Goal: Task Accomplishment & Management: Manage account settings

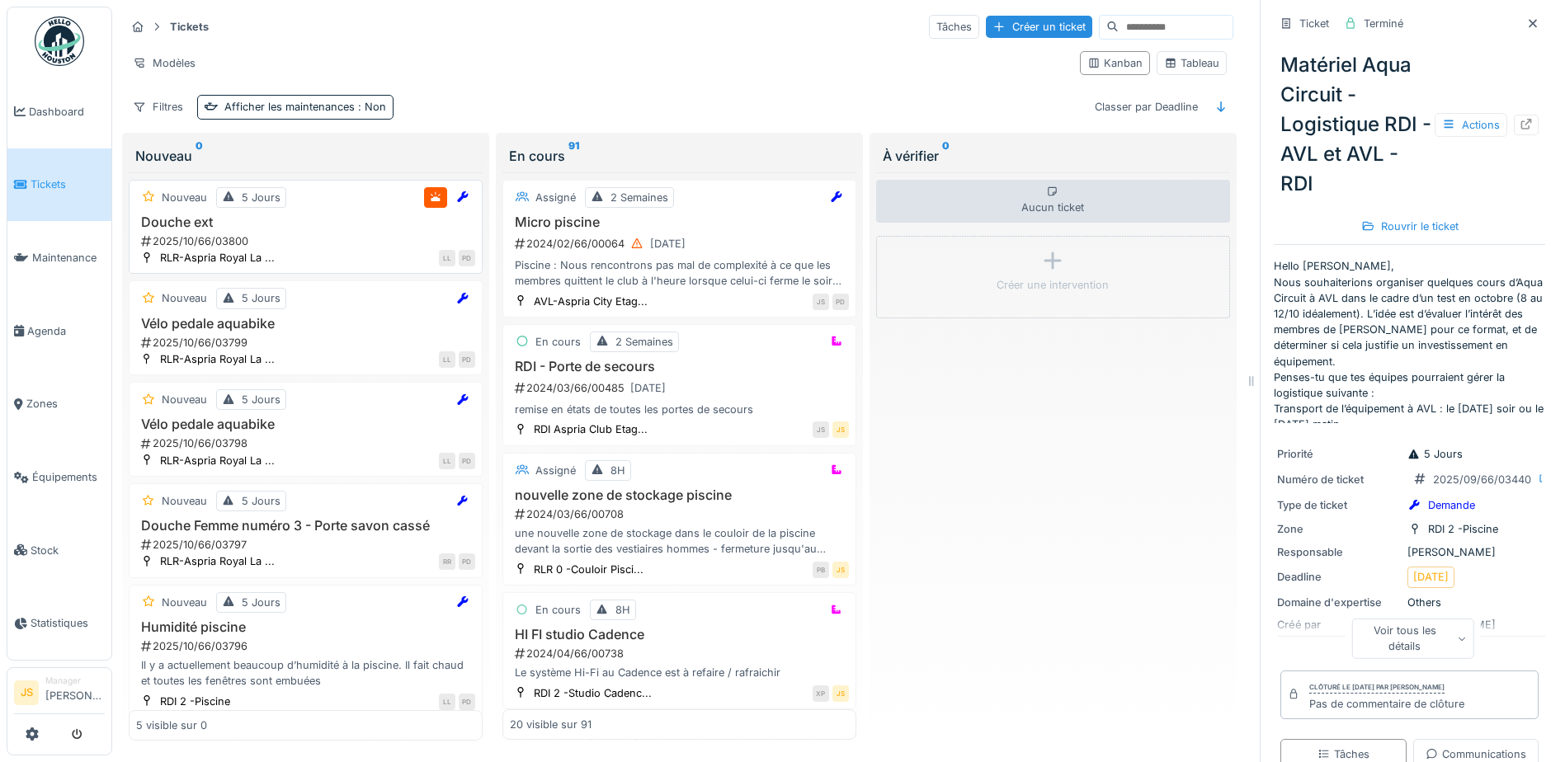
scroll to position [215, 0]
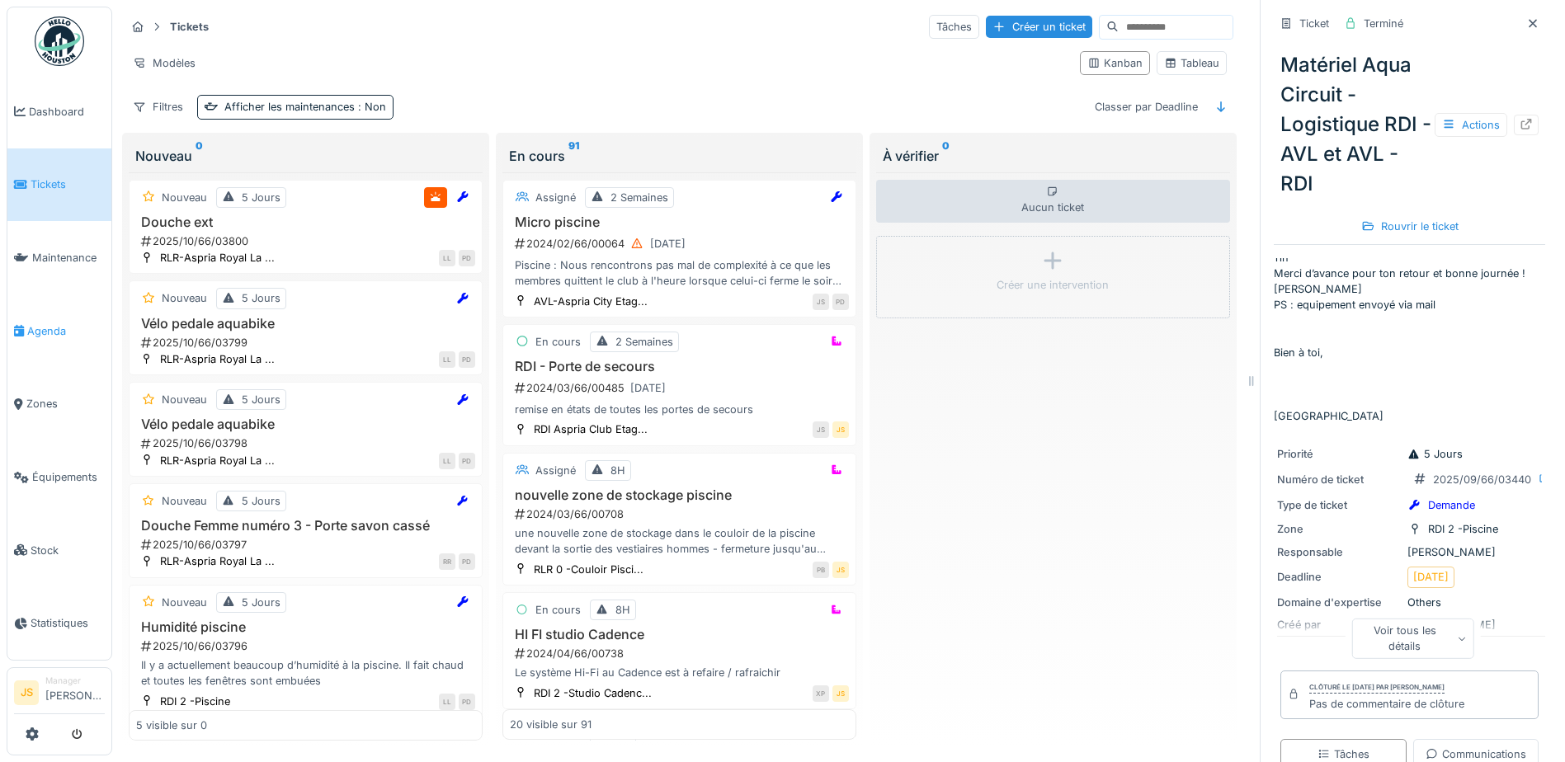
click at [59, 324] on span "Agenda" at bounding box center [66, 331] width 78 height 16
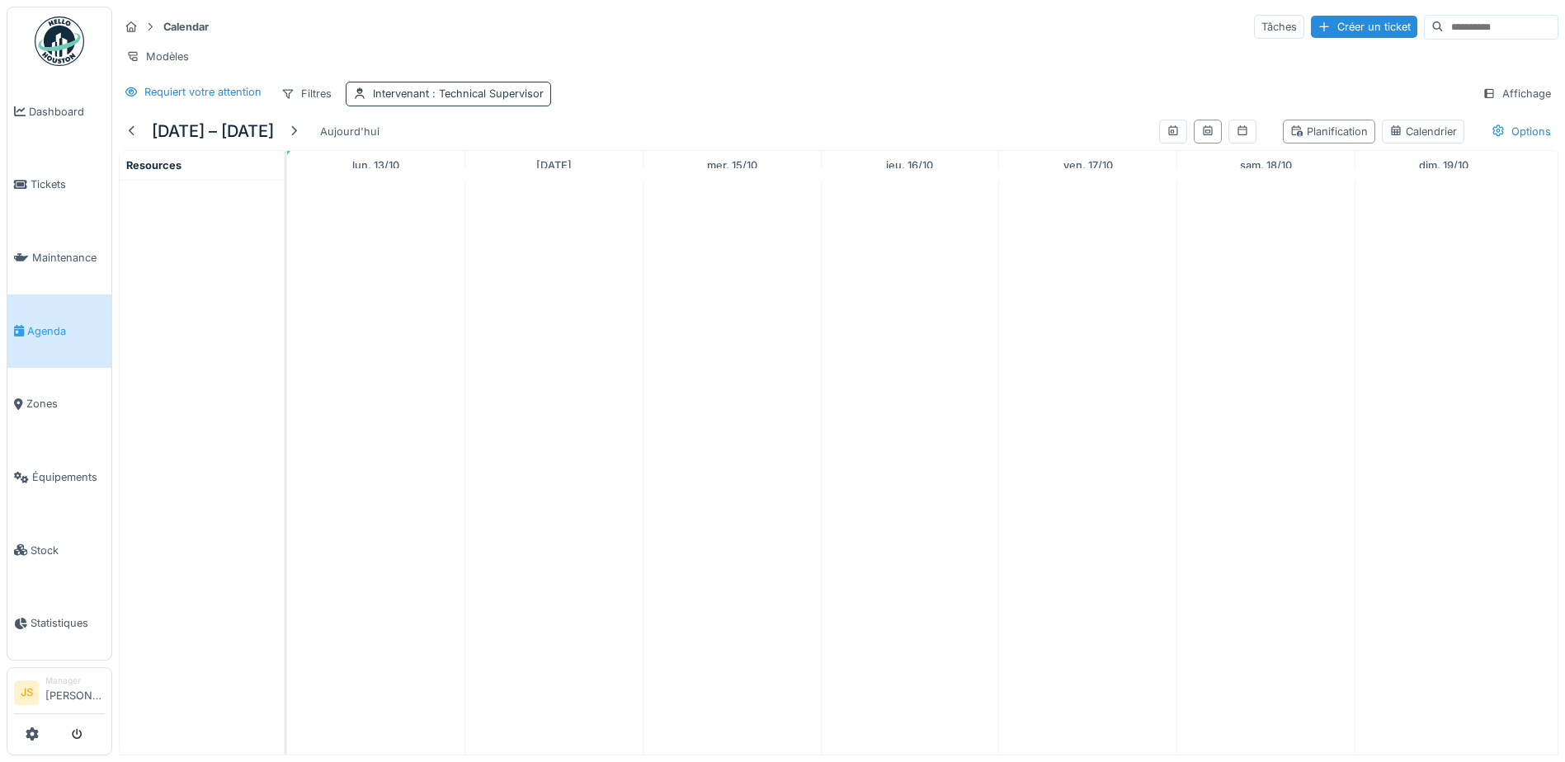
click at [516, 100] on span ": Technical Supervisor" at bounding box center [486, 93] width 115 height 12
click at [498, 186] on icon at bounding box center [492, 185] width 15 height 12
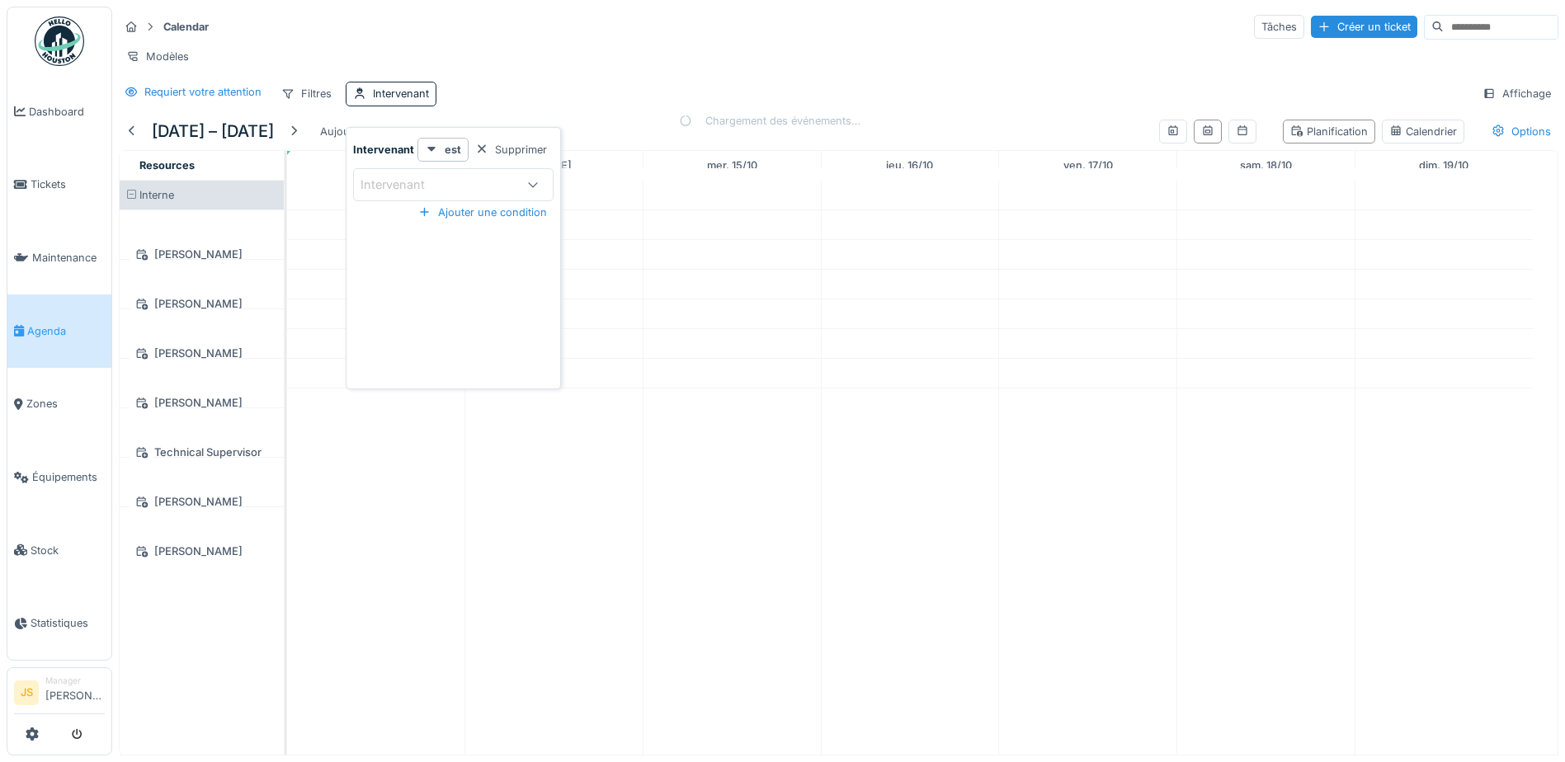
click at [503, 183] on div "Intervenant" at bounding box center [438, 185] width 154 height 18
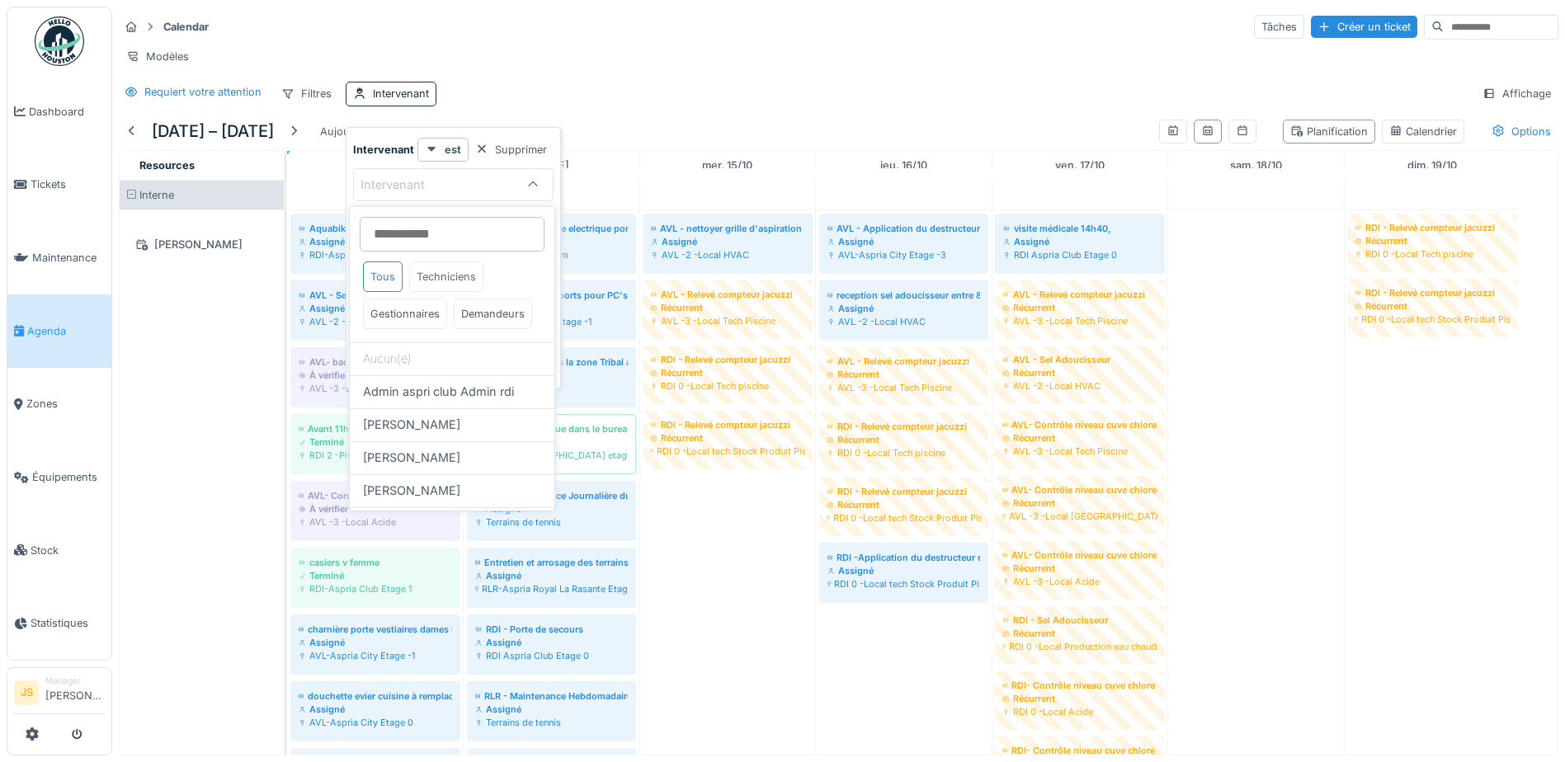
click at [441, 280] on div "Techniciens" at bounding box center [446, 277] width 74 height 31
click at [460, 401] on span "[PERSON_NAME]" at bounding box center [411, 392] width 97 height 18
type input "*****"
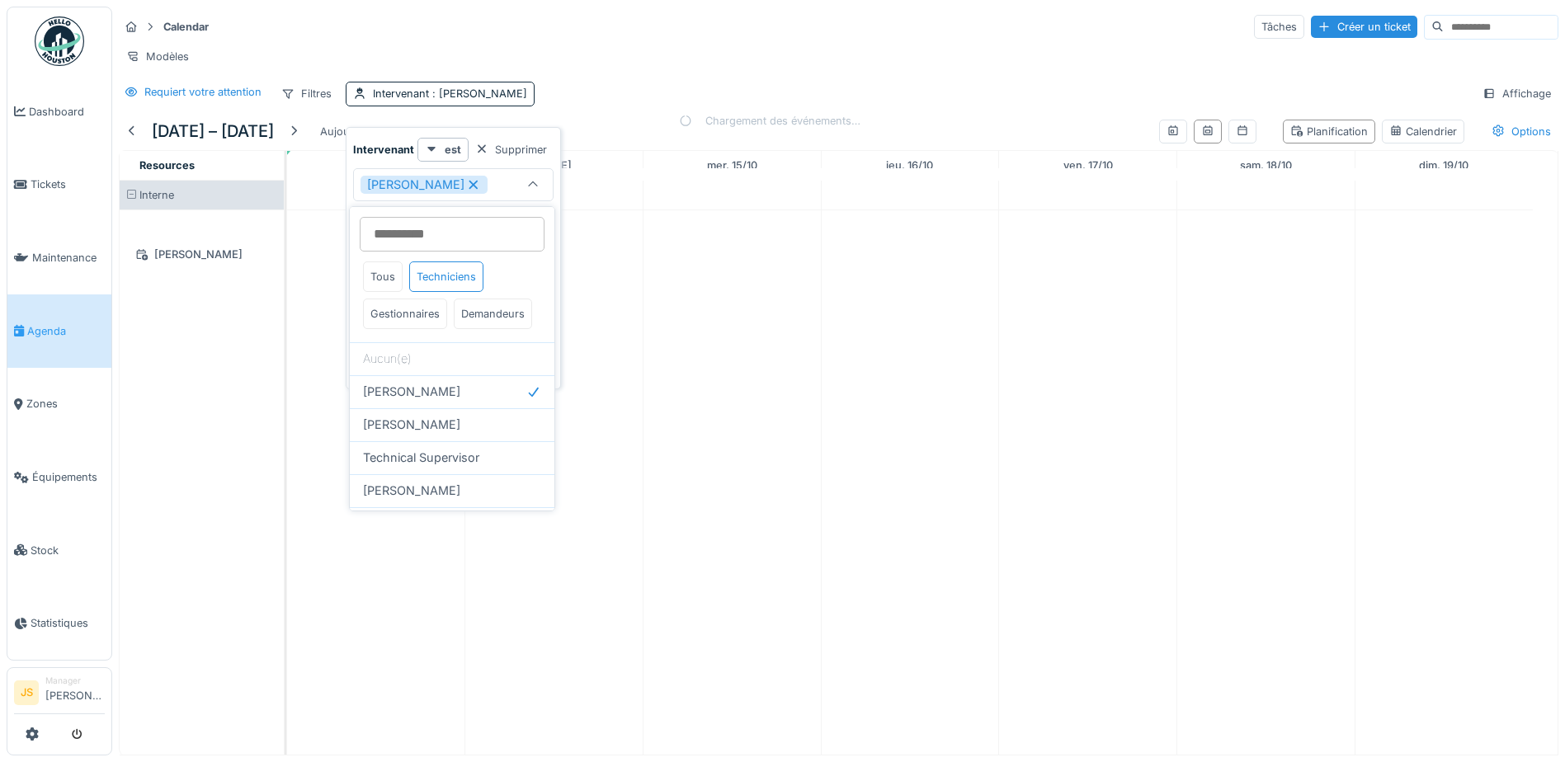
click at [481, 32] on div "Calendar Tâches Créer un ticket" at bounding box center [839, 26] width 1440 height 27
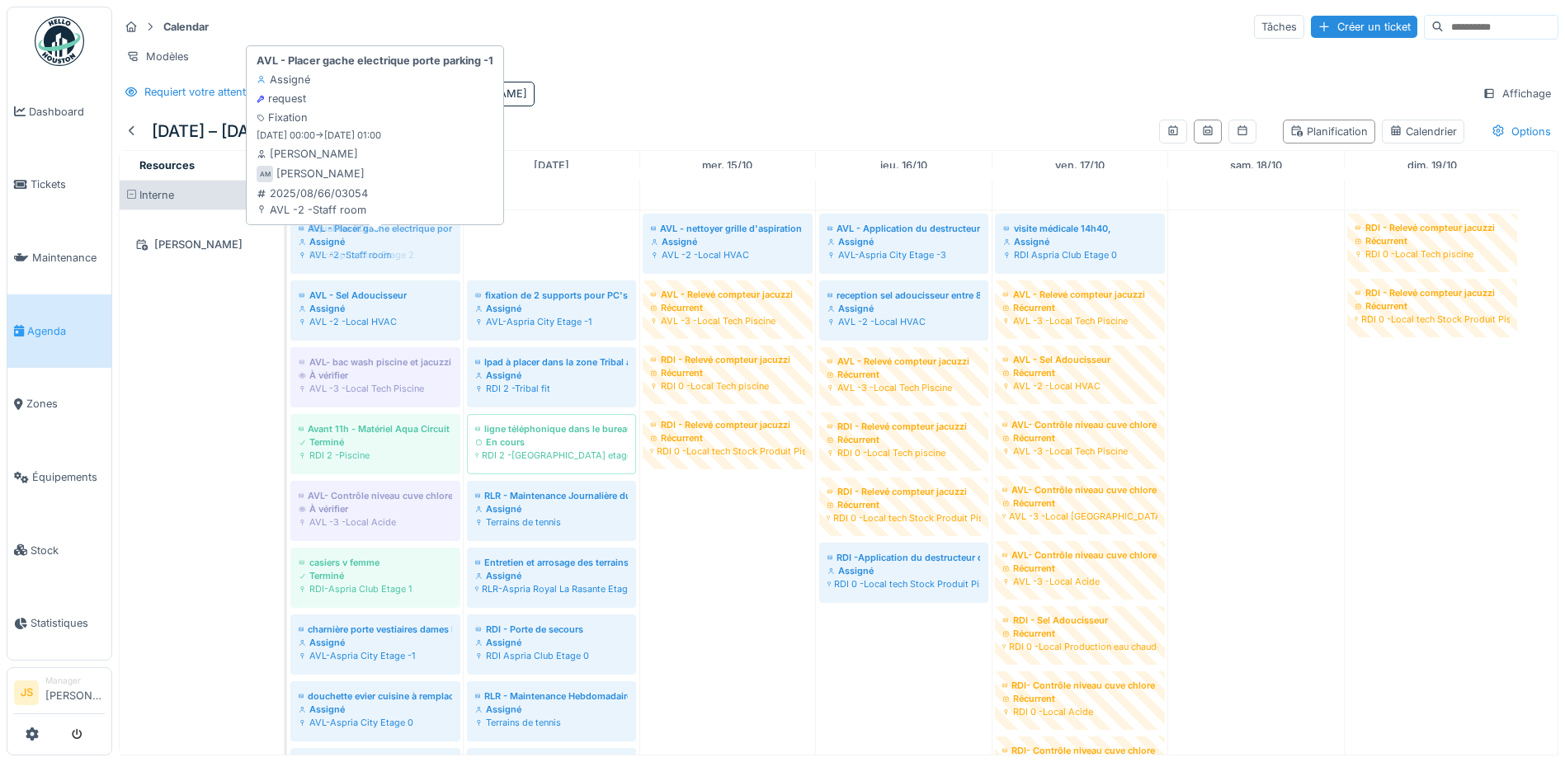
drag, startPoint x: 583, startPoint y: 256, endPoint x: 383, endPoint y: 259, distance: 199.7
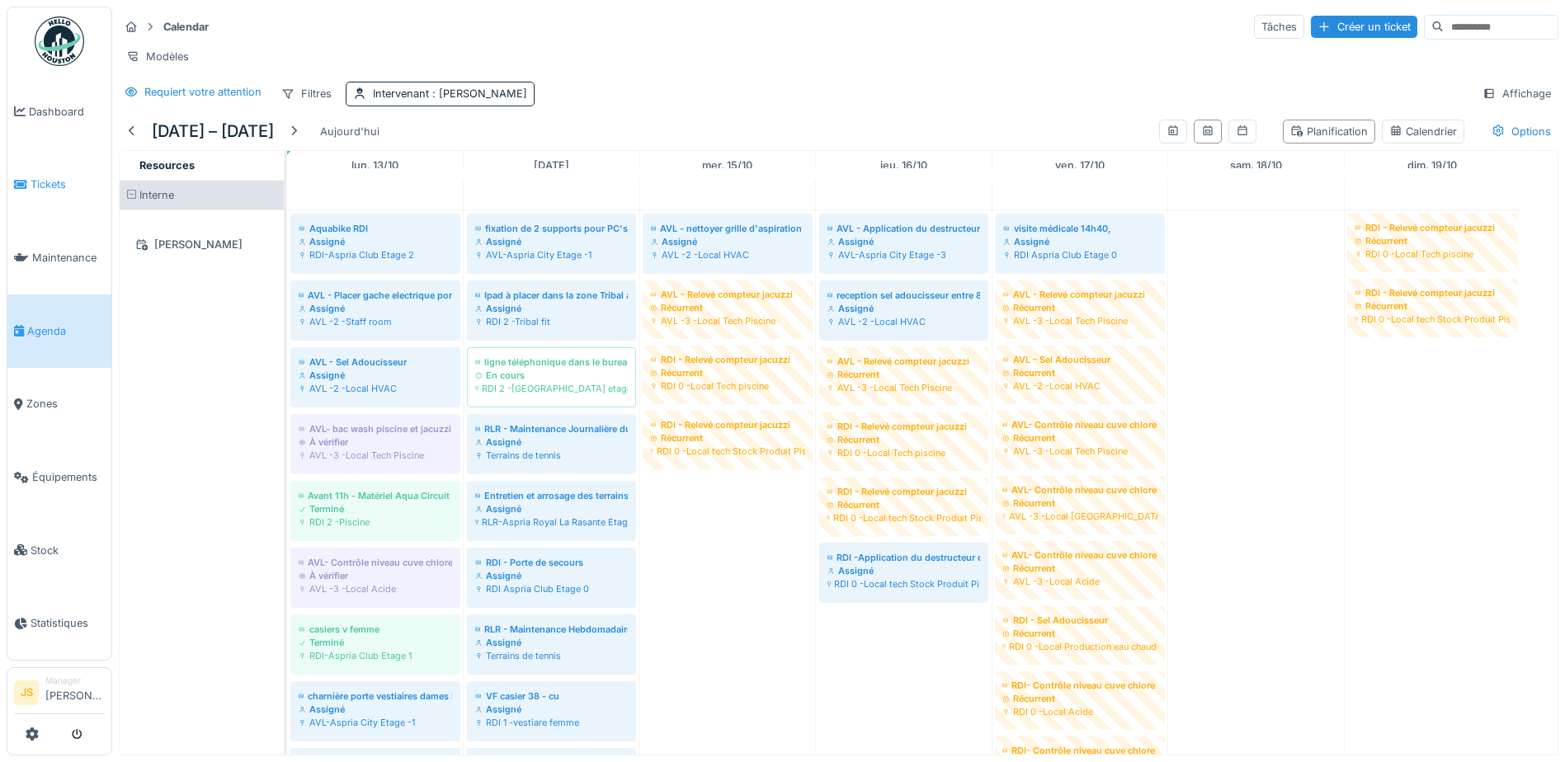
click at [39, 181] on span "Tickets" at bounding box center [68, 185] width 74 height 16
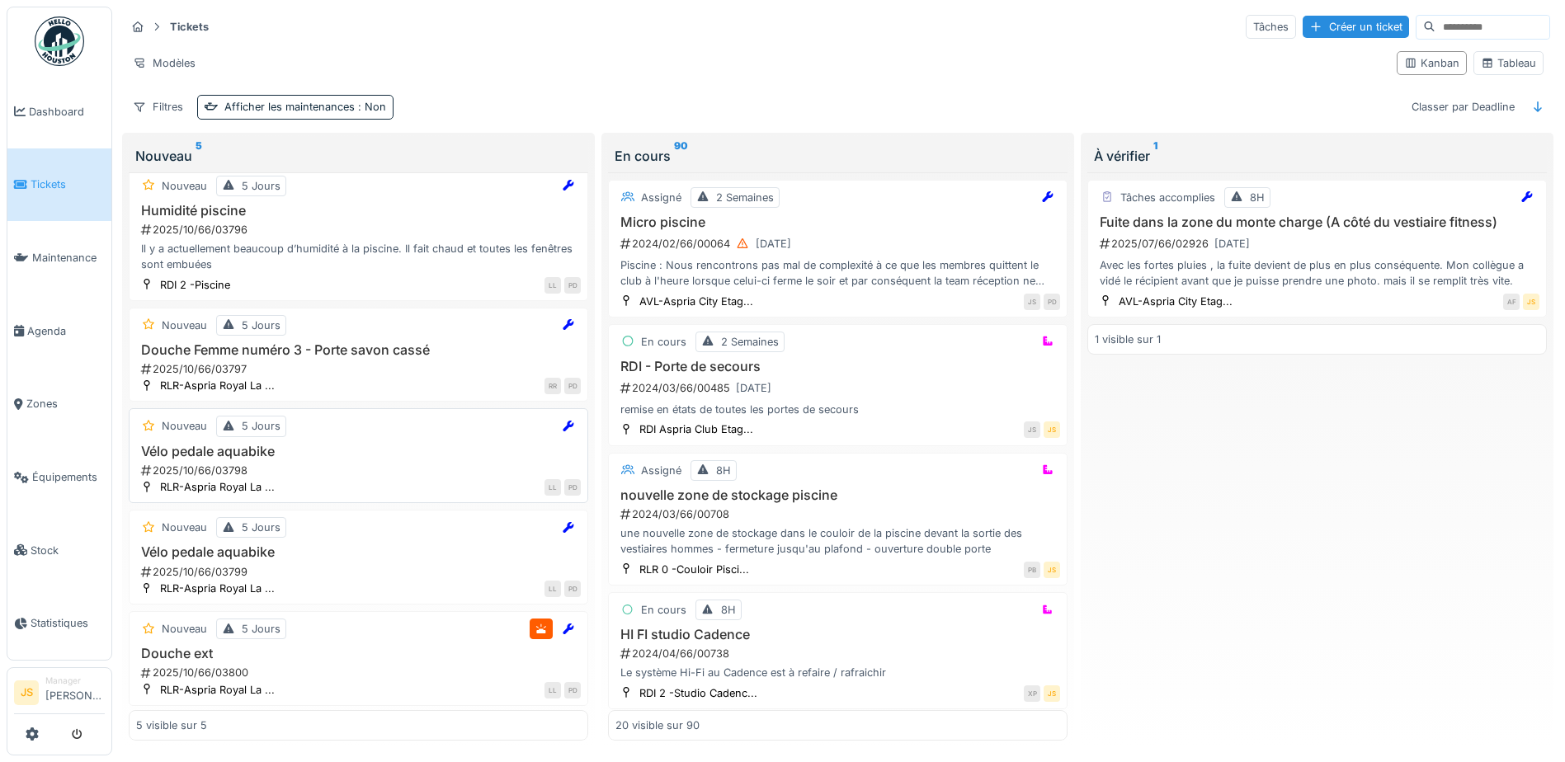
scroll to position [14, 0]
click at [226, 555] on h3 "Vélo pedale aquabike" at bounding box center [358, 550] width 445 height 16
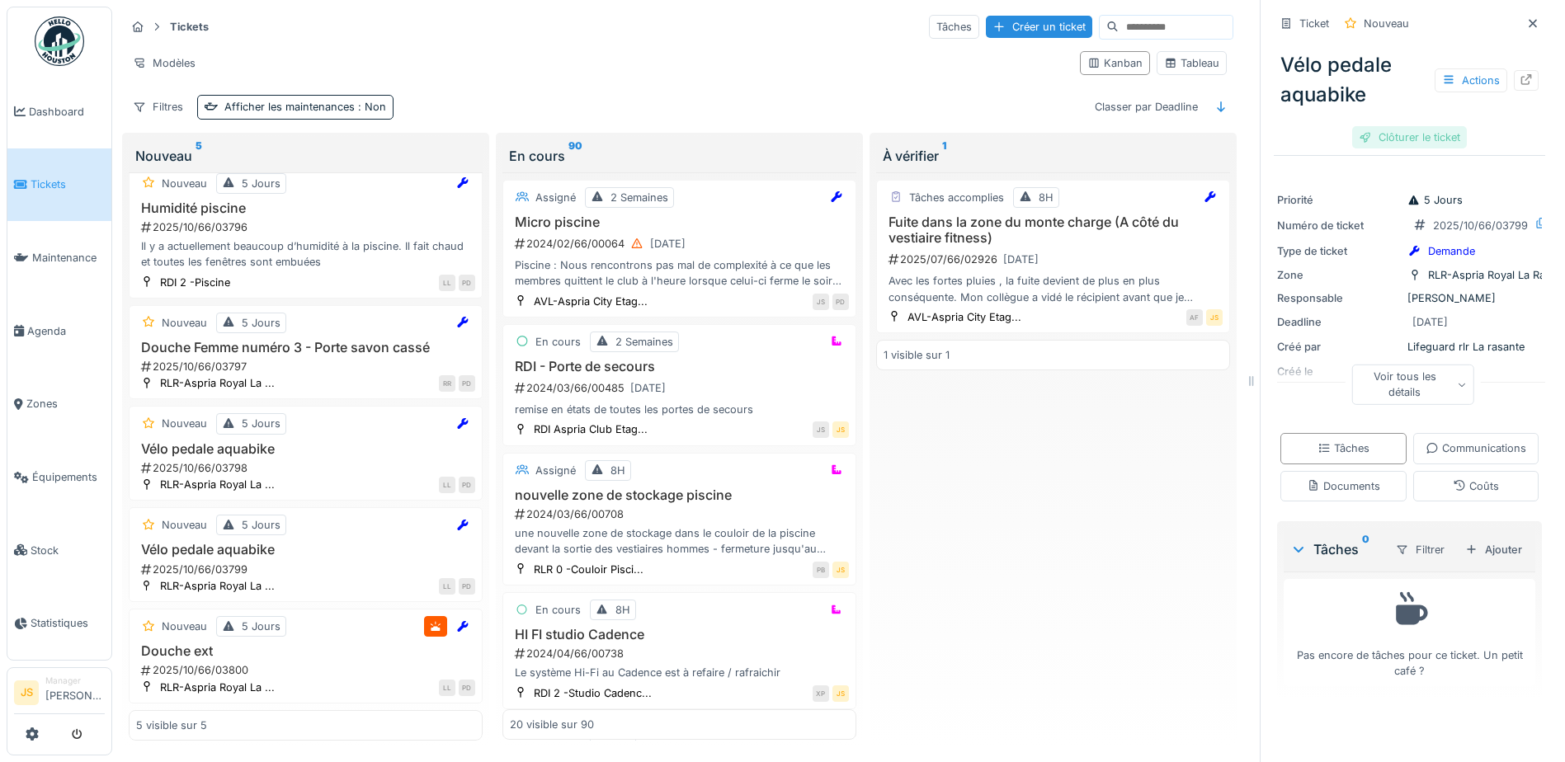
click at [1393, 131] on div "Clôturer le ticket" at bounding box center [1409, 137] width 115 height 22
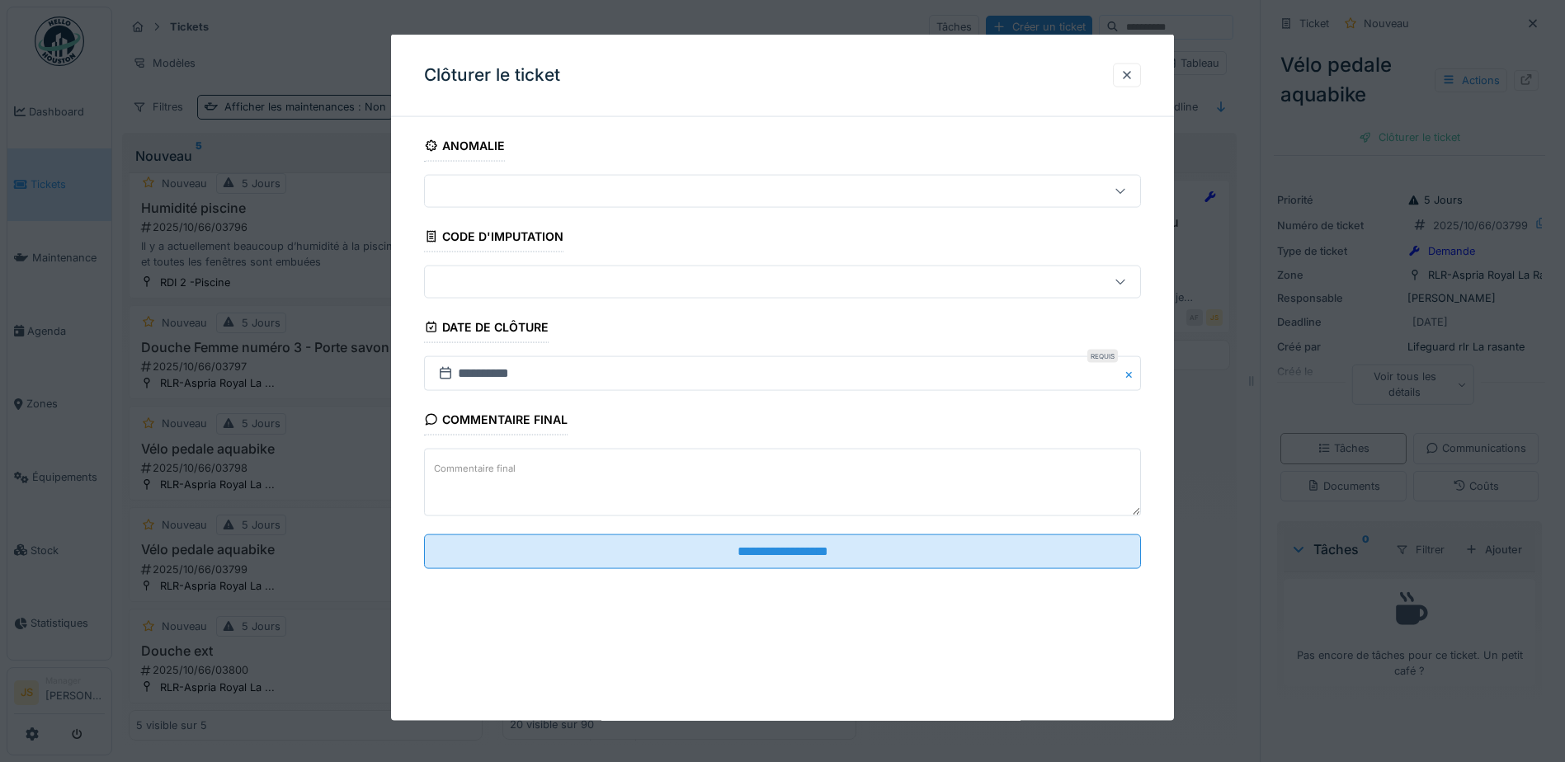
click at [677, 483] on textarea "Commentaire final" at bounding box center [782, 483] width 717 height 68
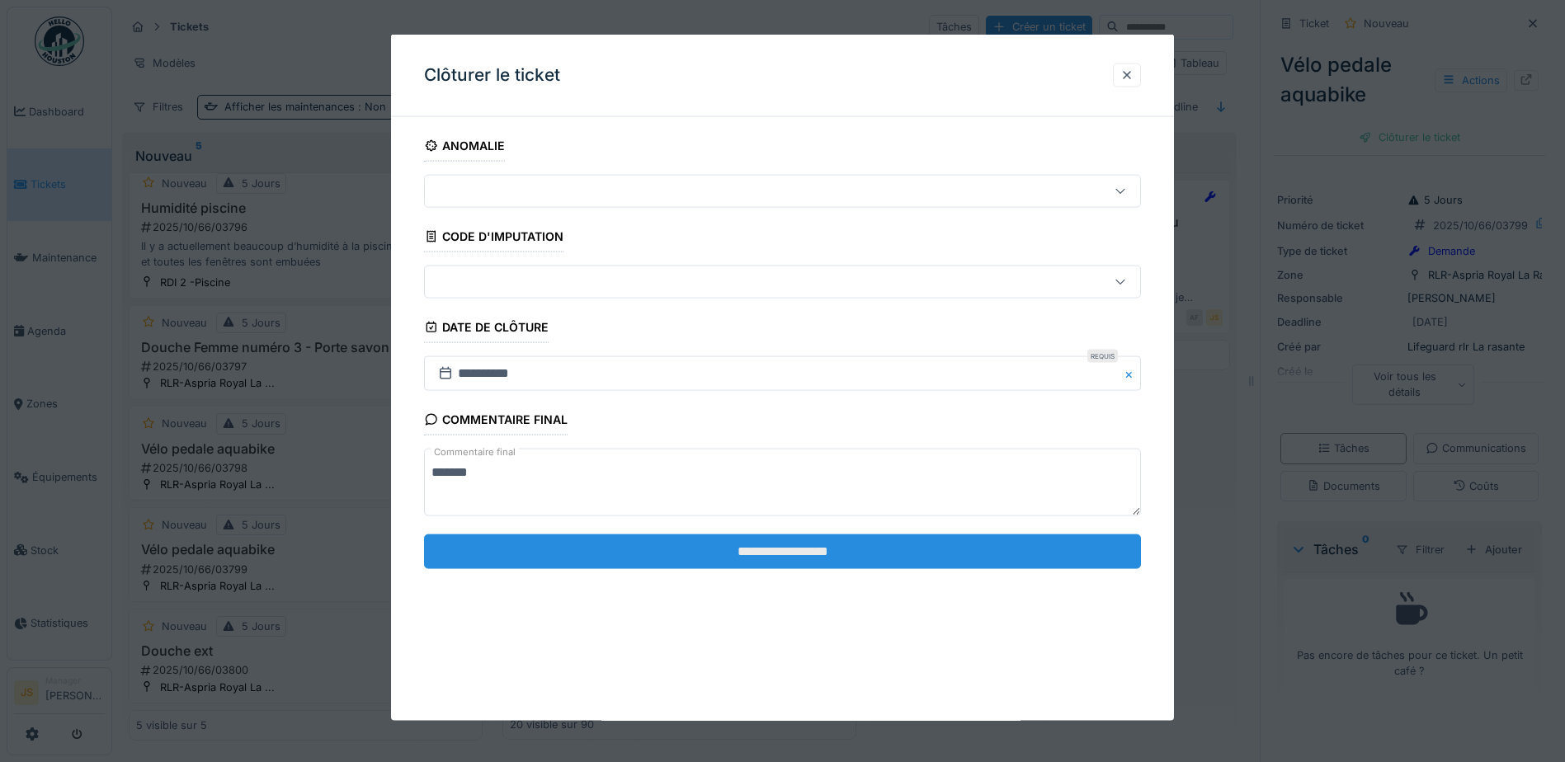
type textarea "*******"
click at [760, 554] on input "**********" at bounding box center [782, 551] width 717 height 35
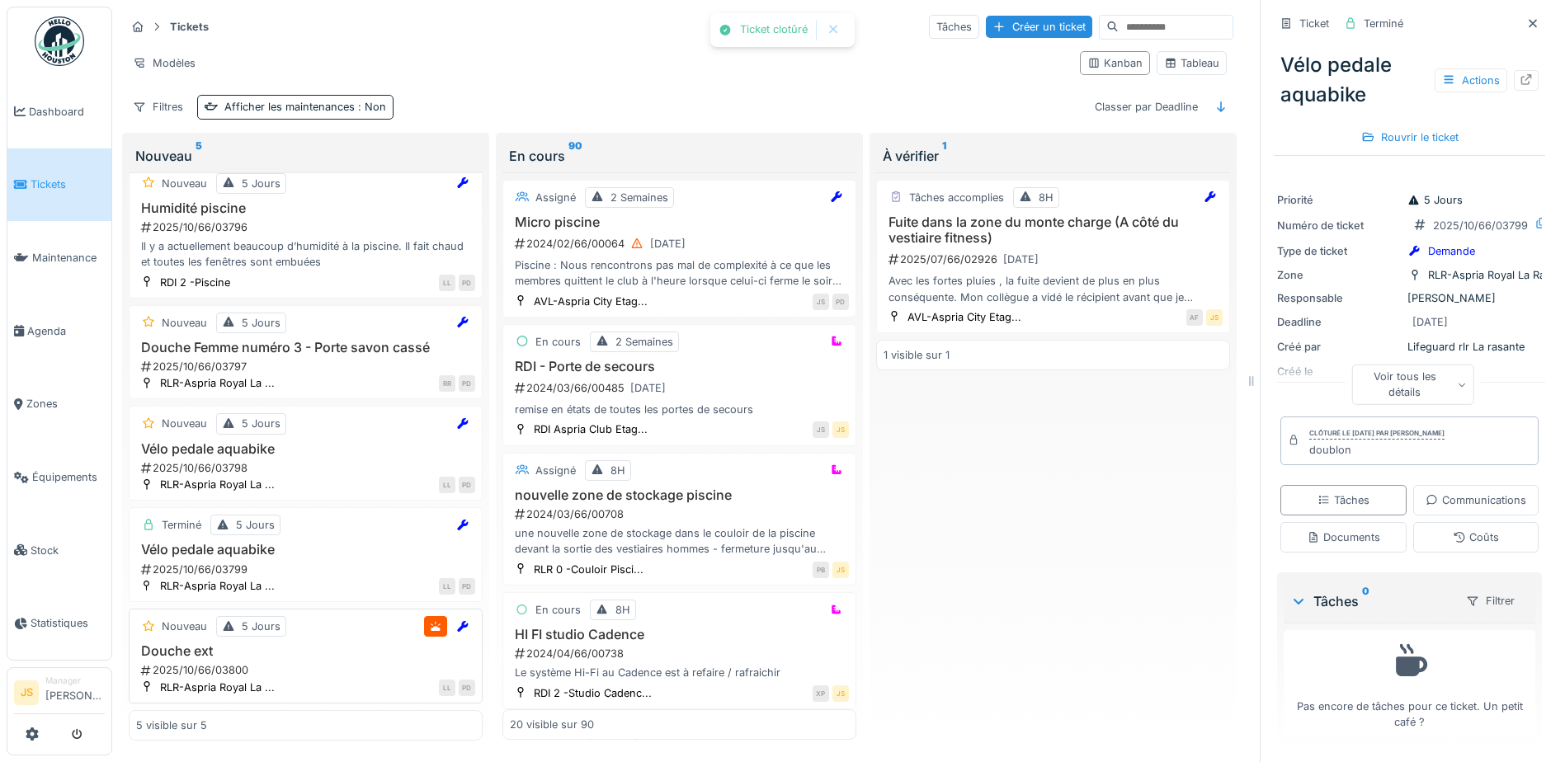
scroll to position [12, 0]
click at [219, 663] on div "2025/10/66/03800" at bounding box center [307, 671] width 336 height 16
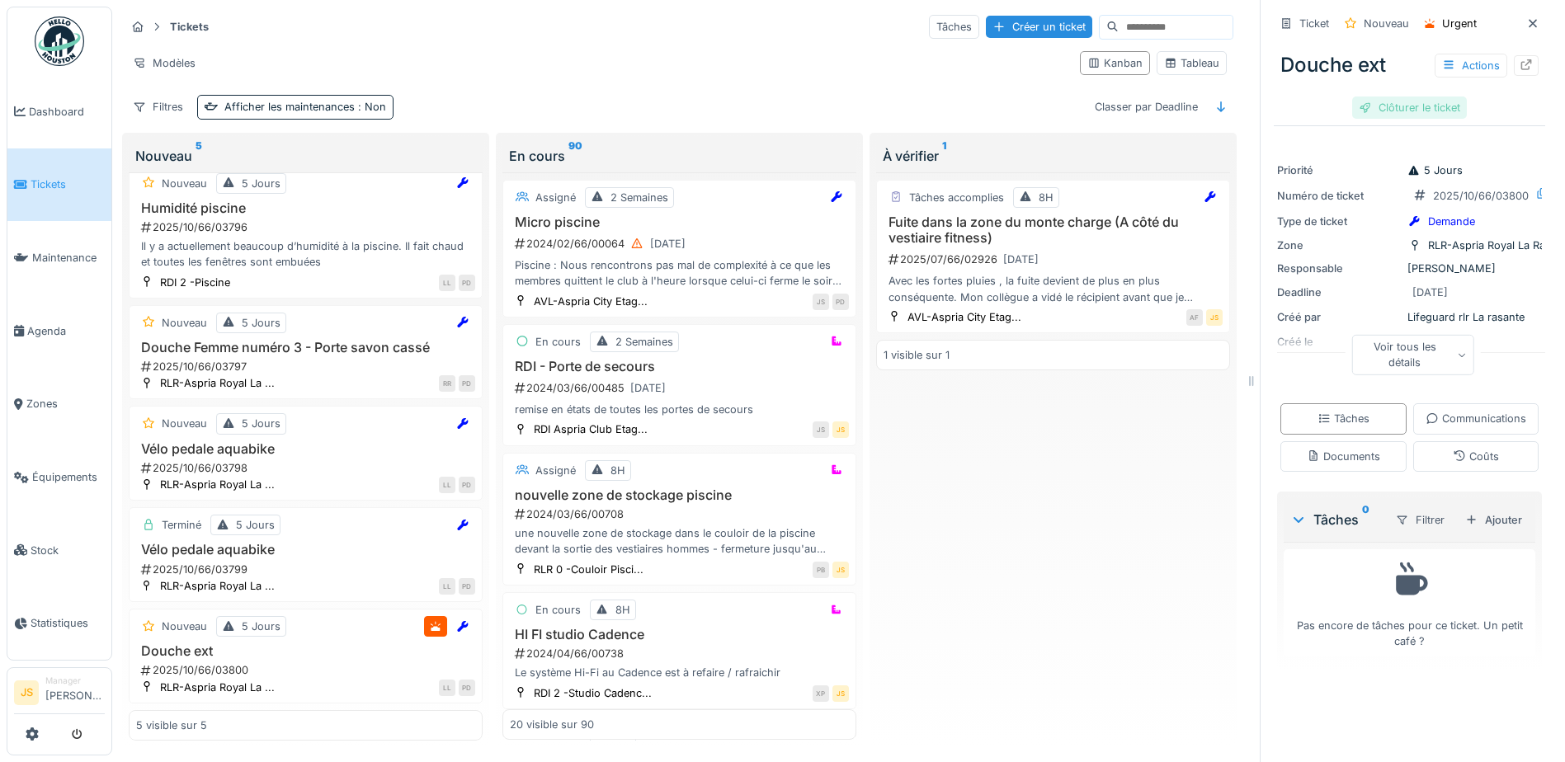
click at [1428, 97] on div "Clôturer le ticket" at bounding box center [1409, 108] width 115 height 22
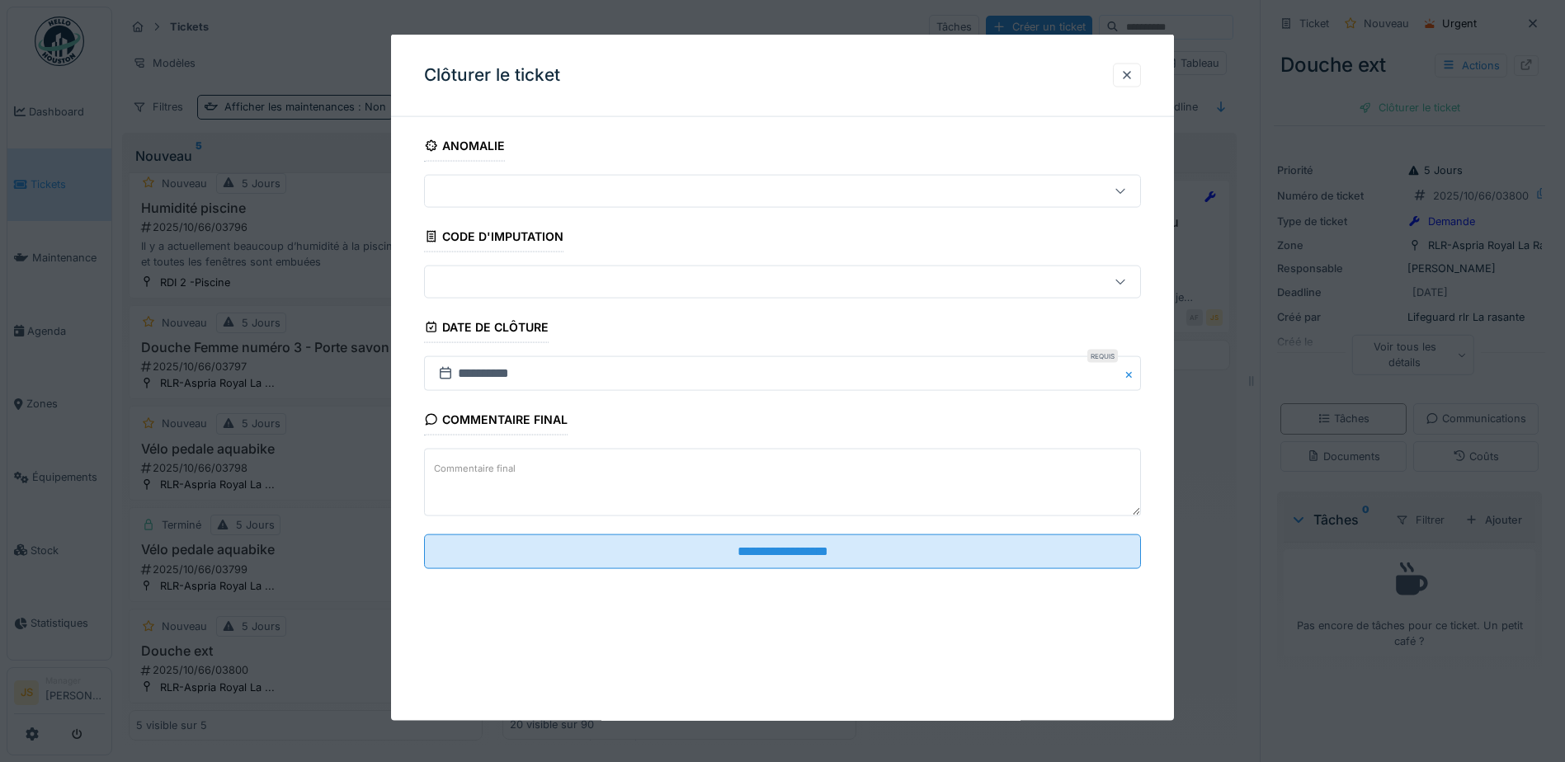
click at [582, 473] on textarea "Commentaire final" at bounding box center [782, 483] width 717 height 68
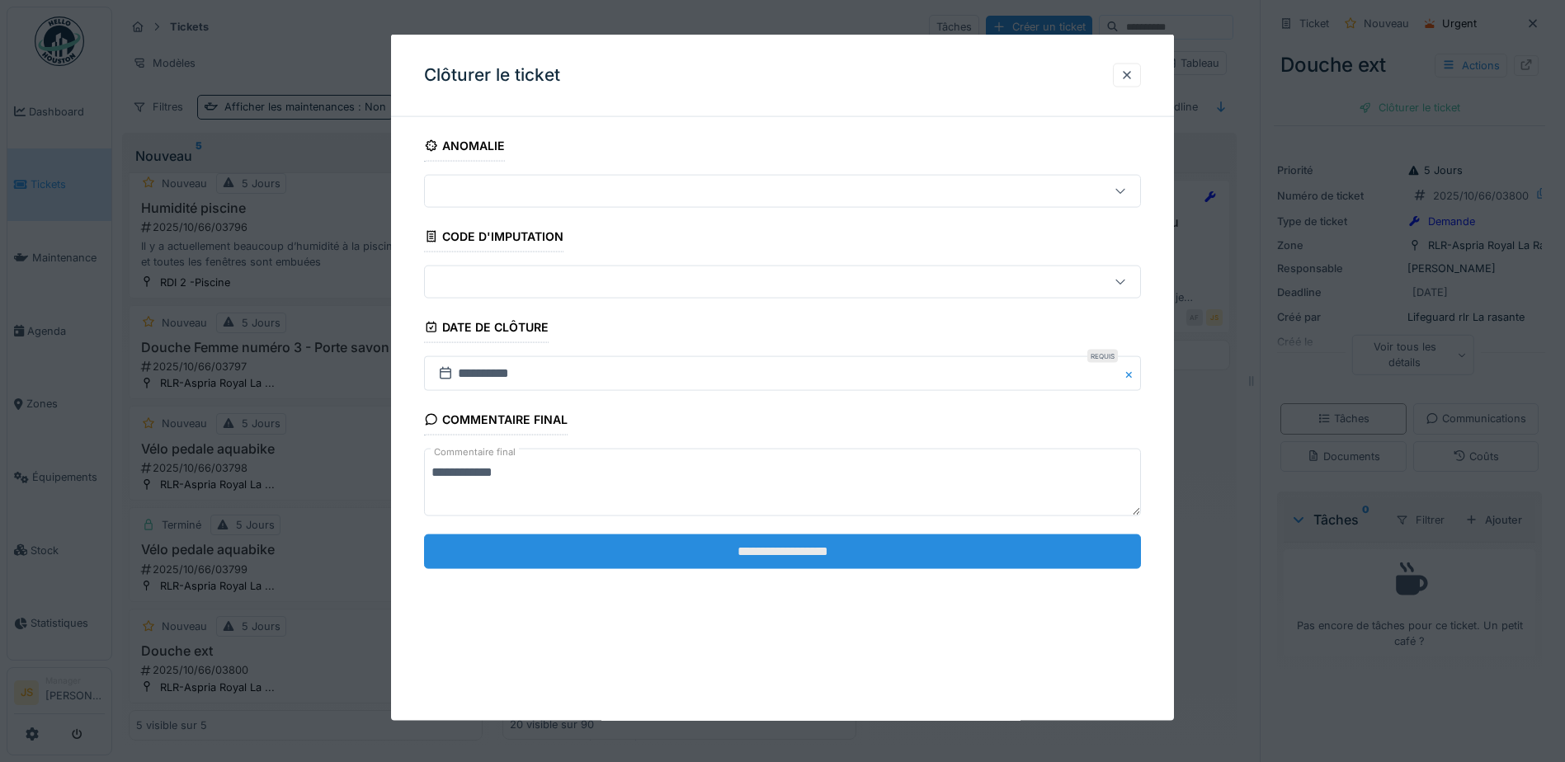
type textarea "**********"
click at [777, 550] on input "**********" at bounding box center [782, 551] width 717 height 35
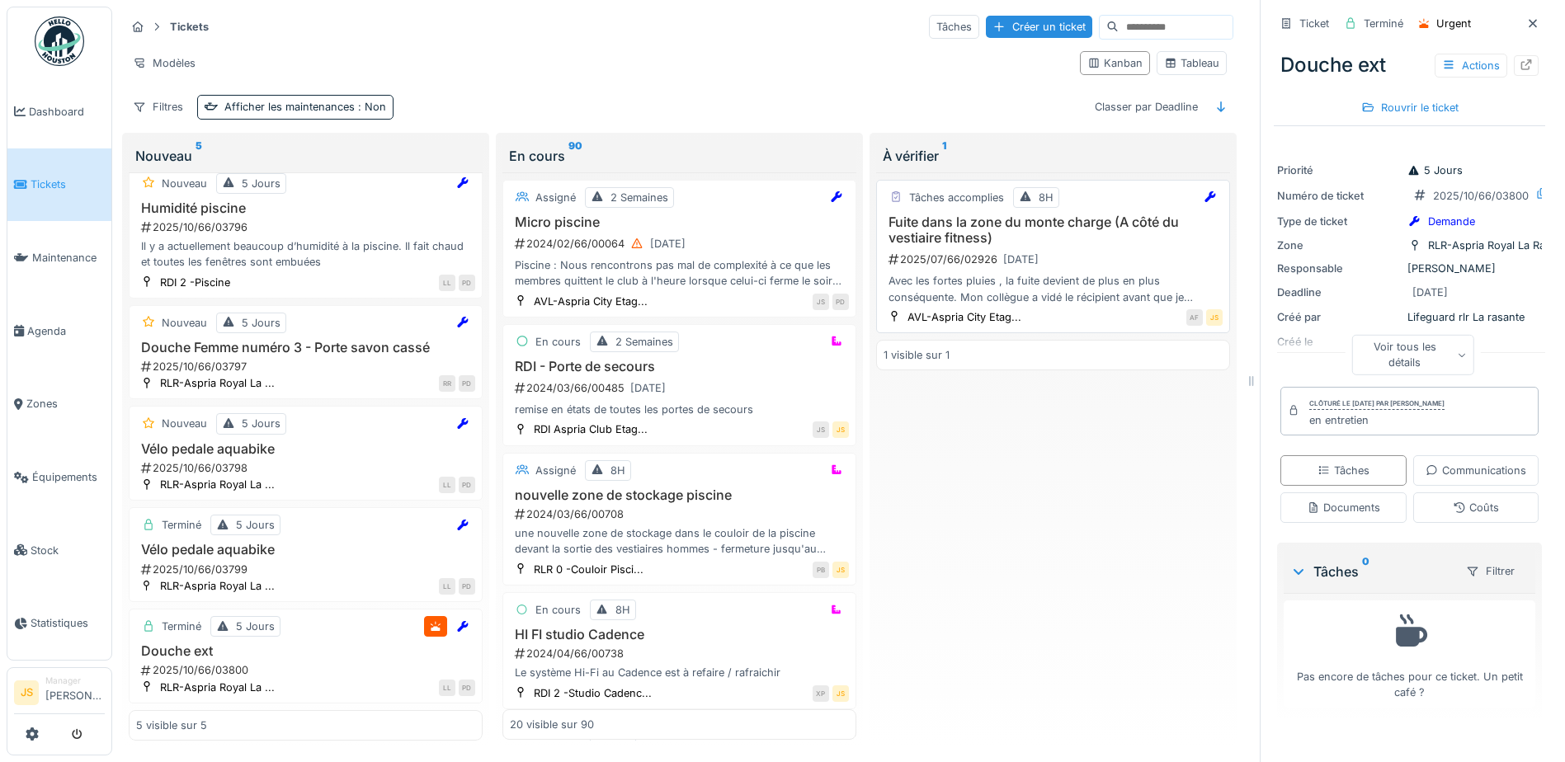
click at [943, 222] on h3 "Fuite dans la zone du monte charge (A côté du vestiaire fitness)" at bounding box center [1053, 230] width 339 height 31
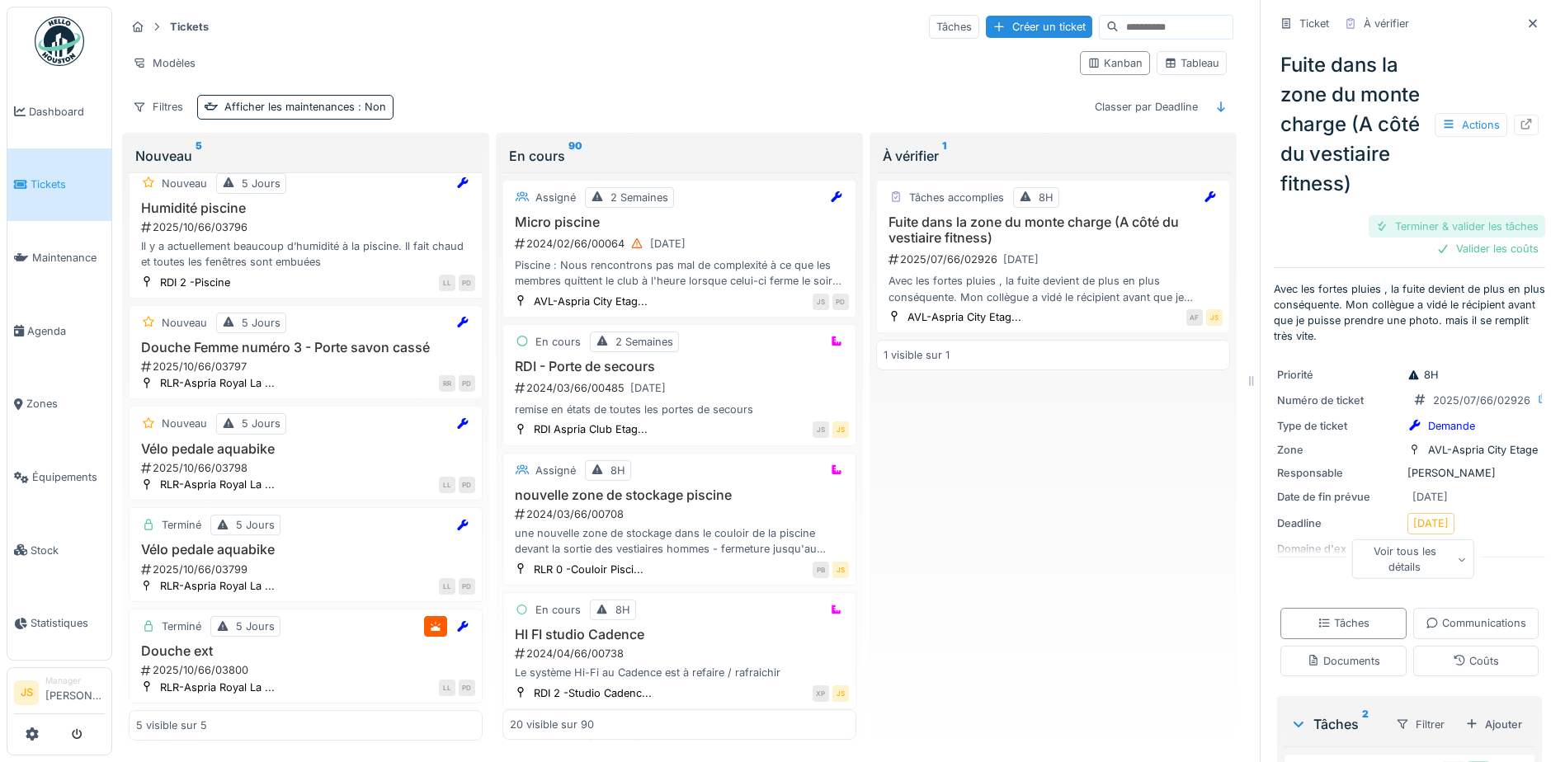
click at [1456, 238] on div "Terminer & valider les tâches" at bounding box center [1457, 226] width 177 height 22
click at [1457, 238] on div "Terminer & valider les tâches" at bounding box center [1457, 226] width 177 height 22
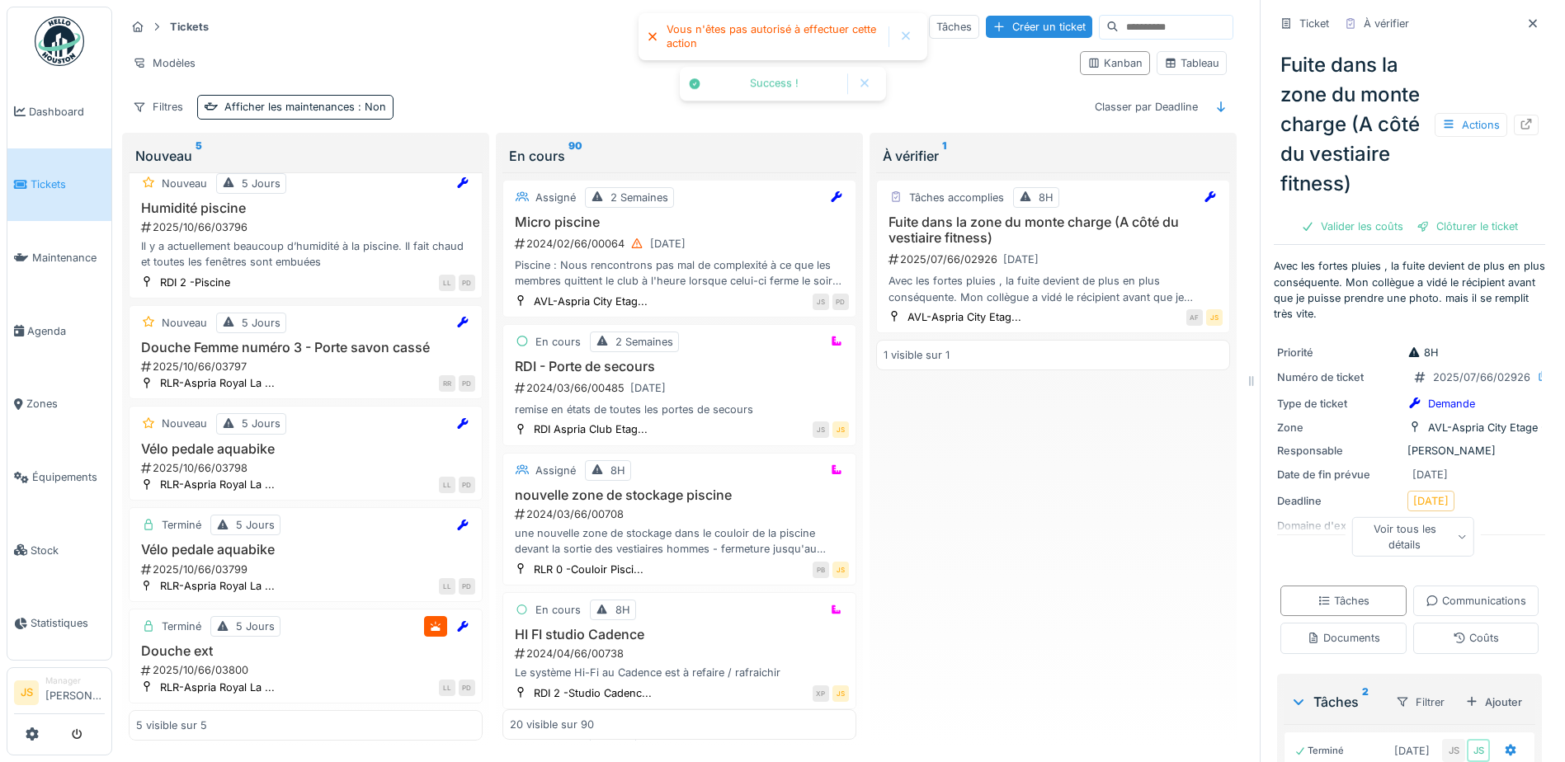
click at [1457, 238] on div "Clôturer le ticket" at bounding box center [1467, 226] width 115 height 22
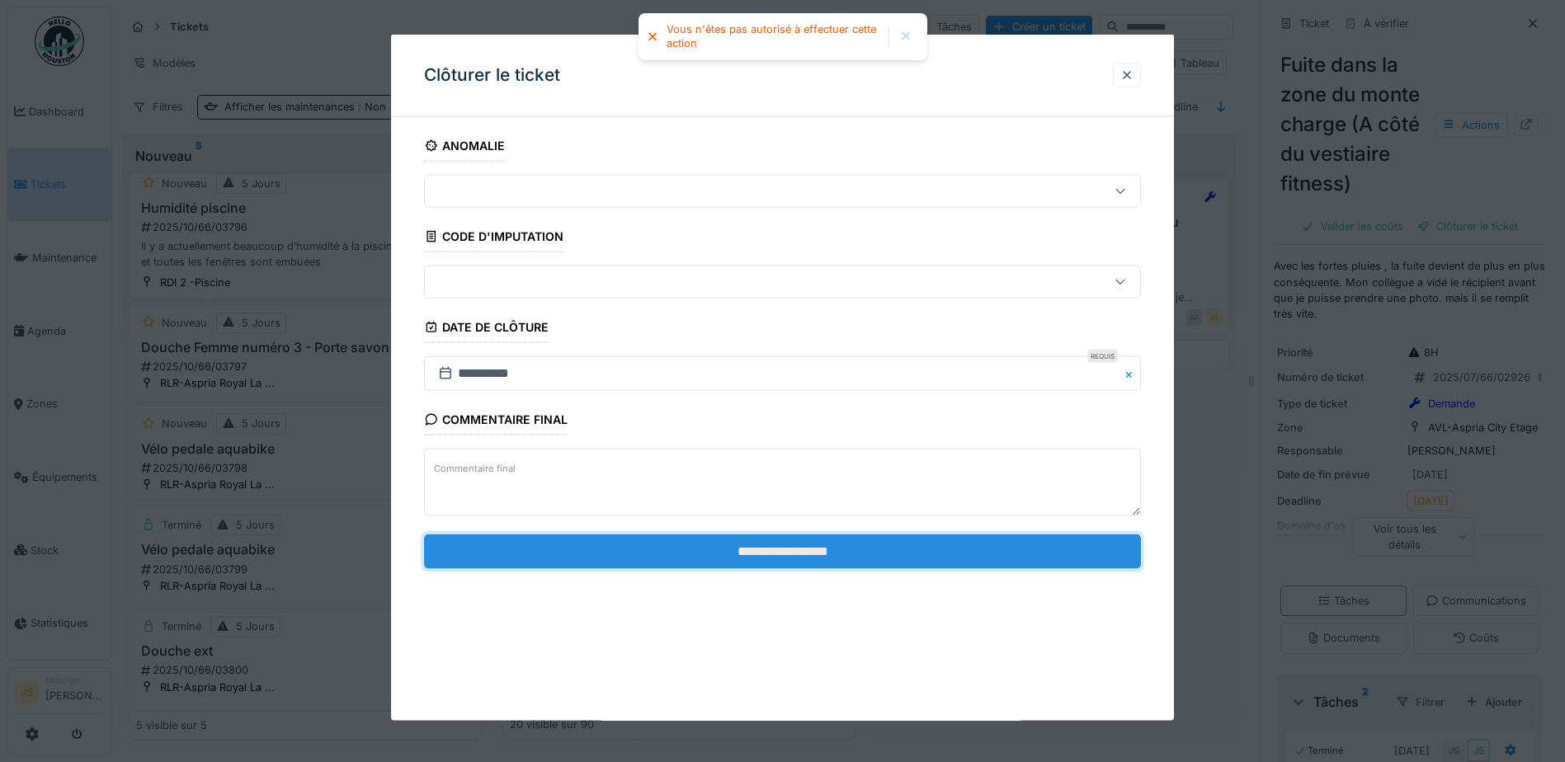
click at [836, 557] on input "**********" at bounding box center [782, 551] width 717 height 35
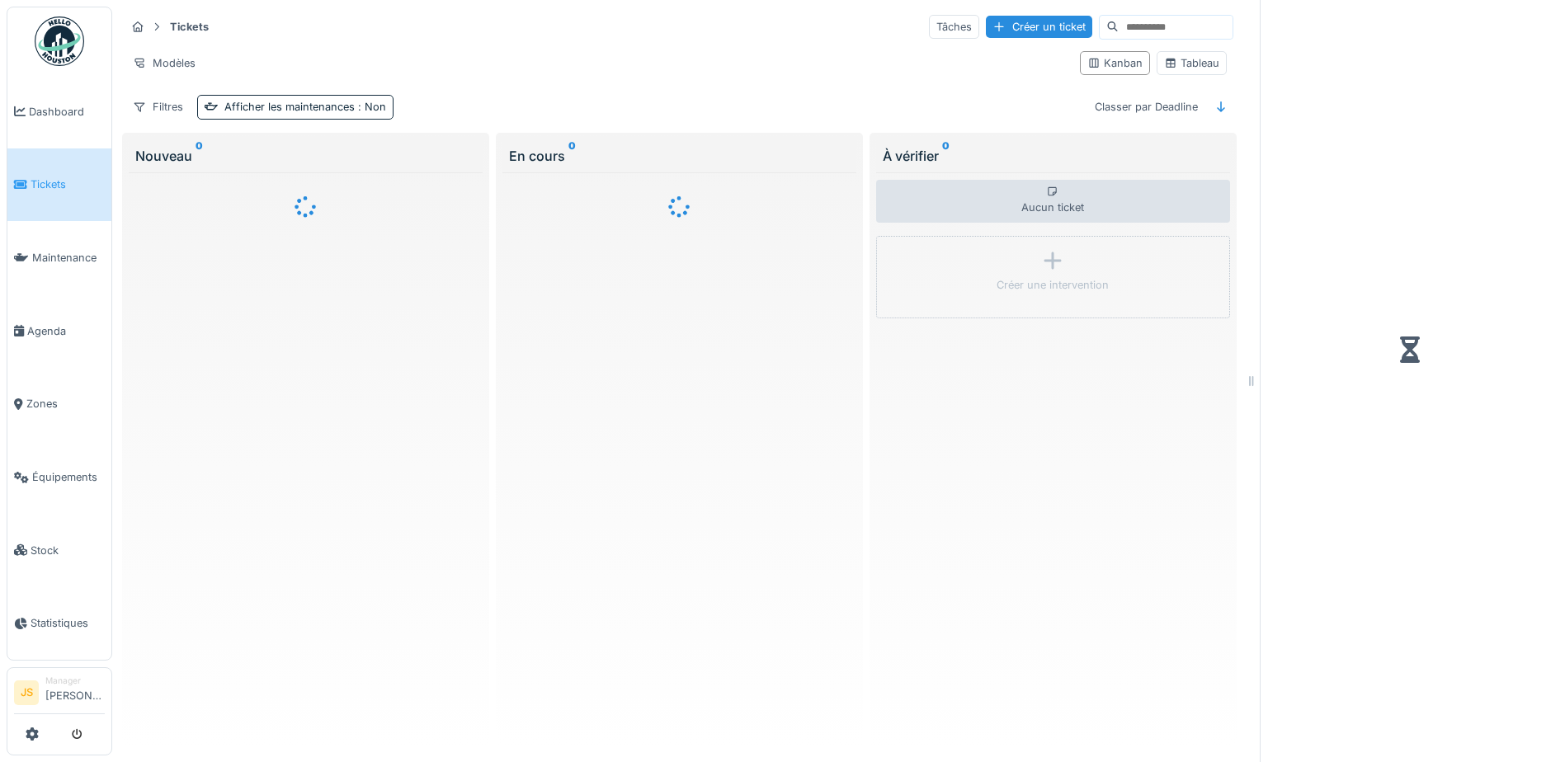
scroll to position [12, 0]
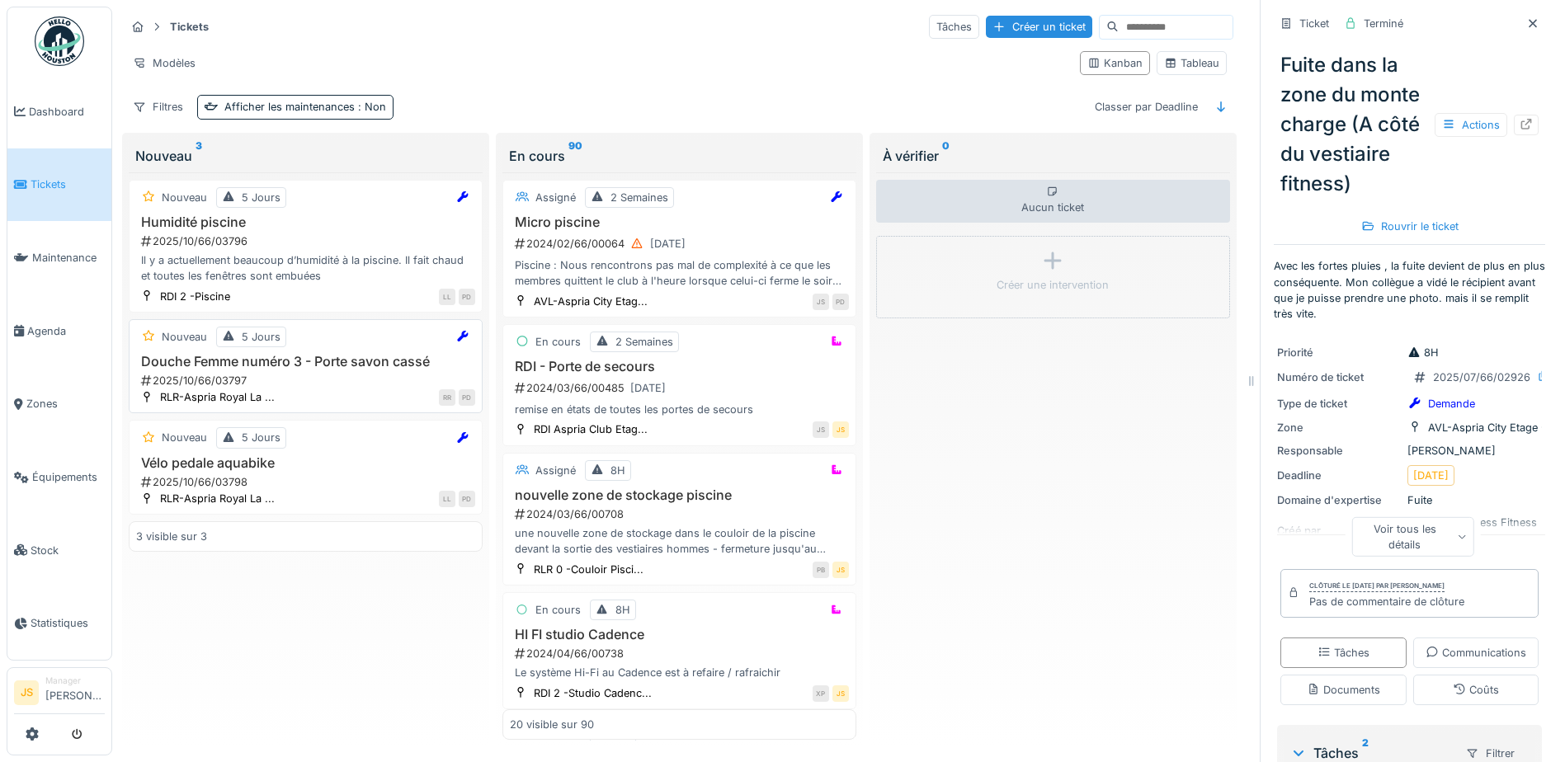
click at [224, 354] on h3 "Douche Femme numéro 3 - Porte savon cassé" at bounding box center [305, 362] width 339 height 16
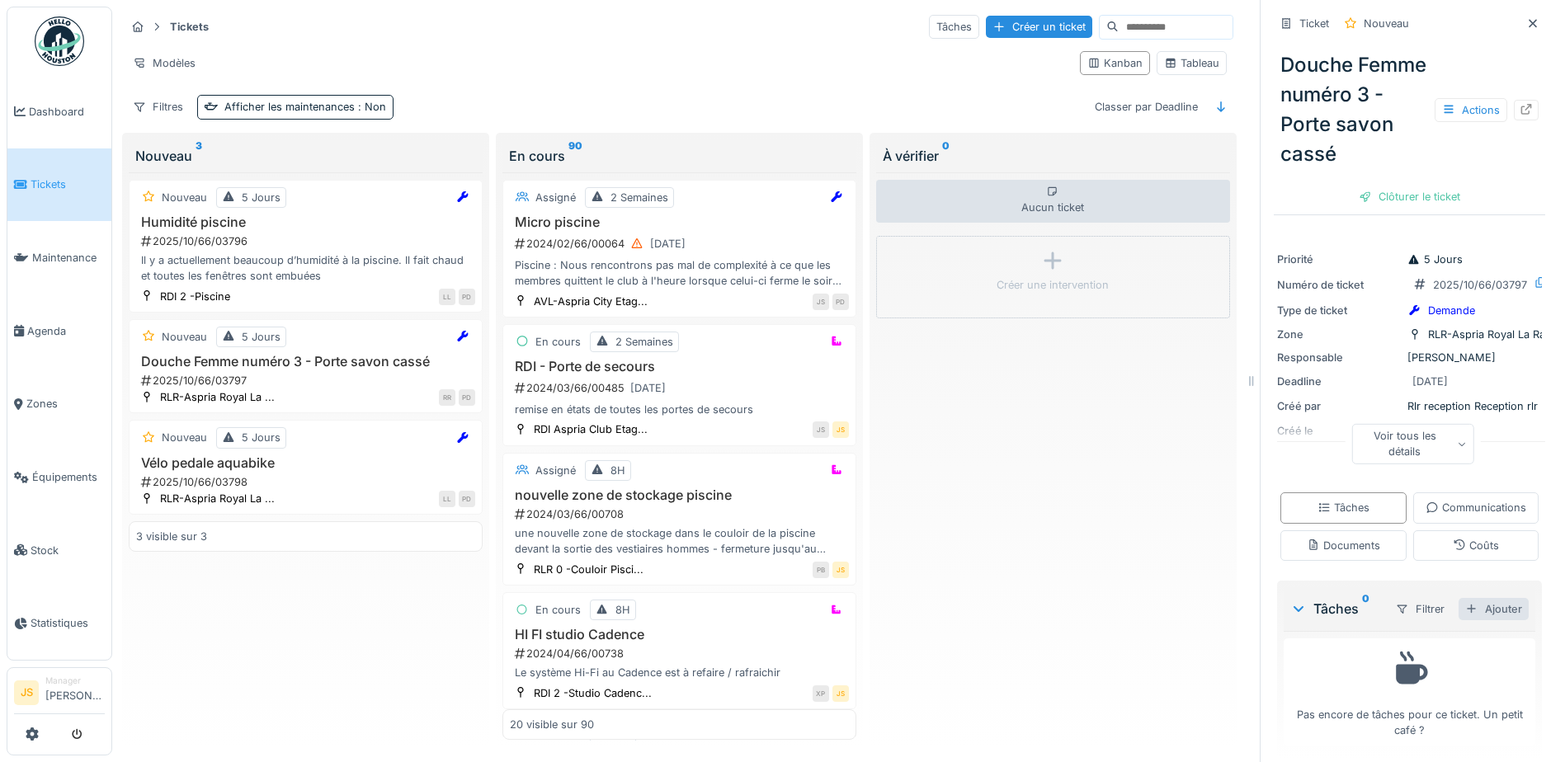
click at [1466, 620] on div "Ajouter" at bounding box center [1494, 609] width 70 height 22
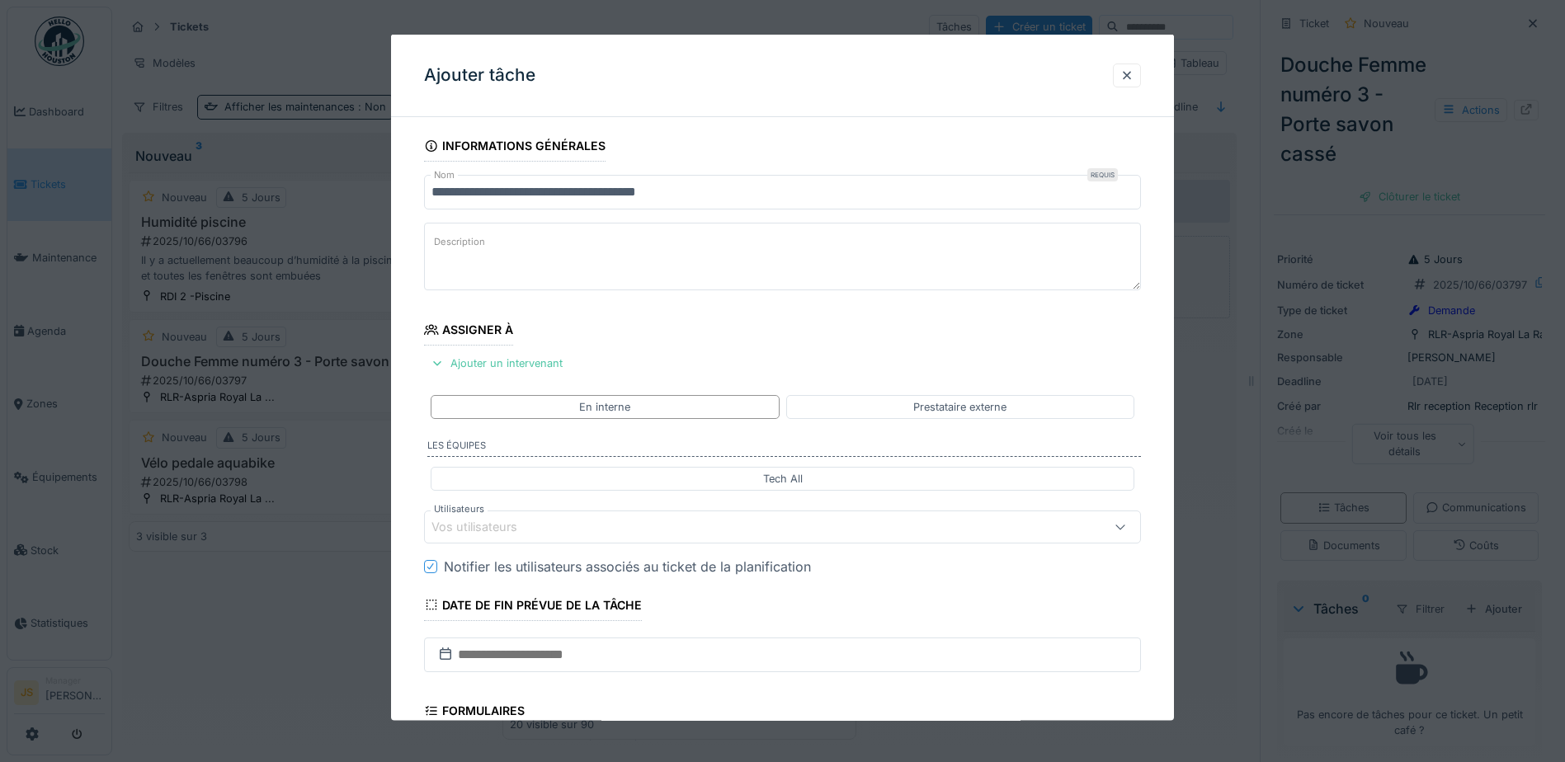
click at [518, 519] on div "Vos utilisateurs" at bounding box center [486, 527] width 109 height 18
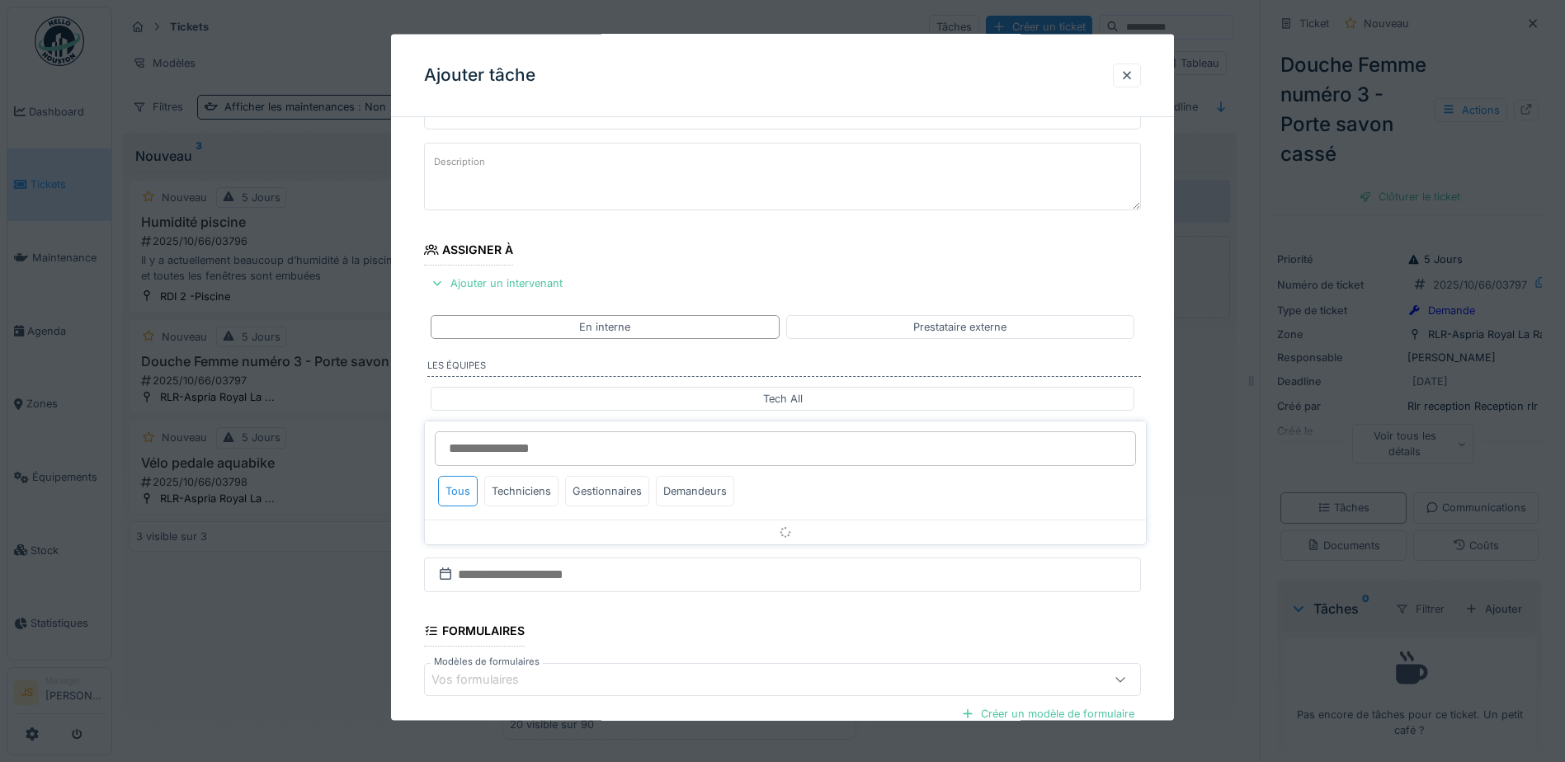
scroll to position [149, 0]
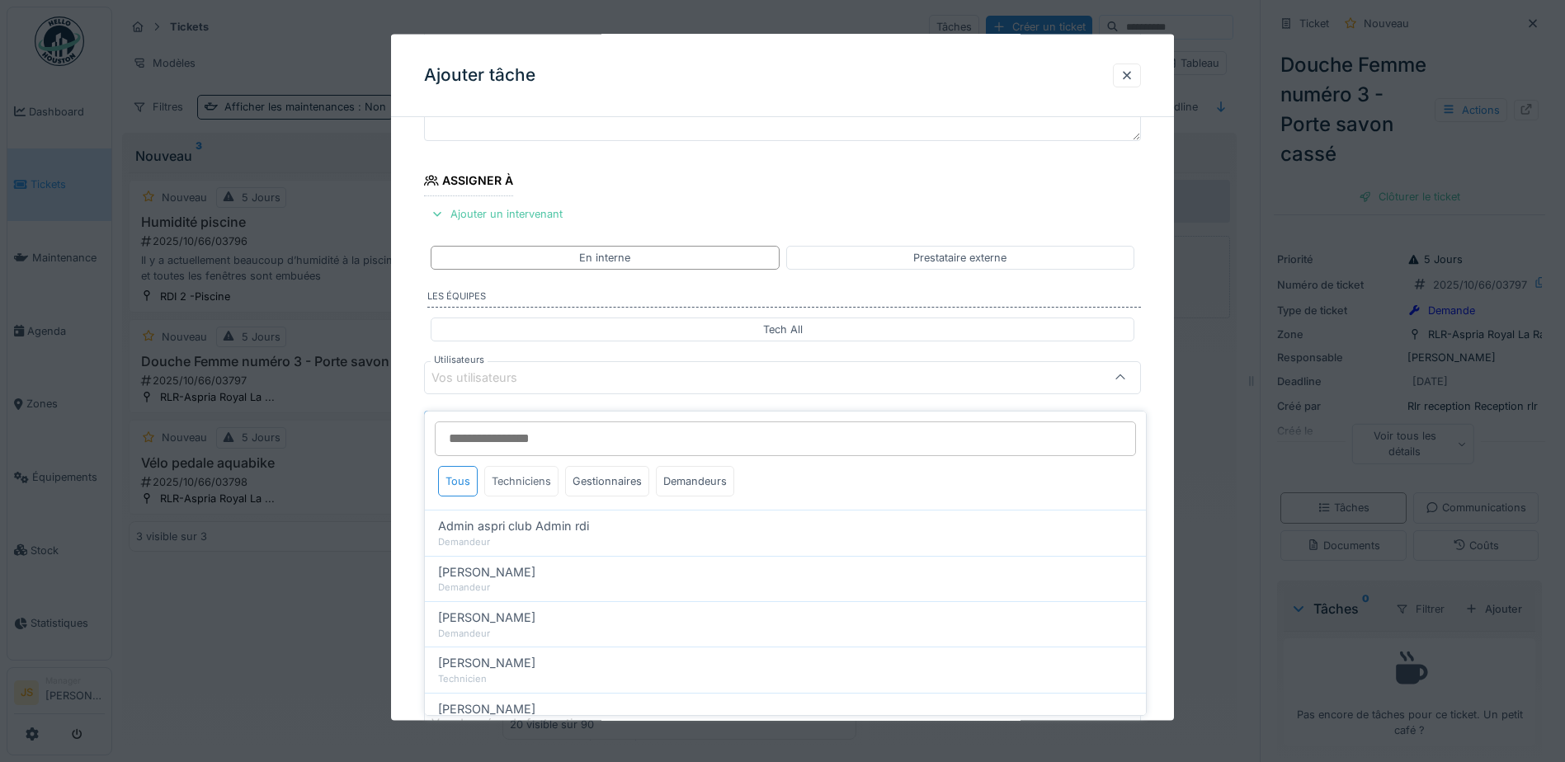
click at [522, 469] on div "Techniciens" at bounding box center [521, 481] width 74 height 31
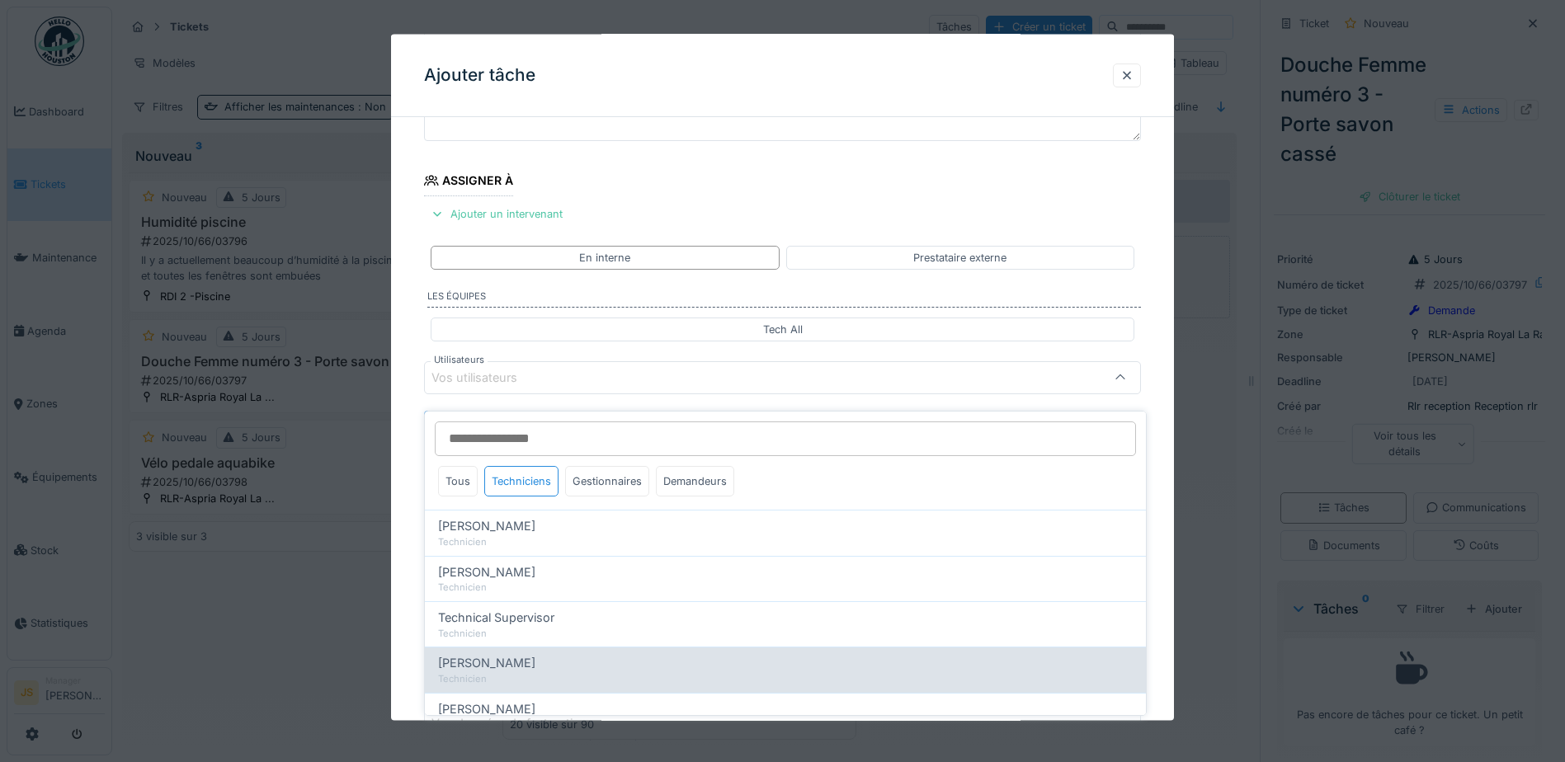
click at [535, 654] on span "Wojciech Wierozebski" at bounding box center [486, 663] width 97 height 18
type input "****"
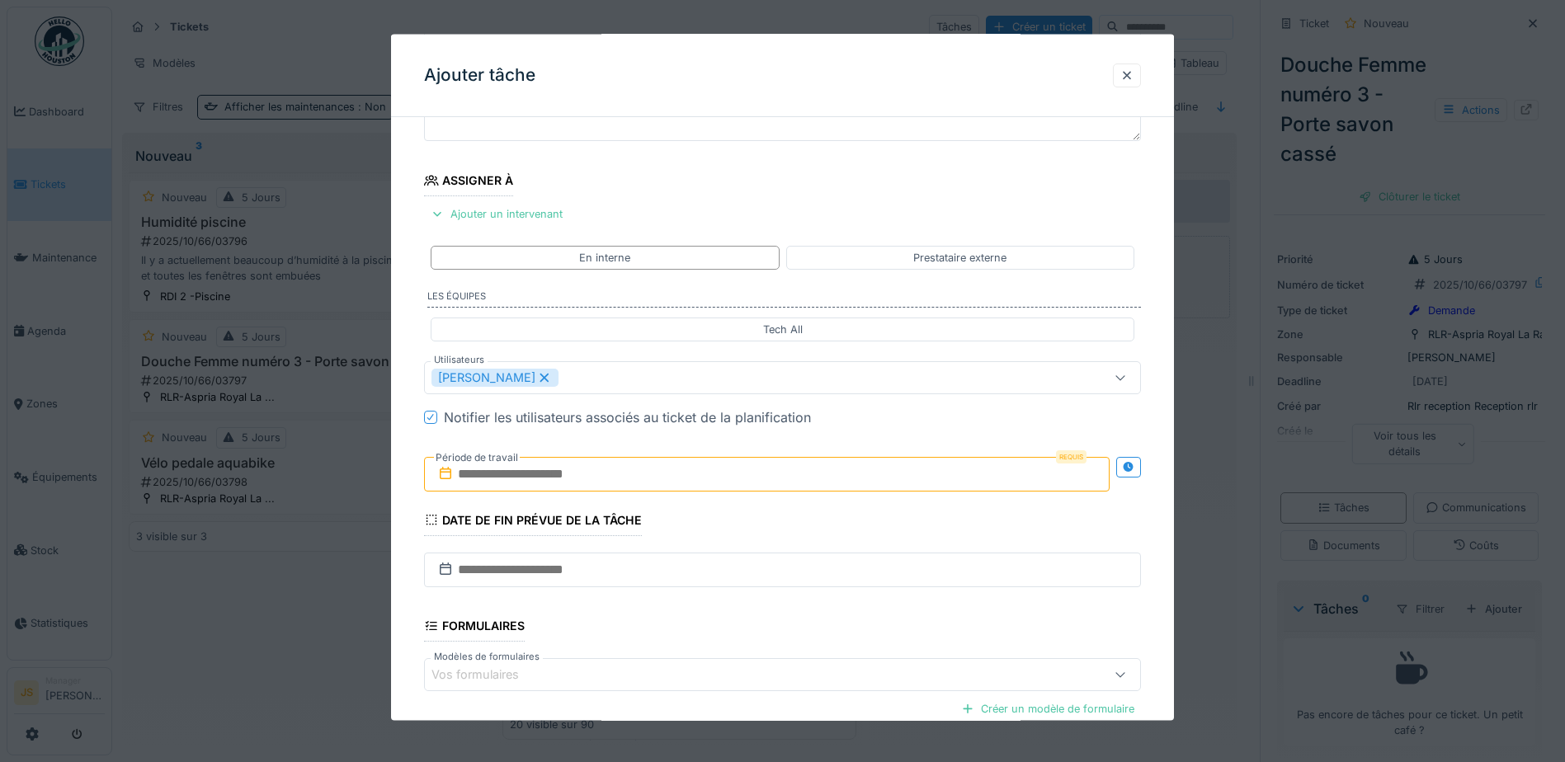
click at [401, 573] on div "**********" at bounding box center [782, 439] width 783 height 917
click at [531, 459] on input "text" at bounding box center [767, 473] width 686 height 35
click at [693, 661] on div "20" at bounding box center [689, 663] width 22 height 22
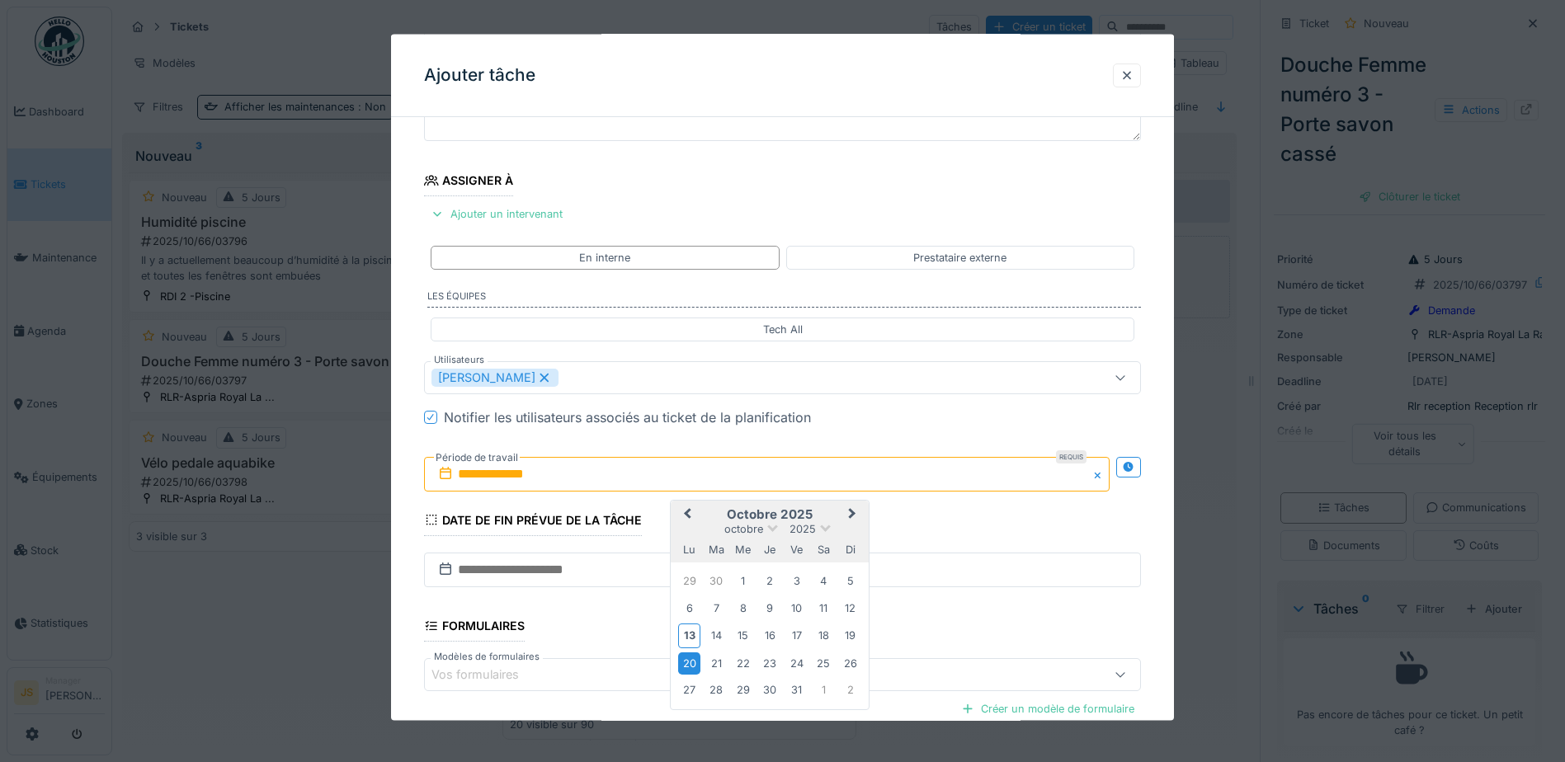
click at [693, 661] on div "20" at bounding box center [689, 663] width 22 height 22
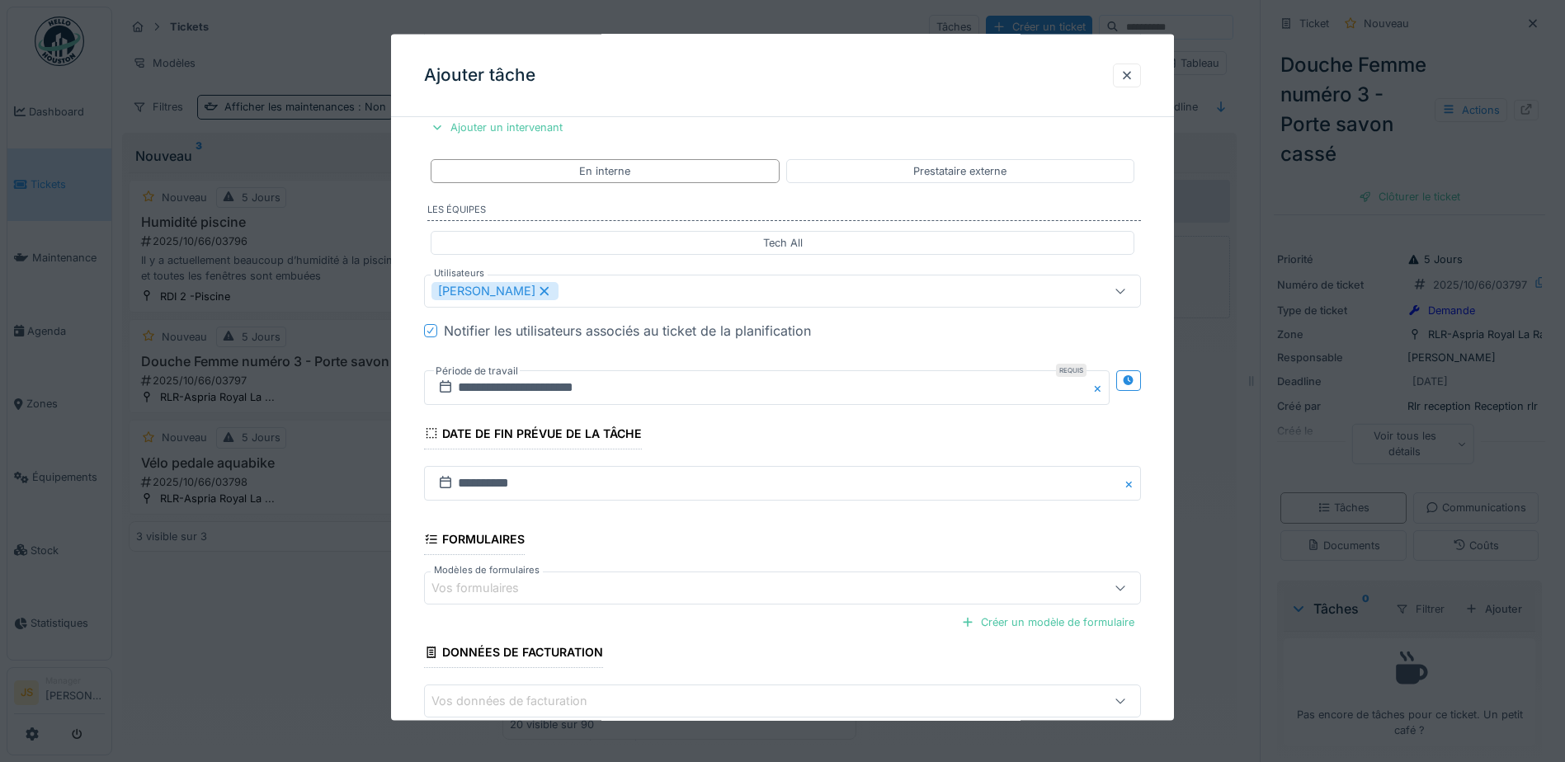
scroll to position [327, 0]
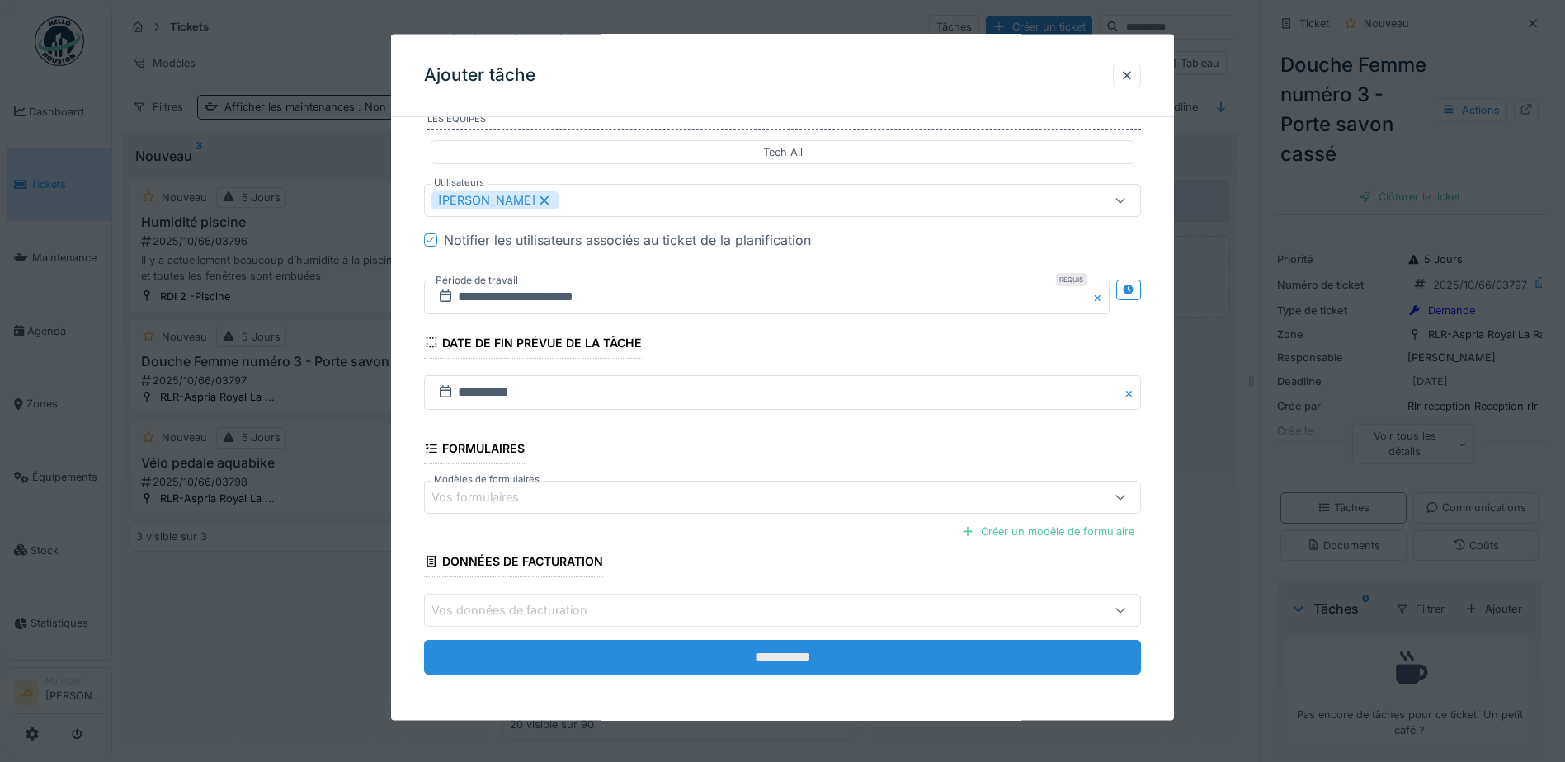
click at [813, 664] on input "**********" at bounding box center [782, 657] width 717 height 35
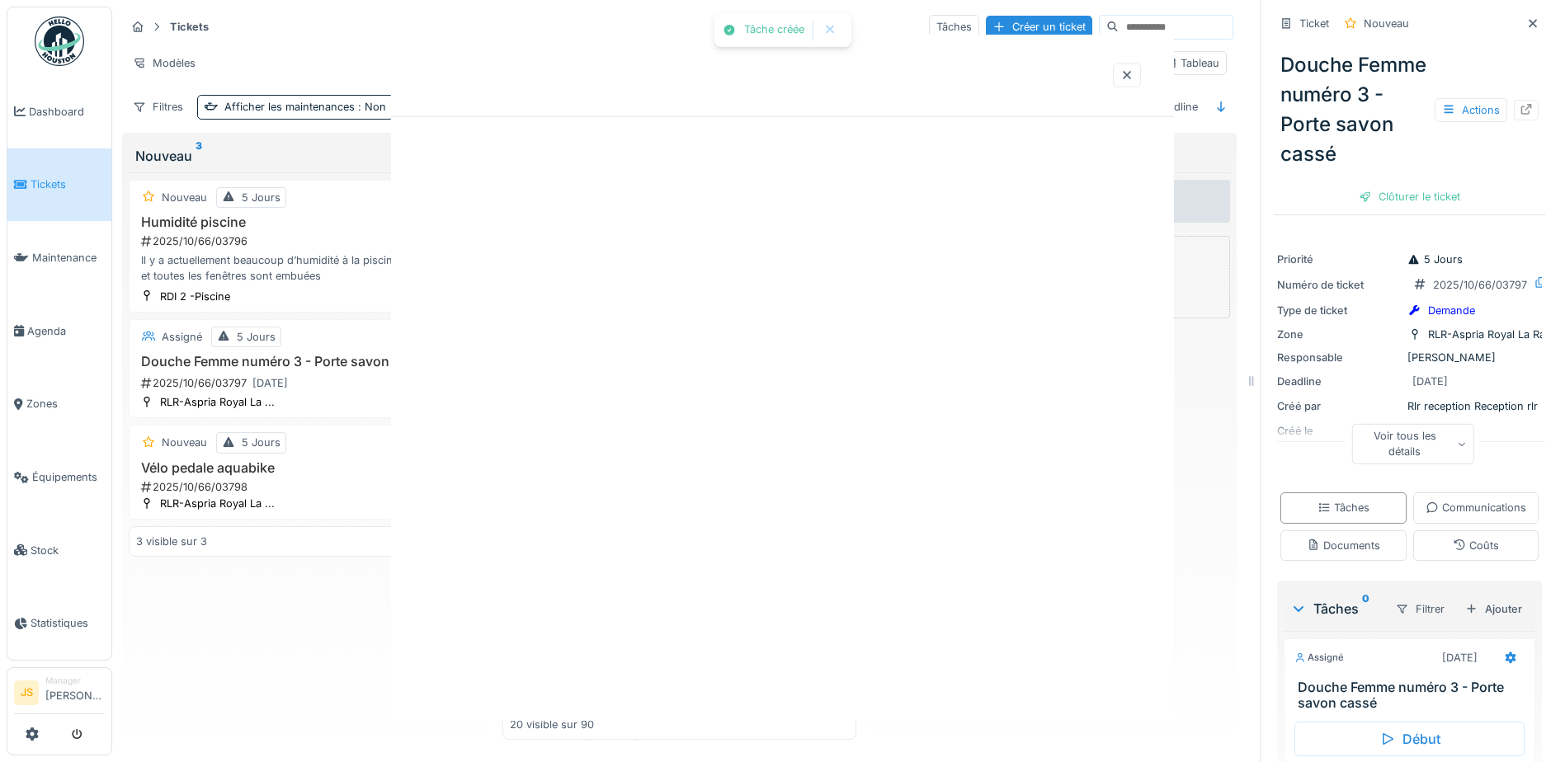
scroll to position [0, 0]
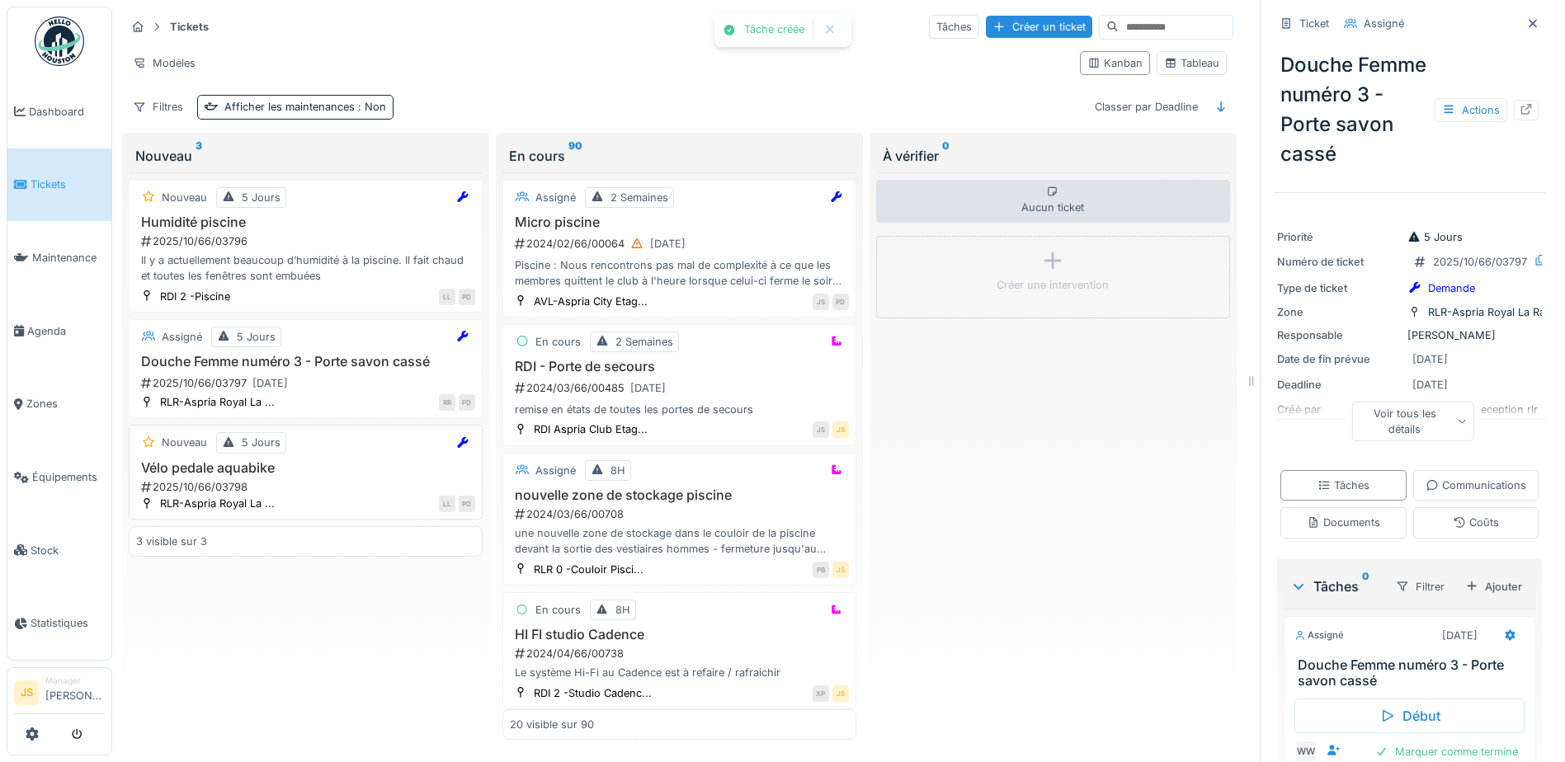
click at [238, 460] on h3 "Vélo pedale aquabike" at bounding box center [305, 468] width 339 height 16
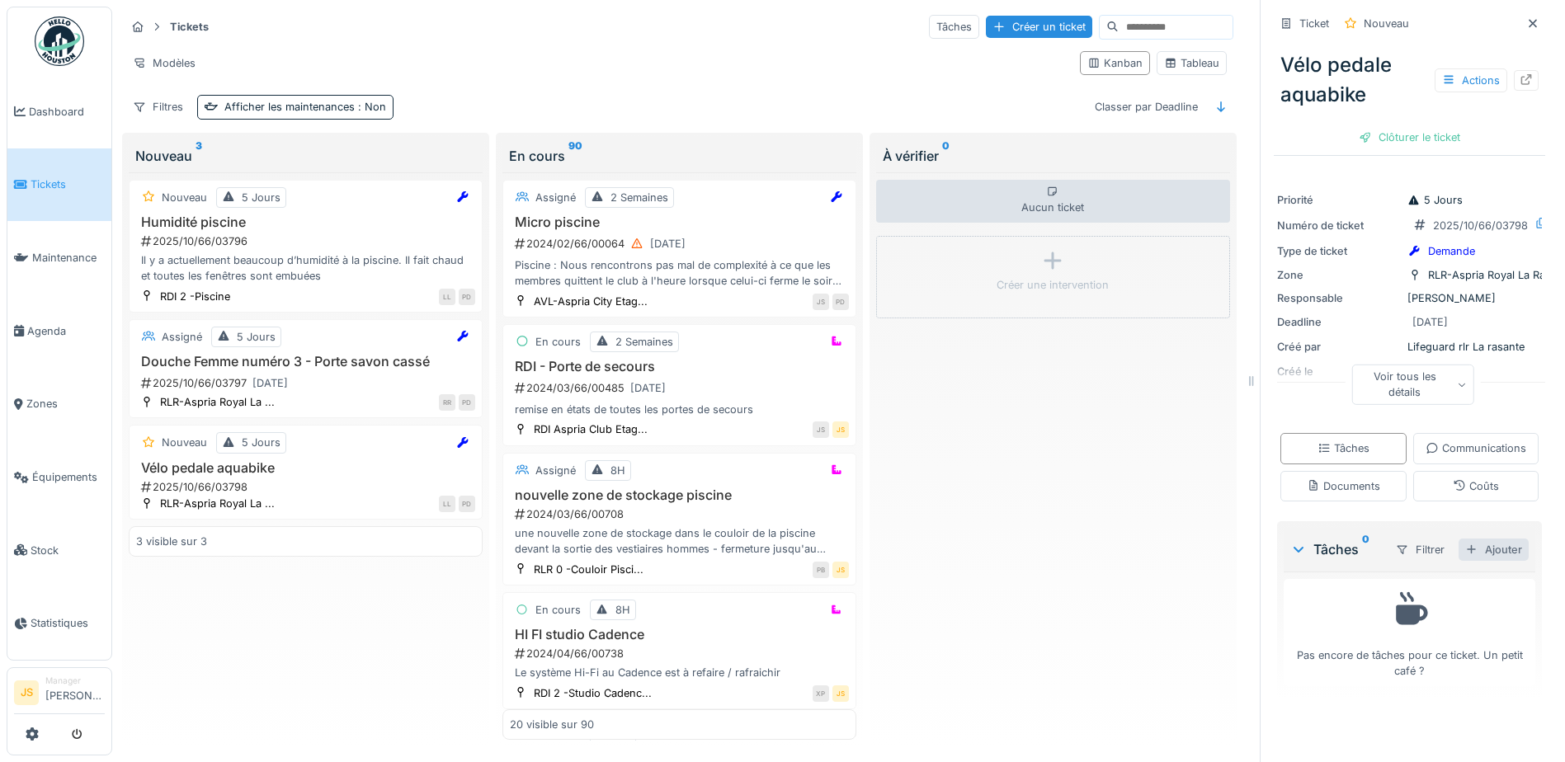
click at [1473, 561] on div "Ajouter" at bounding box center [1494, 550] width 70 height 22
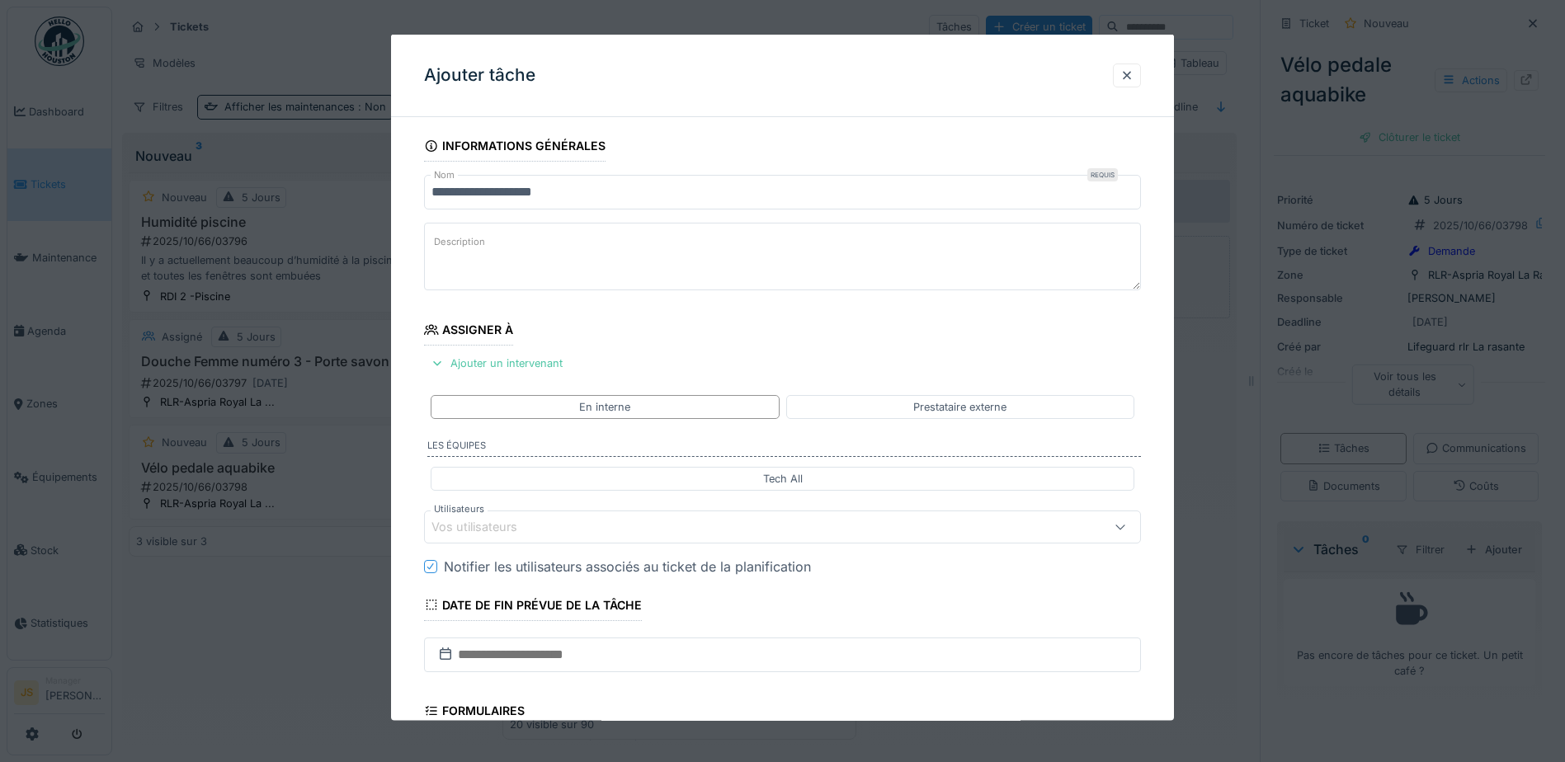
click at [515, 526] on div "Vos utilisateurs" at bounding box center [486, 527] width 109 height 18
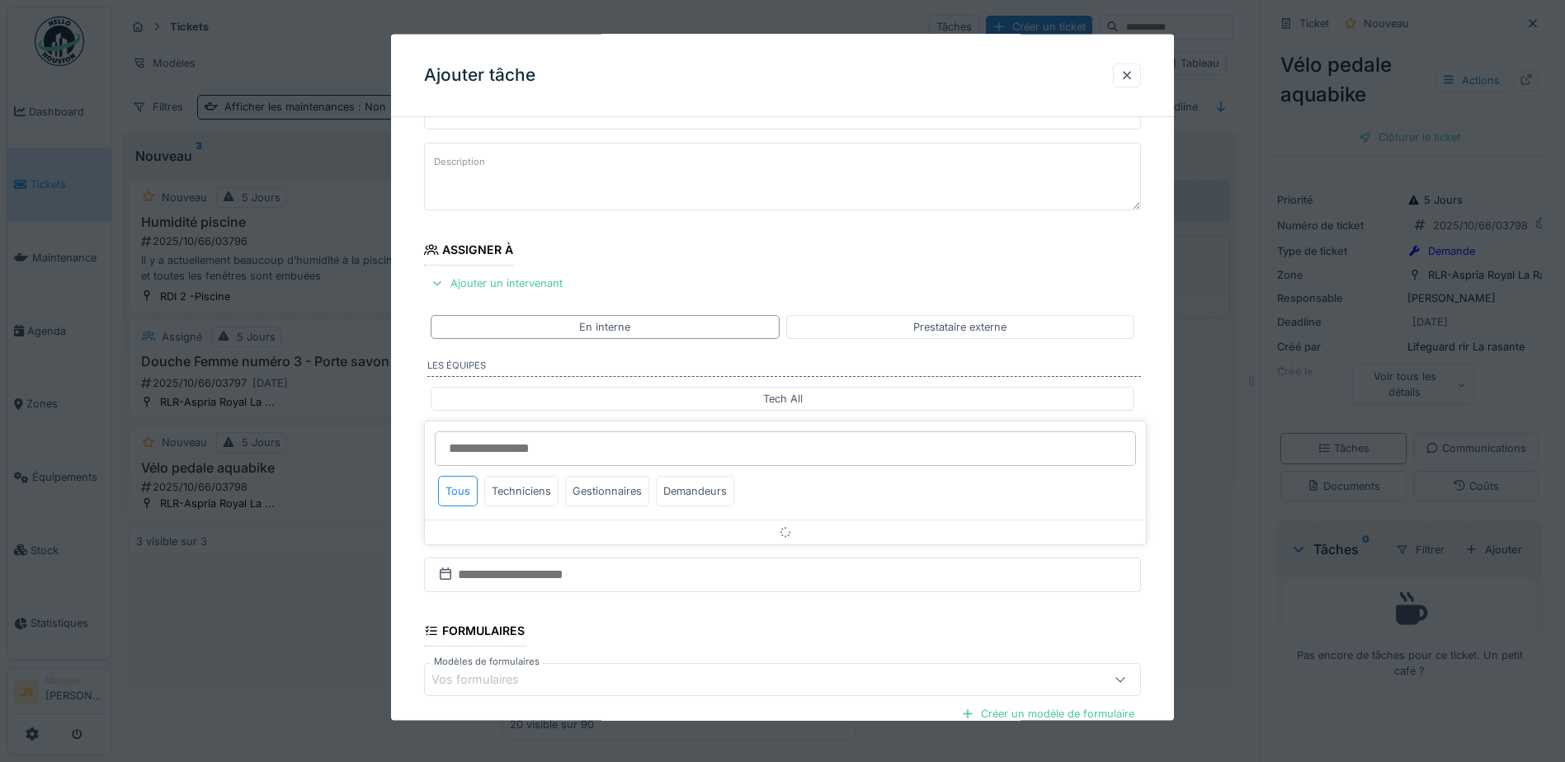
scroll to position [149, 0]
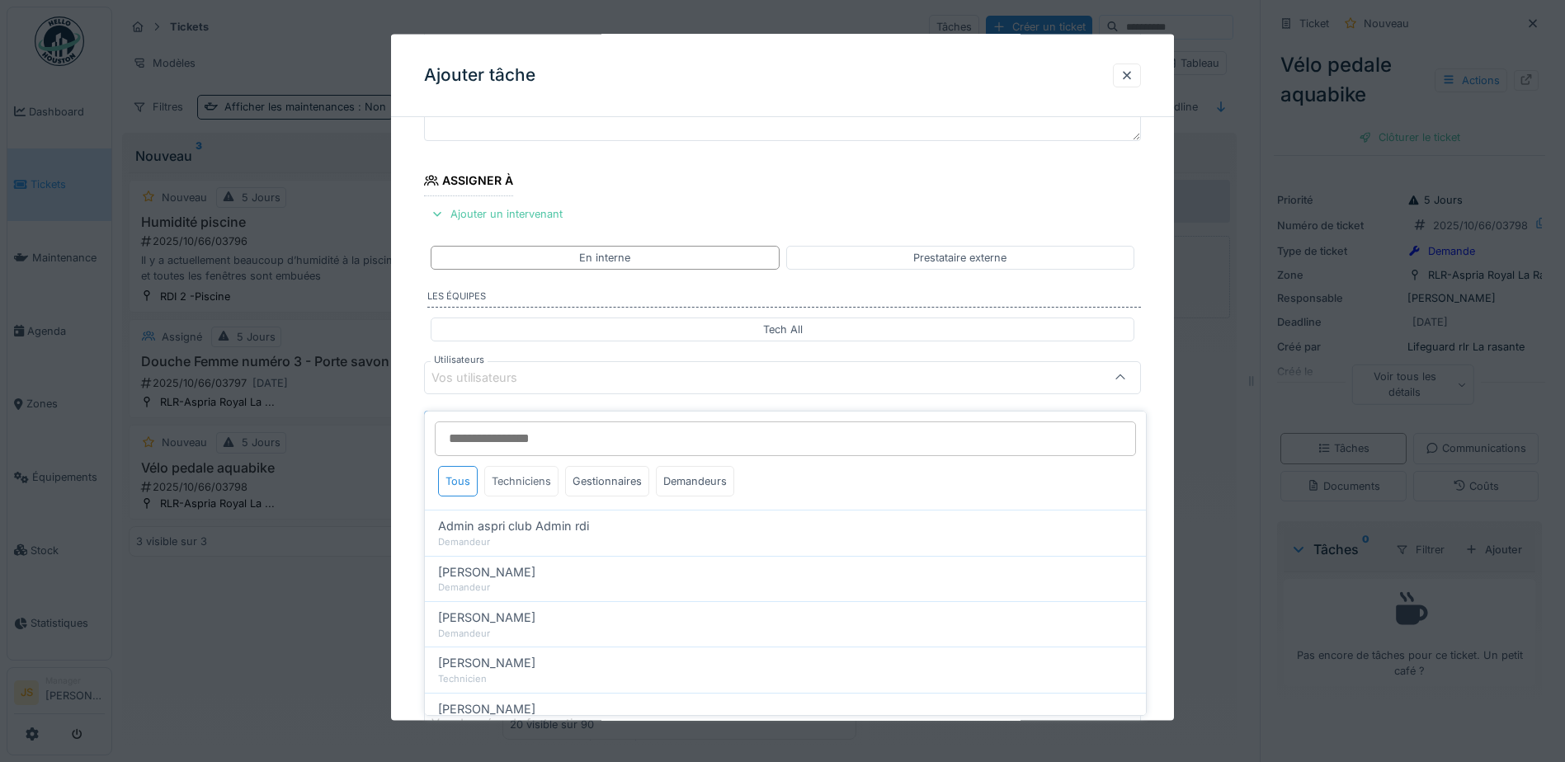
click at [531, 476] on div "Techniciens" at bounding box center [521, 481] width 74 height 31
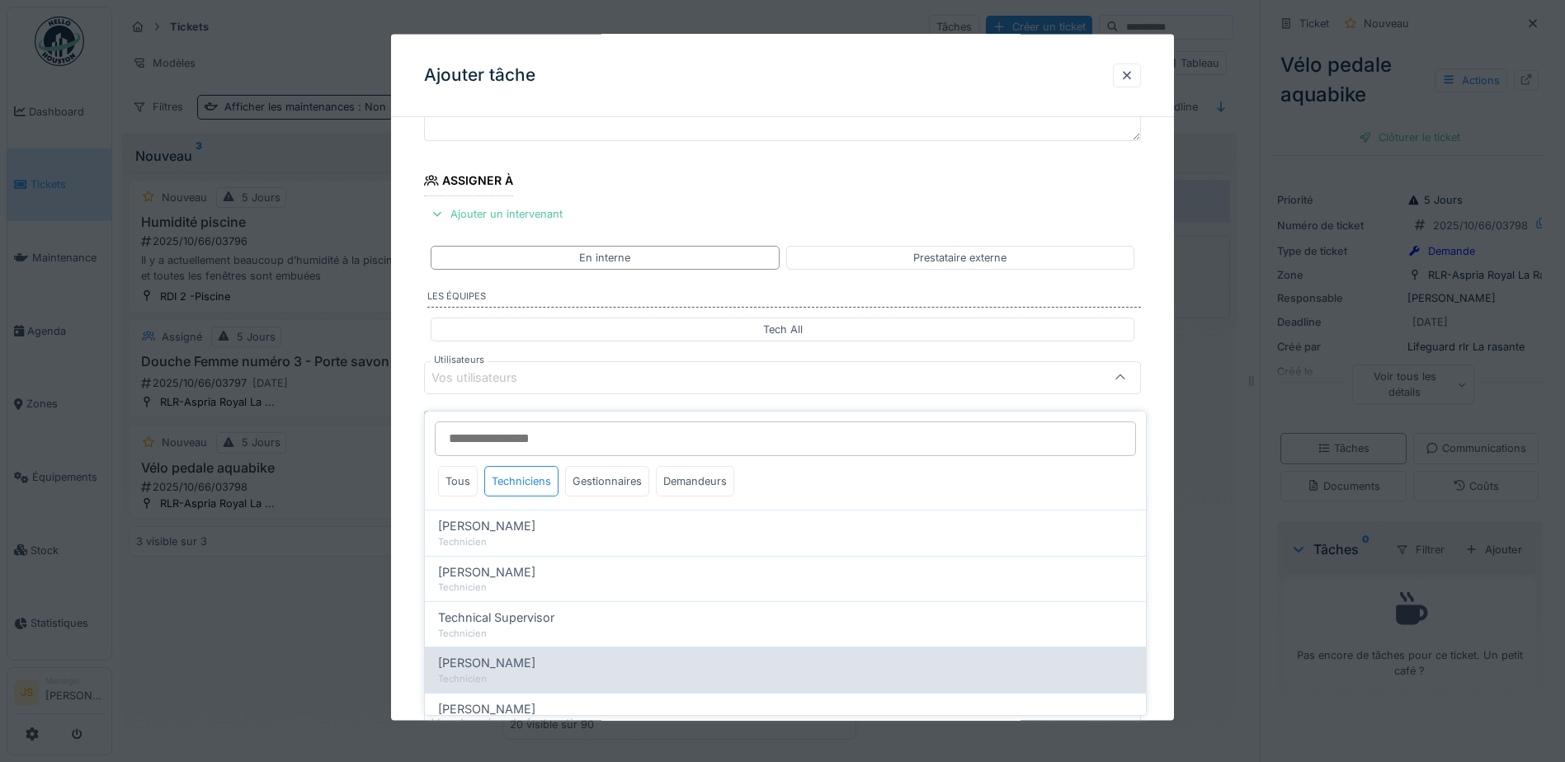
click at [509, 654] on span "[PERSON_NAME]" at bounding box center [486, 663] width 97 height 18
type input "****"
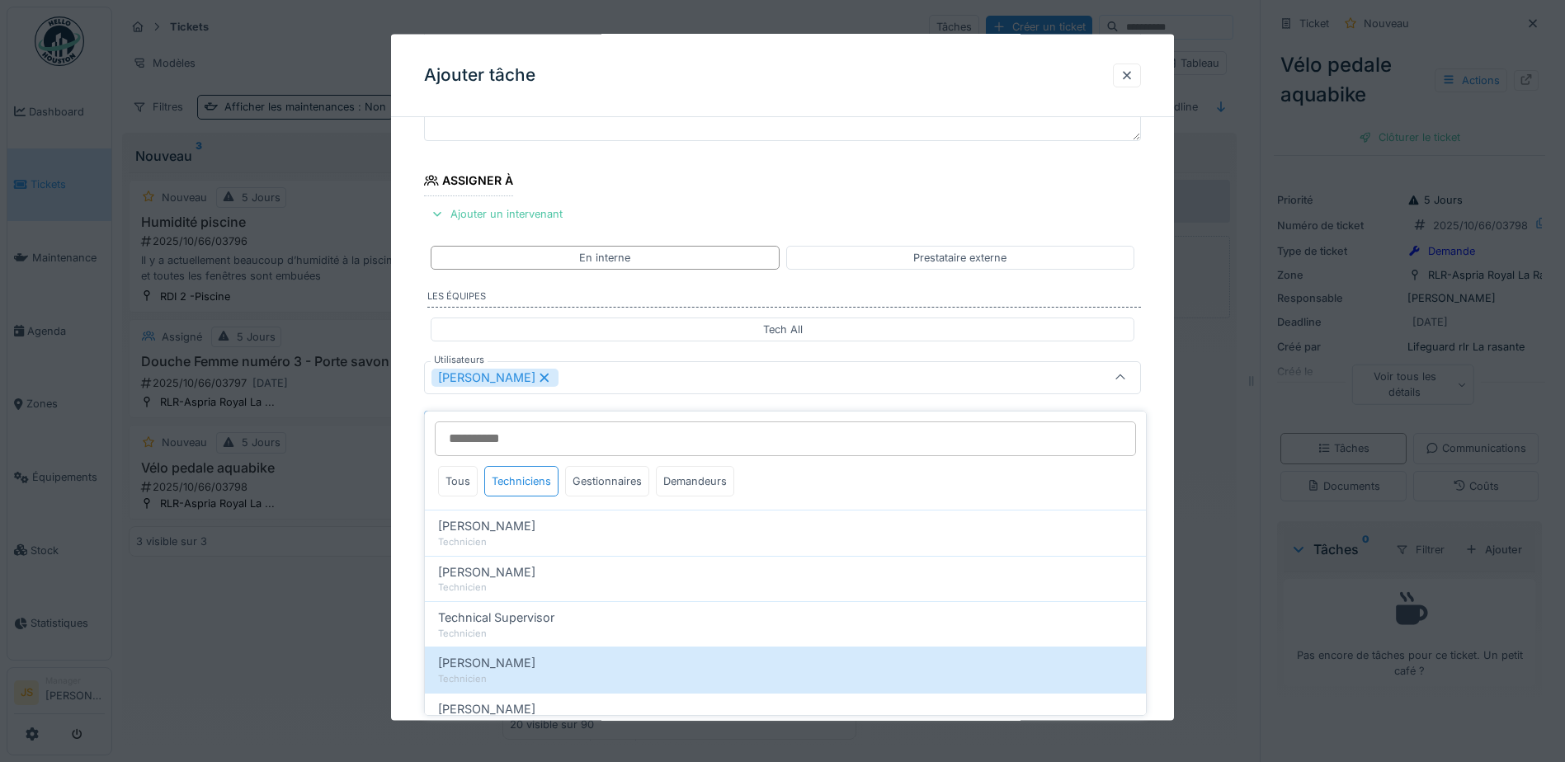
click at [409, 606] on div "**********" at bounding box center [782, 439] width 783 height 917
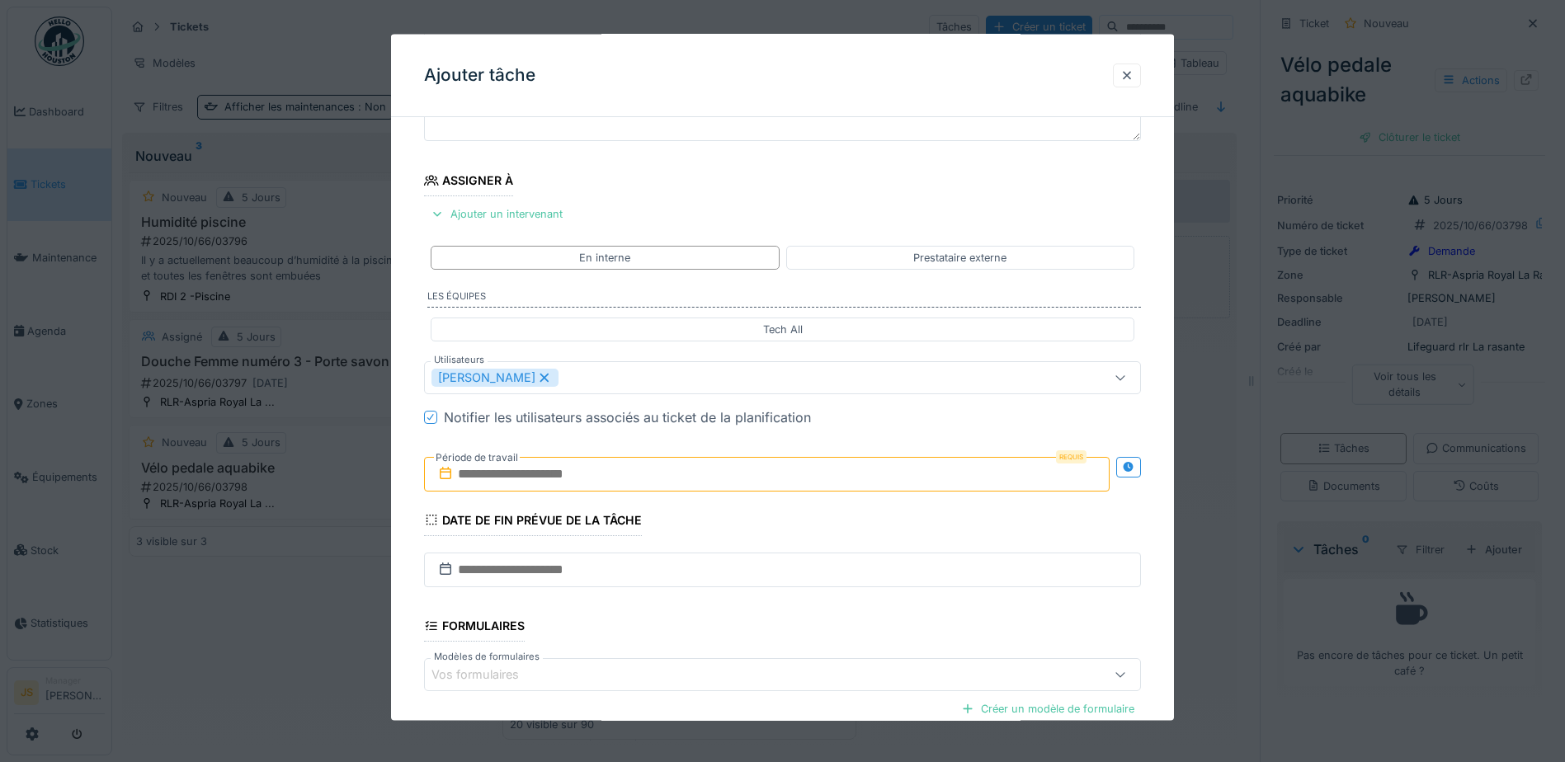
click at [493, 465] on label "Période de travail" at bounding box center [477, 457] width 86 height 18
click at [506, 474] on input "text" at bounding box center [767, 473] width 686 height 35
click at [718, 630] on div "14" at bounding box center [716, 636] width 22 height 22
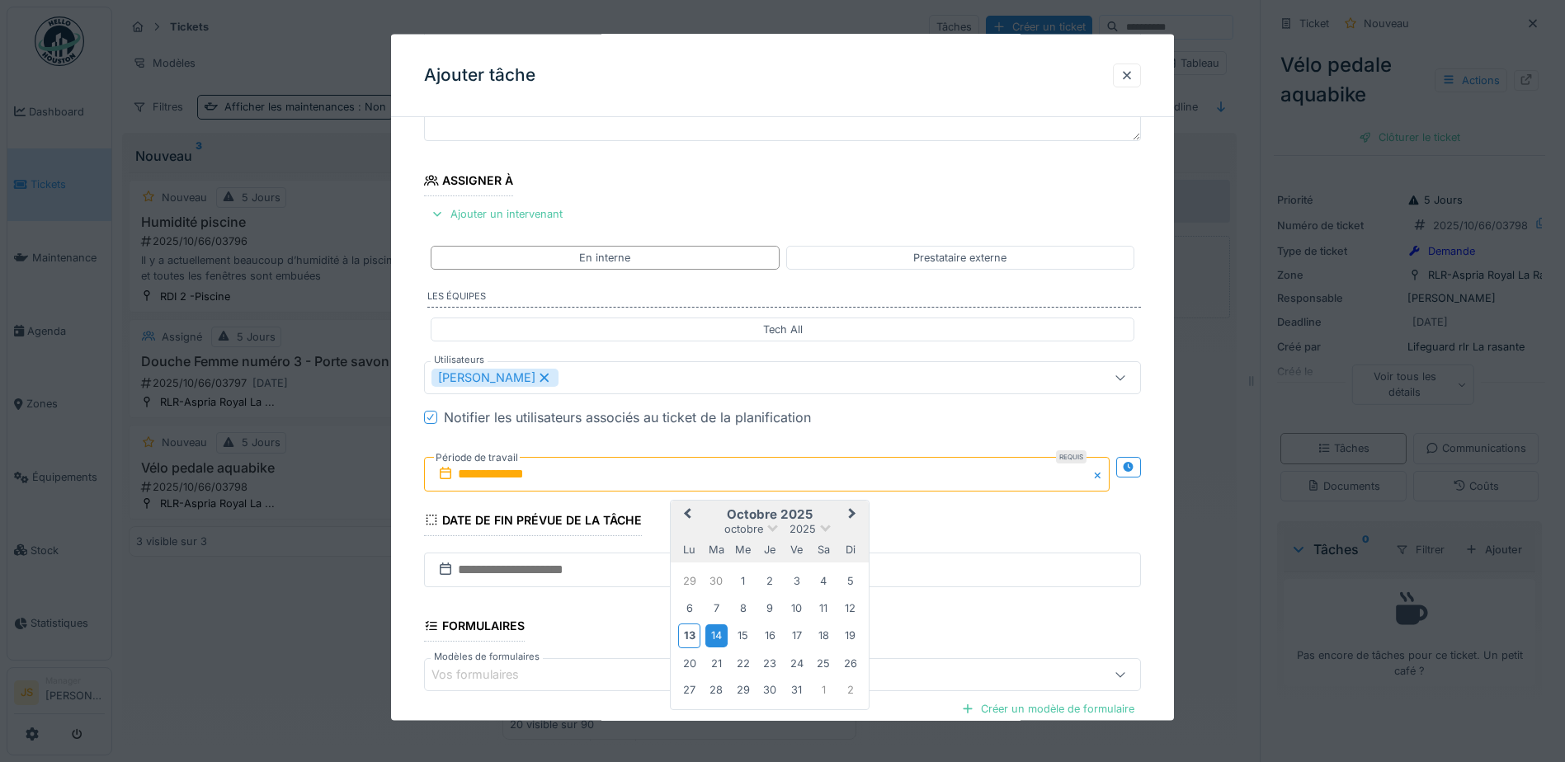
click at [718, 634] on div "14" at bounding box center [716, 636] width 22 height 22
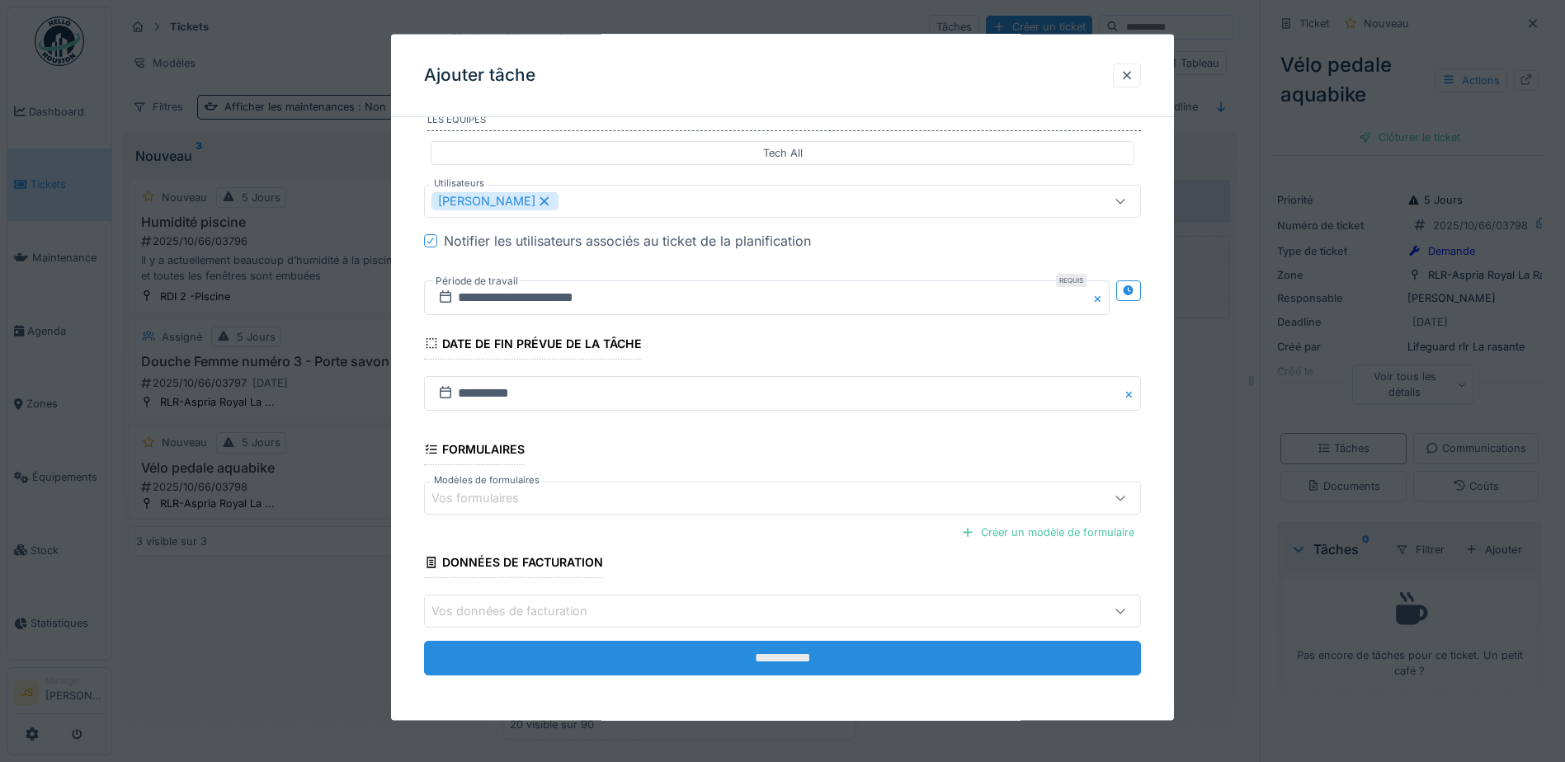
scroll to position [327, 0]
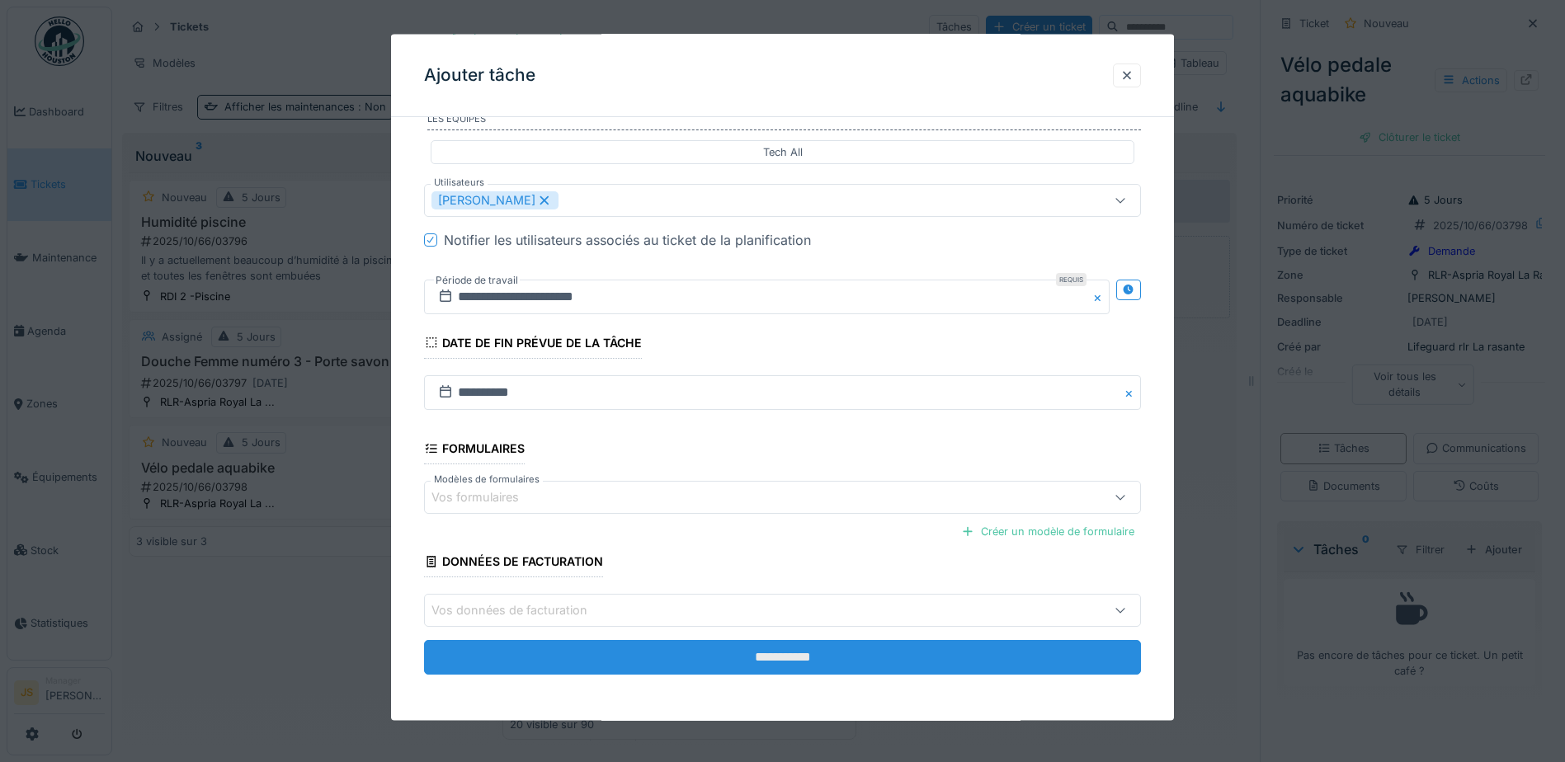
click at [819, 661] on input "**********" at bounding box center [782, 657] width 717 height 35
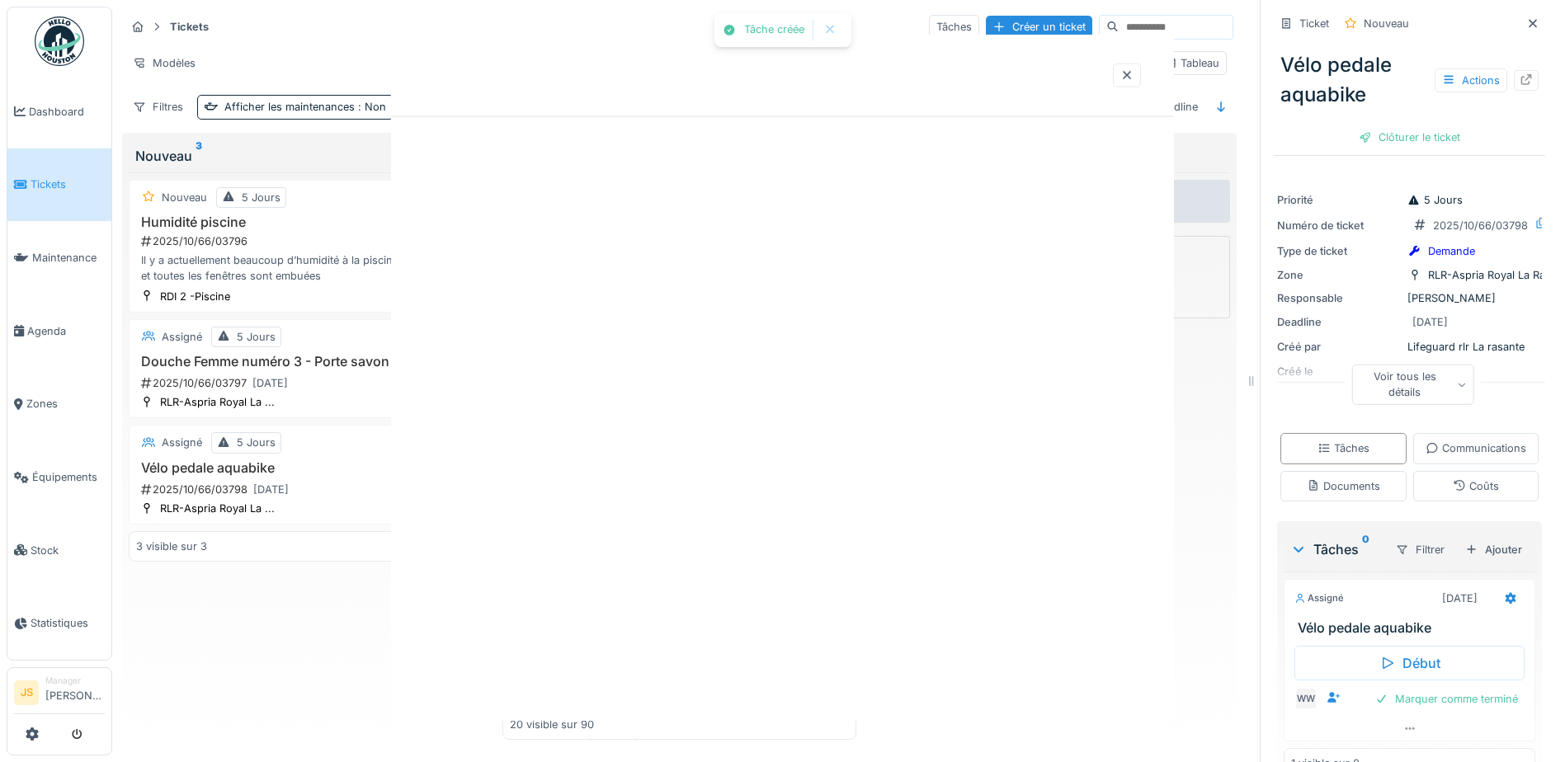
scroll to position [0, 0]
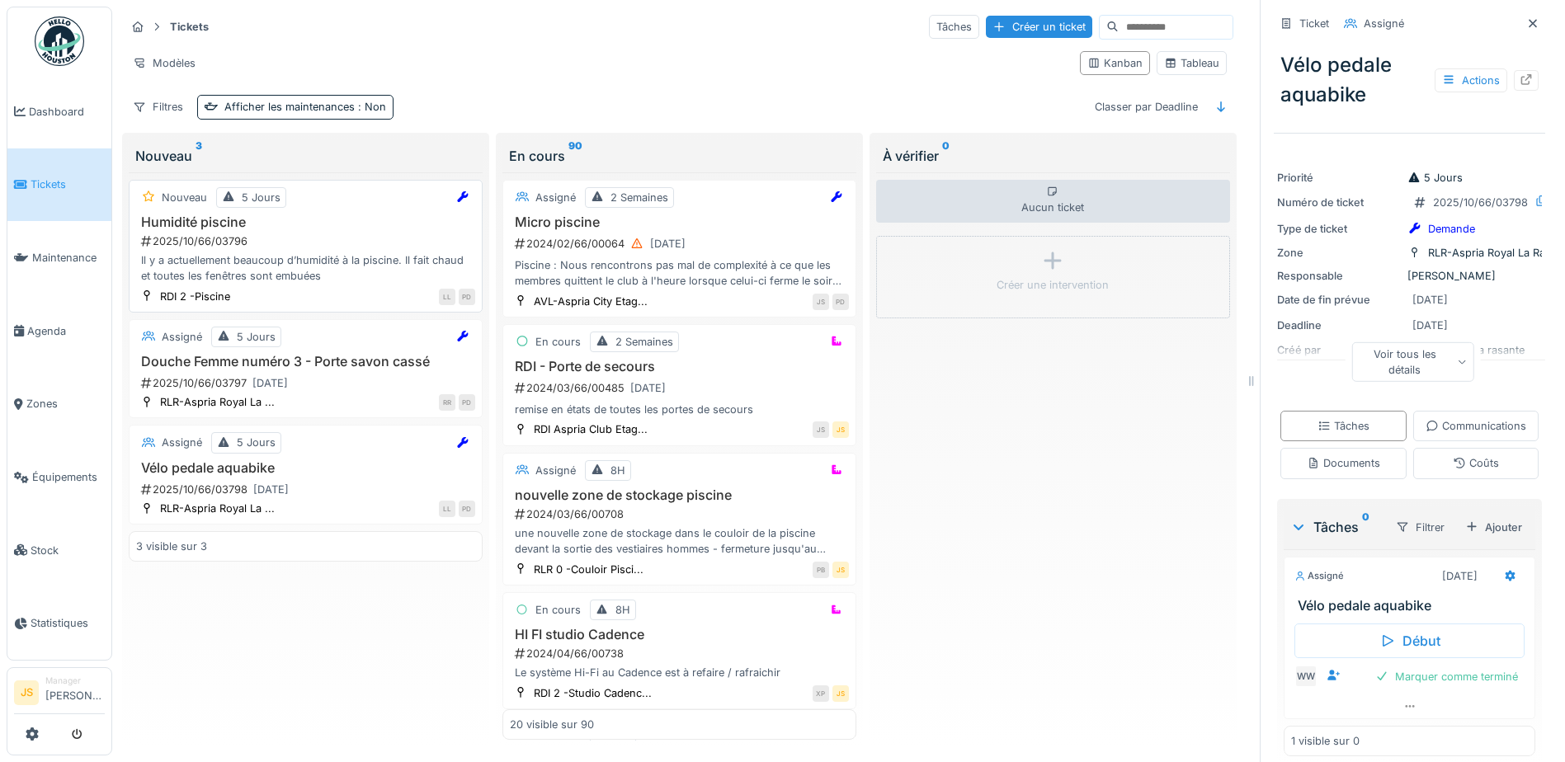
click at [202, 215] on h3 "Humidité piscine" at bounding box center [305, 223] width 339 height 16
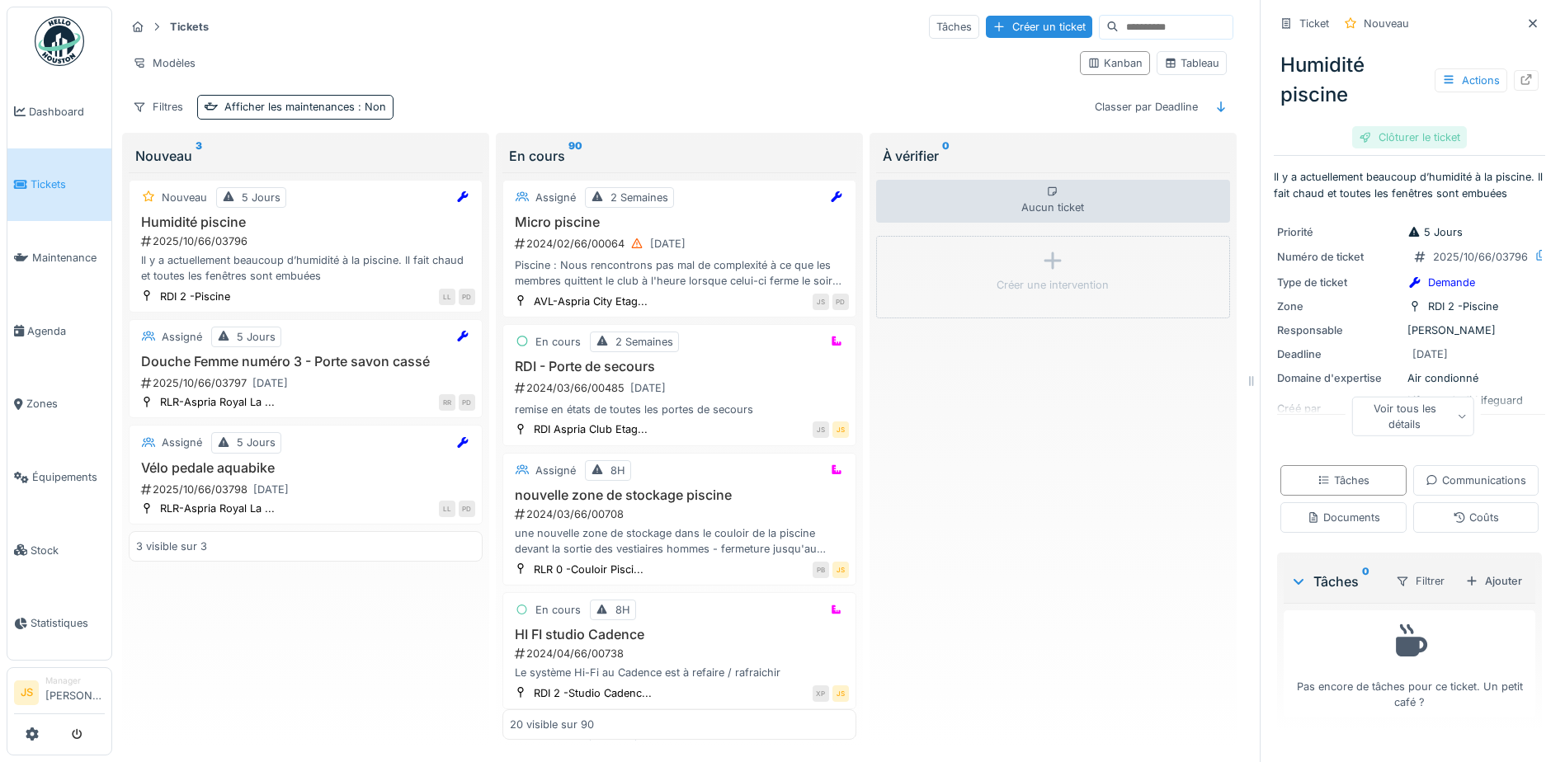
click at [1388, 126] on div "Clôturer le ticket" at bounding box center [1409, 137] width 115 height 22
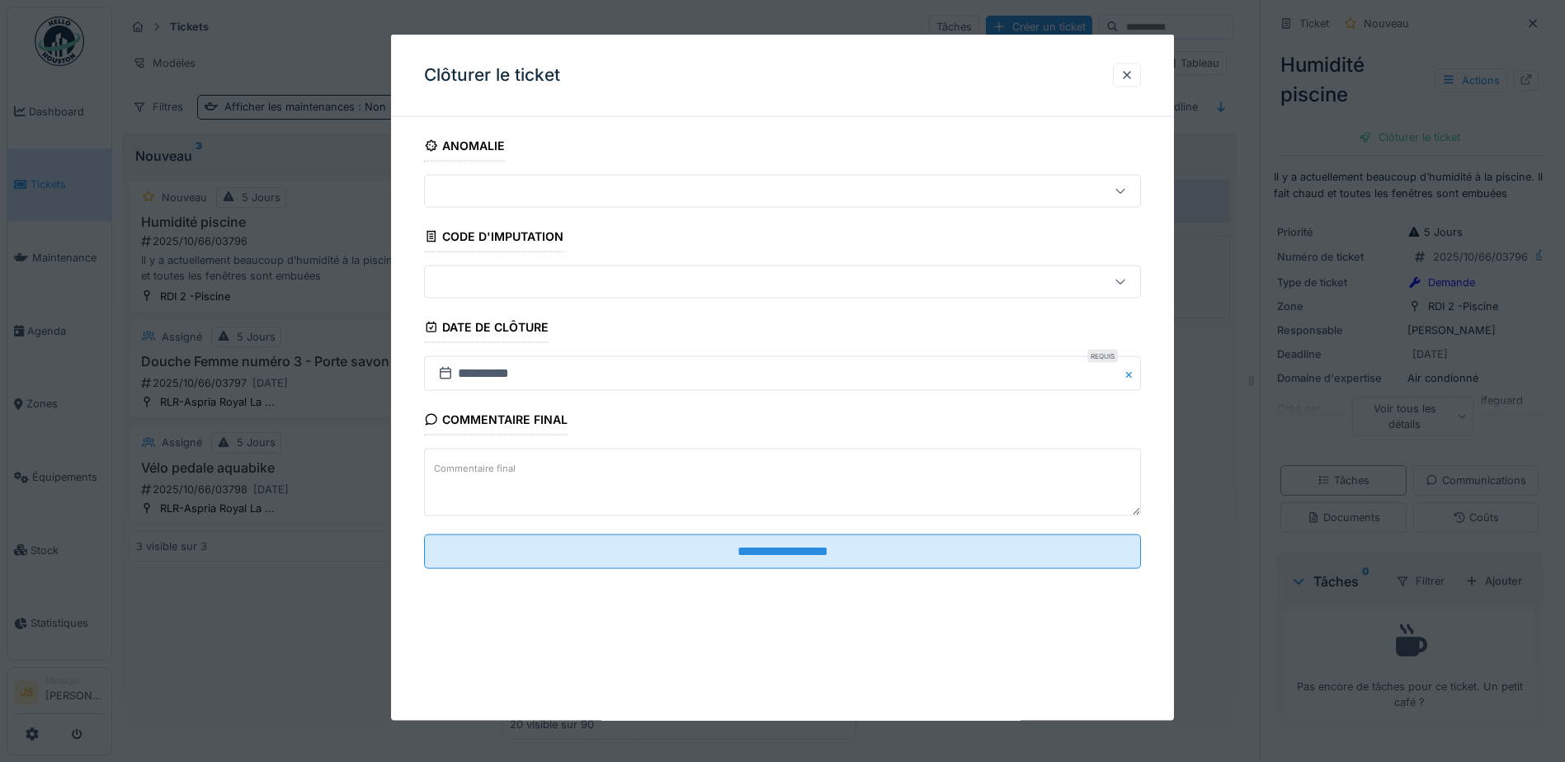
click at [620, 484] on textarea "Commentaire final" at bounding box center [782, 483] width 717 height 68
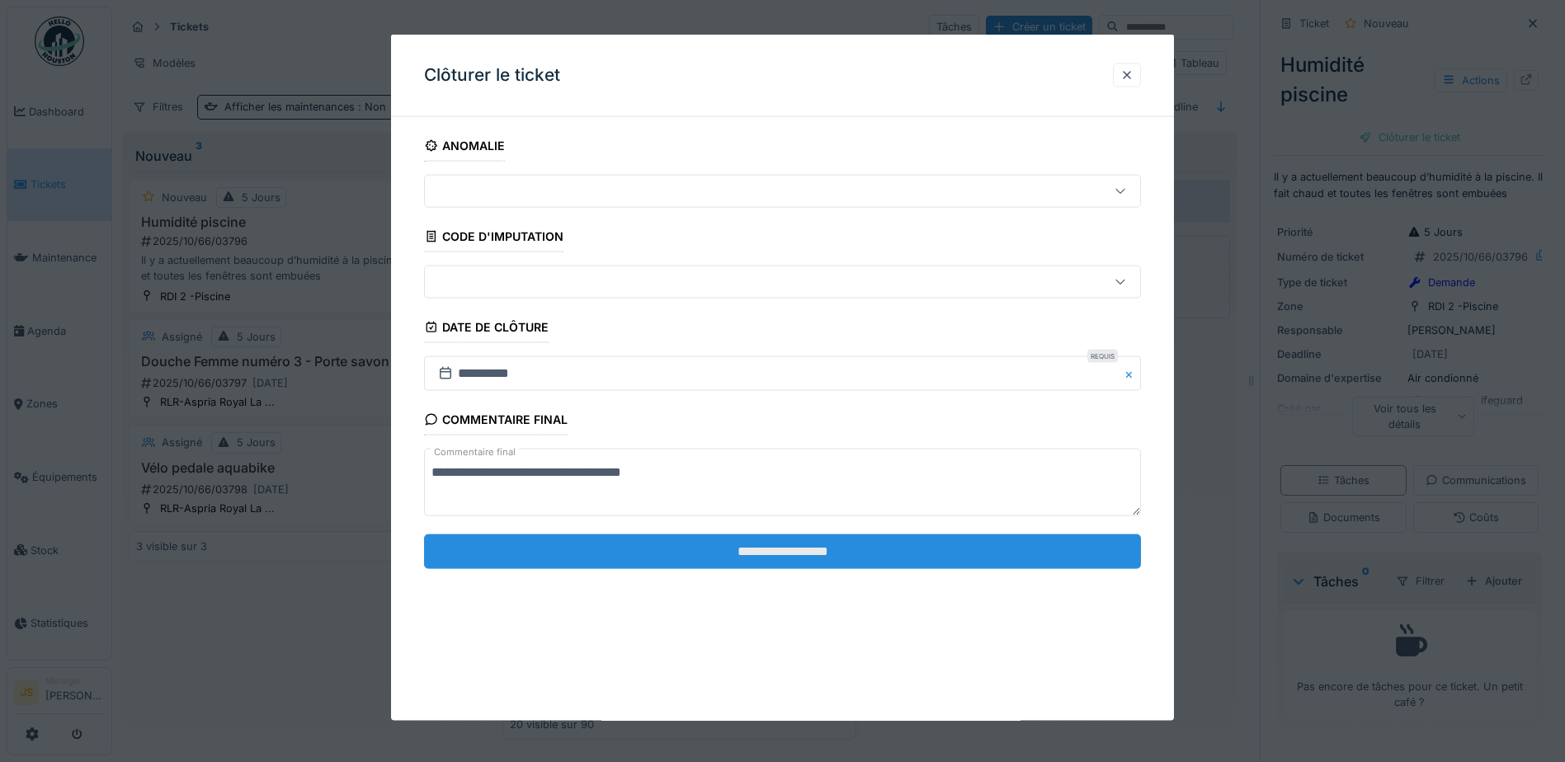
type textarea "**********"
click at [713, 547] on input "**********" at bounding box center [782, 551] width 717 height 35
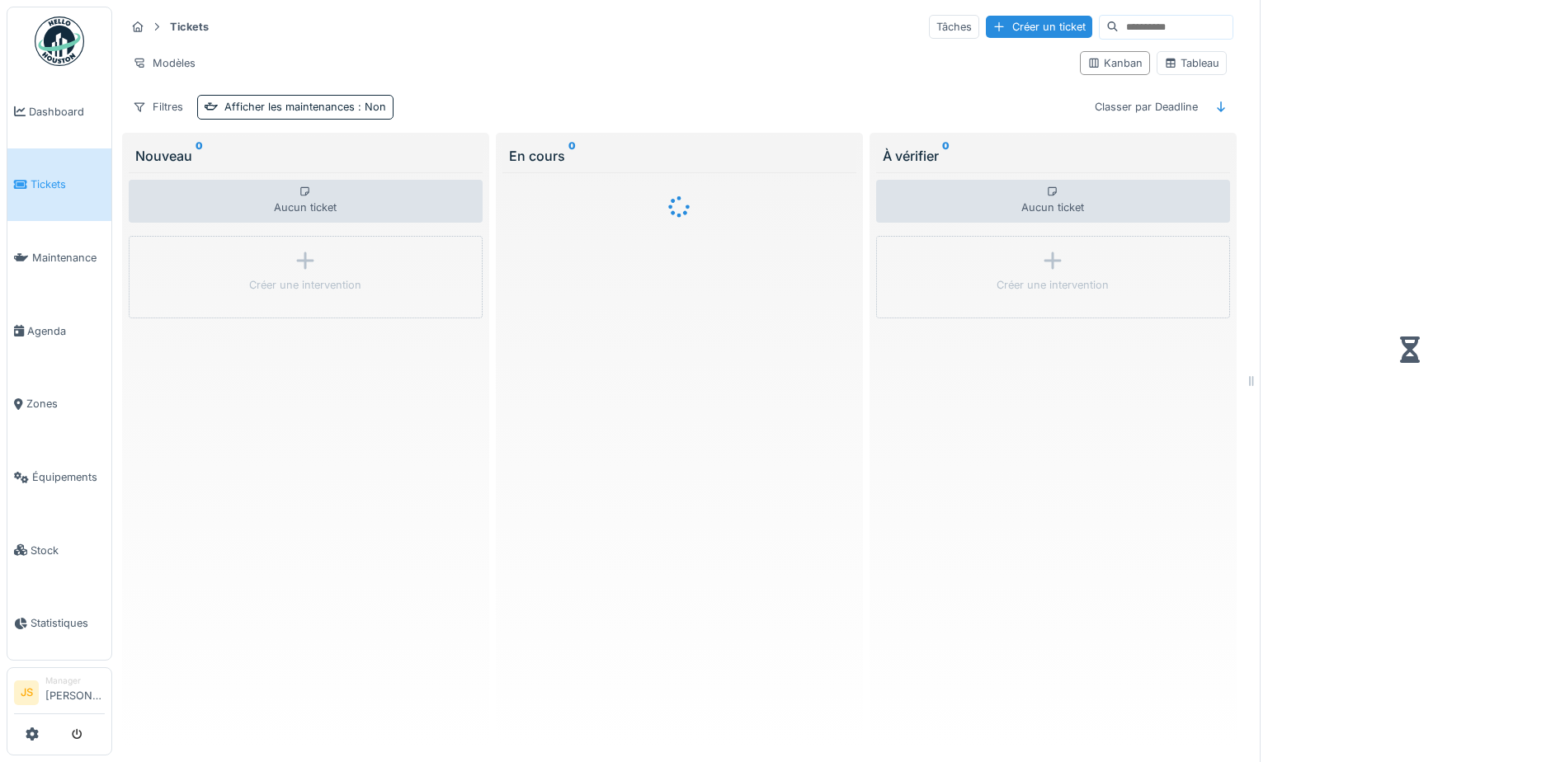
scroll to position [12, 0]
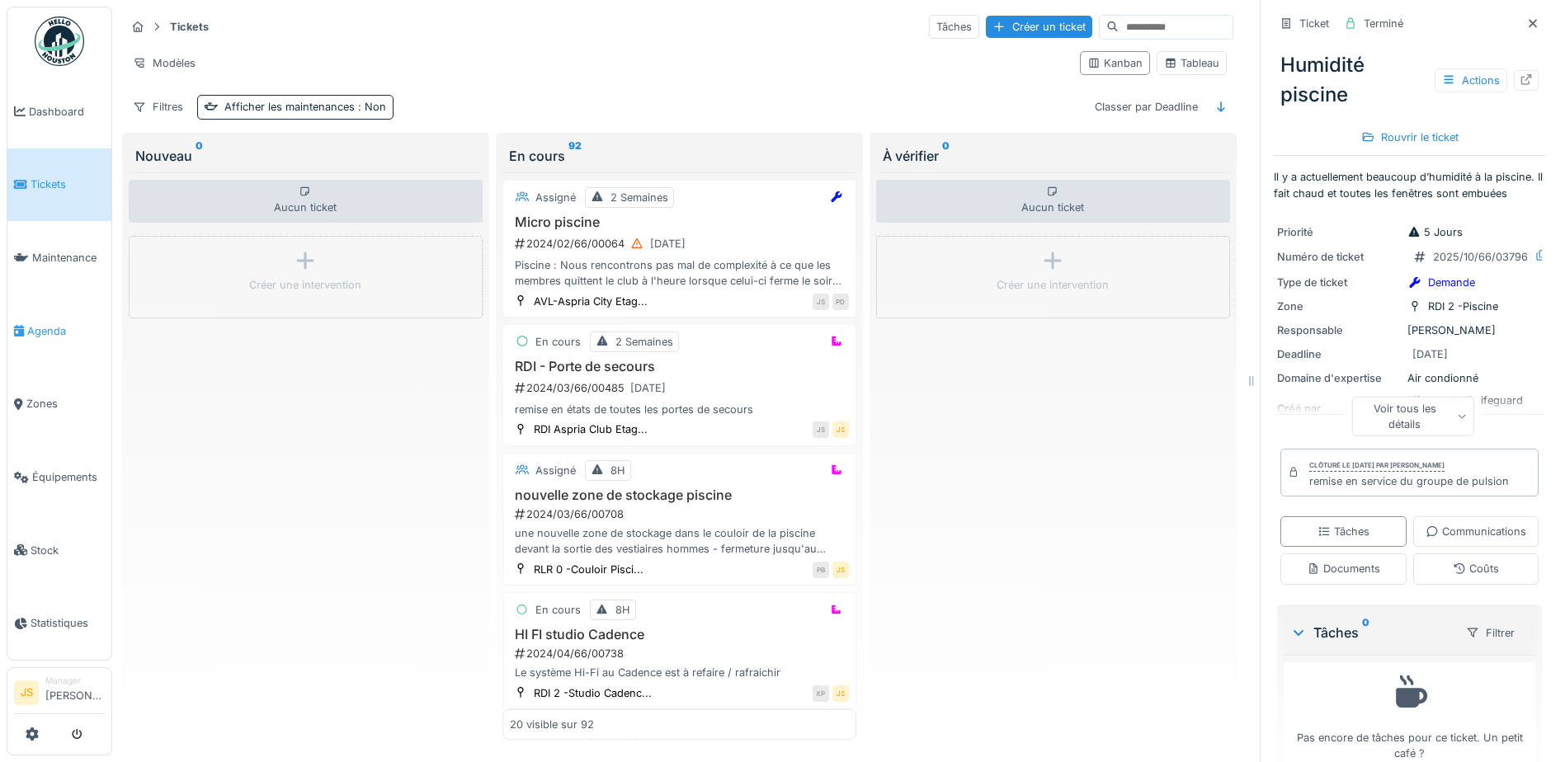
click at [47, 329] on span "Agenda" at bounding box center [66, 331] width 78 height 16
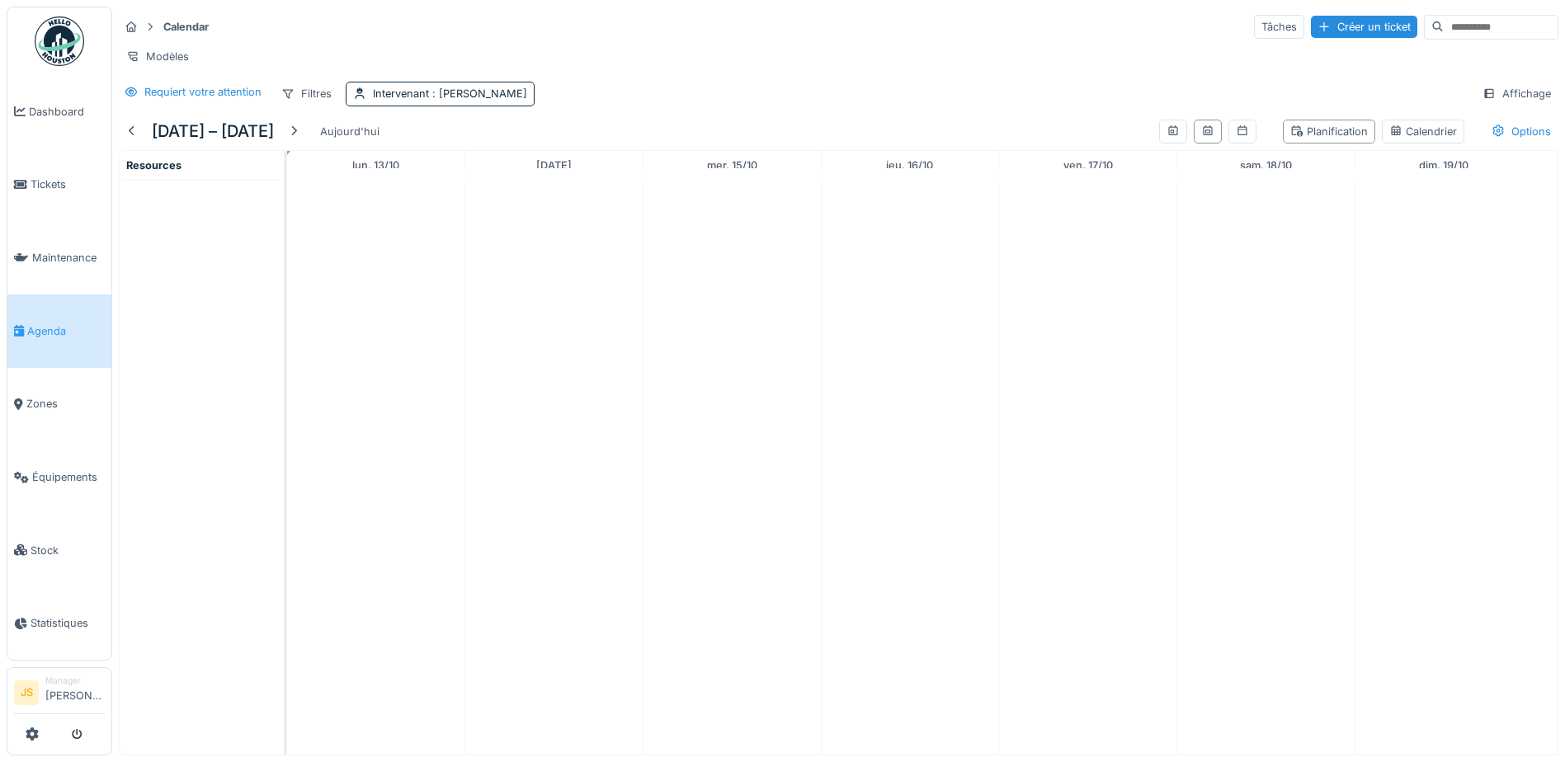
click at [588, 45] on div "Modèles" at bounding box center [839, 57] width 1440 height 24
click at [520, 100] on span ": [PERSON_NAME]" at bounding box center [478, 93] width 98 height 12
click at [478, 183] on icon at bounding box center [473, 184] width 9 height 9
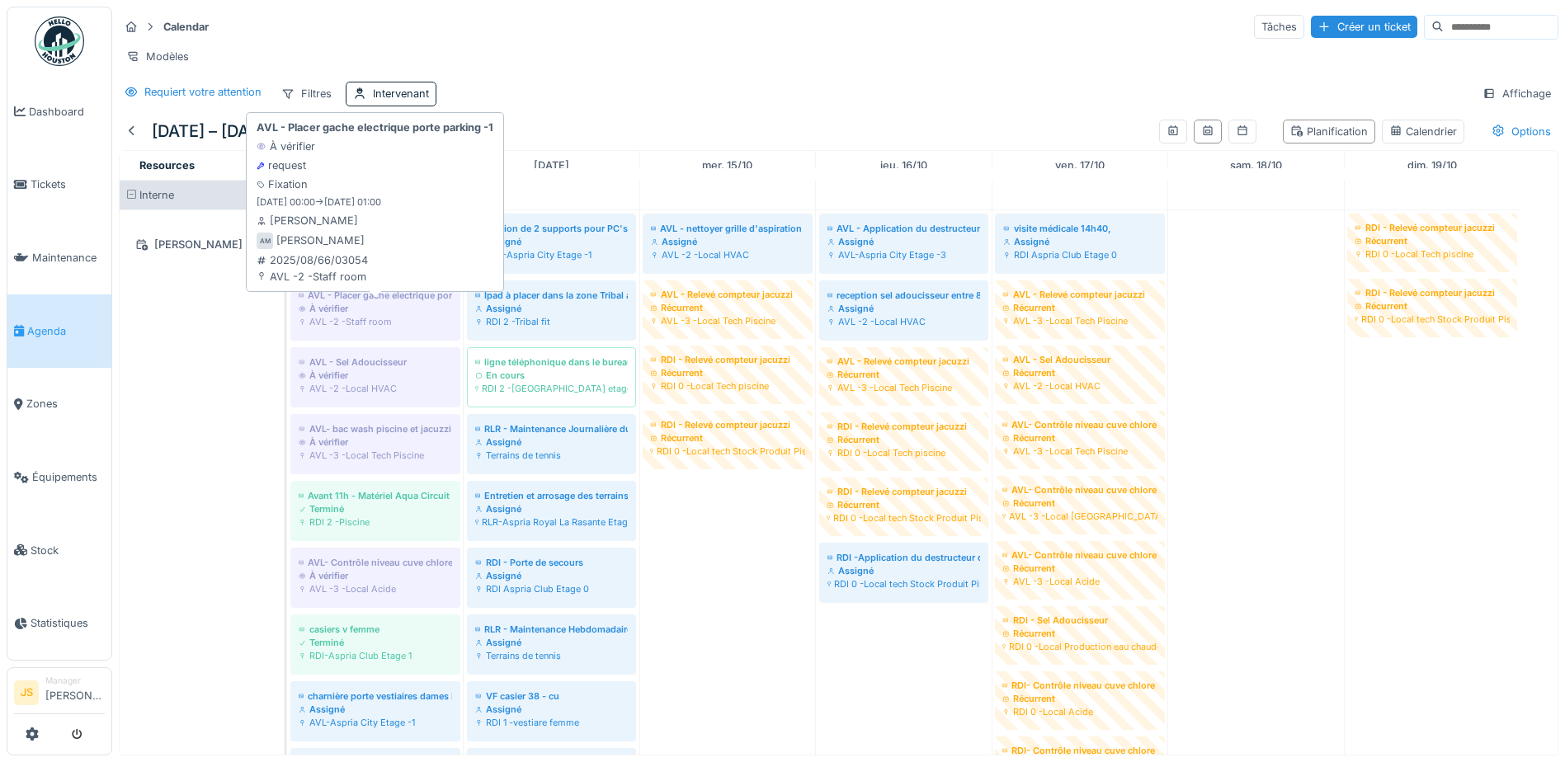
click at [371, 328] on div "AVL -2 -Staff room" at bounding box center [375, 321] width 153 height 13
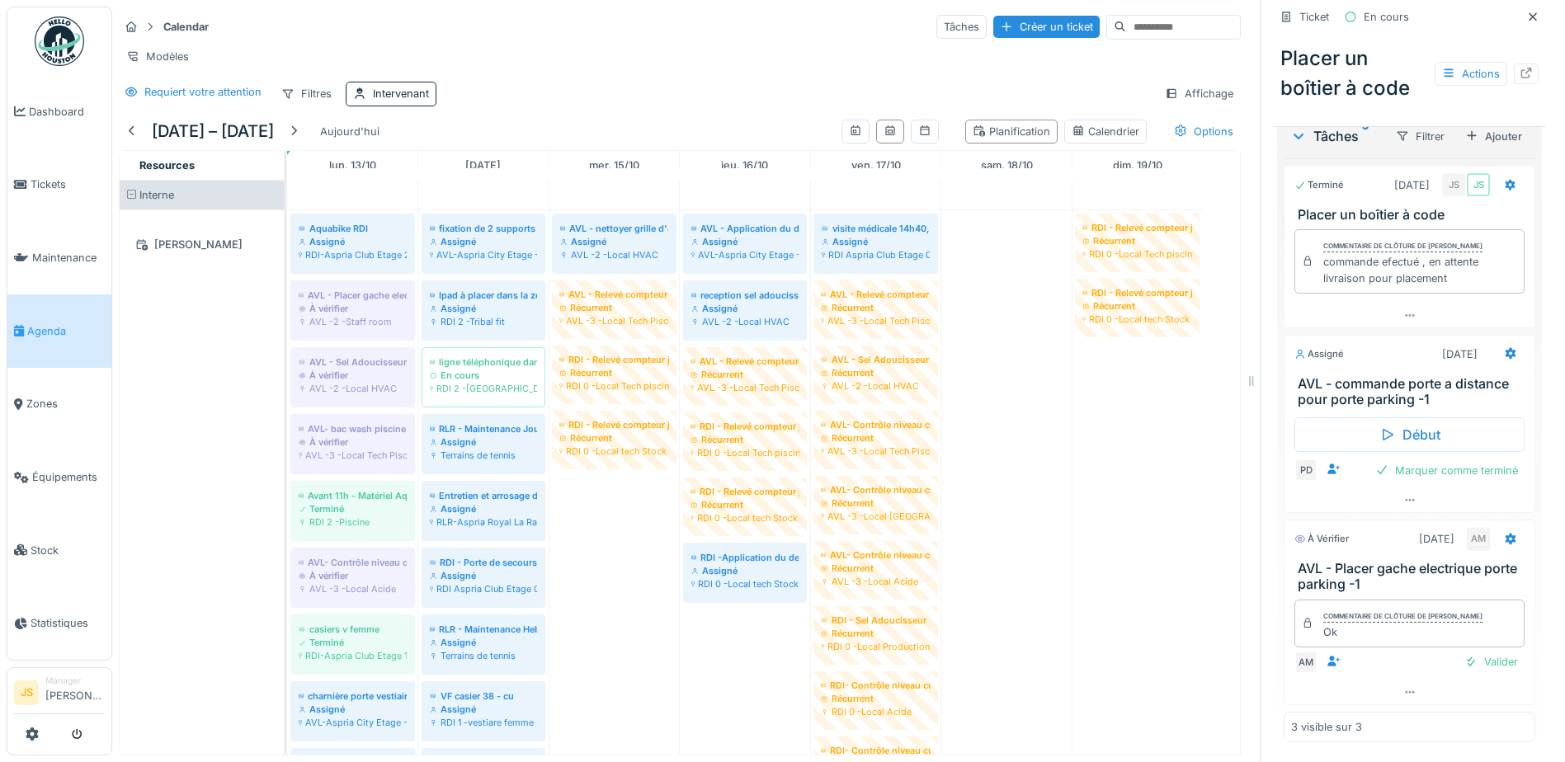
scroll to position [568, 0]
click at [1468, 665] on div "Valider" at bounding box center [1491, 662] width 67 height 22
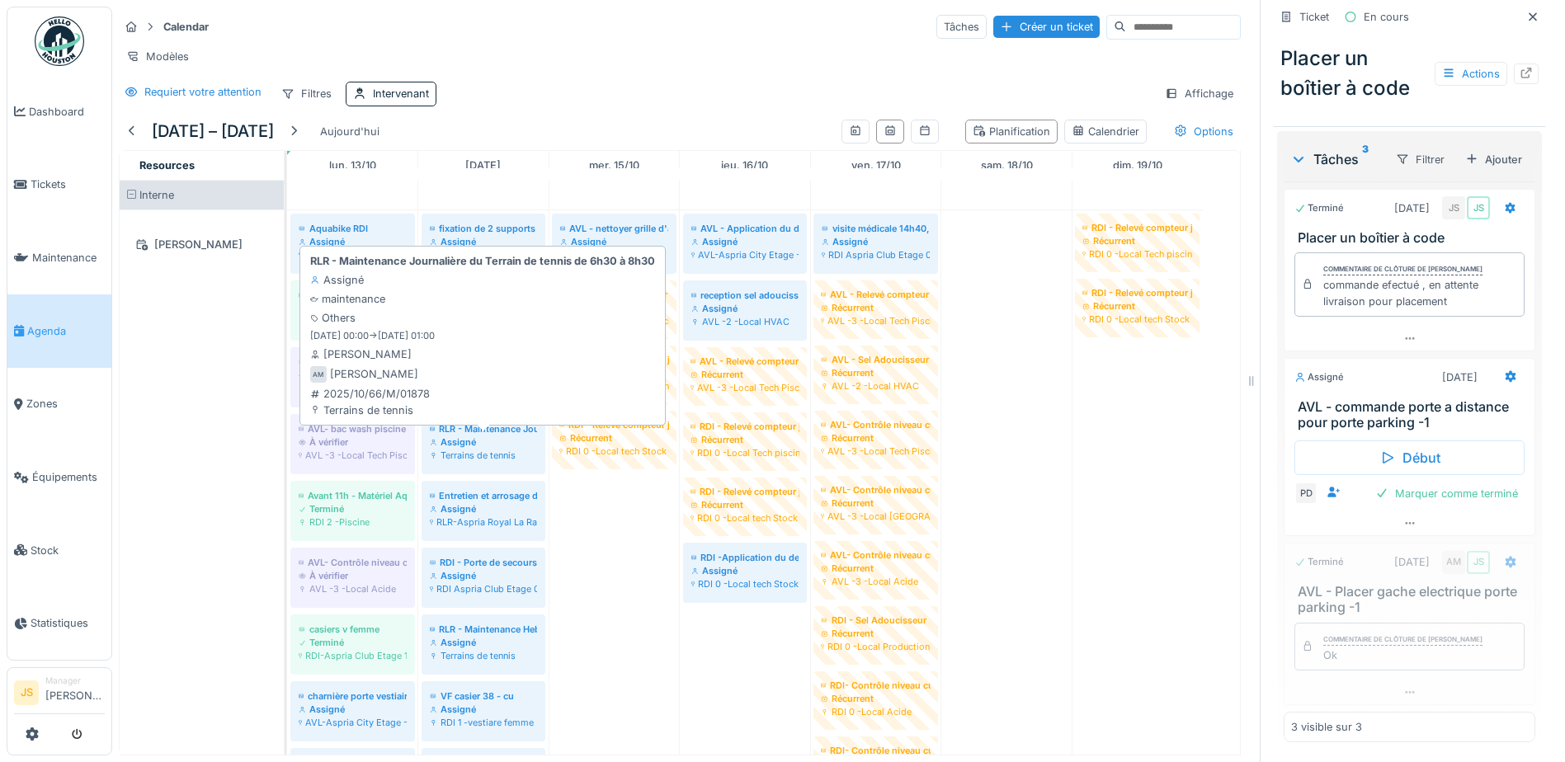
scroll to position [545, 0]
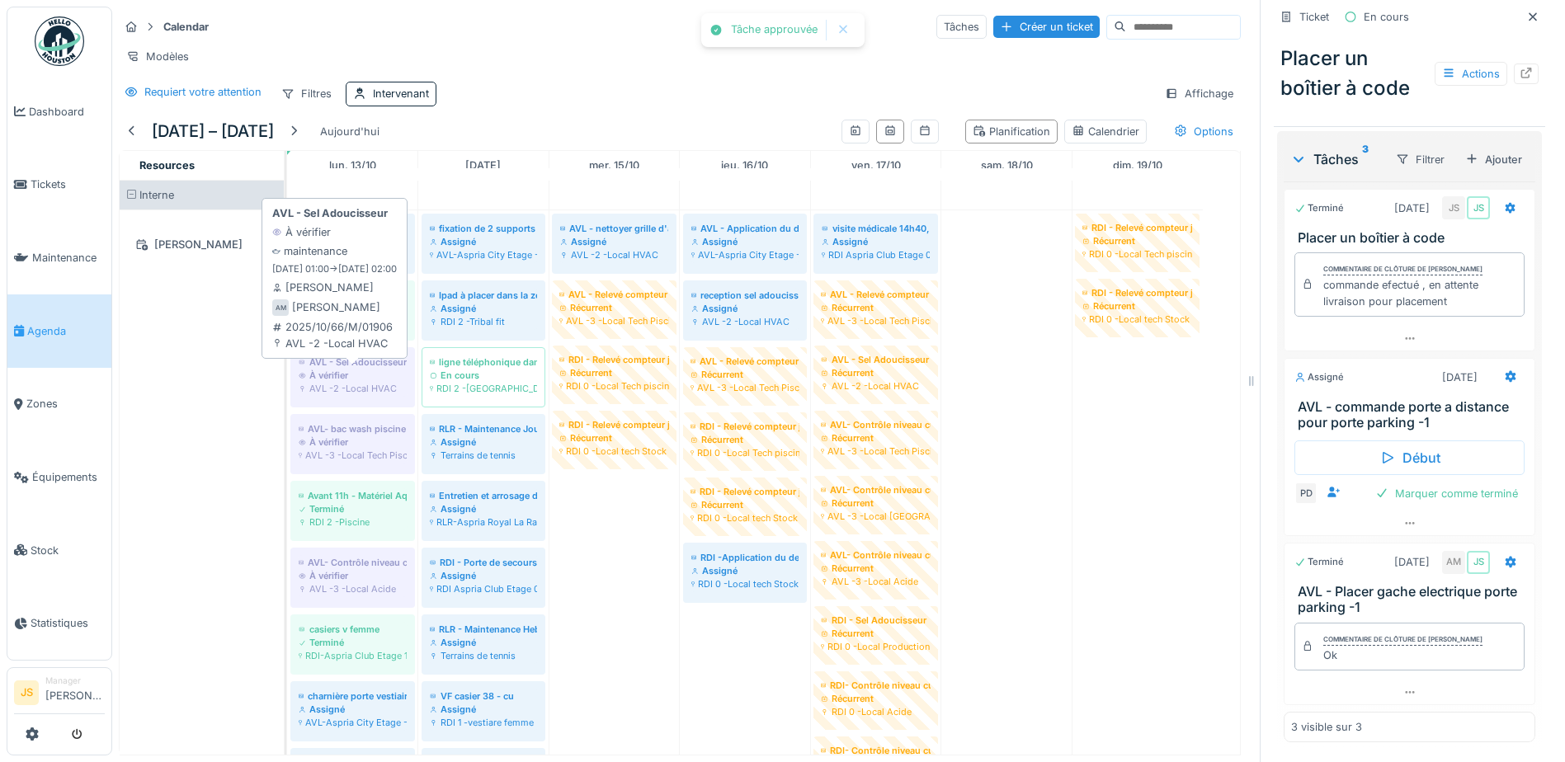
click at [367, 382] on div "À vérifier" at bounding box center [353, 375] width 108 height 13
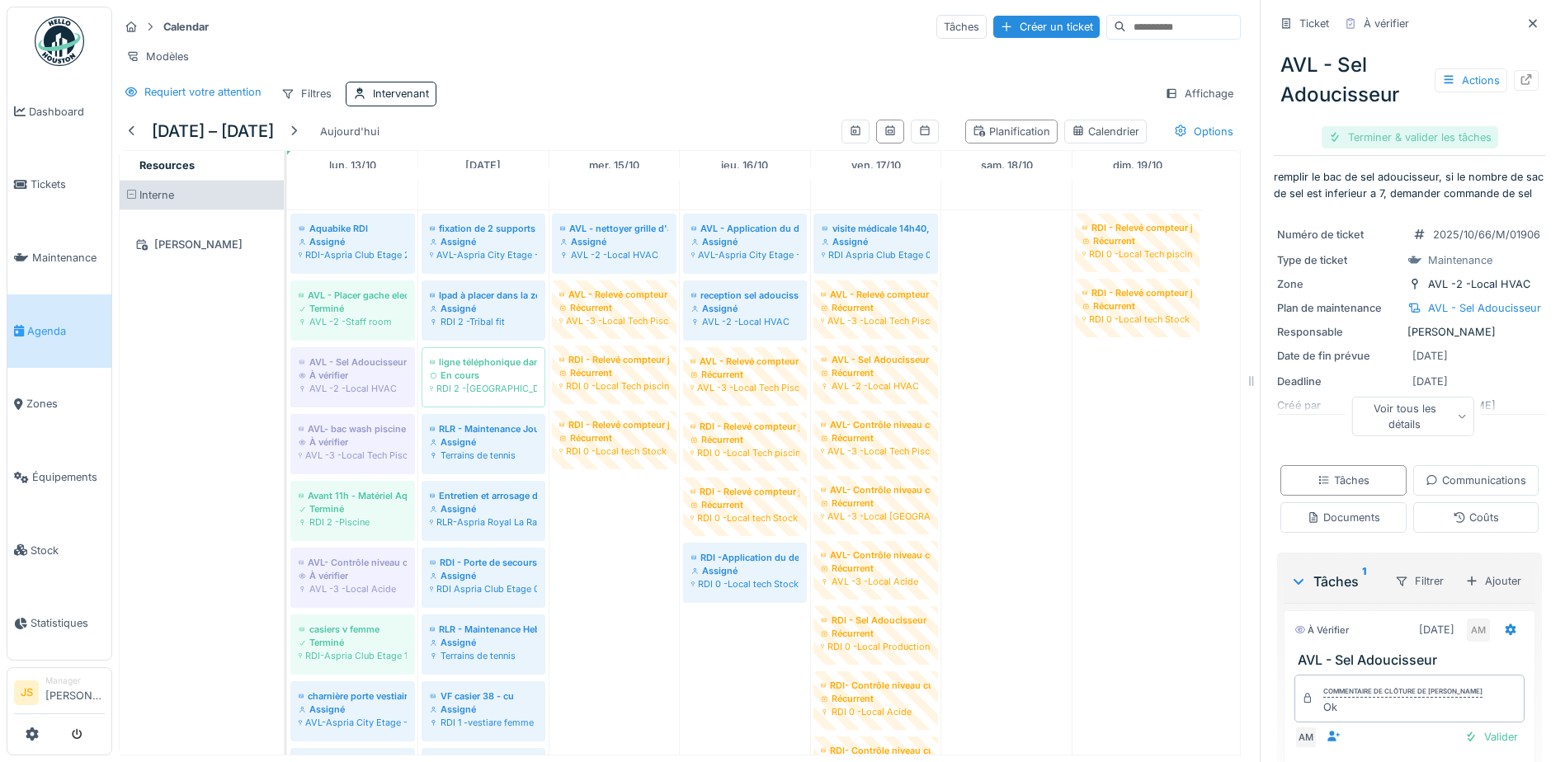
click at [1445, 139] on div "Terminer & valider les tâches" at bounding box center [1410, 137] width 177 height 22
click at [1434, 135] on div "Terminer & valider les tâches" at bounding box center [1410, 137] width 177 height 22
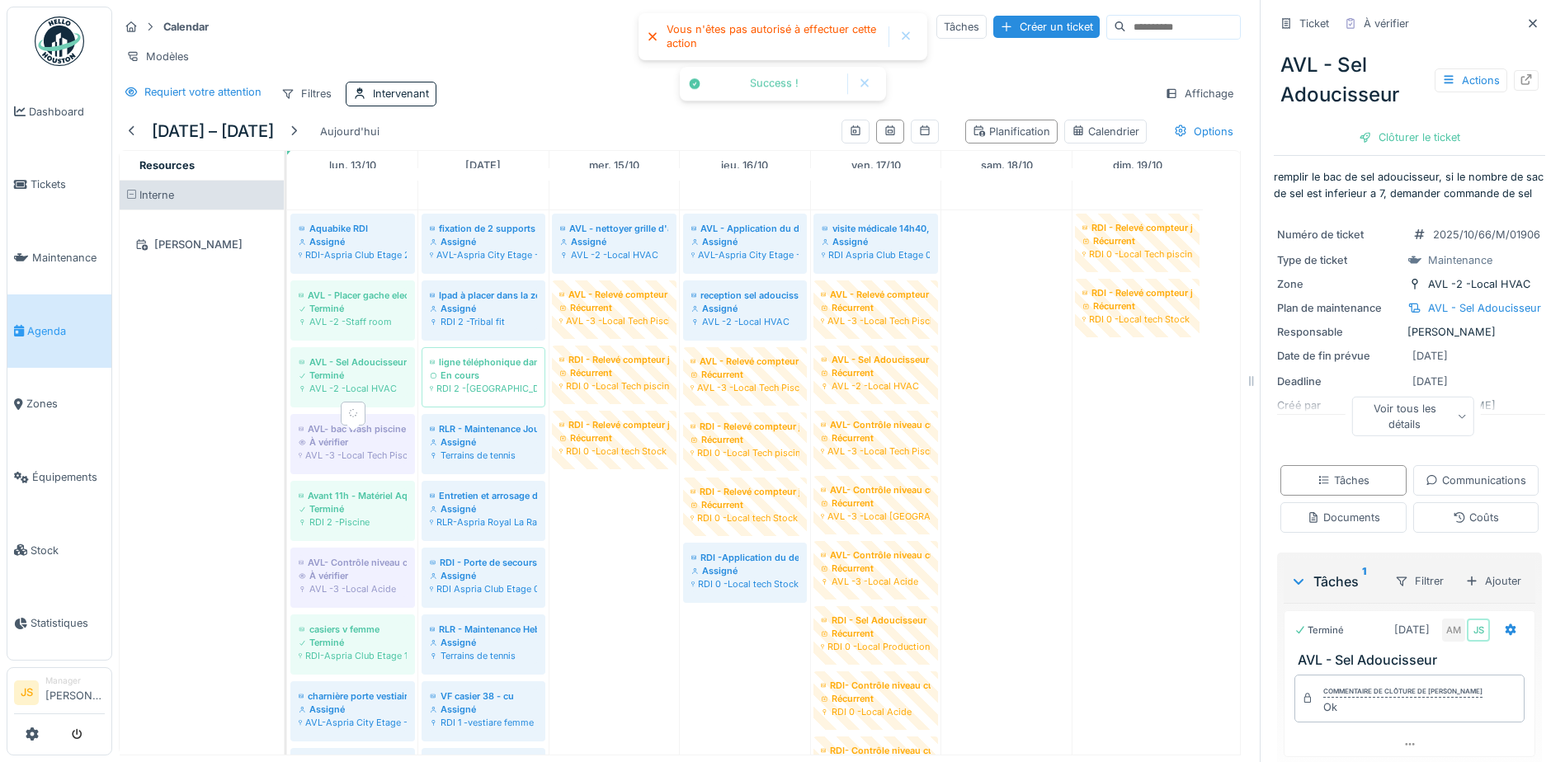
click at [350, 462] on div "AVL -3 -Local Tech Piscine" at bounding box center [353, 455] width 108 height 13
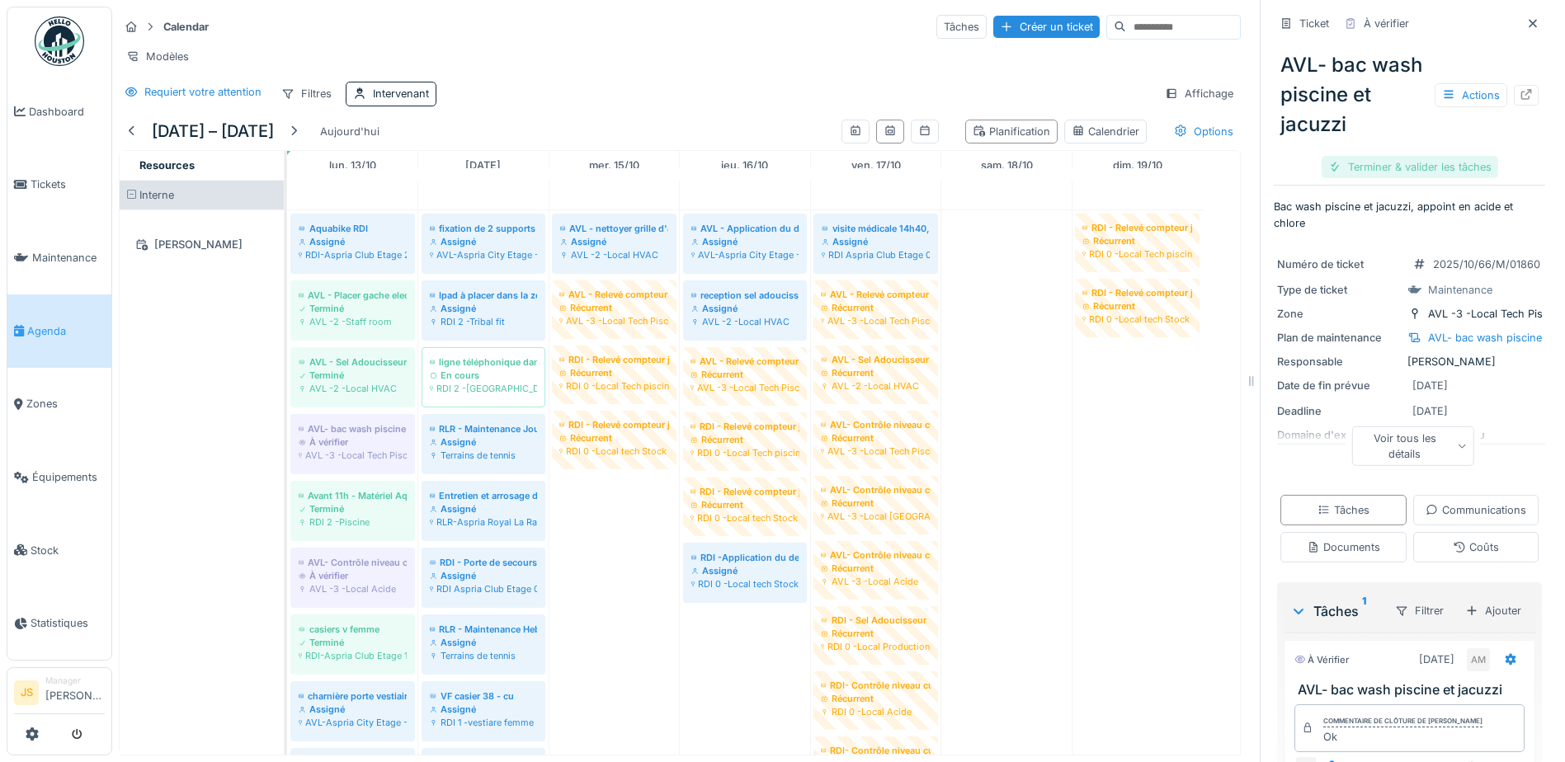
click at [1412, 167] on div "Terminer & valider les tâches" at bounding box center [1410, 167] width 177 height 22
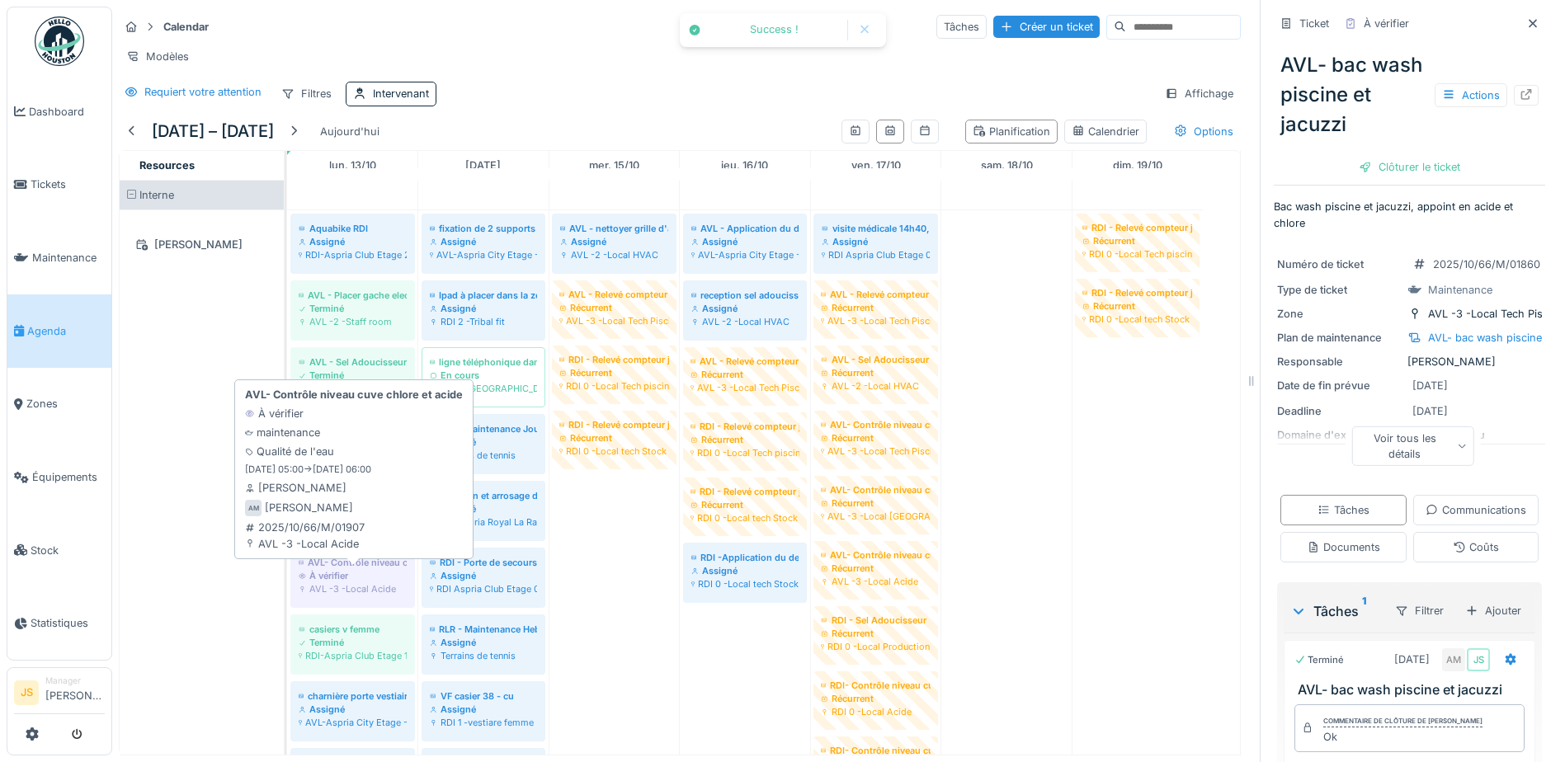
click at [337, 596] on div "AVL -3 -Local Acide" at bounding box center [353, 589] width 108 height 13
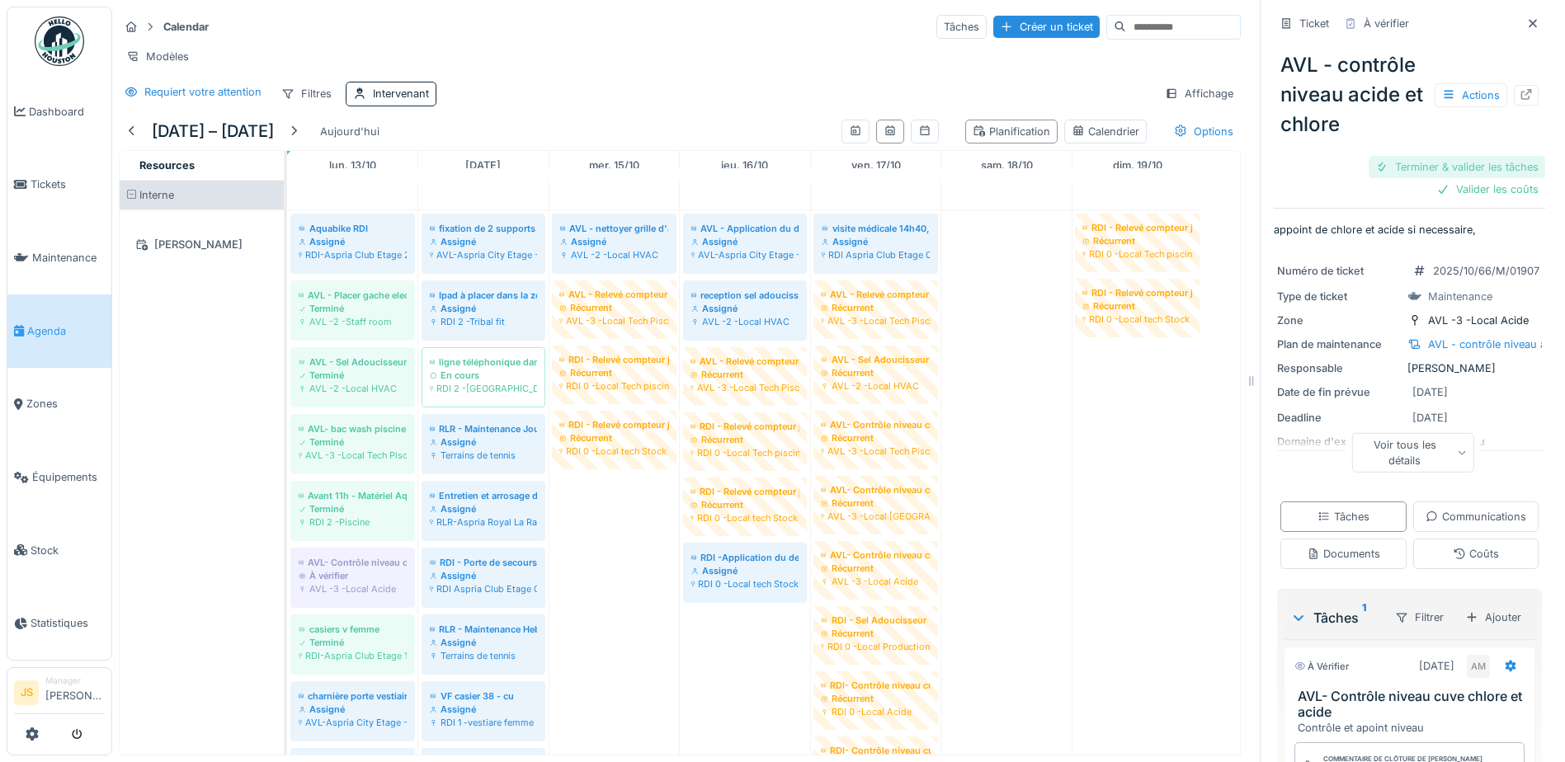
click at [1420, 169] on div "Terminer & valider les tâches" at bounding box center [1457, 167] width 177 height 22
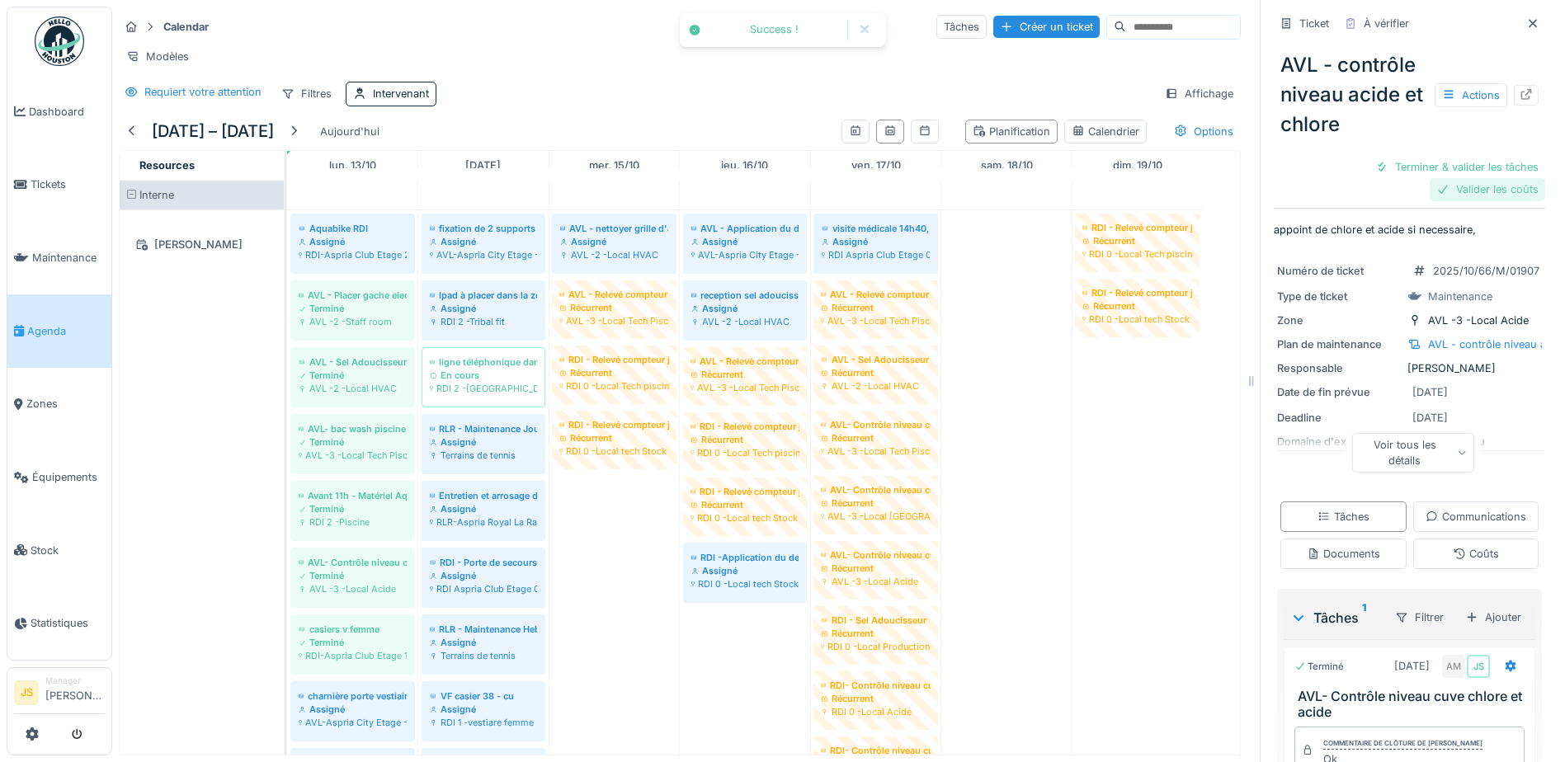
click at [1461, 195] on div "Valider les coûts" at bounding box center [1488, 189] width 116 height 22
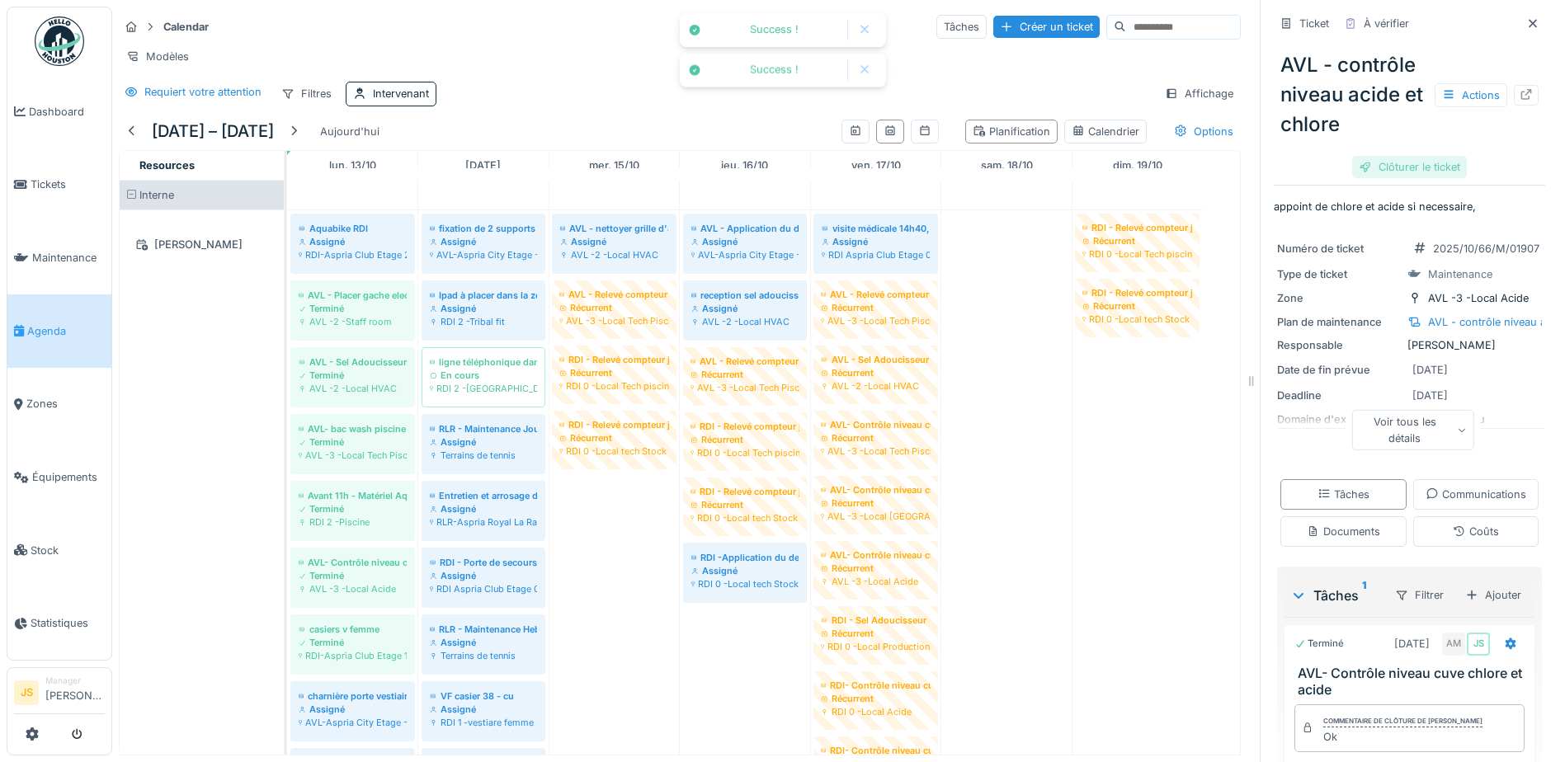
click at [1361, 166] on div "Clôturer le ticket" at bounding box center [1409, 167] width 115 height 22
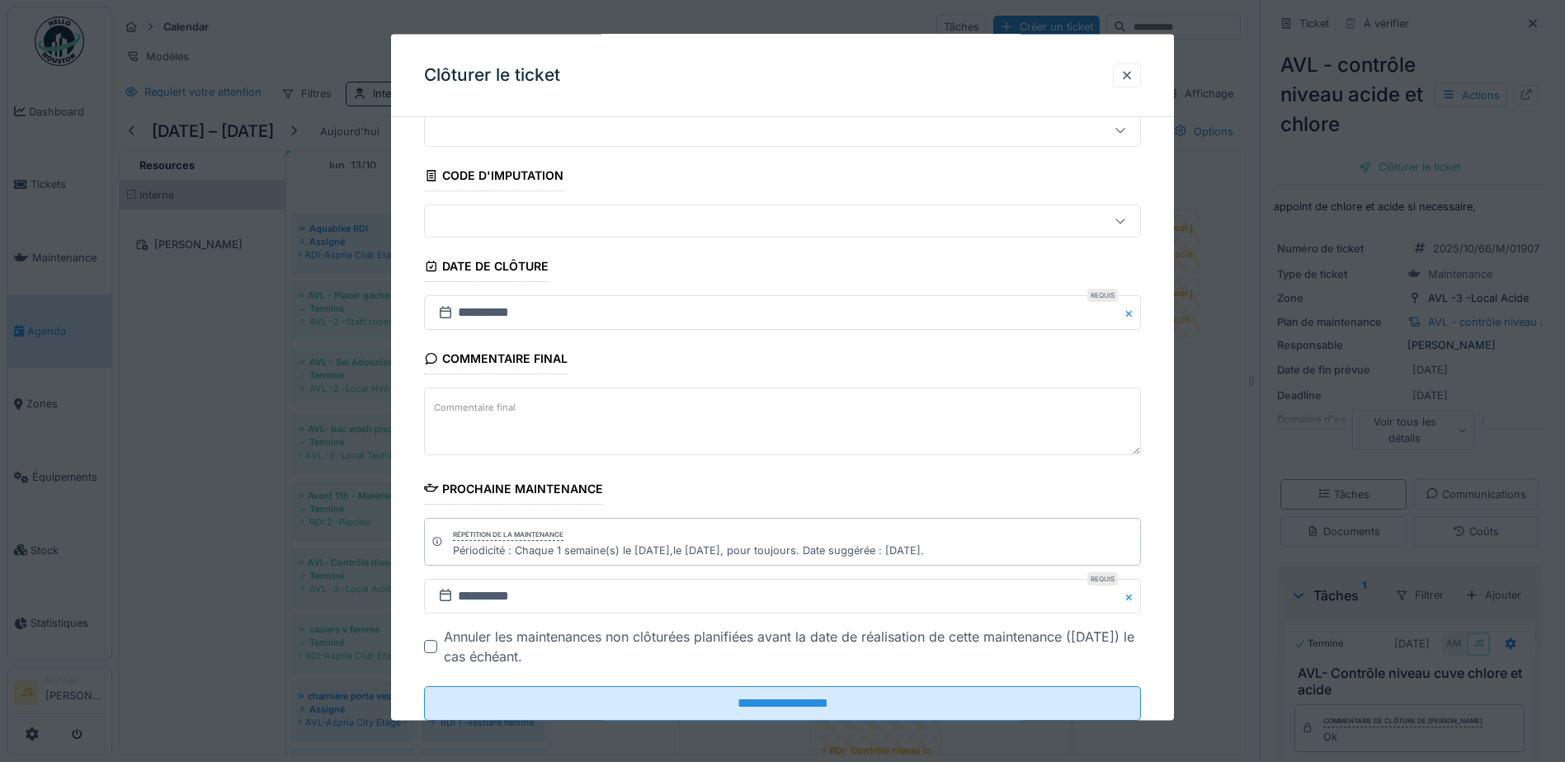
scroll to position [107, 0]
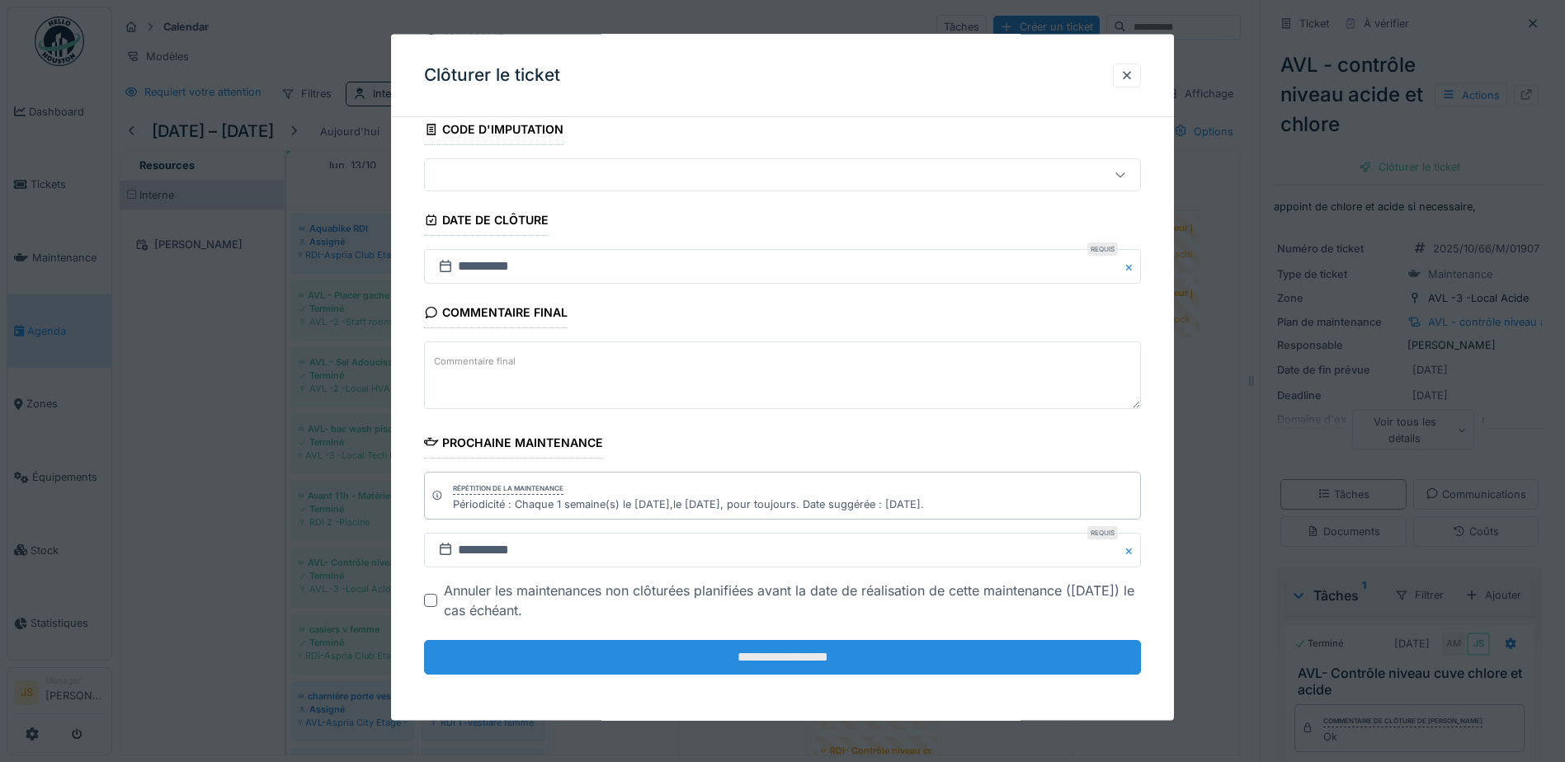
click at [847, 654] on input "**********" at bounding box center [782, 657] width 717 height 35
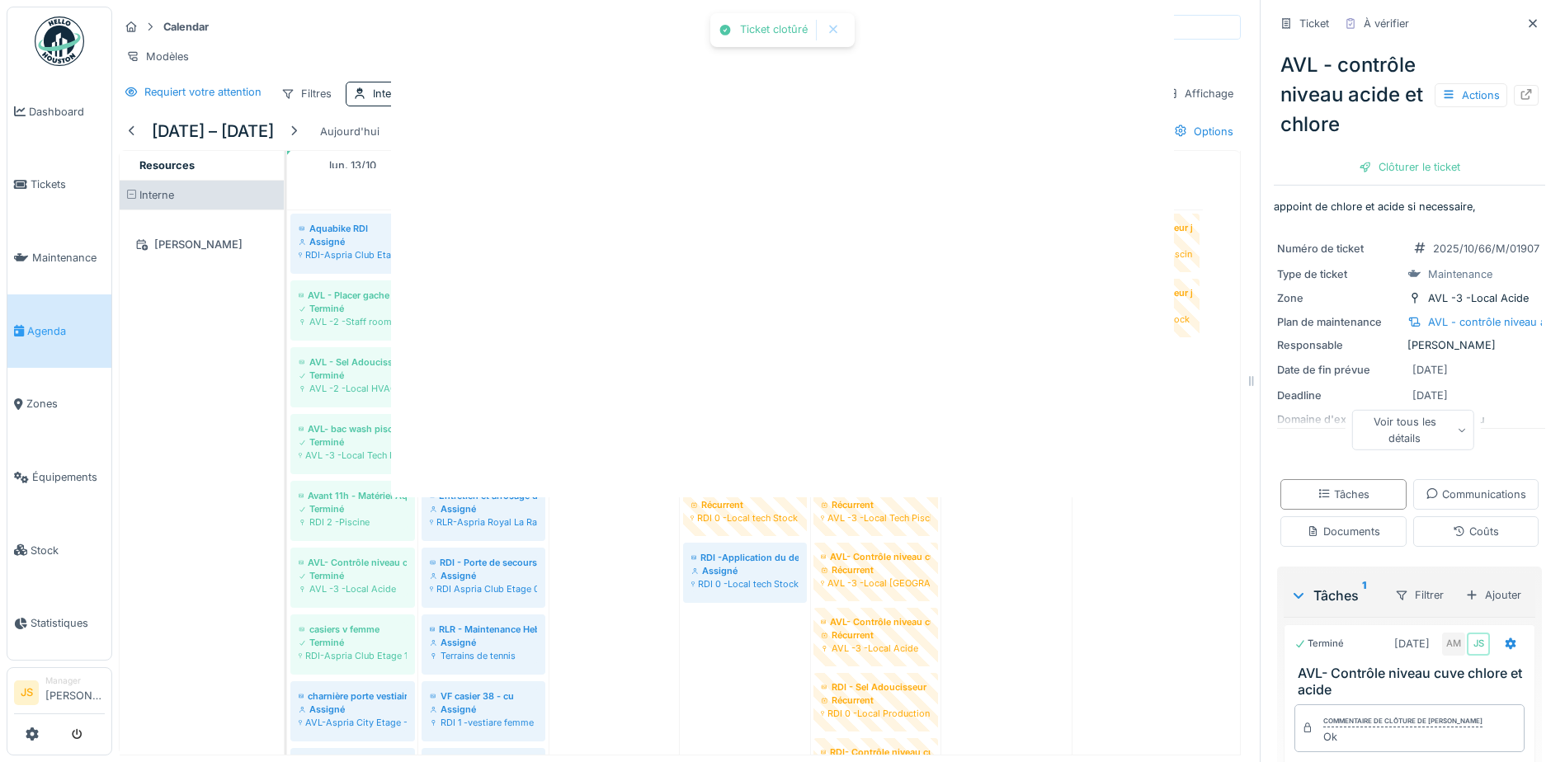
scroll to position [0, 0]
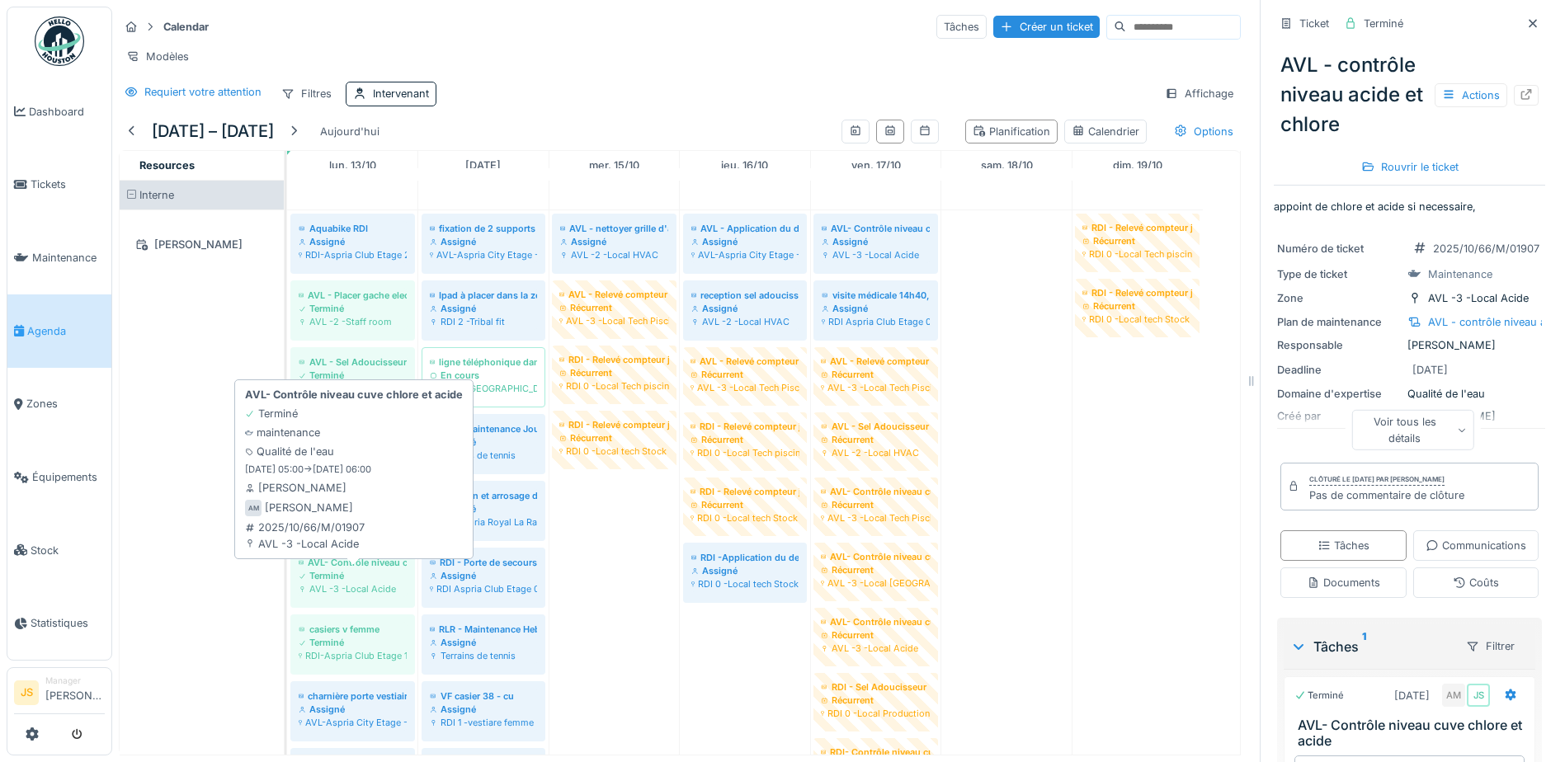
click at [359, 583] on div "Terminé" at bounding box center [353, 575] width 108 height 13
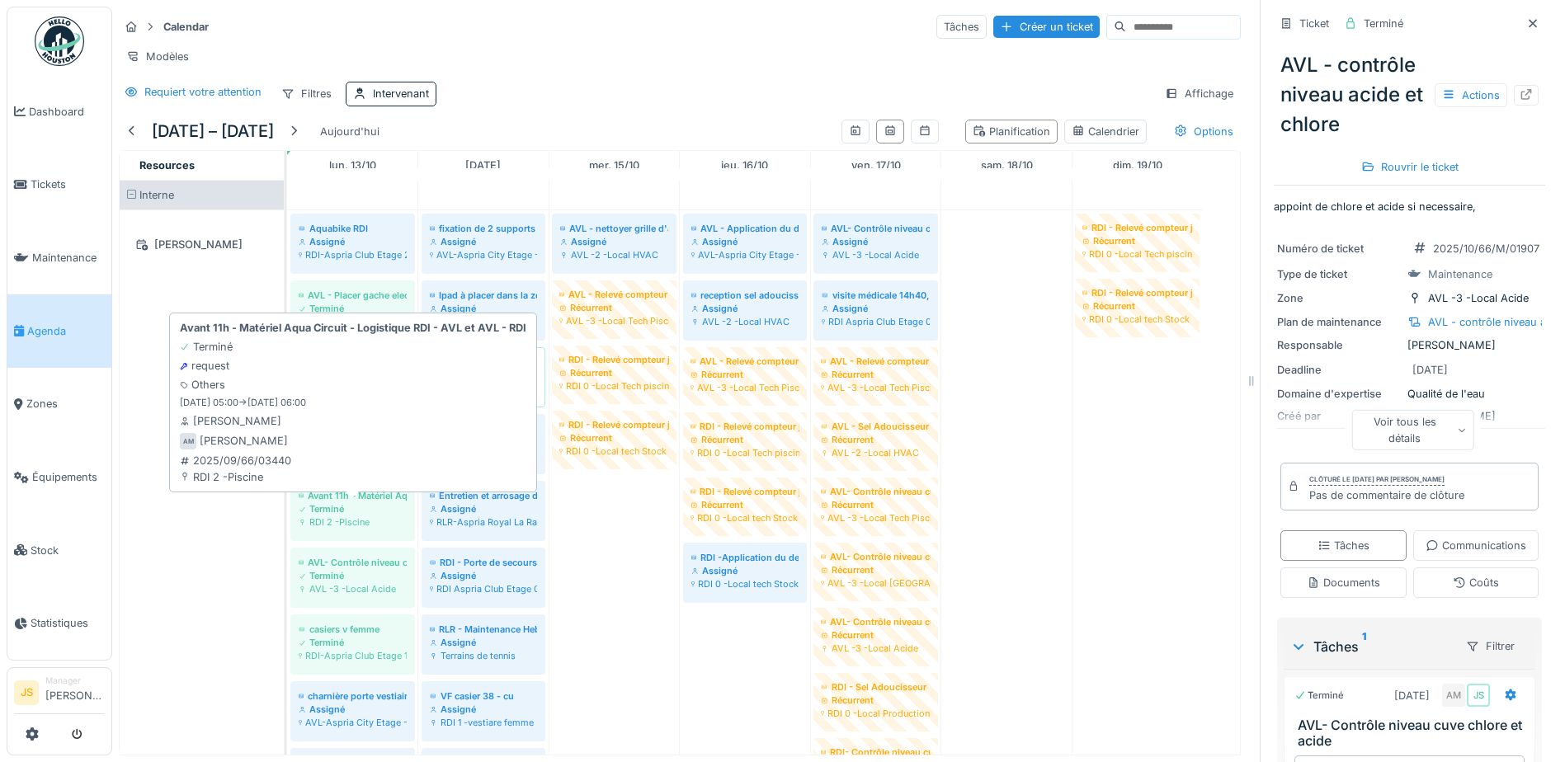
click at [375, 529] on div "RDI 2 -Piscine" at bounding box center [353, 522] width 108 height 13
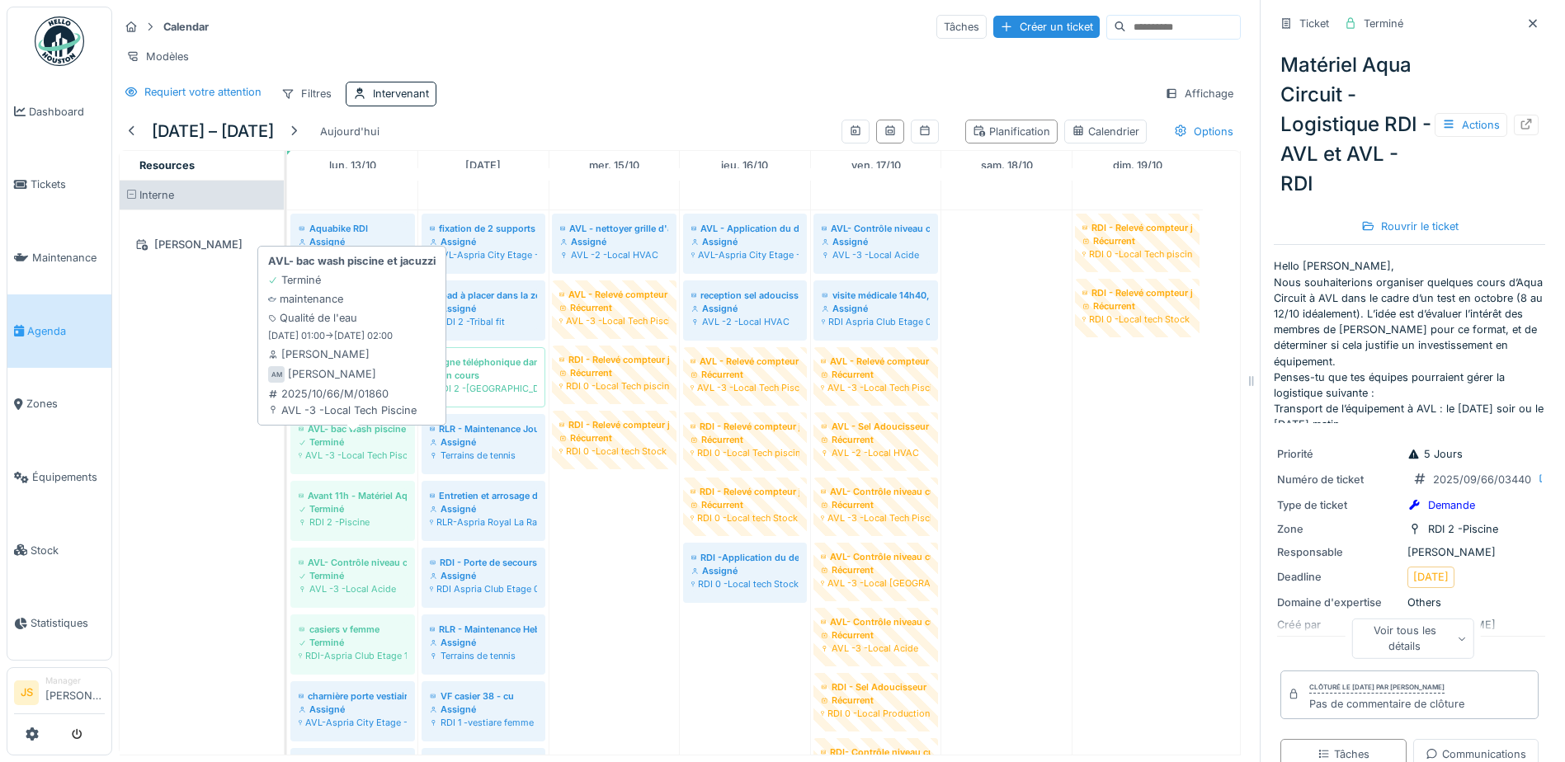
click at [367, 449] on div "Terminé" at bounding box center [353, 442] width 108 height 13
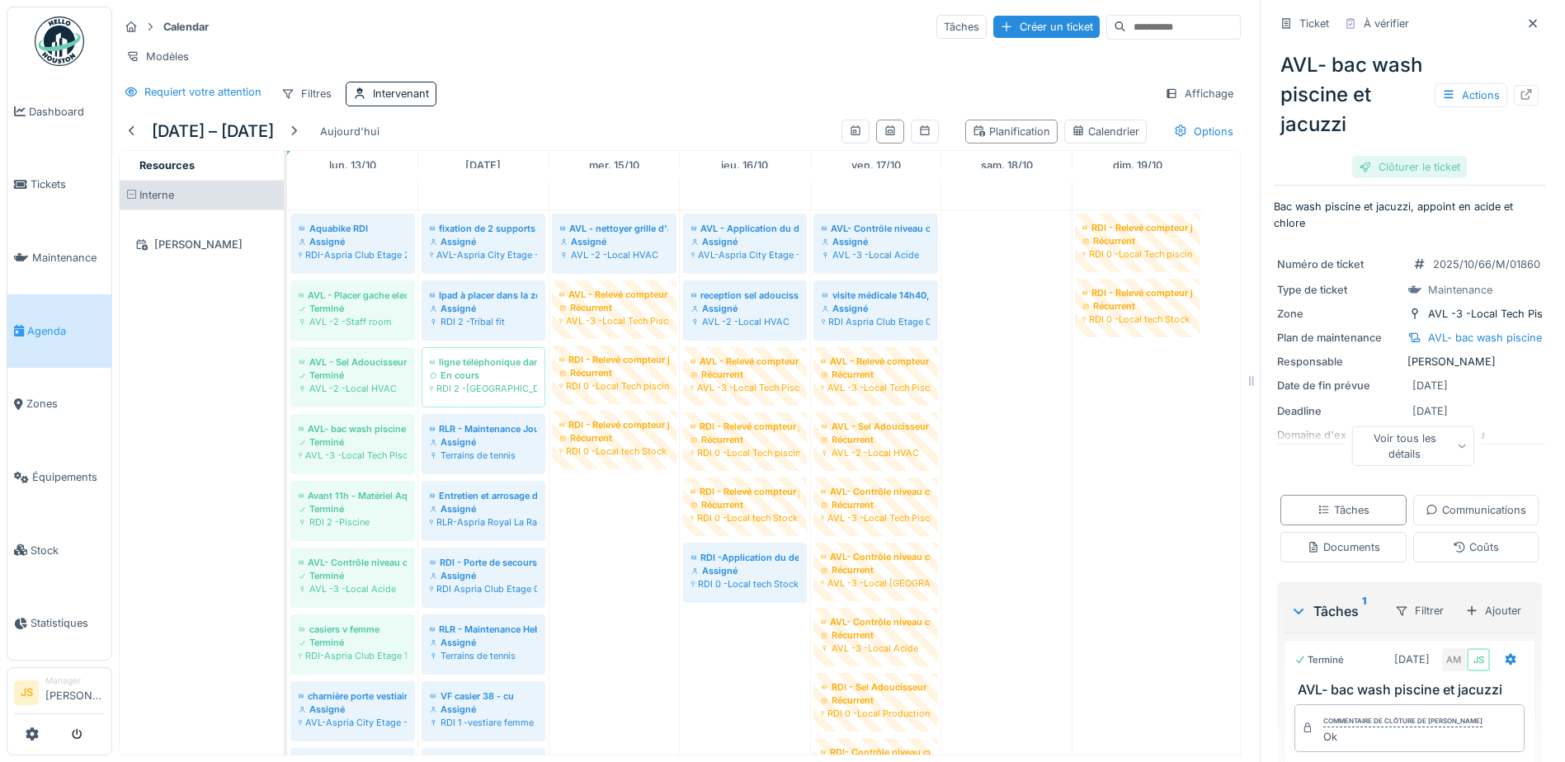
click at [1430, 160] on div "Clôturer le ticket" at bounding box center [1409, 167] width 115 height 22
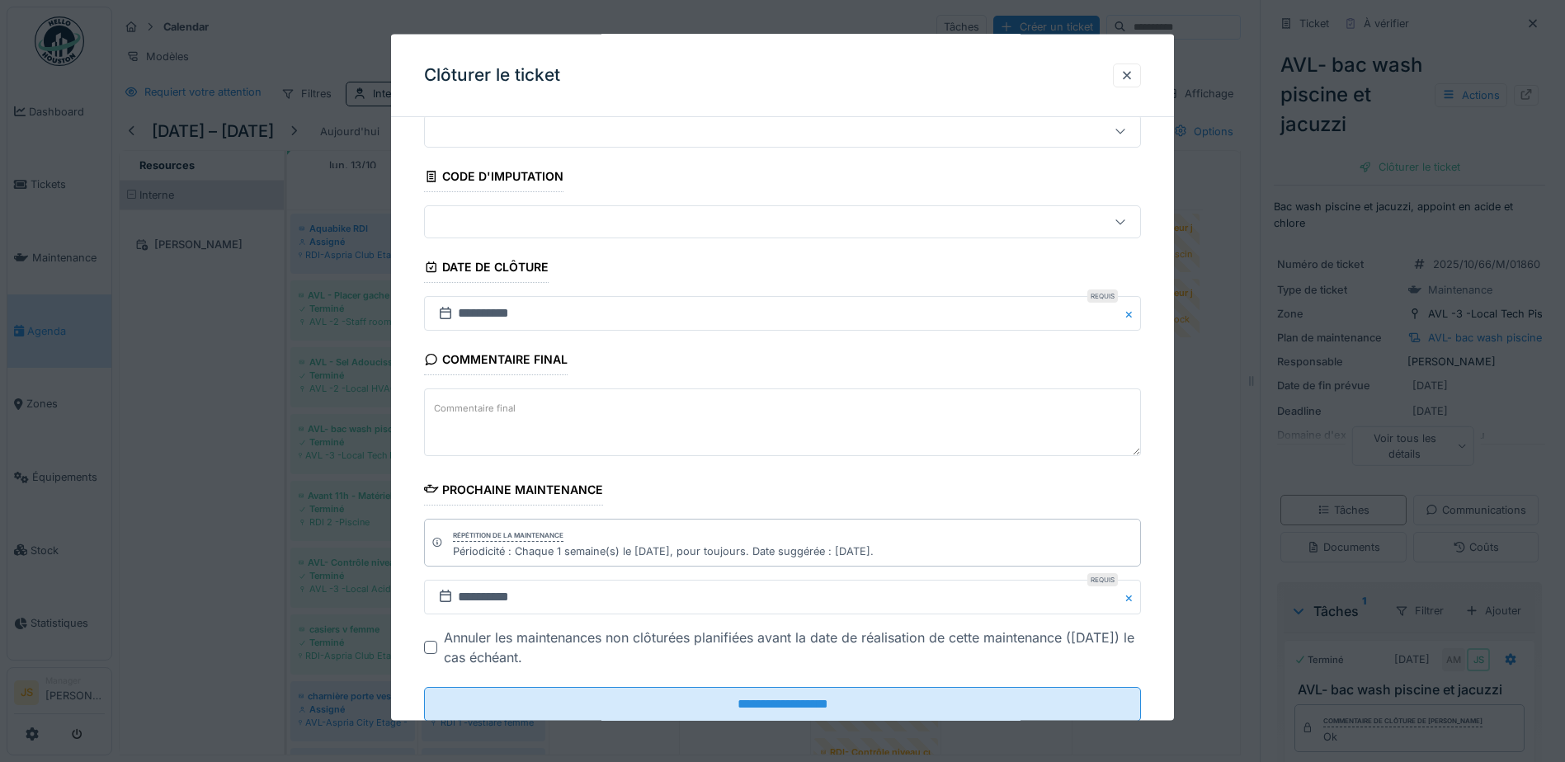
scroll to position [107, 0]
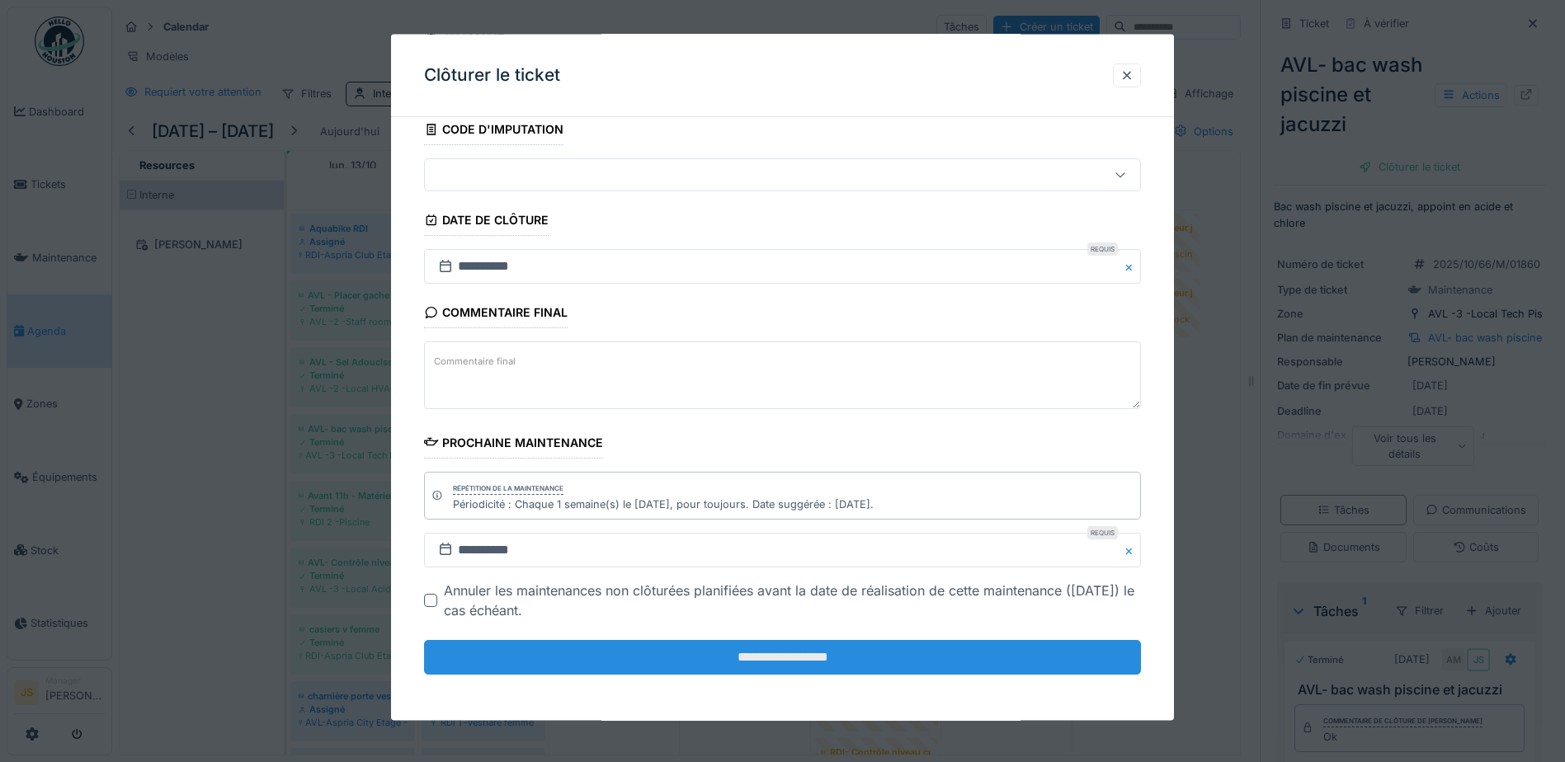
click at [713, 646] on input "**********" at bounding box center [782, 657] width 717 height 35
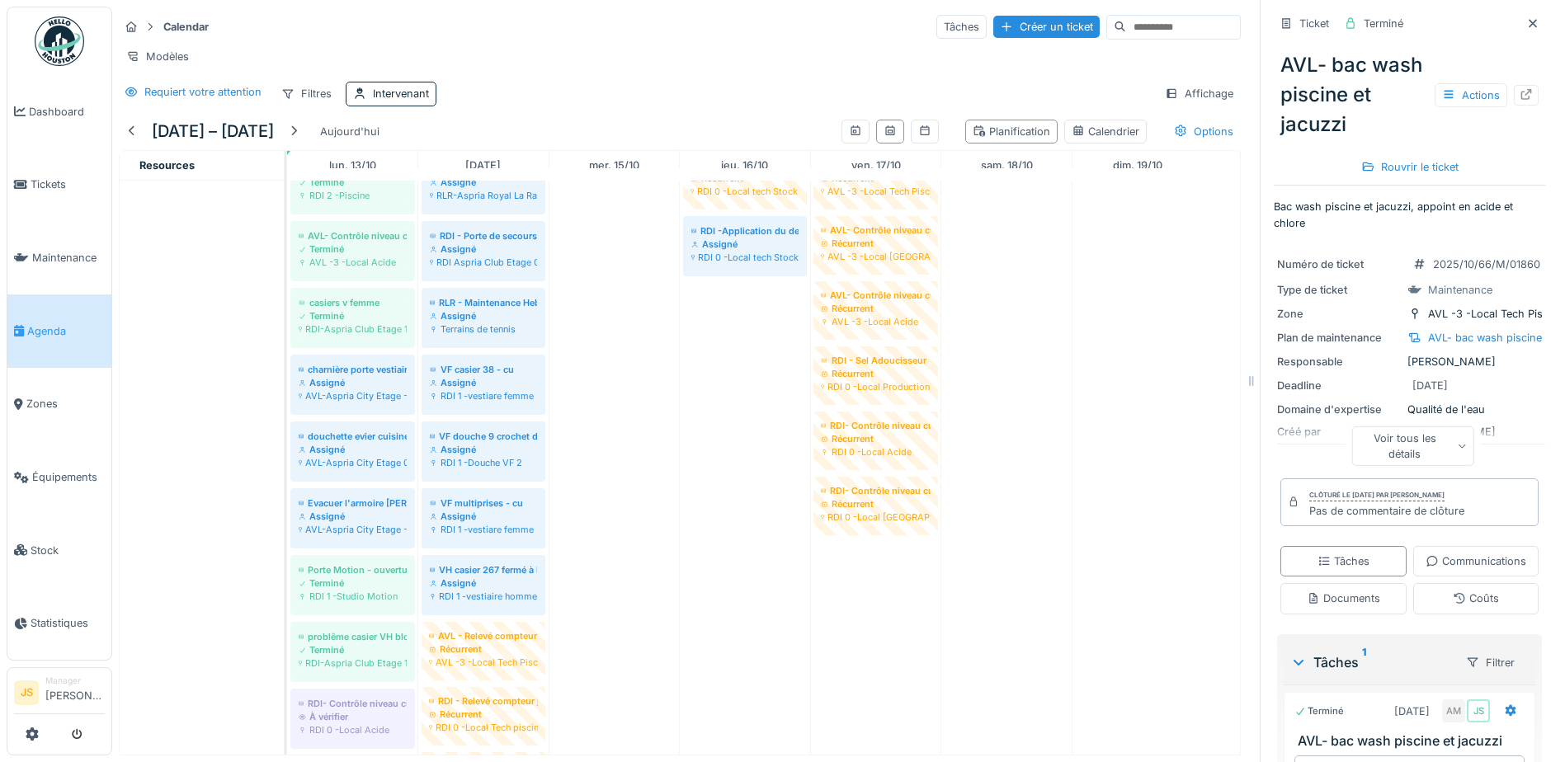
scroll to position [0, 0]
drag, startPoint x: 343, startPoint y: 394, endPoint x: 470, endPoint y: 406, distance: 127.7
click at [287, 406] on div "Aquabike RDI Assigné RDI-Aspria Club Etage 2 fixation de 2 supports pour PC's A…" at bounding box center [287, 685] width 0 height 1611
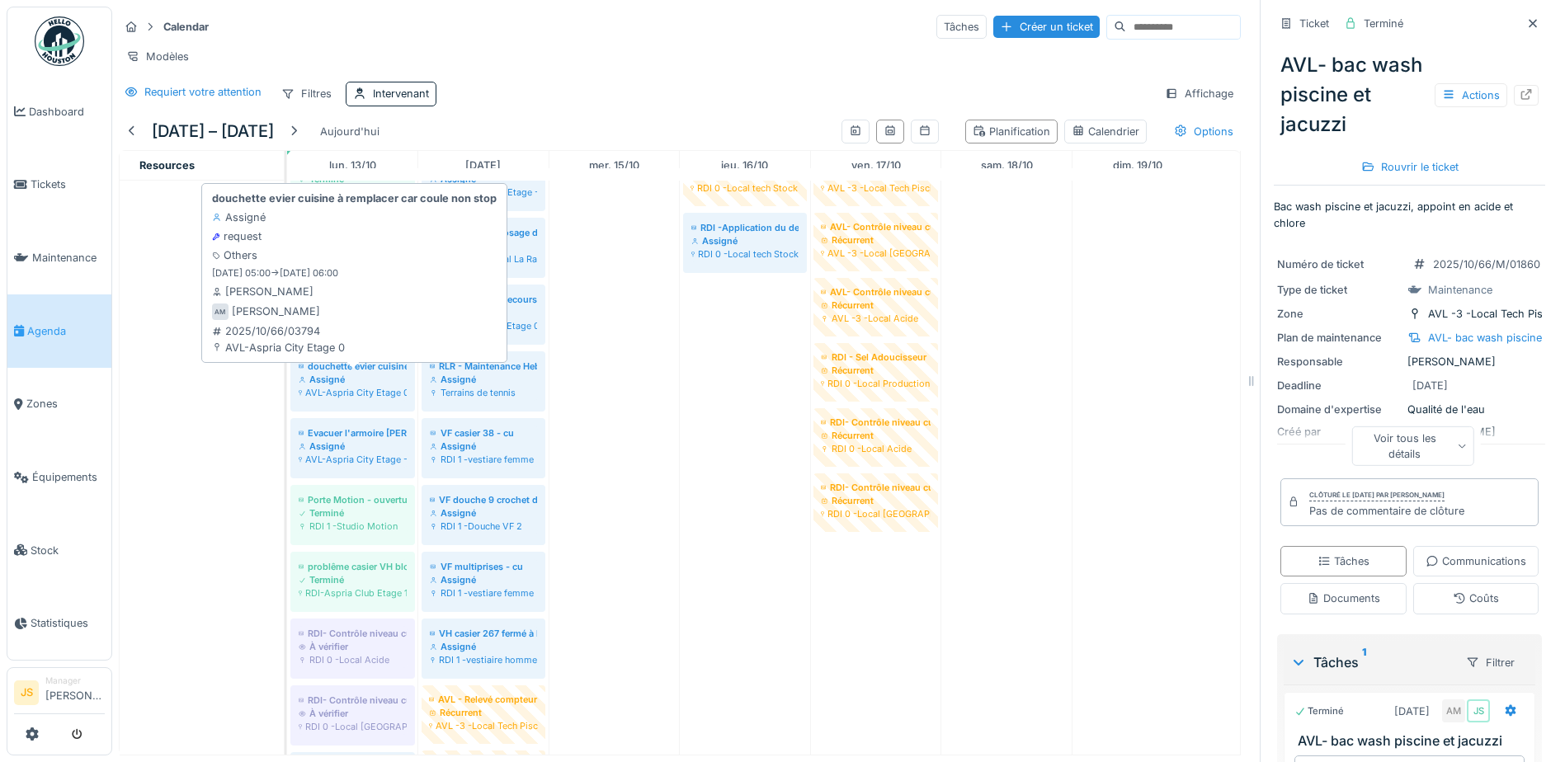
click at [369, 399] on div "AVL-Aspria City Etage 0" at bounding box center [353, 392] width 108 height 13
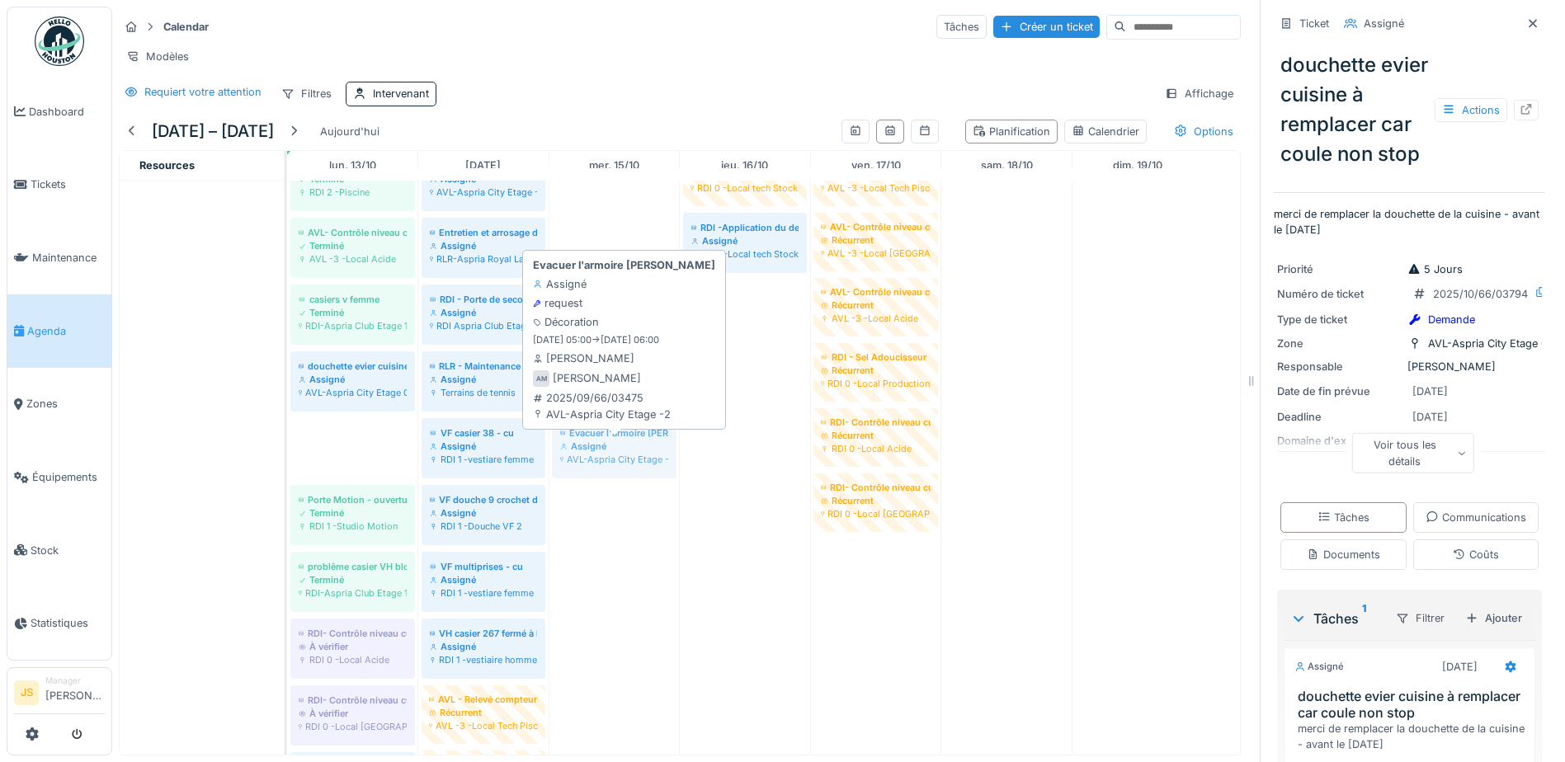
drag, startPoint x: 347, startPoint y: 462, endPoint x: 593, endPoint y: 461, distance: 246.7
click at [287, 461] on div "Aquabike RDI Assigné RDI-Aspria Club Etage 2 fixation de 2 supports pour PC's A…" at bounding box center [287, 652] width 0 height 1544
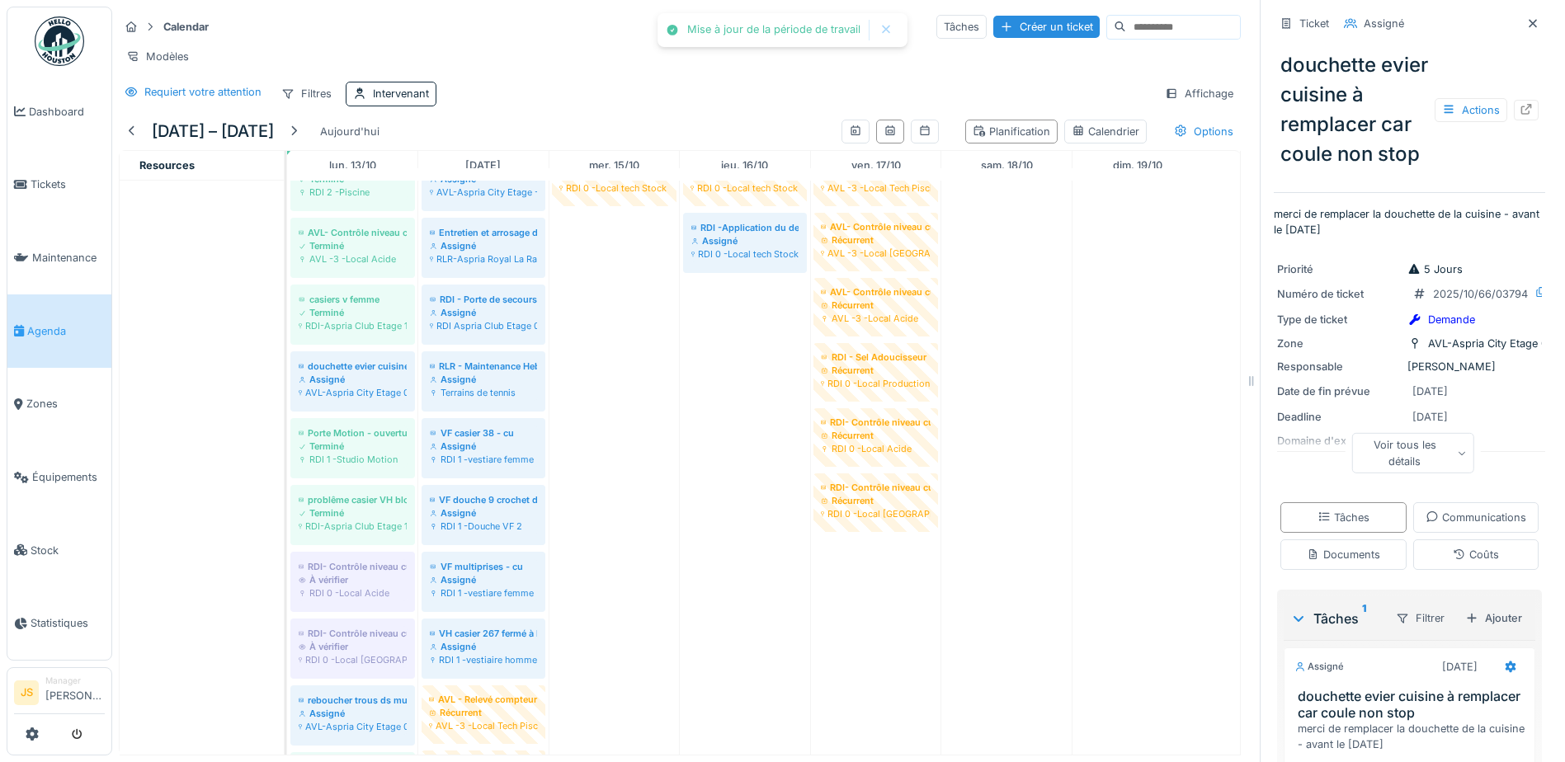
click at [370, 587] on div "À vérifier" at bounding box center [353, 579] width 108 height 13
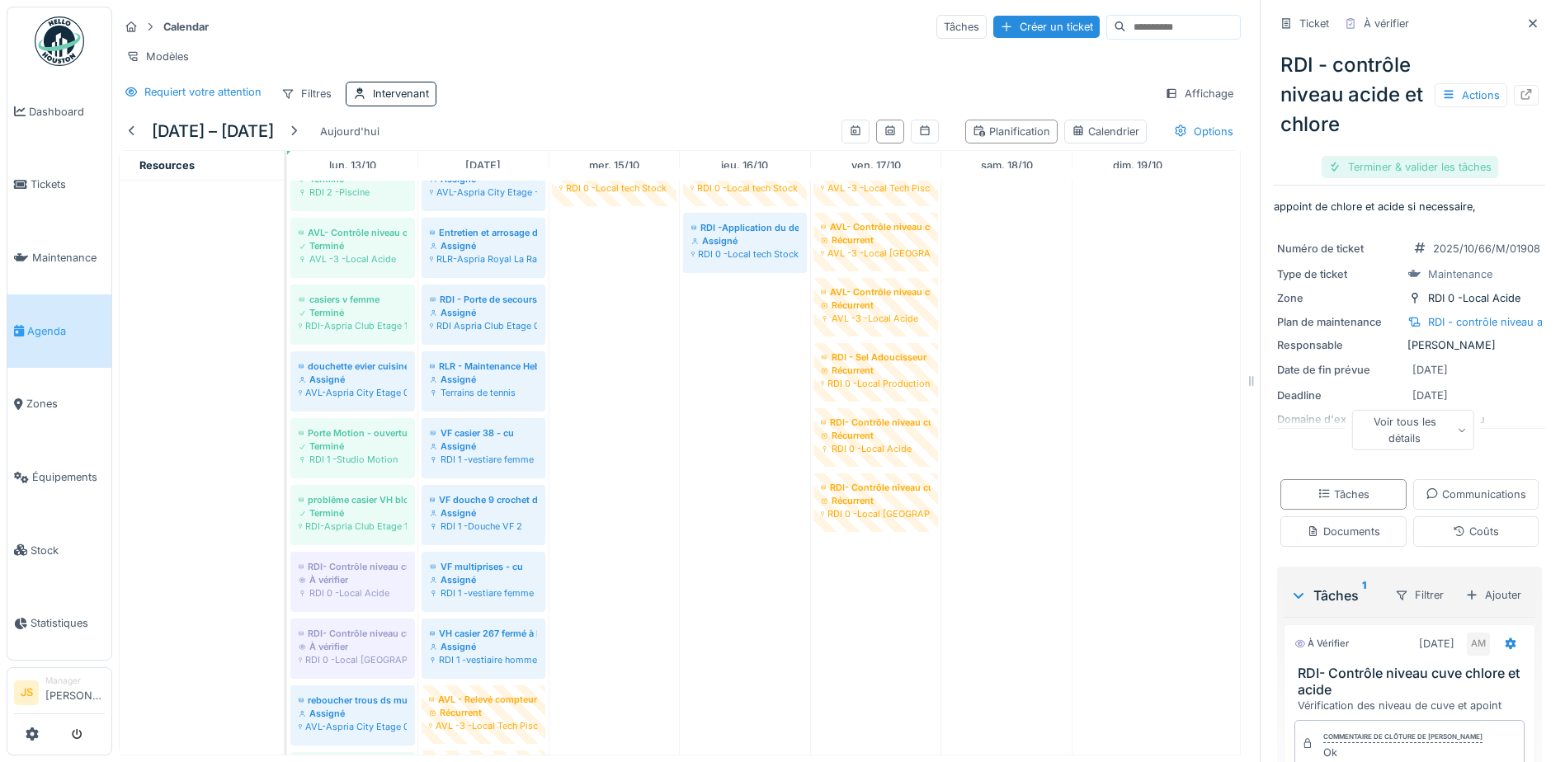
click at [1358, 165] on div "Terminer & valider les tâches" at bounding box center [1410, 167] width 177 height 22
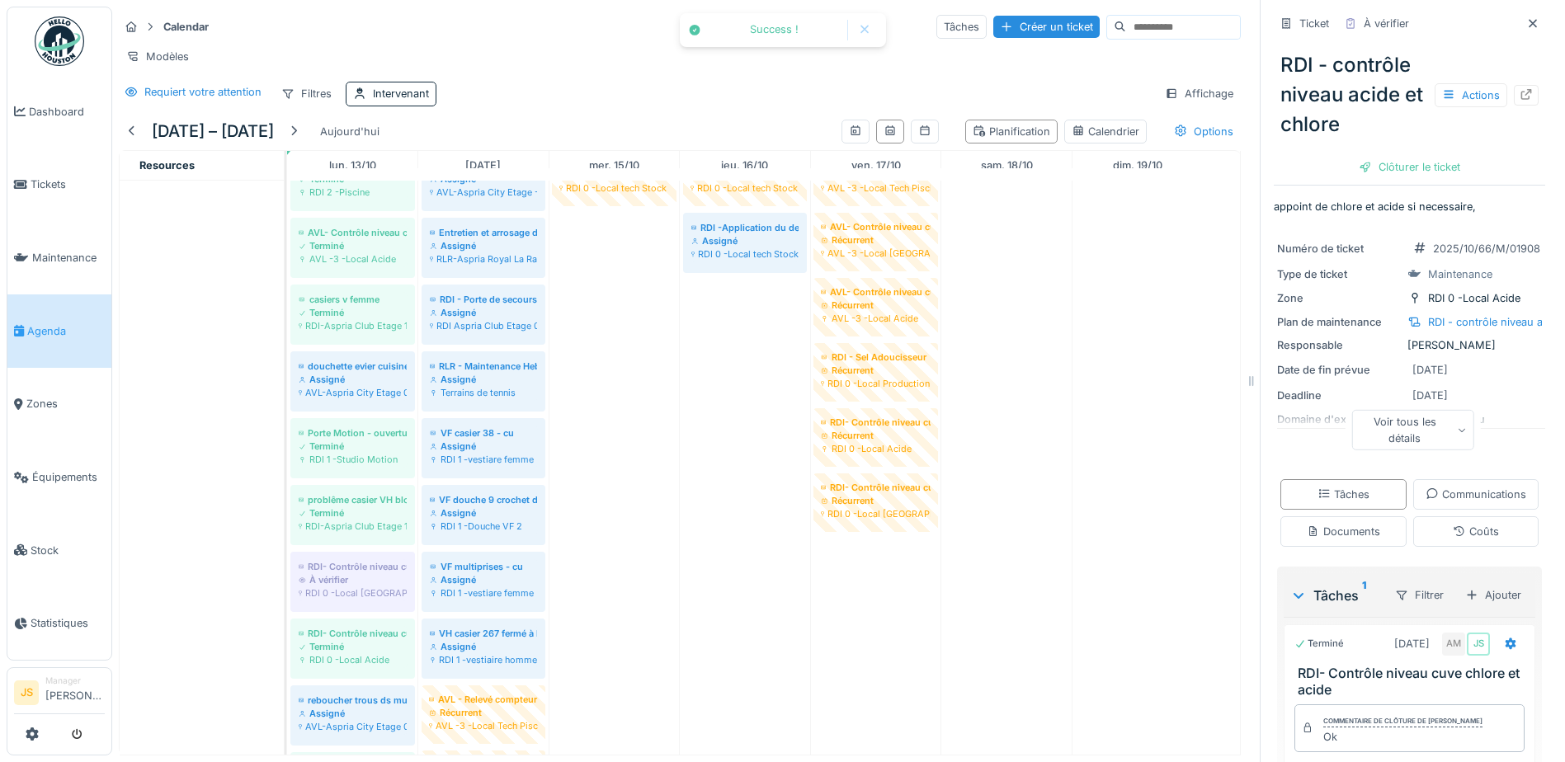
click at [1401, 165] on div "Clôturer le ticket" at bounding box center [1409, 167] width 115 height 22
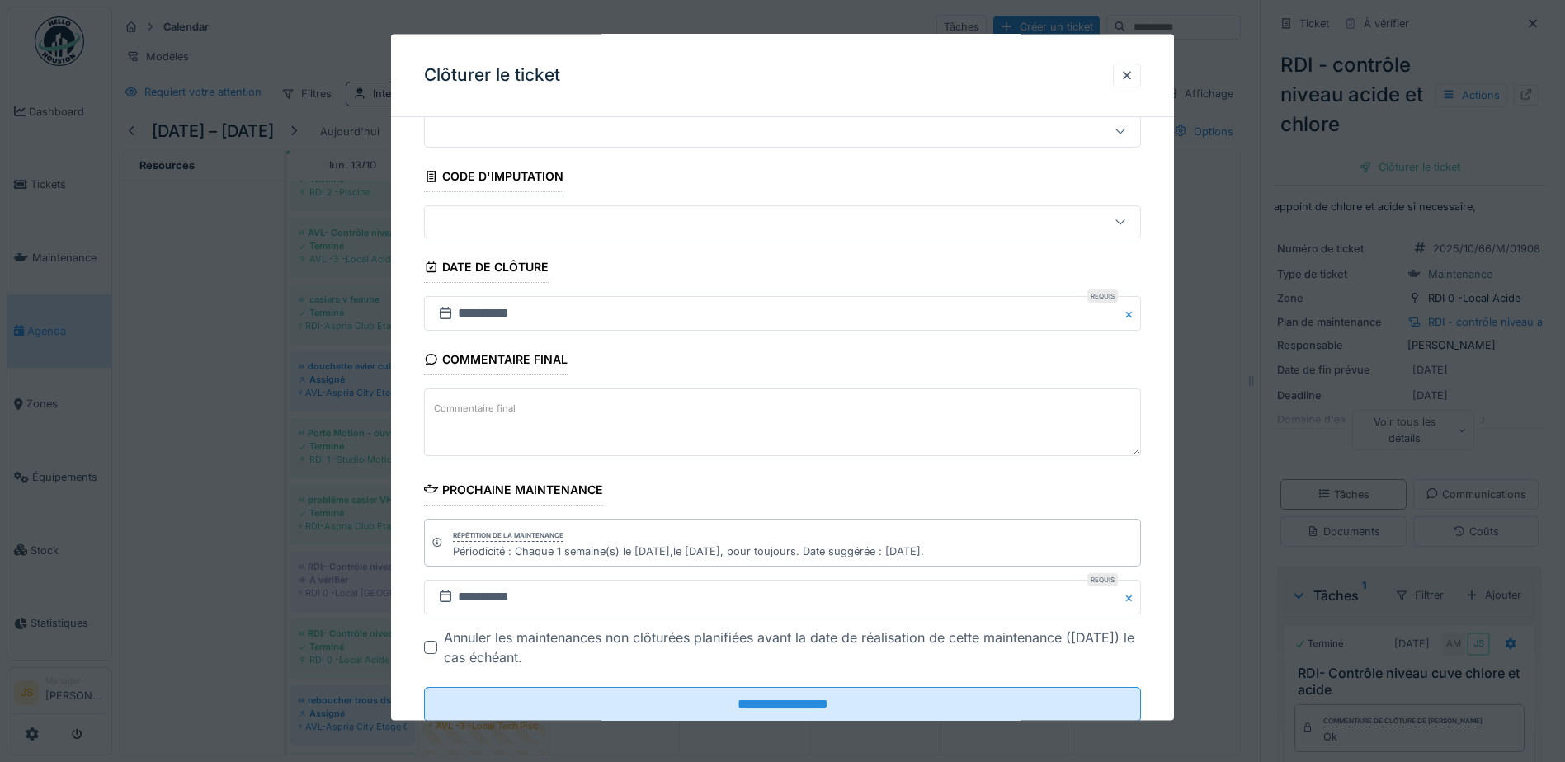
scroll to position [107, 0]
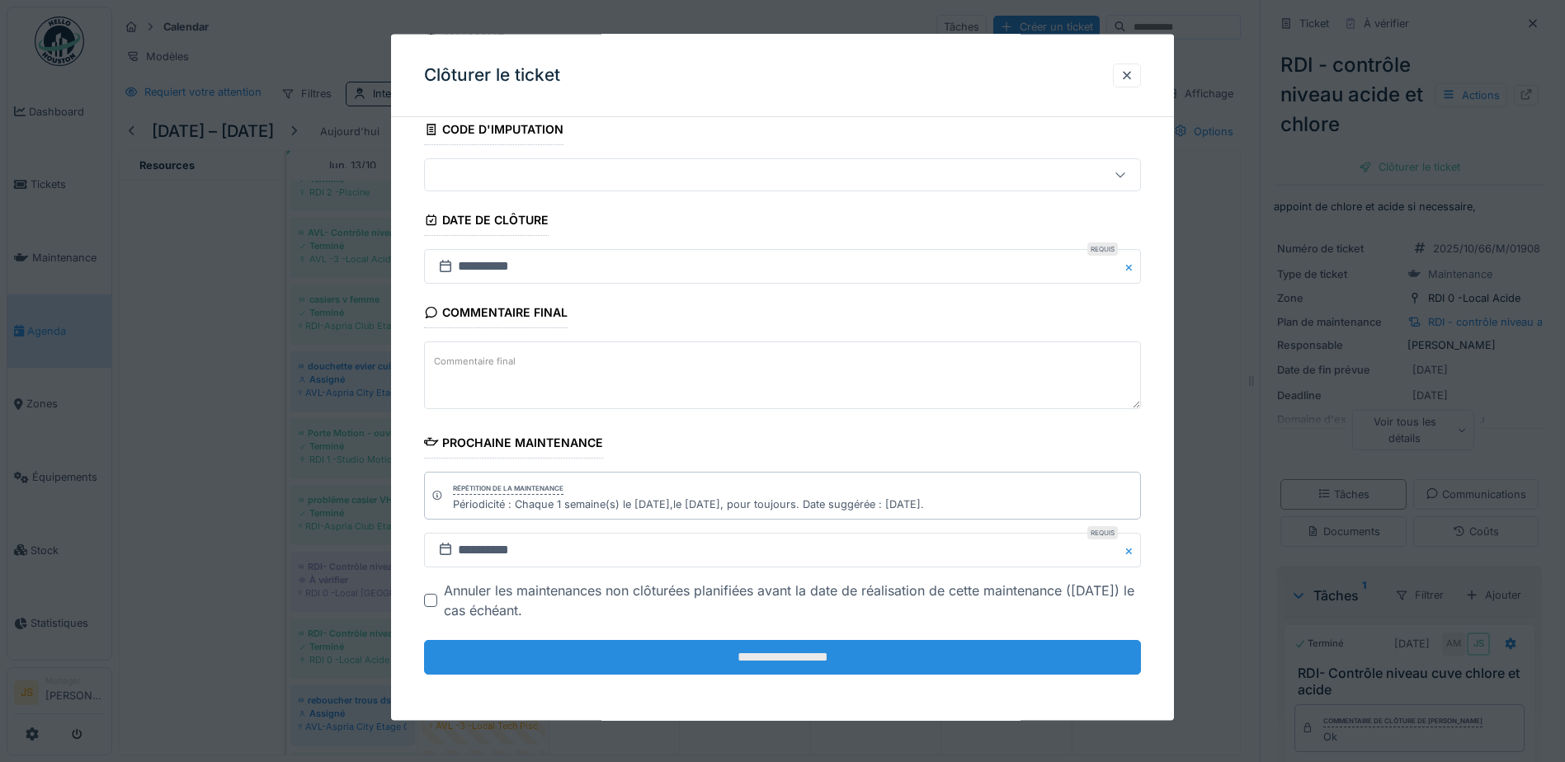
click at [767, 653] on input "**********" at bounding box center [782, 657] width 717 height 35
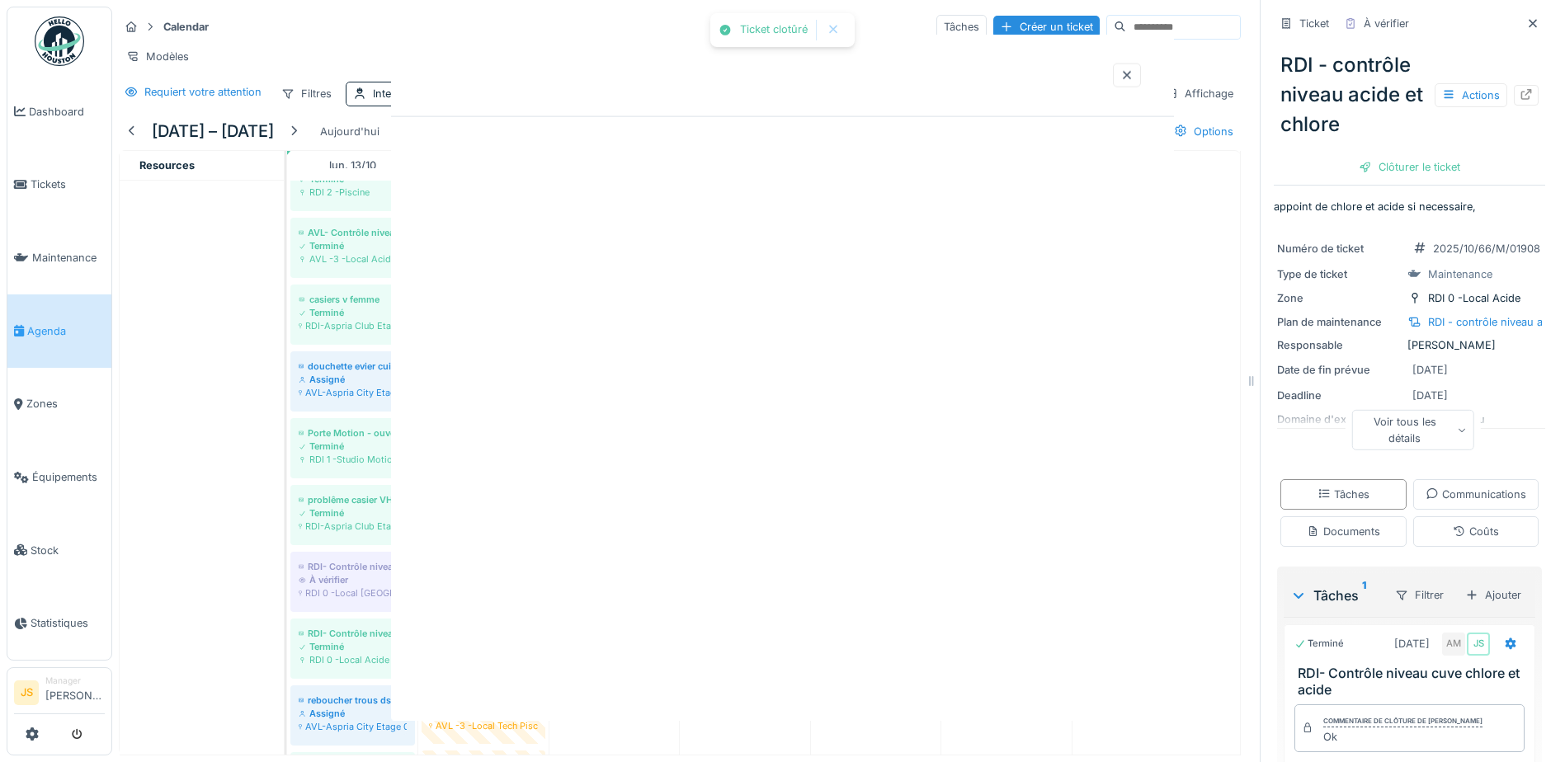
scroll to position [0, 0]
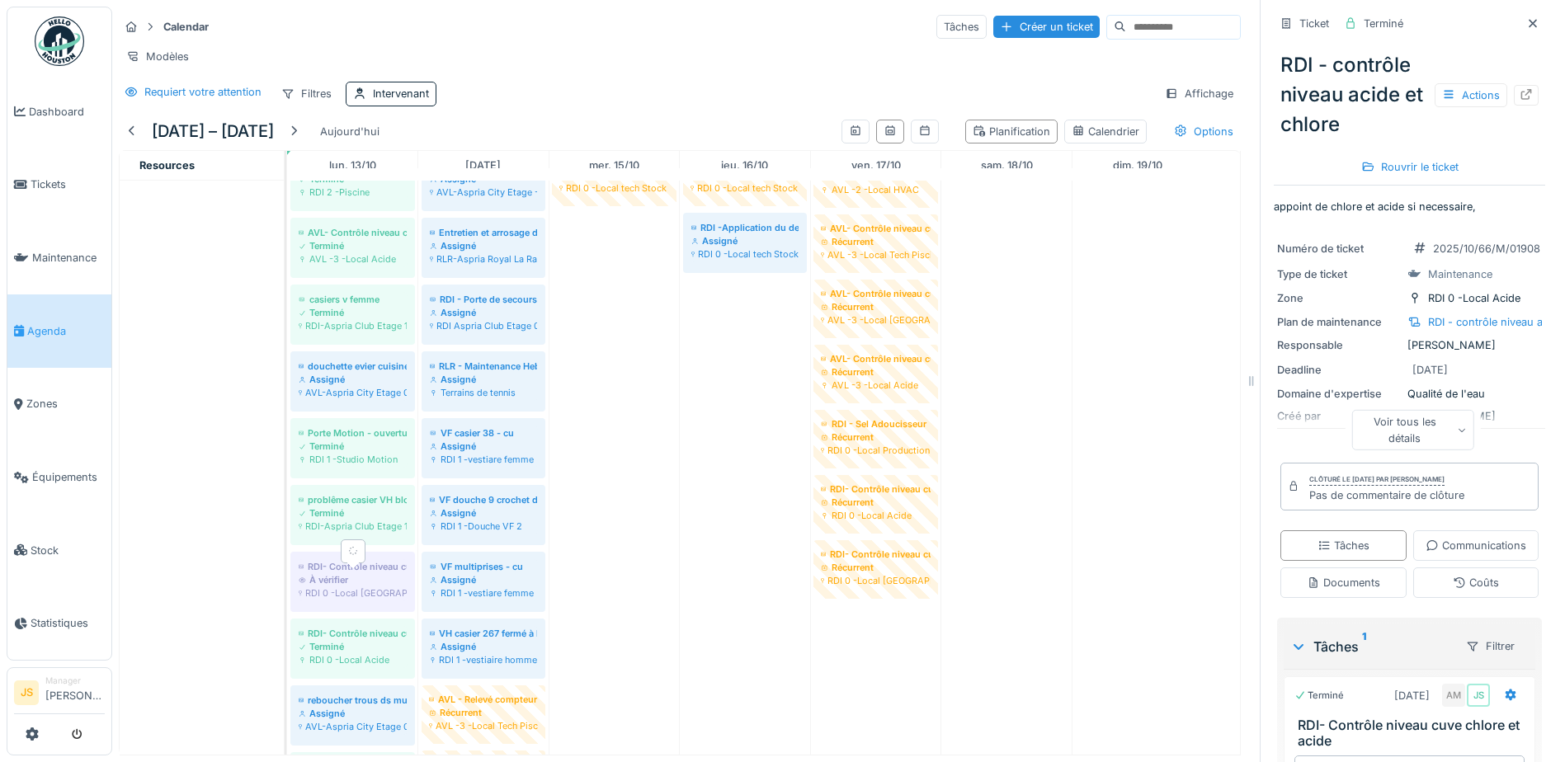
click at [335, 587] on div "À vérifier" at bounding box center [353, 579] width 108 height 13
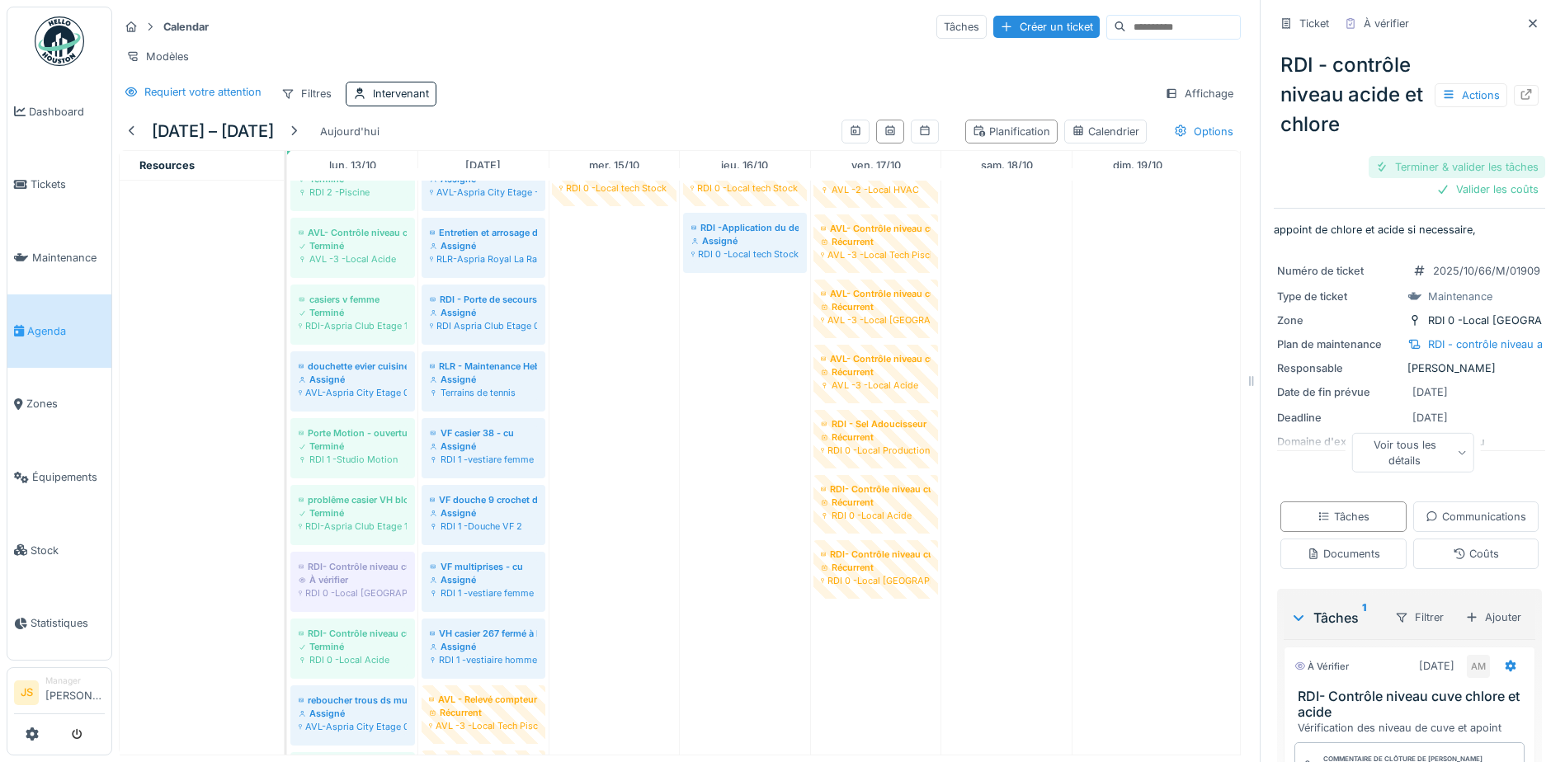
click at [1404, 165] on div "Terminer & valider les tâches" at bounding box center [1457, 167] width 177 height 22
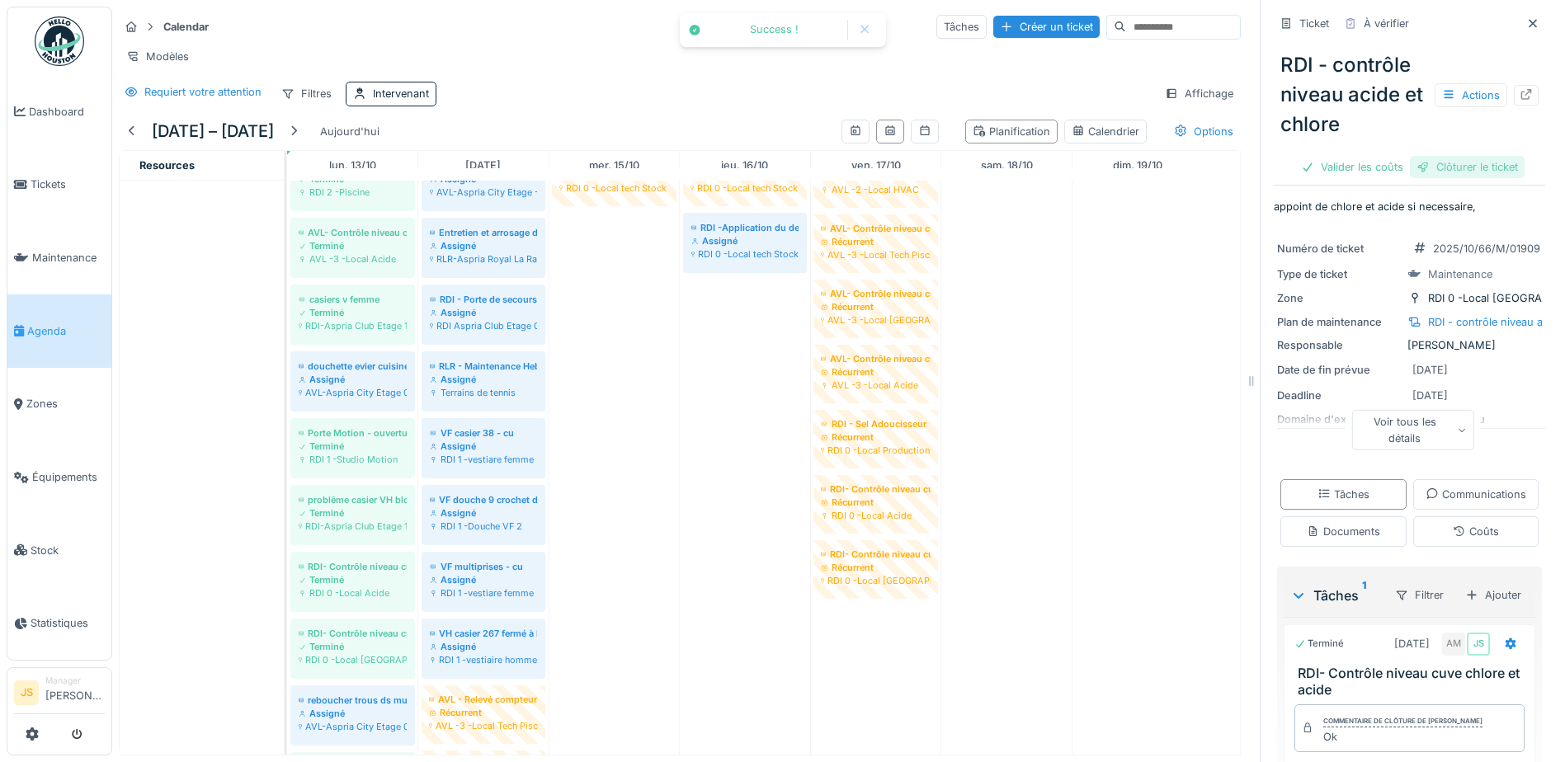
click at [1474, 169] on div "Clôturer le ticket" at bounding box center [1467, 167] width 115 height 22
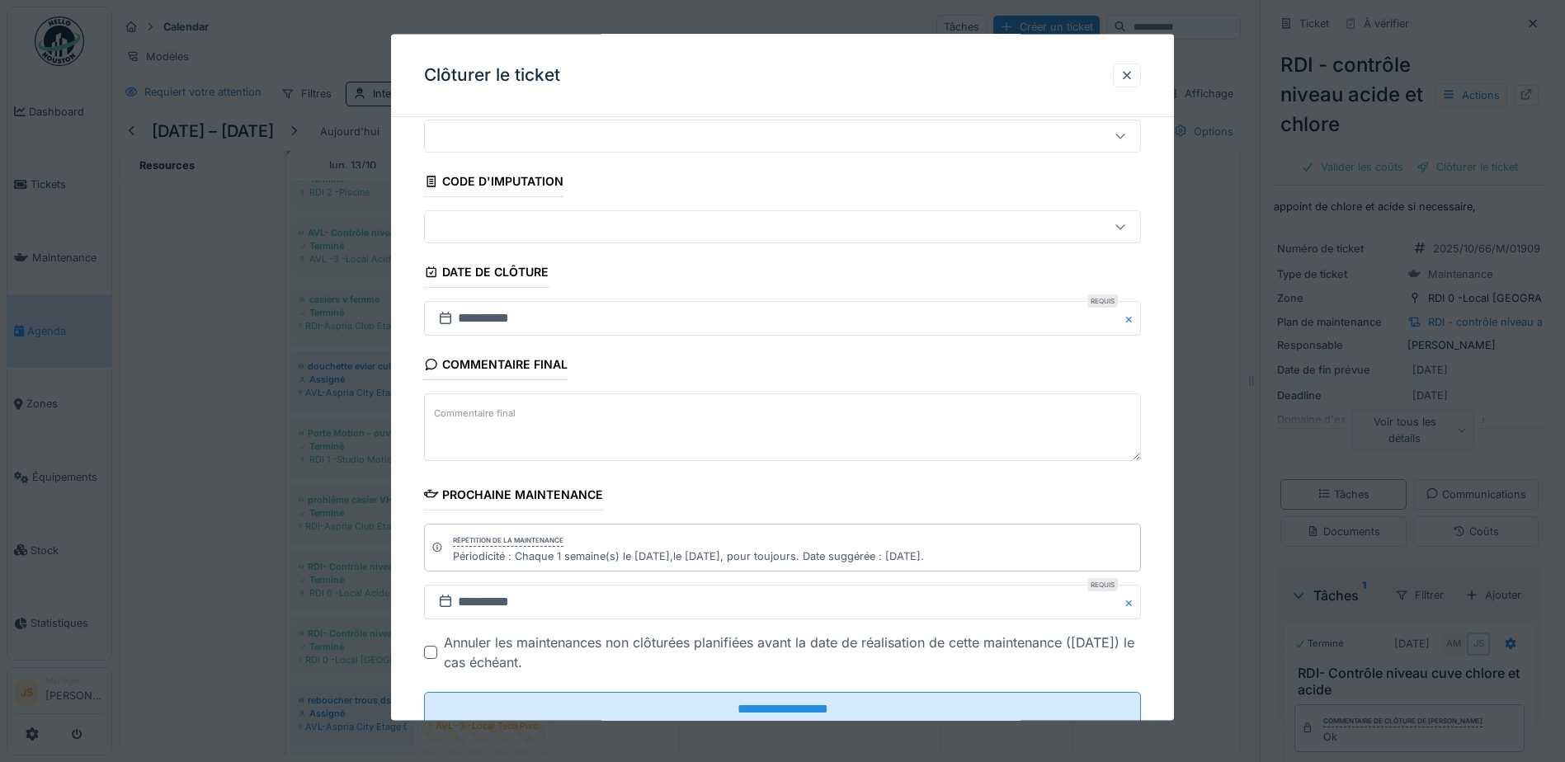
scroll to position [107, 0]
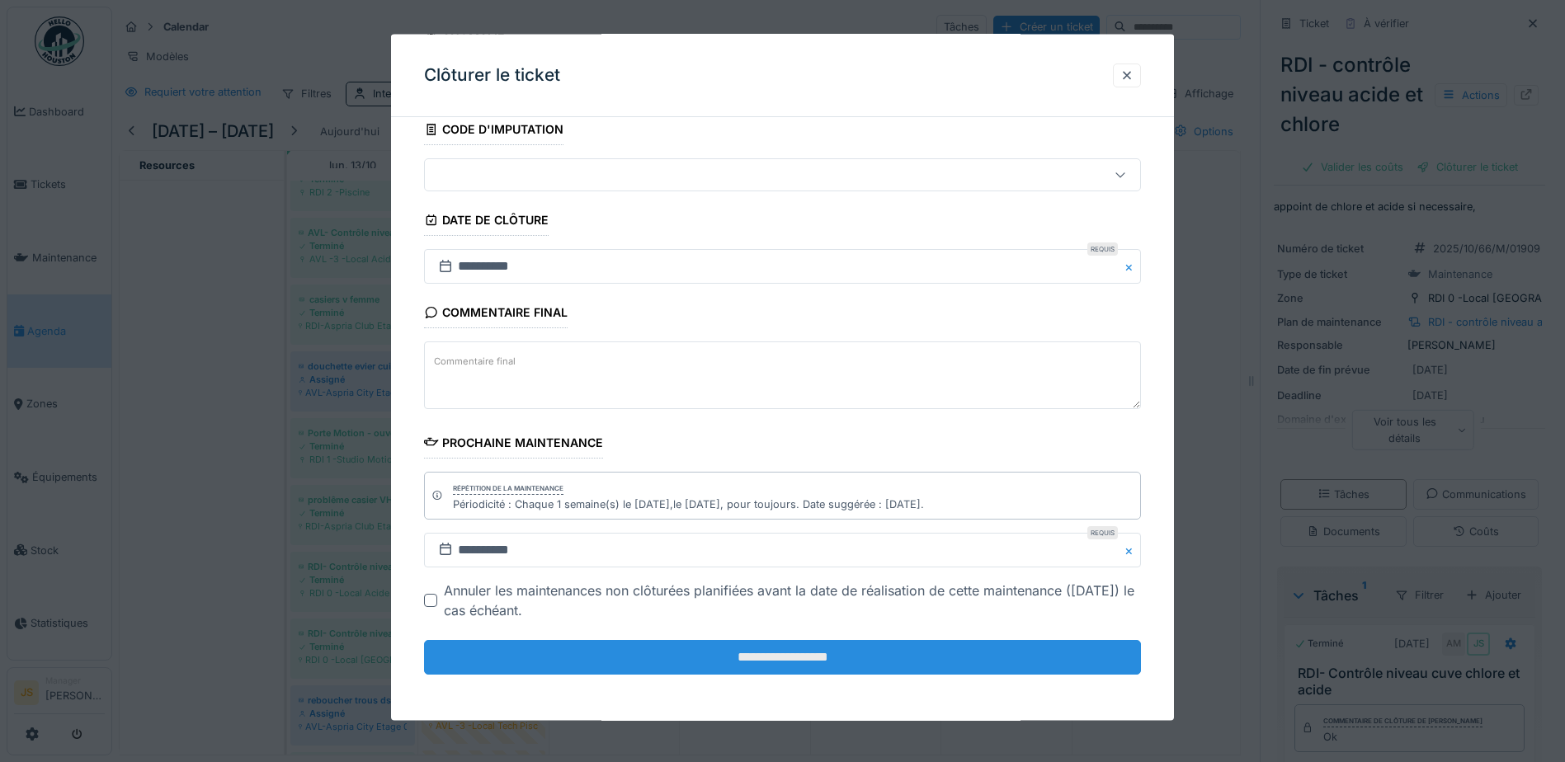
click at [757, 650] on input "**********" at bounding box center [782, 657] width 717 height 35
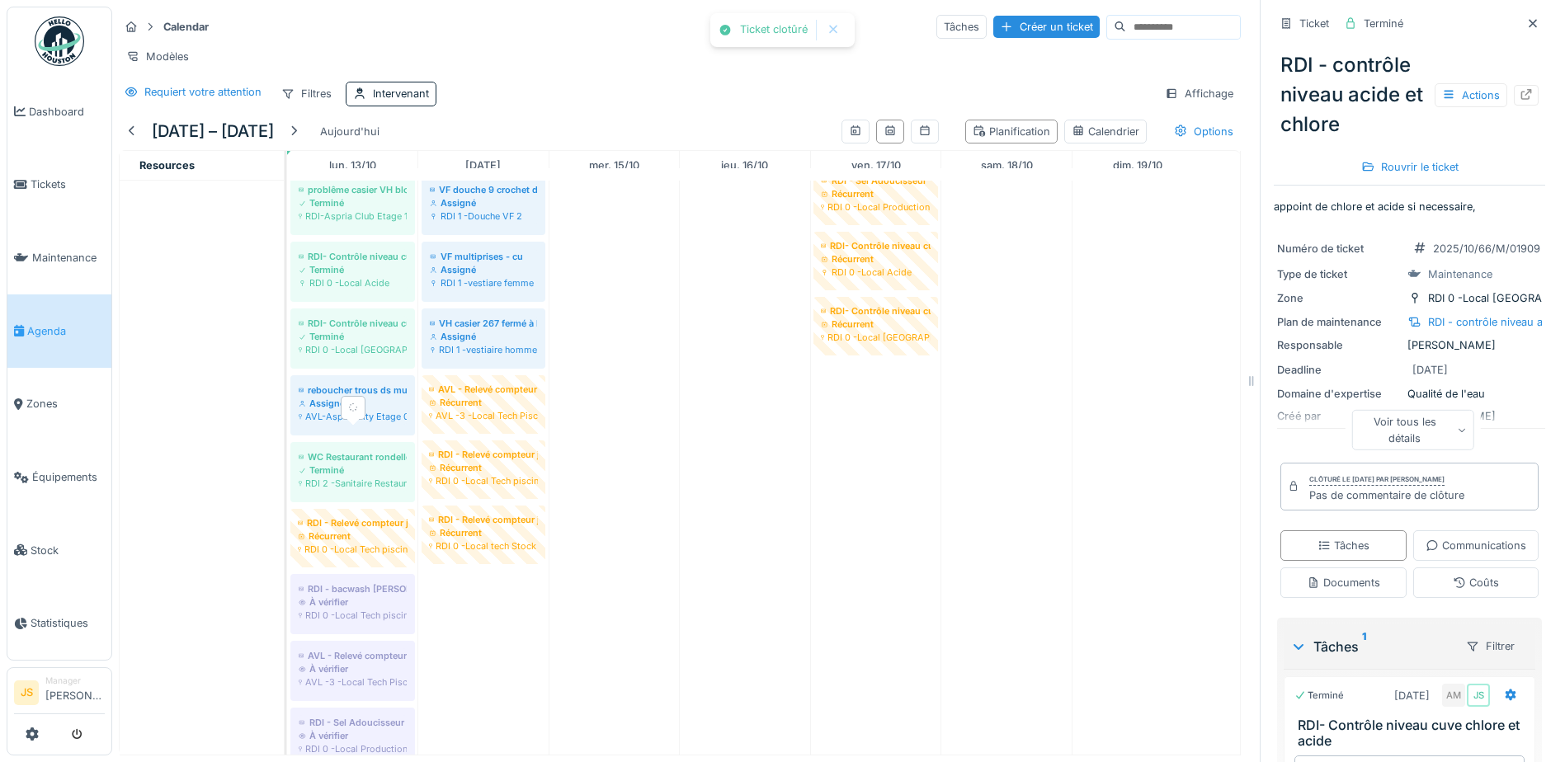
scroll to position [660, 0]
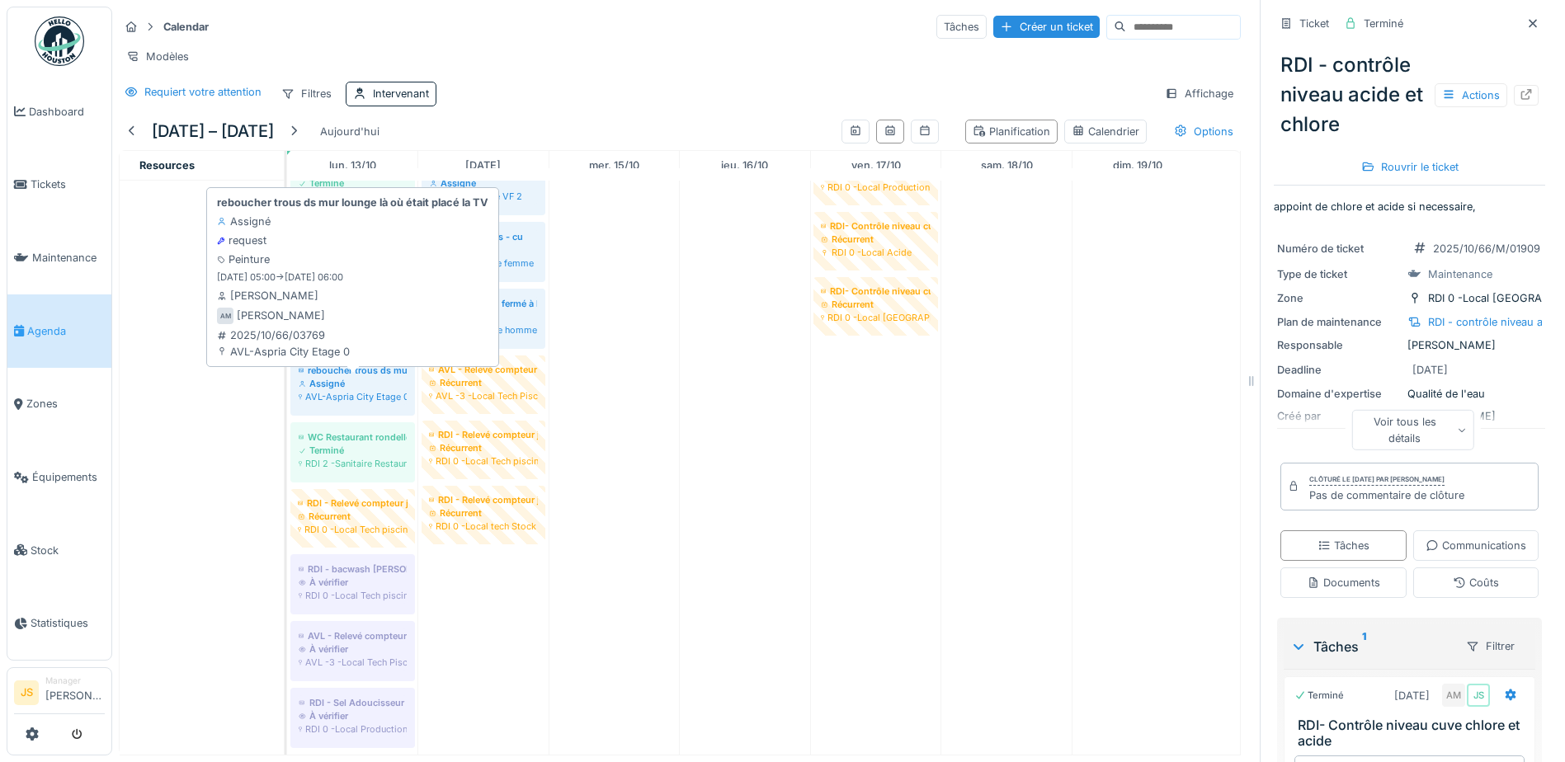
click at [375, 390] on div "Assigné" at bounding box center [353, 383] width 108 height 13
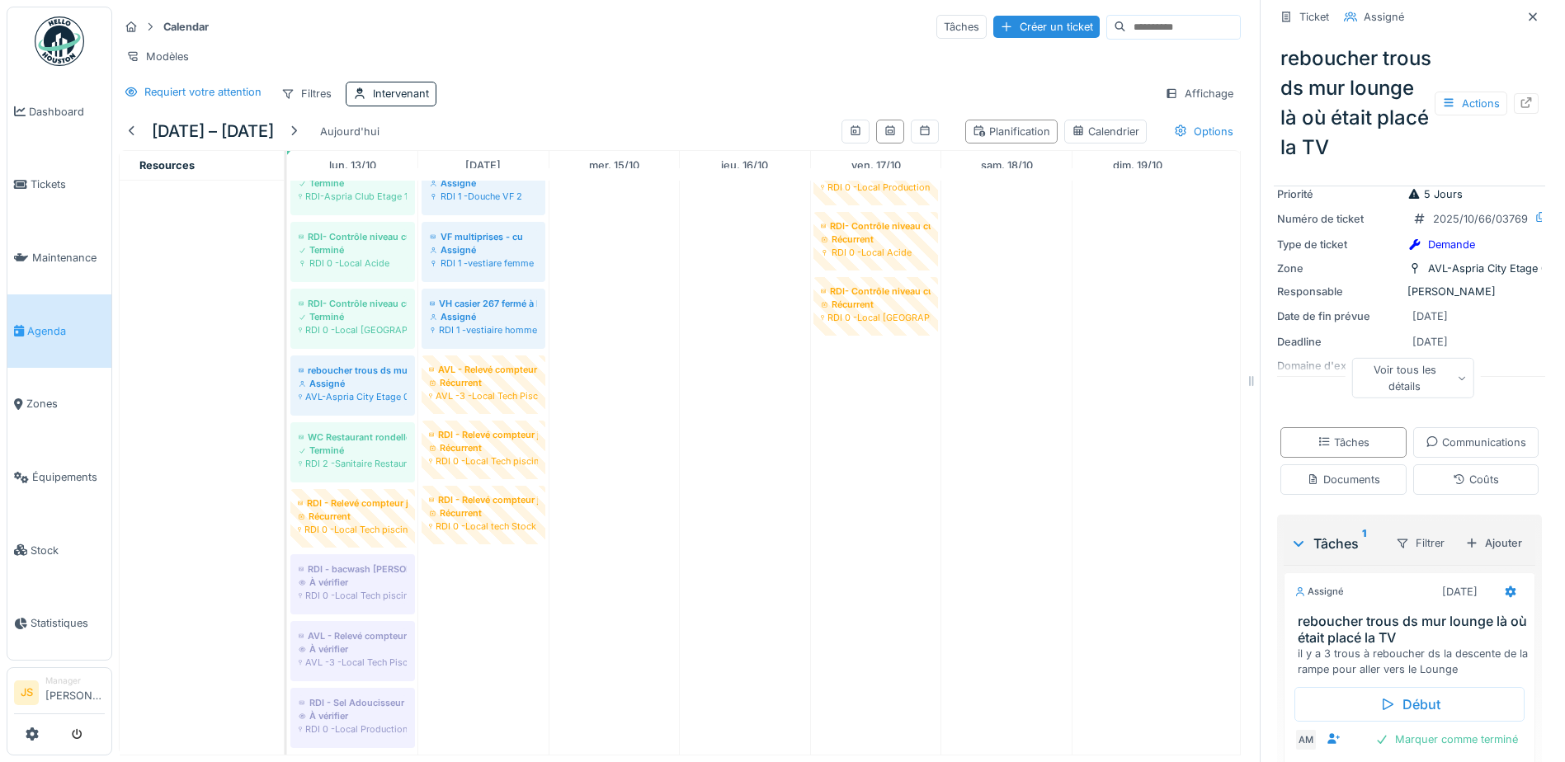
scroll to position [259, 0]
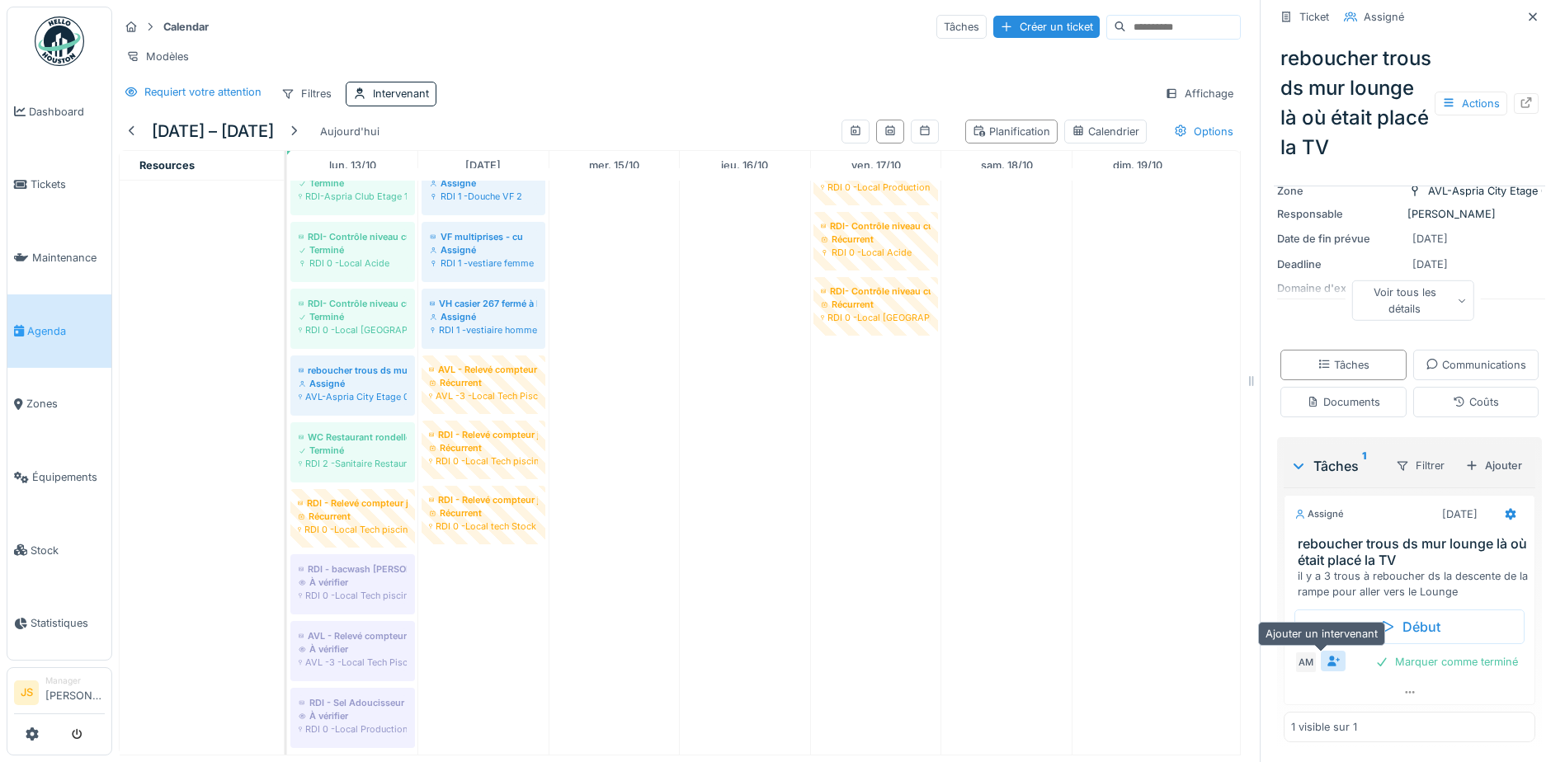
click at [1328, 660] on icon at bounding box center [1334, 661] width 12 height 11
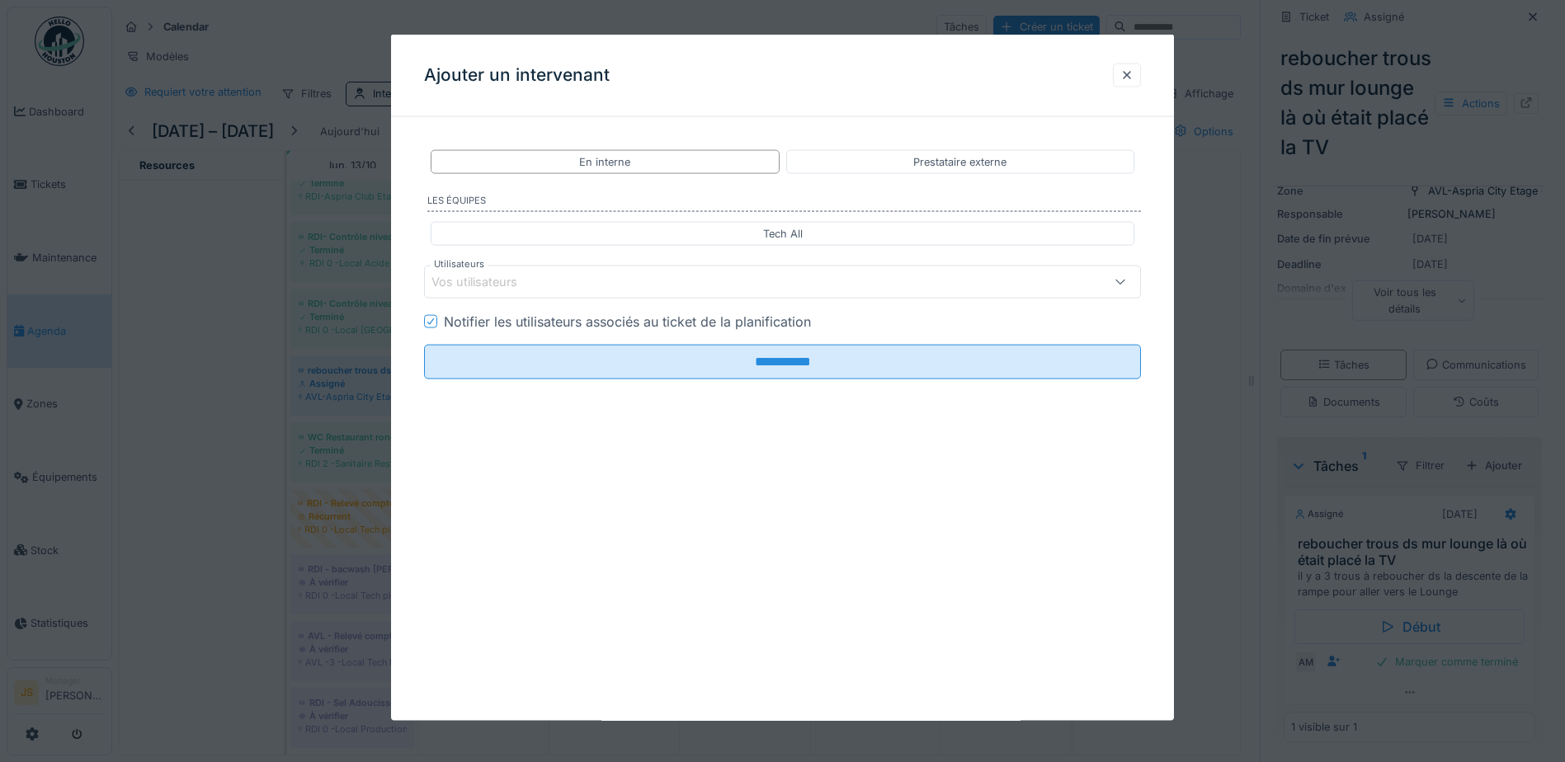
click at [514, 281] on div "Vos utilisateurs" at bounding box center [486, 282] width 109 height 18
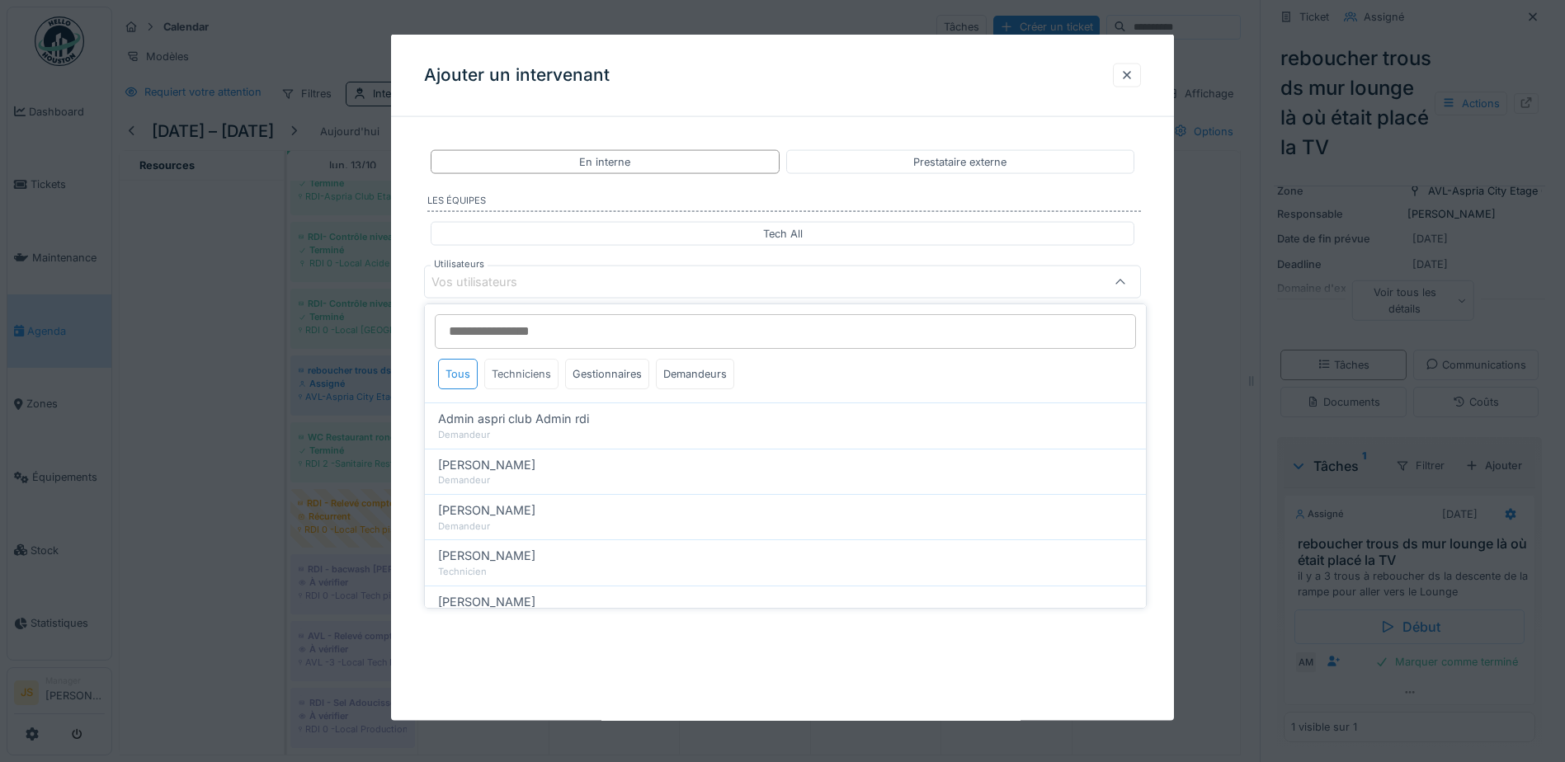
click at [512, 375] on div "Techniciens" at bounding box center [521, 374] width 74 height 31
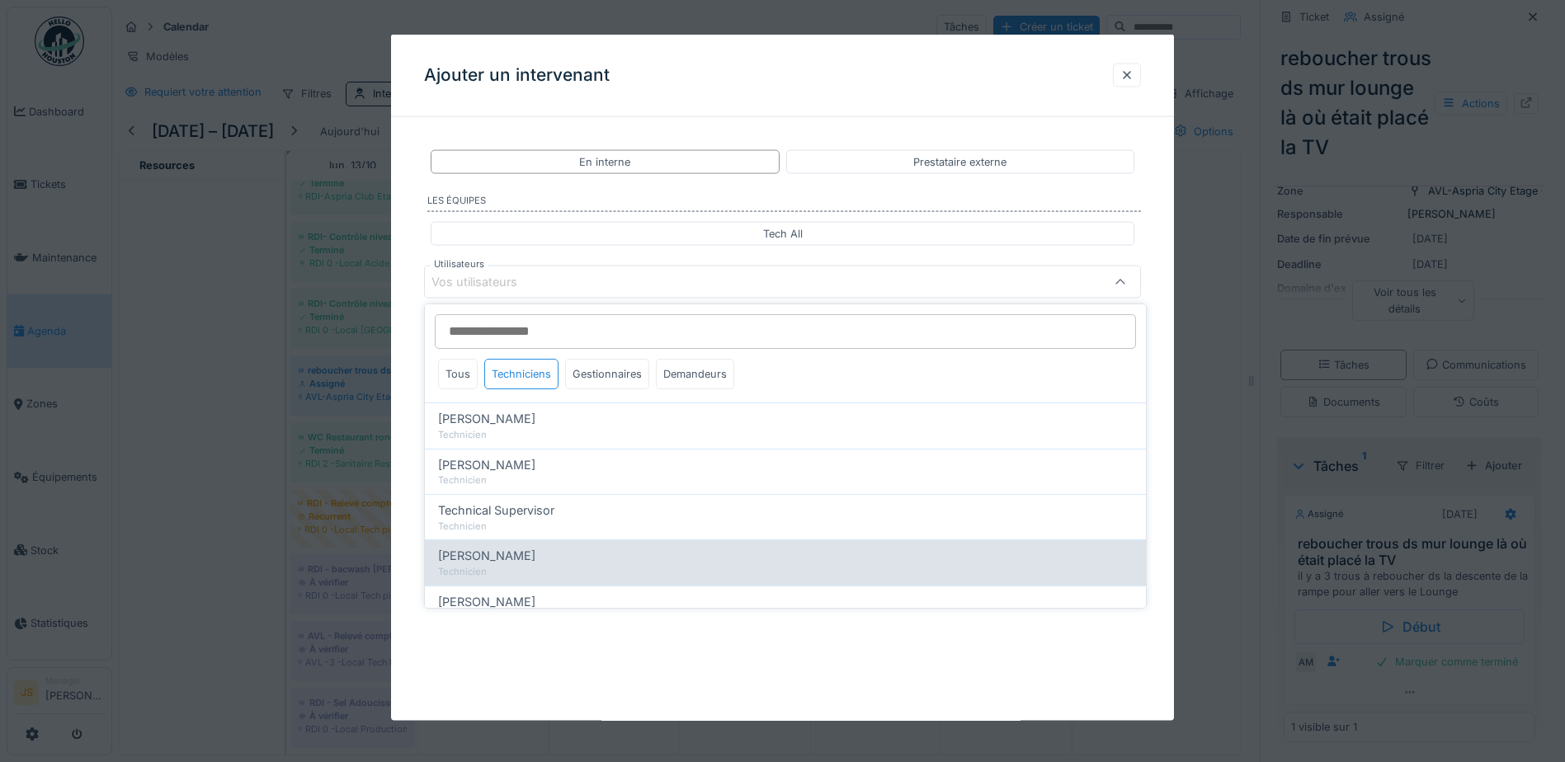
click at [535, 558] on span "[PERSON_NAME]" at bounding box center [486, 556] width 97 height 18
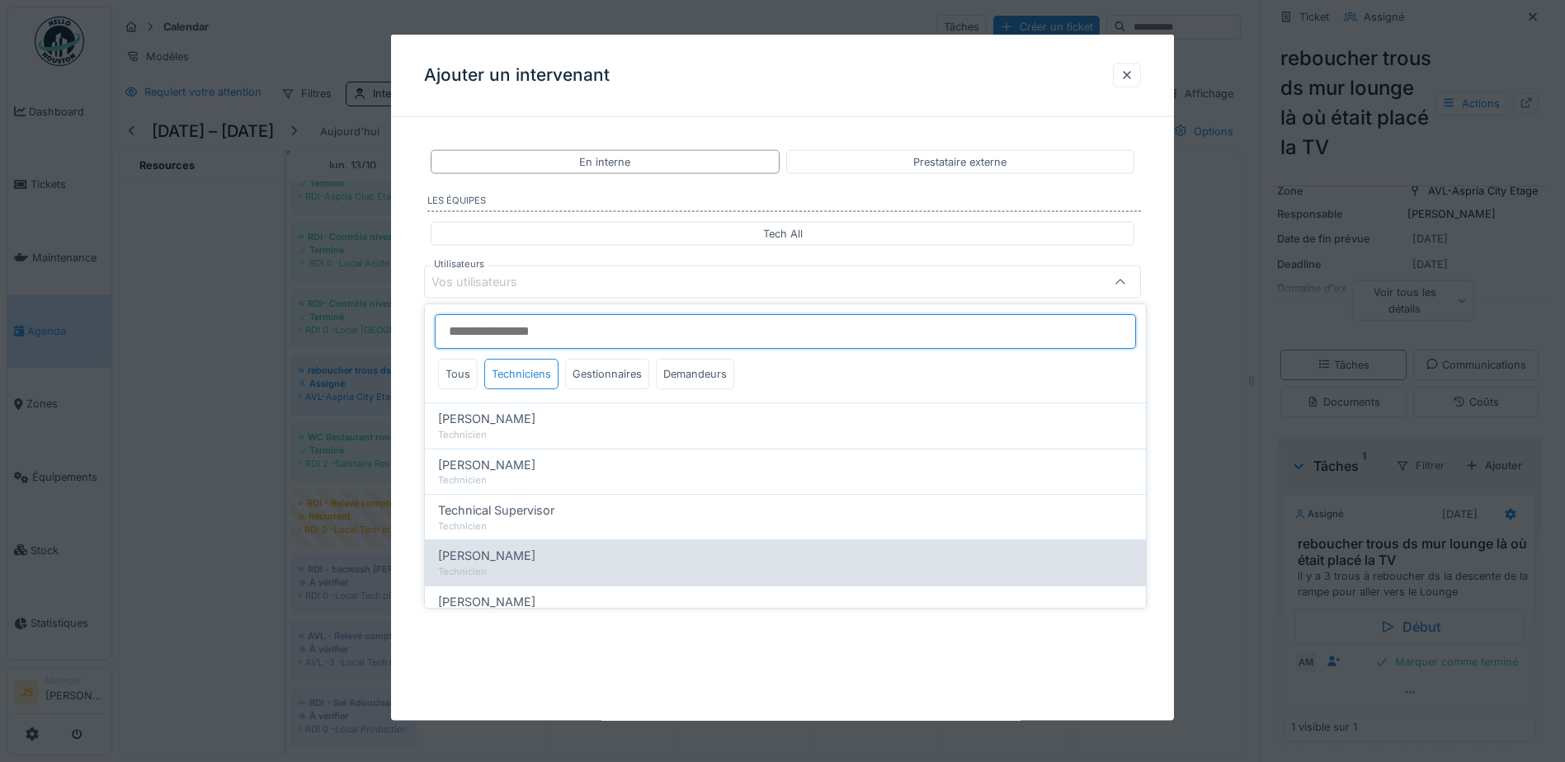
type input "****"
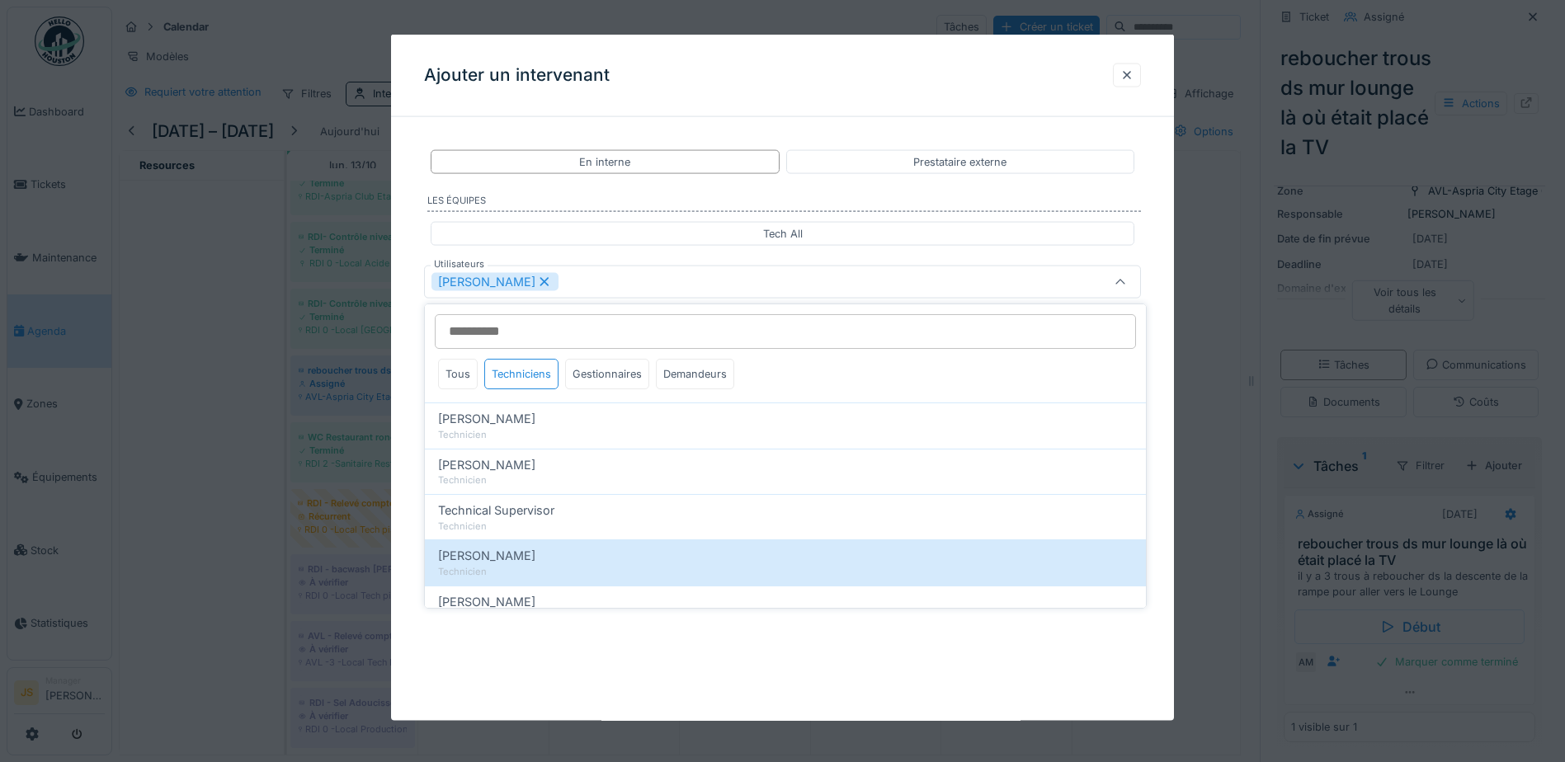
click at [400, 502] on div "**********" at bounding box center [782, 316] width 783 height 373
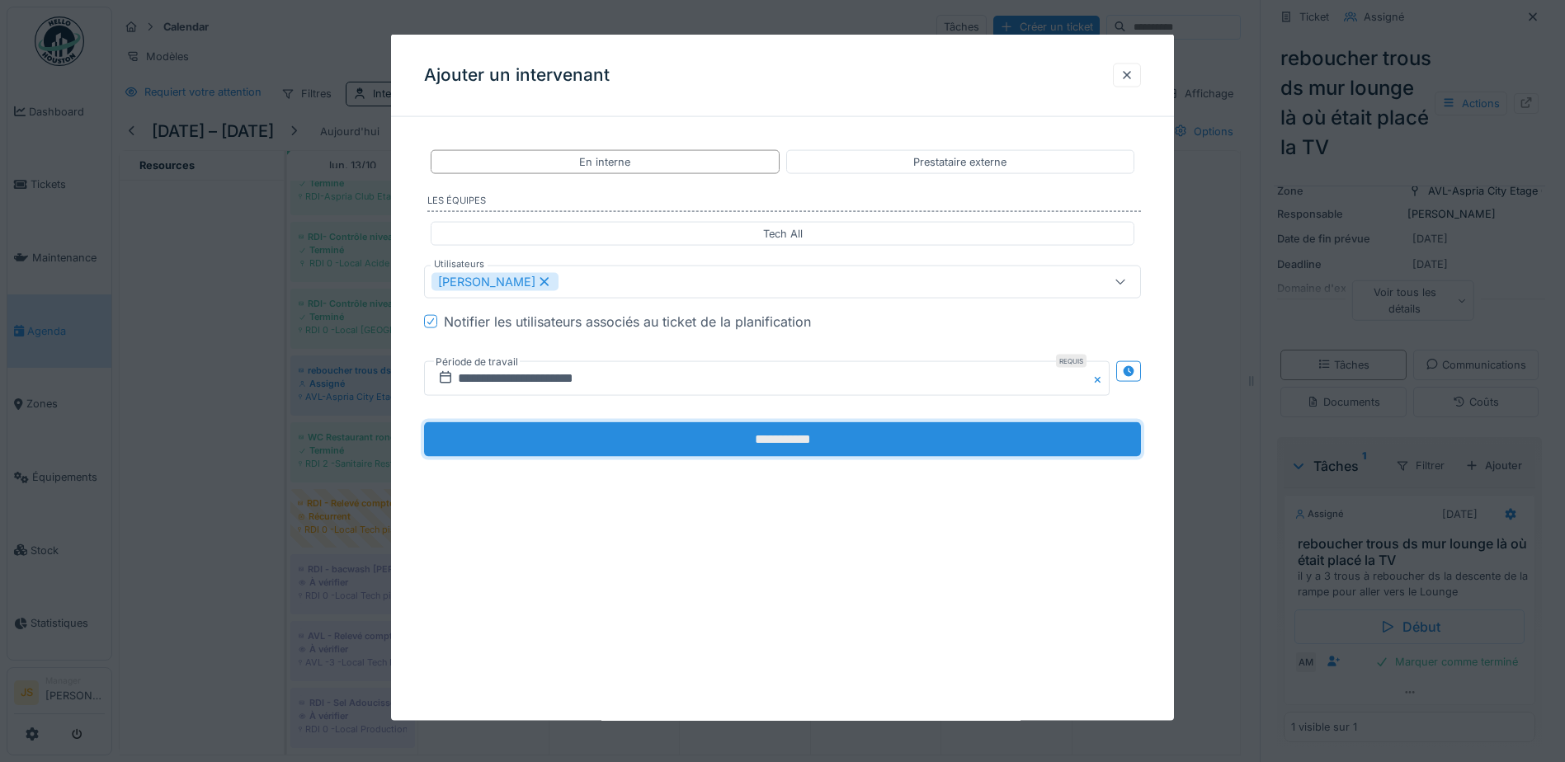
click at [752, 435] on input "**********" at bounding box center [782, 439] width 717 height 35
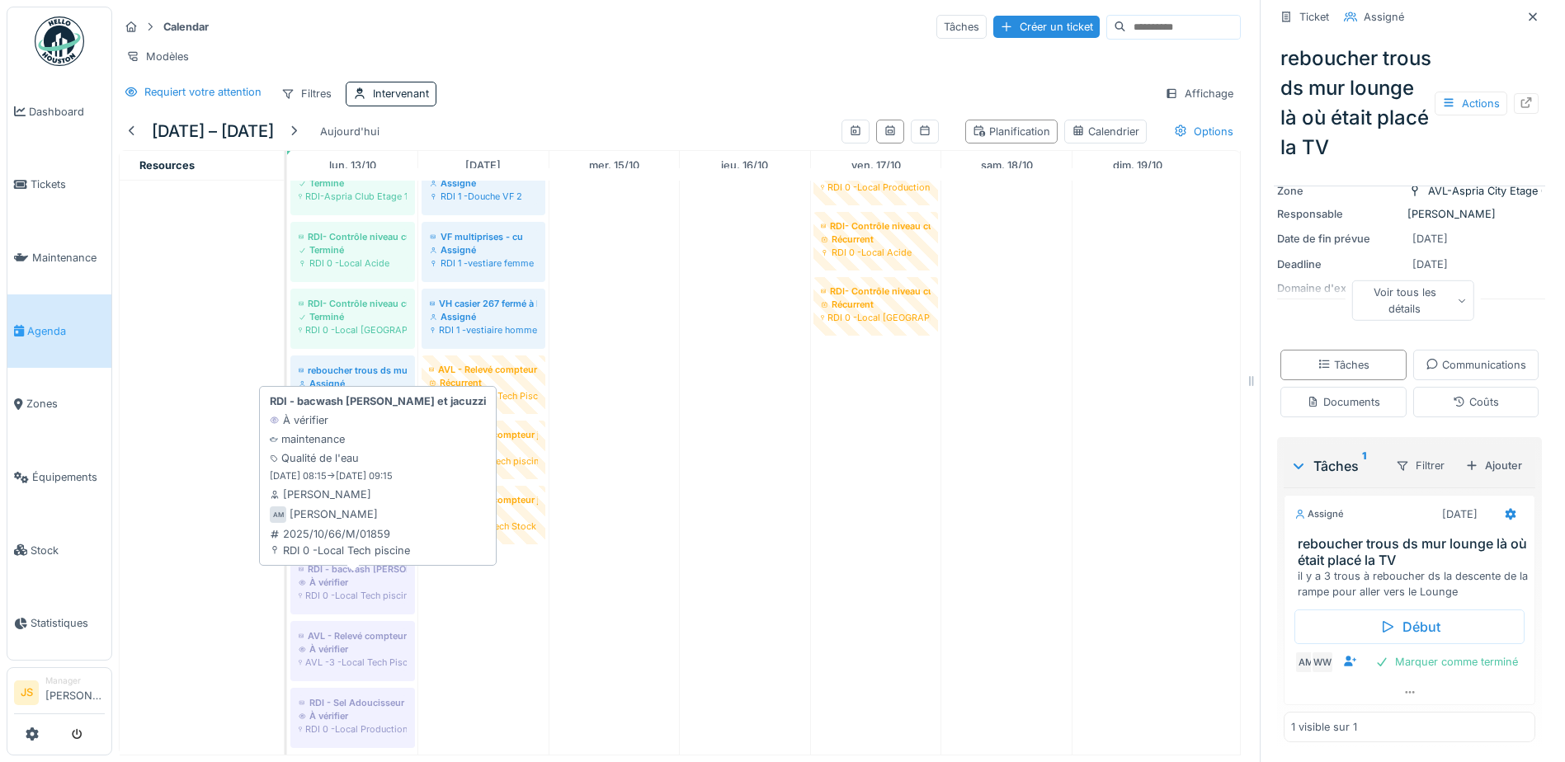
click at [364, 589] on div "À vérifier" at bounding box center [353, 582] width 108 height 13
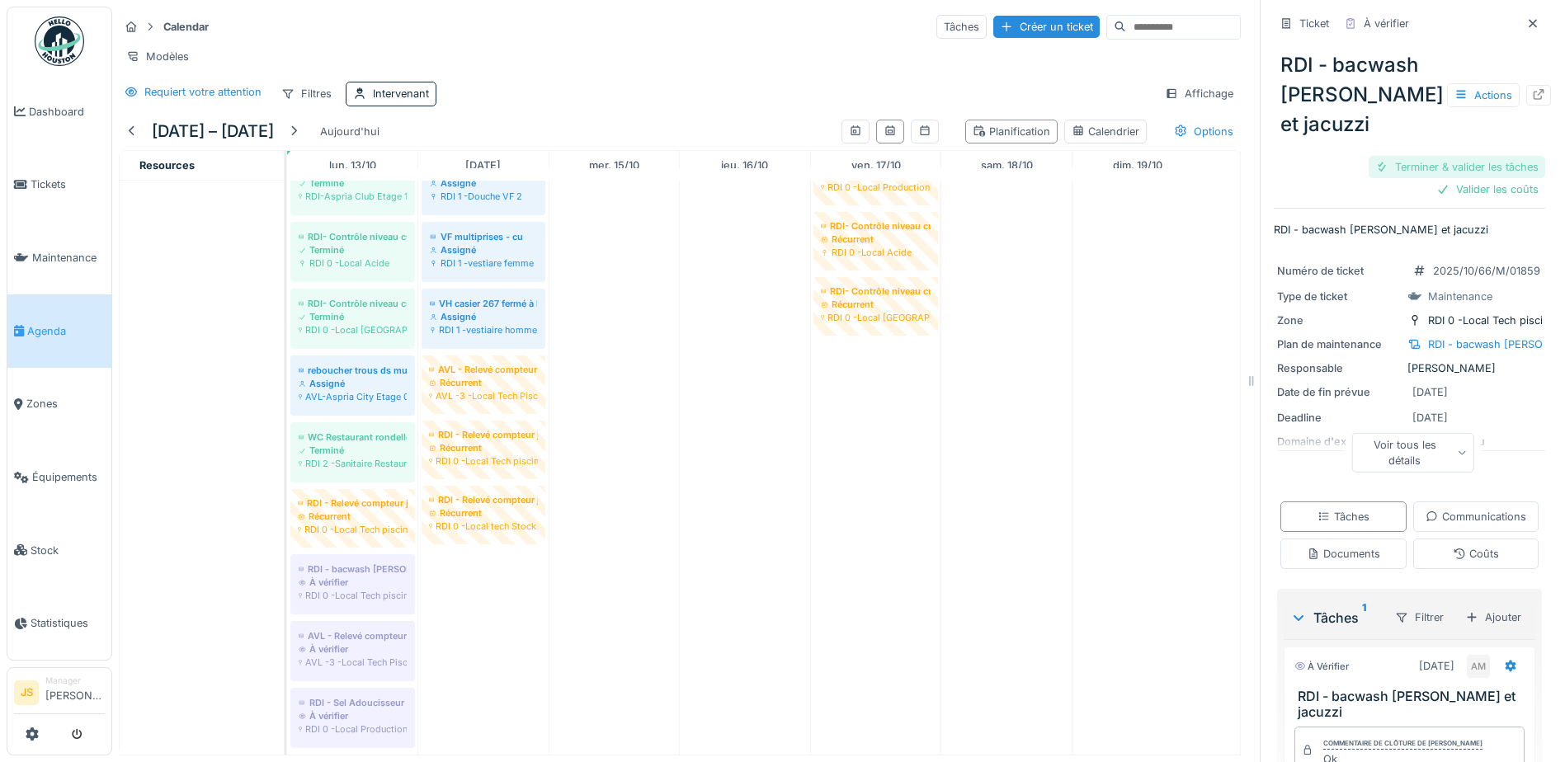
click at [1465, 163] on div "Terminer & valider les tâches" at bounding box center [1457, 167] width 177 height 22
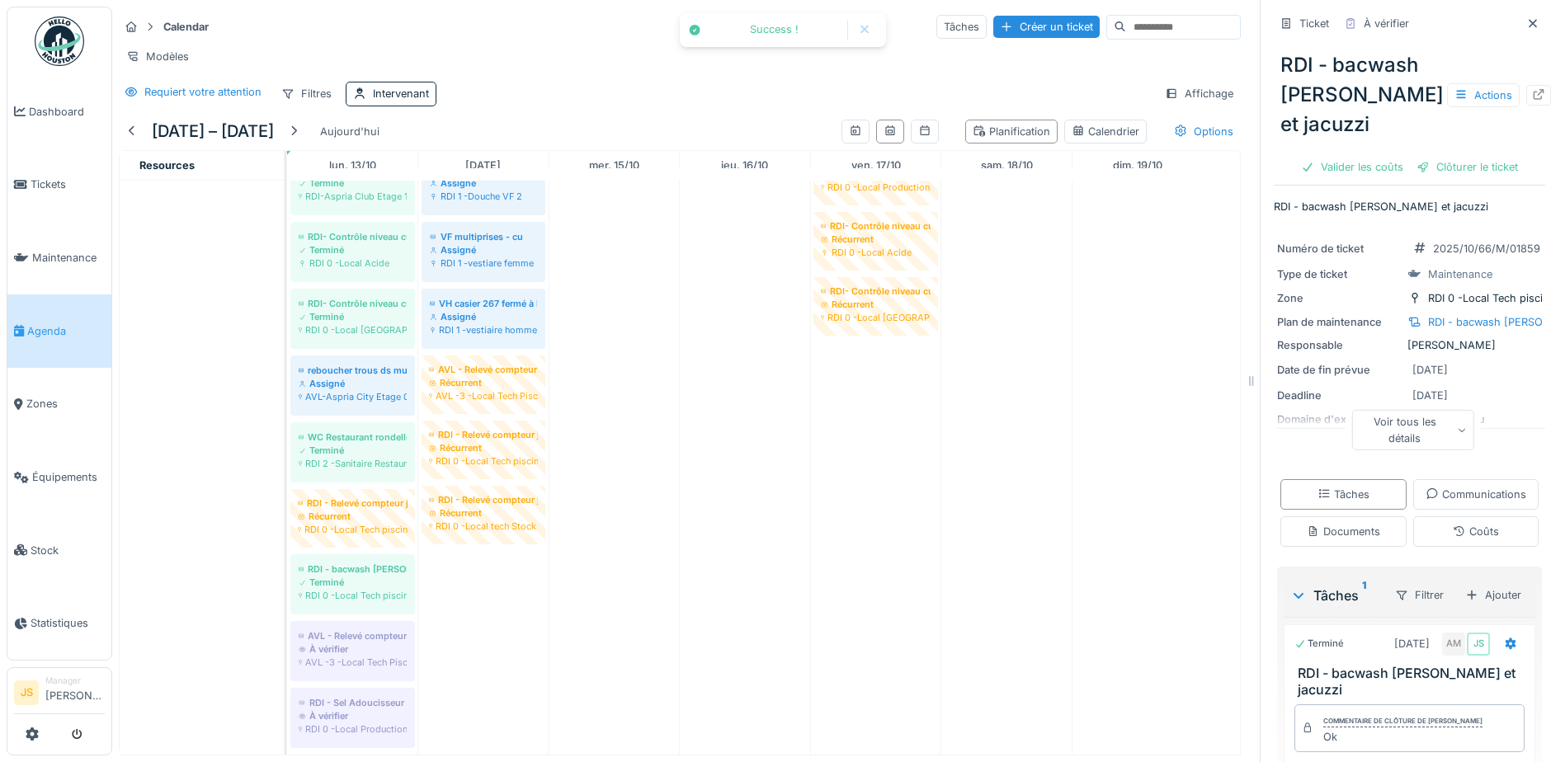
click at [1465, 166] on div "Clôturer le ticket" at bounding box center [1467, 167] width 115 height 22
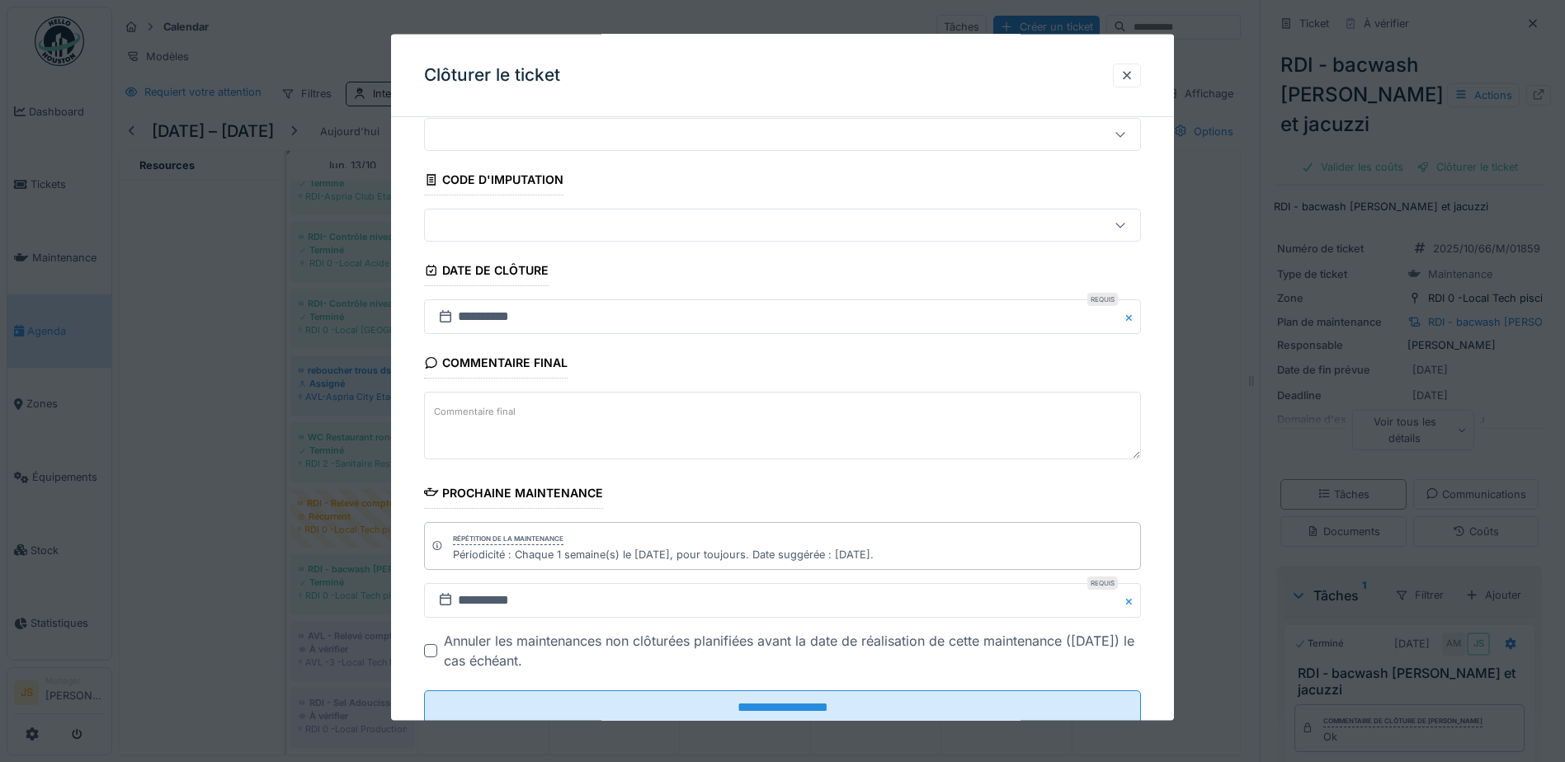
scroll to position [107, 0]
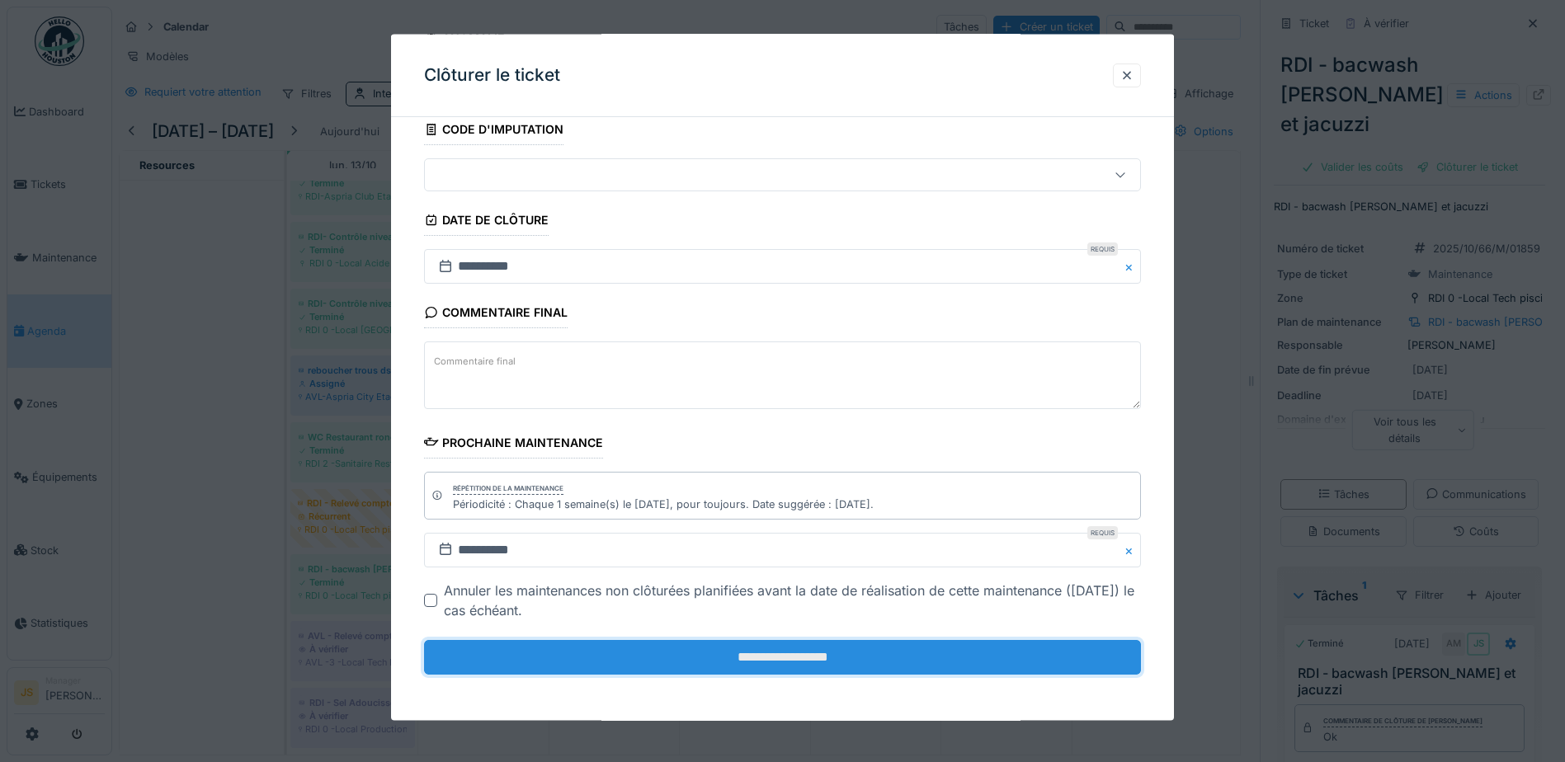
click at [689, 654] on input "**********" at bounding box center [782, 657] width 717 height 35
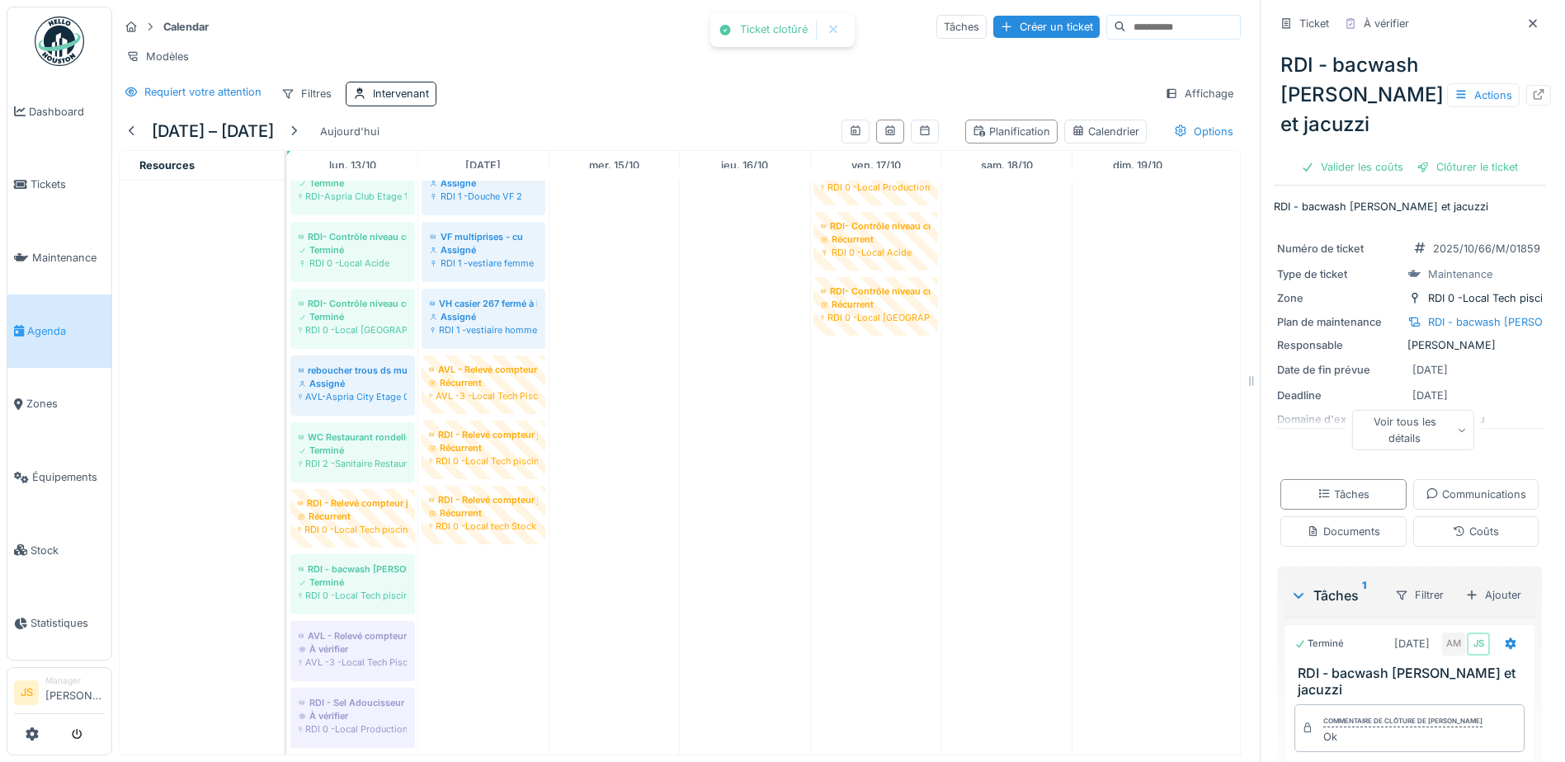
scroll to position [0, 0]
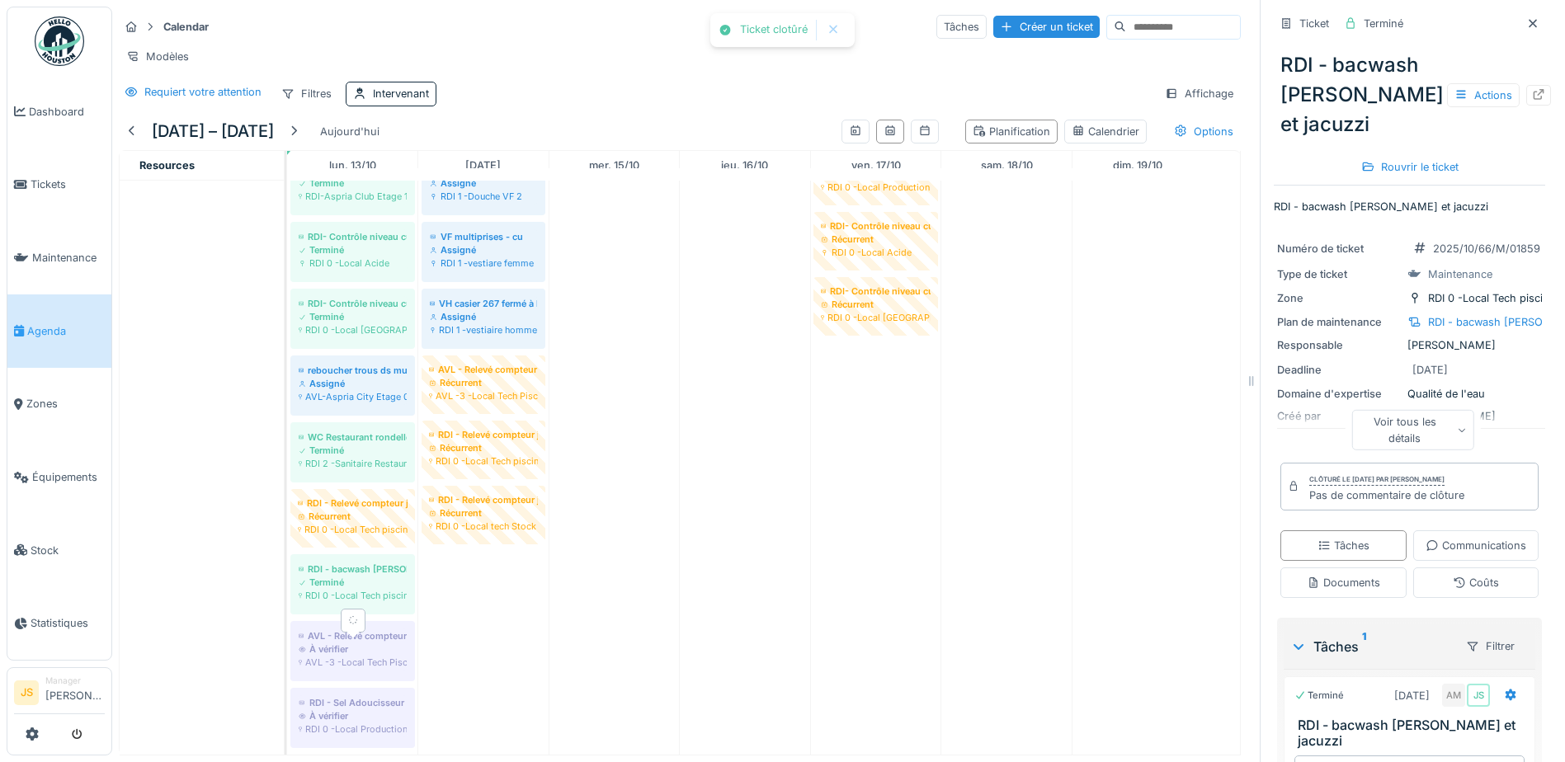
click at [383, 656] on div "À vérifier" at bounding box center [353, 649] width 108 height 13
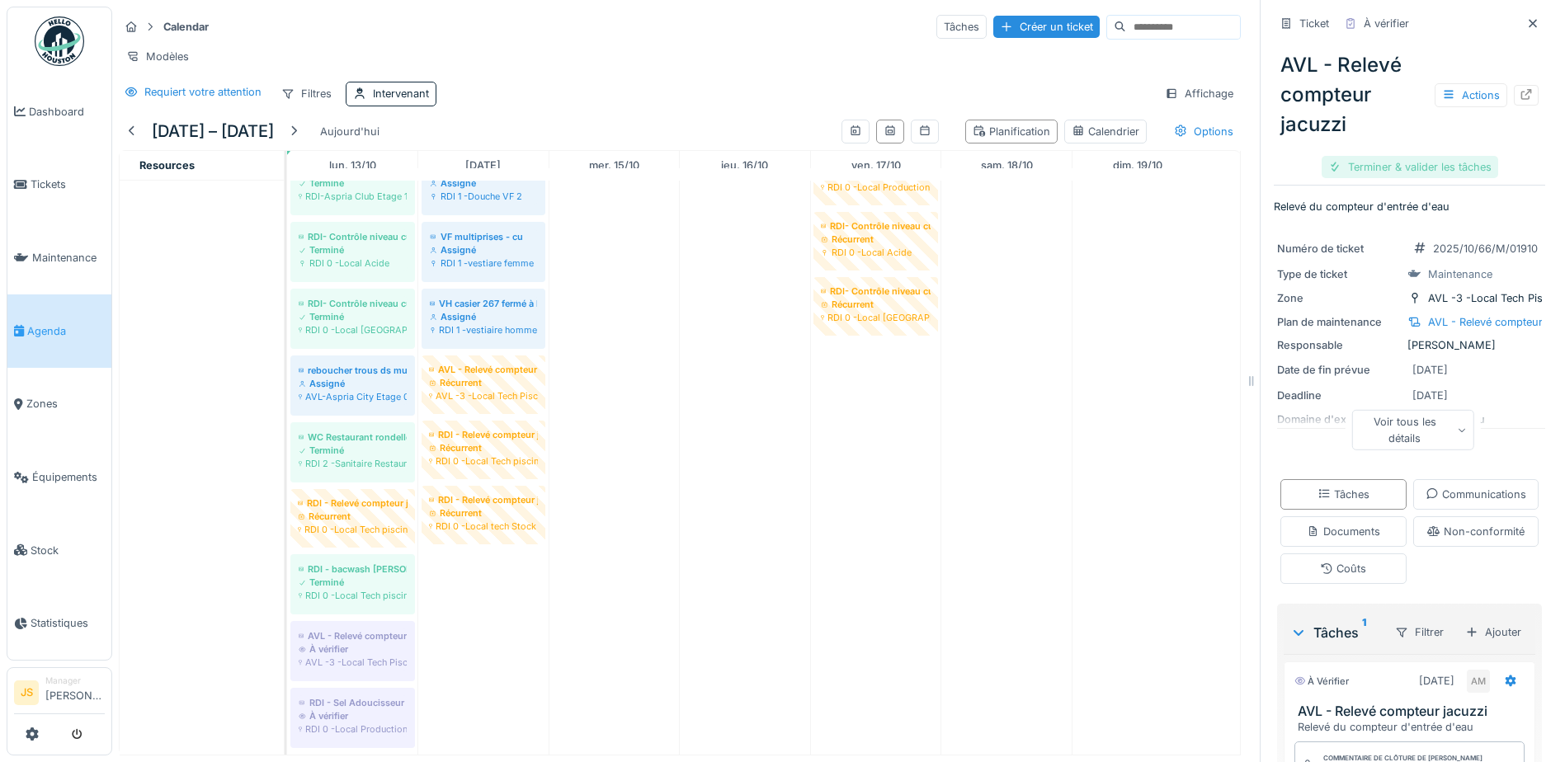
click at [1437, 163] on div "Terminer & valider les tâches" at bounding box center [1410, 167] width 177 height 22
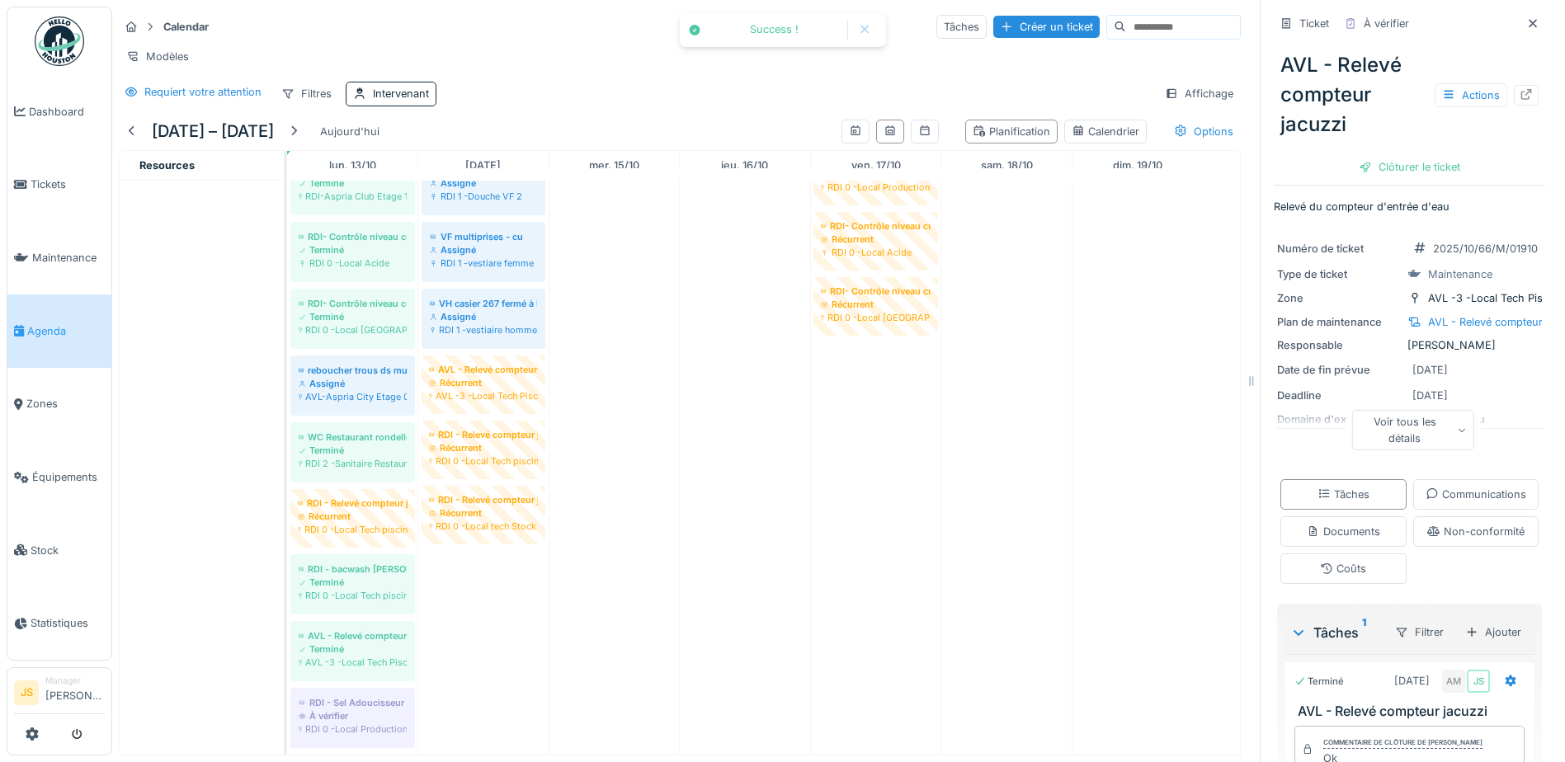
click at [1434, 163] on div "Clôturer le ticket" at bounding box center [1409, 167] width 115 height 22
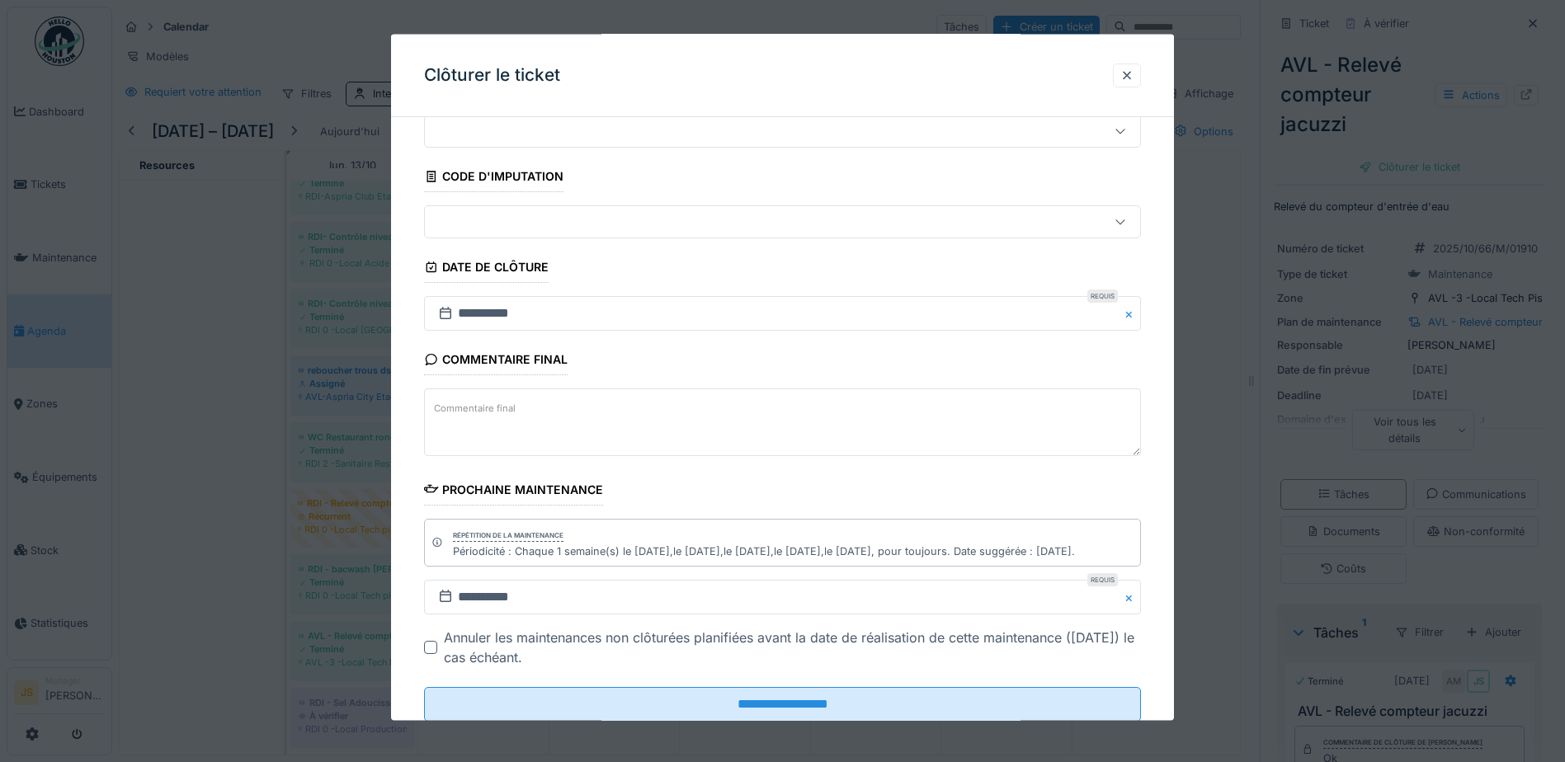
scroll to position [107, 0]
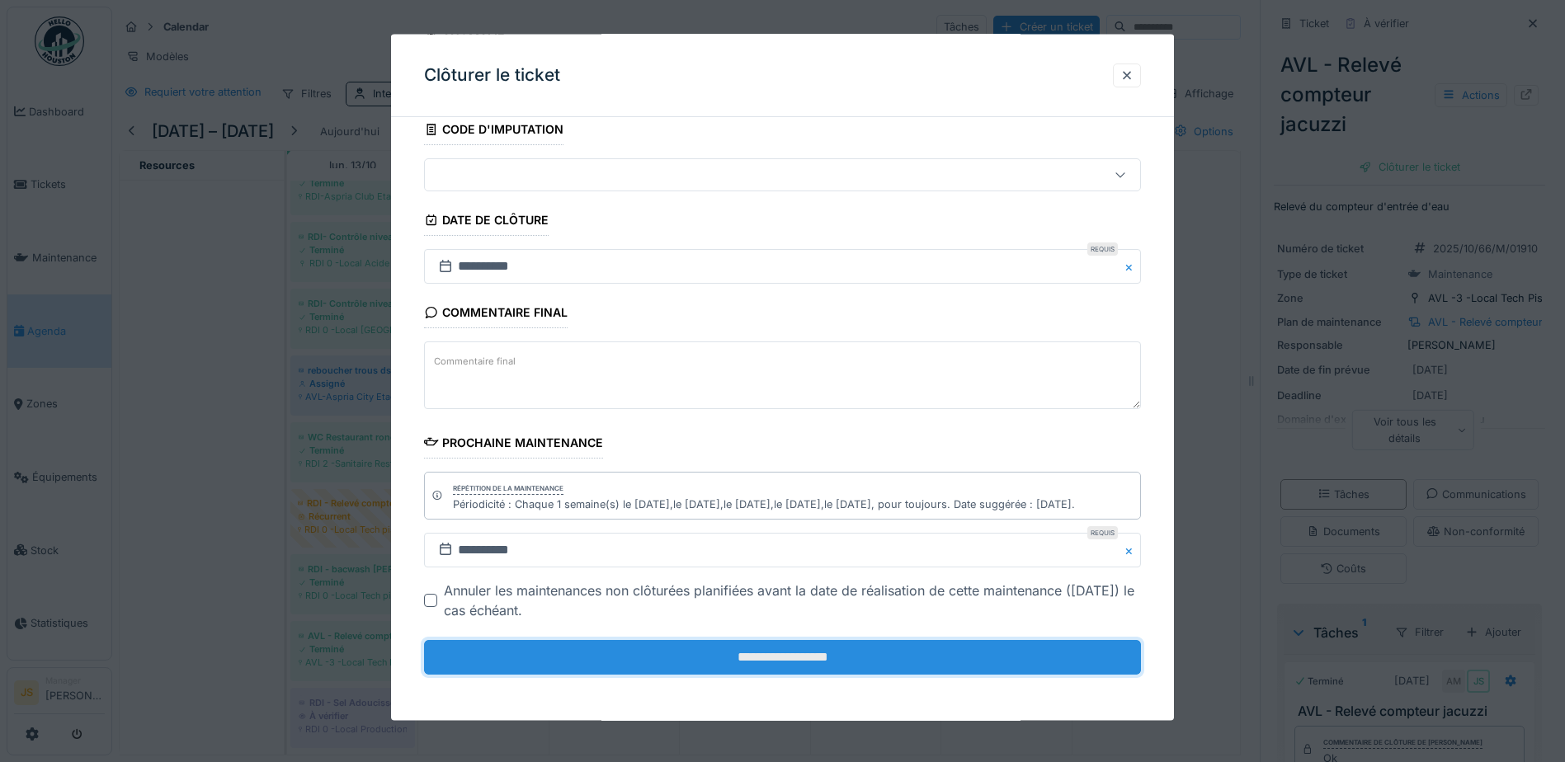
click at [590, 658] on input "**********" at bounding box center [782, 657] width 717 height 35
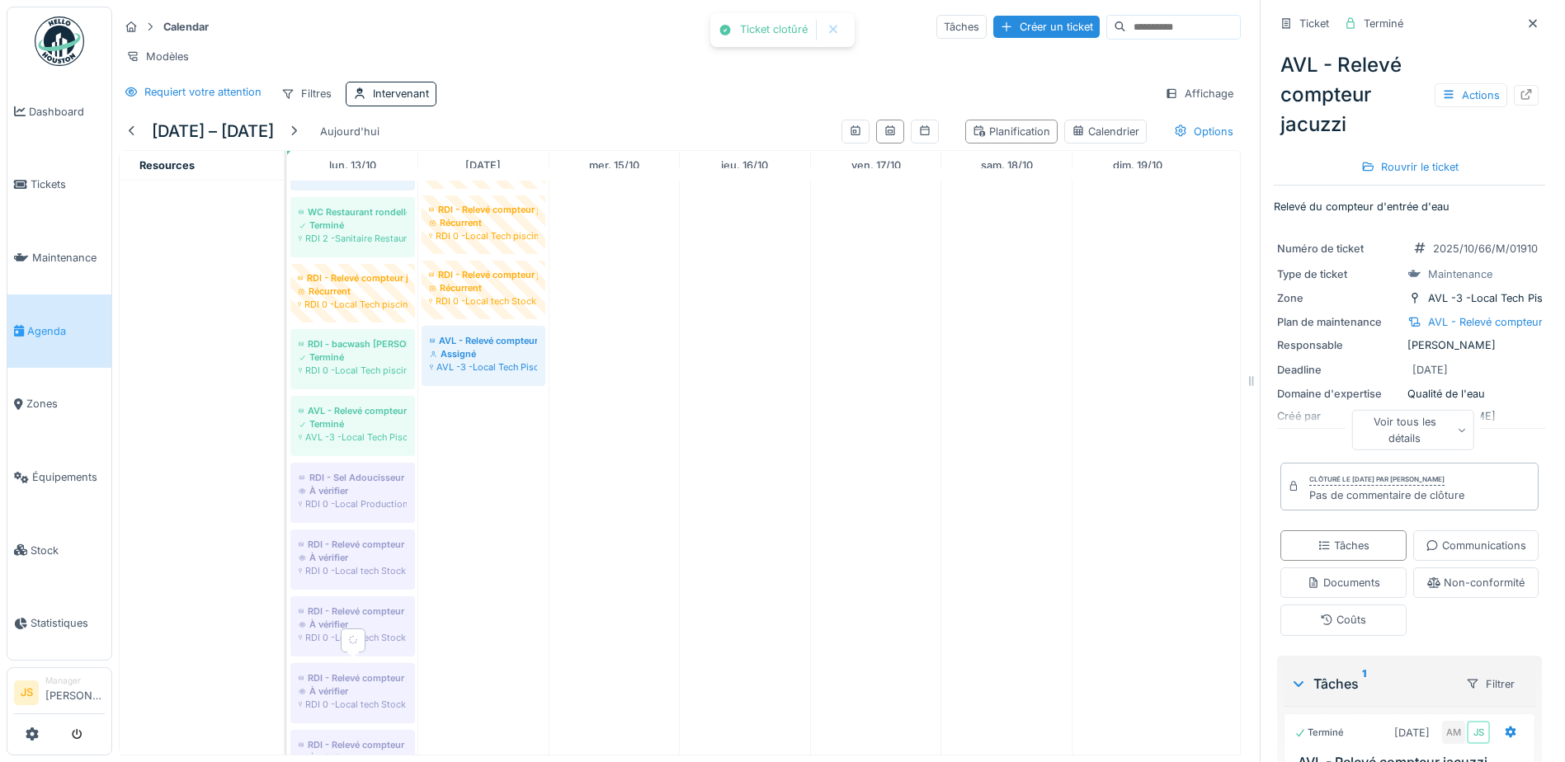
scroll to position [908, 0]
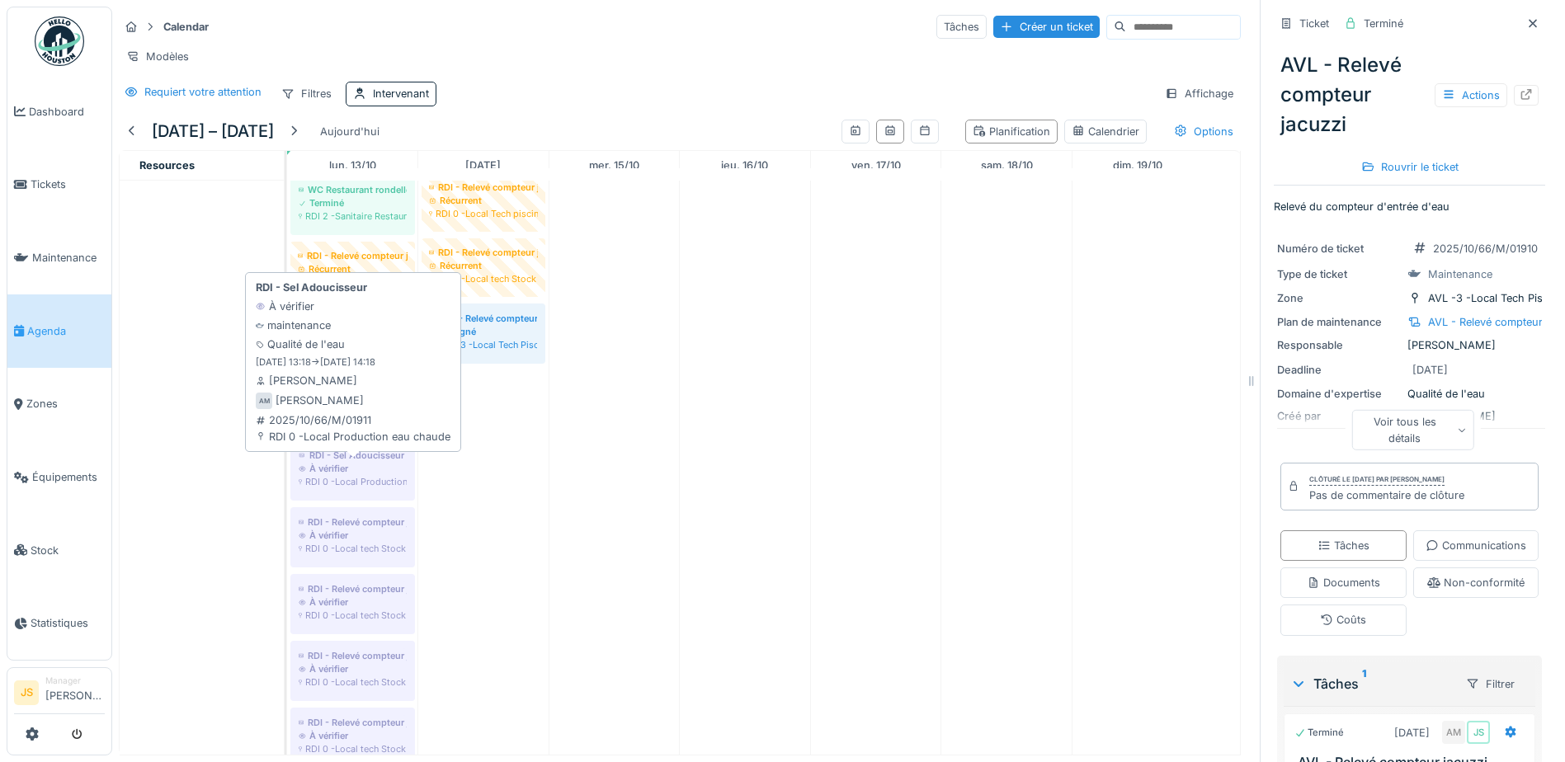
click at [330, 488] on div "RDI 0 -Local Production eau chaude" at bounding box center [353, 481] width 108 height 13
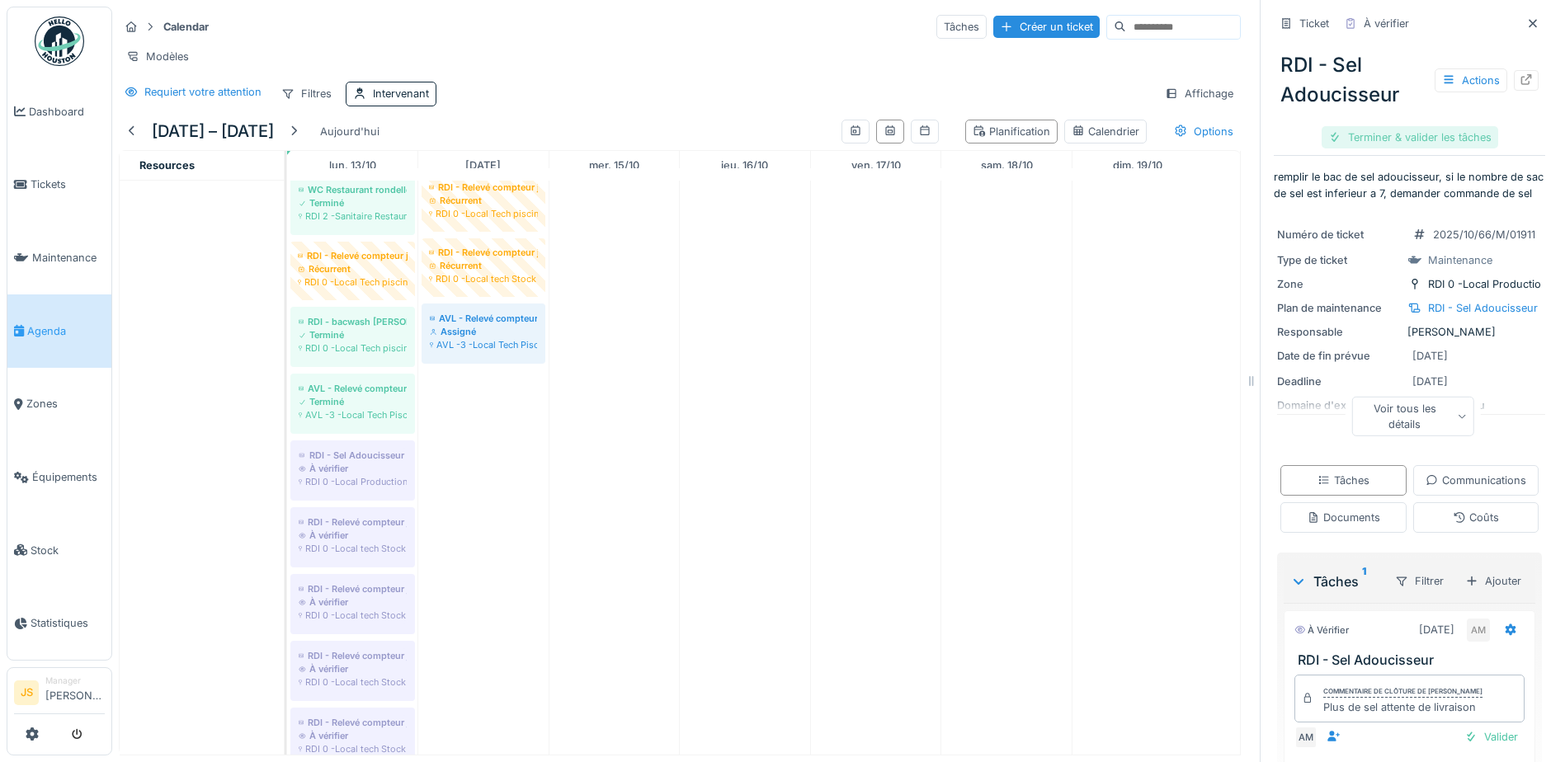
click at [1415, 133] on div "Terminer & valider les tâches" at bounding box center [1410, 137] width 177 height 22
click at [1376, 139] on div "Clôturer le ticket" at bounding box center [1409, 137] width 115 height 22
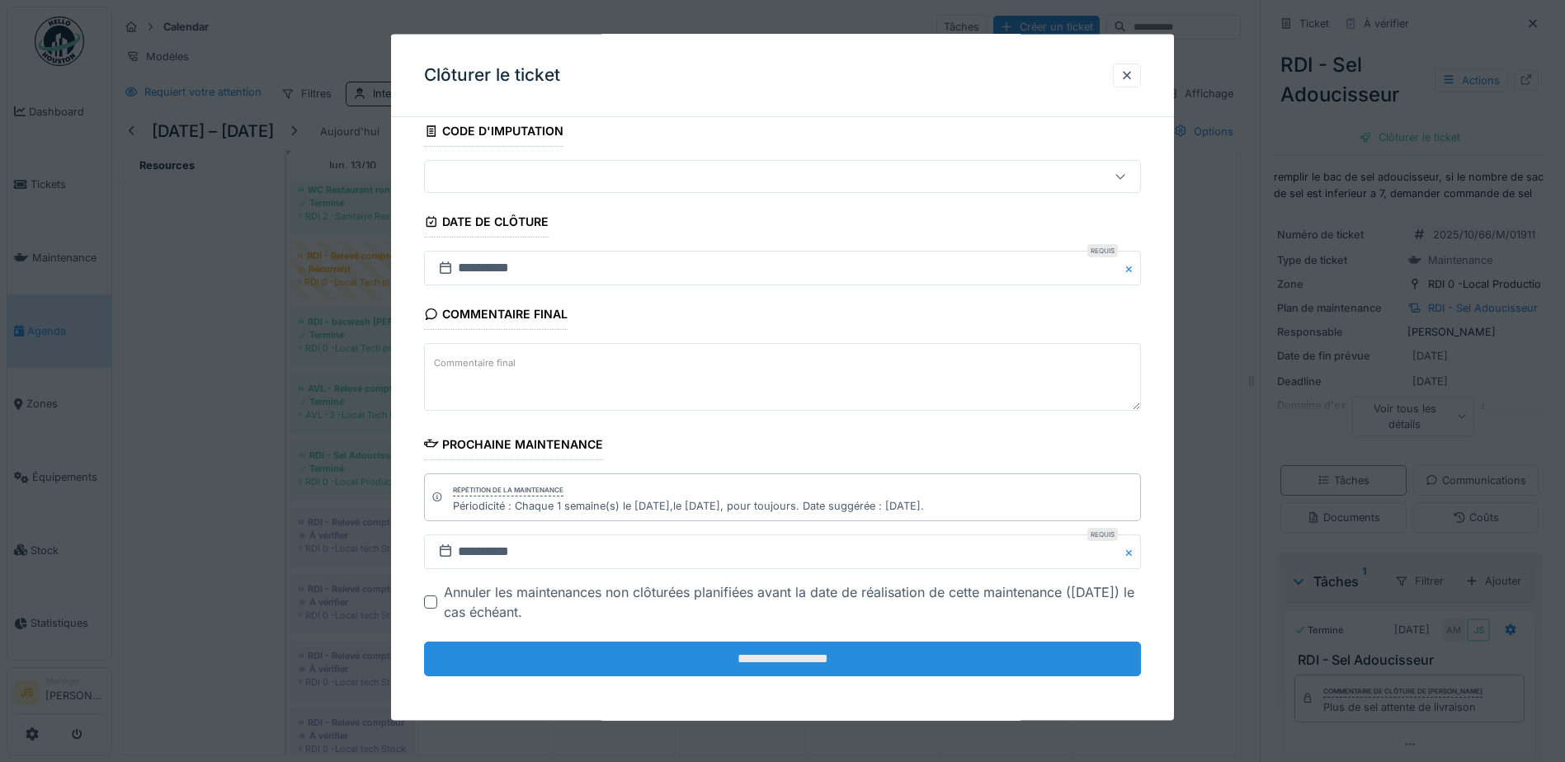
scroll to position [107, 0]
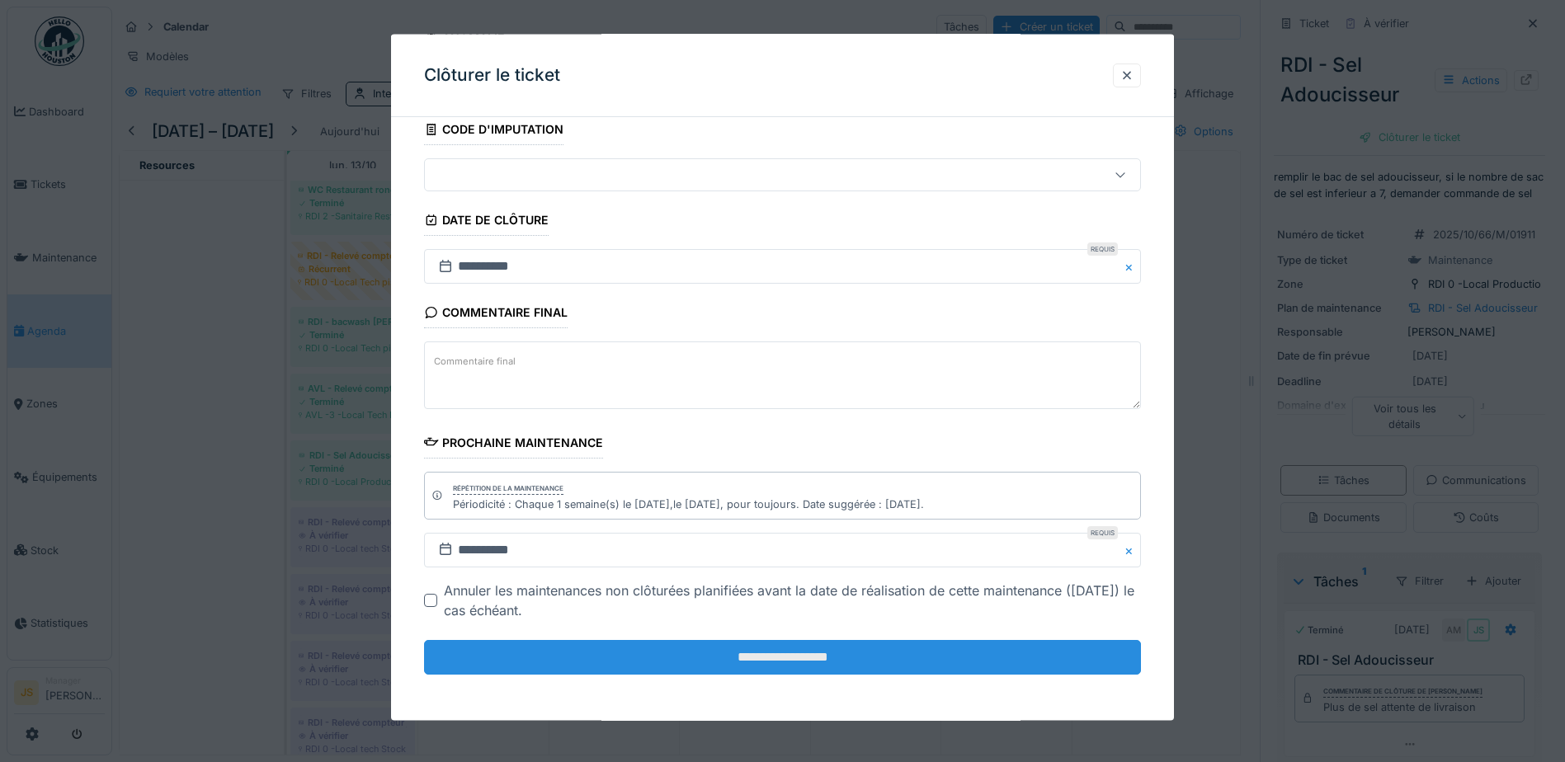
click at [859, 649] on input "**********" at bounding box center [782, 657] width 717 height 35
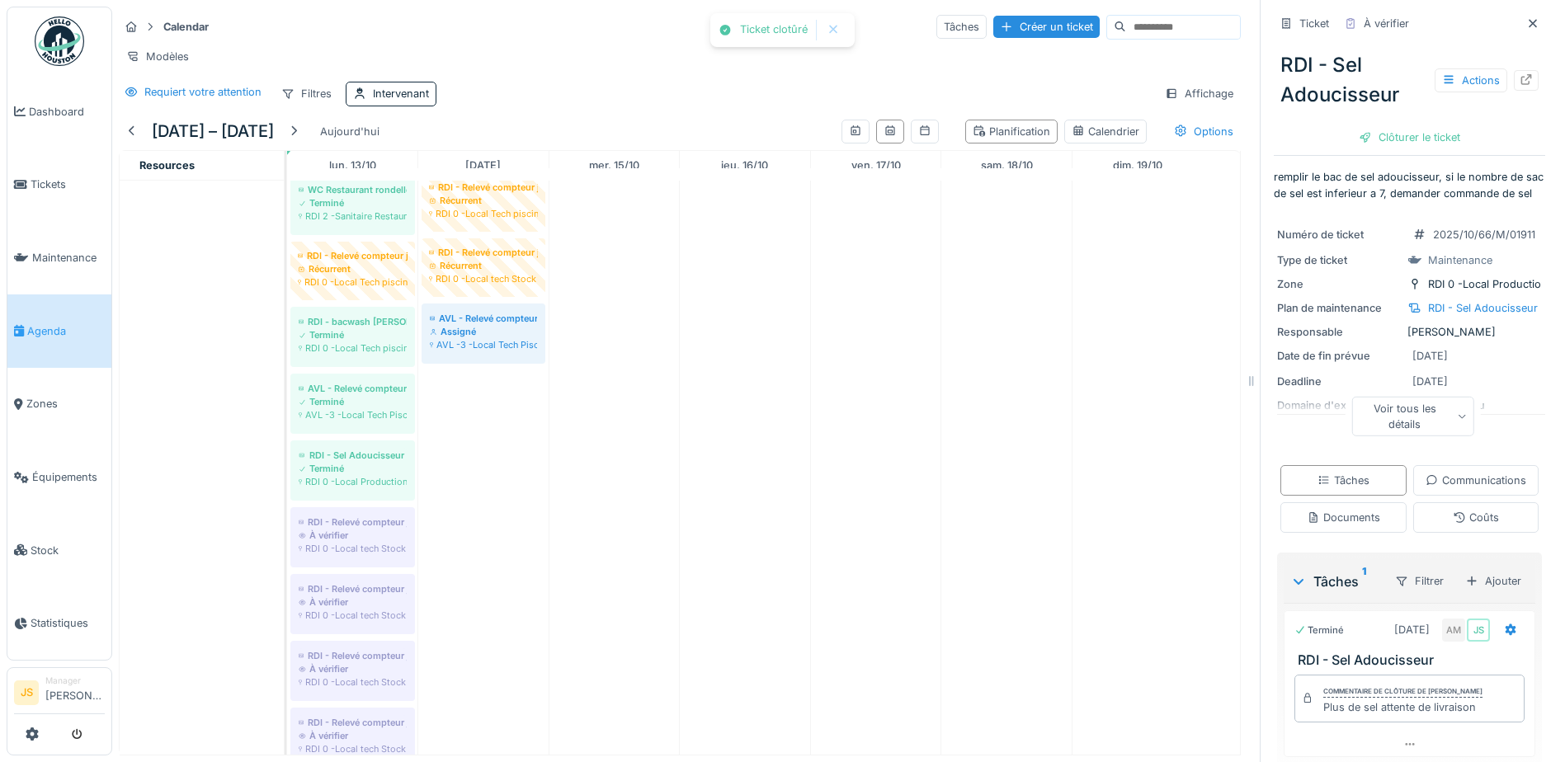
click at [352, 542] on div "À vérifier" at bounding box center [353, 535] width 108 height 13
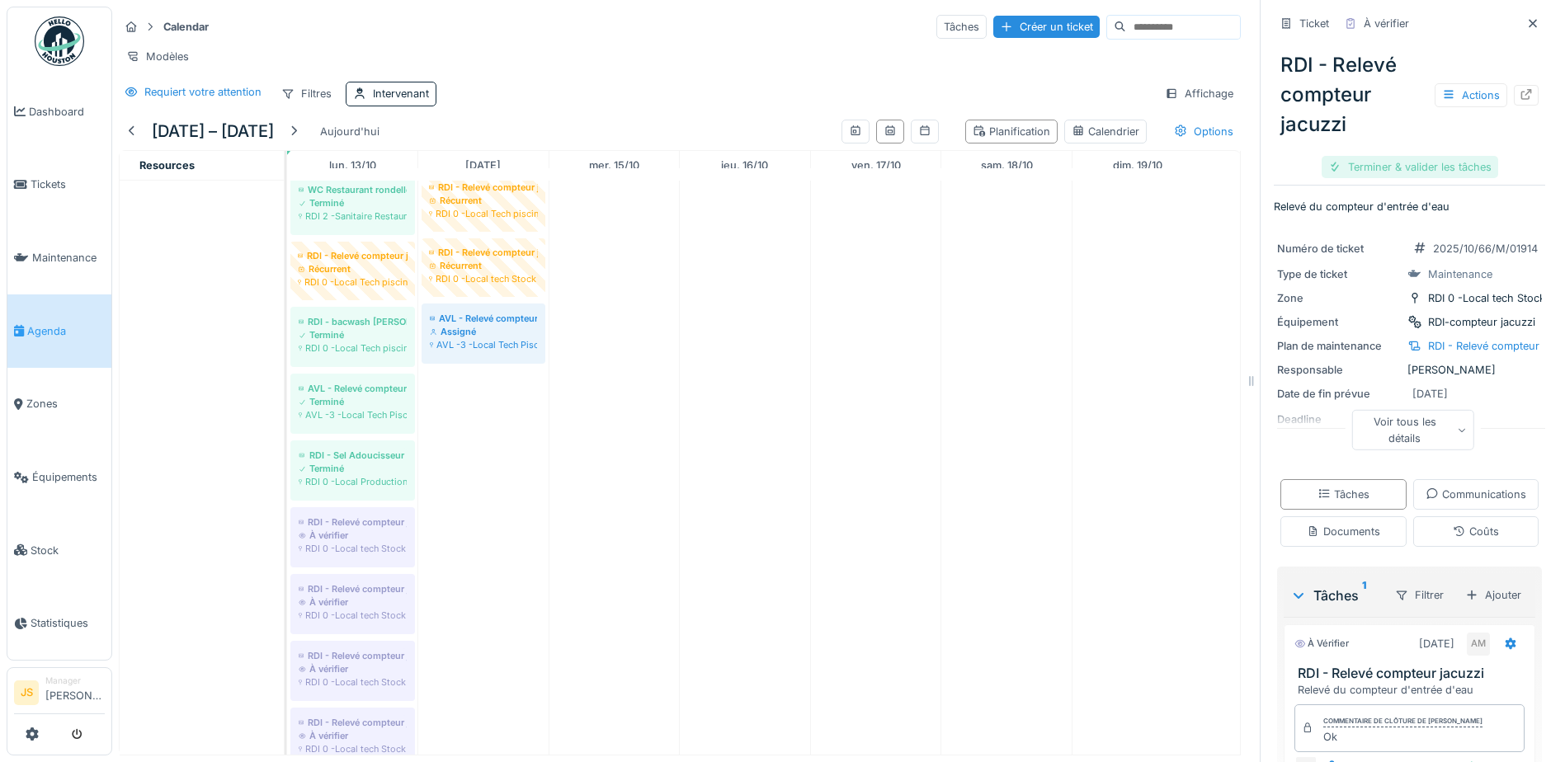
click at [1415, 165] on div "Terminer & valider les tâches" at bounding box center [1410, 167] width 177 height 22
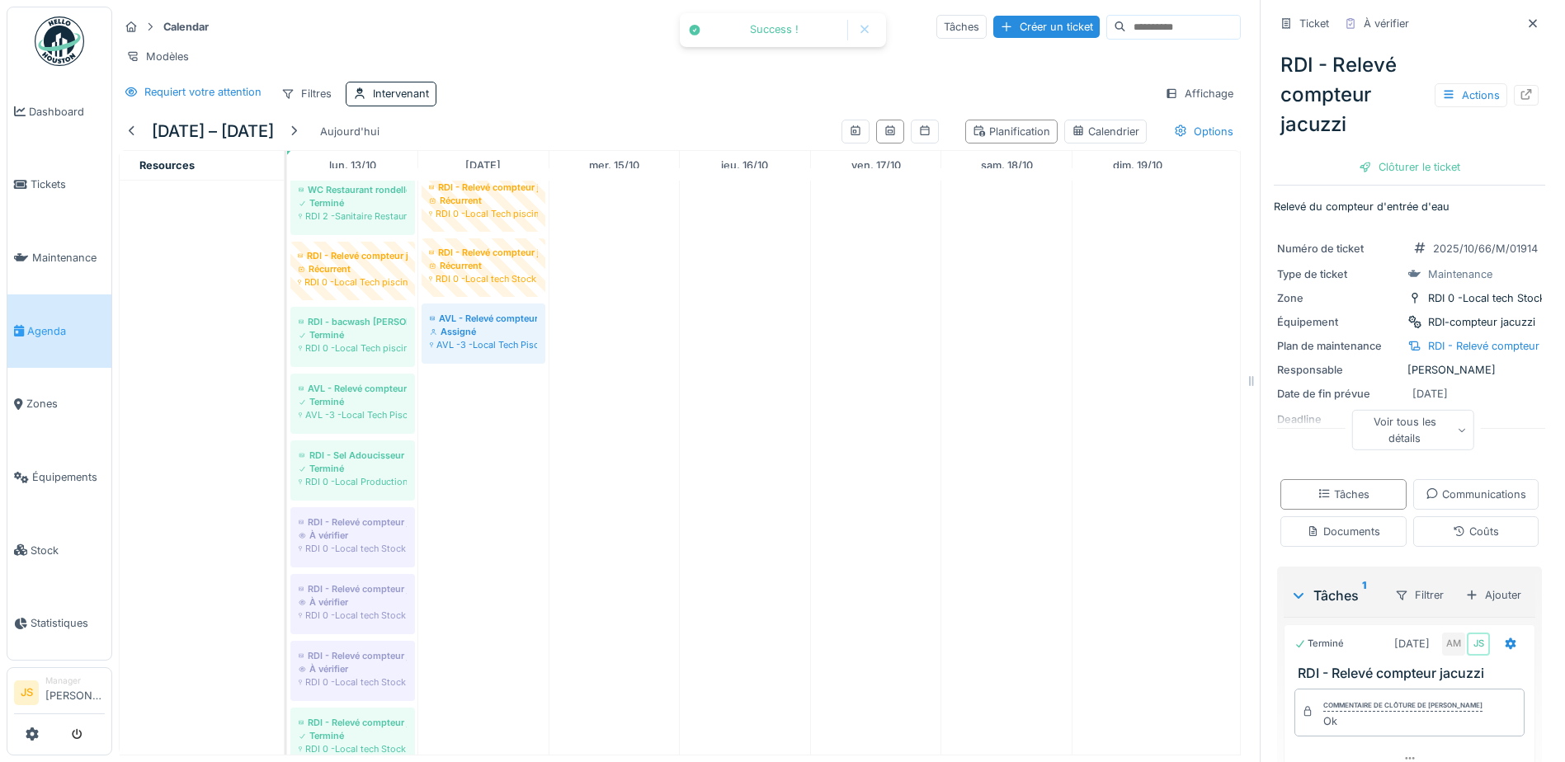
click at [1415, 165] on div "Clôturer le ticket" at bounding box center [1409, 167] width 115 height 22
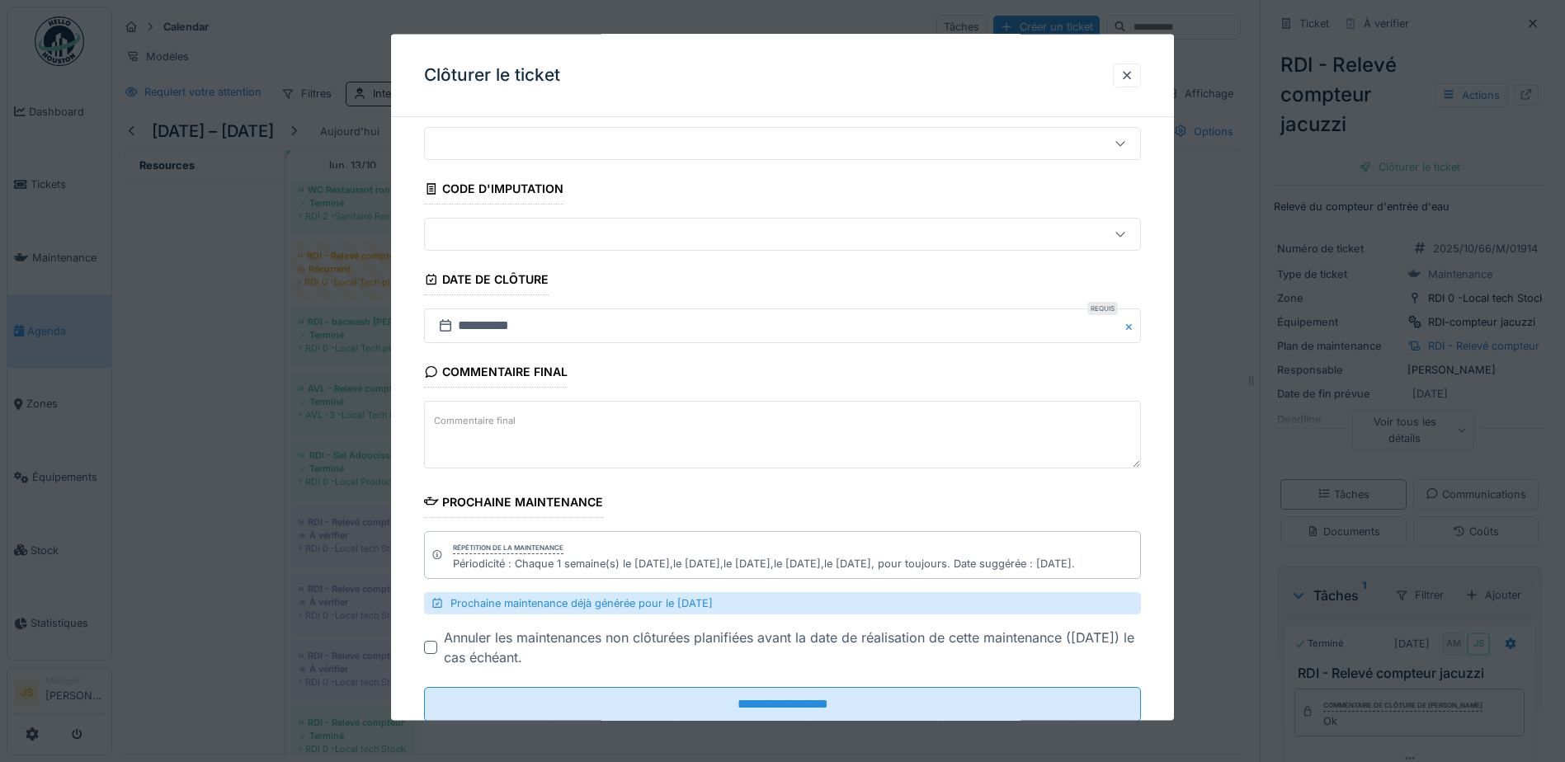
scroll to position [95, 0]
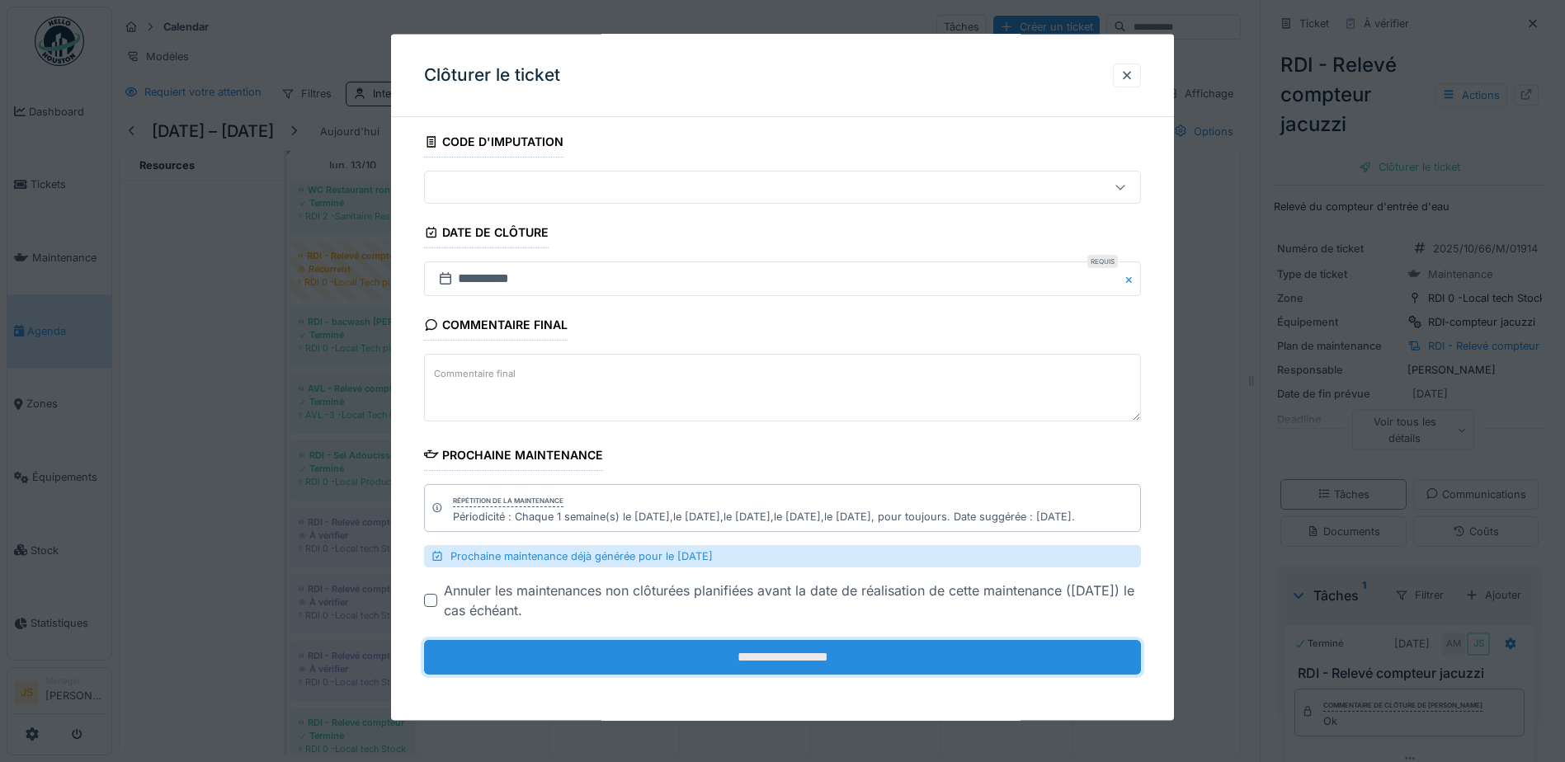
click at [761, 663] on input "**********" at bounding box center [782, 657] width 717 height 35
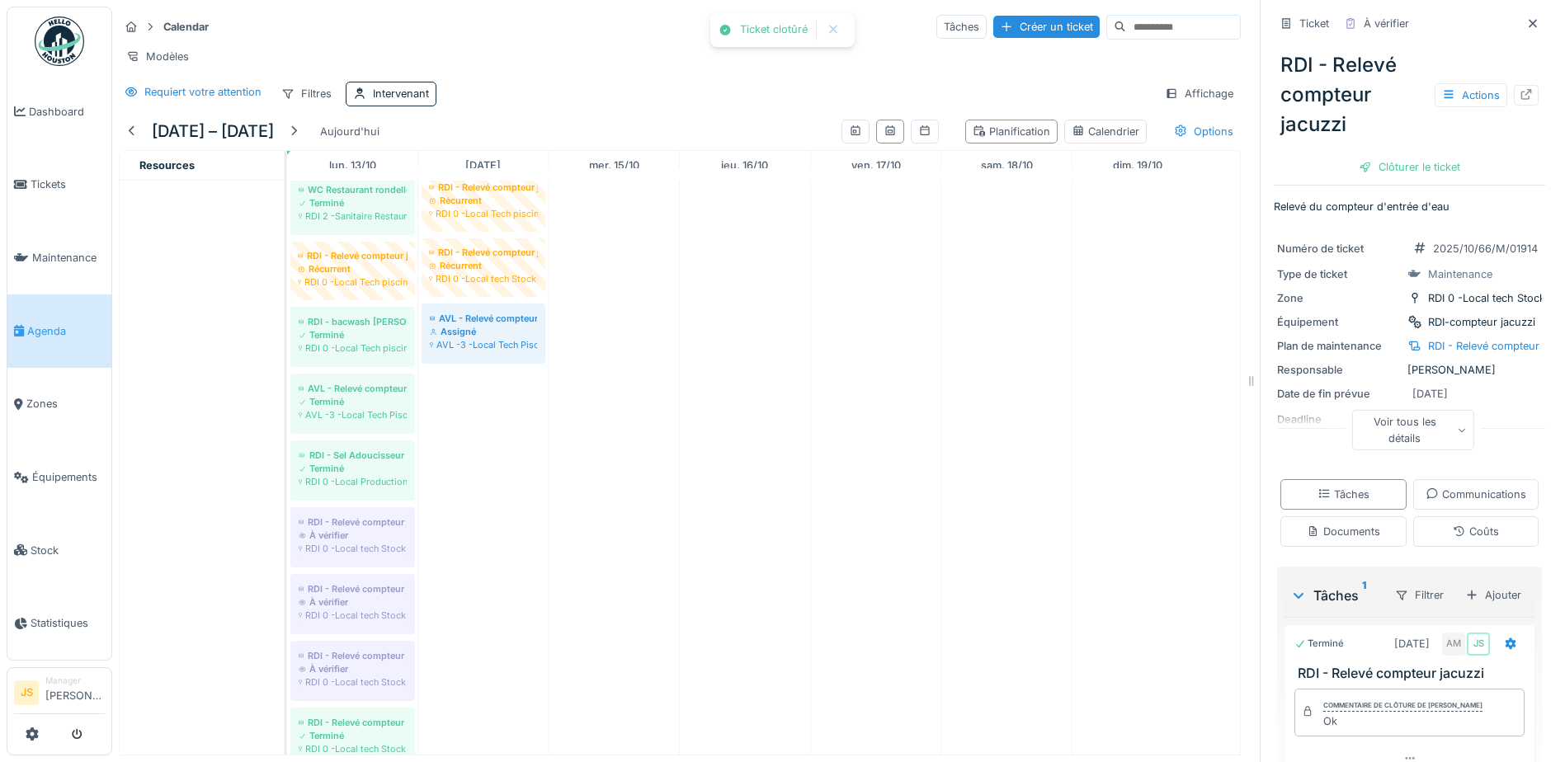
scroll to position [0, 0]
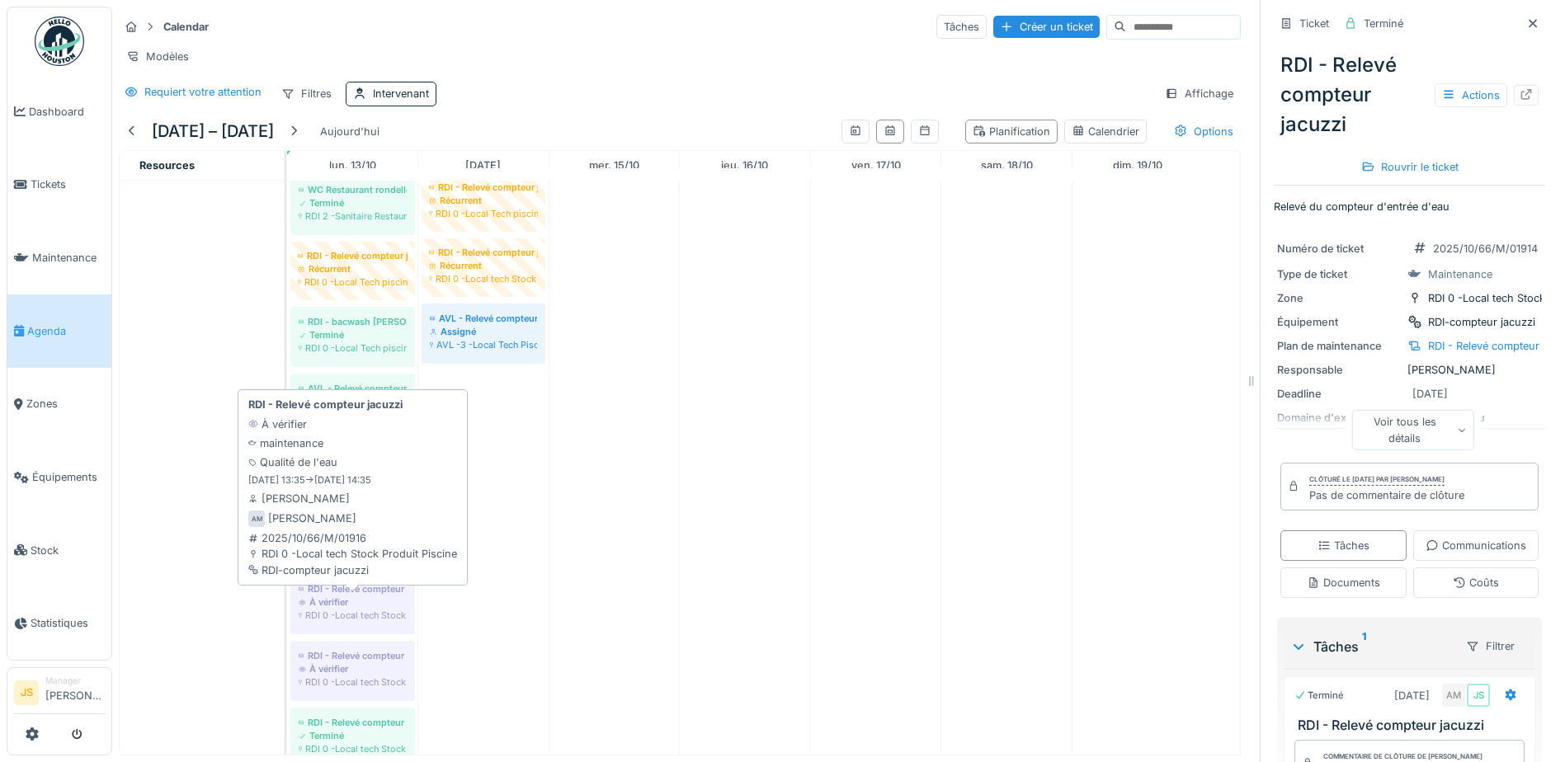
click at [339, 596] on div "RDI - Relevé compteur jacuzzi" at bounding box center [353, 589] width 108 height 13
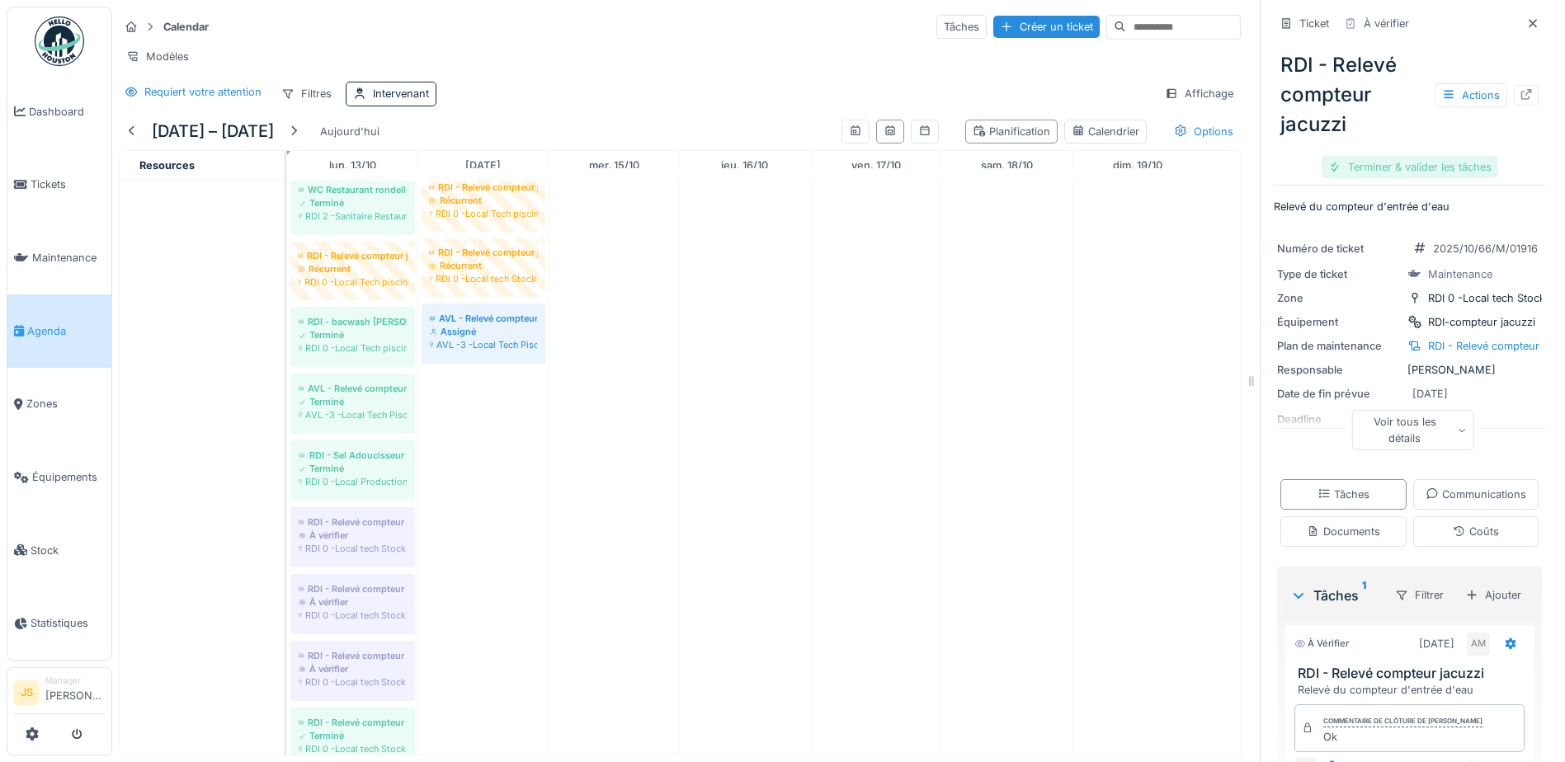
click at [1391, 166] on div "Terminer & valider les tâches" at bounding box center [1410, 167] width 177 height 22
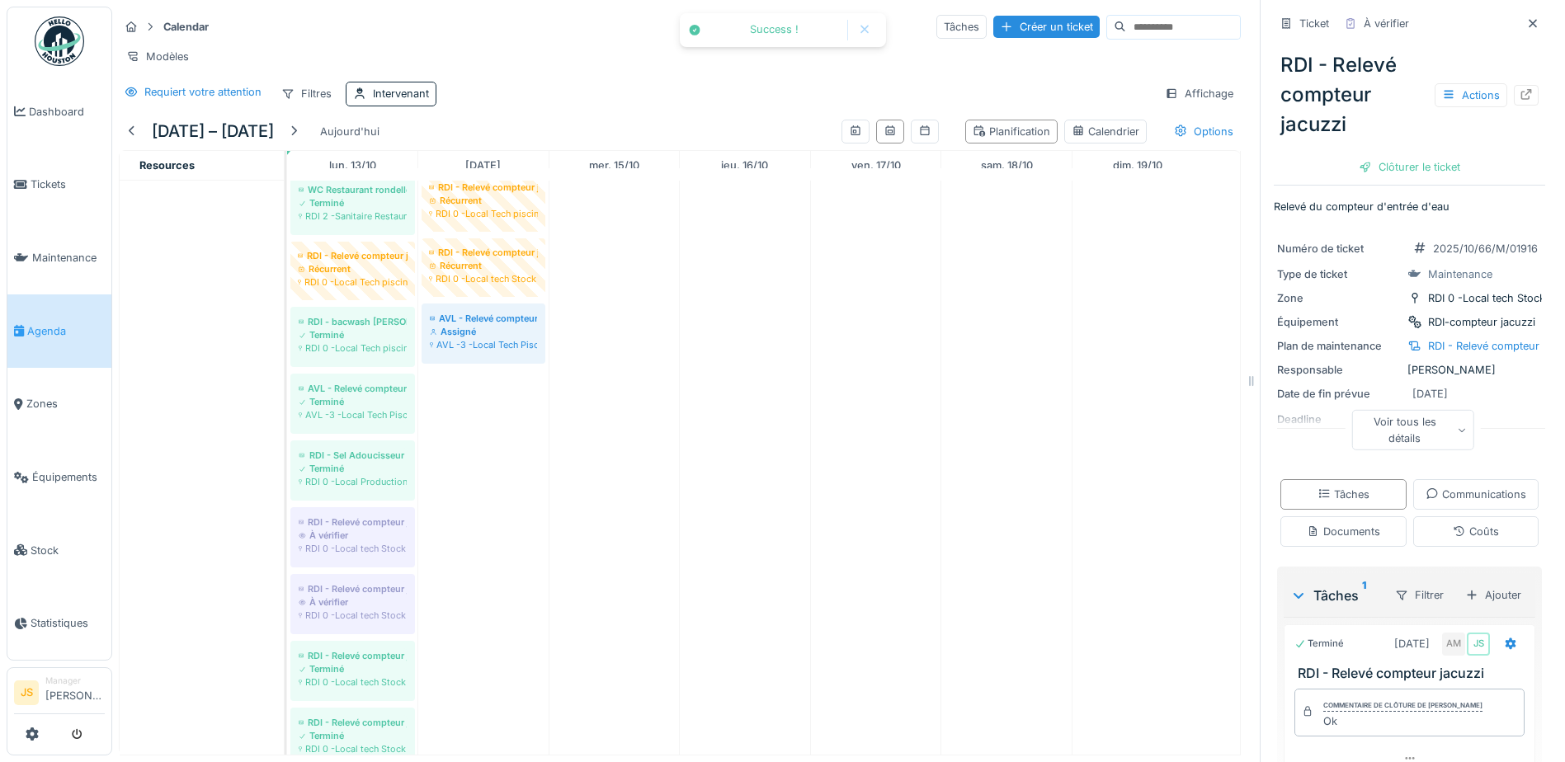
click at [1399, 164] on div "Clôturer le ticket" at bounding box center [1409, 167] width 115 height 22
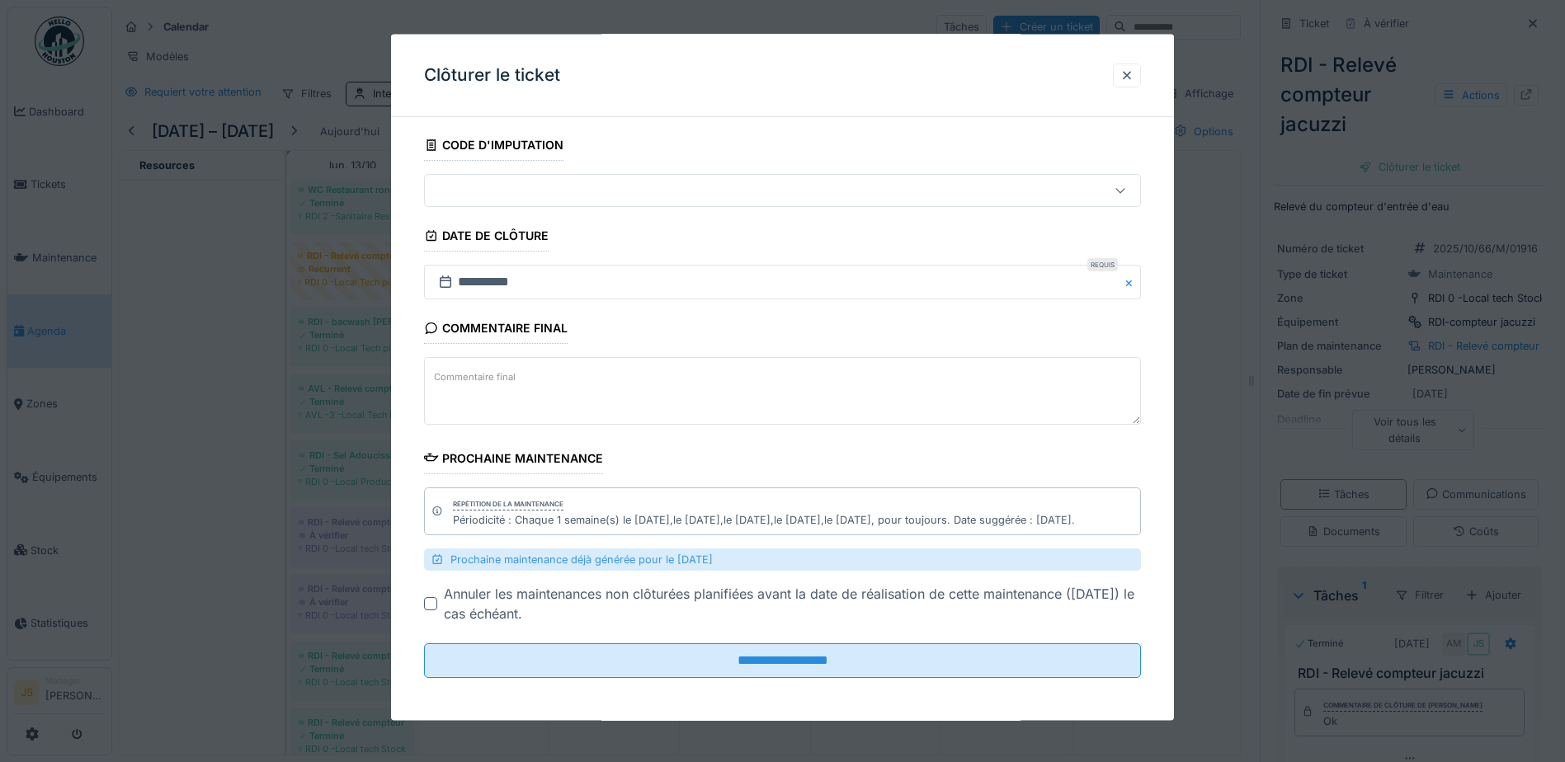
scroll to position [95, 0]
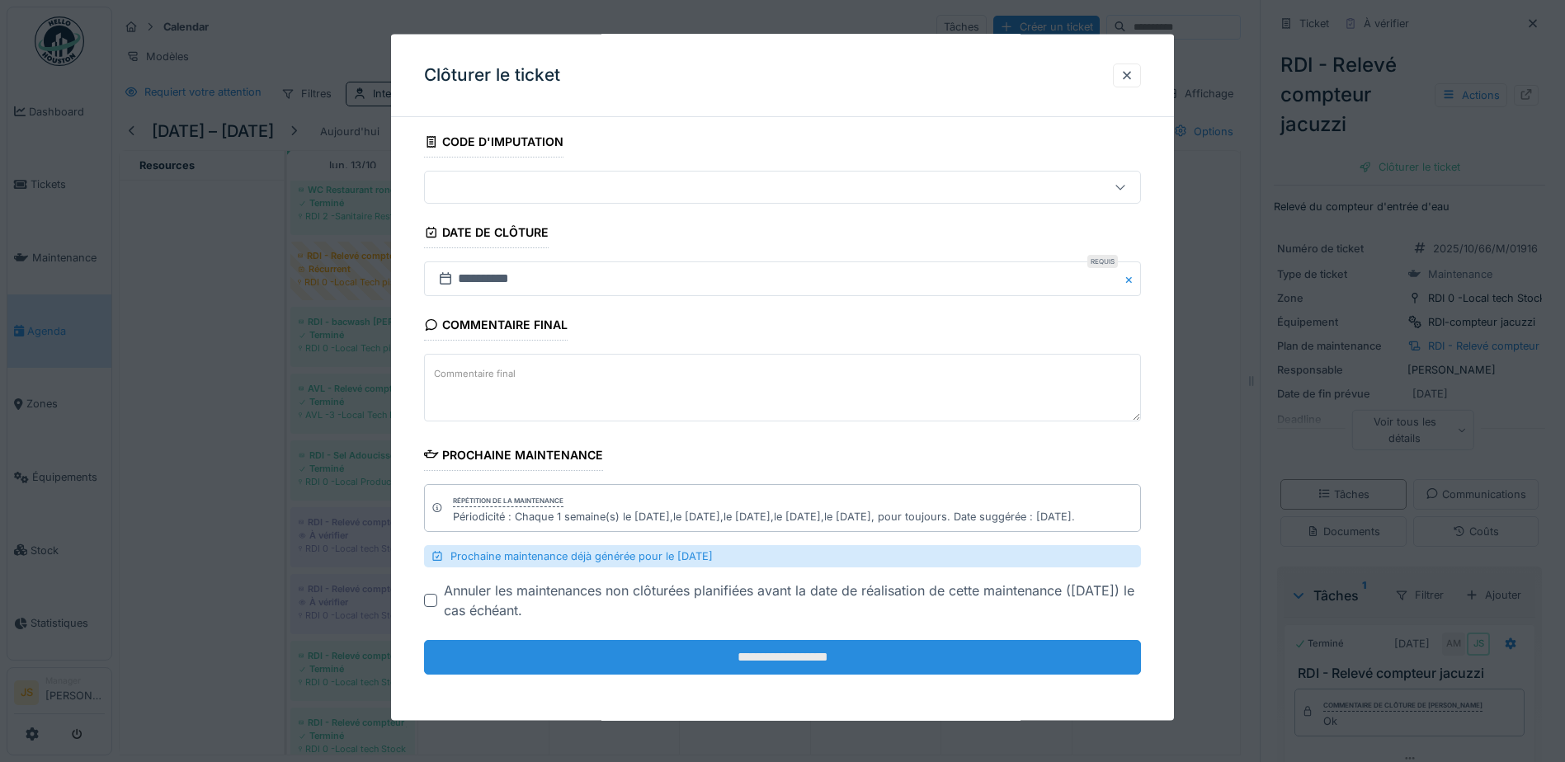
click at [732, 658] on input "**********" at bounding box center [782, 657] width 717 height 35
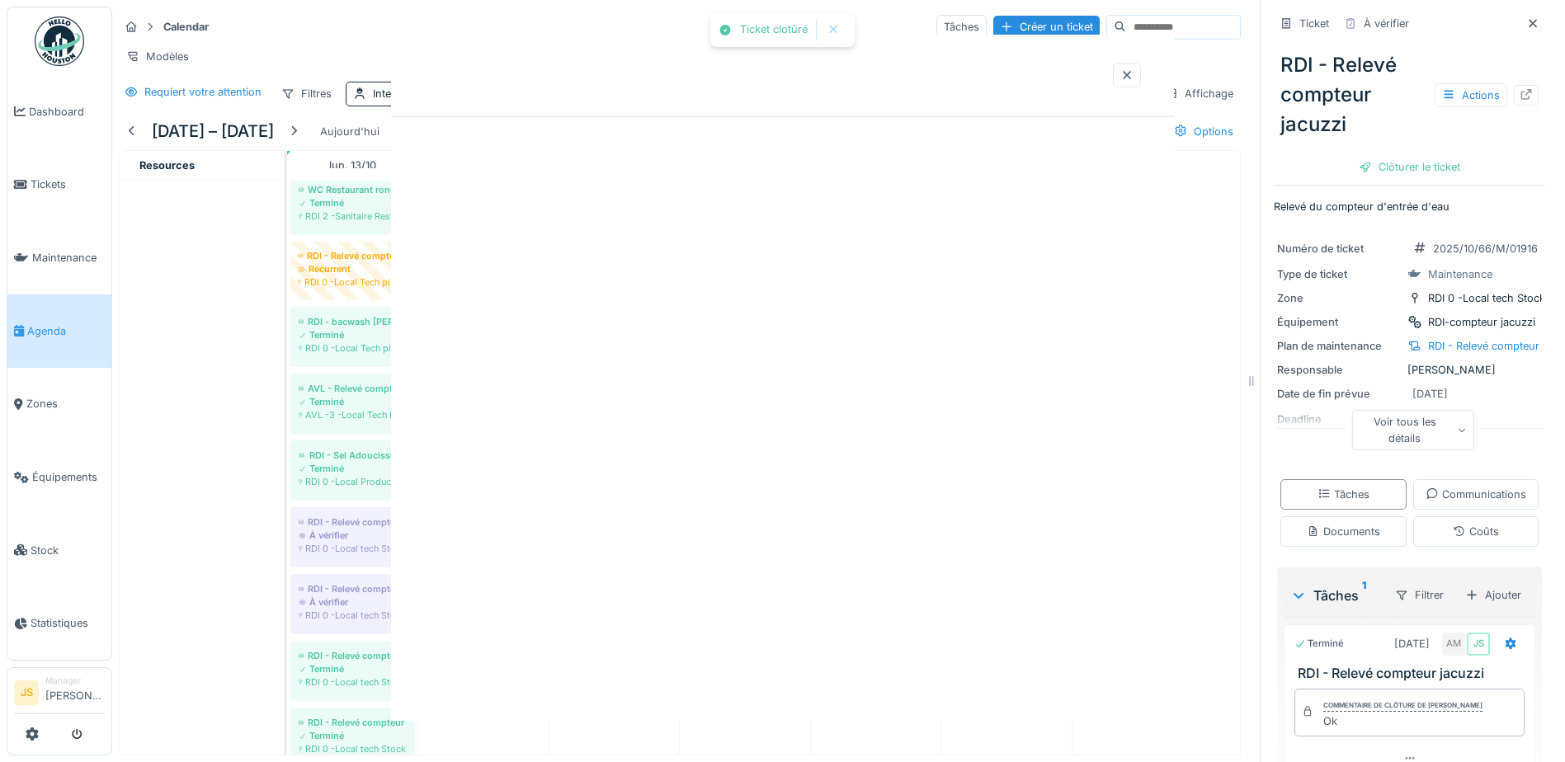
scroll to position [0, 0]
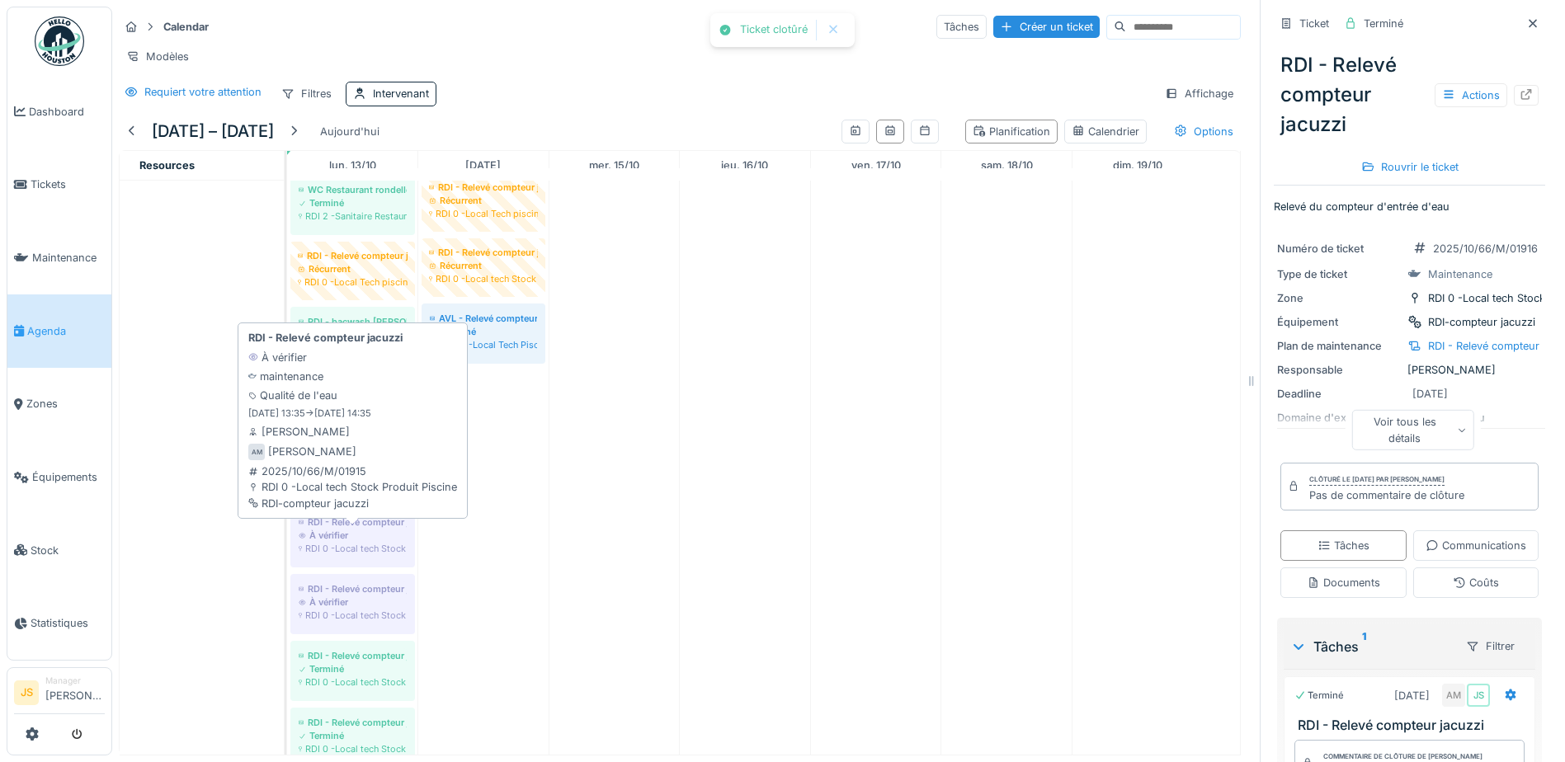
click at [371, 542] on div "À vérifier" at bounding box center [353, 535] width 108 height 13
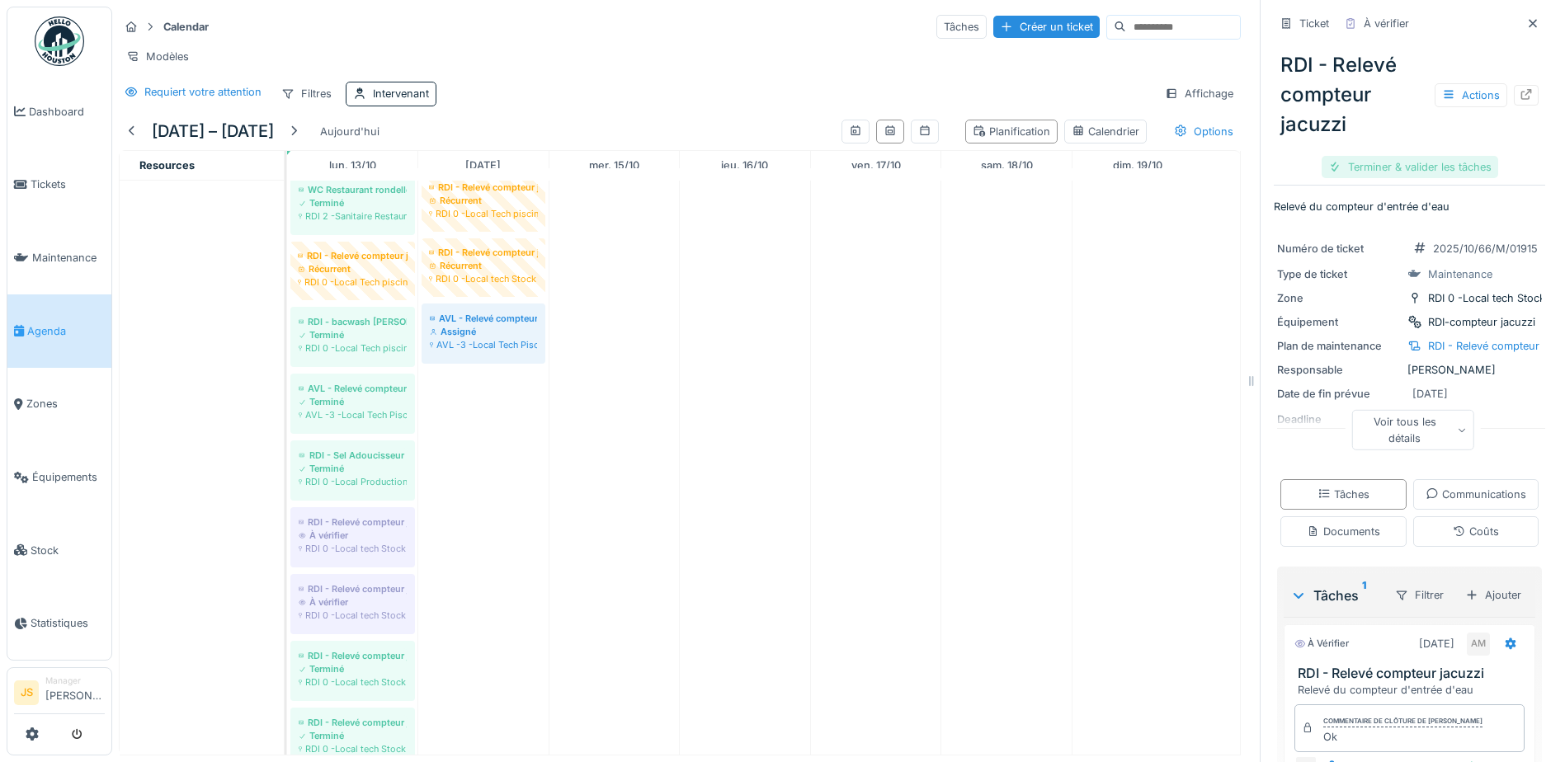
click at [1407, 167] on div "Terminer & valider les tâches" at bounding box center [1410, 167] width 177 height 22
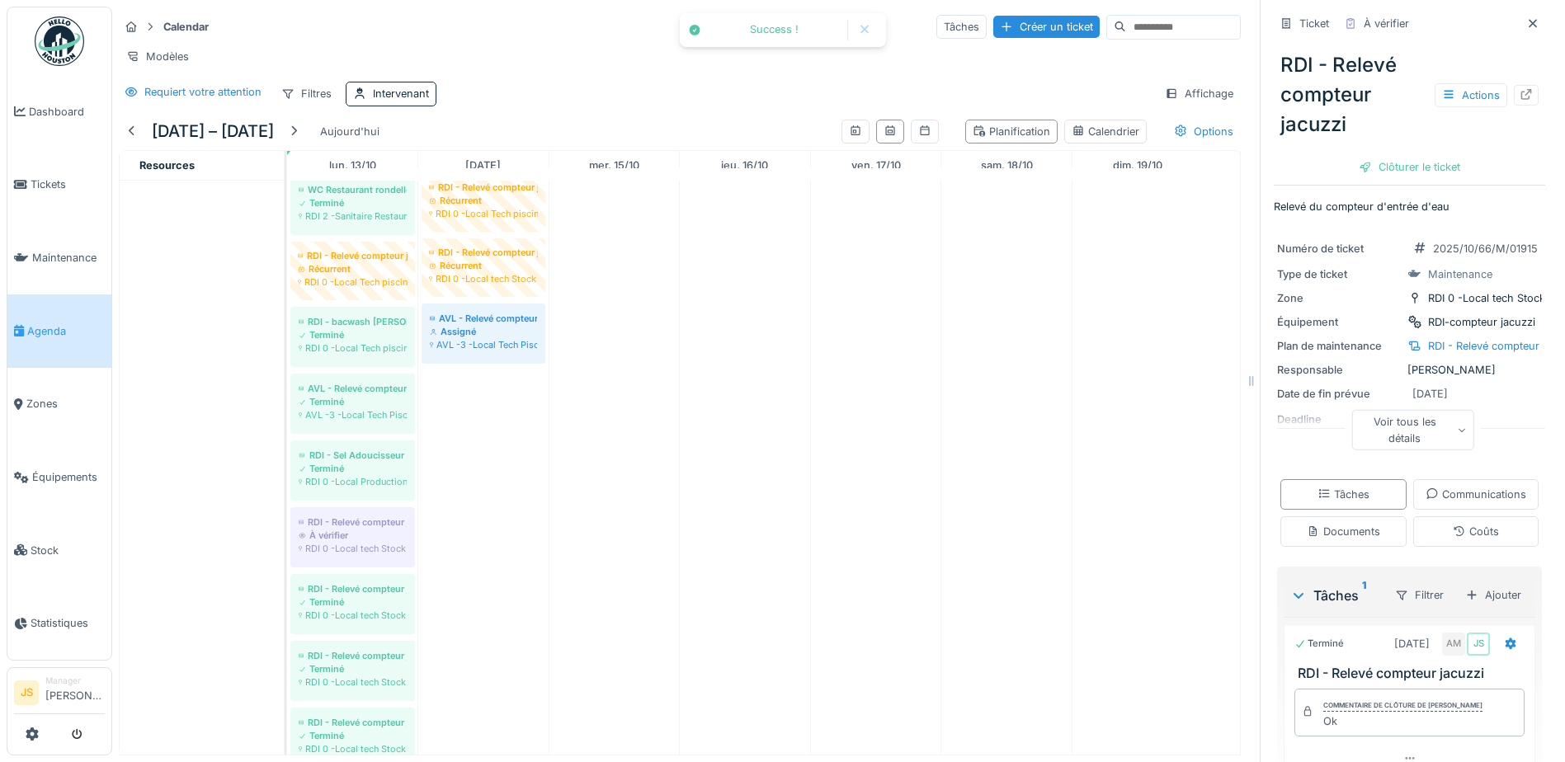
click at [1407, 167] on div "Clôturer le ticket" at bounding box center [1409, 167] width 115 height 22
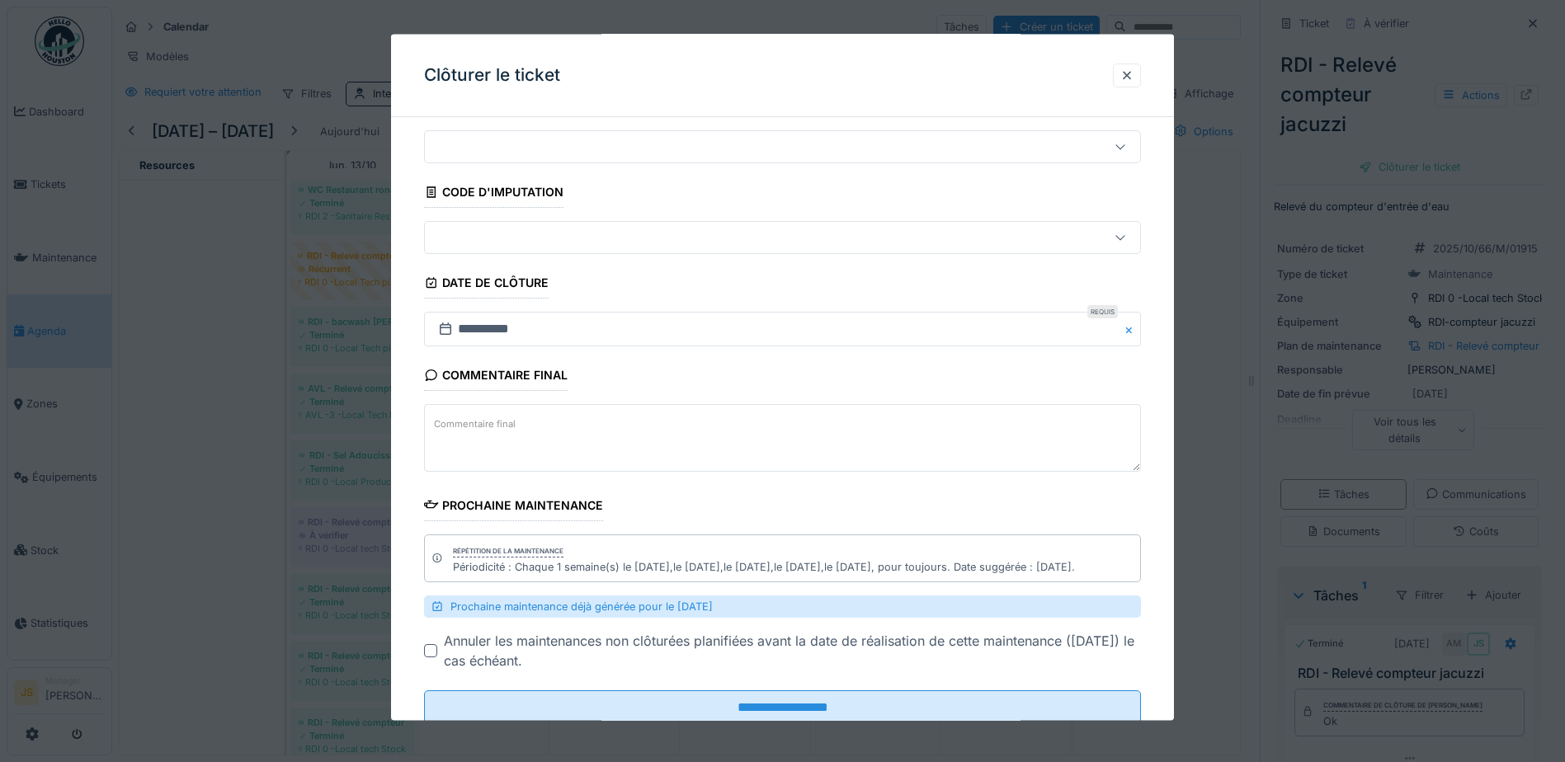
scroll to position [95, 0]
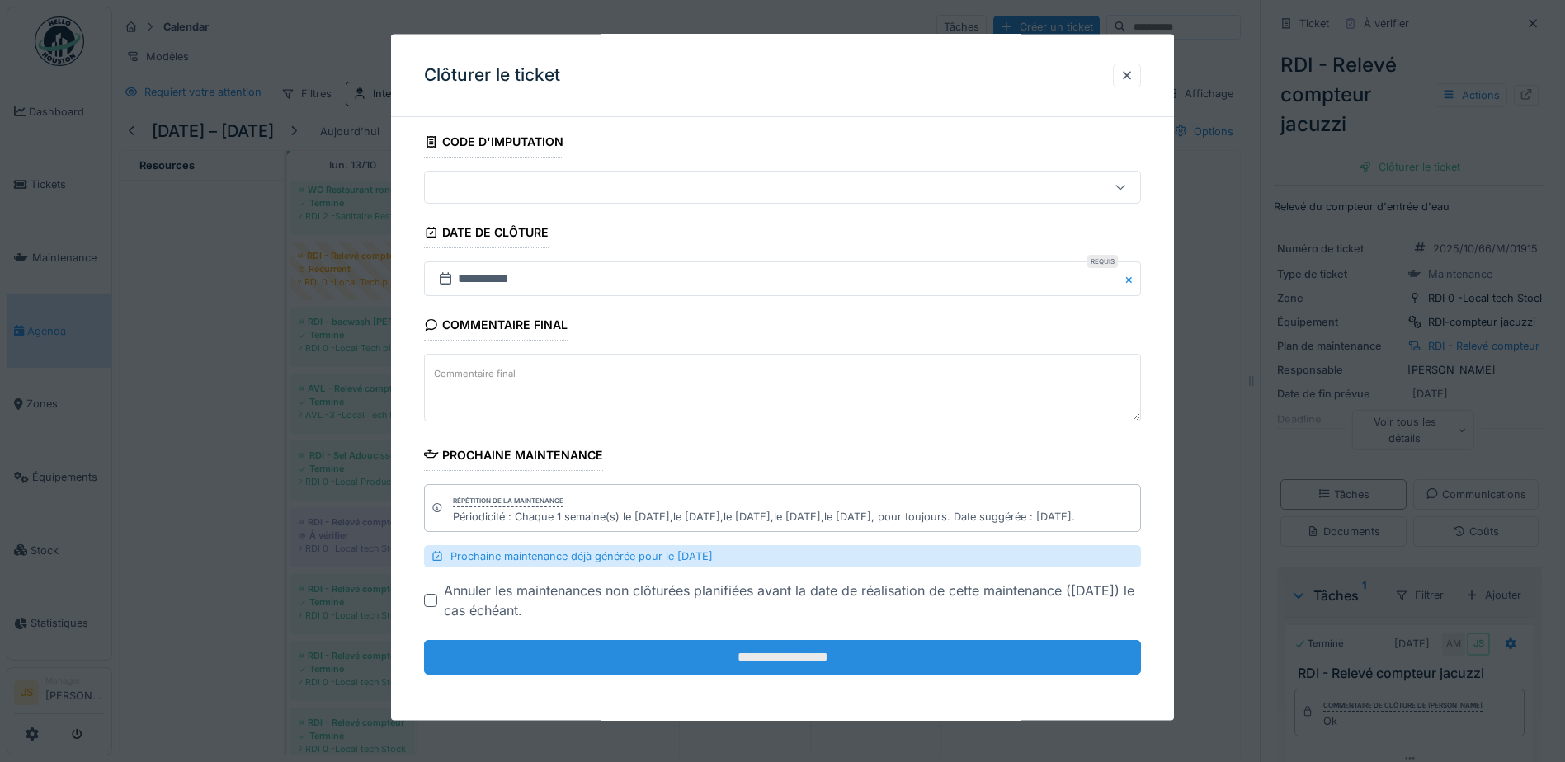
click at [690, 651] on input "**********" at bounding box center [782, 657] width 717 height 35
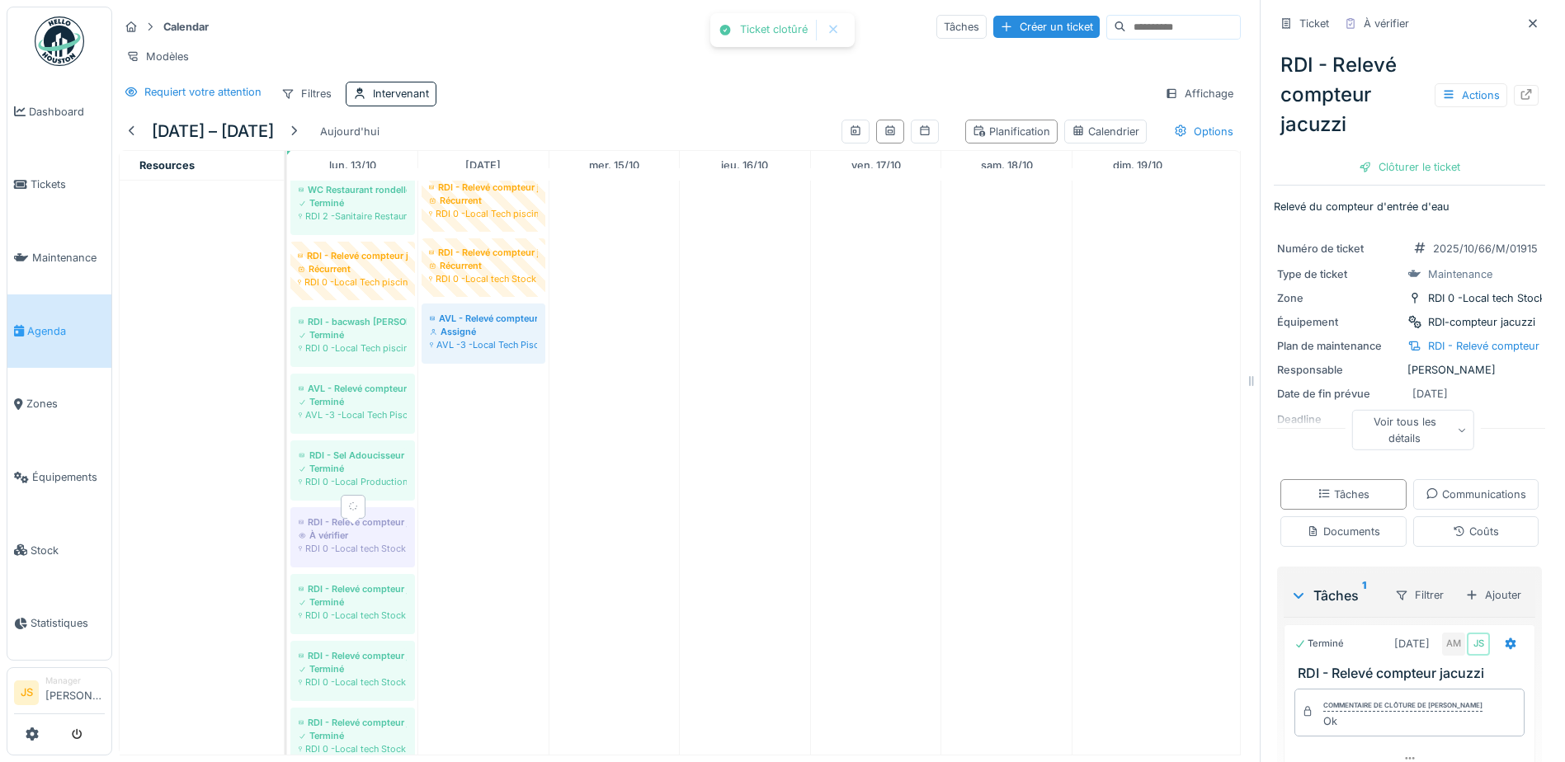
scroll to position [0, 0]
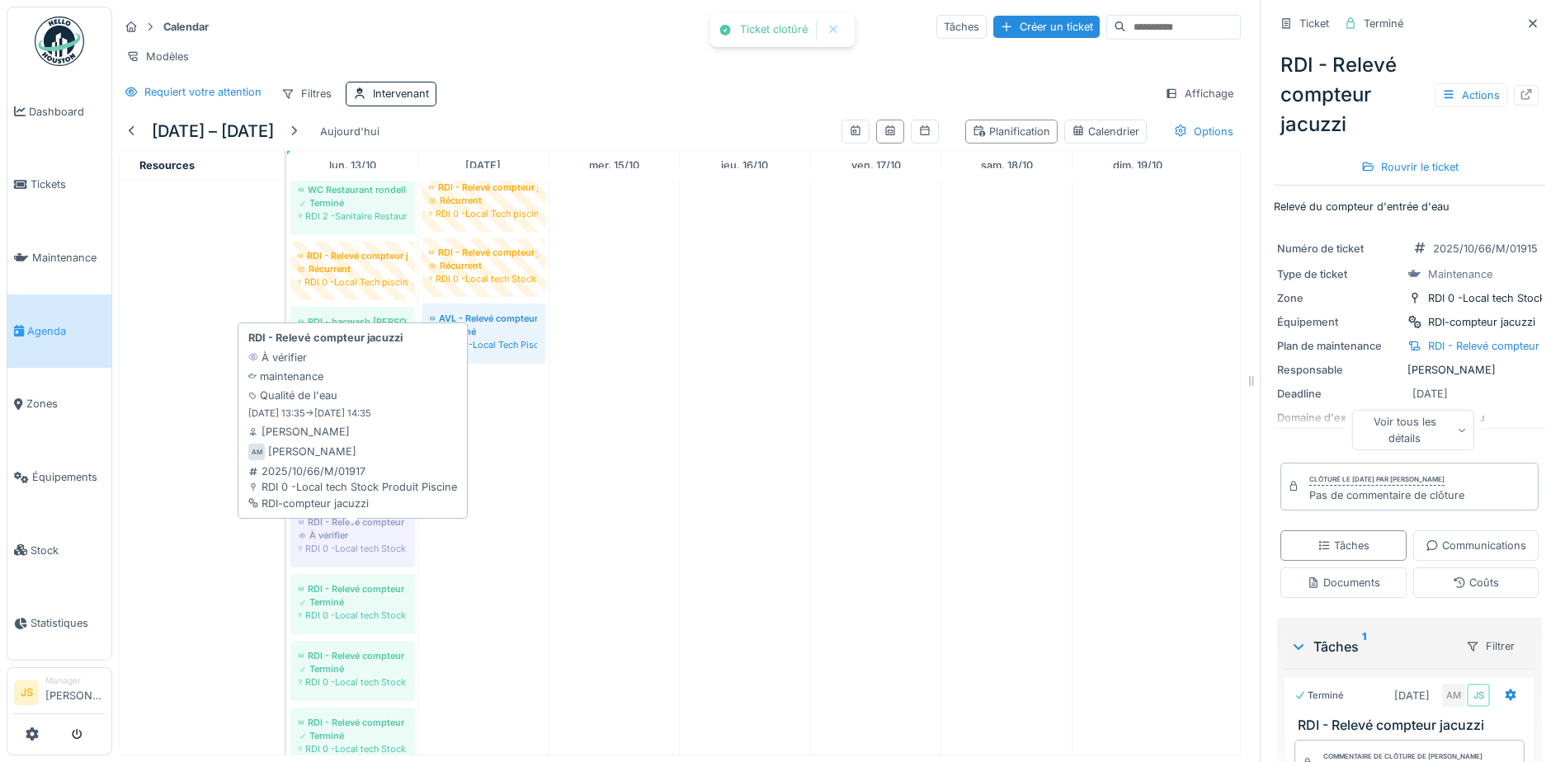
click at [350, 542] on div "À vérifier" at bounding box center [353, 535] width 108 height 13
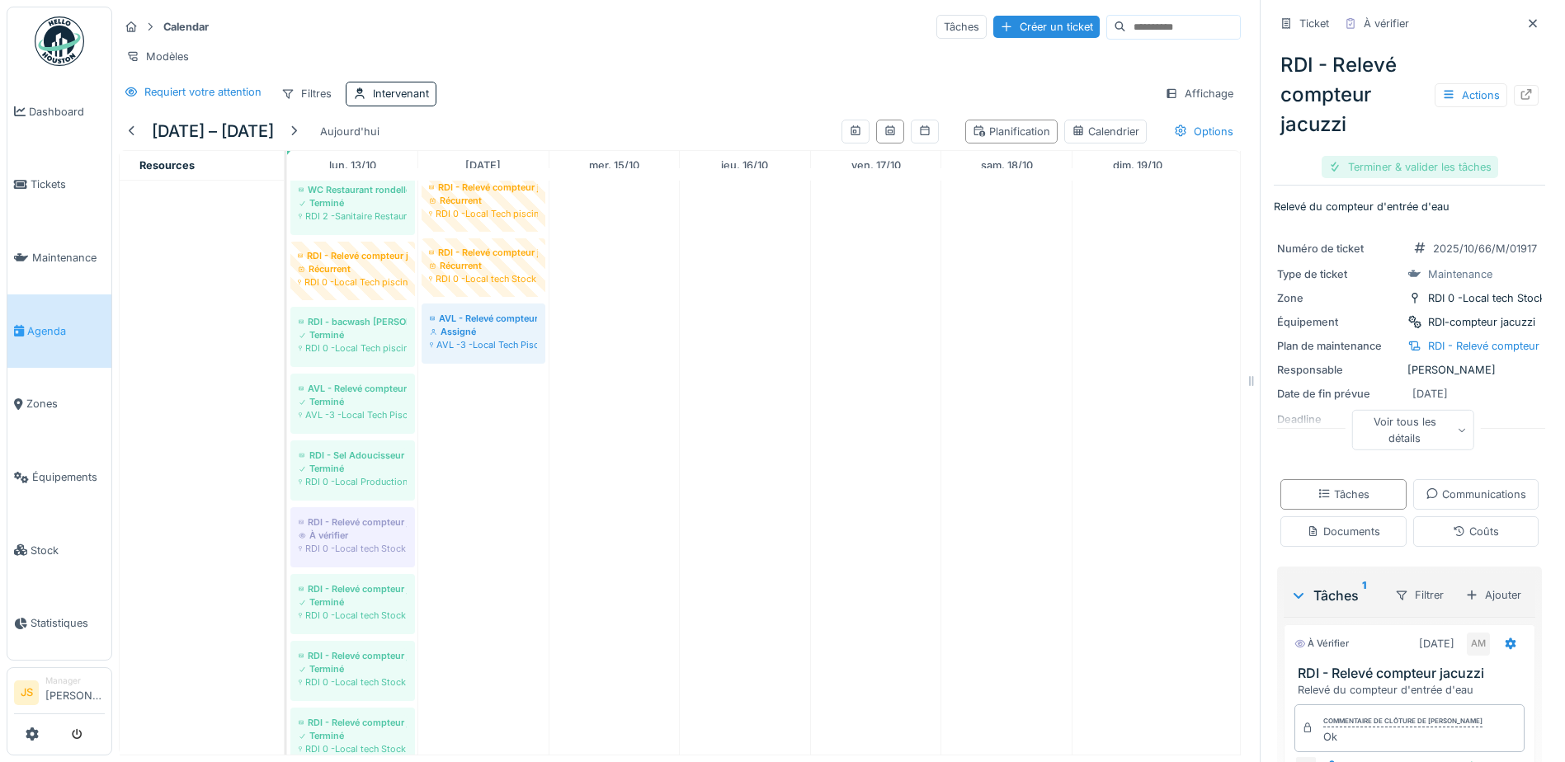
click at [1370, 165] on div "Terminer & valider les tâches" at bounding box center [1410, 167] width 177 height 22
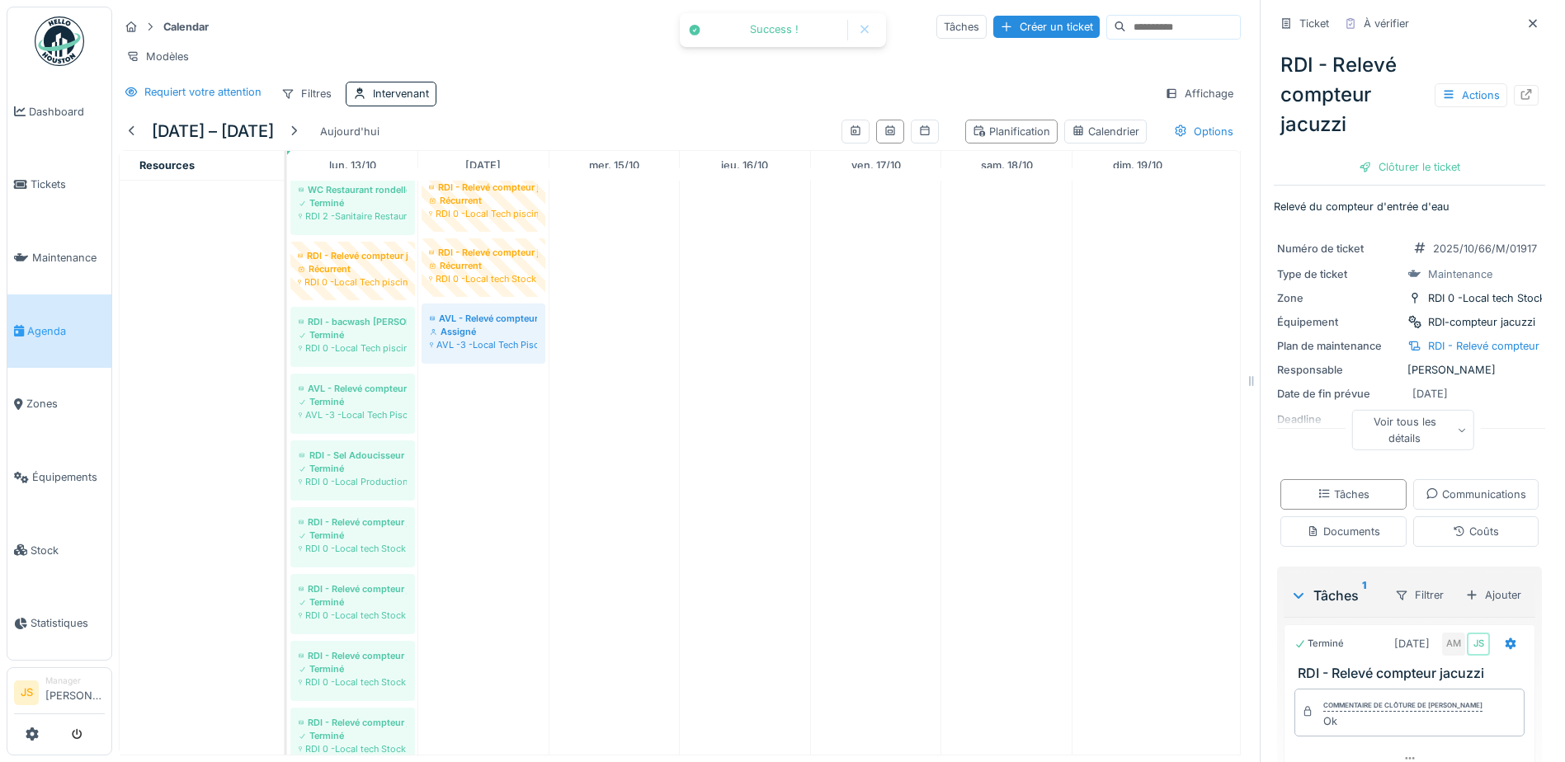
click at [1408, 166] on div "Clôturer le ticket" at bounding box center [1409, 167] width 115 height 22
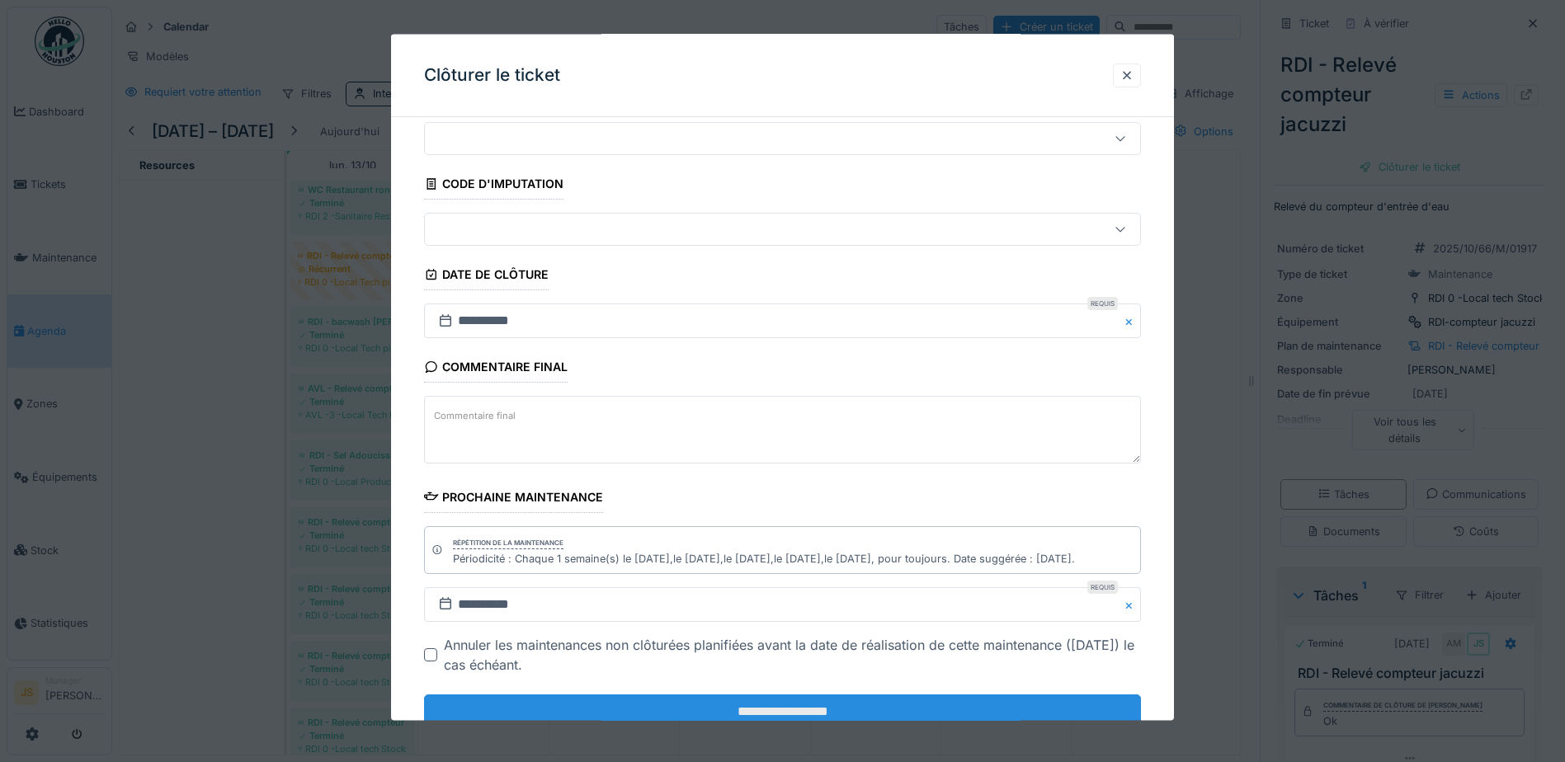
scroll to position [107, 0]
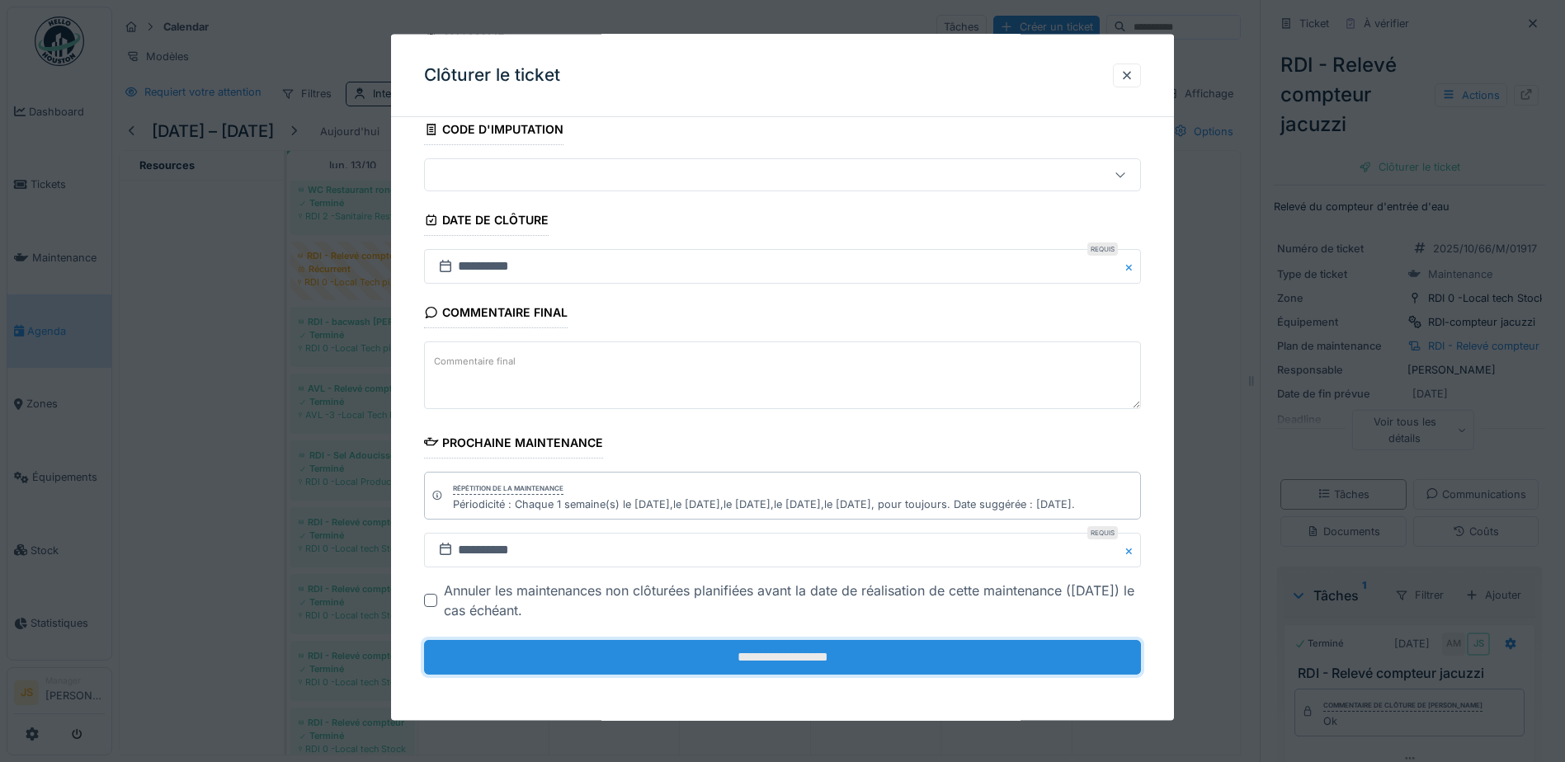
click at [778, 665] on input "**********" at bounding box center [782, 657] width 717 height 35
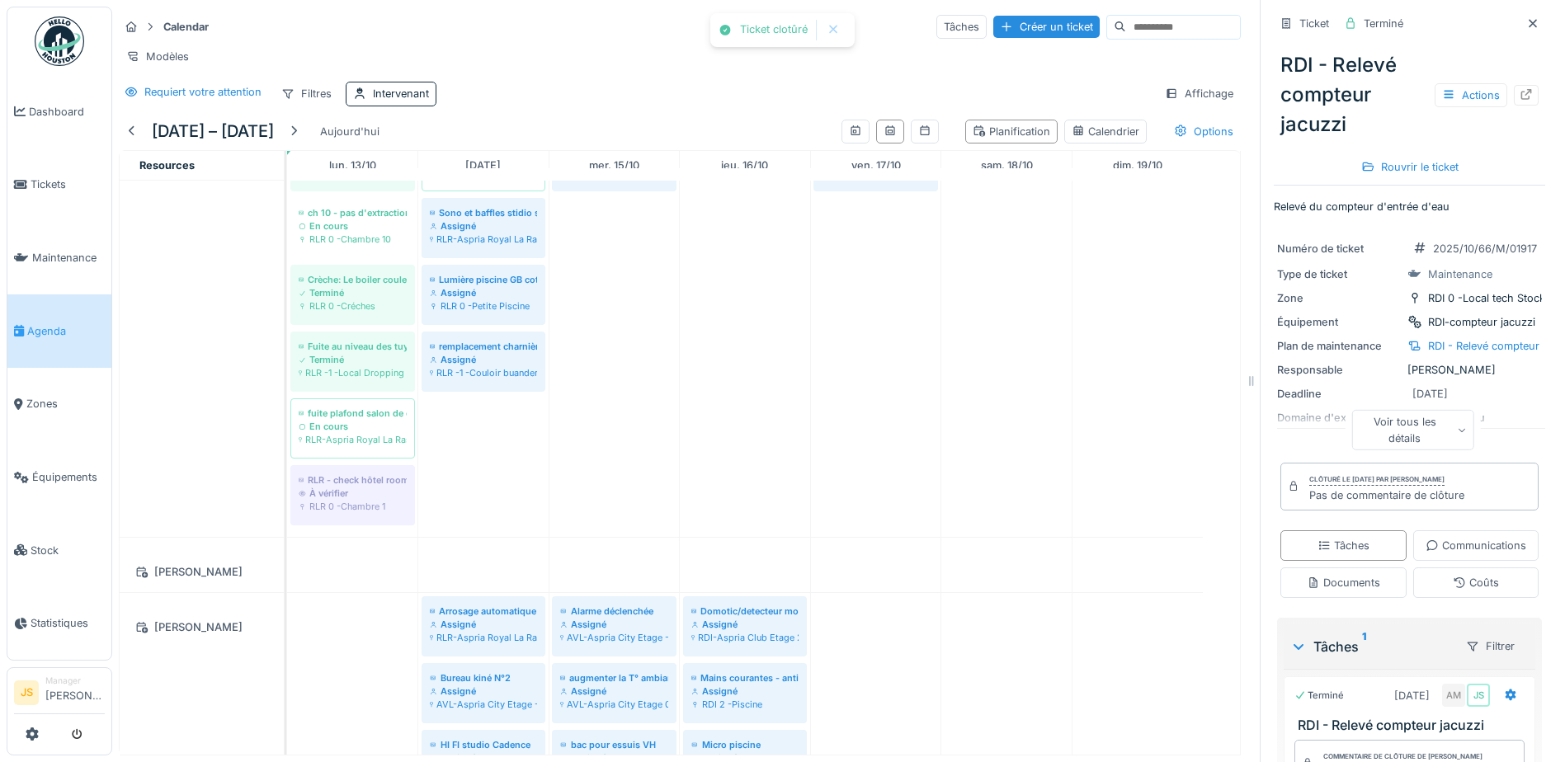
scroll to position [1568, 0]
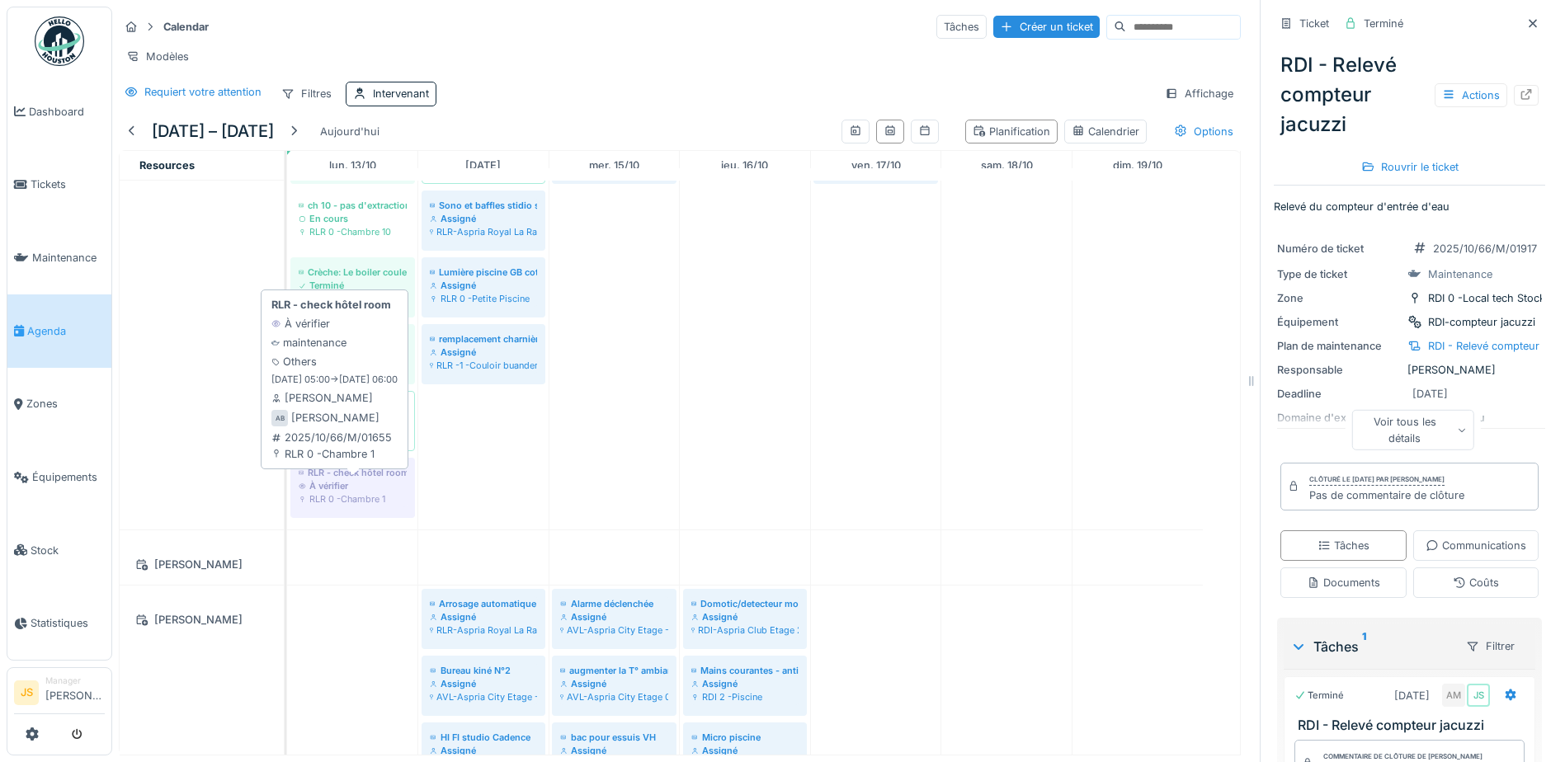
click at [341, 506] on div "RLR 0 -Chambre 1" at bounding box center [353, 499] width 108 height 13
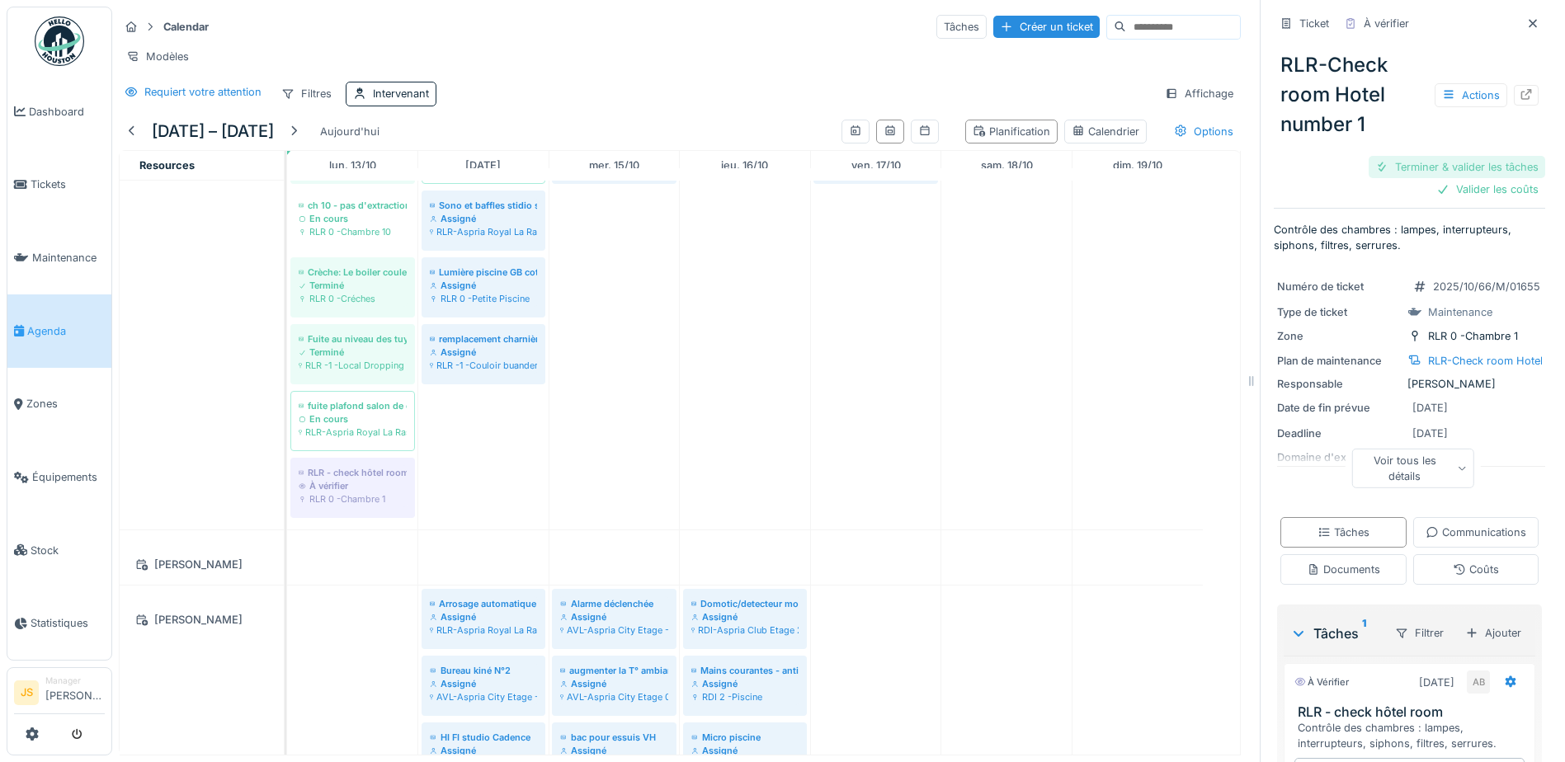
click at [1460, 165] on div "Terminer & valider les tâches" at bounding box center [1457, 167] width 177 height 22
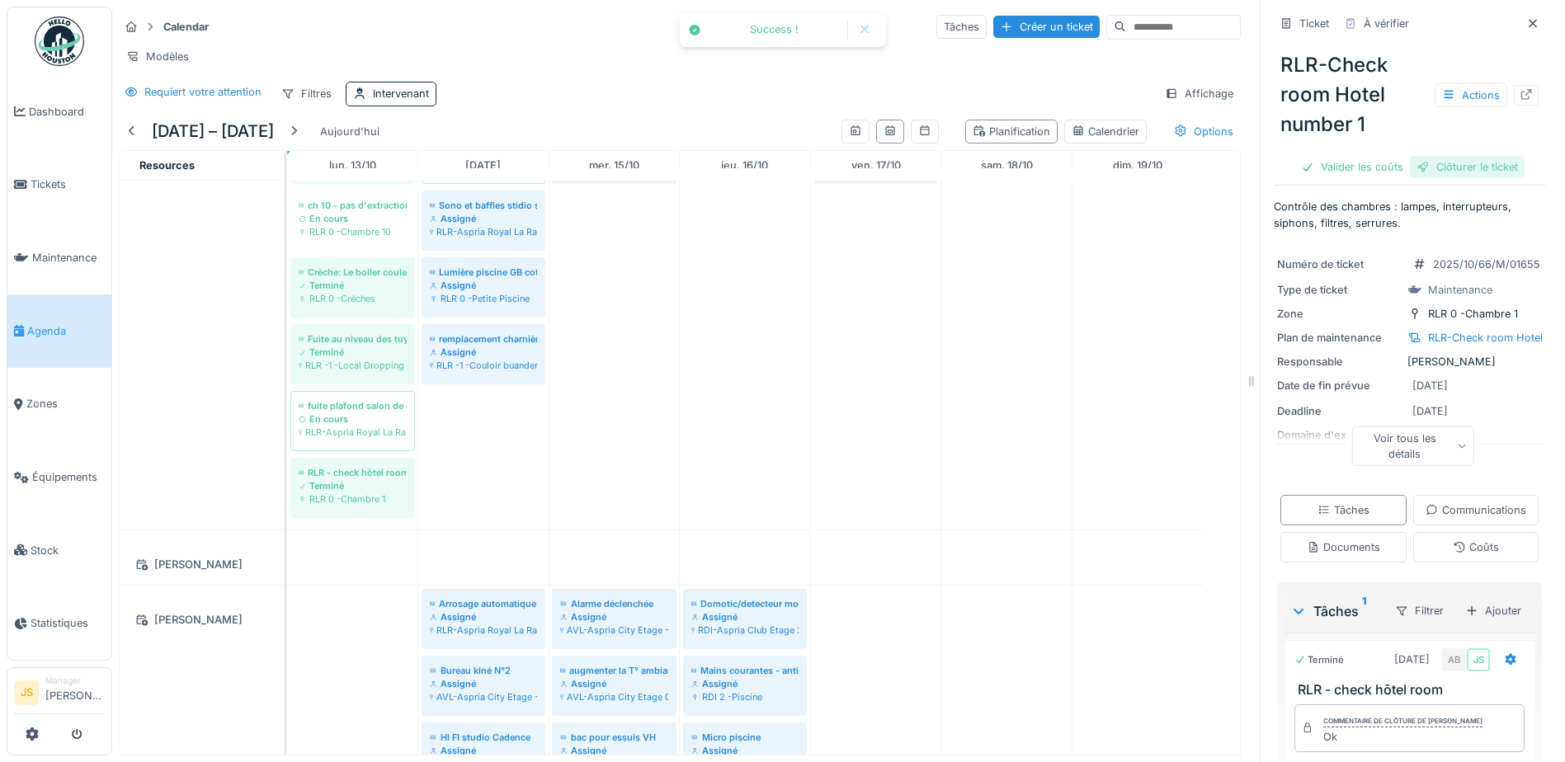
click at [1461, 167] on div "Clôturer le ticket" at bounding box center [1467, 167] width 115 height 22
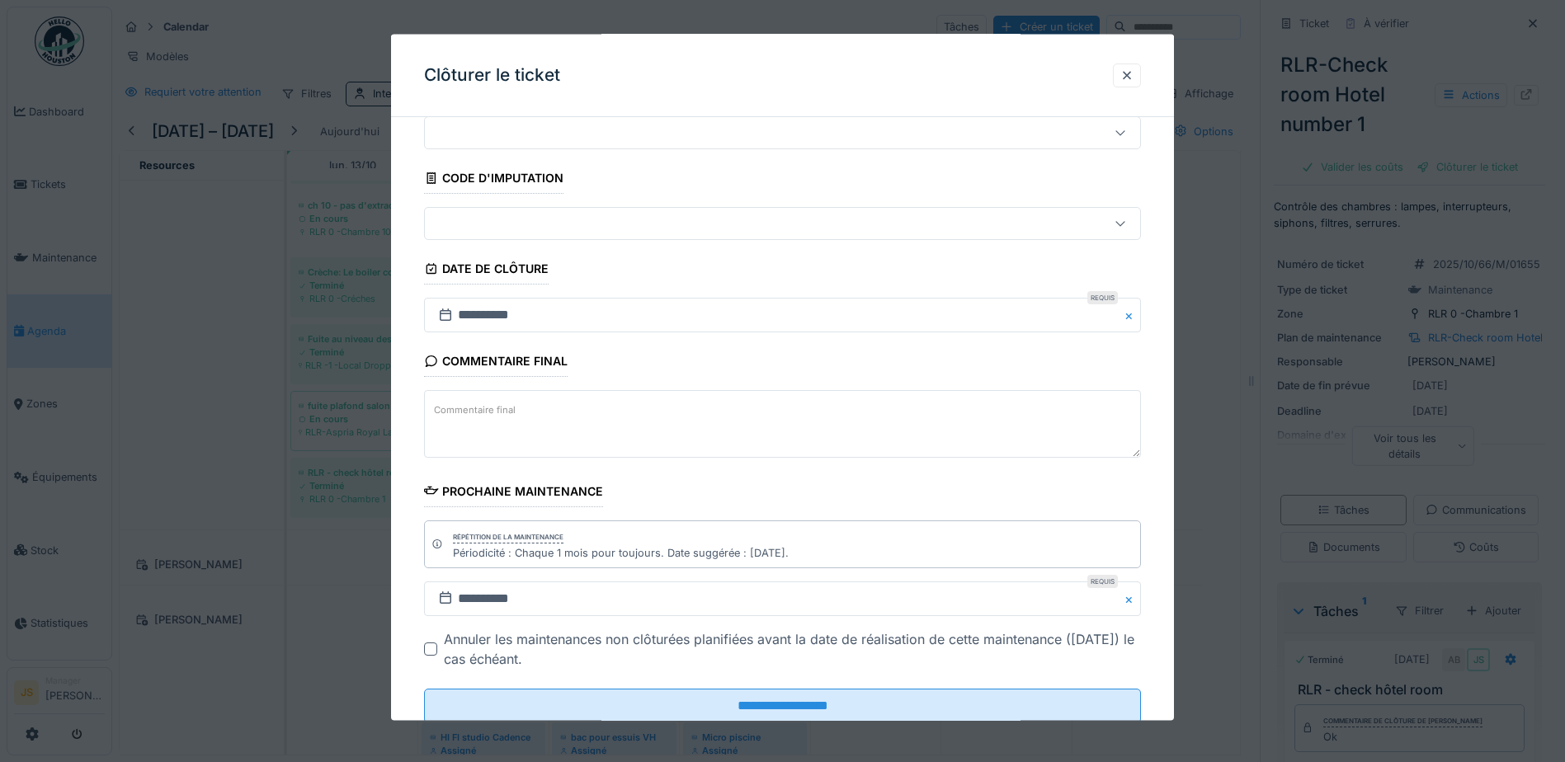
scroll to position [107, 0]
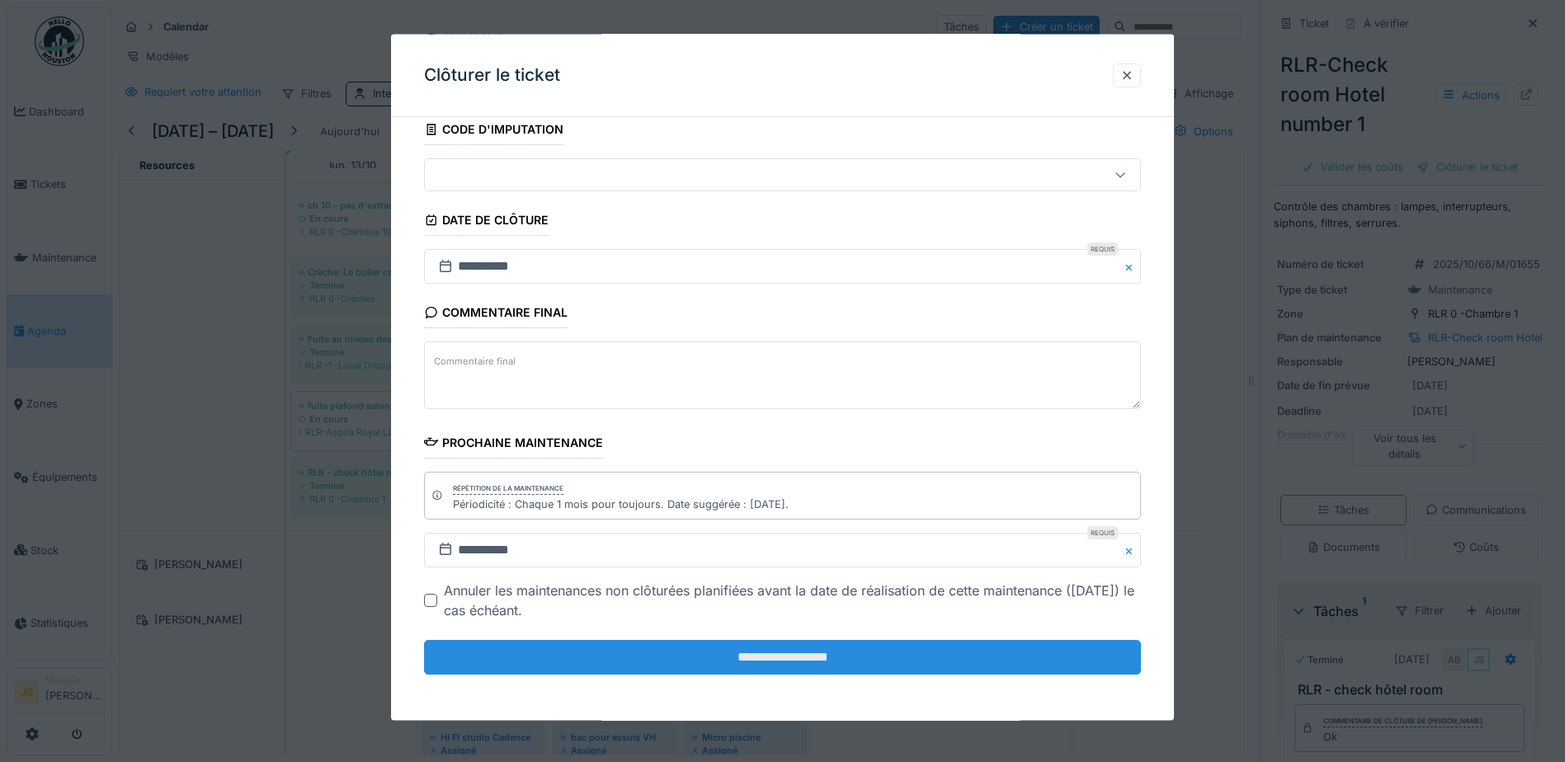
click at [747, 650] on input "**********" at bounding box center [782, 657] width 717 height 35
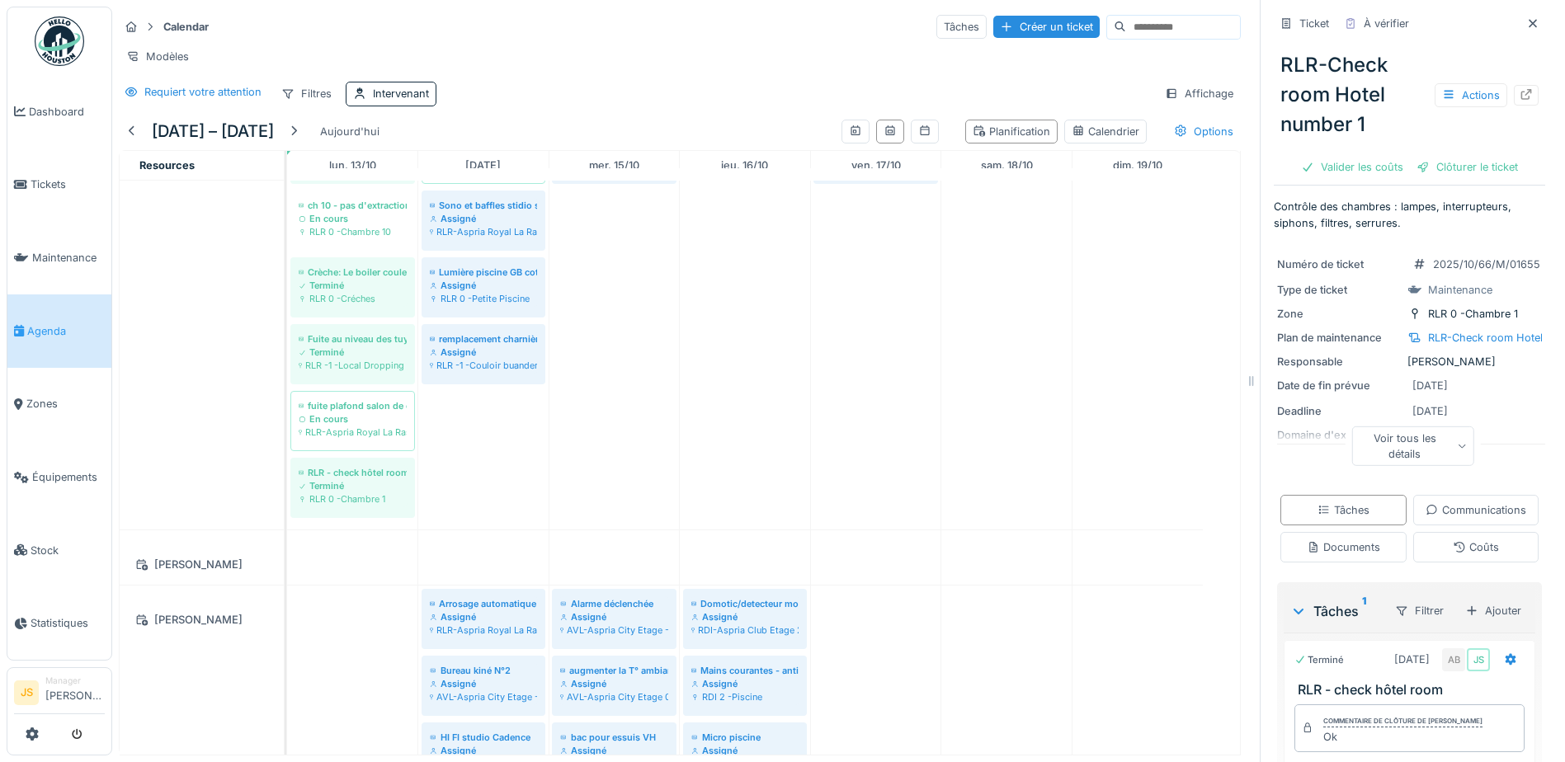
scroll to position [1485, 0]
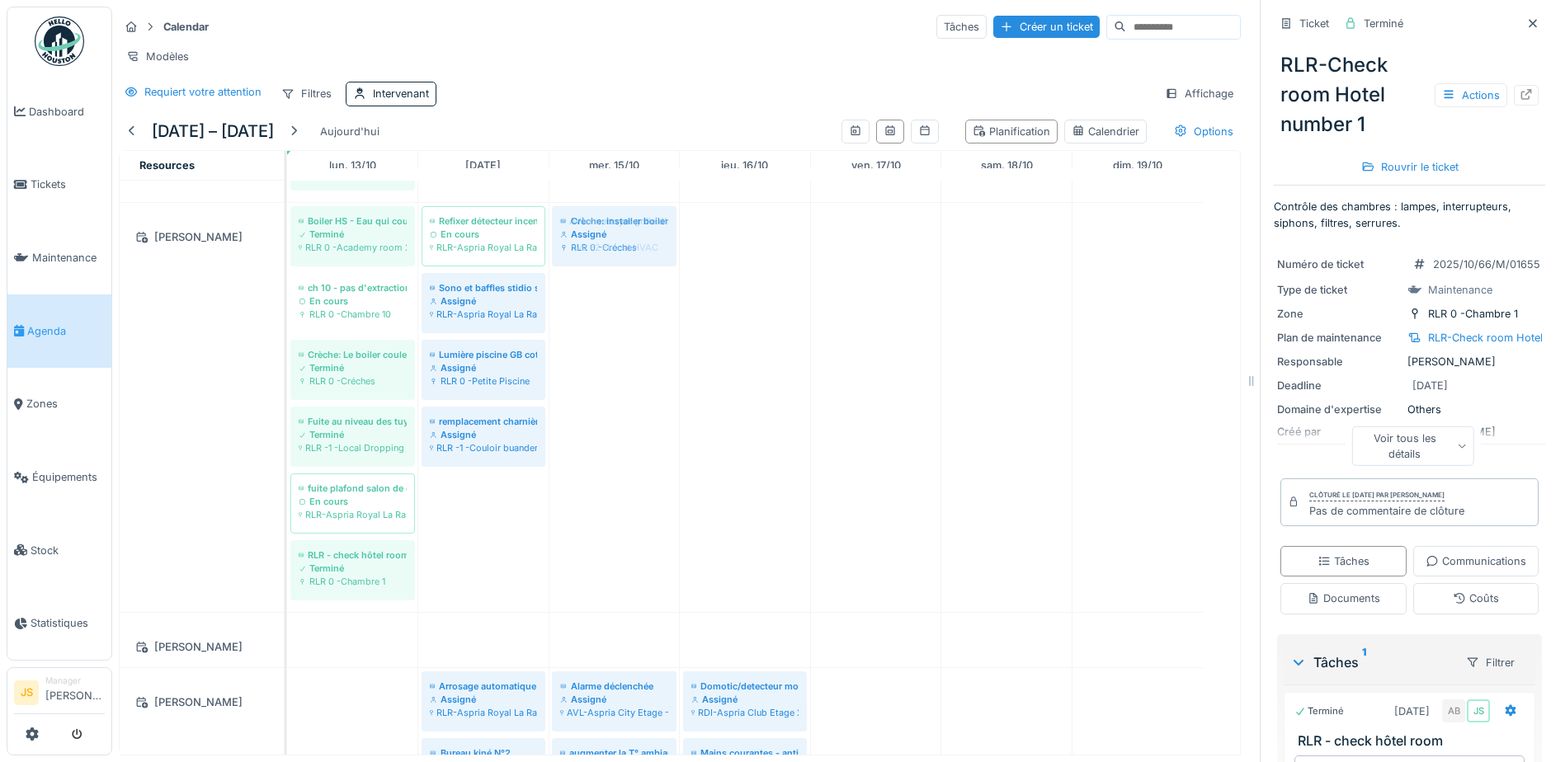
drag, startPoint x: 884, startPoint y: 249, endPoint x: 611, endPoint y: 328, distance: 284.4
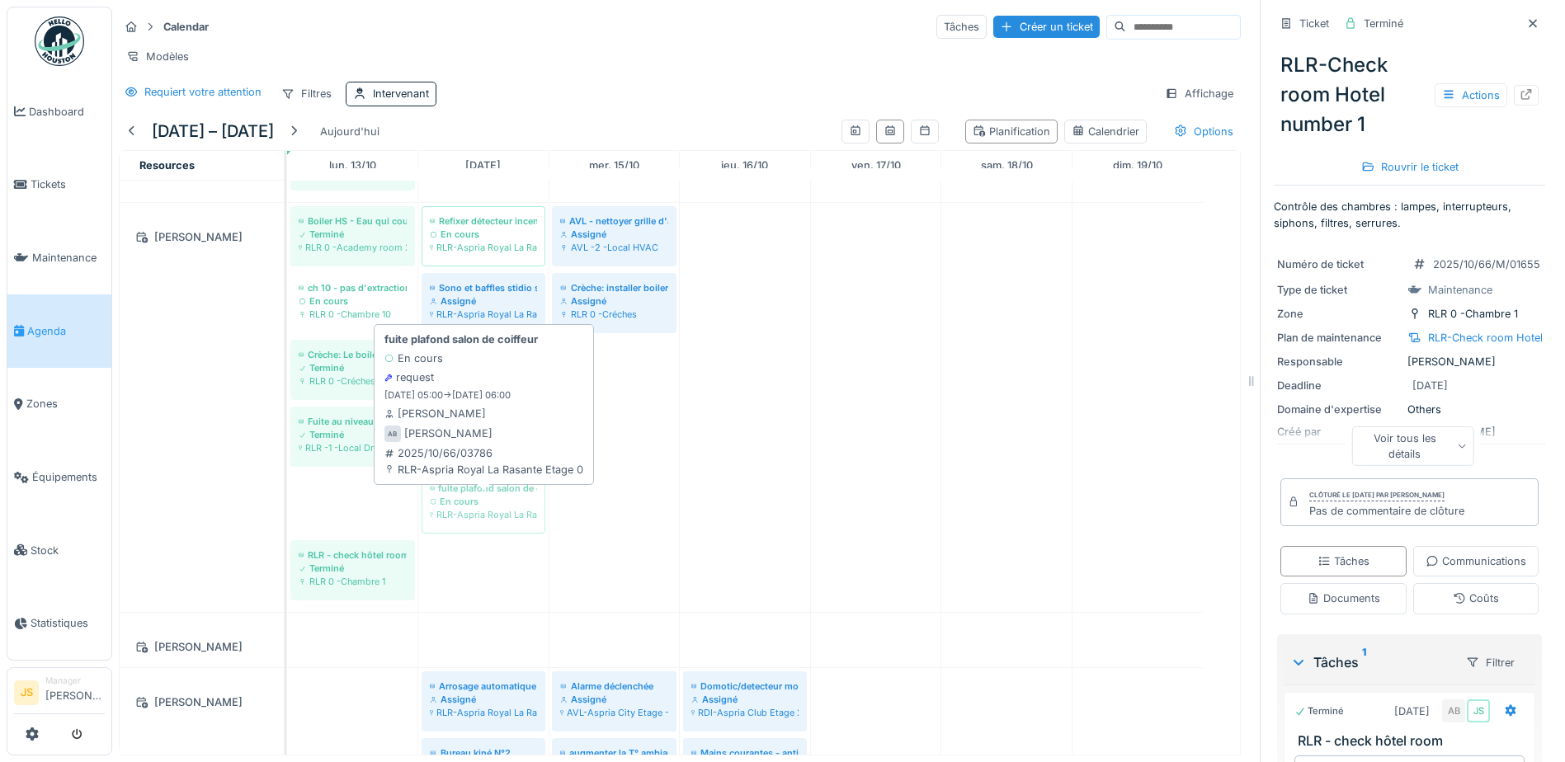
drag, startPoint x: 367, startPoint y: 509, endPoint x: 488, endPoint y: 525, distance: 122.3
click at [287, 525] on div "Boiler HS - Eau qui coule en dessous du lavabo à la crèche - Urgent car dangere…" at bounding box center [287, 407] width 0 height 409
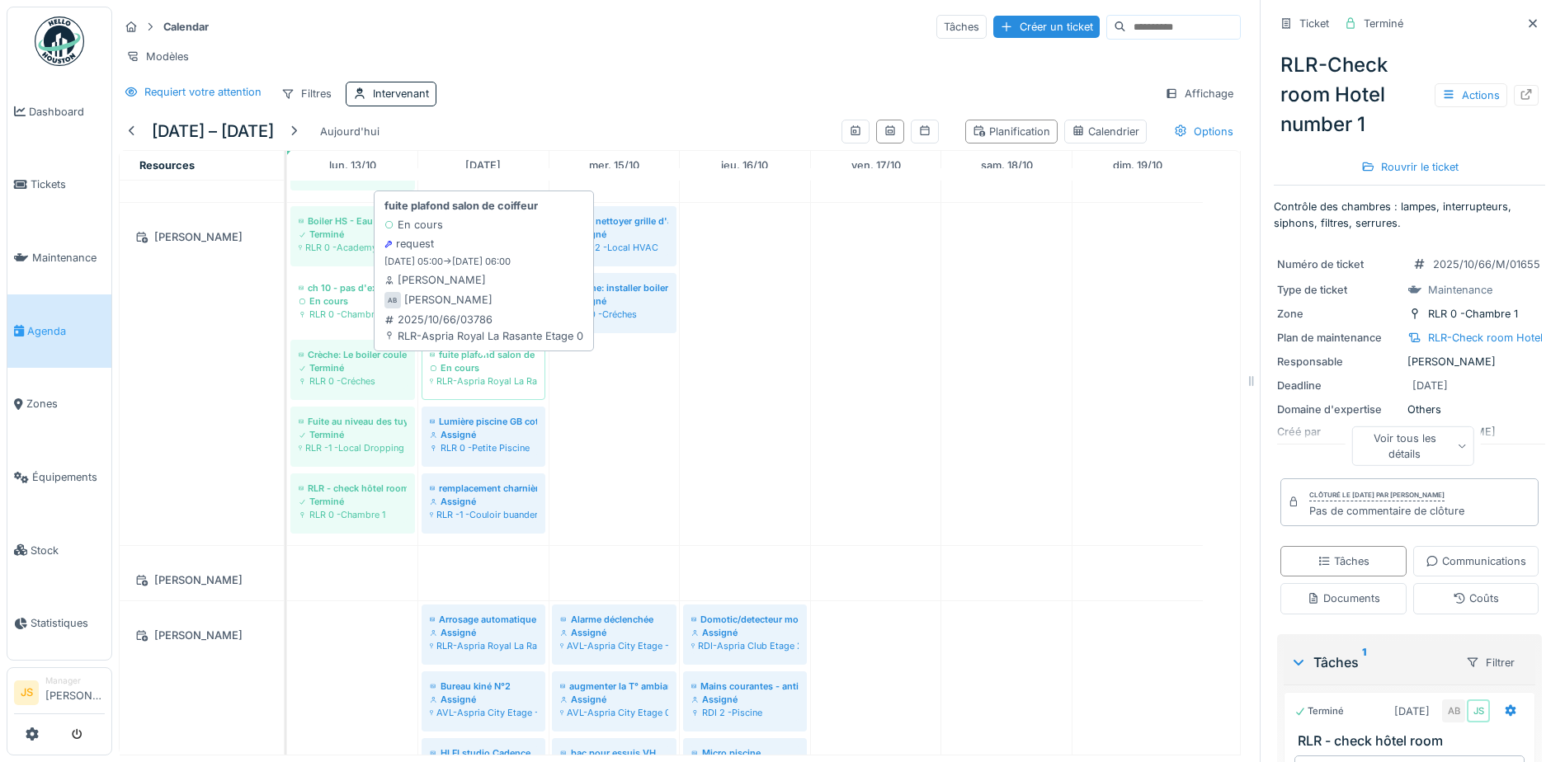
click at [503, 361] on div "fuite plafond salon de coiffeur" at bounding box center [483, 354] width 107 height 13
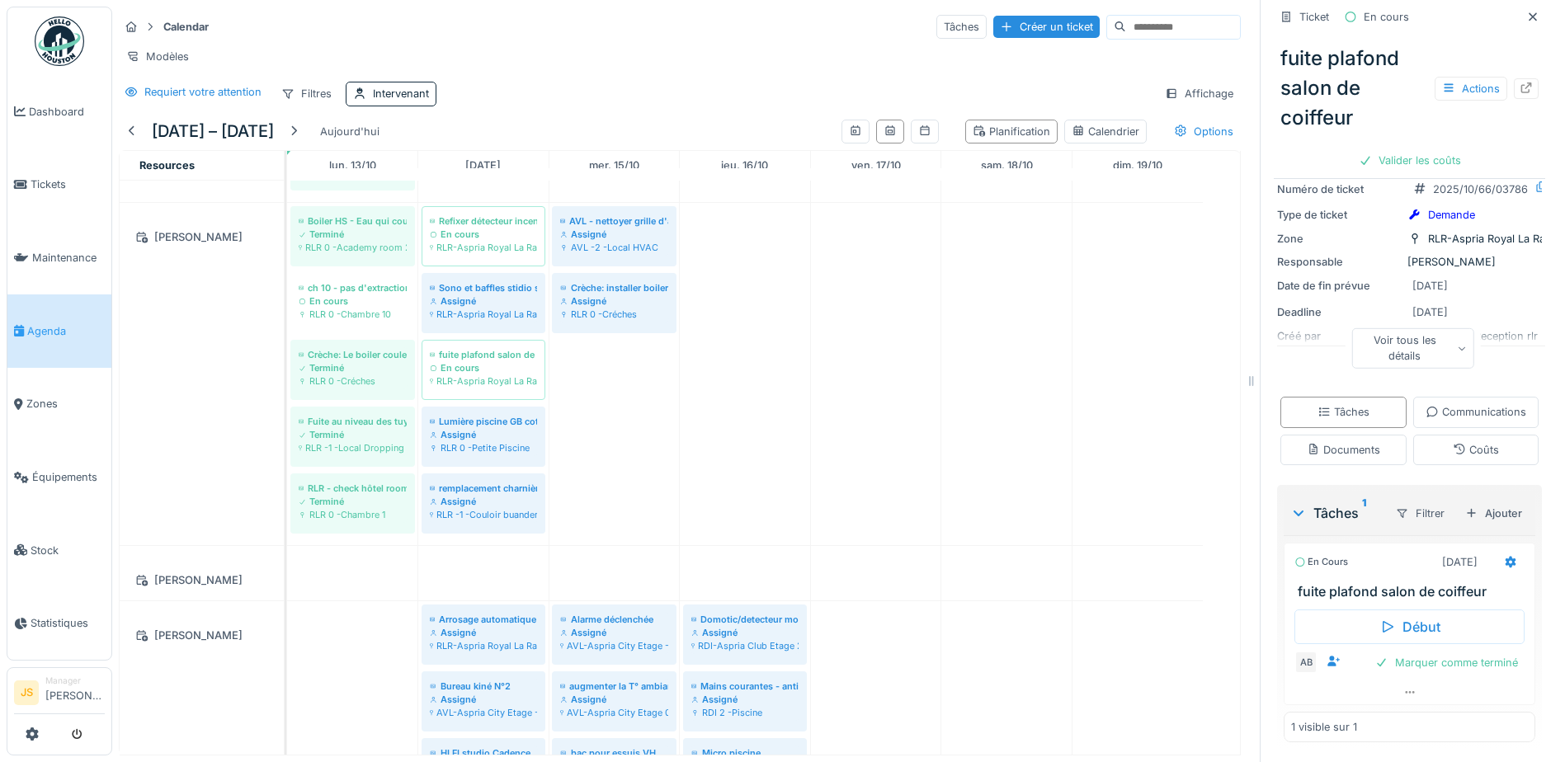
scroll to position [143, 0]
click at [1327, 661] on icon at bounding box center [1333, 661] width 13 height 11
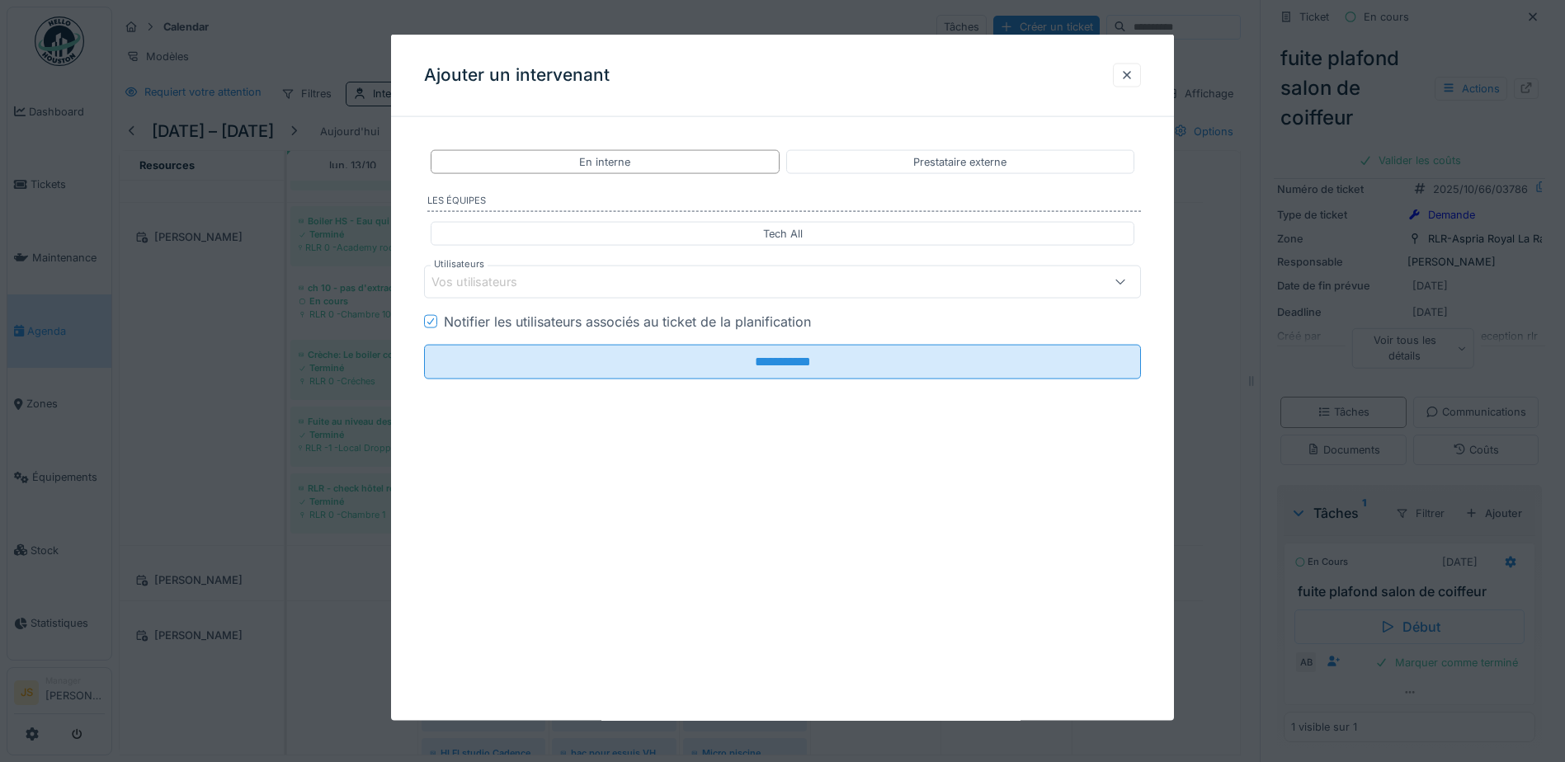
click at [502, 276] on div "Vos utilisateurs" at bounding box center [486, 282] width 109 height 18
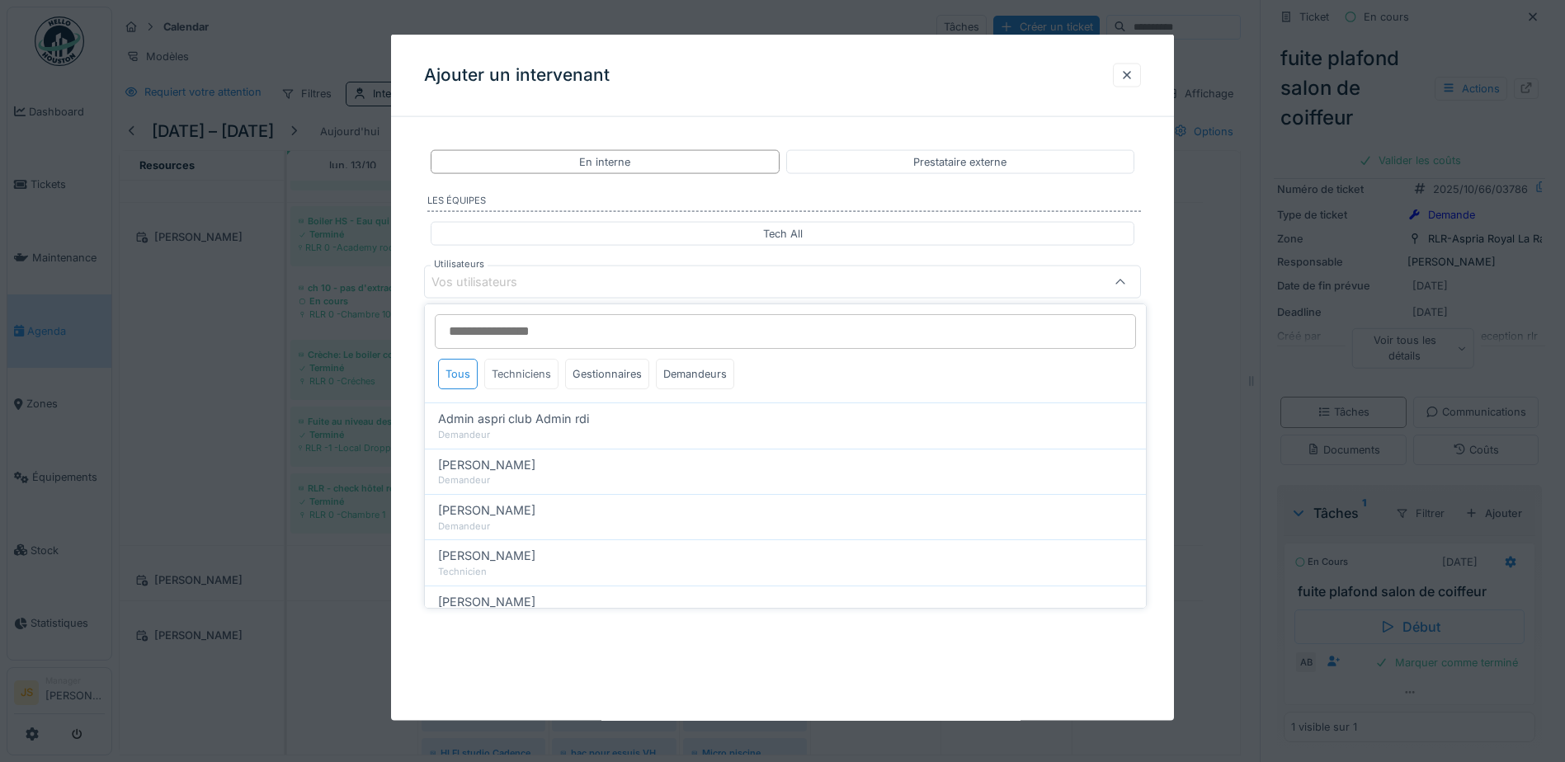
click at [521, 372] on div "Techniciens" at bounding box center [521, 374] width 74 height 31
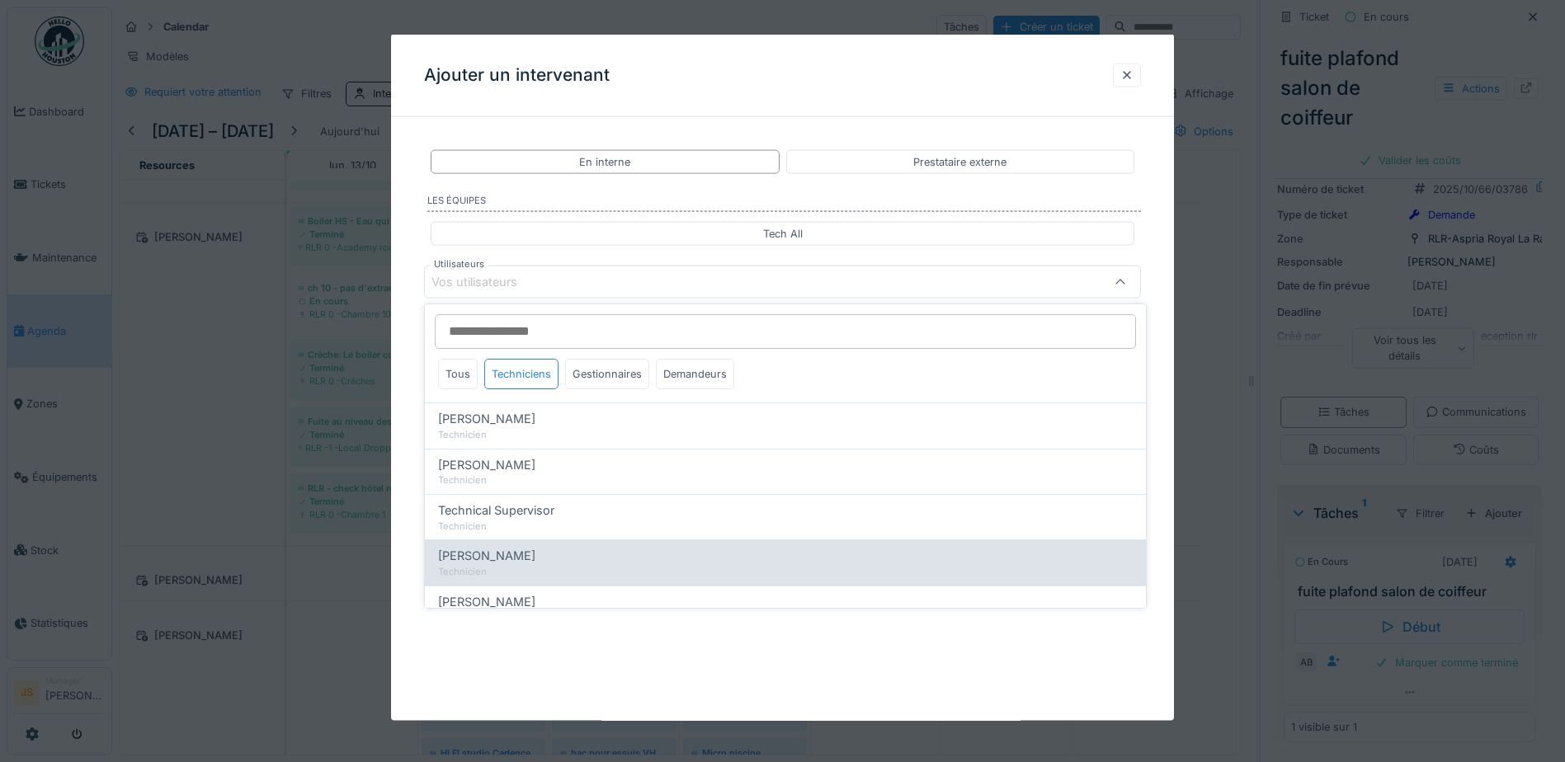
click at [528, 562] on span "[PERSON_NAME]" at bounding box center [486, 556] width 97 height 18
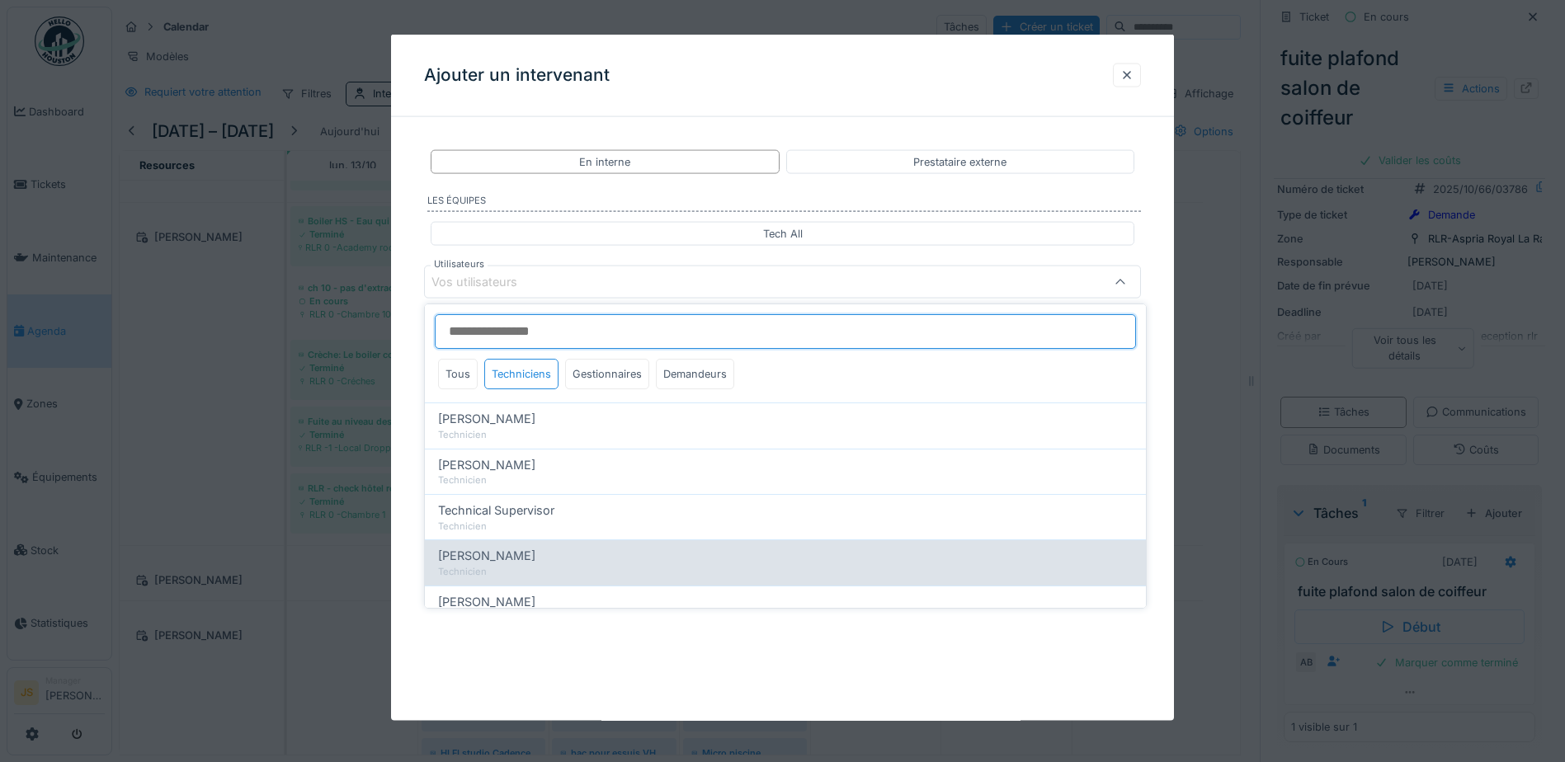
type input "****"
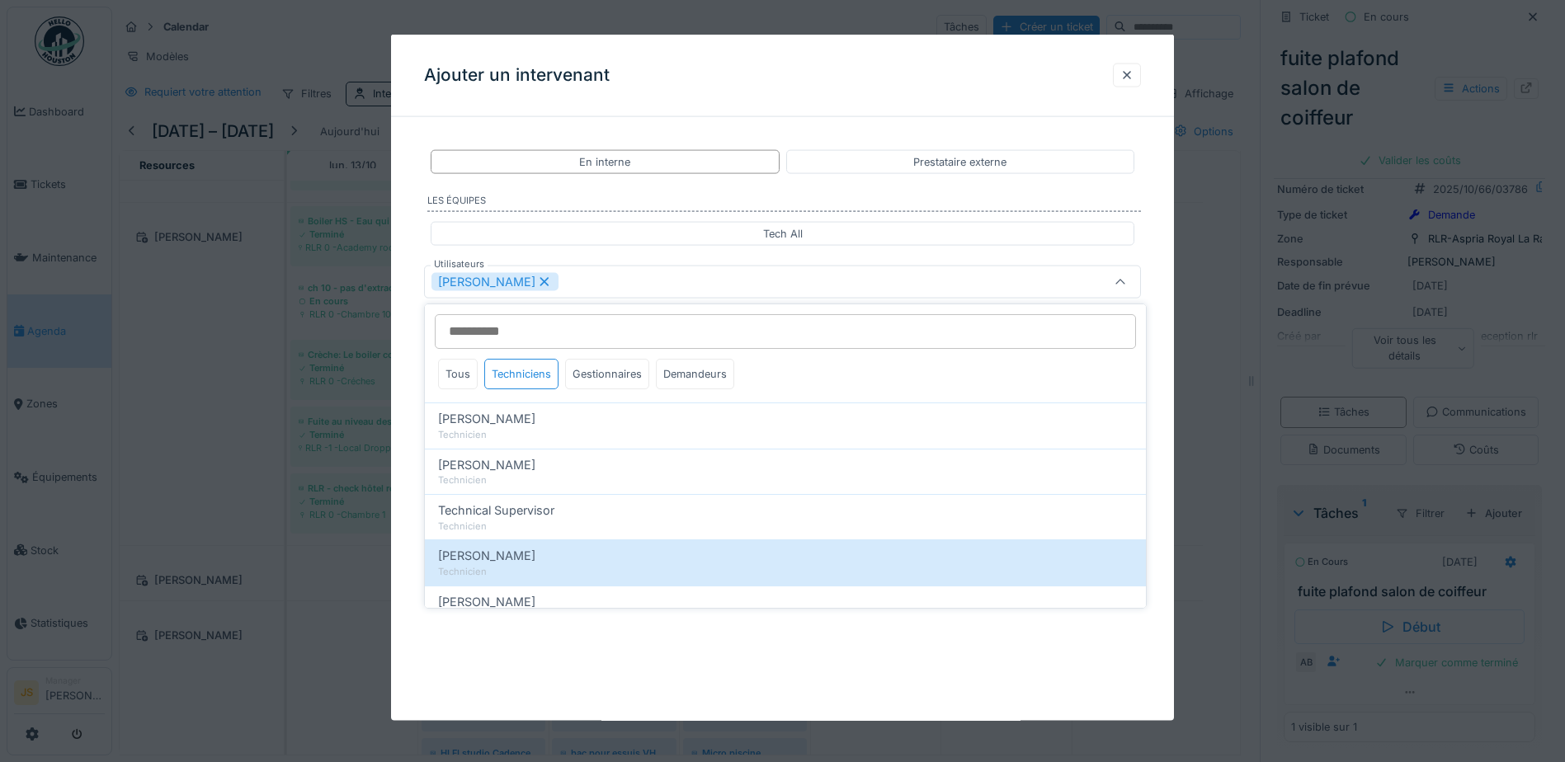
click at [403, 507] on div "**********" at bounding box center [782, 378] width 783 height 686
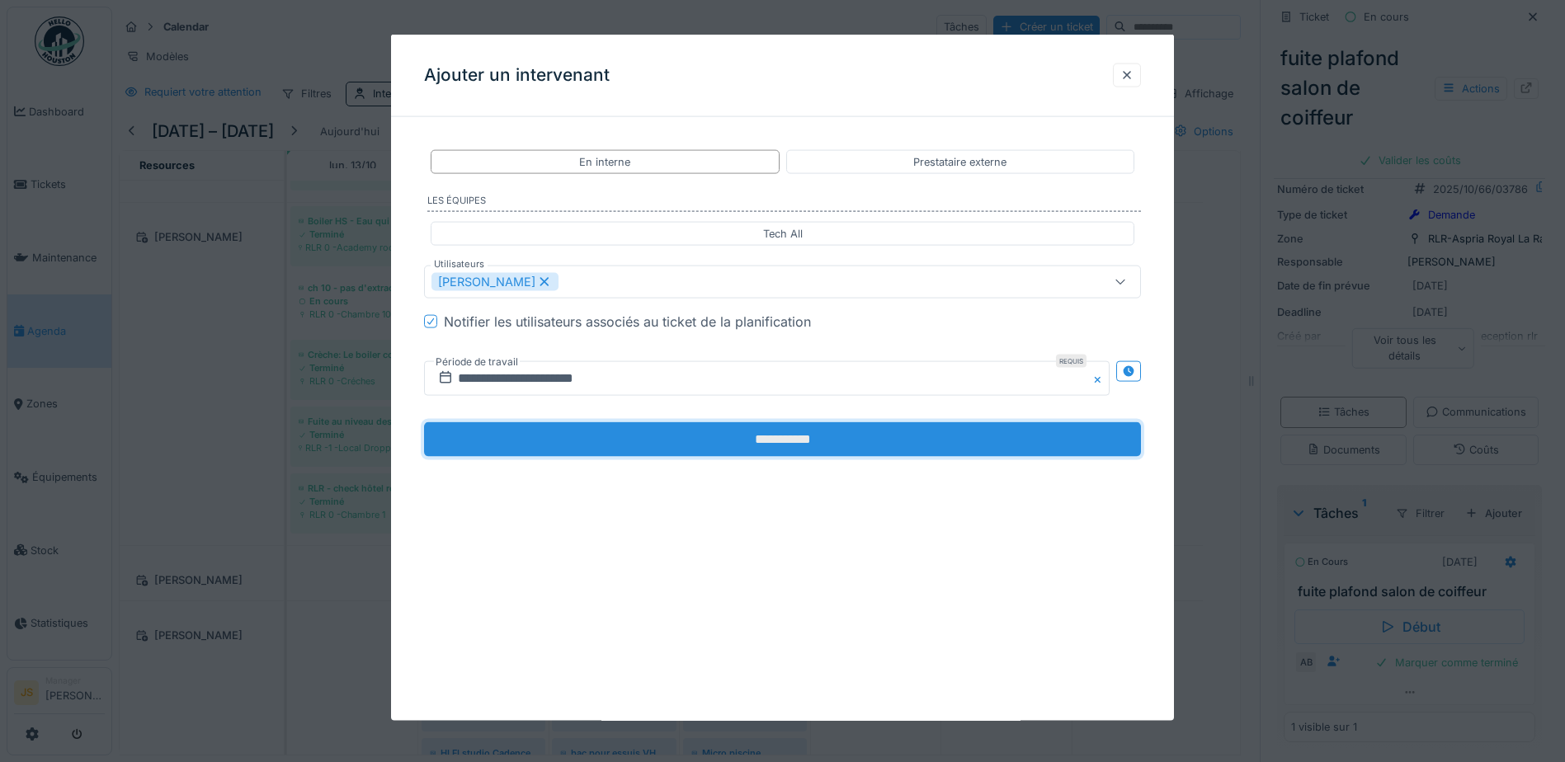
click at [751, 432] on input "**********" at bounding box center [782, 439] width 717 height 35
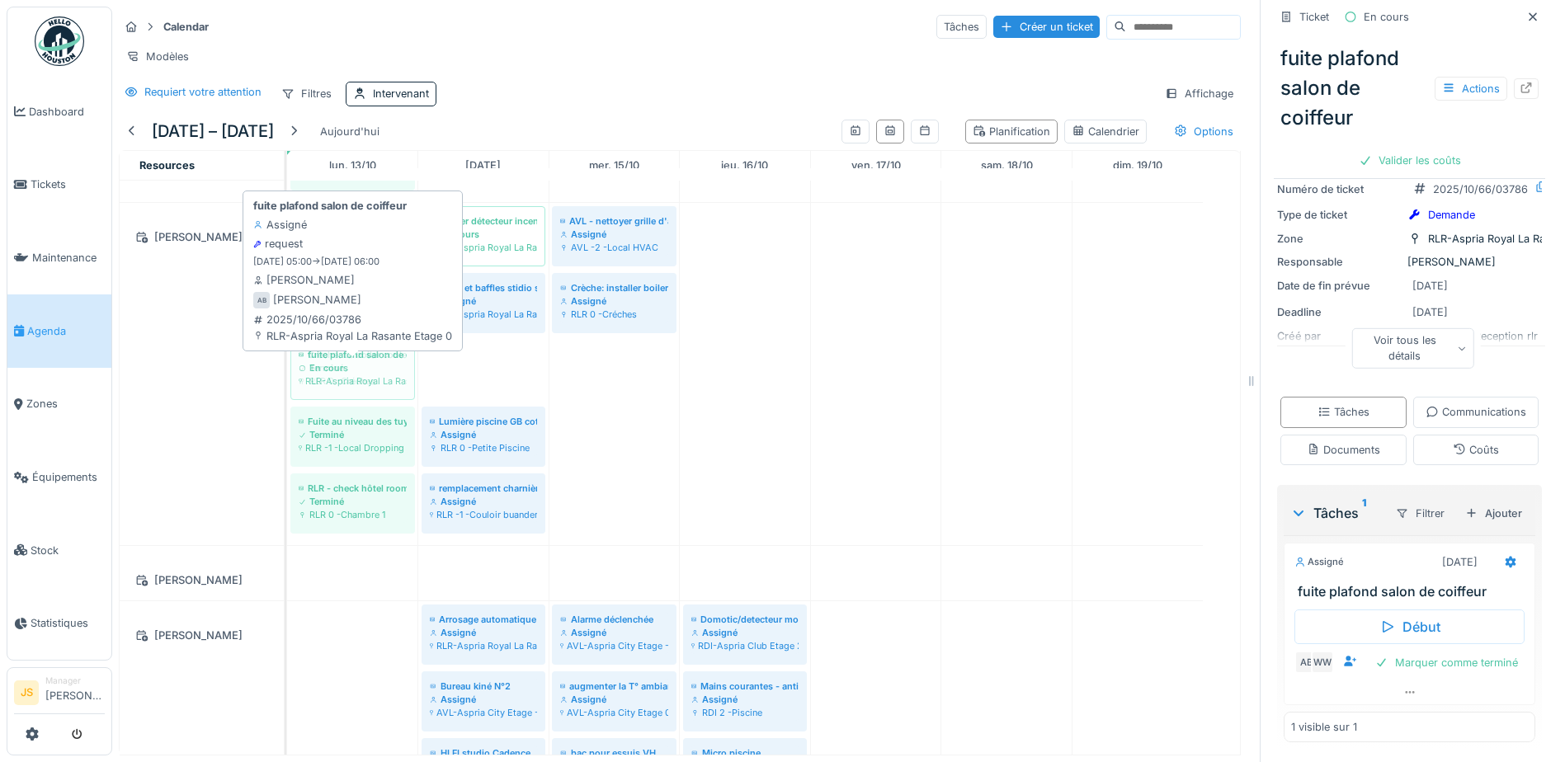
drag, startPoint x: 474, startPoint y: 377, endPoint x: 403, endPoint y: 382, distance: 71.1
click at [287, 385] on div "Boiler HS - Eau qui coule en dessous du lavabo à la crèche - Urgent car dangere…" at bounding box center [287, 374] width 0 height 342
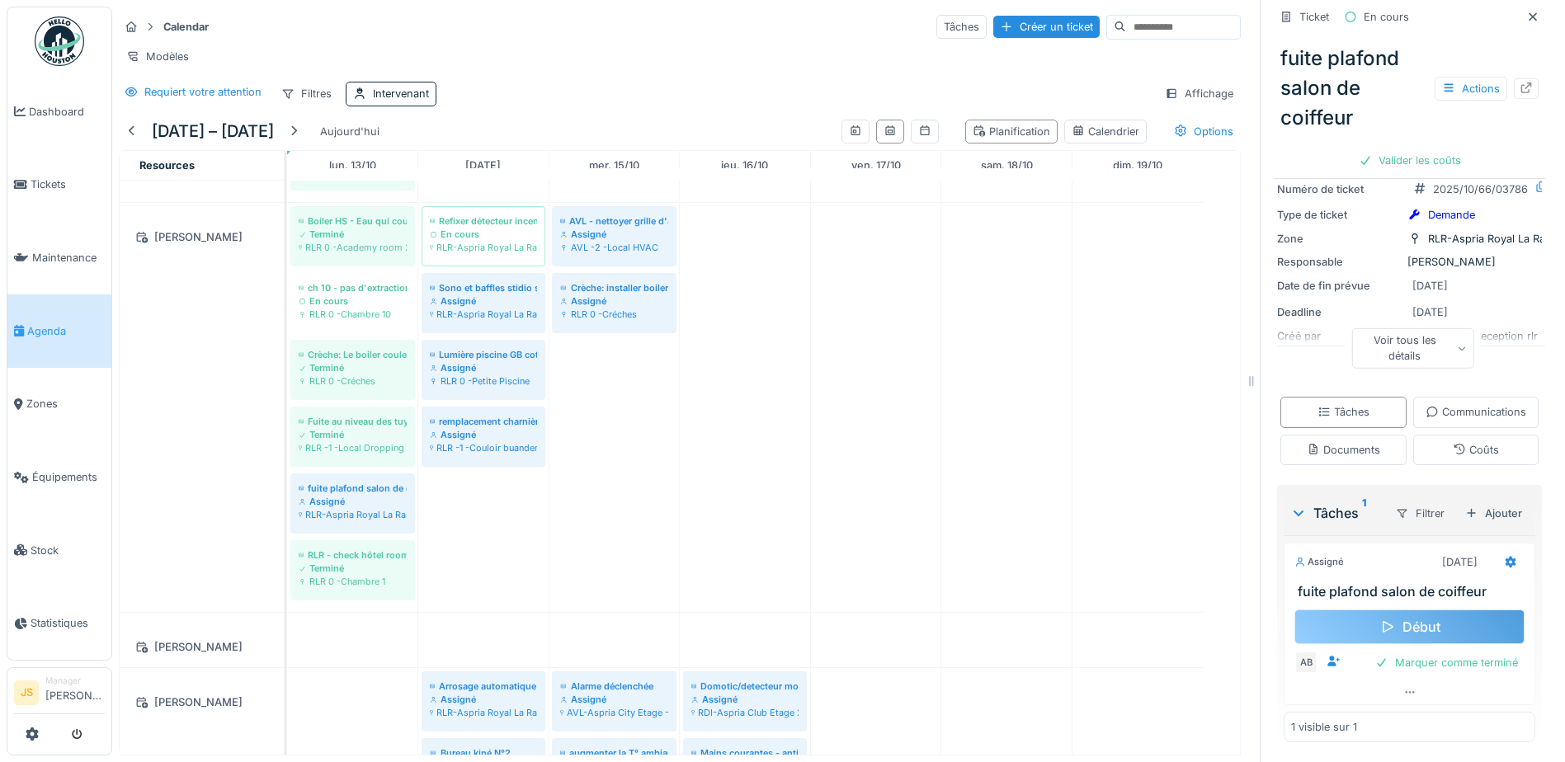
scroll to position [12, 0]
click at [1504, 557] on icon at bounding box center [1510, 562] width 13 height 11
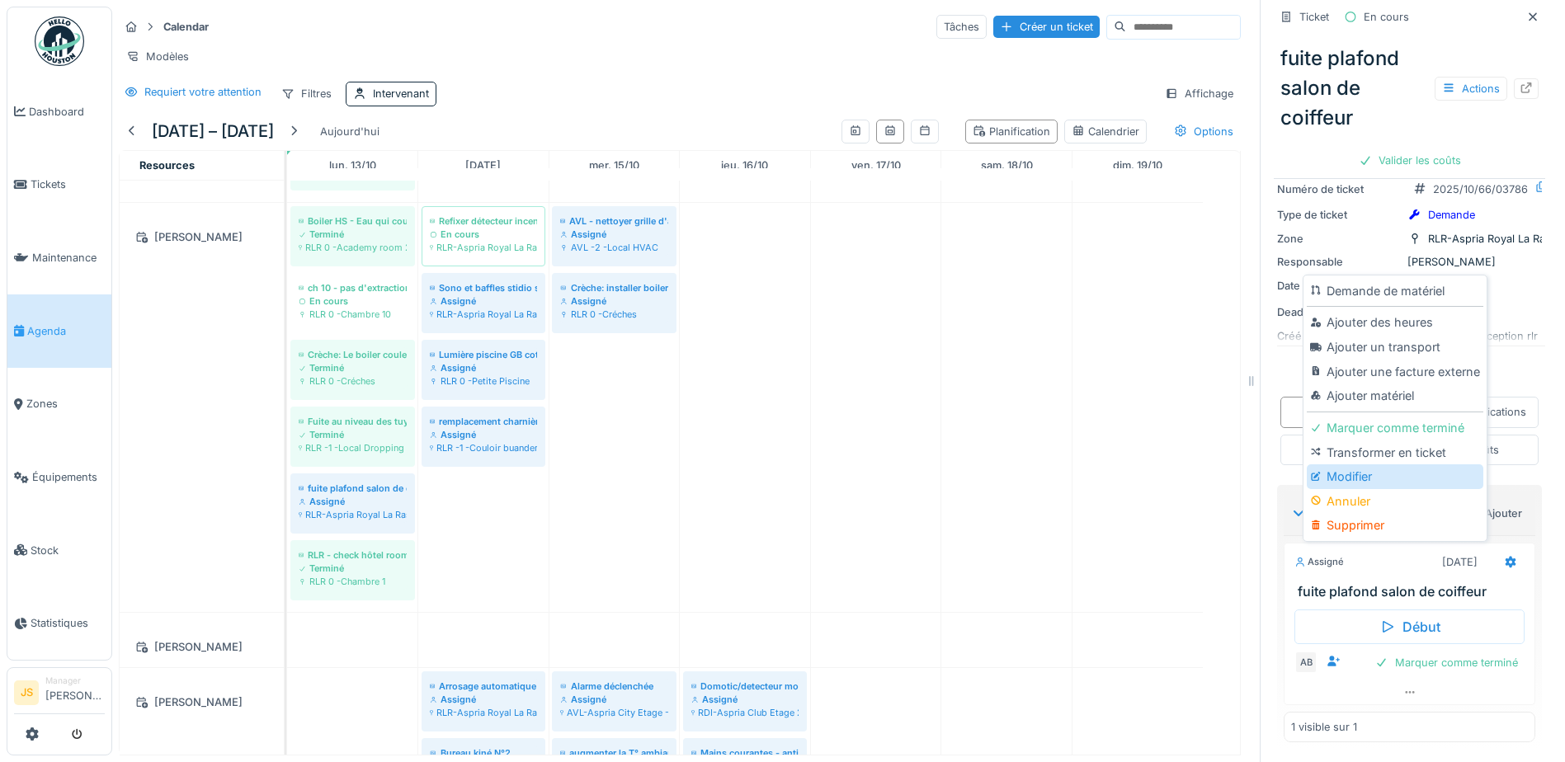
click at [1353, 465] on div "Modifier" at bounding box center [1395, 477] width 176 height 25
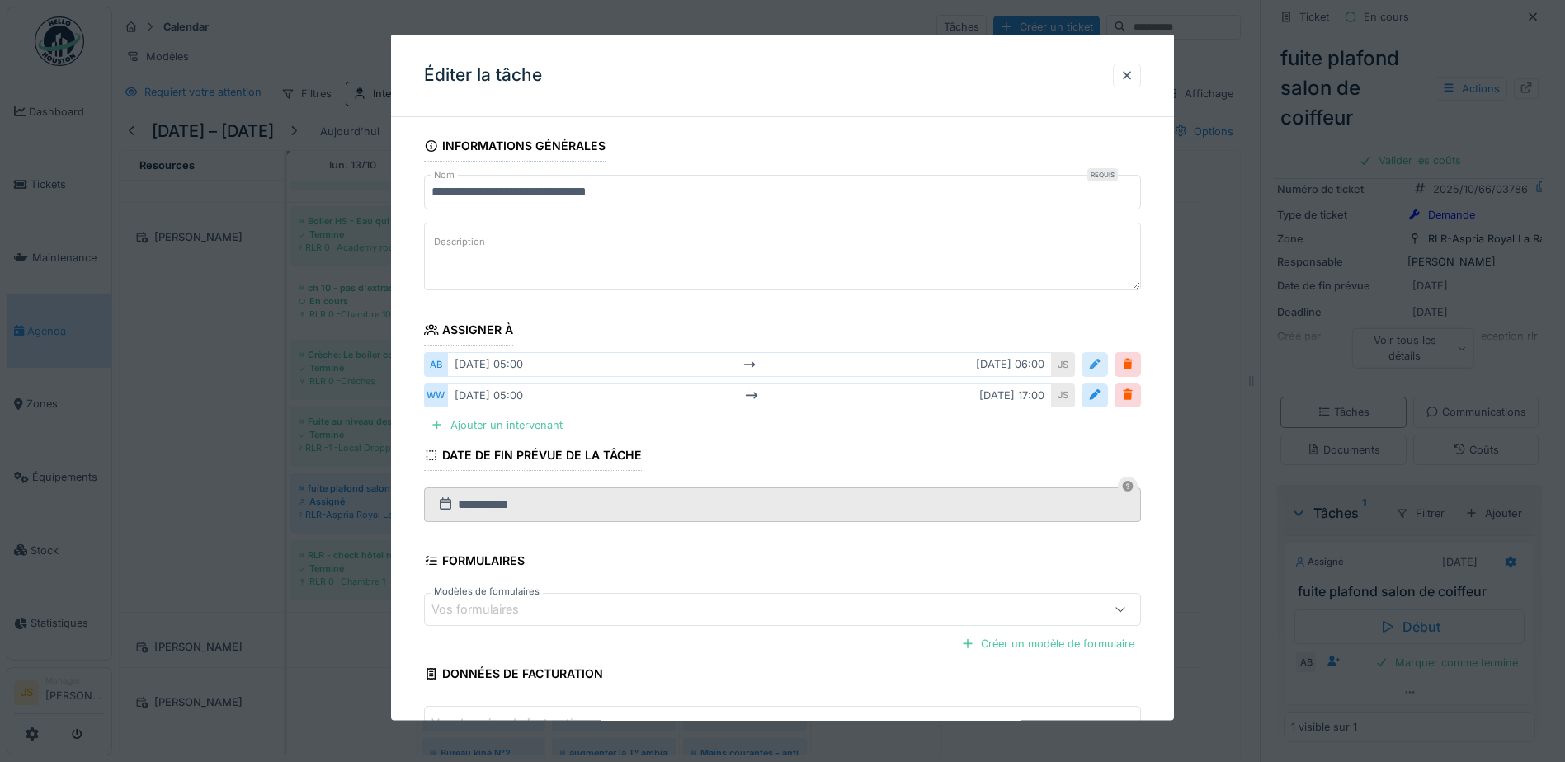
click at [1101, 364] on div at bounding box center [1094, 364] width 13 height 16
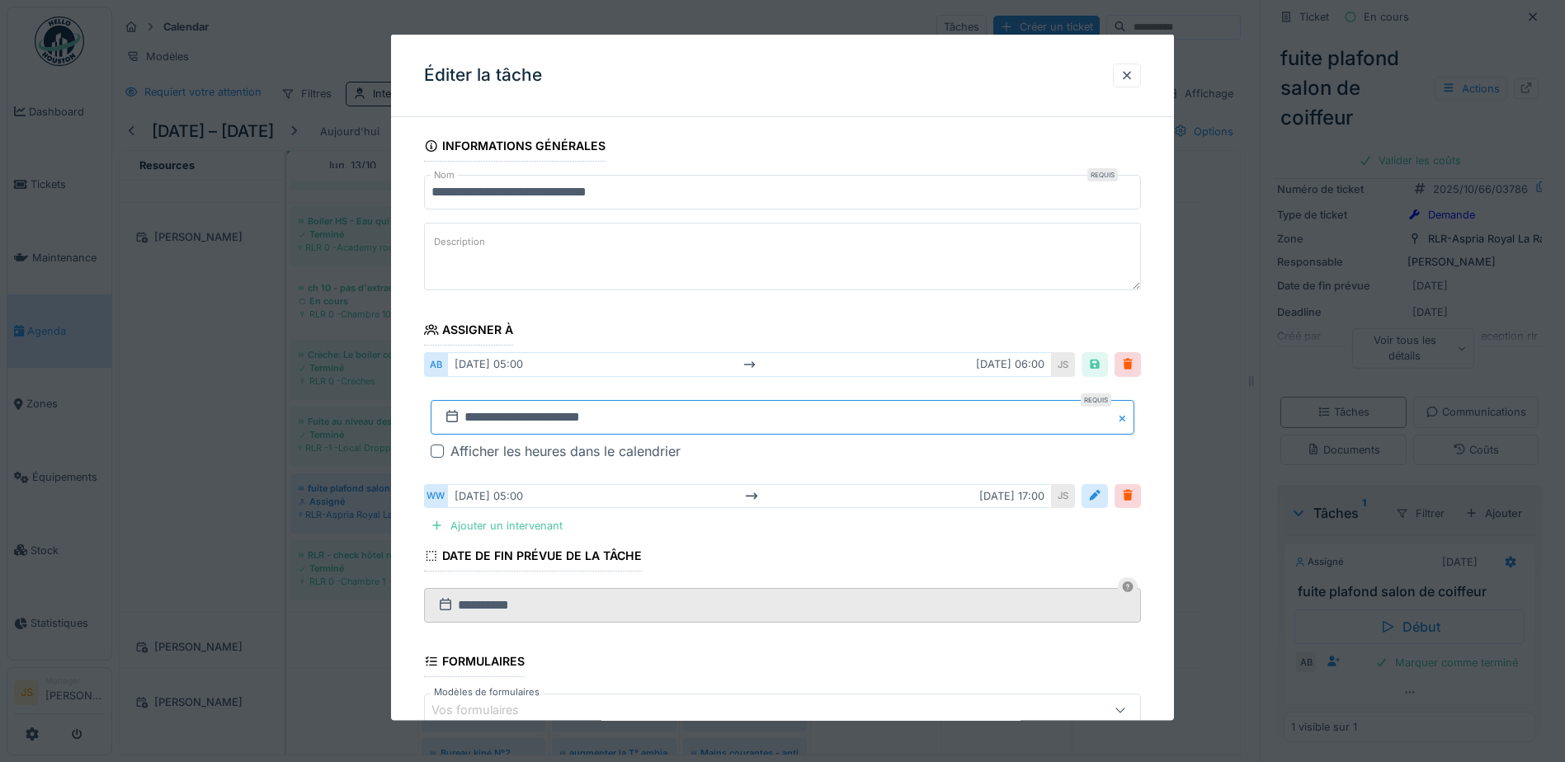
click at [519, 412] on input "**********" at bounding box center [783, 416] width 704 height 35
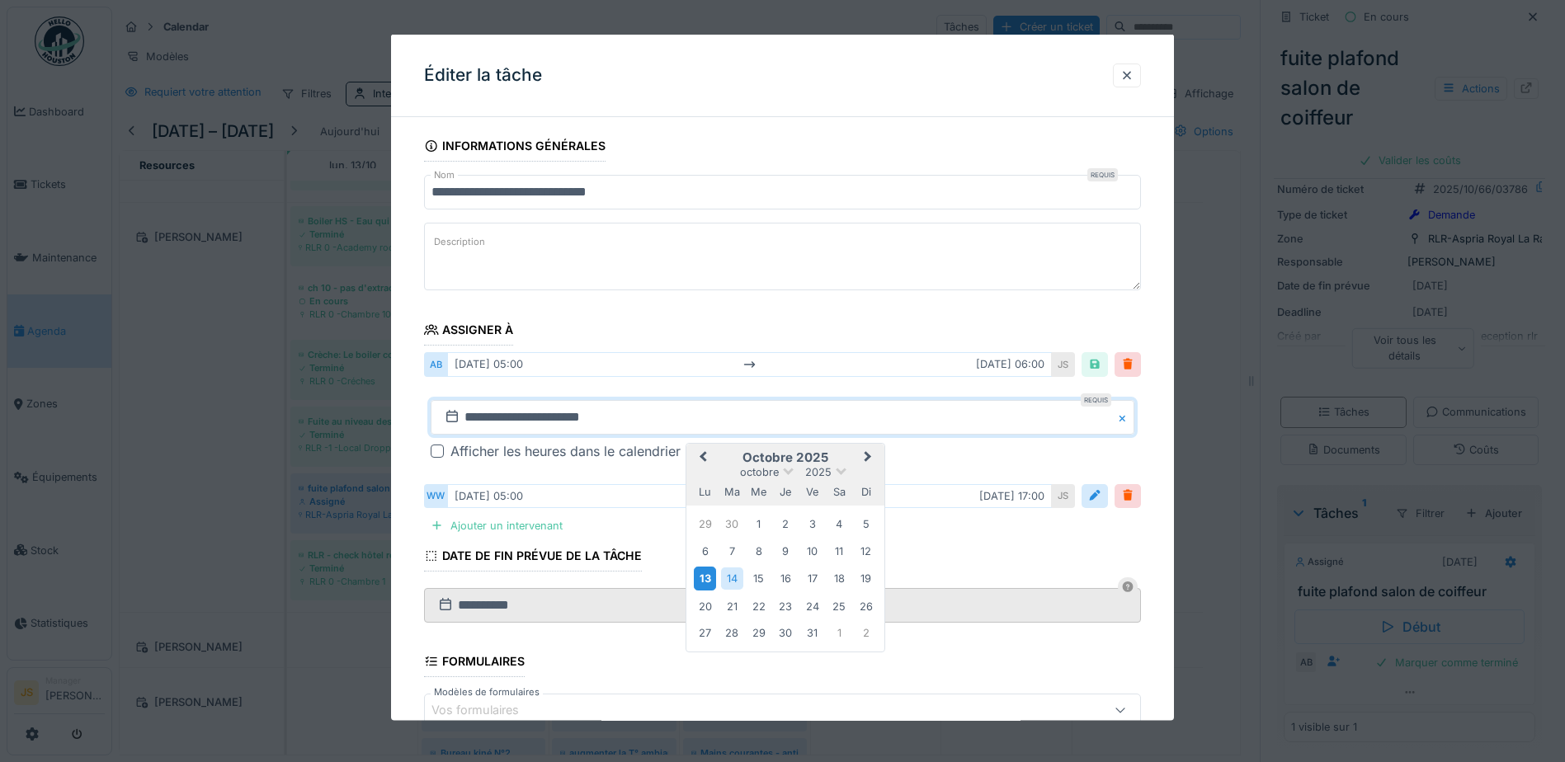
click at [711, 579] on div "13" at bounding box center [705, 579] width 22 height 24
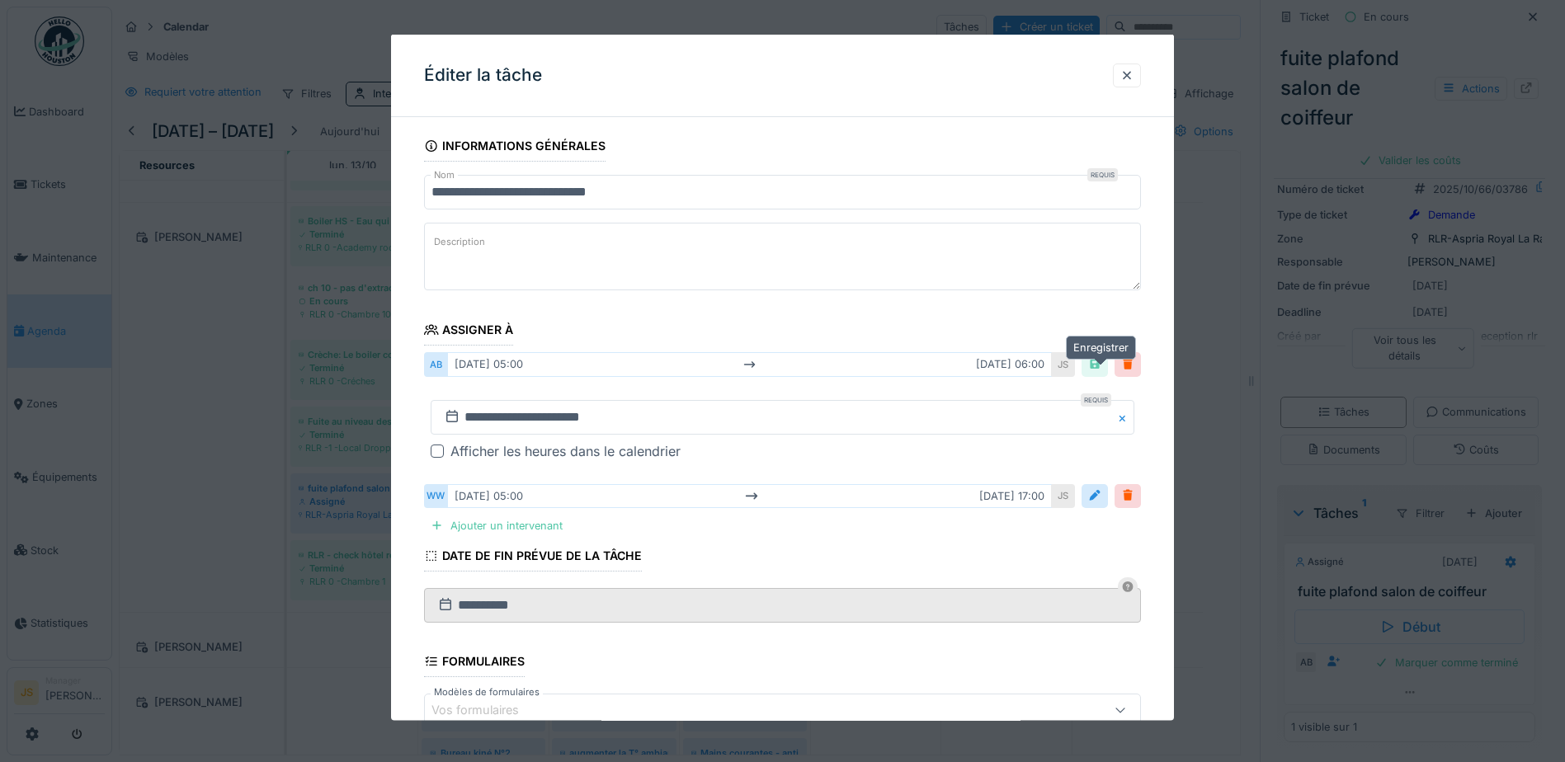
click at [1095, 368] on div at bounding box center [1094, 364] width 13 height 16
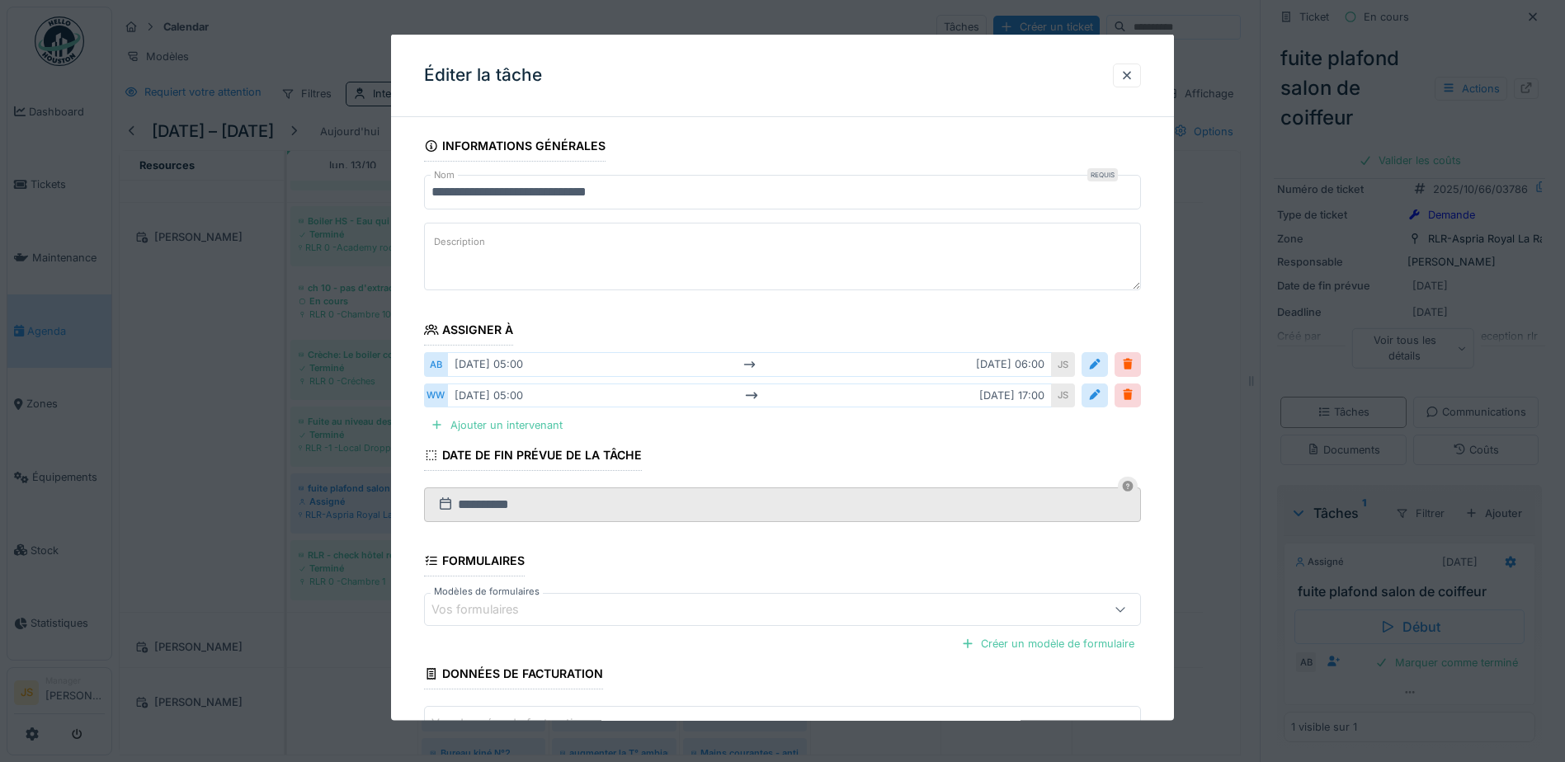
click at [1488, 551] on div at bounding box center [782, 381] width 1565 height 762
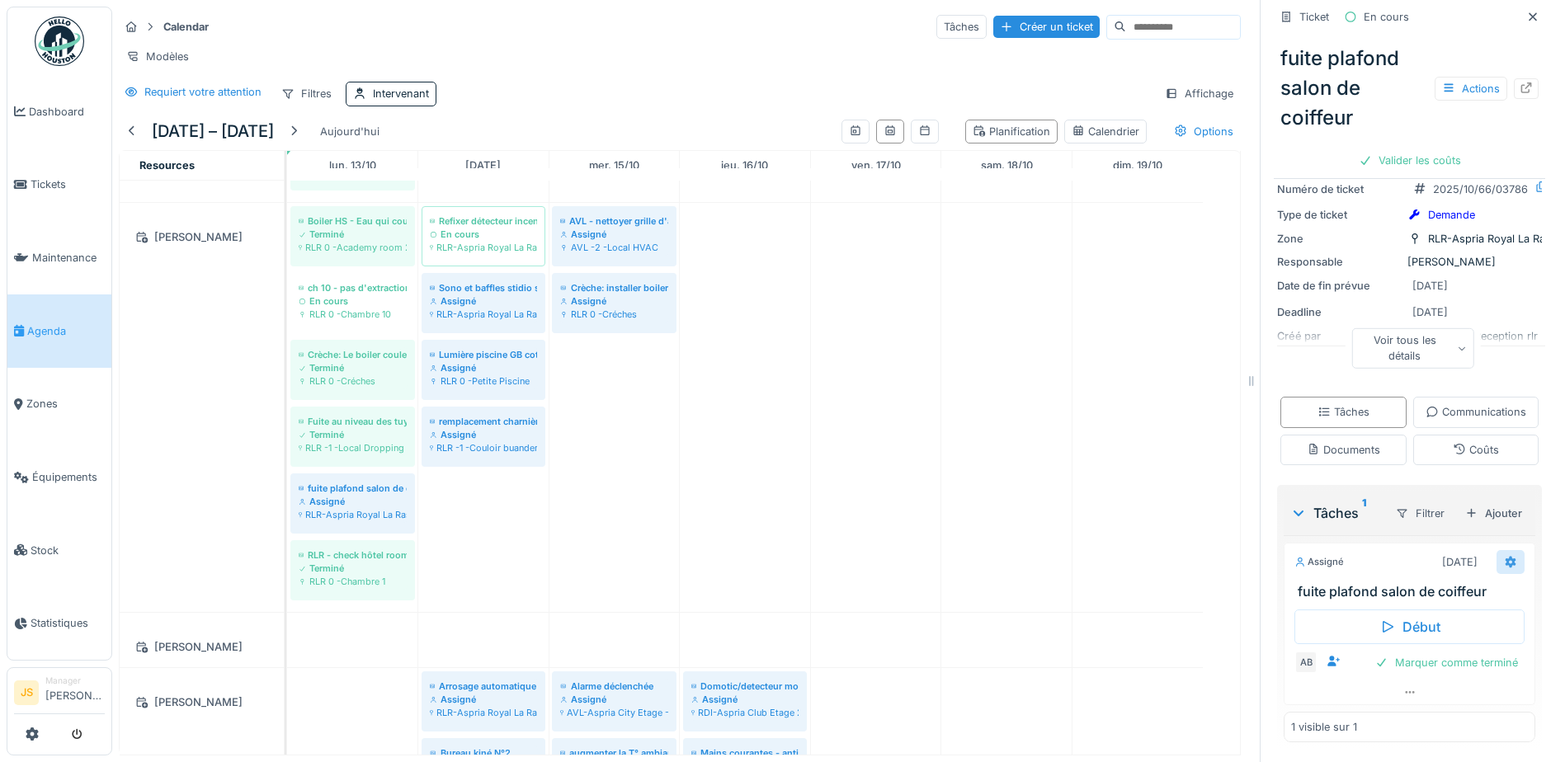
click at [1506, 556] on icon at bounding box center [1511, 562] width 11 height 12
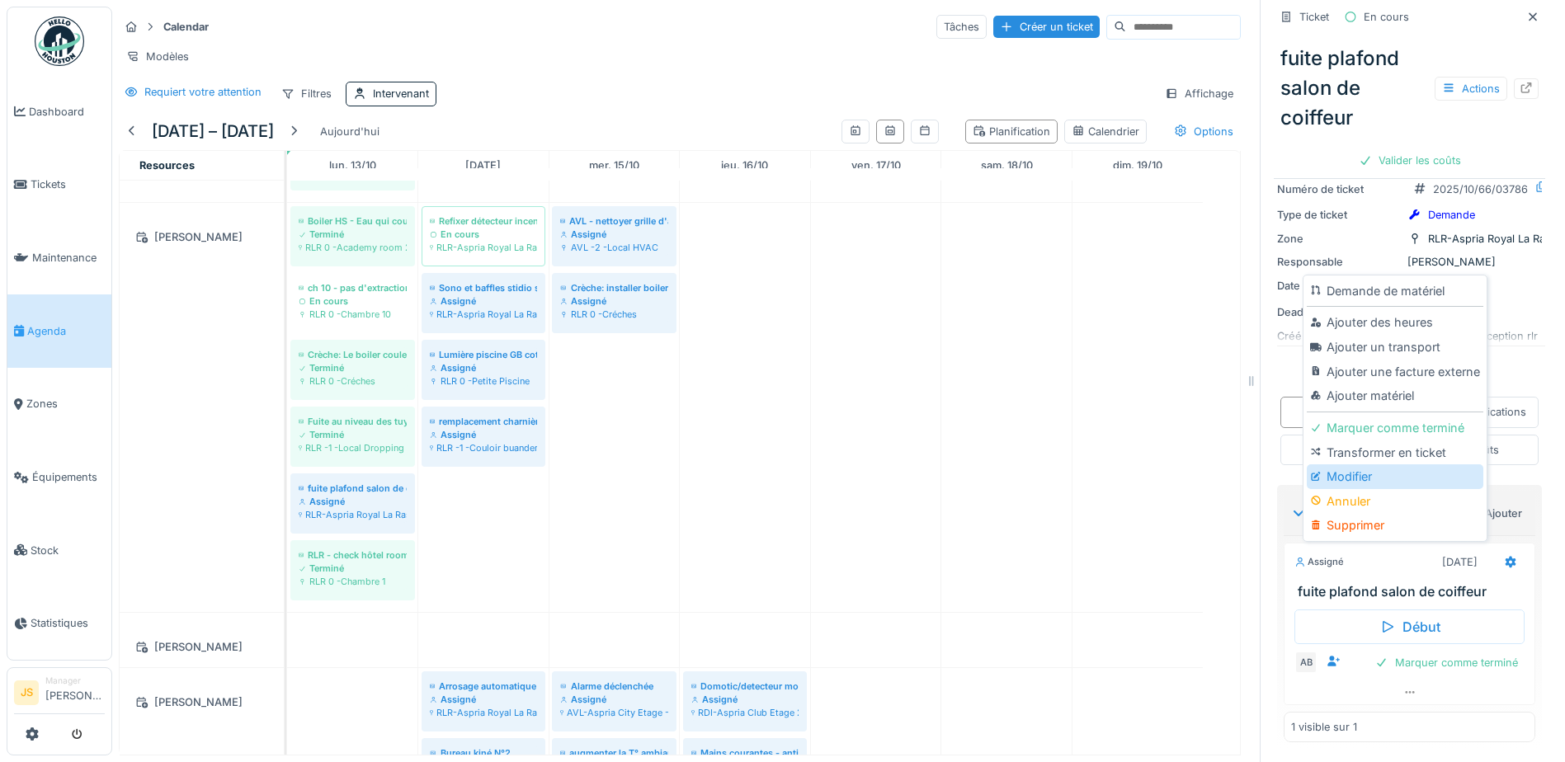
click at [1356, 465] on div "Modifier" at bounding box center [1395, 477] width 176 height 25
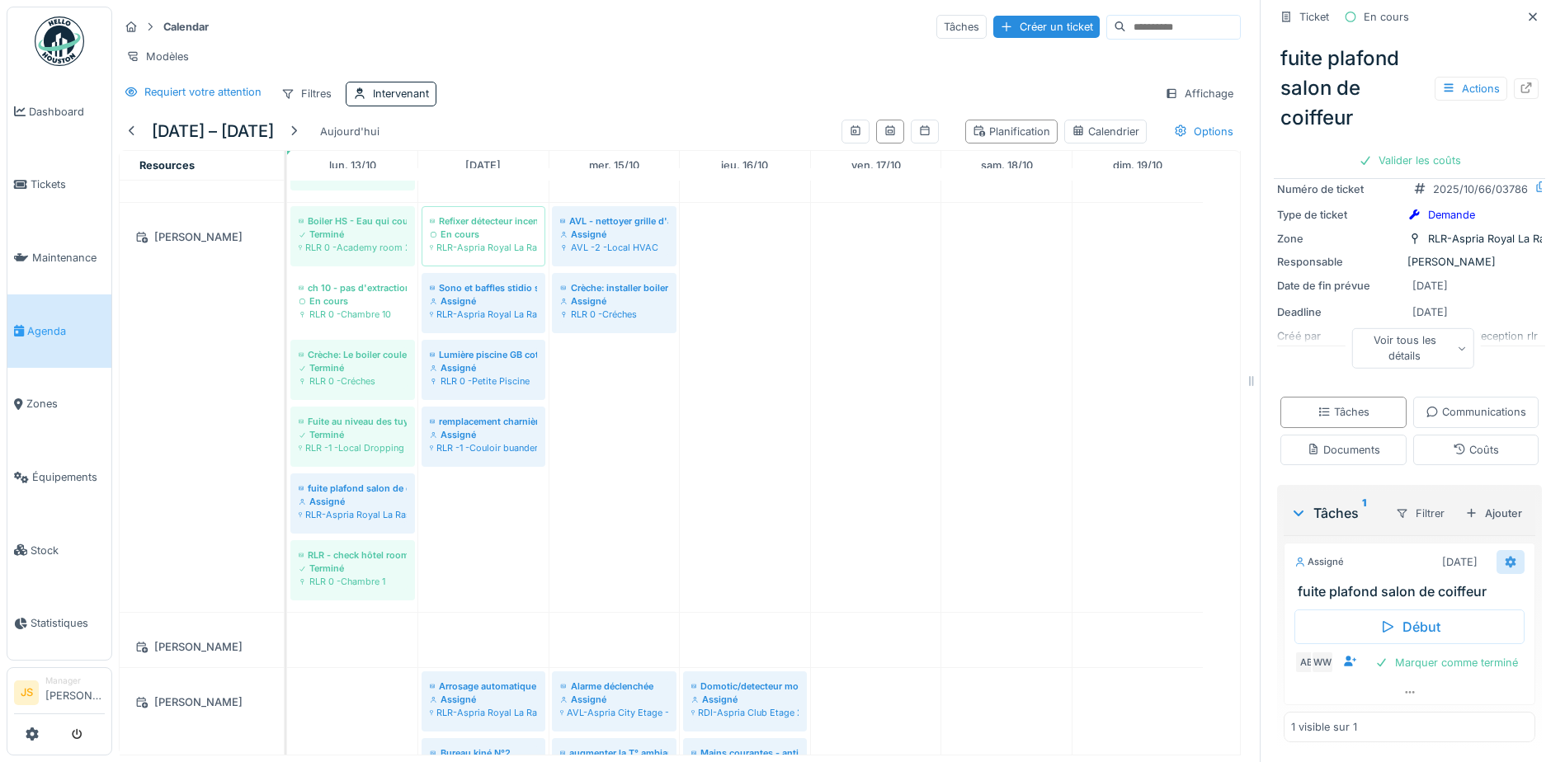
click at [1506, 556] on icon at bounding box center [1511, 562] width 11 height 12
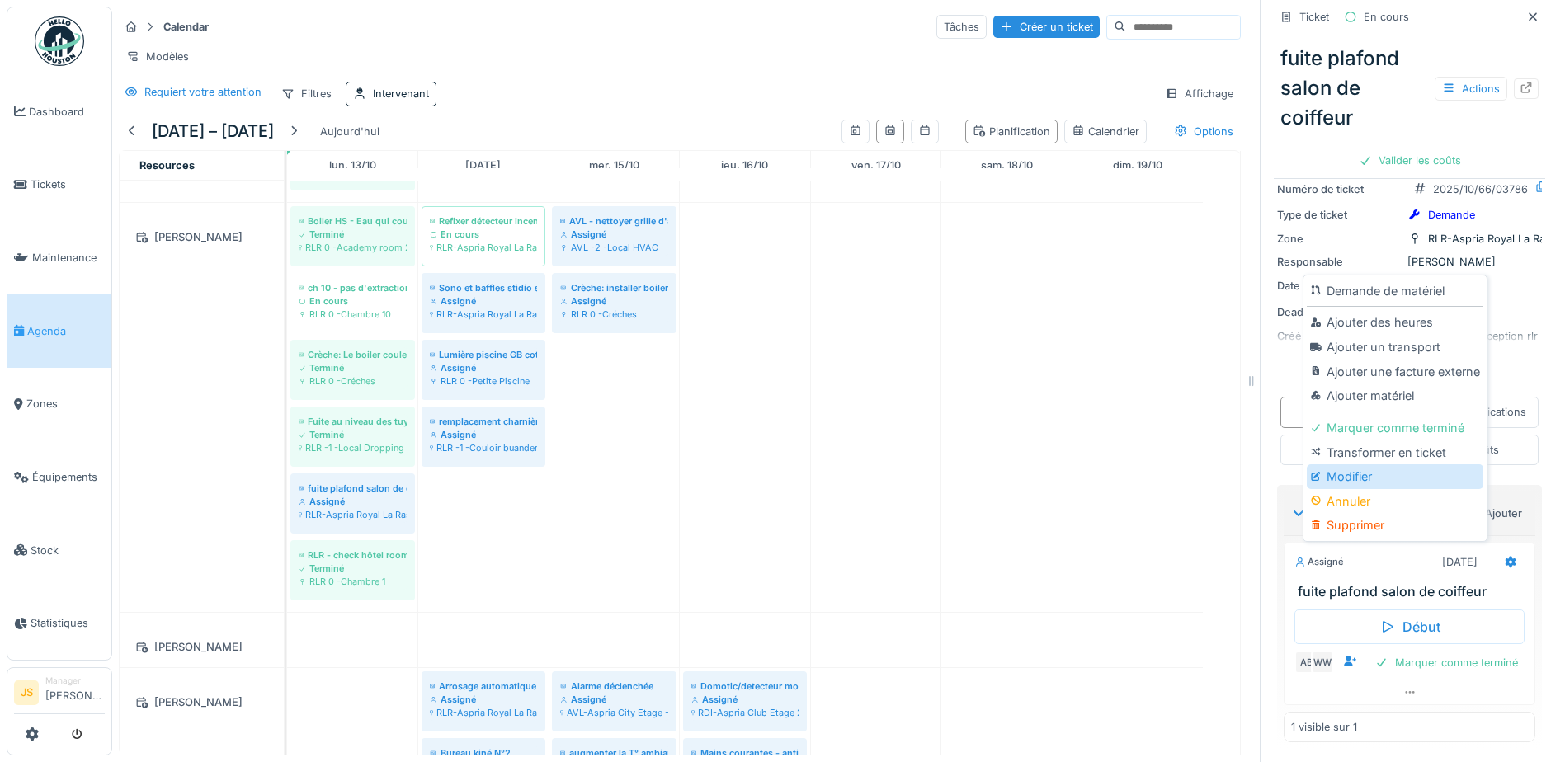
click at [1334, 465] on div "Modifier" at bounding box center [1395, 477] width 176 height 25
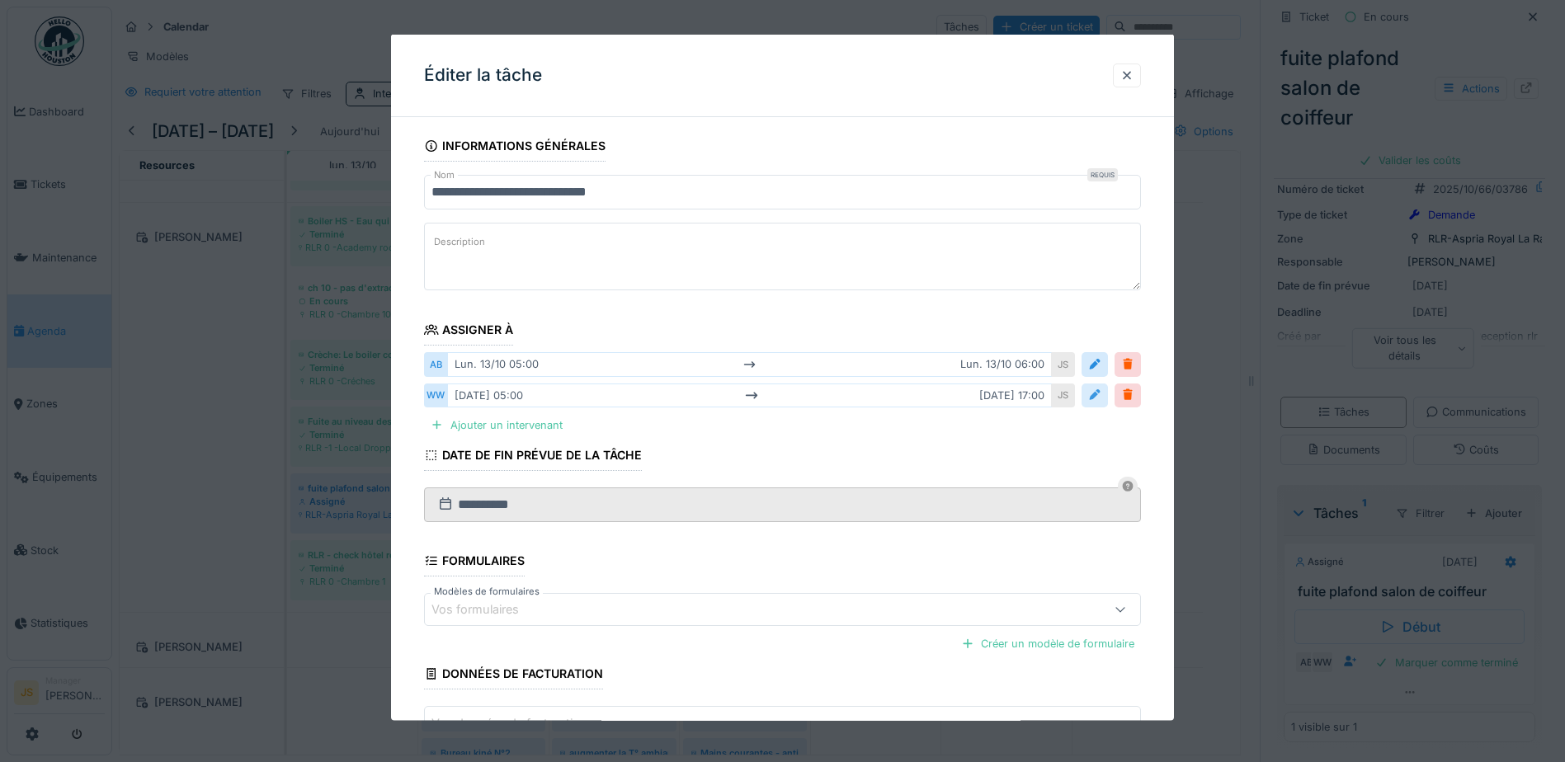
click at [1101, 397] on div at bounding box center [1094, 395] width 13 height 16
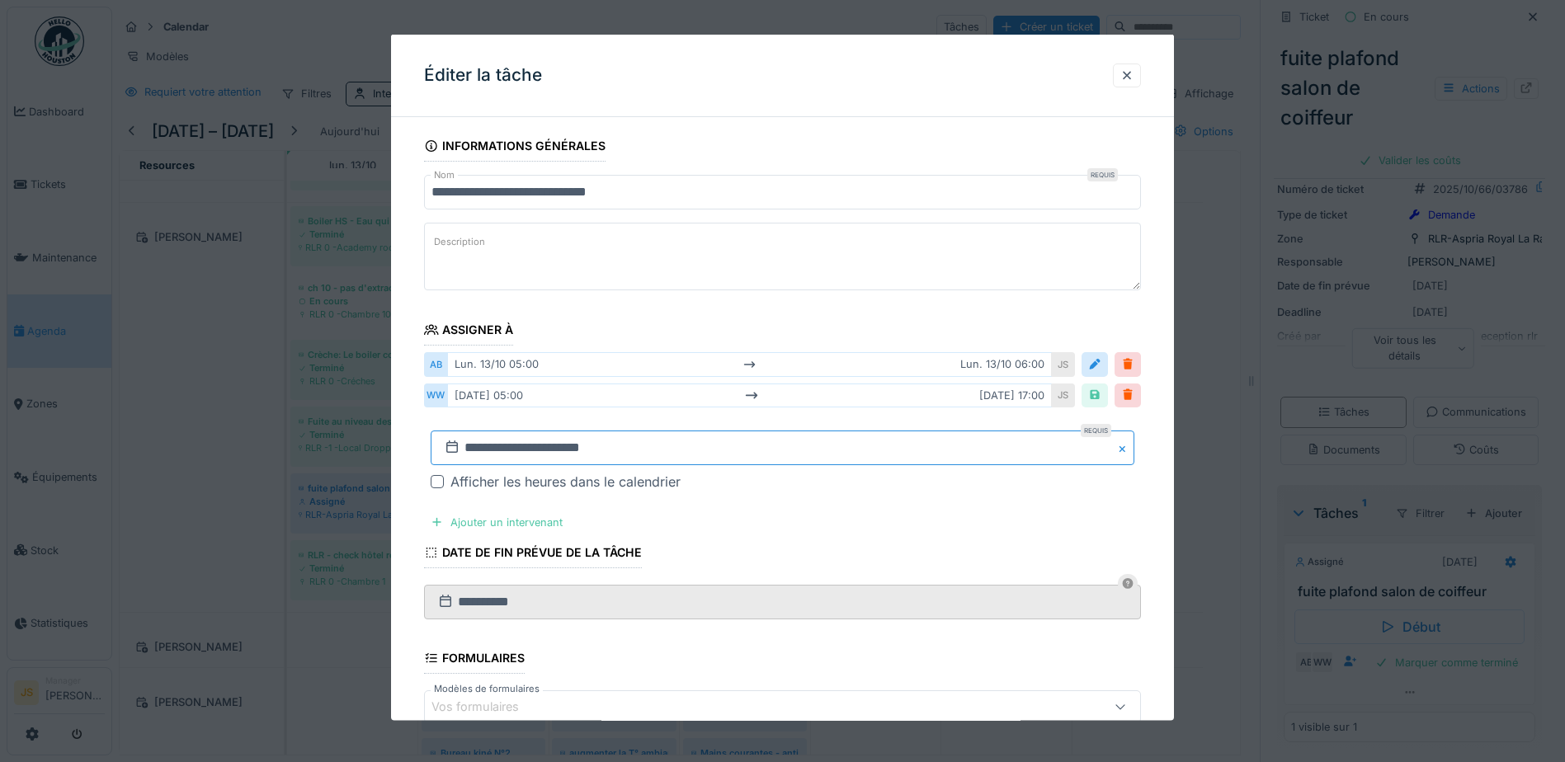
click at [518, 449] on input "**********" at bounding box center [783, 447] width 704 height 35
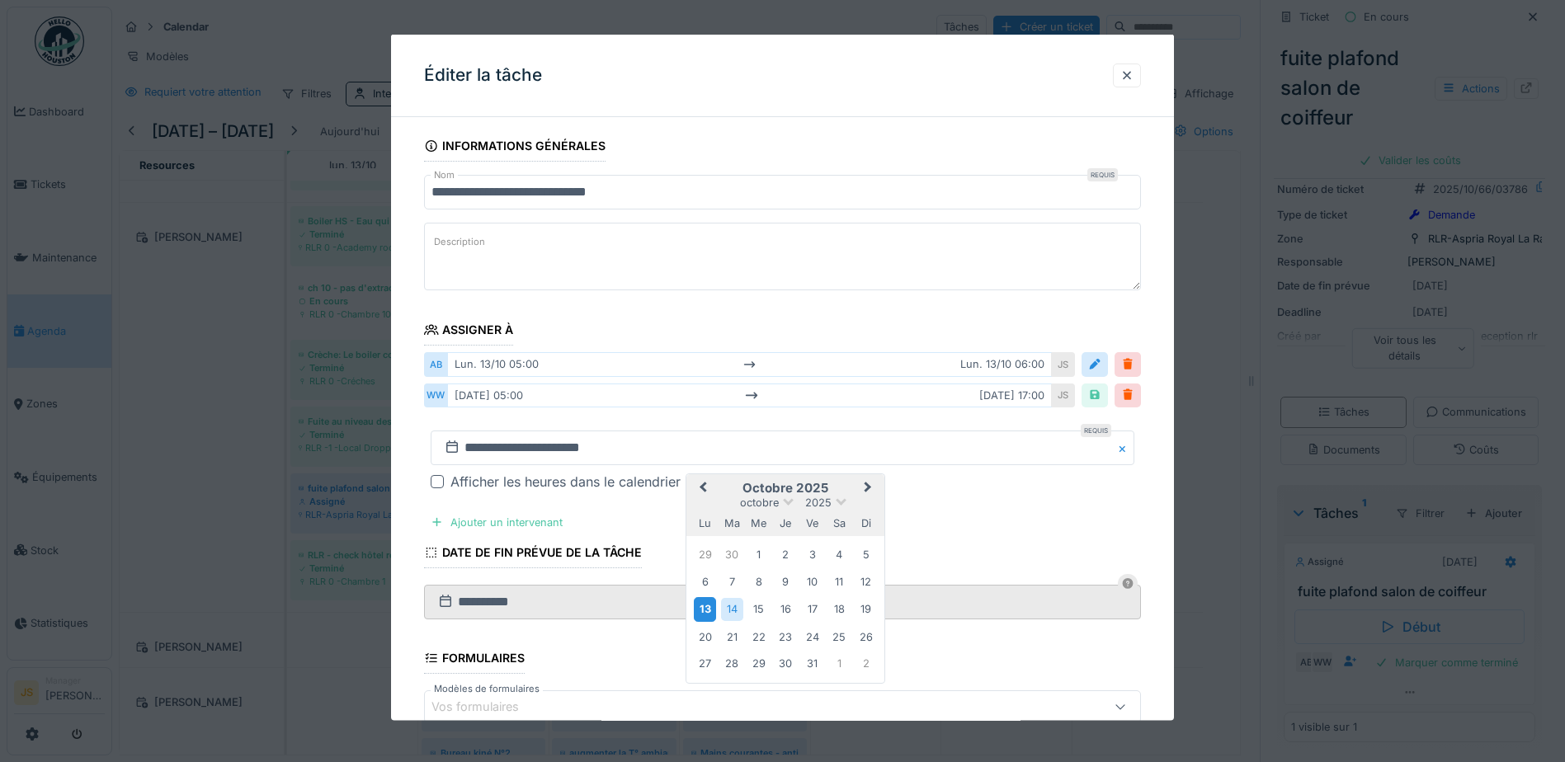
click at [713, 611] on div "13" at bounding box center [705, 609] width 22 height 24
click at [712, 611] on div "13" at bounding box center [705, 609] width 22 height 24
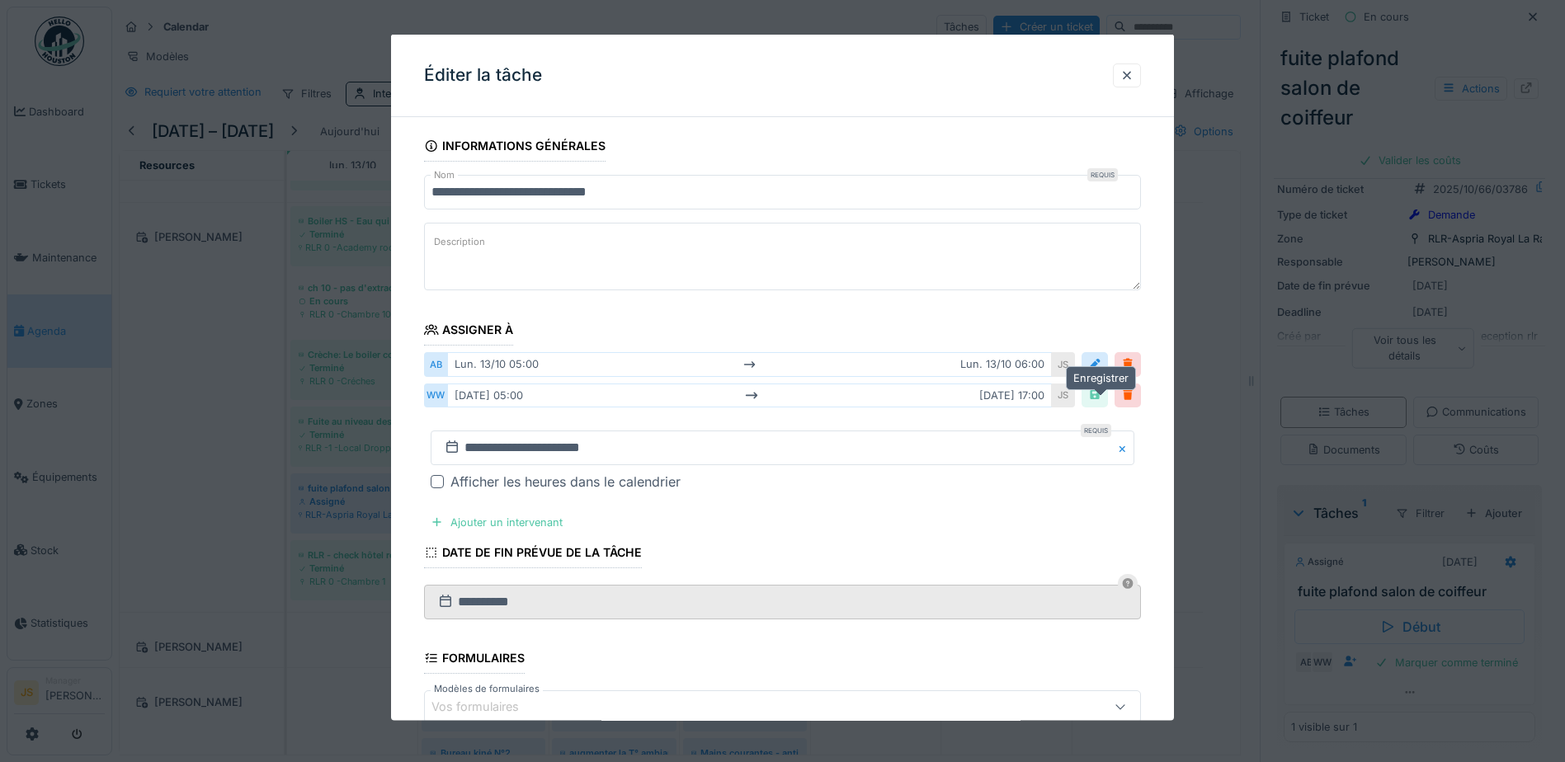
click at [1097, 389] on div at bounding box center [1094, 395] width 13 height 16
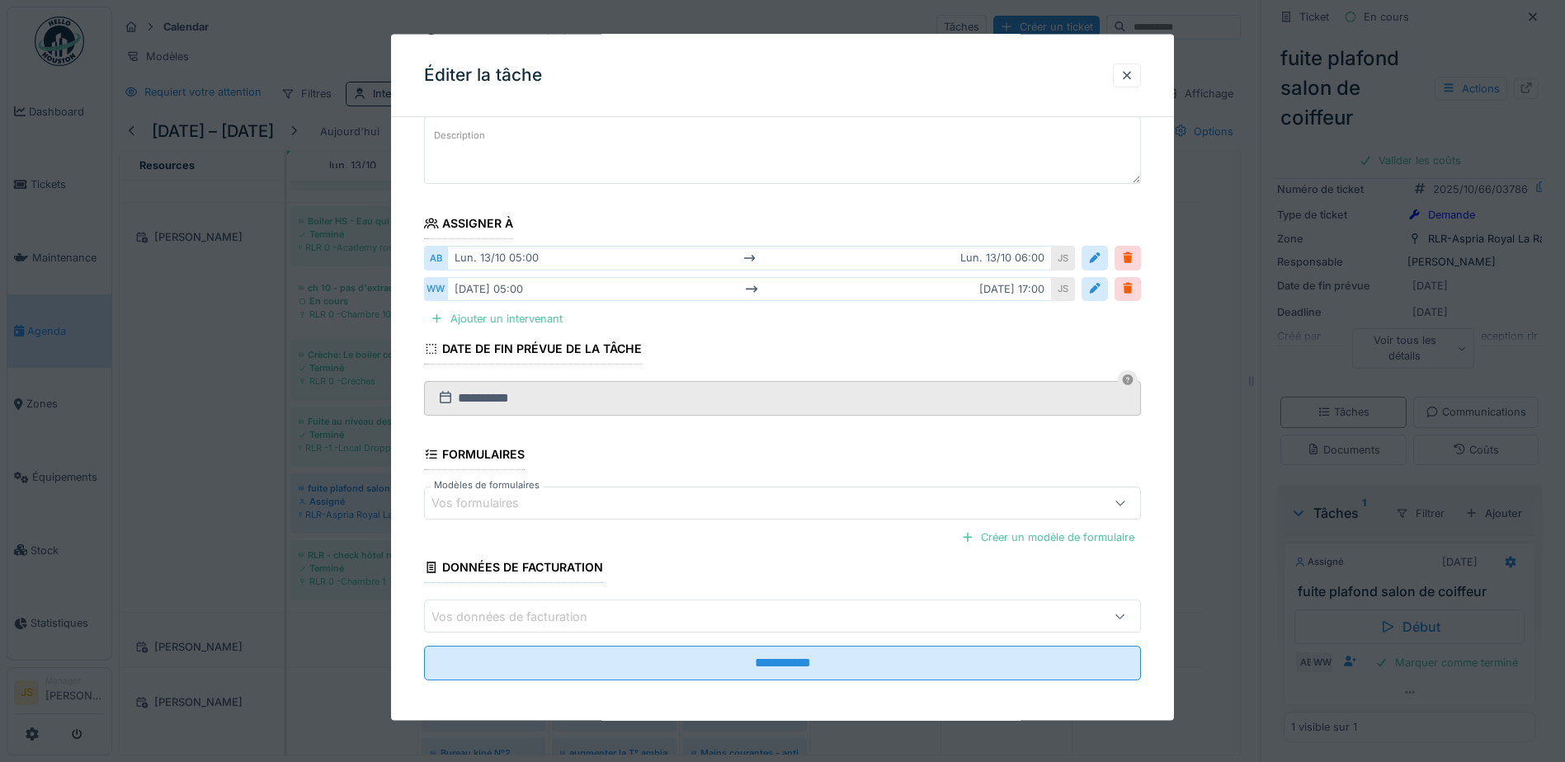
scroll to position [112, 0]
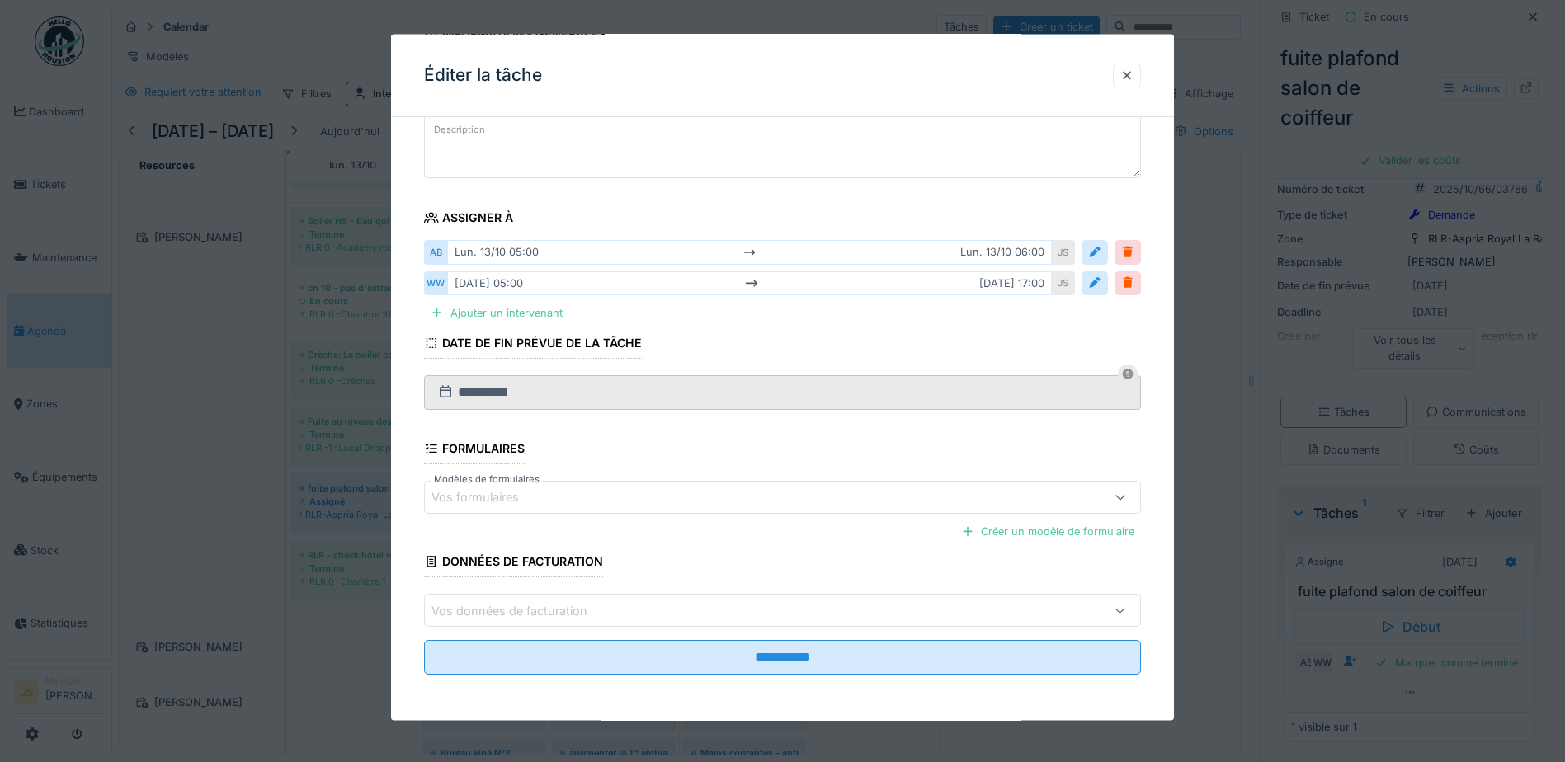
click at [794, 675] on div "**********" at bounding box center [782, 657] width 717 height 35
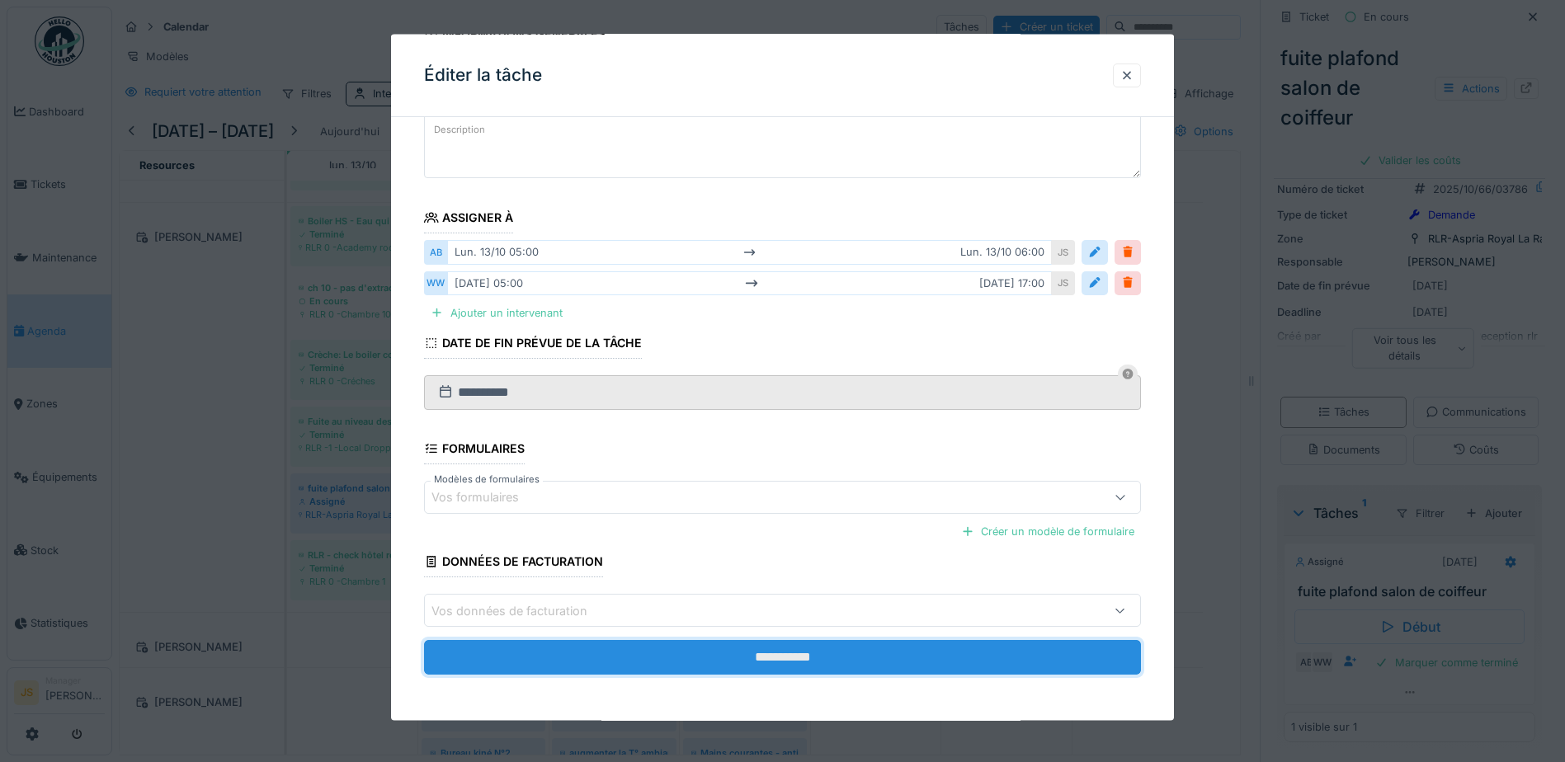
click at [795, 666] on input "**********" at bounding box center [782, 657] width 717 height 35
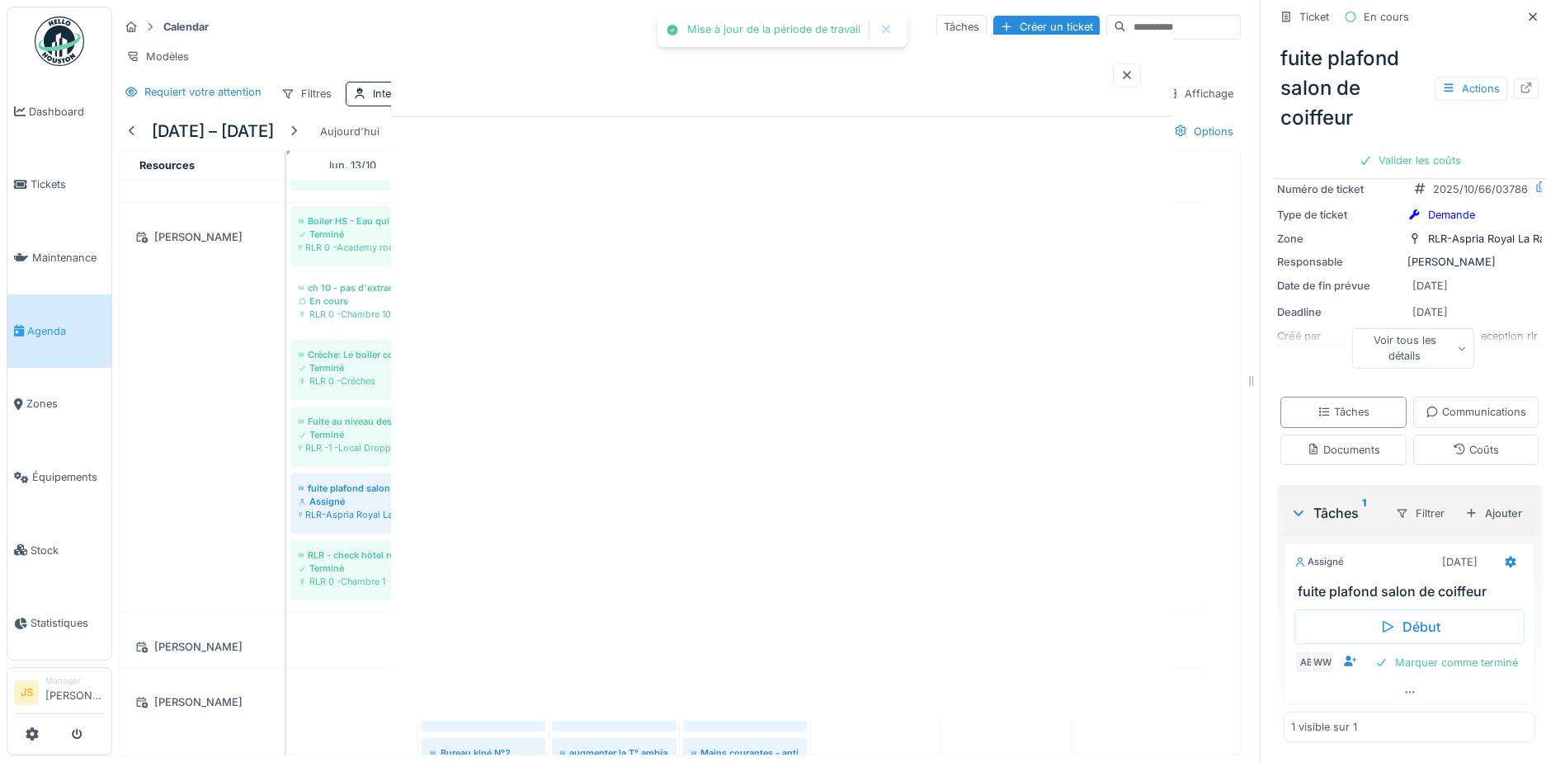
scroll to position [0, 0]
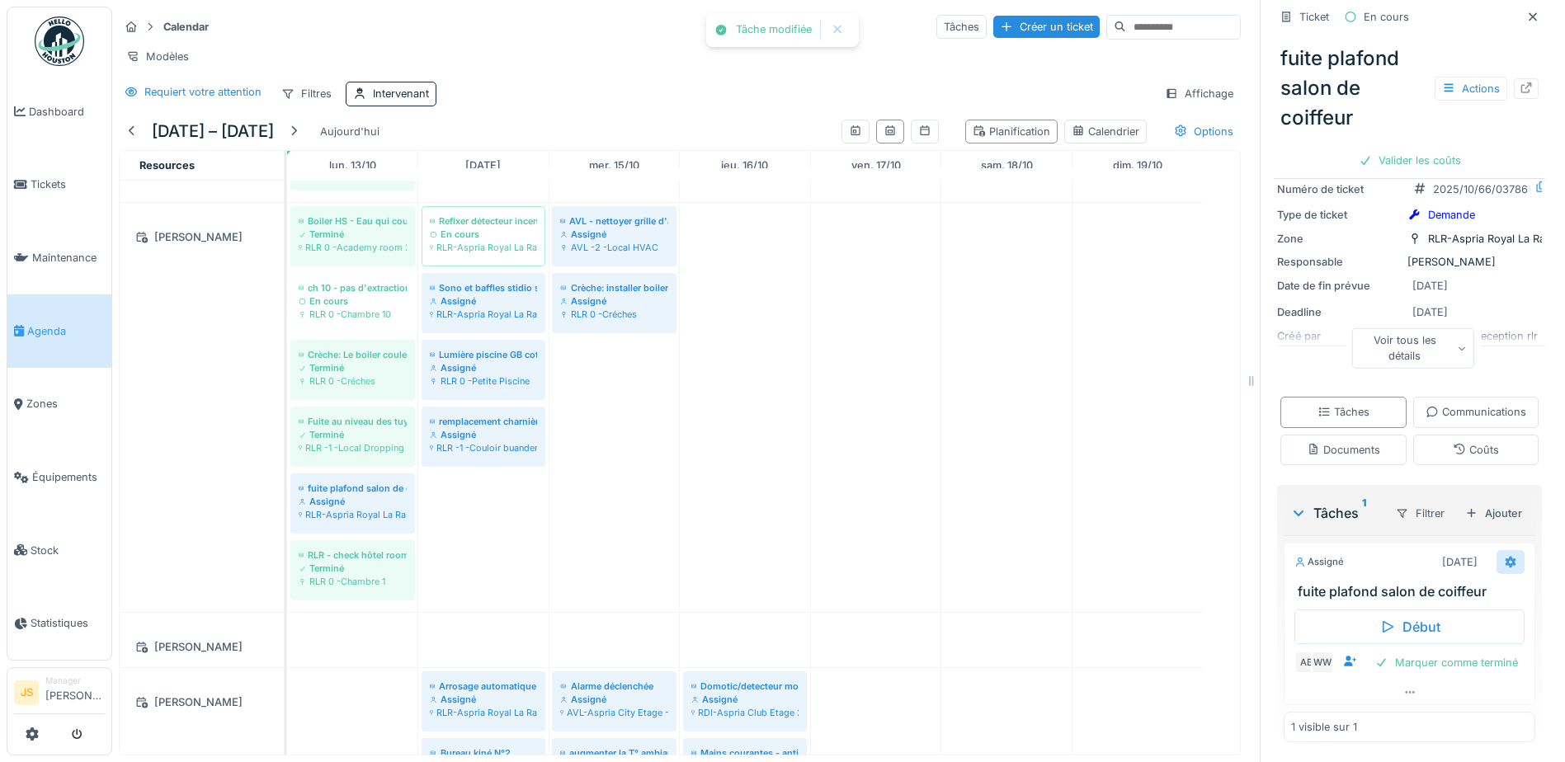
click at [1504, 557] on icon at bounding box center [1510, 562] width 13 height 11
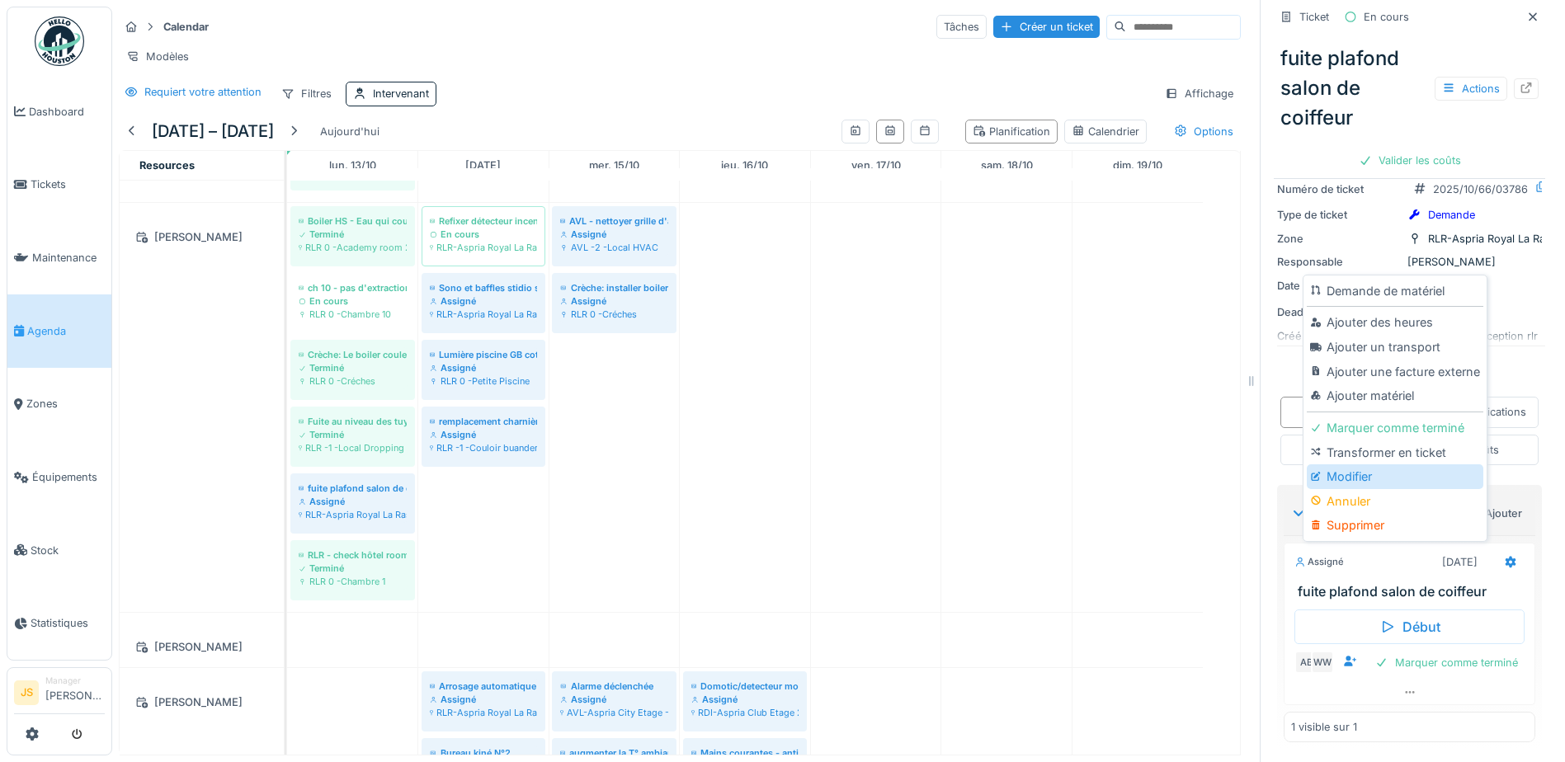
click at [1382, 465] on div "Modifier" at bounding box center [1395, 477] width 176 height 25
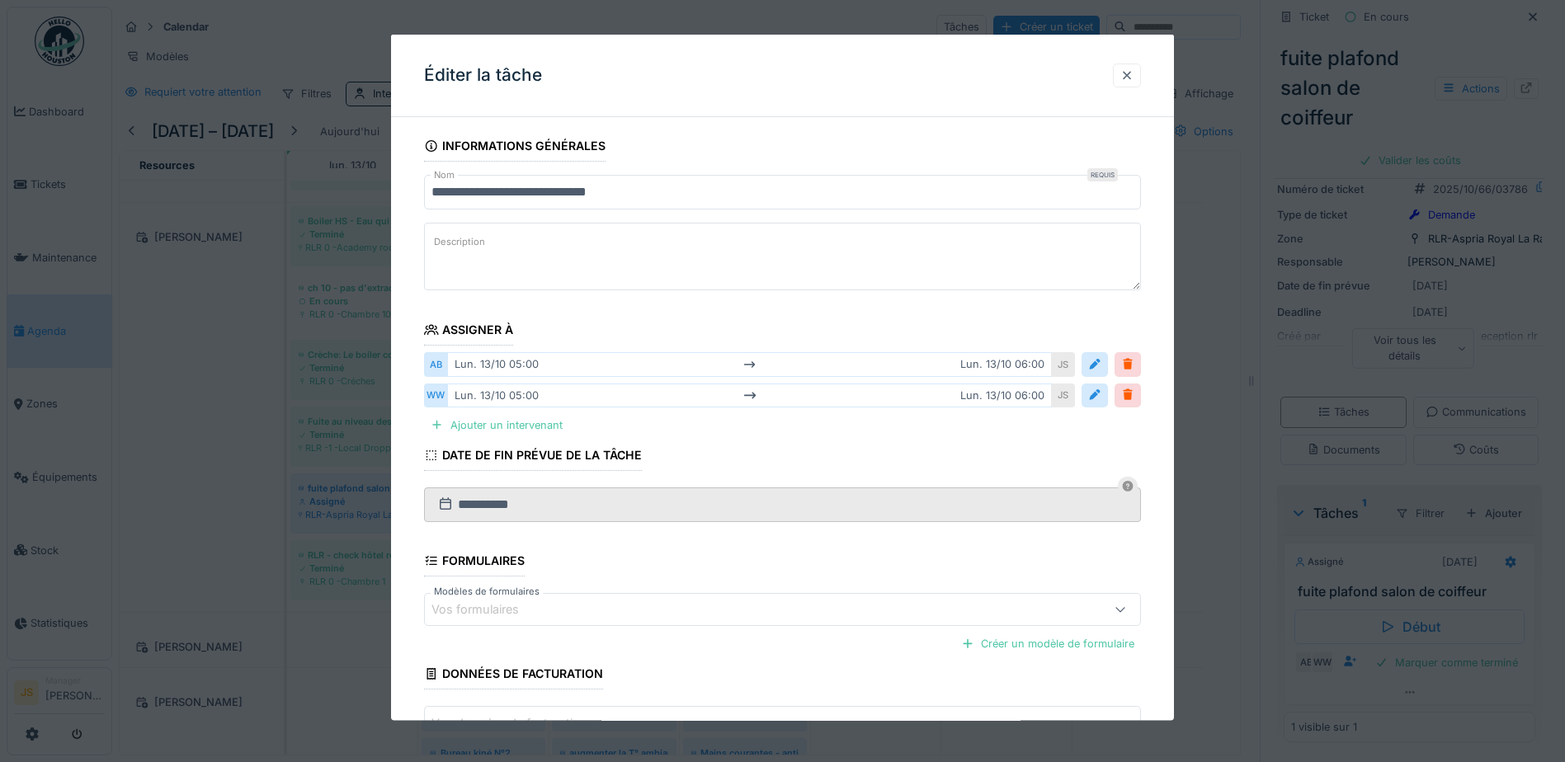
click at [1140, 78] on div at bounding box center [1127, 75] width 28 height 24
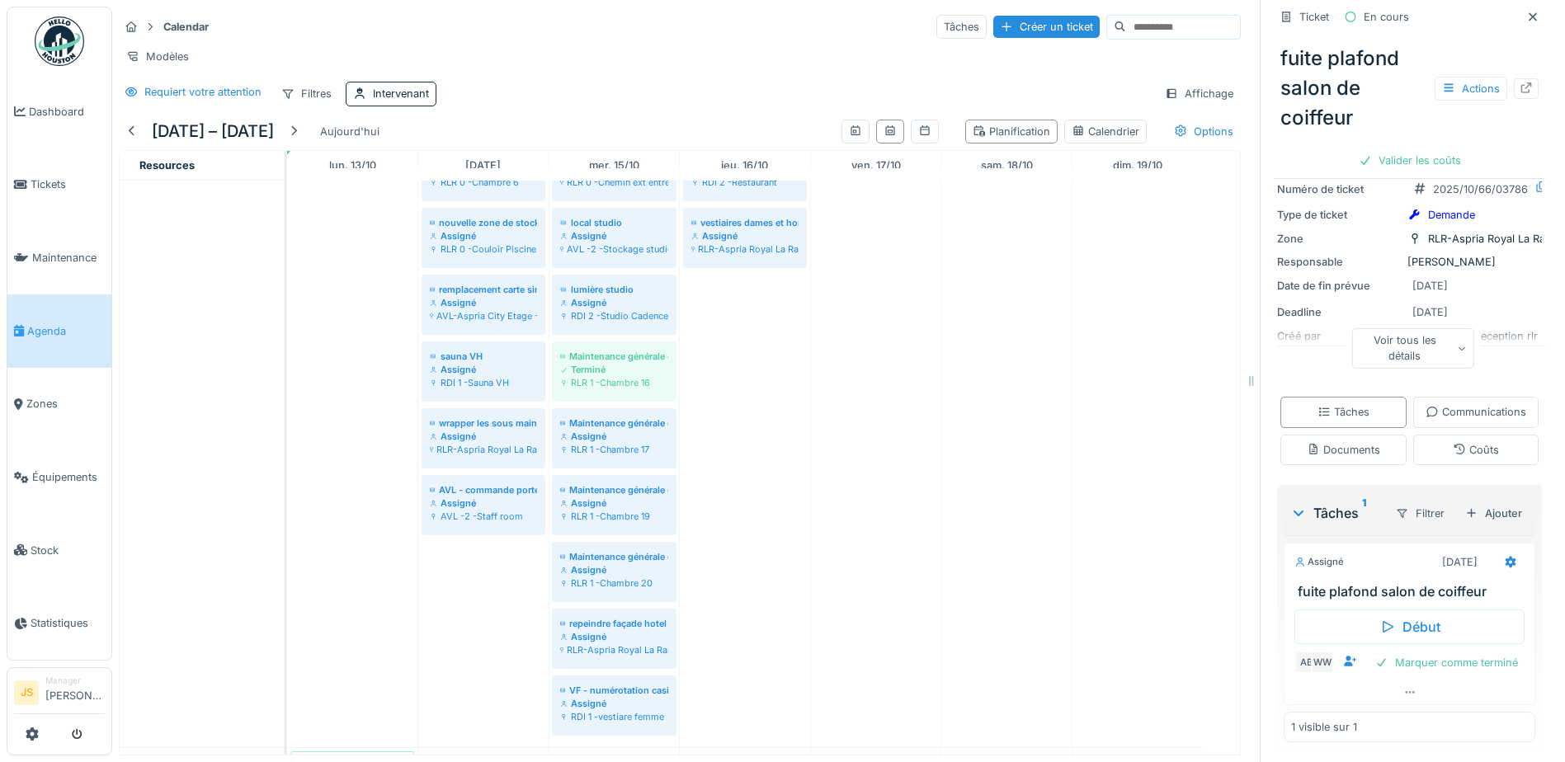
scroll to position [2759, 0]
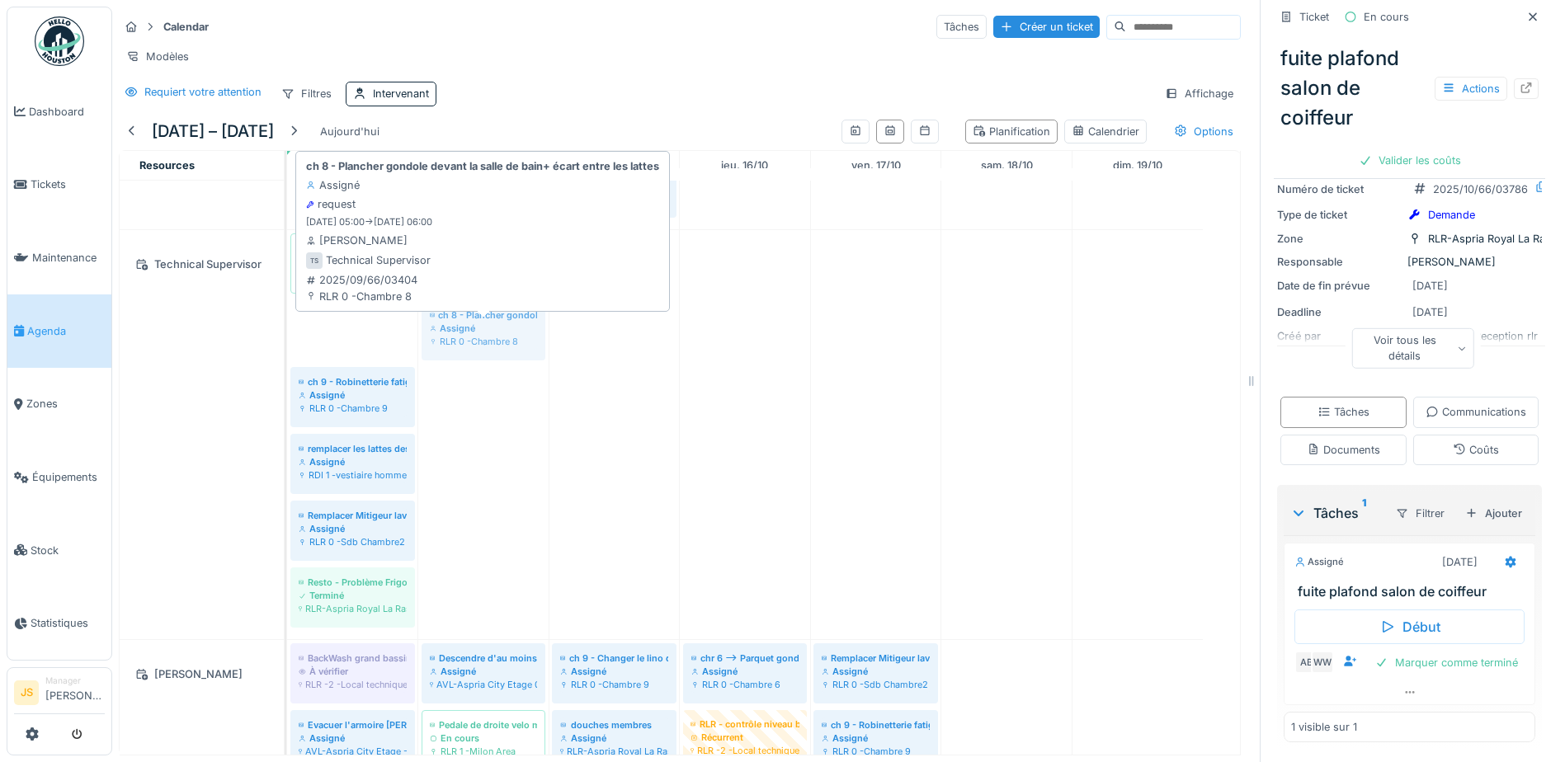
drag, startPoint x: 377, startPoint y: 328, endPoint x: 453, endPoint y: 337, distance: 76.4
click at [287, 337] on div "porte entree En cours AVL-Aspria City Etage 0 ch 8 - Plancher gondole devant la…" at bounding box center [287, 434] width 0 height 409
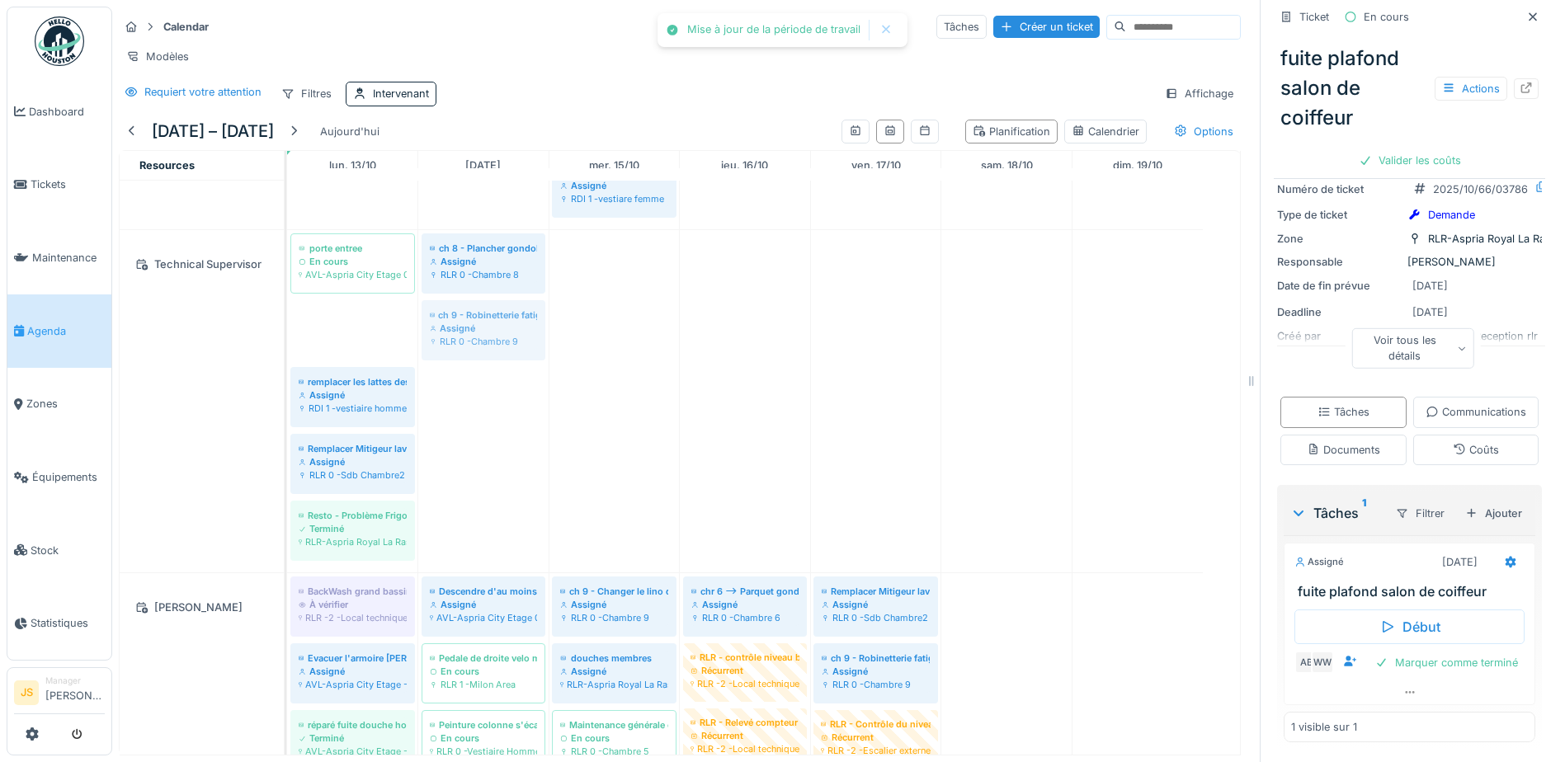
drag, startPoint x: 355, startPoint y: 337, endPoint x: 432, endPoint y: 338, distance: 77.6
click at [287, 338] on div "porte entree En cours AVL-Aspria City Etage 0 ch 8 - Plancher gondole devant la…" at bounding box center [287, 401] width 0 height 342
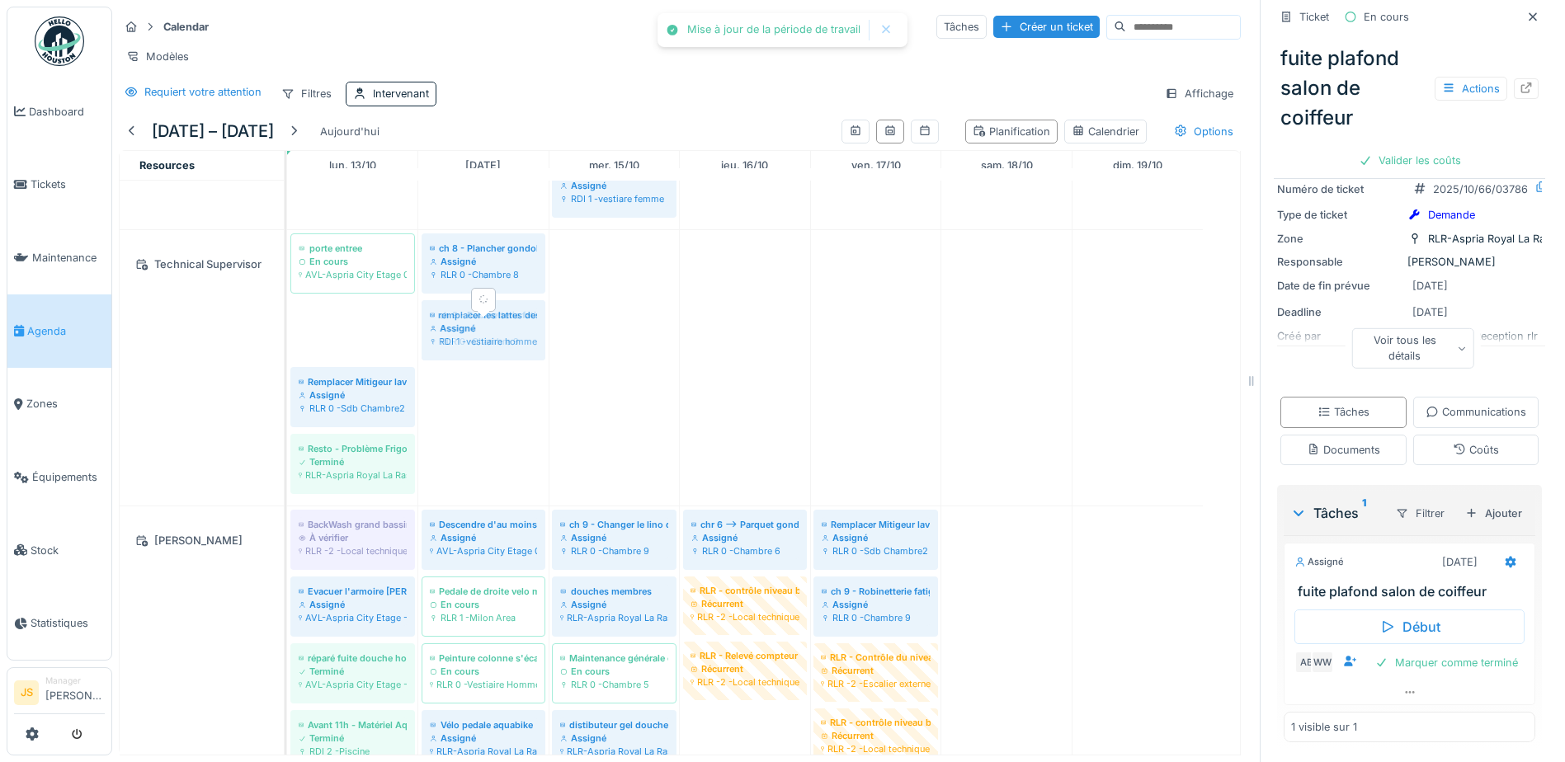
drag, startPoint x: 372, startPoint y: 329, endPoint x: 440, endPoint y: 332, distance: 67.7
click at [287, 332] on div "porte entree En cours AVL-Aspria City Etage 0 ch 8 - Plancher gondole devant la…" at bounding box center [287, 368] width 0 height 276
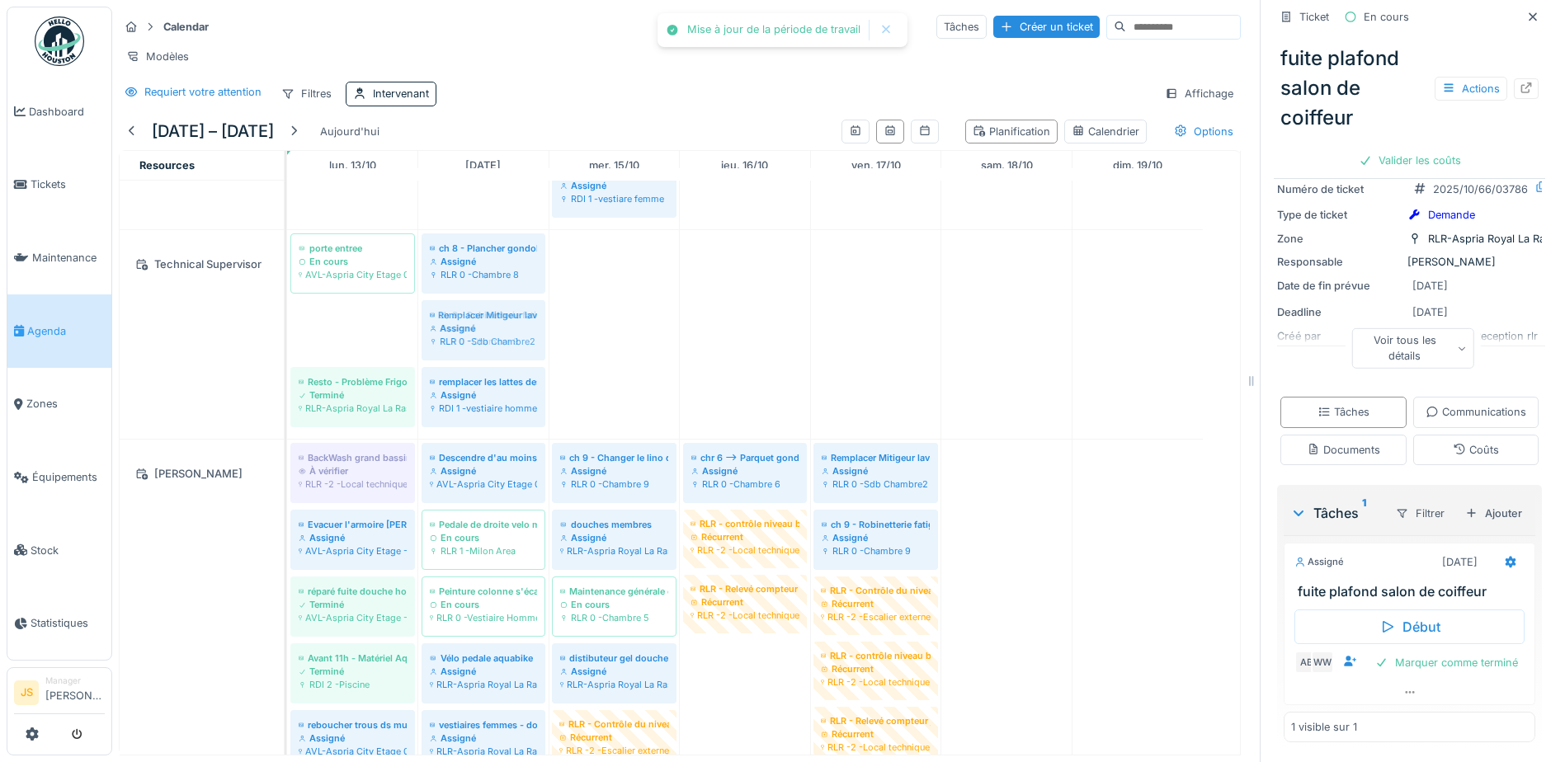
drag, startPoint x: 370, startPoint y: 331, endPoint x: 437, endPoint y: 331, distance: 67.7
click at [287, 331] on div "porte entree En cours AVL-Aspria City Etage 0 ch 8 - Plancher gondole devant la…" at bounding box center [287, 334] width 0 height 209
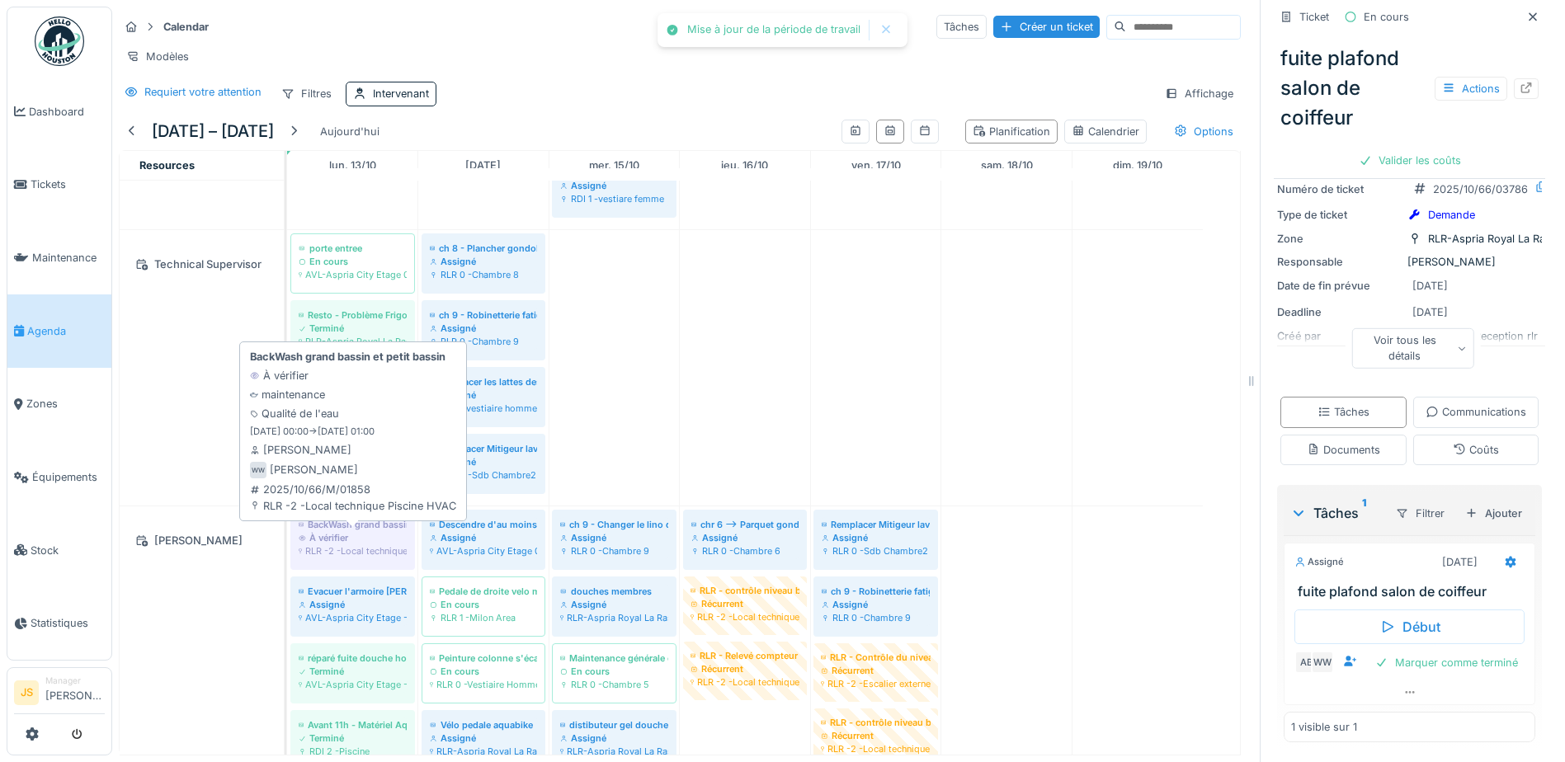
click at [353, 533] on div "À vérifier" at bounding box center [353, 537] width 108 height 13
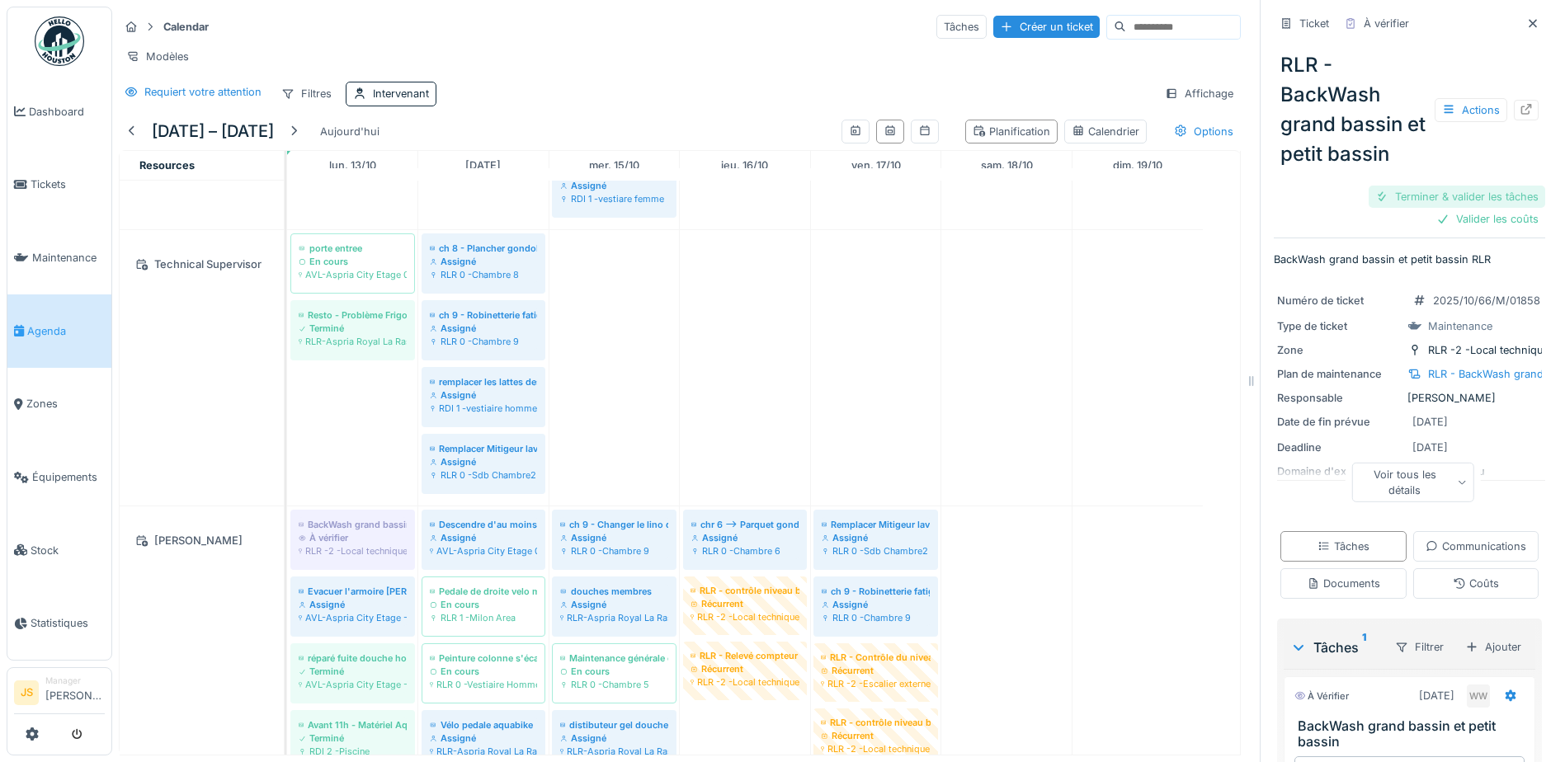
click at [1454, 186] on div "Terminer & valider les tâches" at bounding box center [1457, 197] width 177 height 22
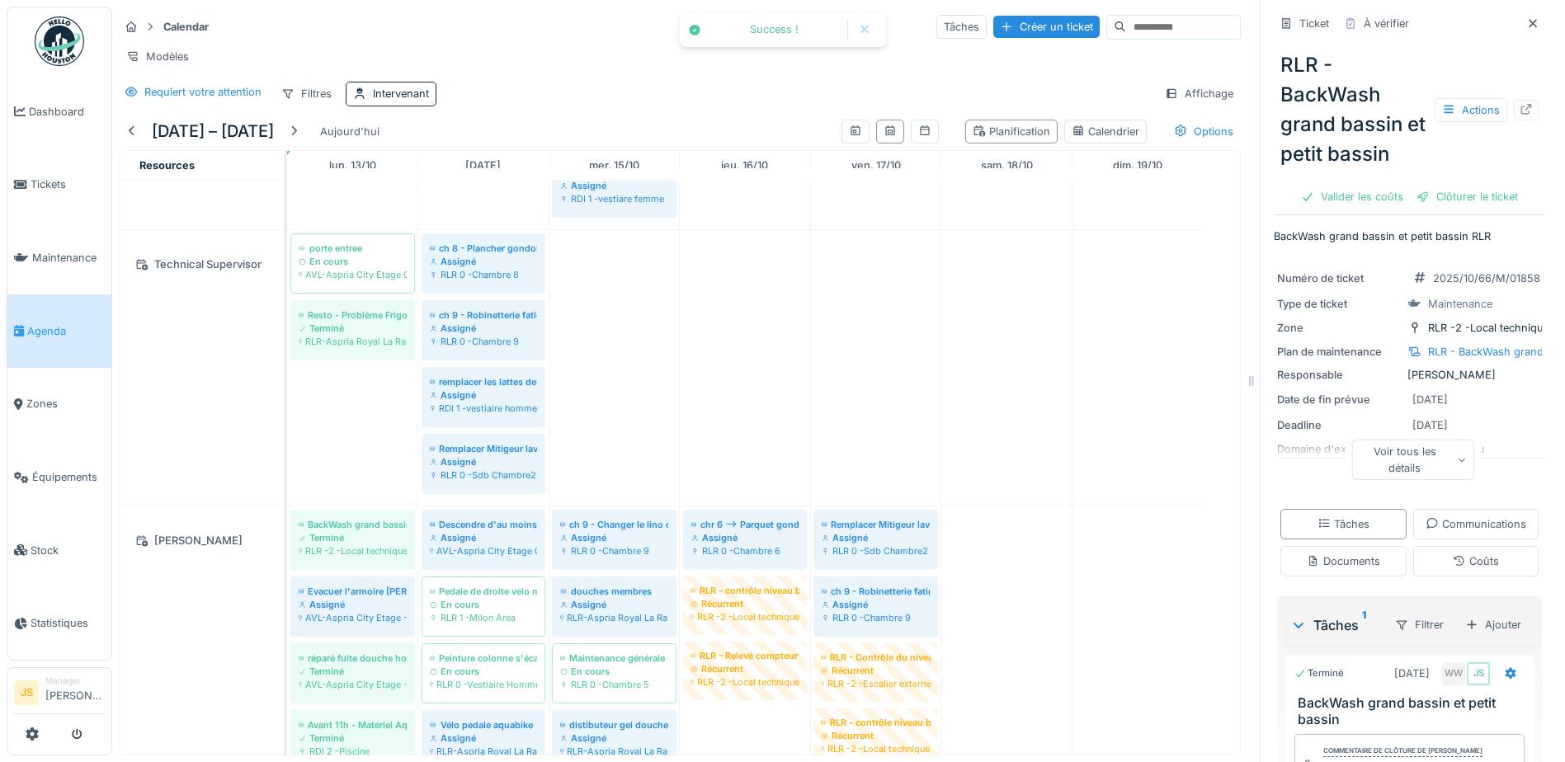
click at [1471, 186] on div "Clôturer le ticket" at bounding box center [1467, 197] width 115 height 22
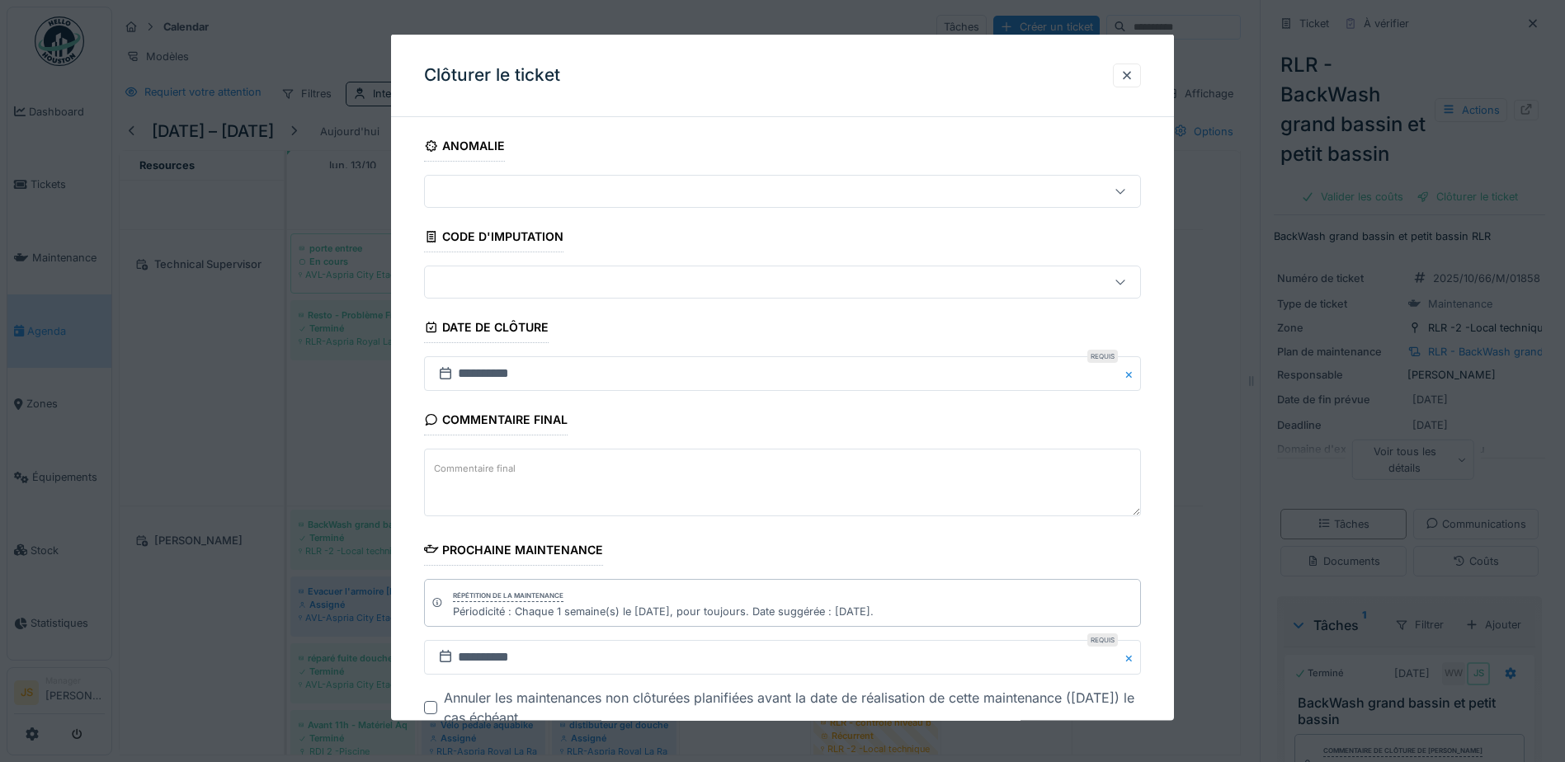
scroll to position [107, 0]
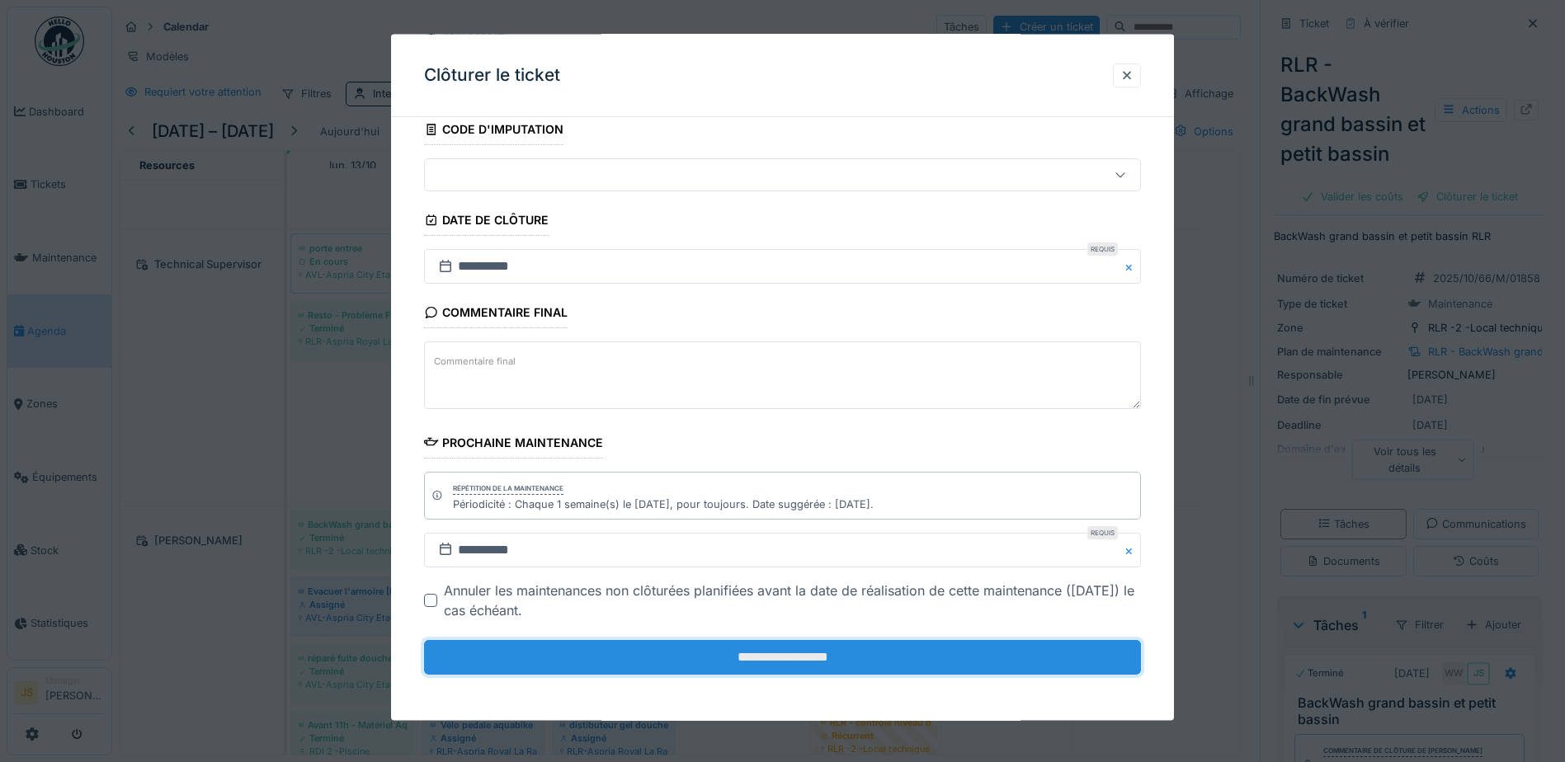
click at [824, 657] on input "**********" at bounding box center [782, 657] width 717 height 35
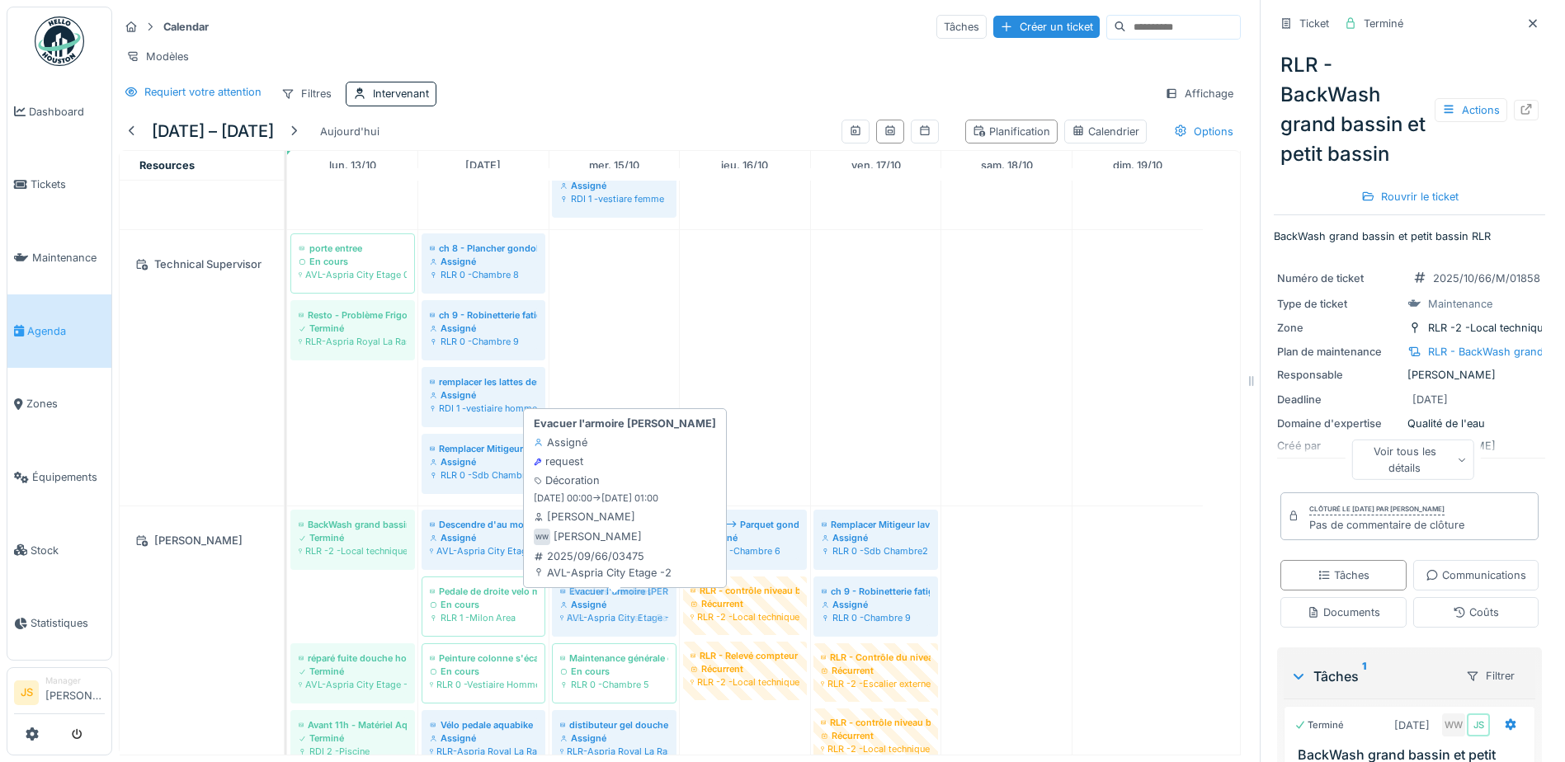
drag, startPoint x: 366, startPoint y: 601, endPoint x: 597, endPoint y: 604, distance: 230.2
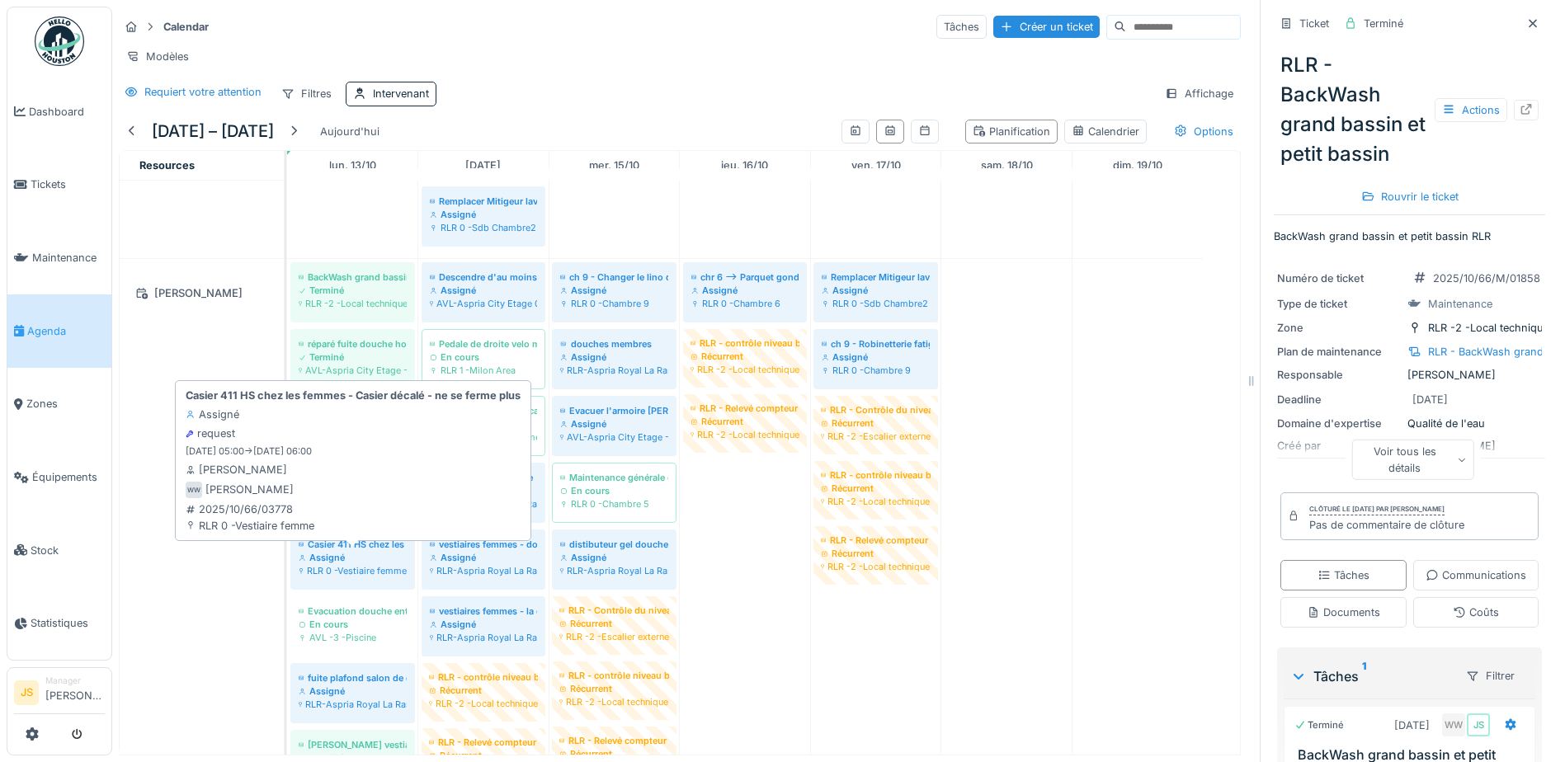
click at [351, 564] on div "Assigné" at bounding box center [353, 557] width 108 height 13
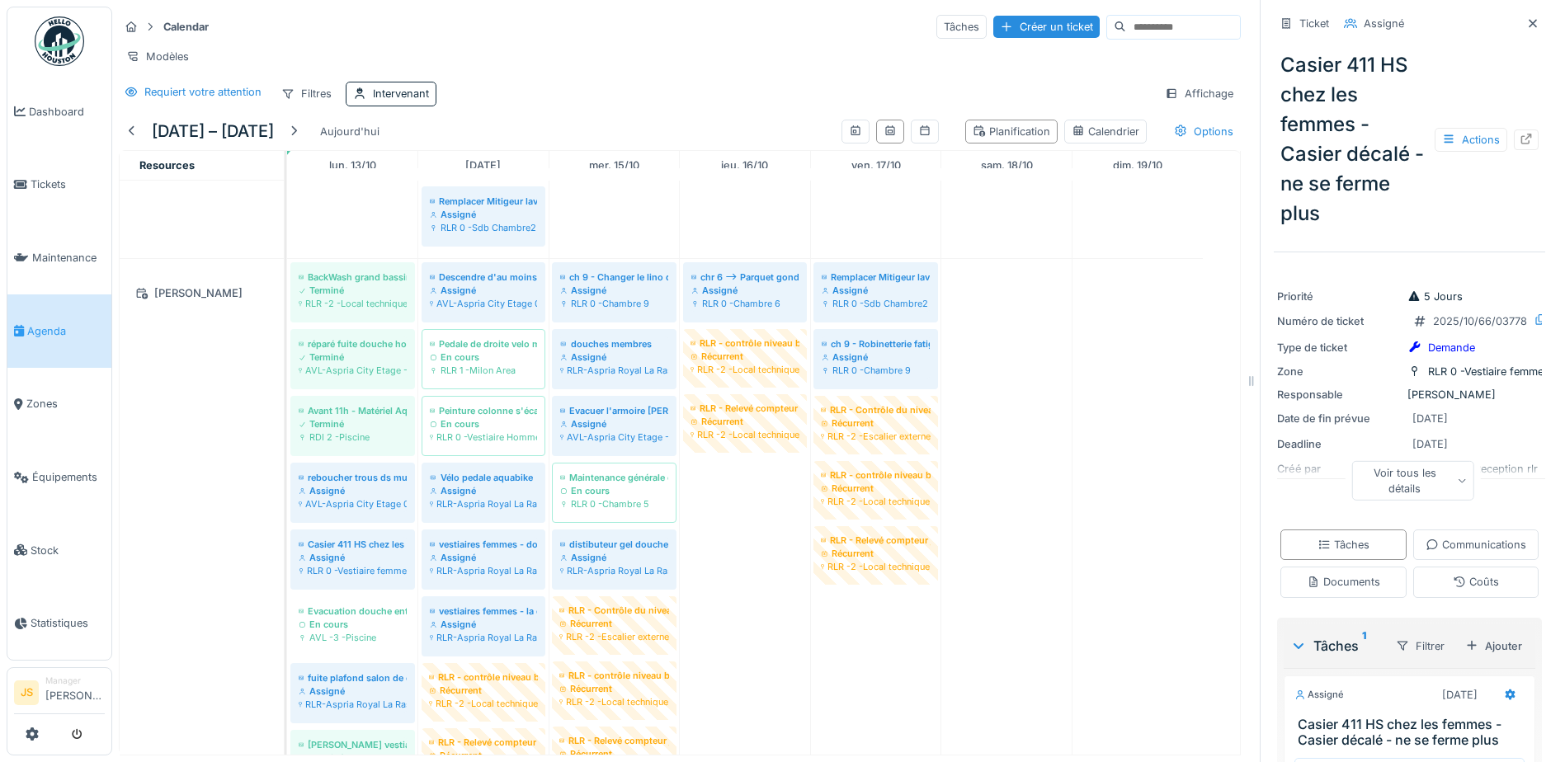
click at [178, 561] on div "[PERSON_NAME]" at bounding box center [202, 597] width 164 height 677
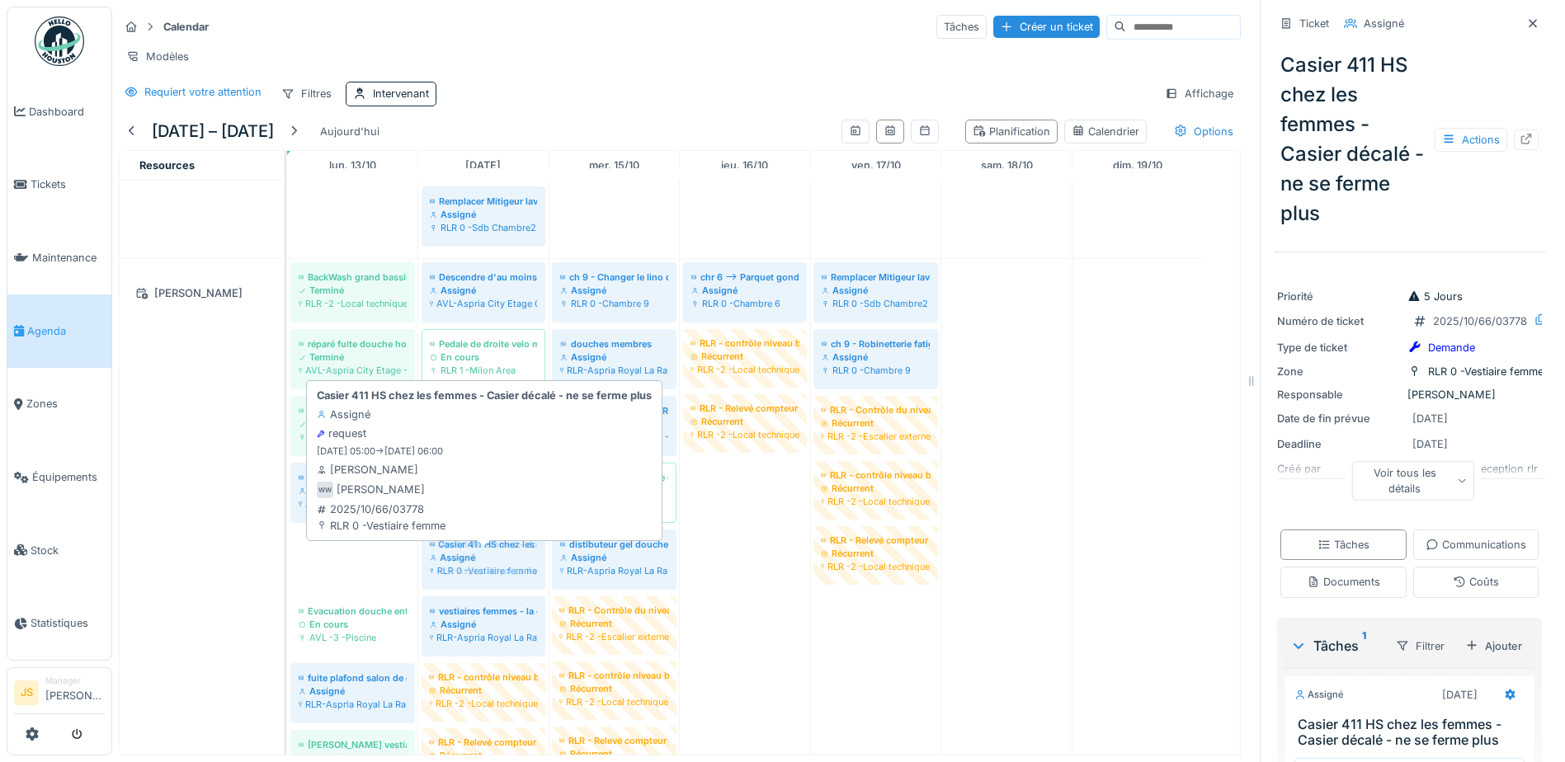
drag, startPoint x: 331, startPoint y: 559, endPoint x: 514, endPoint y: 573, distance: 183.7
click at [287, 573] on div "BackWash grand bassin et petit bassin Terminé RLR -2 -Local technique Piscine H…" at bounding box center [287, 597] width 0 height 677
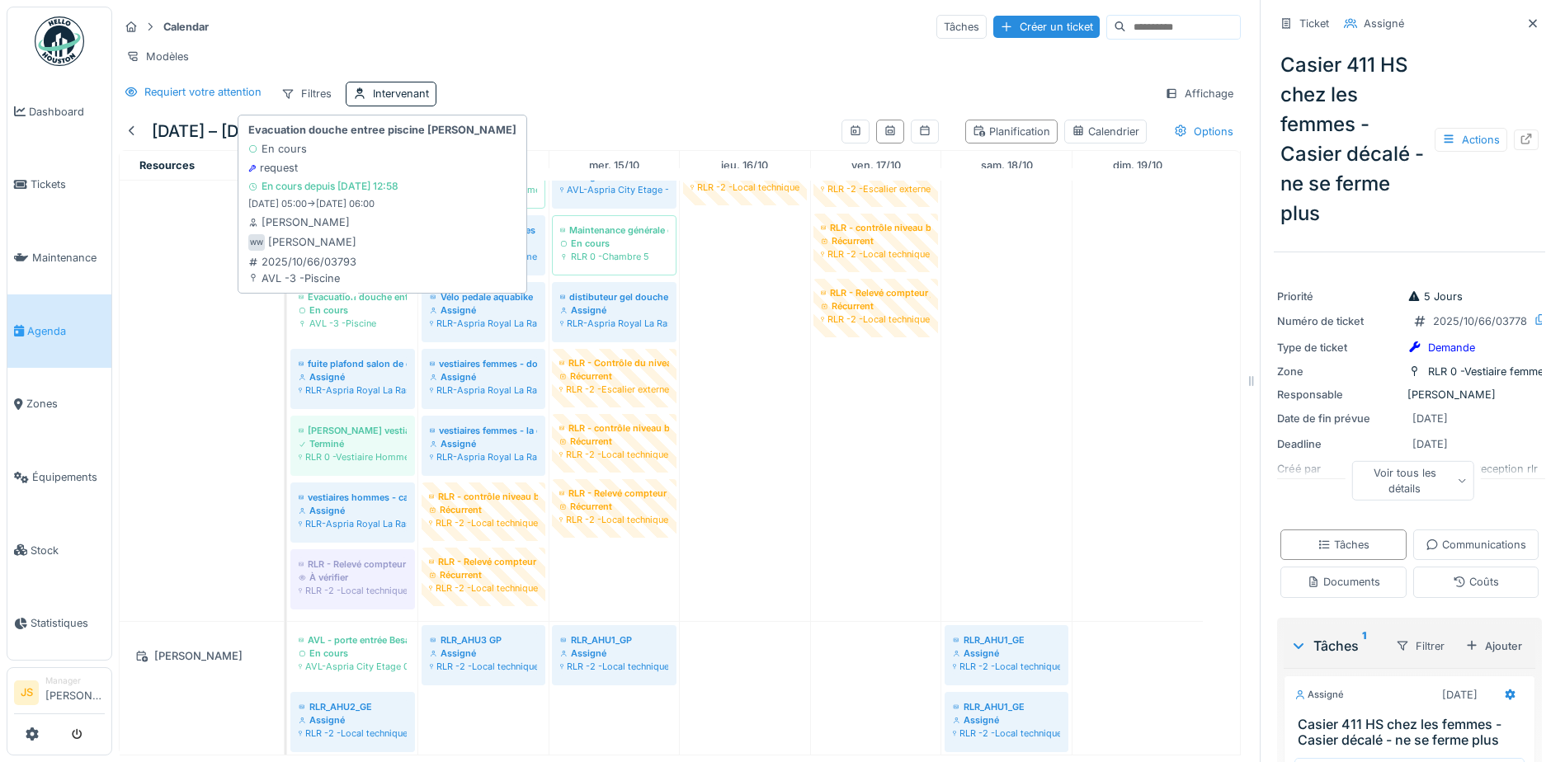
click at [336, 311] on div "En cours" at bounding box center [353, 310] width 108 height 13
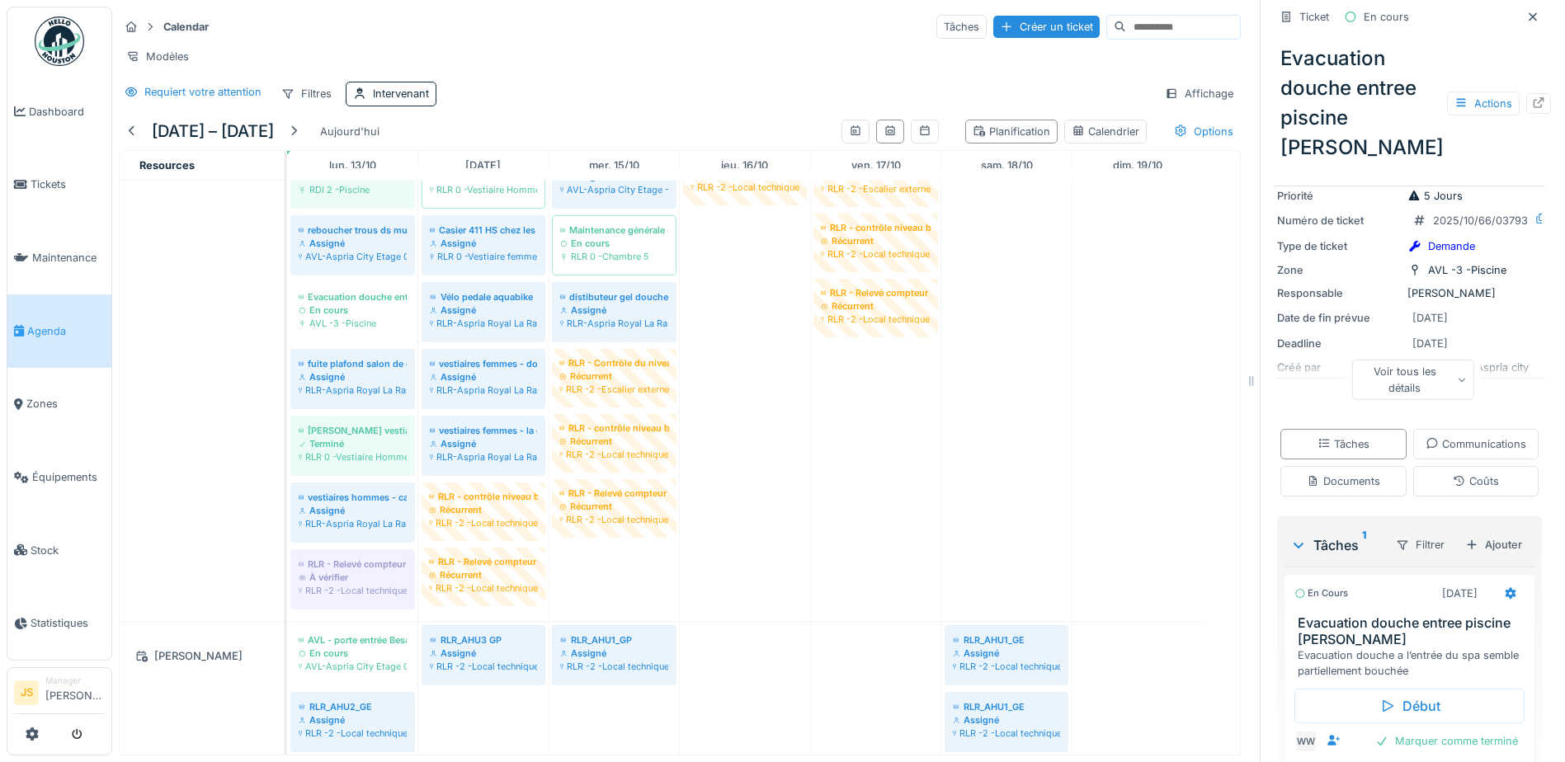
scroll to position [35, 0]
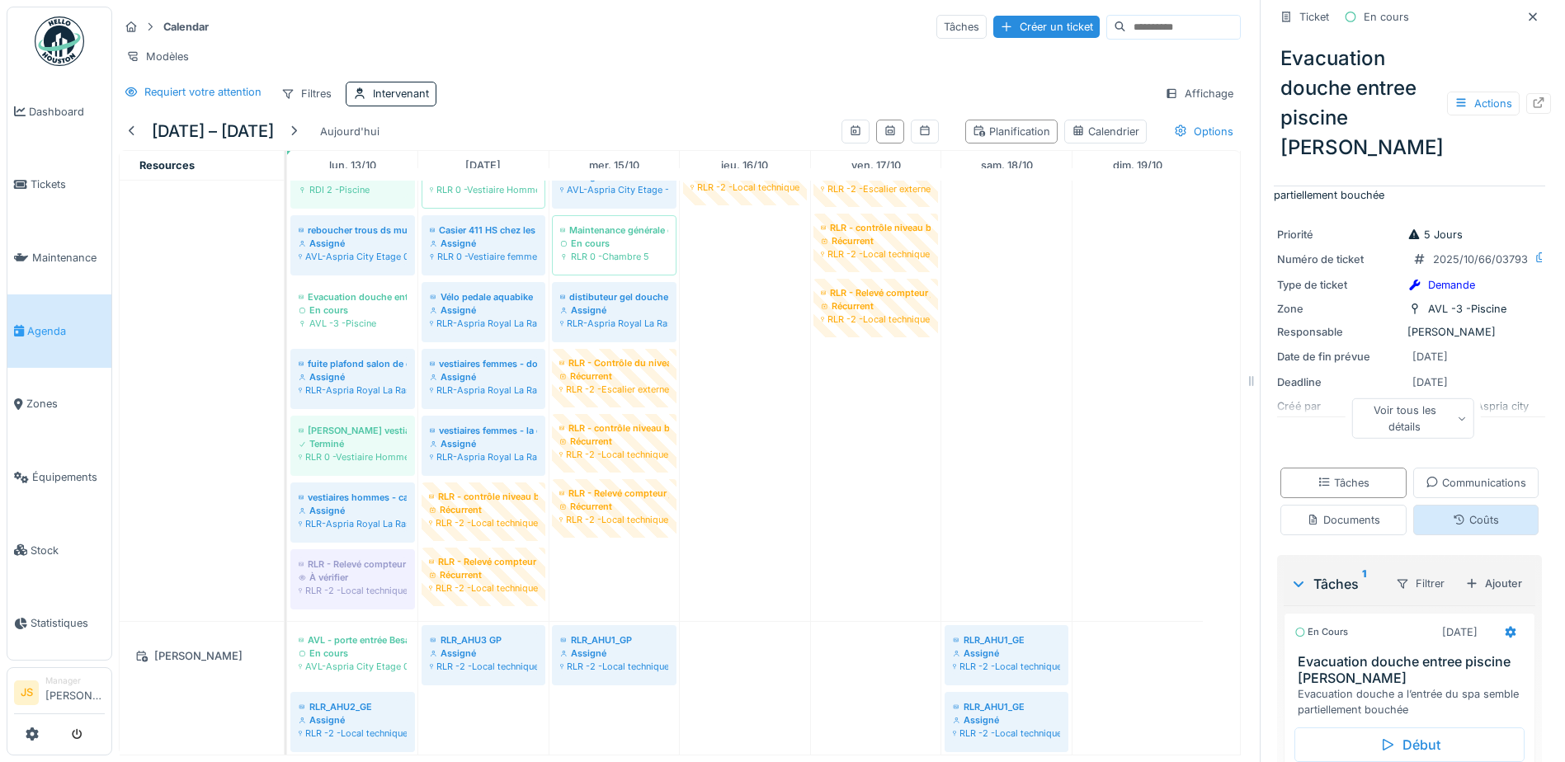
click at [1453, 528] on div "Coûts" at bounding box center [1476, 520] width 46 height 16
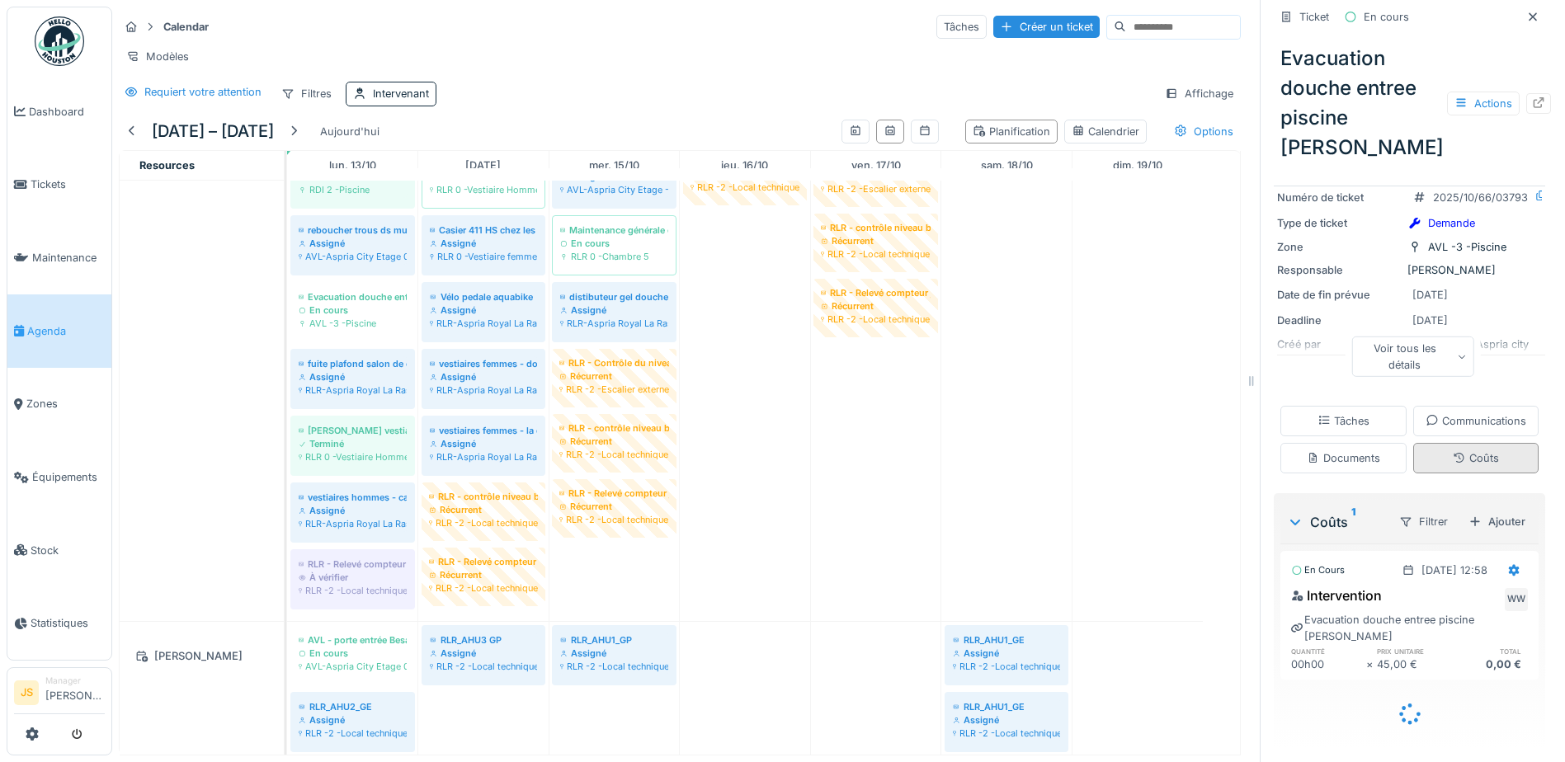
scroll to position [109, 0]
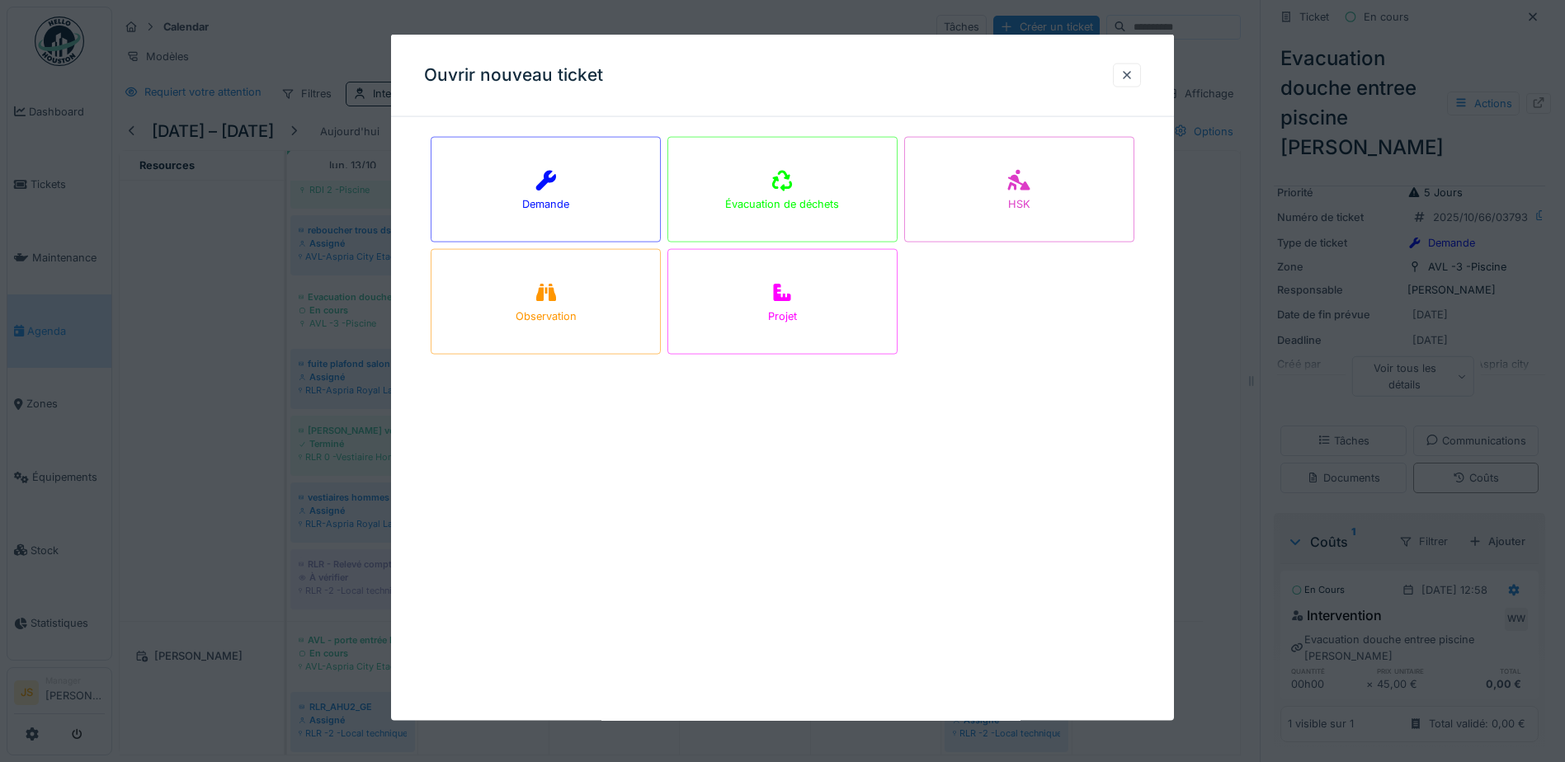
click at [156, 439] on div at bounding box center [782, 381] width 1565 height 762
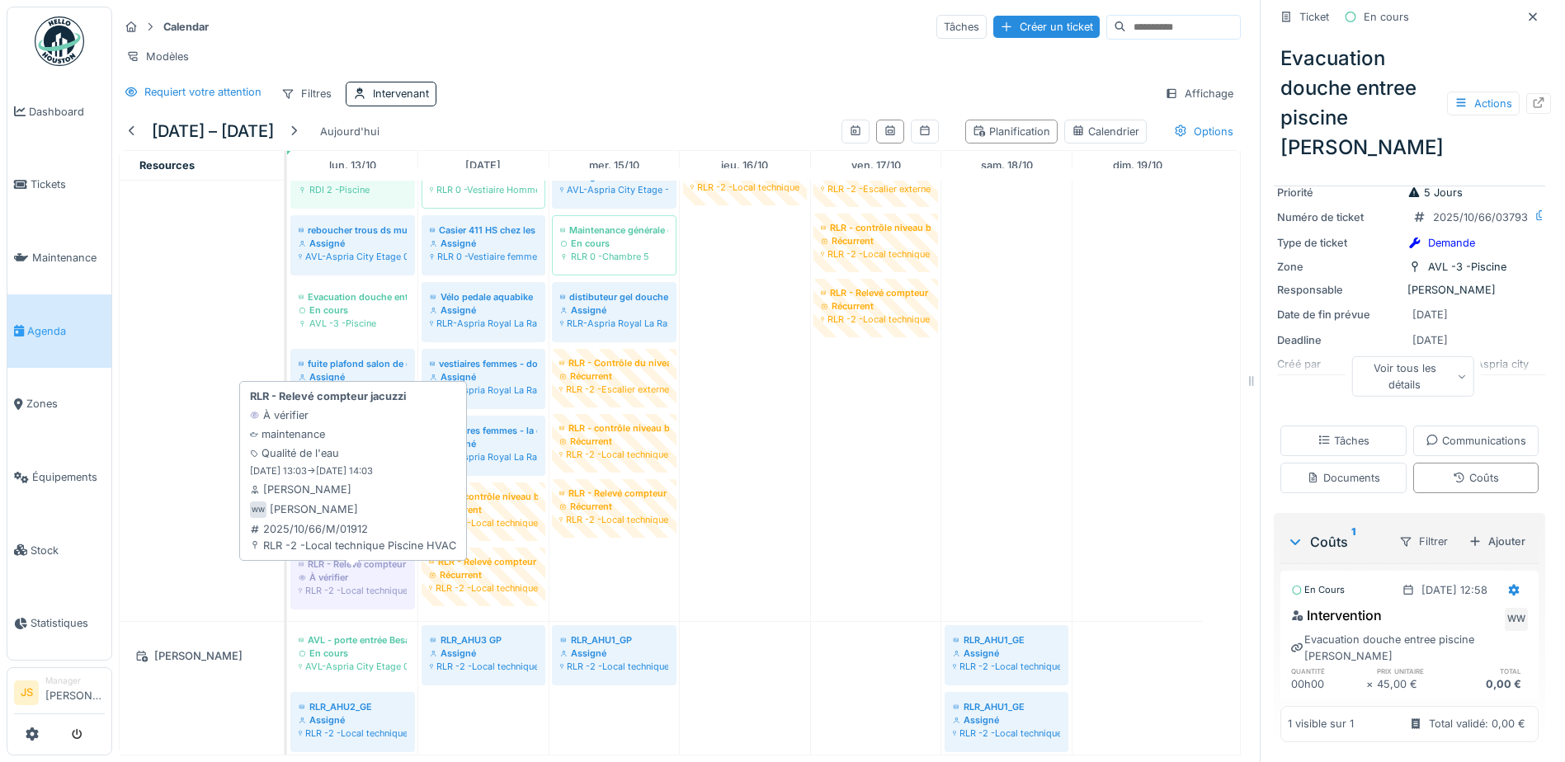
click at [364, 591] on div "RLR -2 -Local technique Piscine HVAC" at bounding box center [353, 590] width 108 height 13
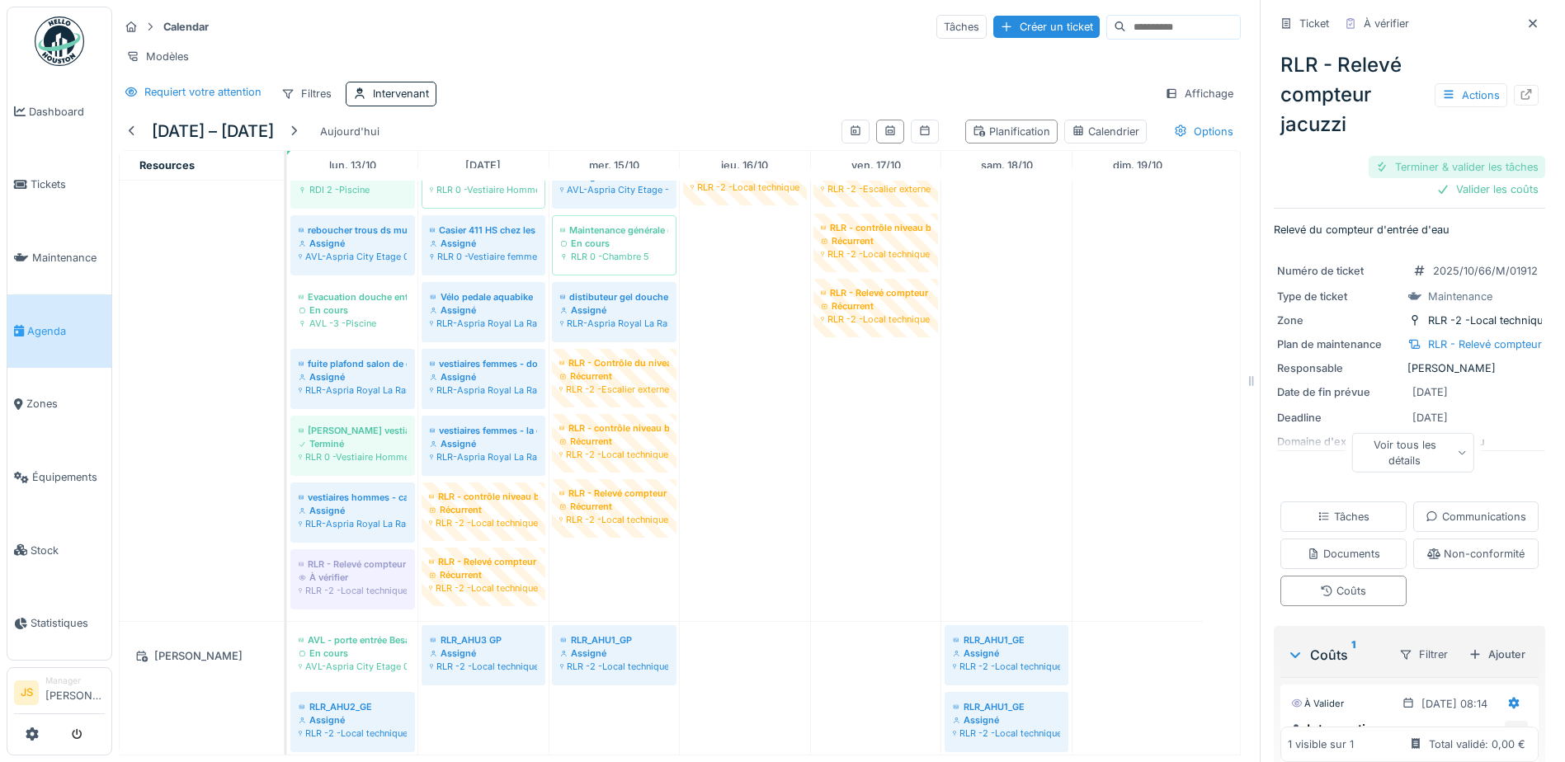
click at [1480, 160] on div "Terminer & valider les tâches" at bounding box center [1457, 167] width 177 height 22
click at [1478, 178] on div "Valider les coûts" at bounding box center [1488, 189] width 116 height 22
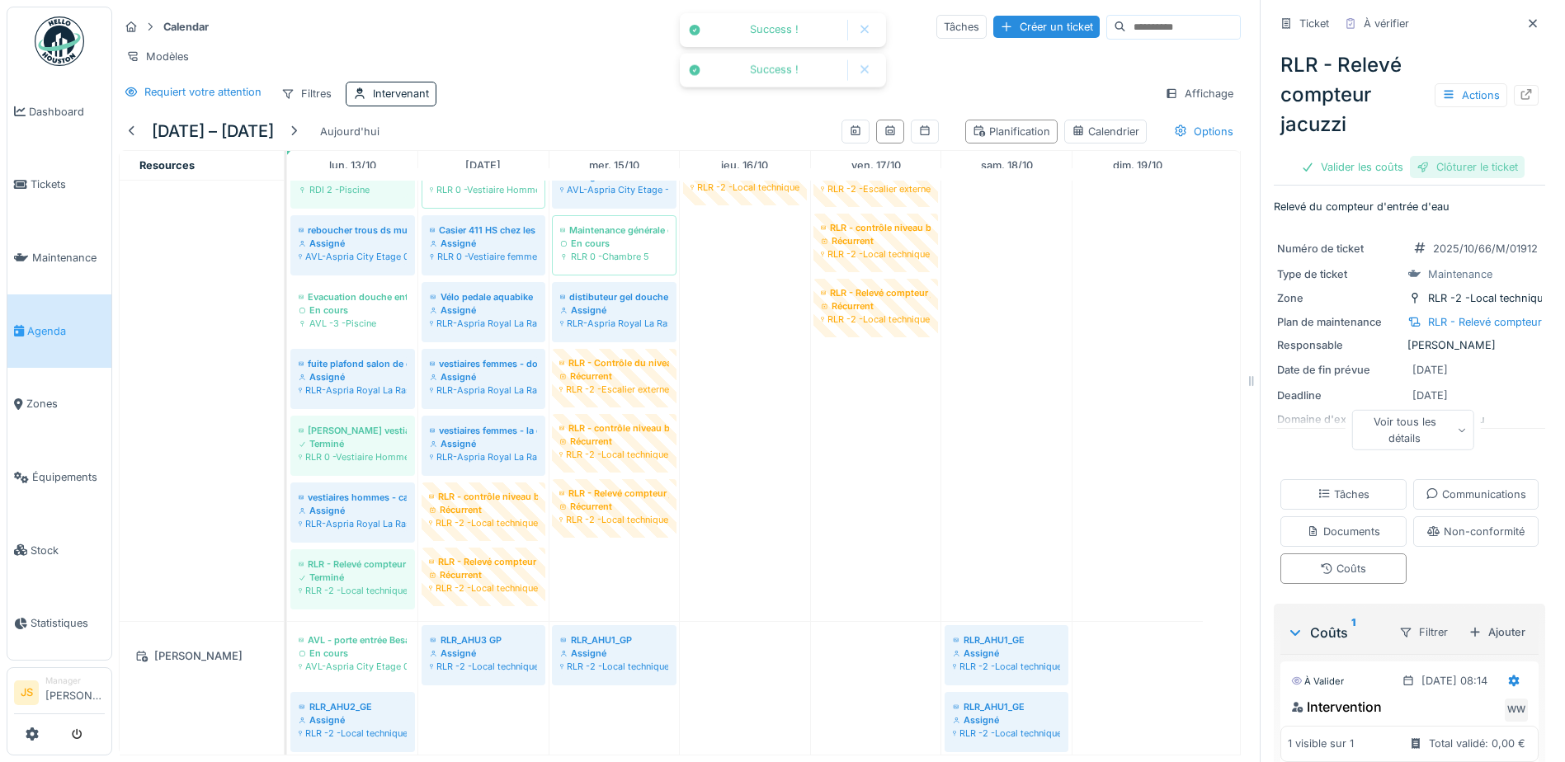
click at [1473, 150] on div "RLR - Relevé compteur jacuzzi Actions Valider les coûts Clôturer le ticket" at bounding box center [1409, 109] width 271 height 144
click at [1442, 156] on div "Clôturer le ticket" at bounding box center [1409, 167] width 115 height 22
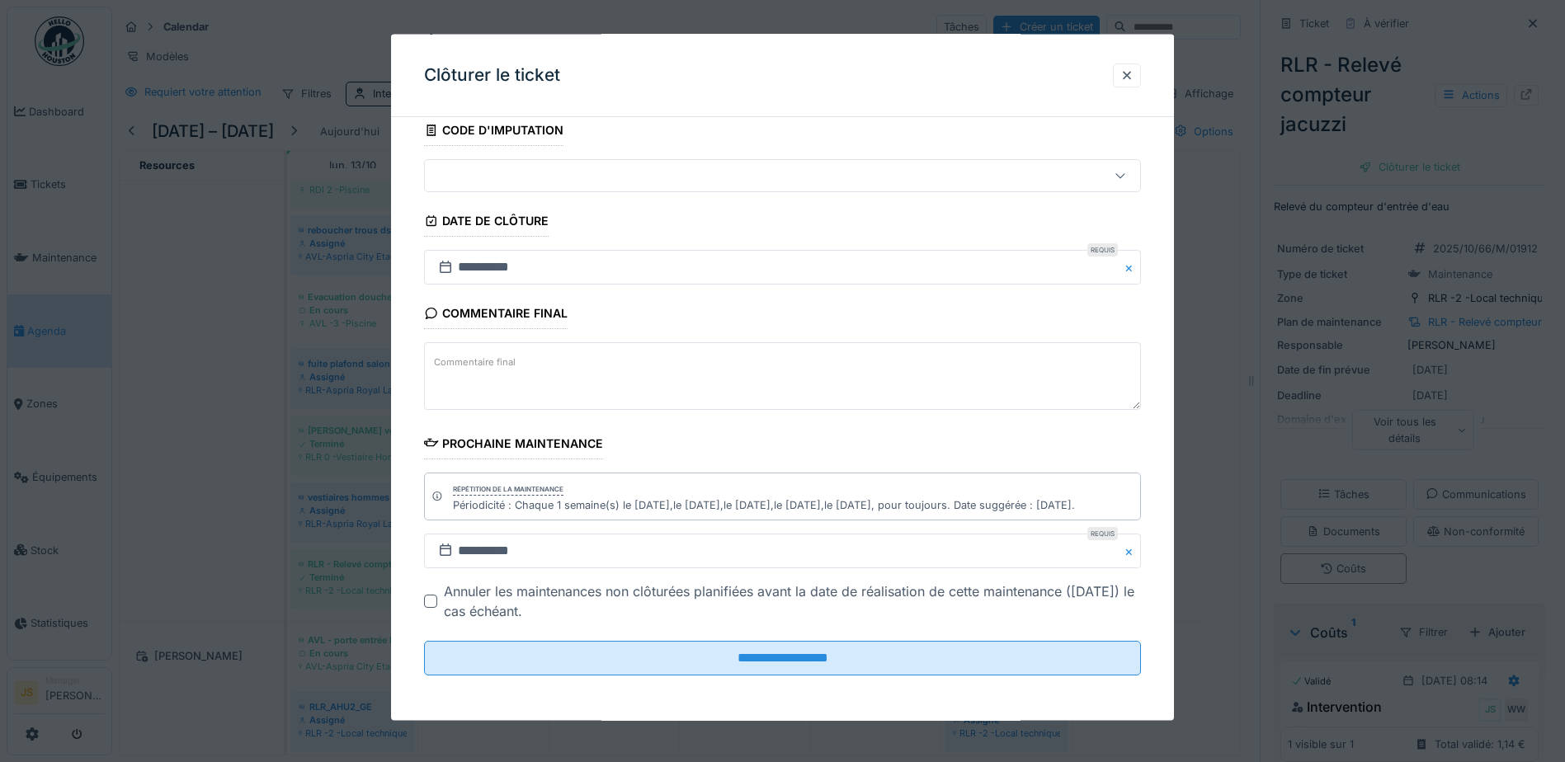
scroll to position [107, 0]
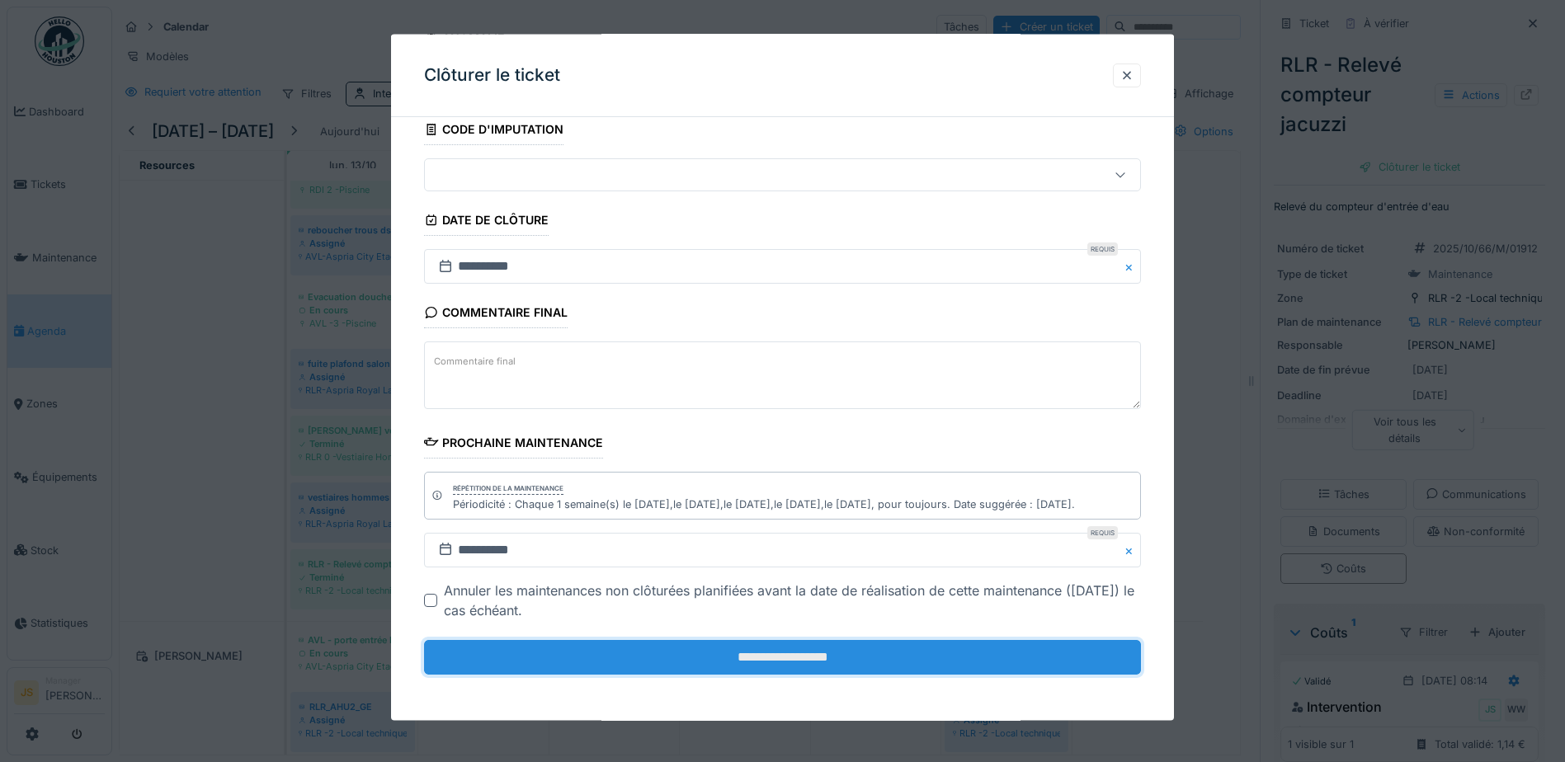
click at [771, 667] on input "**********" at bounding box center [782, 657] width 717 height 35
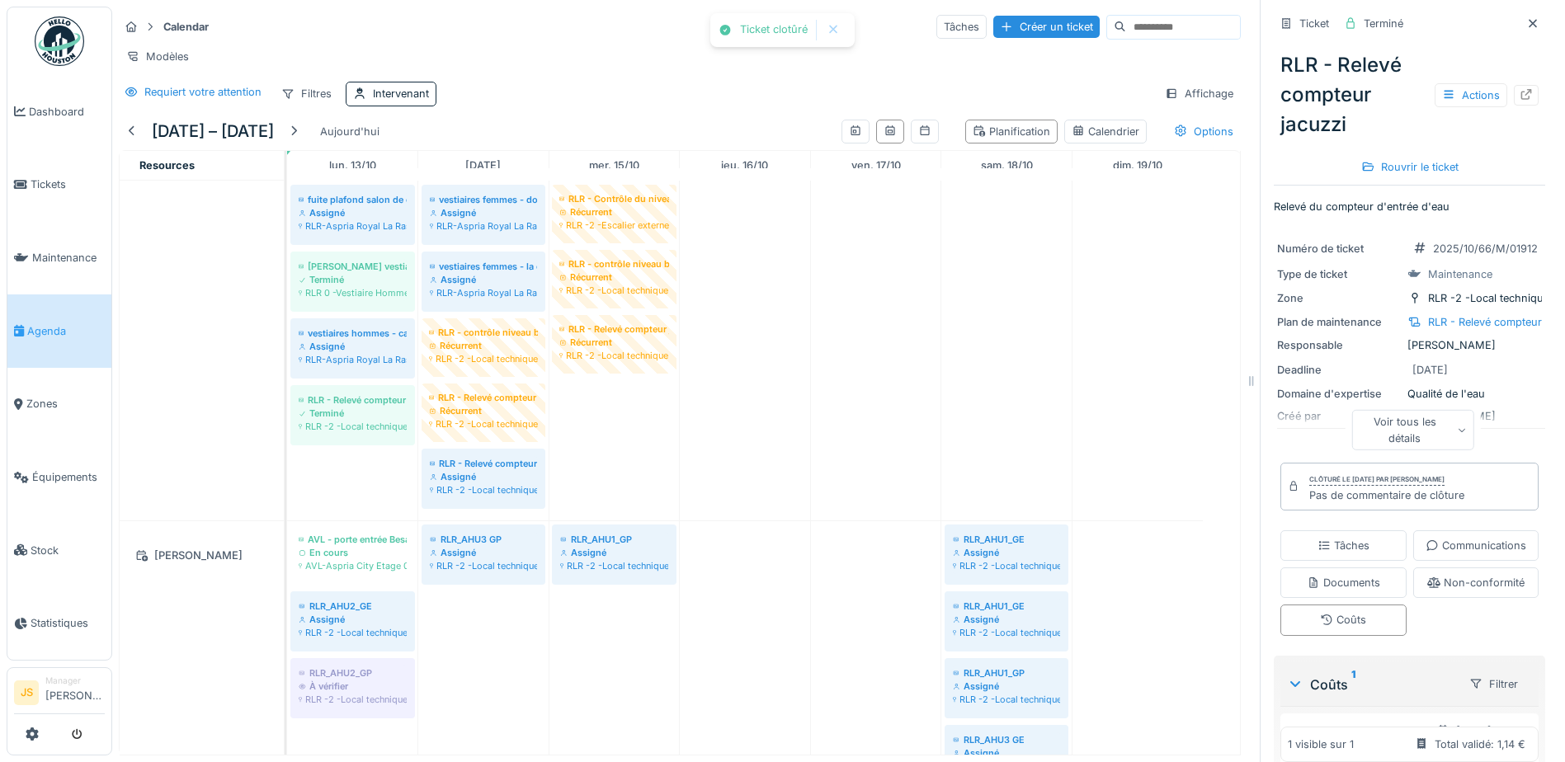
scroll to position [3861, 0]
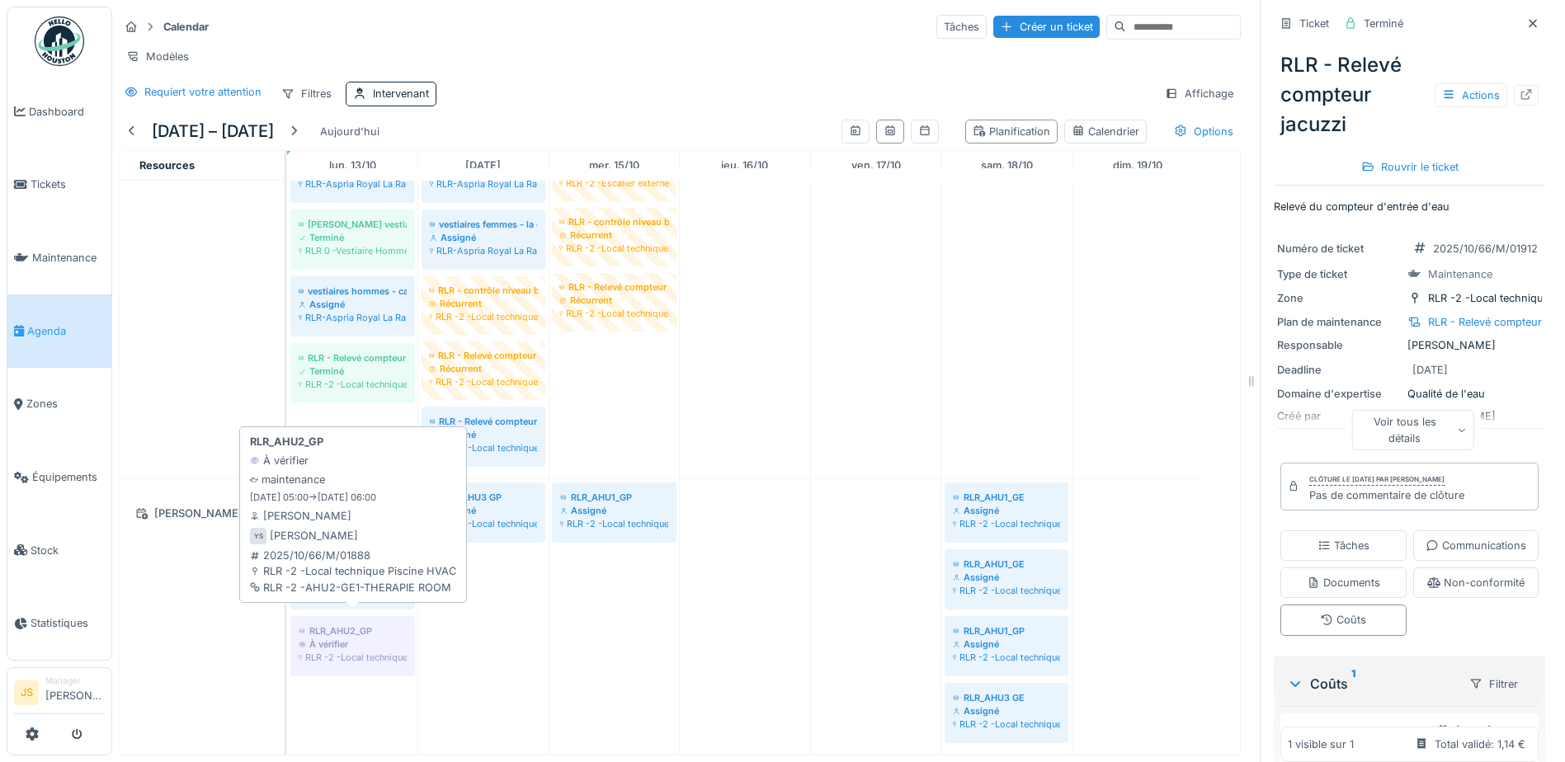
click at [344, 651] on div "RLR -2 -Local technique Piscine HVAC" at bounding box center [353, 657] width 108 height 13
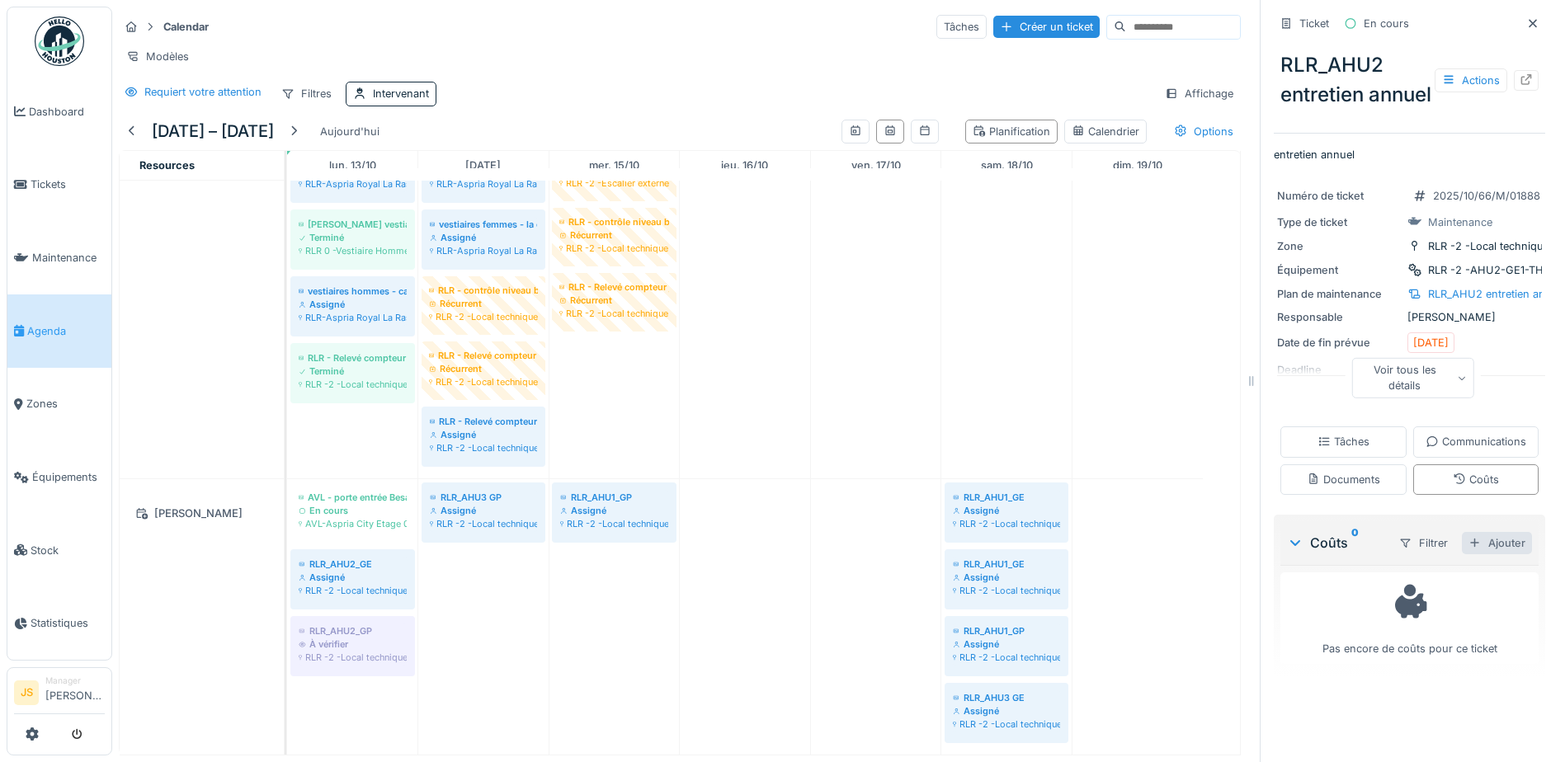
scroll to position [35, 0]
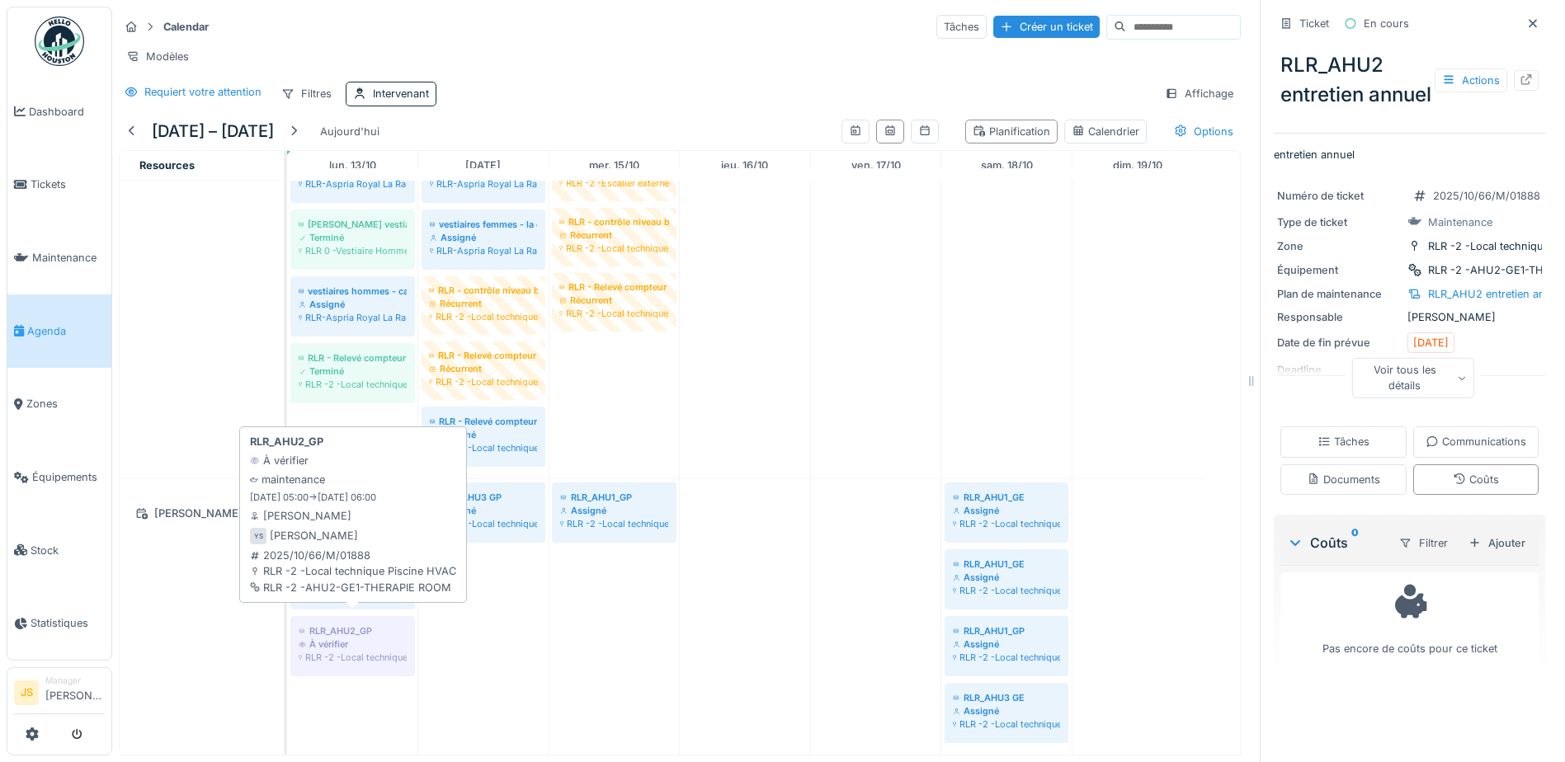
click at [347, 638] on div "À vérifier" at bounding box center [353, 644] width 108 height 13
click at [351, 628] on div "RLR_AHU2_GP À vérifier RLR -2 -Local technique Piscine HVAC" at bounding box center [353, 645] width 110 height 42
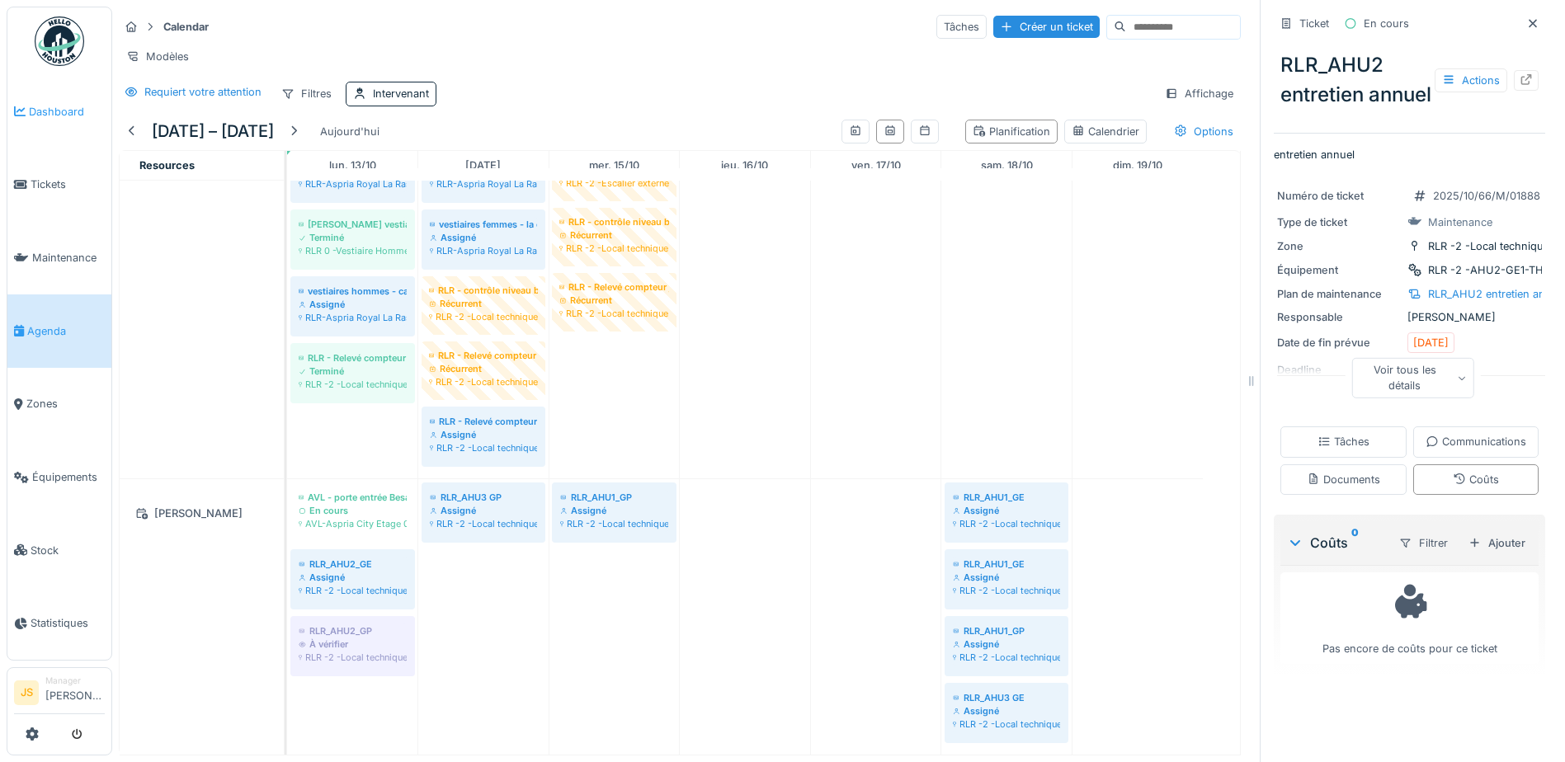
click at [62, 109] on span "Dashboard" at bounding box center [67, 112] width 76 height 16
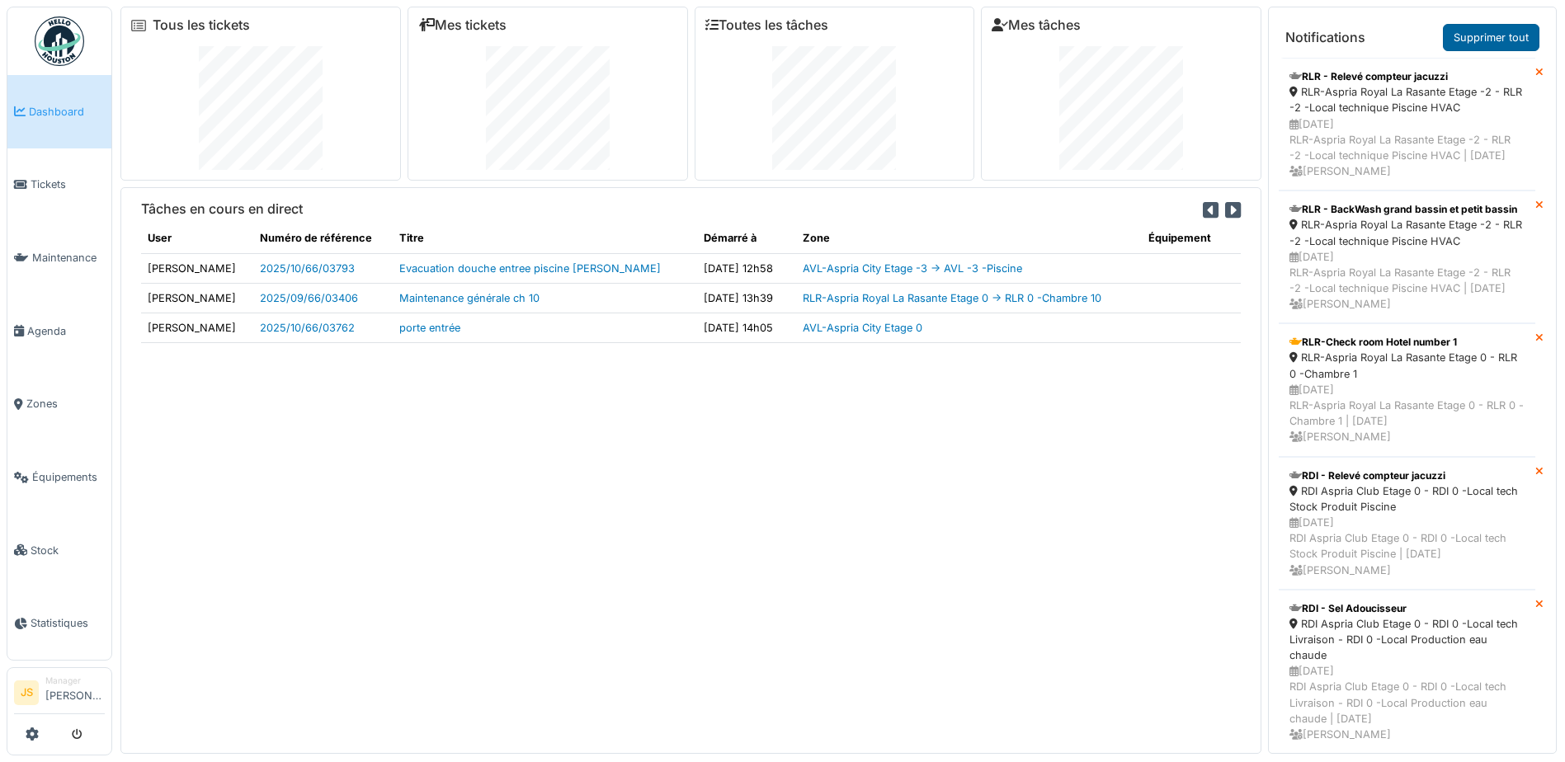
click at [1507, 27] on link "Supprimer tout" at bounding box center [1491, 37] width 97 height 27
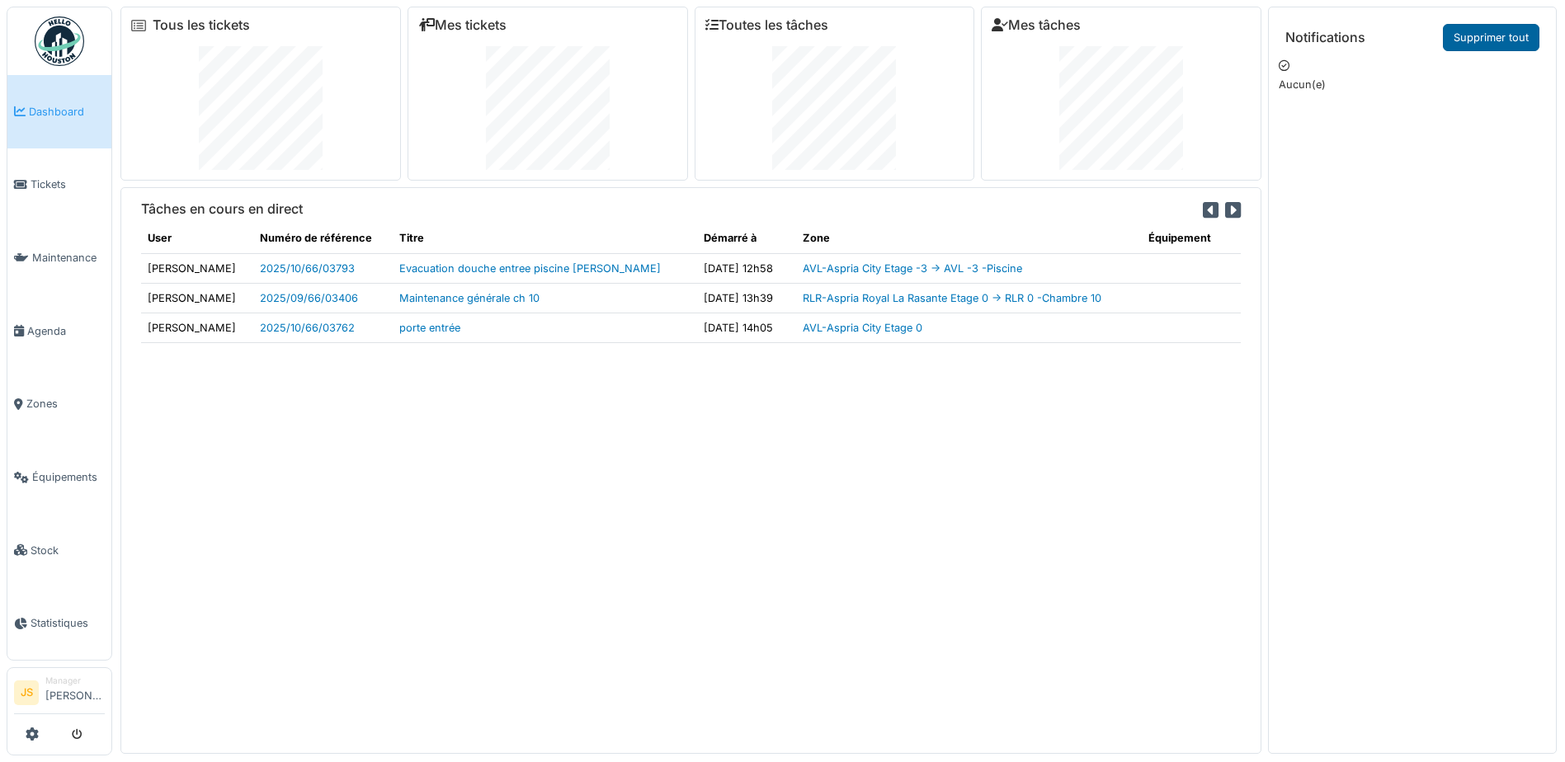
click at [1491, 41] on link "Supprimer tout" at bounding box center [1491, 37] width 97 height 27
click at [53, 323] on span "Agenda" at bounding box center [66, 331] width 78 height 16
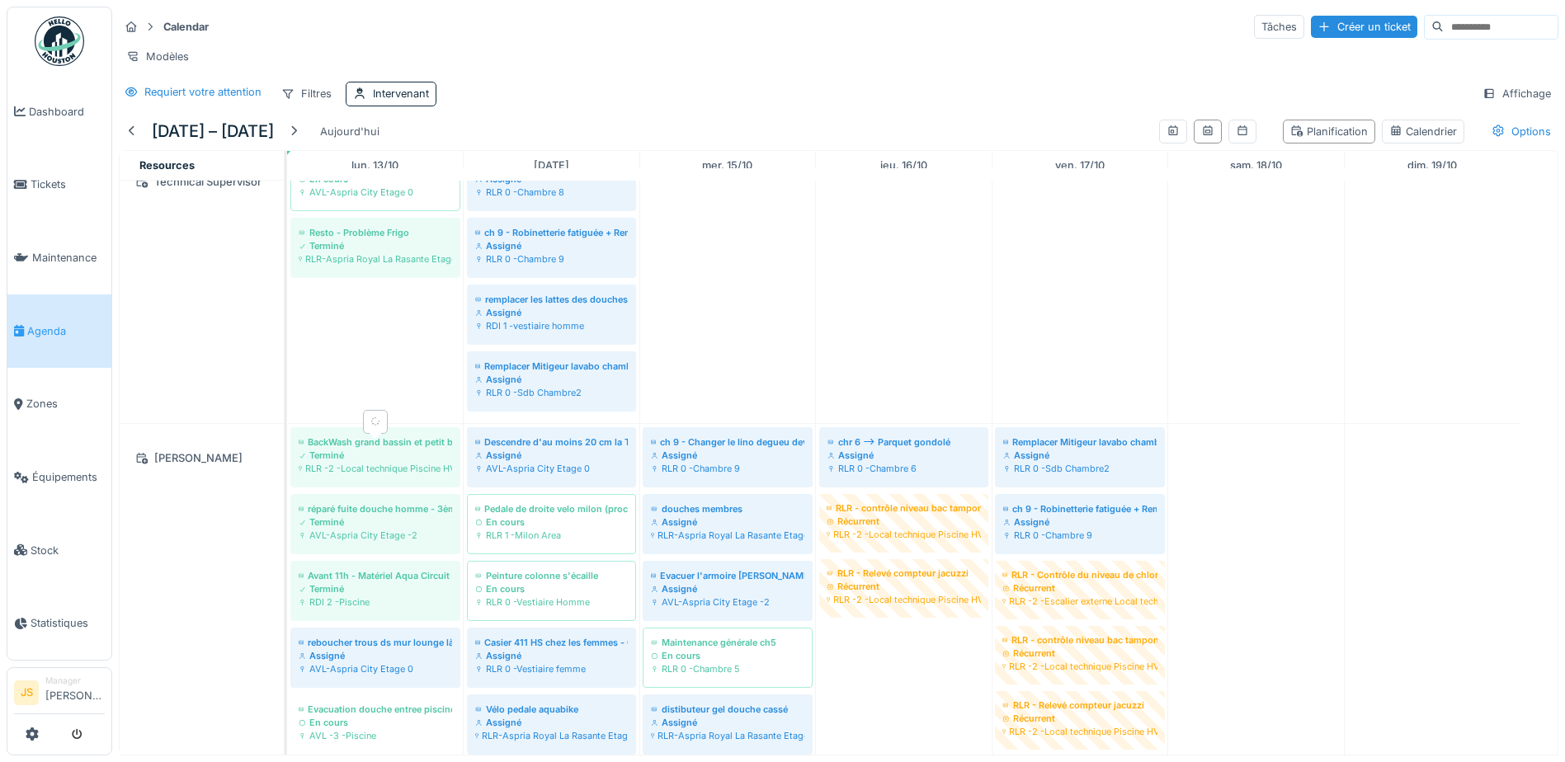
scroll to position [3798, 0]
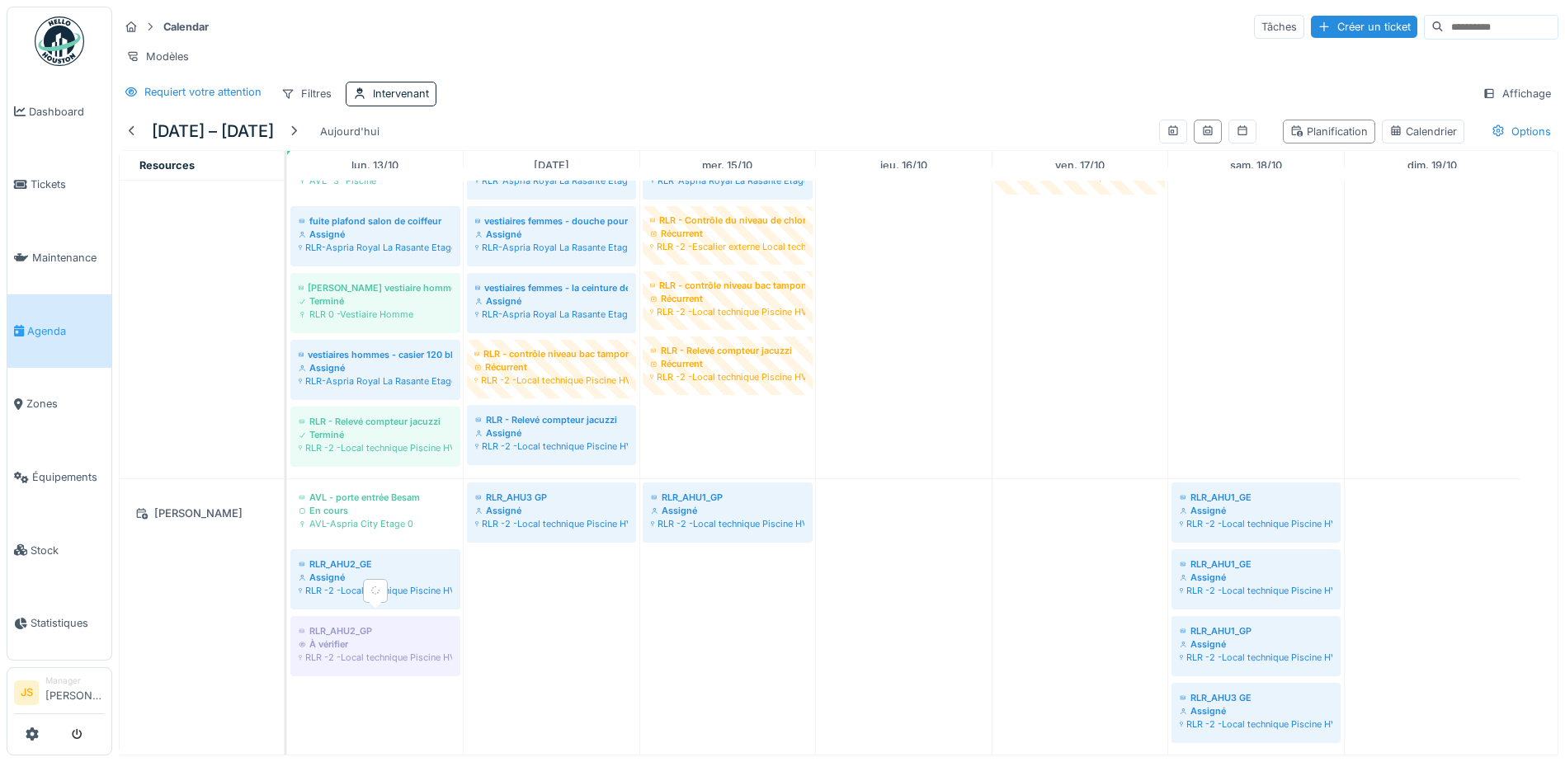
click at [313, 638] on div "À vérifier" at bounding box center [375, 644] width 153 height 13
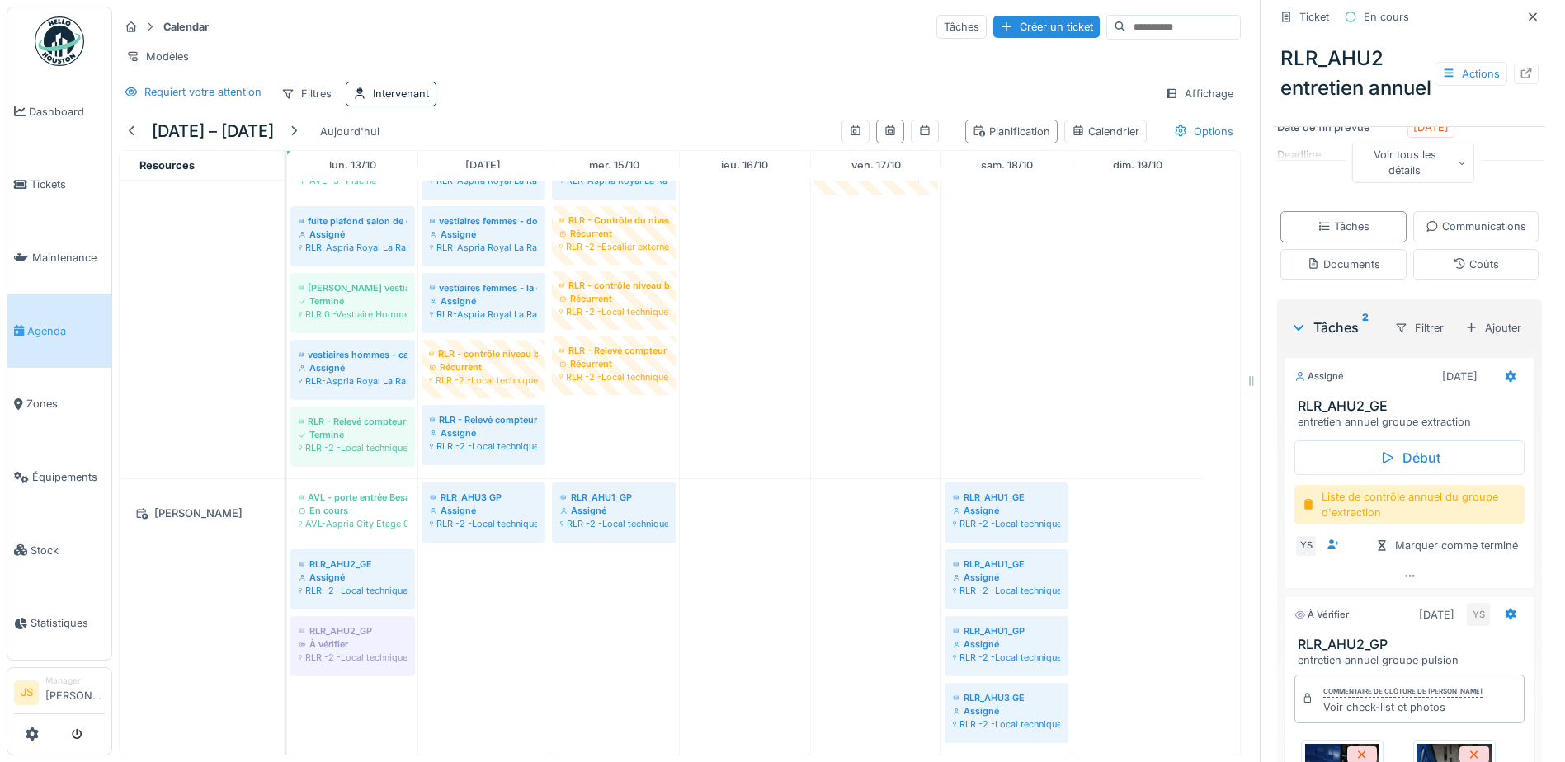
scroll to position [165, 0]
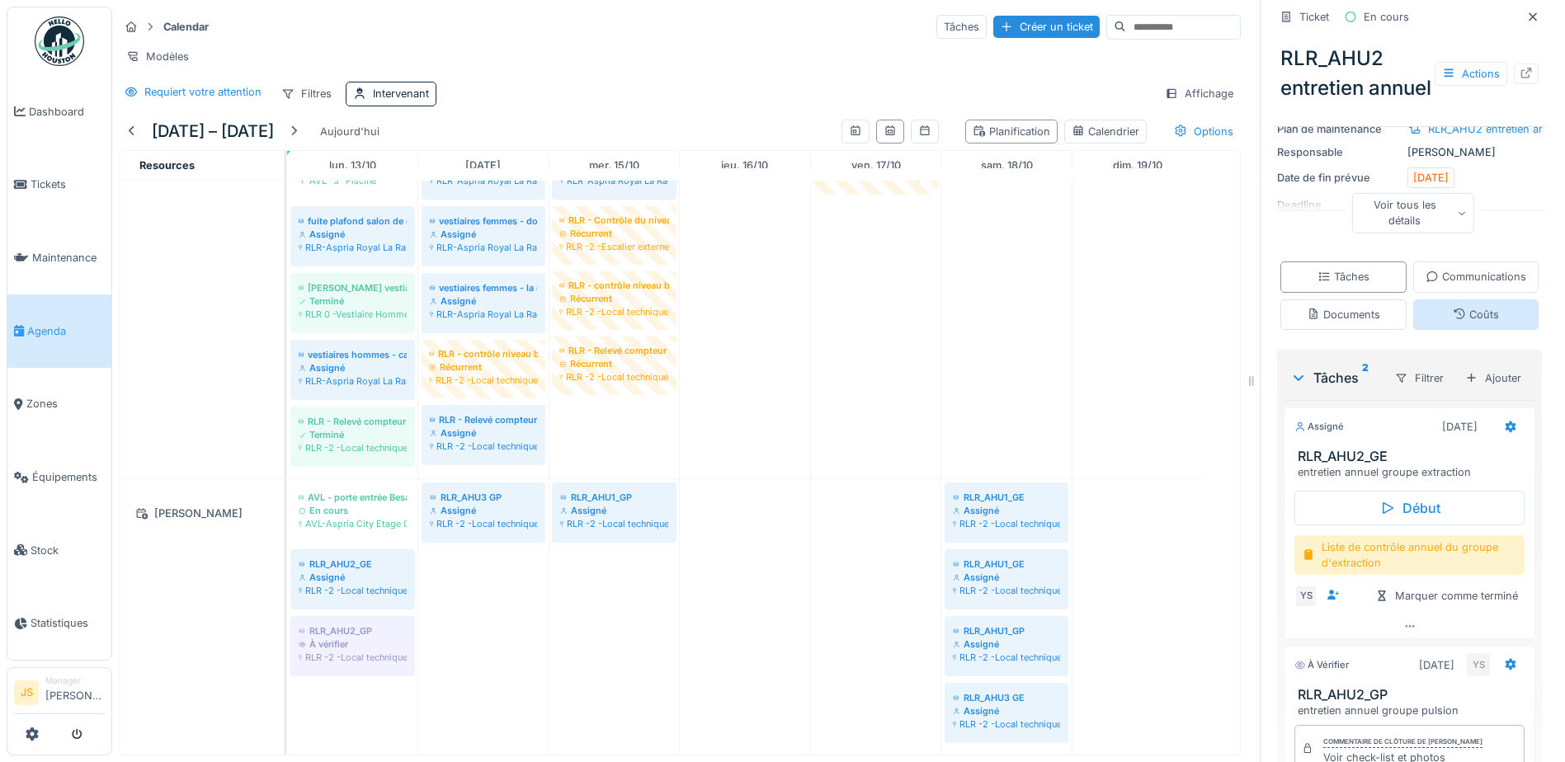
click at [1420, 330] on div "Coûts" at bounding box center [1476, 315] width 126 height 31
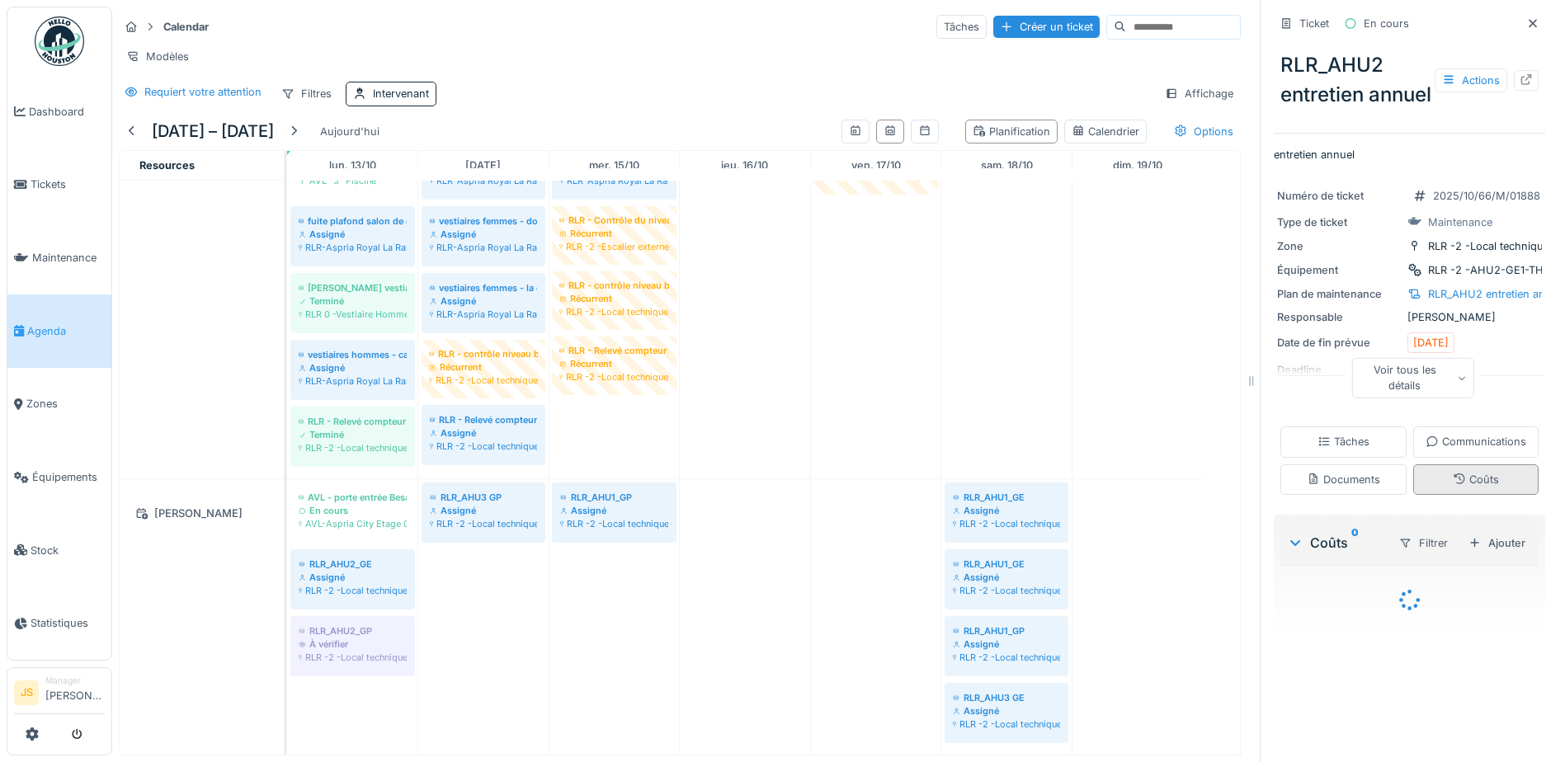
scroll to position [35, 0]
click at [1370, 434] on div "Tâches" at bounding box center [1344, 442] width 52 height 16
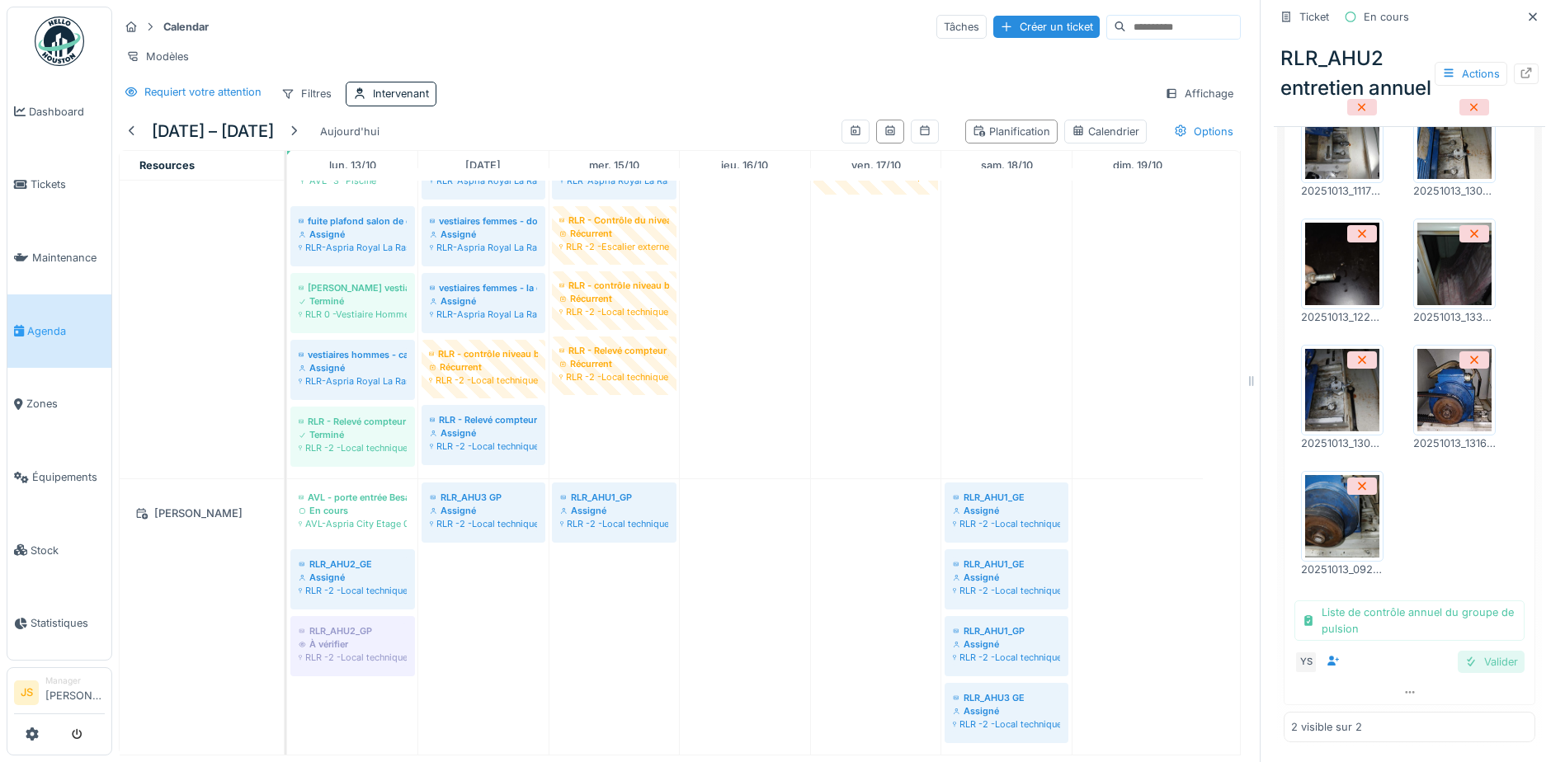
click at [1460, 651] on div "Valider" at bounding box center [1491, 662] width 67 height 22
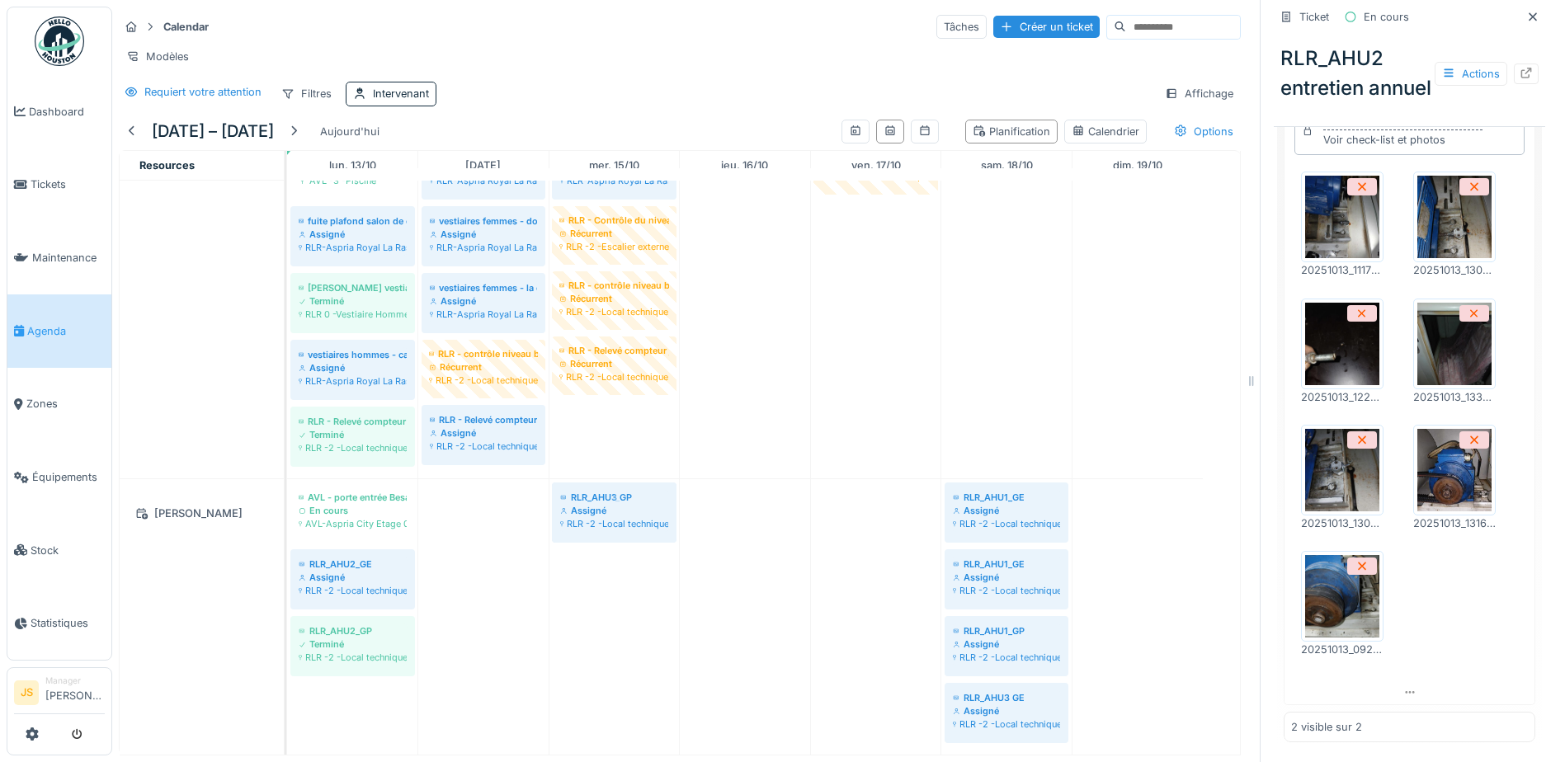
drag, startPoint x: 486, startPoint y: 488, endPoint x: 572, endPoint y: 521, distance: 91.9
click at [287, 521] on div "AVL - porte entrée Besam En cours AVL-Aspria City Etage 0 RLR_AHU3 GP Assigné R…" at bounding box center [287, 617] width 0 height 276
click at [56, 252] on span "Maintenance" at bounding box center [68, 258] width 73 height 16
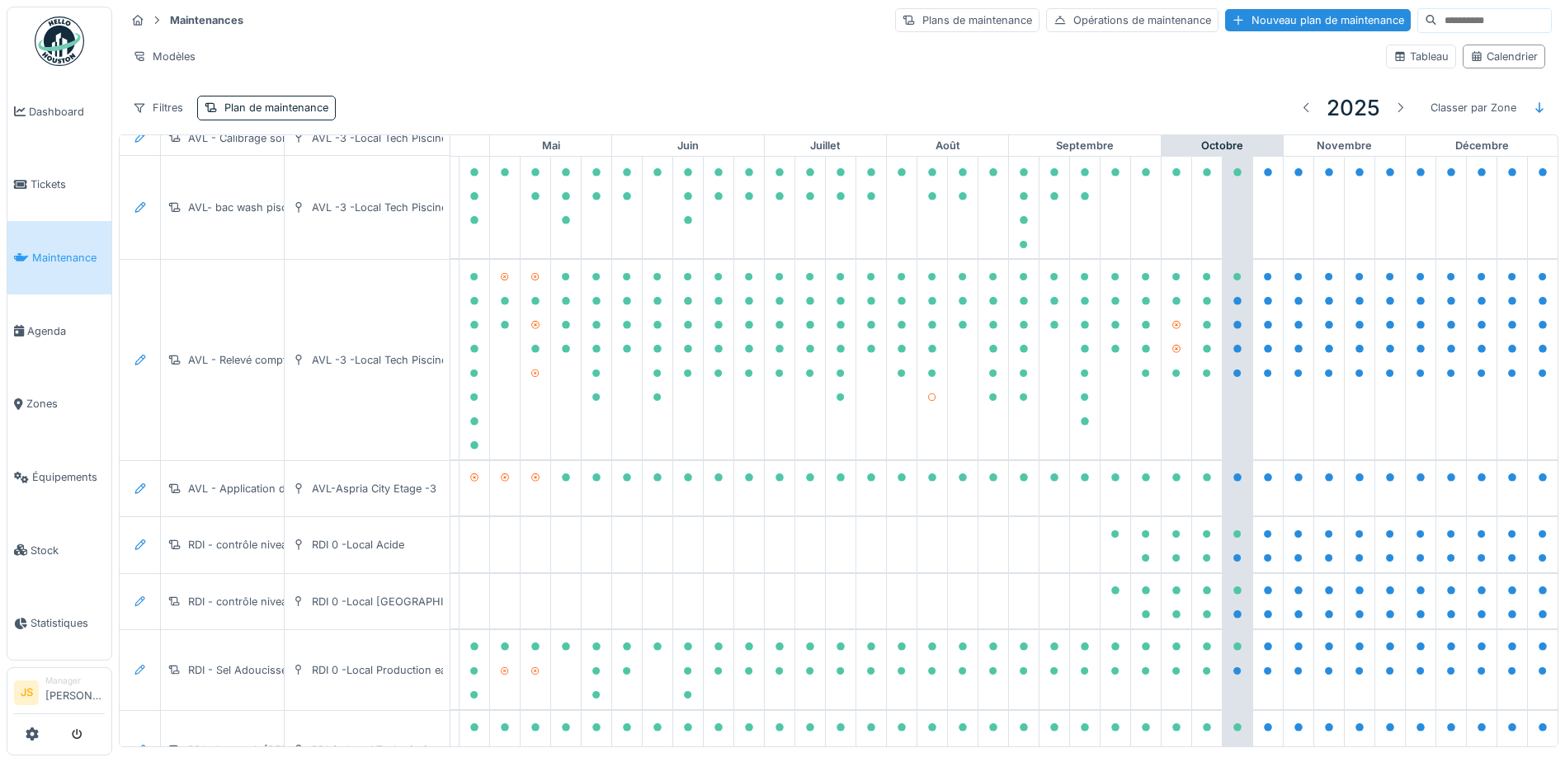
scroll to position [0, 547]
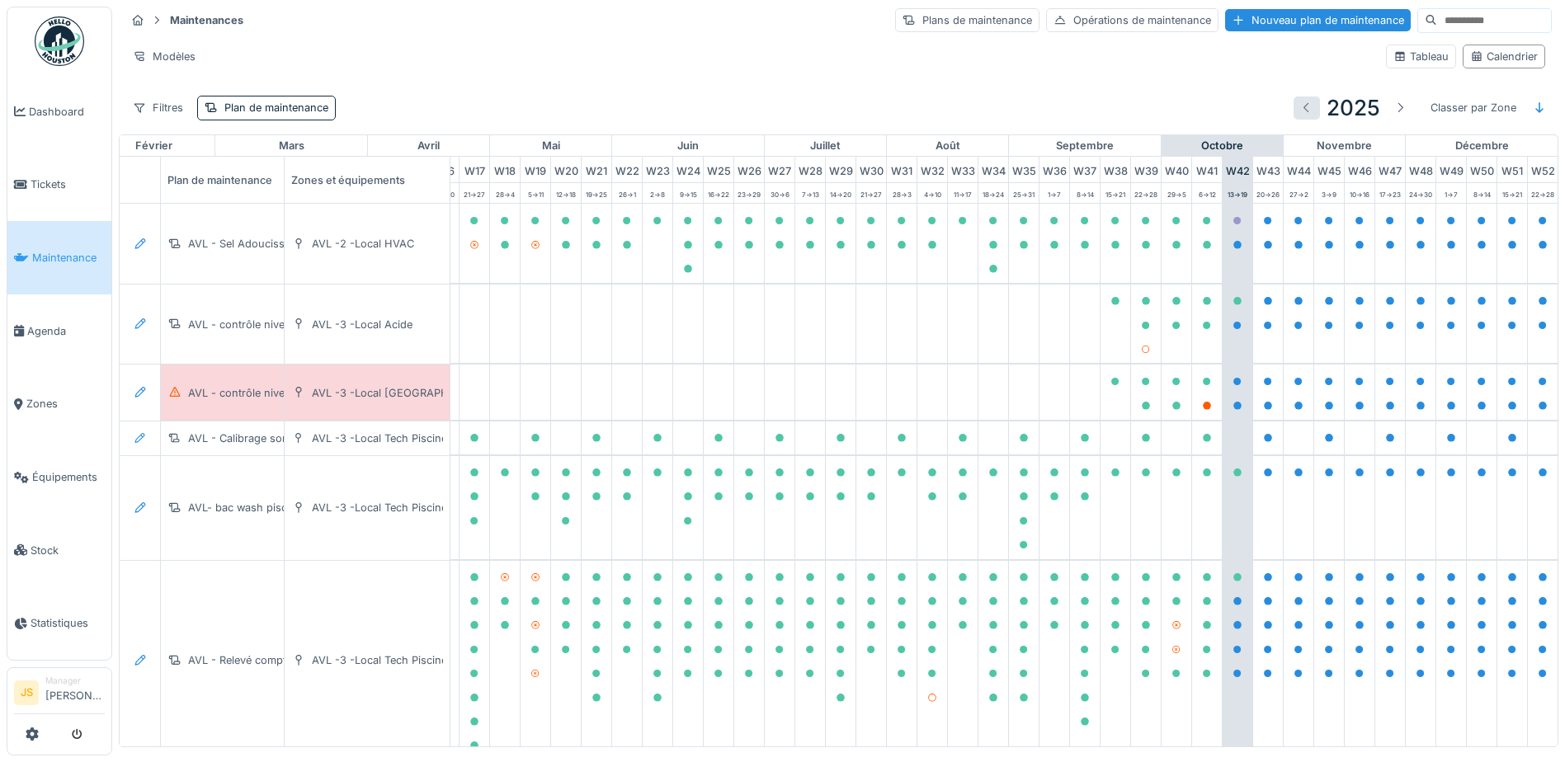
click at [1300, 109] on div at bounding box center [1306, 108] width 13 height 16
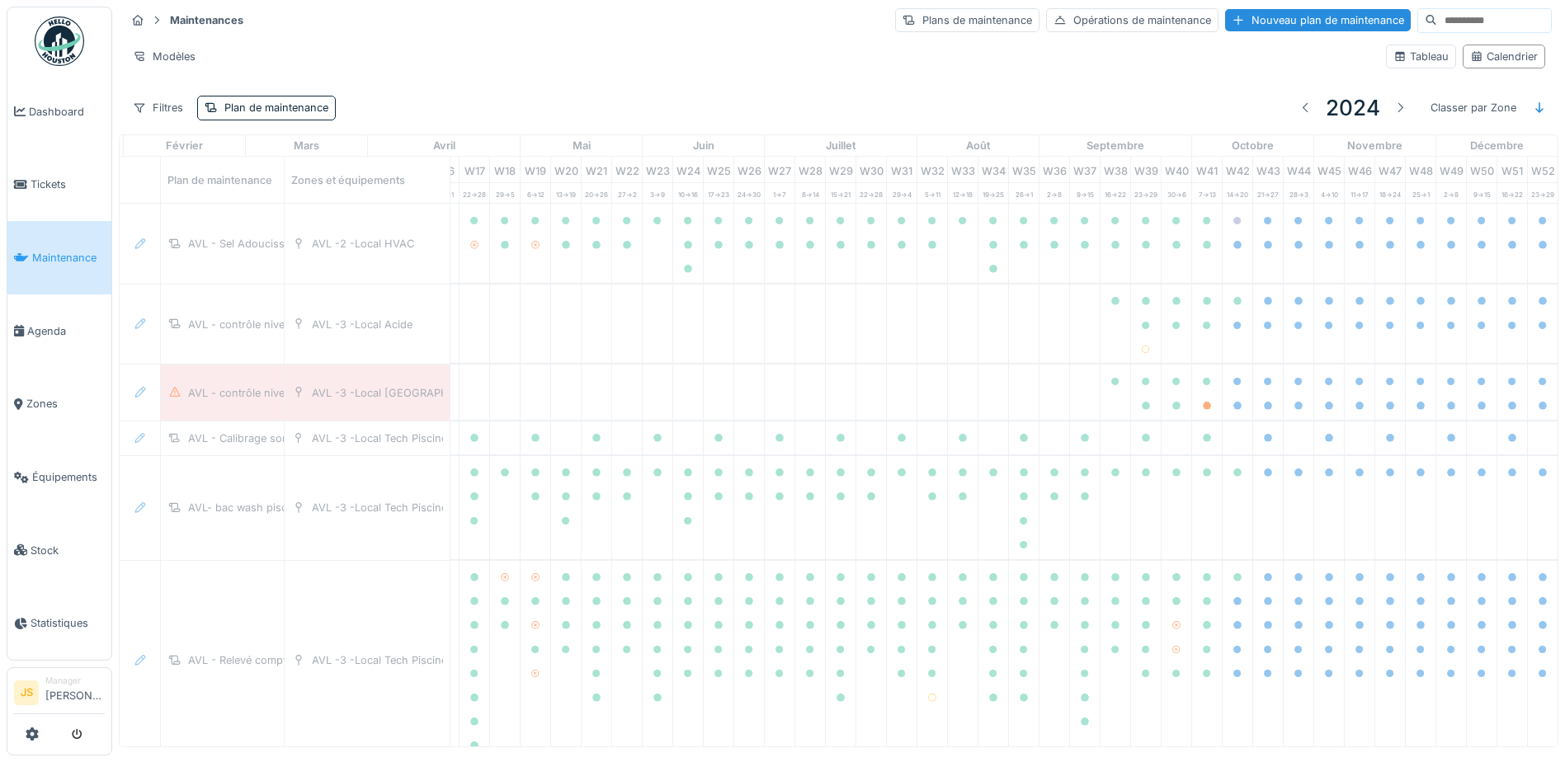
drag, startPoint x: 1371, startPoint y: 105, endPoint x: 1378, endPoint y: 157, distance: 52.4
click at [1394, 105] on div at bounding box center [1400, 108] width 13 height 16
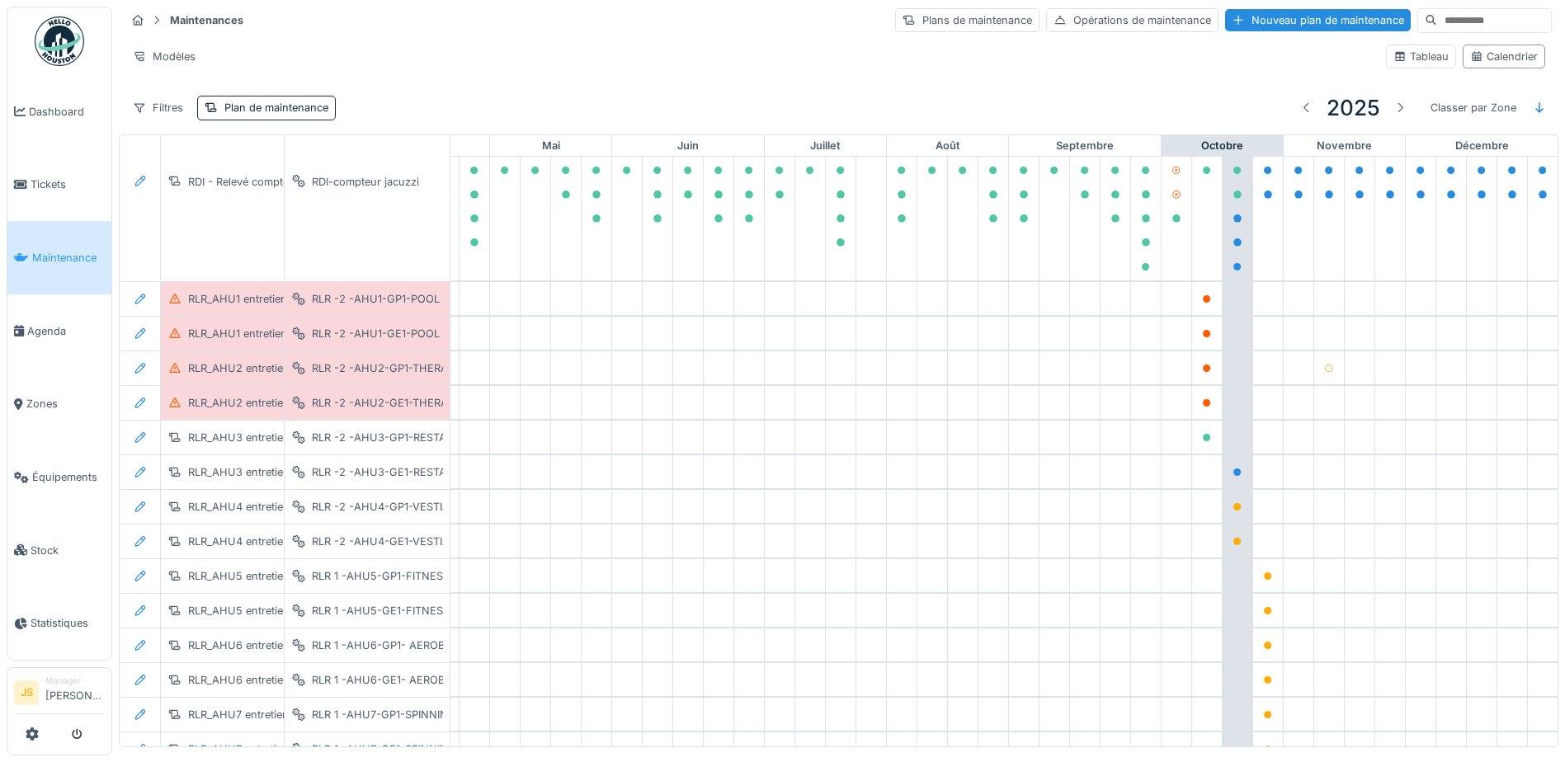
scroll to position [2120, 547]
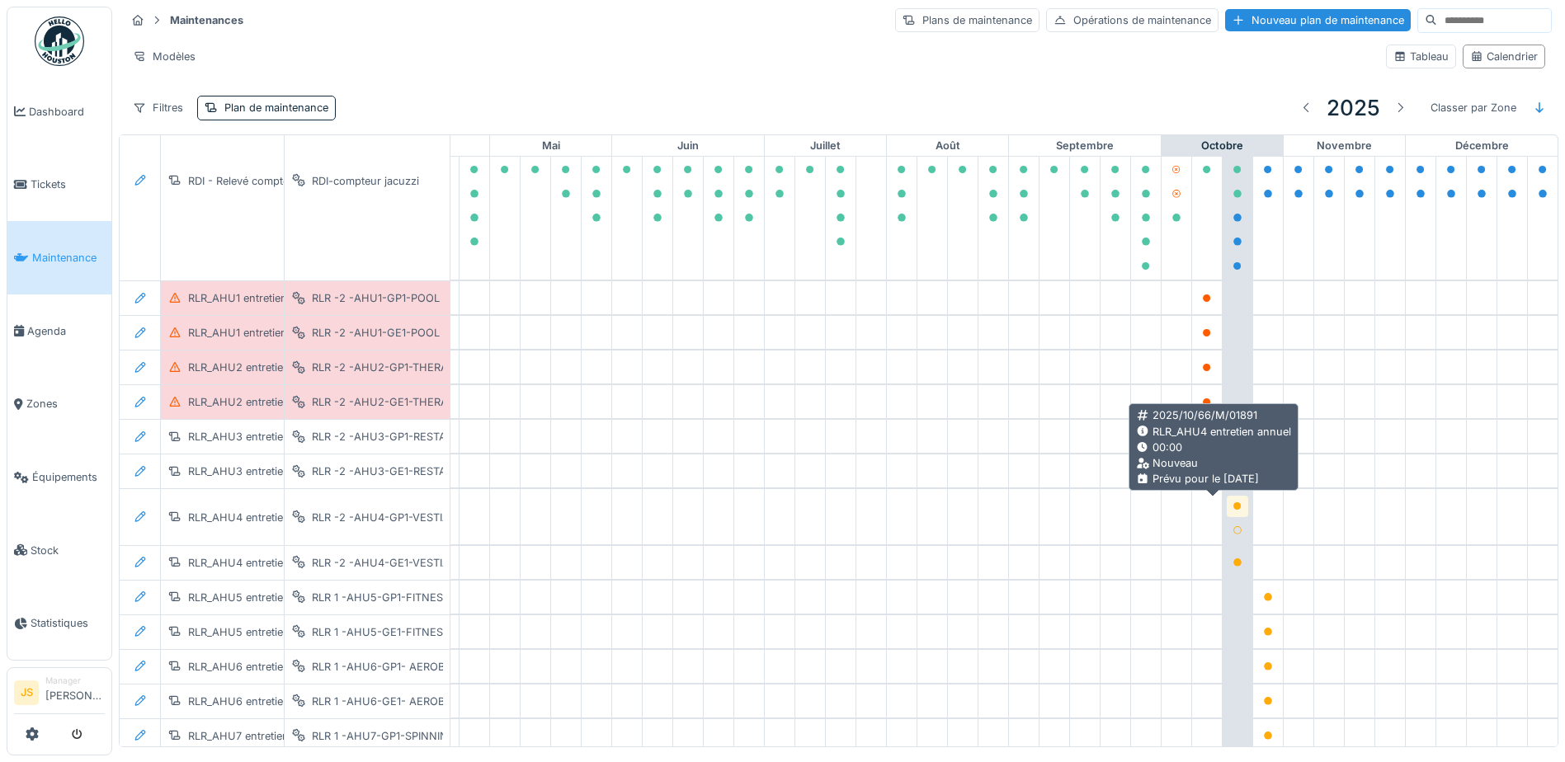
click at [1234, 506] on icon at bounding box center [1238, 506] width 8 height 8
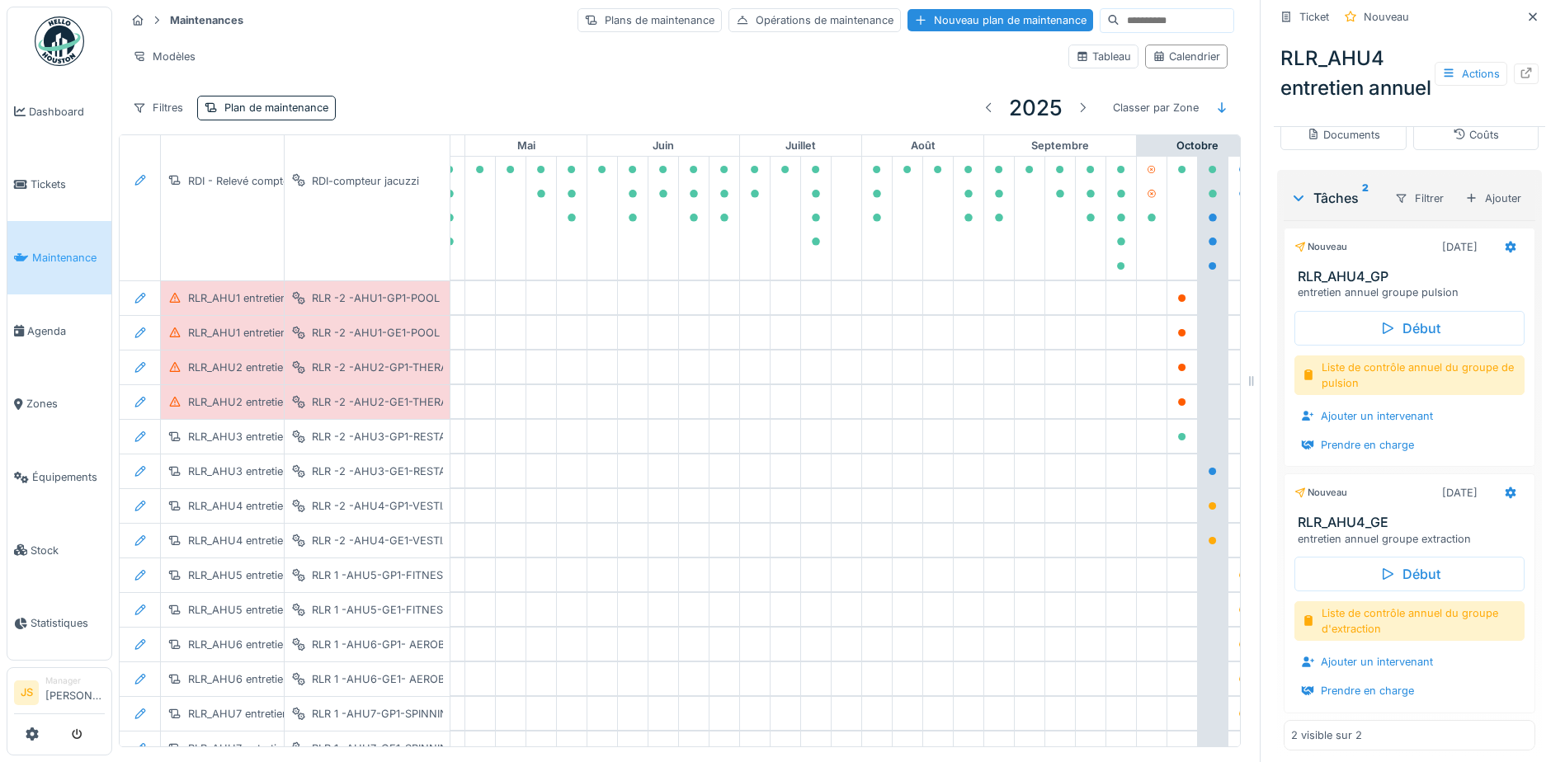
scroll to position [413, 0]
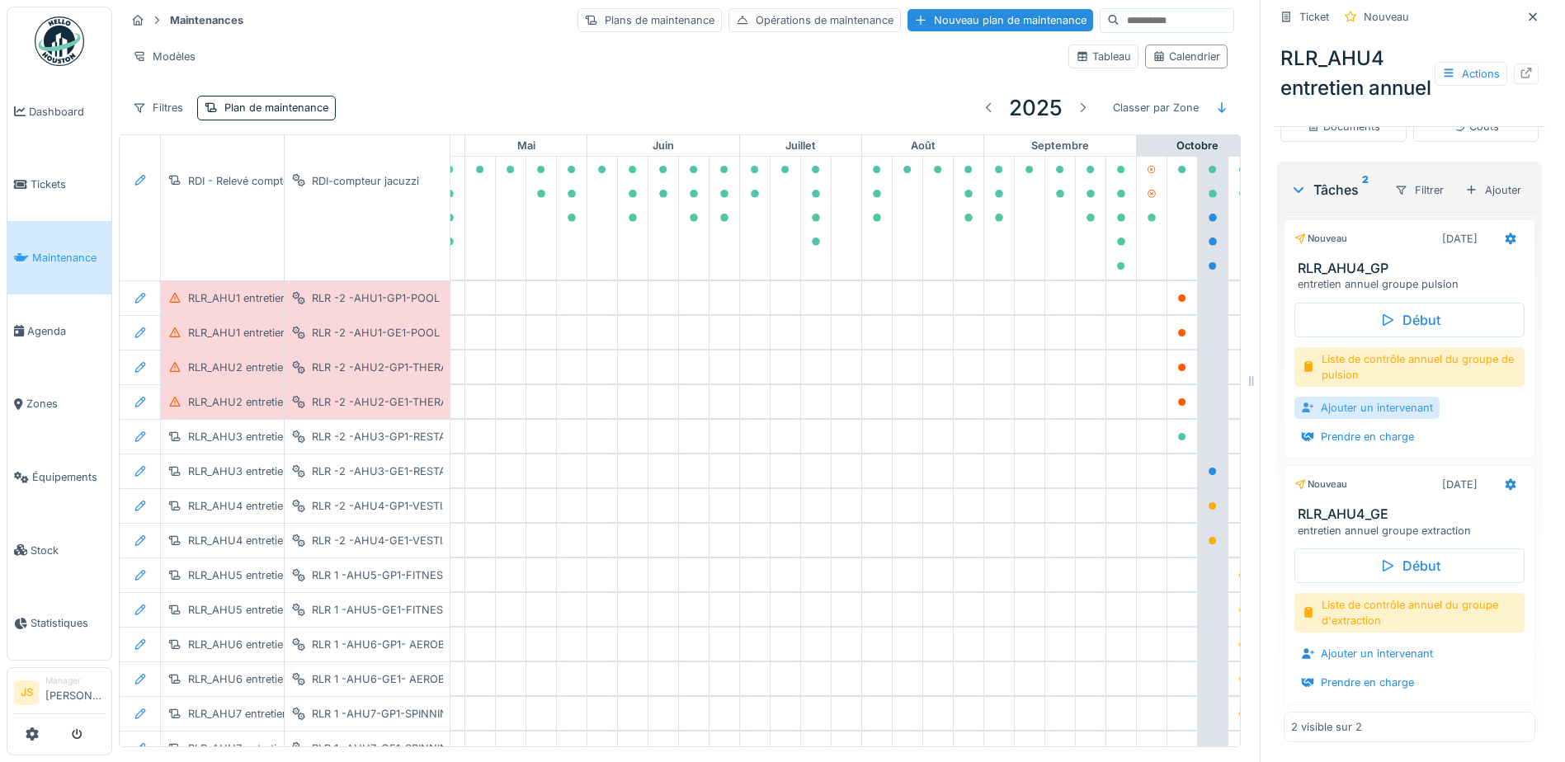
click at [1397, 419] on div "Ajouter un intervenant" at bounding box center [1367, 408] width 145 height 22
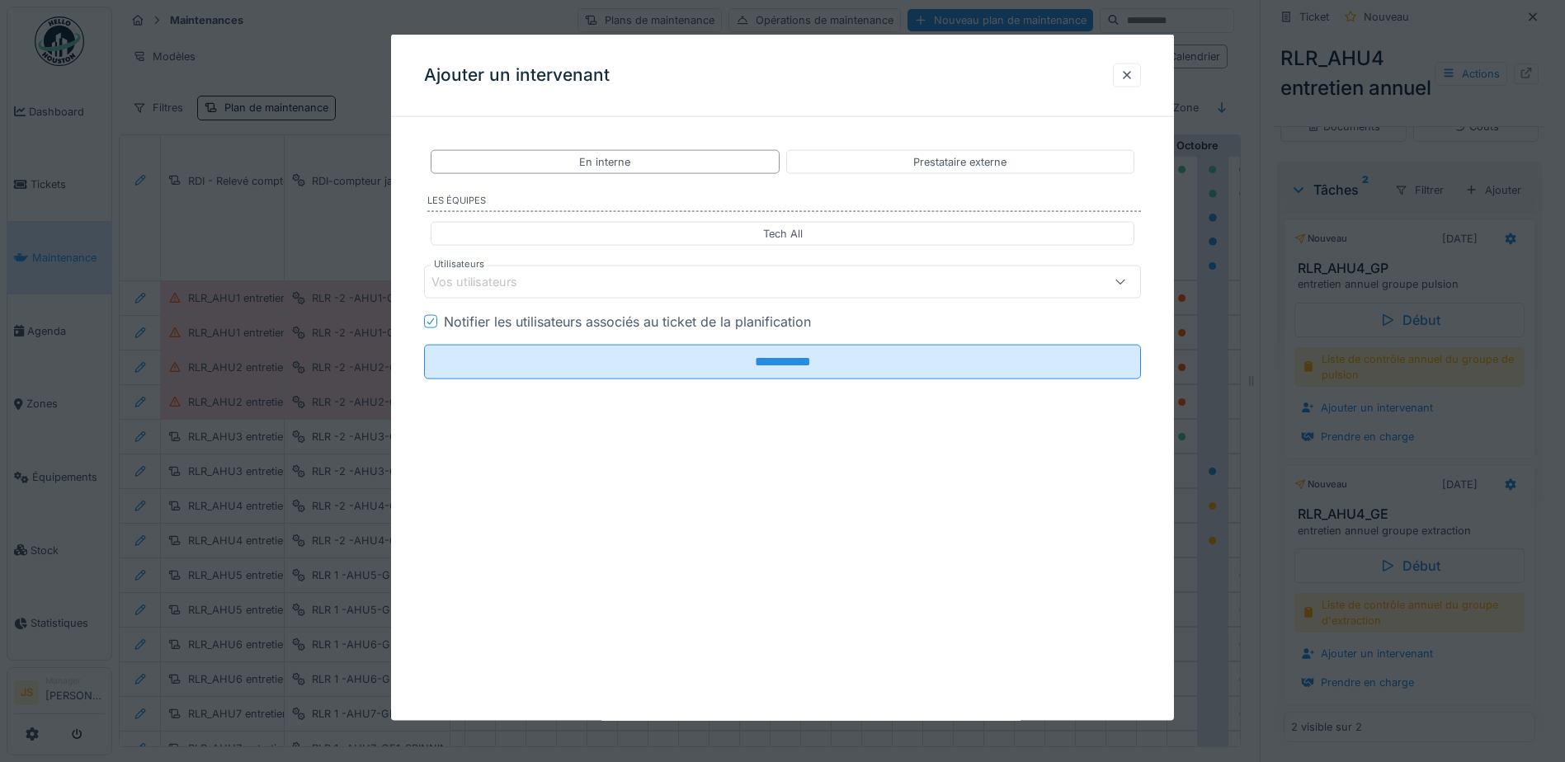
click at [529, 284] on div "Vos utilisateurs" at bounding box center [486, 282] width 109 height 18
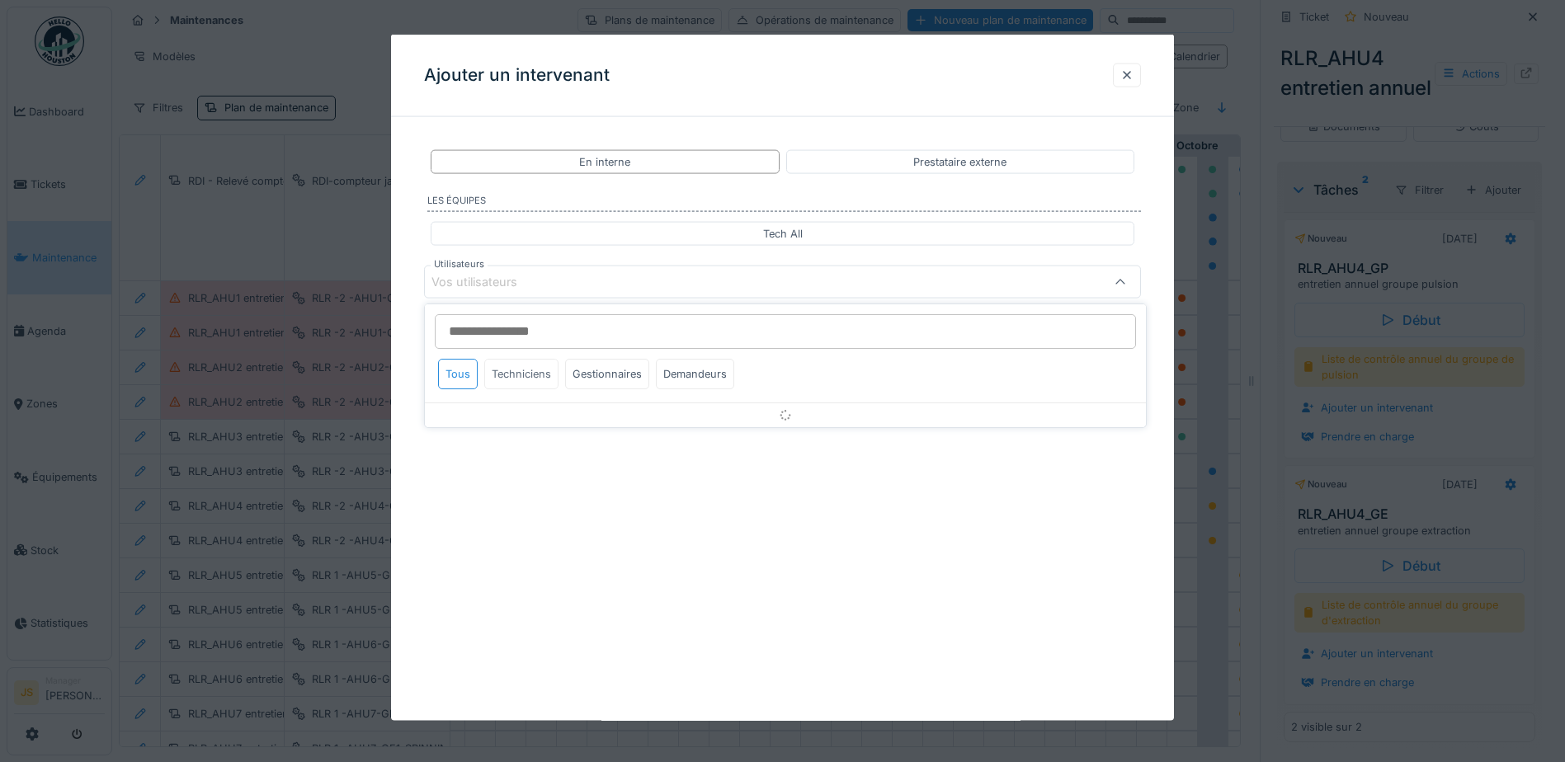
click at [538, 375] on div "Techniciens" at bounding box center [521, 374] width 74 height 31
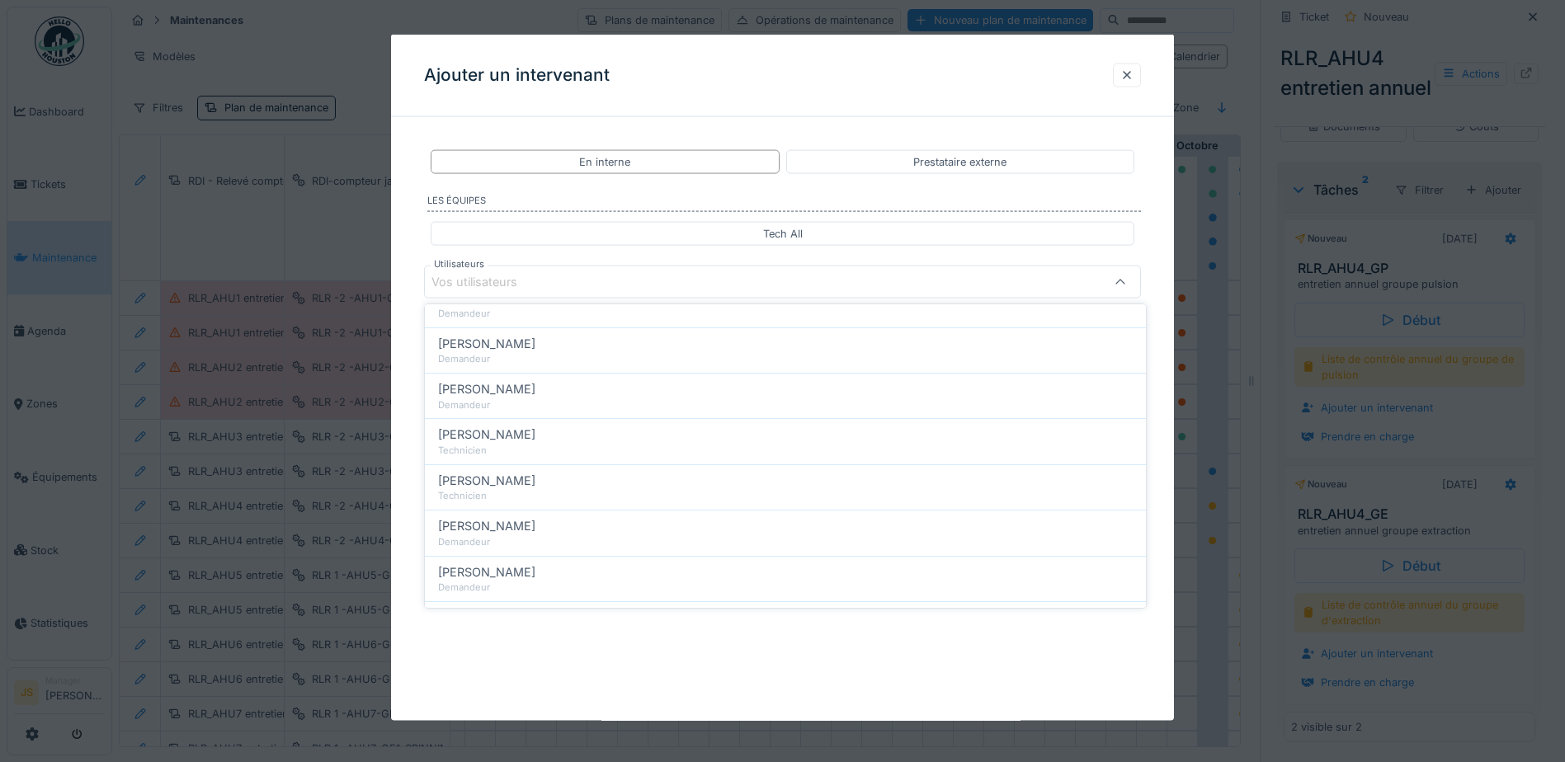
scroll to position [0, 0]
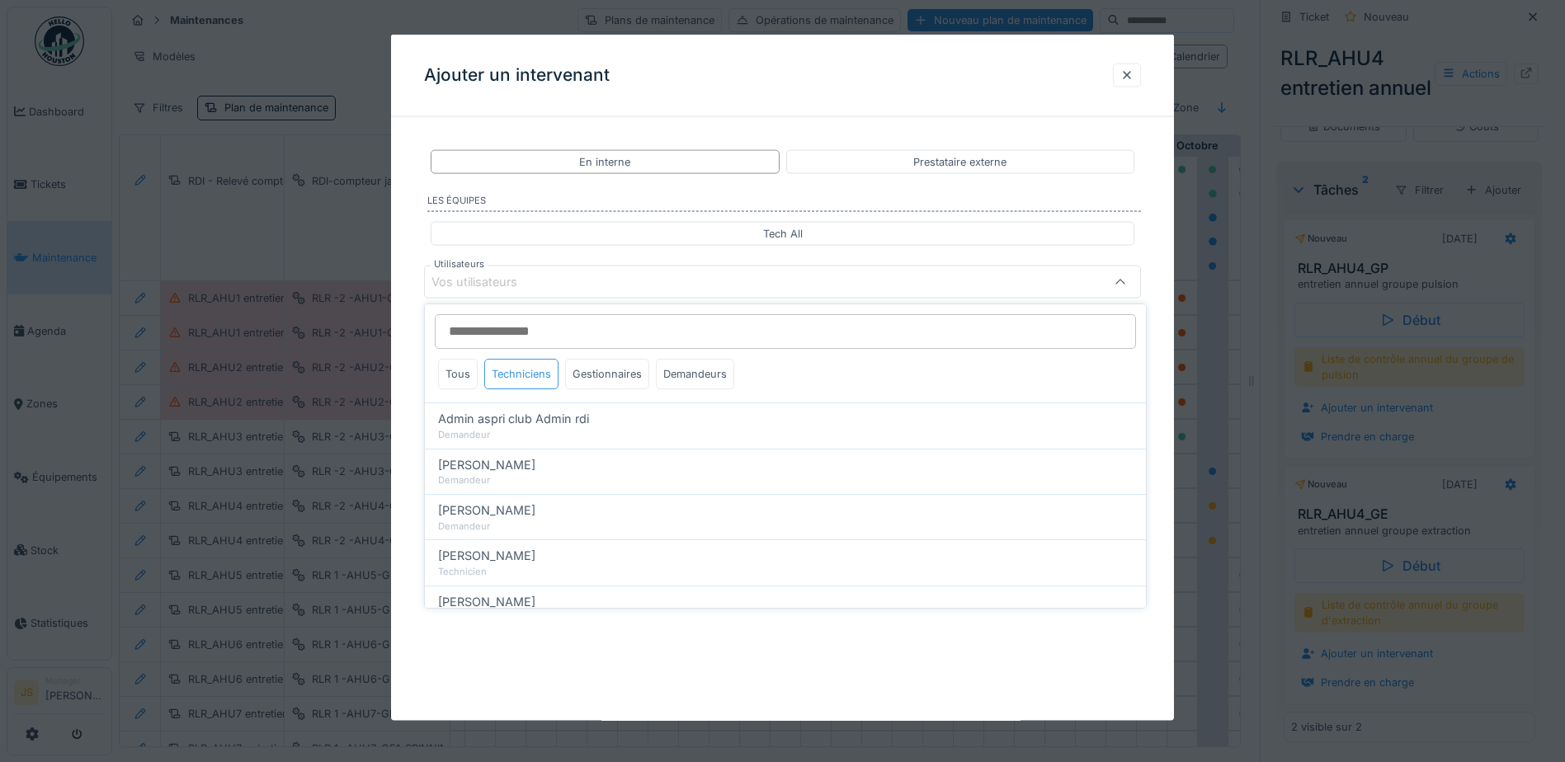
click at [521, 370] on div "Techniciens" at bounding box center [521, 374] width 74 height 31
click at [401, 391] on div "**********" at bounding box center [782, 277] width 783 height 295
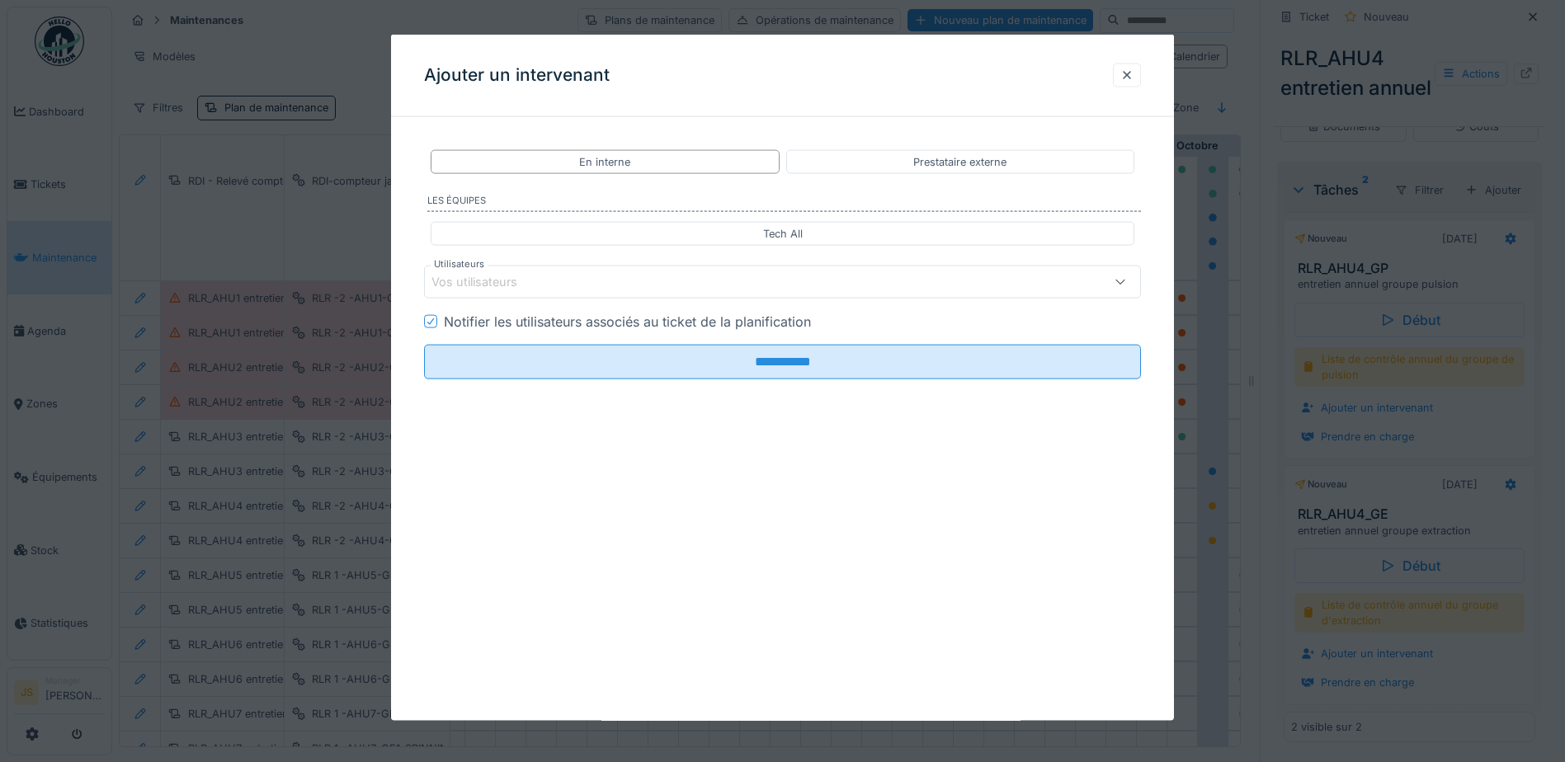
click at [545, 279] on div "Vos utilisateurs" at bounding box center [741, 282] width 618 height 18
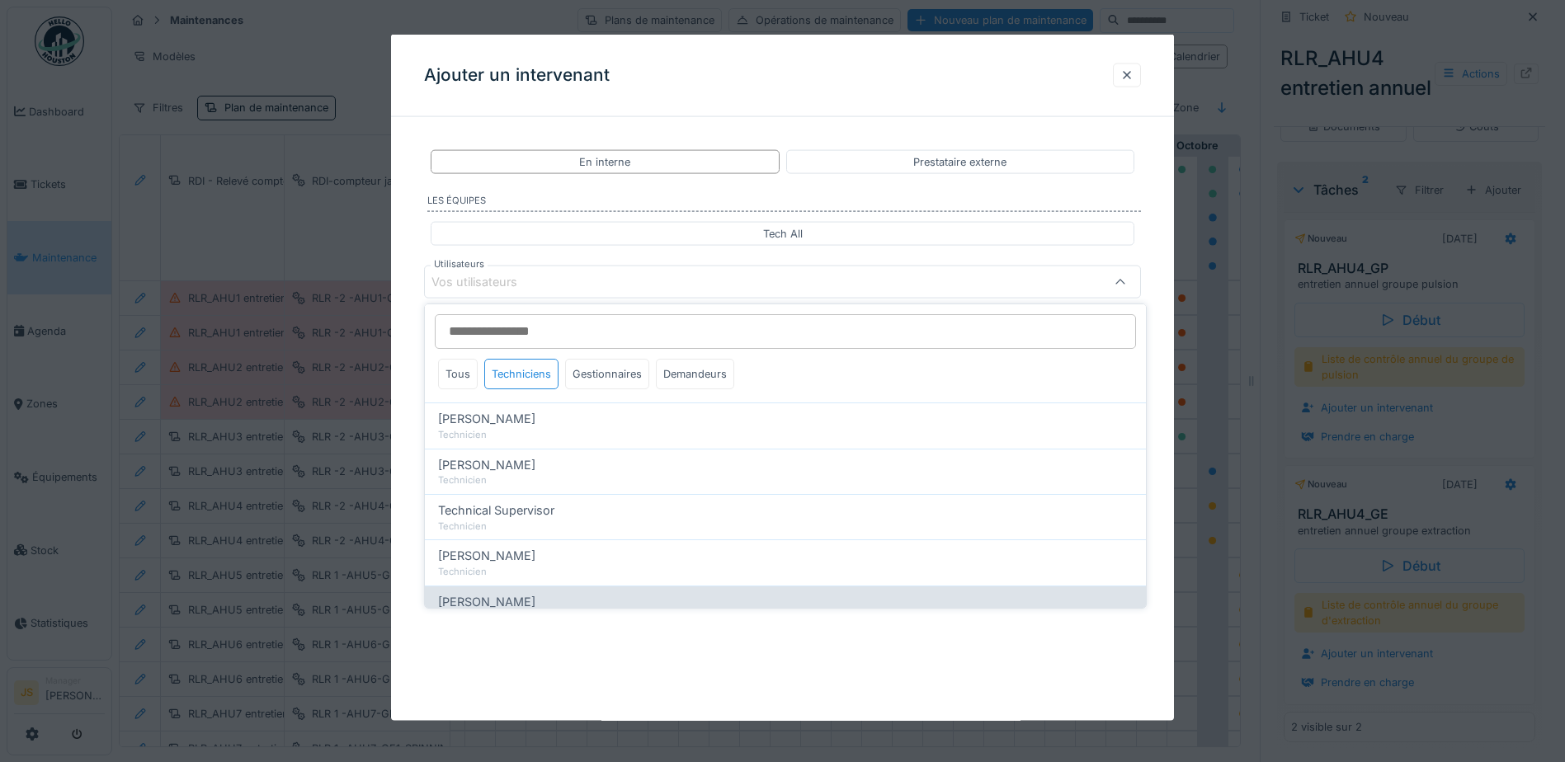
click at [498, 597] on span "[PERSON_NAME]" at bounding box center [486, 602] width 97 height 18
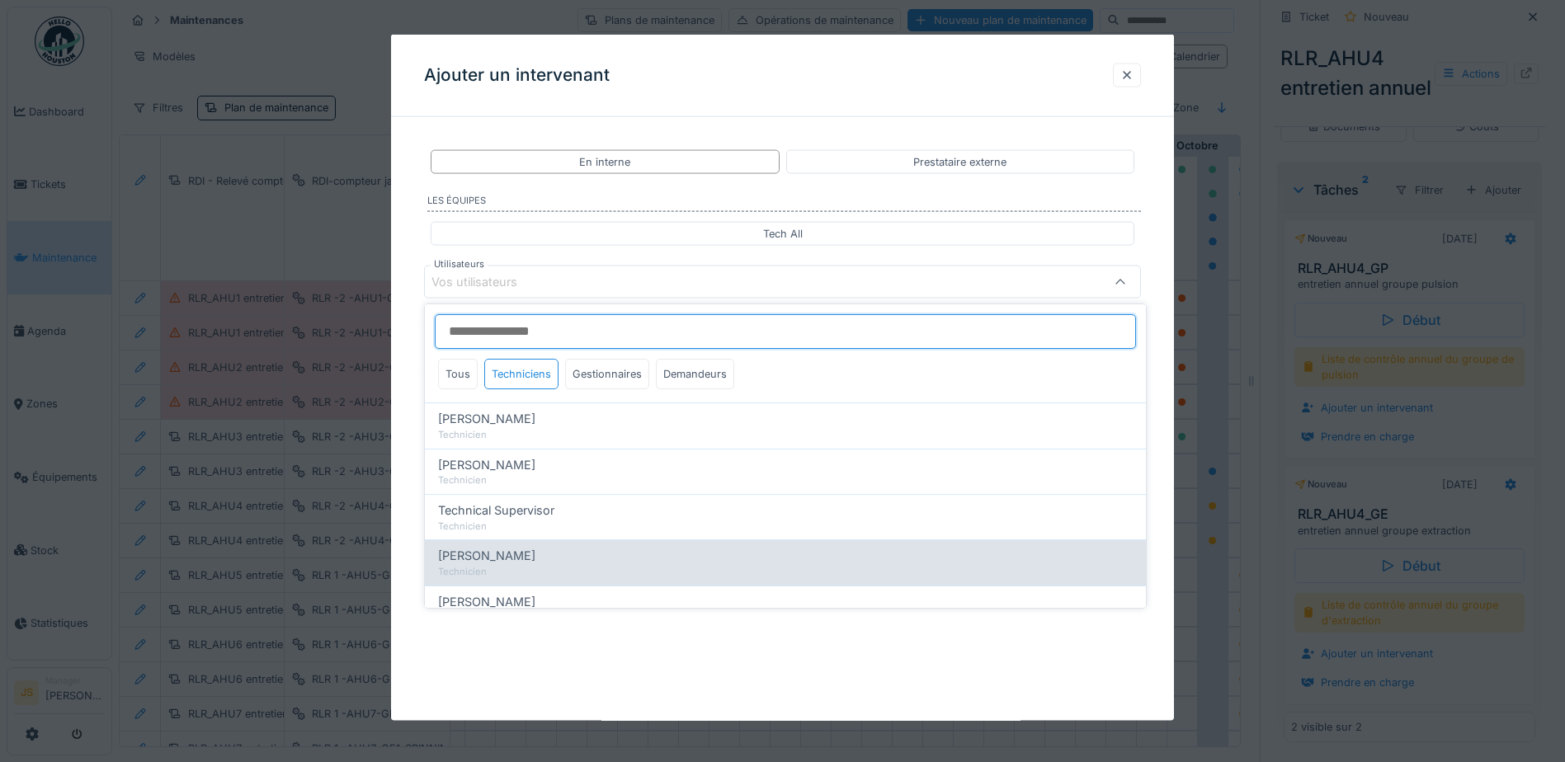
type input "*****"
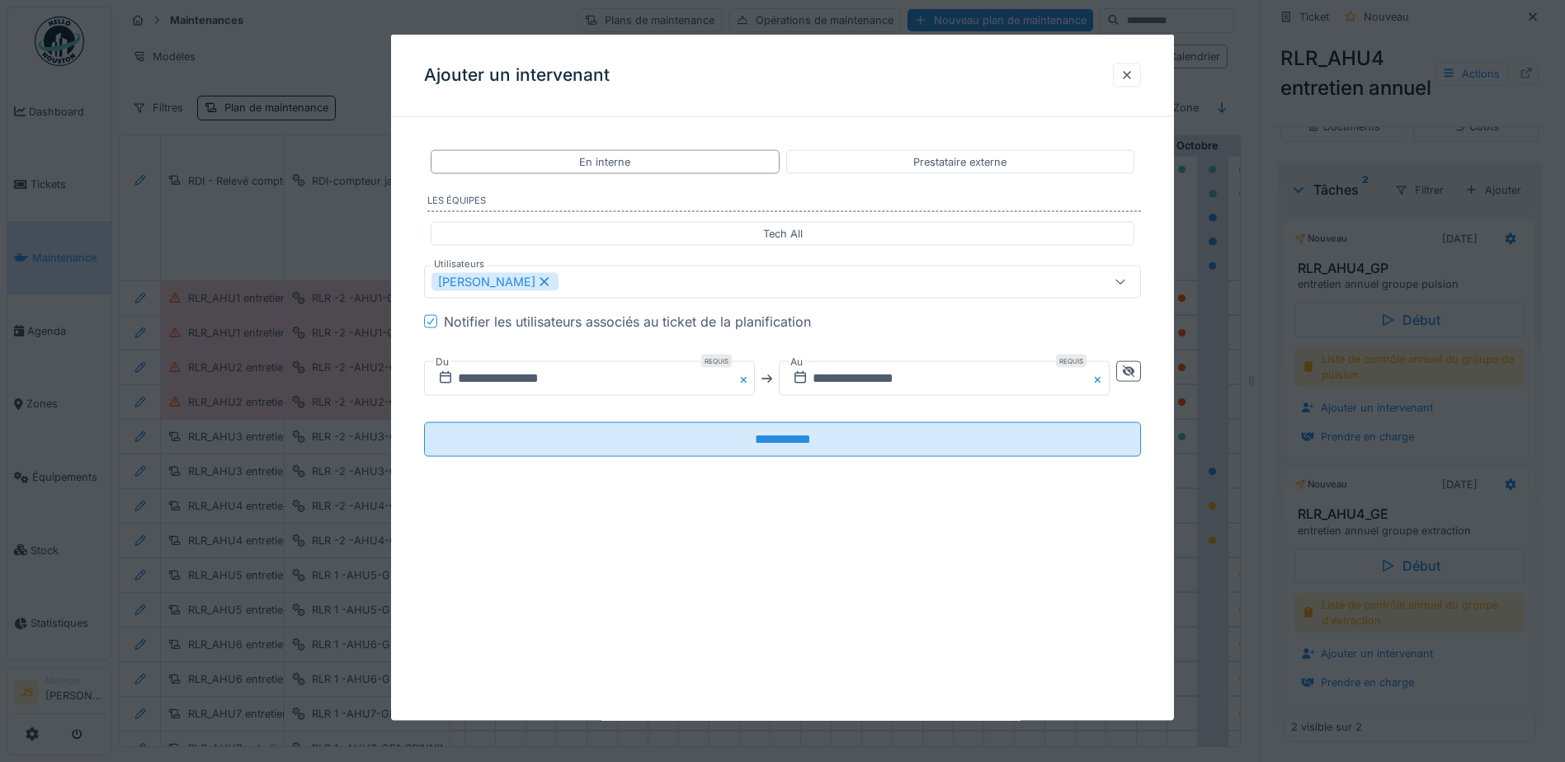
click at [410, 491] on div "**********" at bounding box center [782, 316] width 783 height 373
click at [552, 377] on input "**********" at bounding box center [589, 378] width 331 height 35
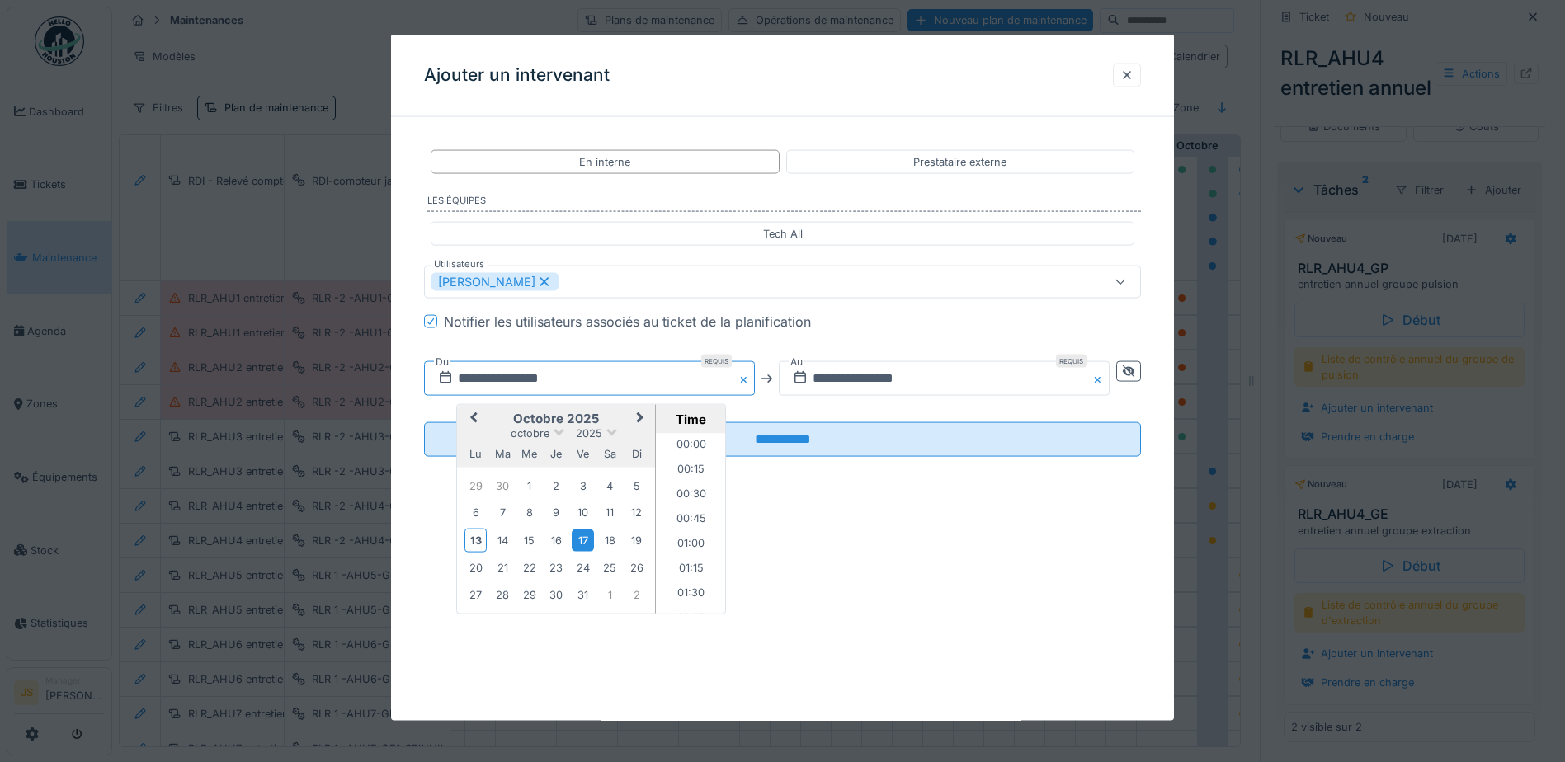
scroll to position [417, 0]
click at [502, 541] on div "14" at bounding box center [503, 540] width 22 height 22
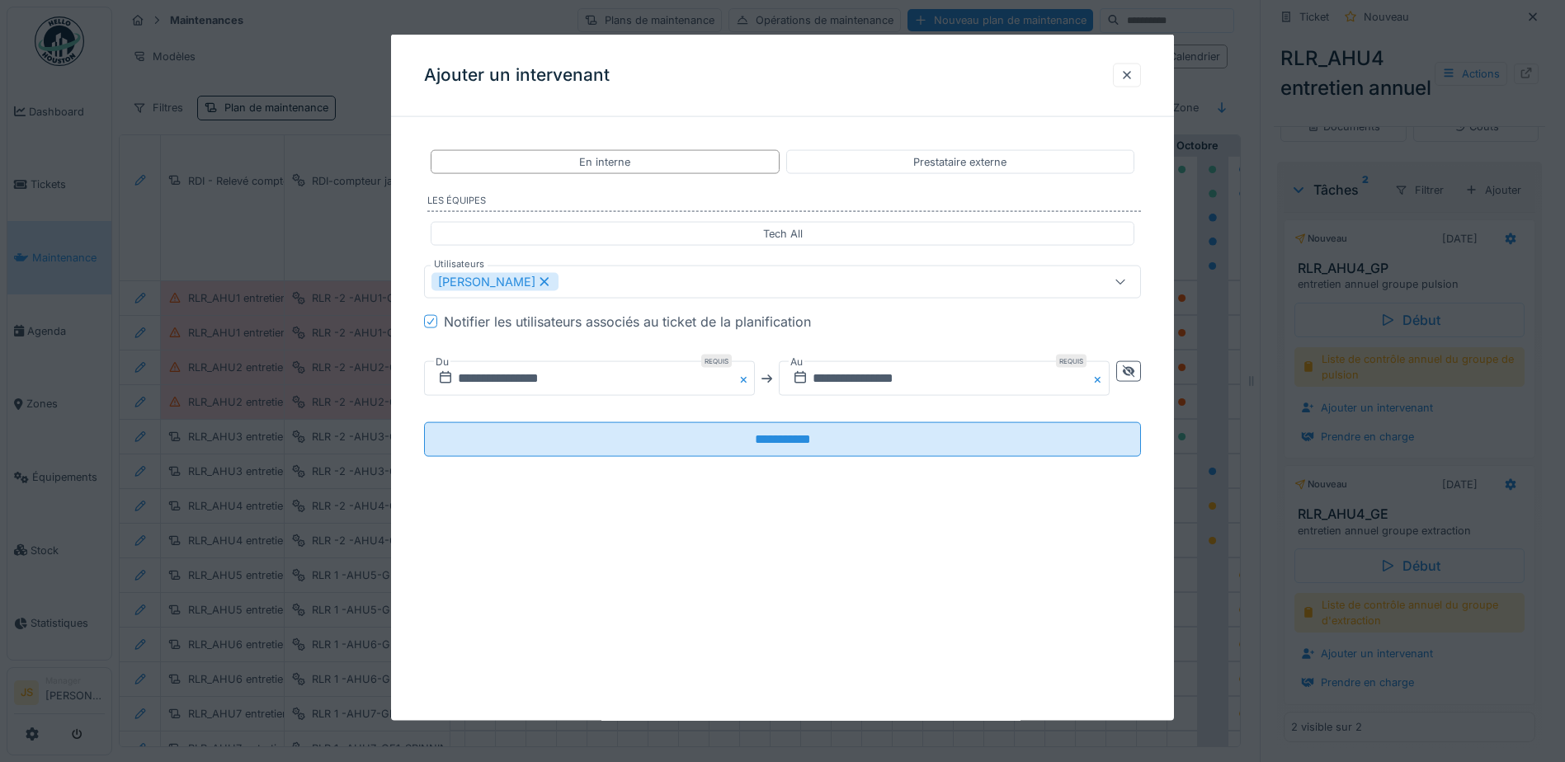
click at [814, 403] on div "**********" at bounding box center [782, 378] width 717 height 61
click at [644, 384] on input "**********" at bounding box center [589, 378] width 331 height 35
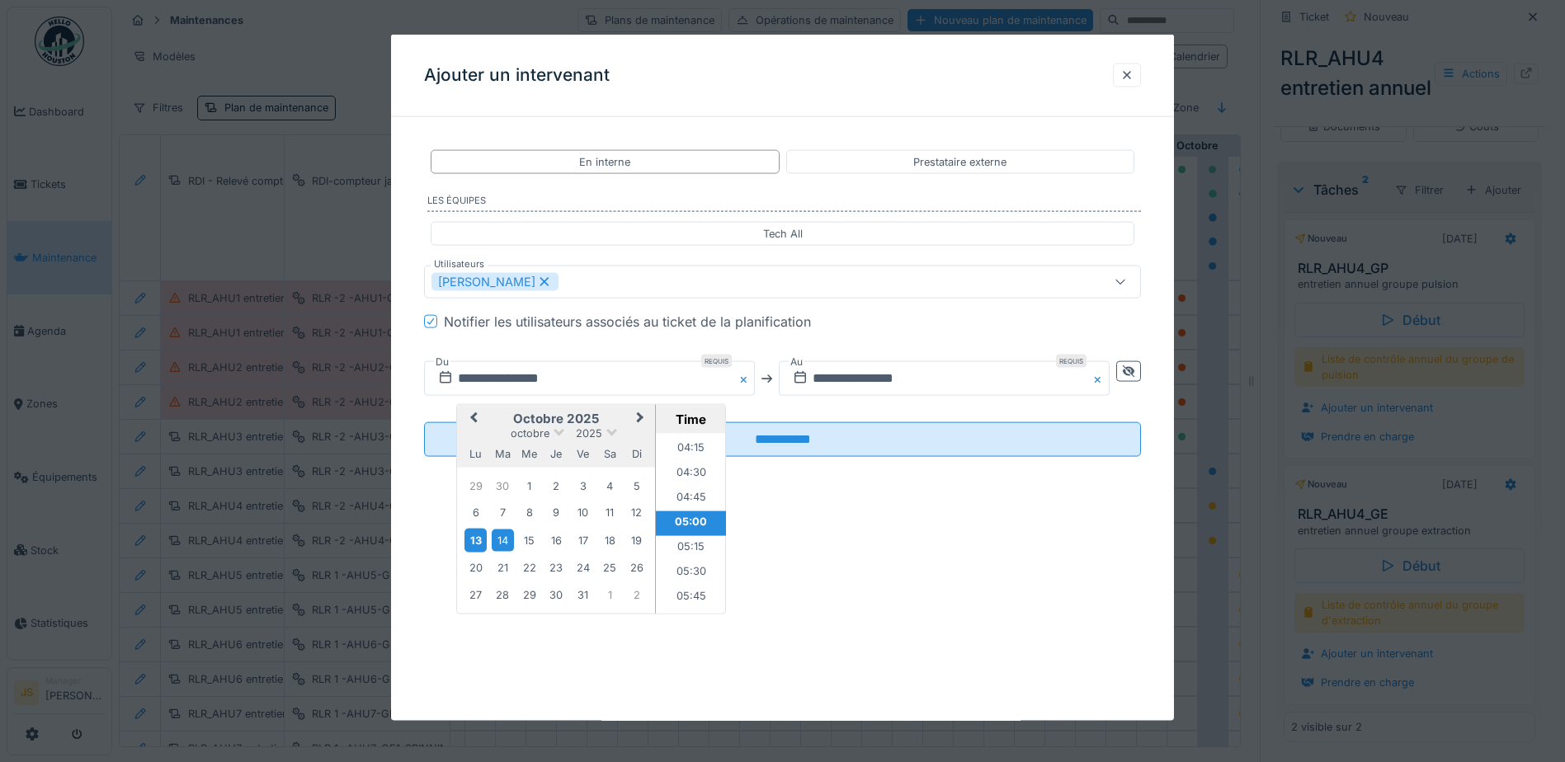
click at [477, 534] on div "13" at bounding box center [476, 540] width 22 height 24
click at [923, 377] on input "**********" at bounding box center [944, 378] width 331 height 35
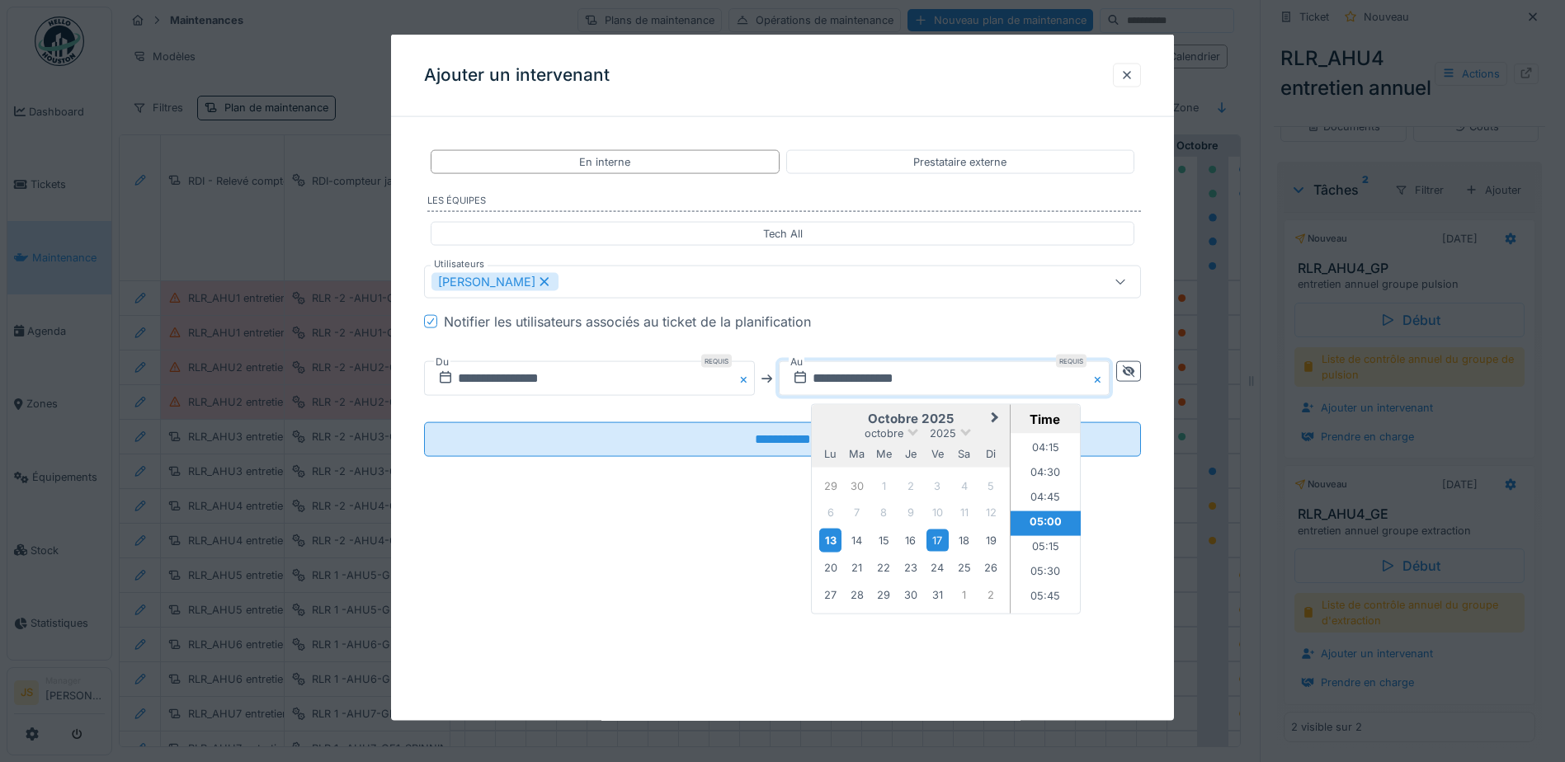
click at [833, 540] on div "13" at bounding box center [830, 540] width 22 height 24
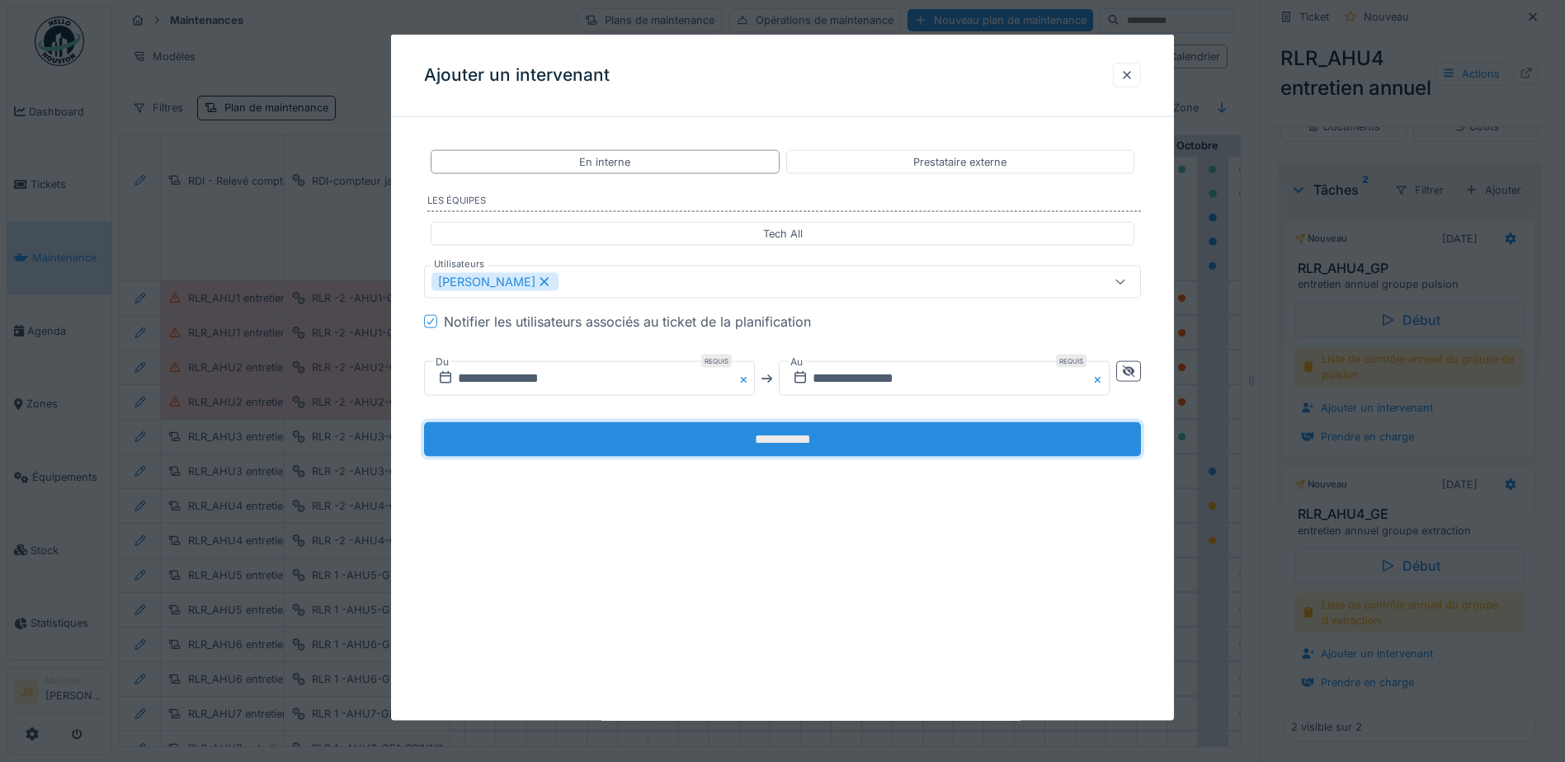
click at [793, 436] on input "**********" at bounding box center [782, 439] width 717 height 35
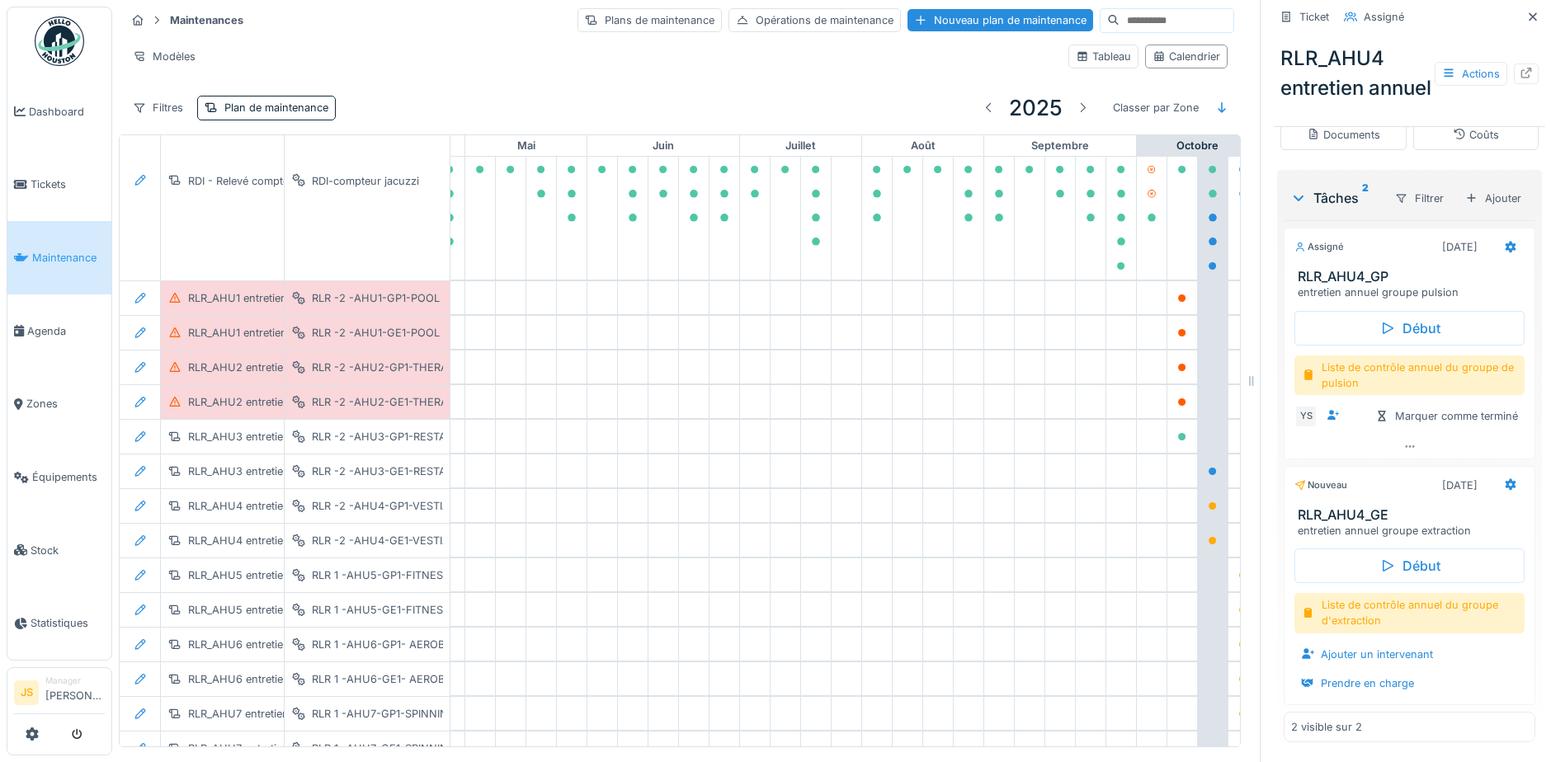
scroll to position [451, 0]
click at [1366, 653] on div "Ajouter un intervenant" at bounding box center [1367, 655] width 145 height 22
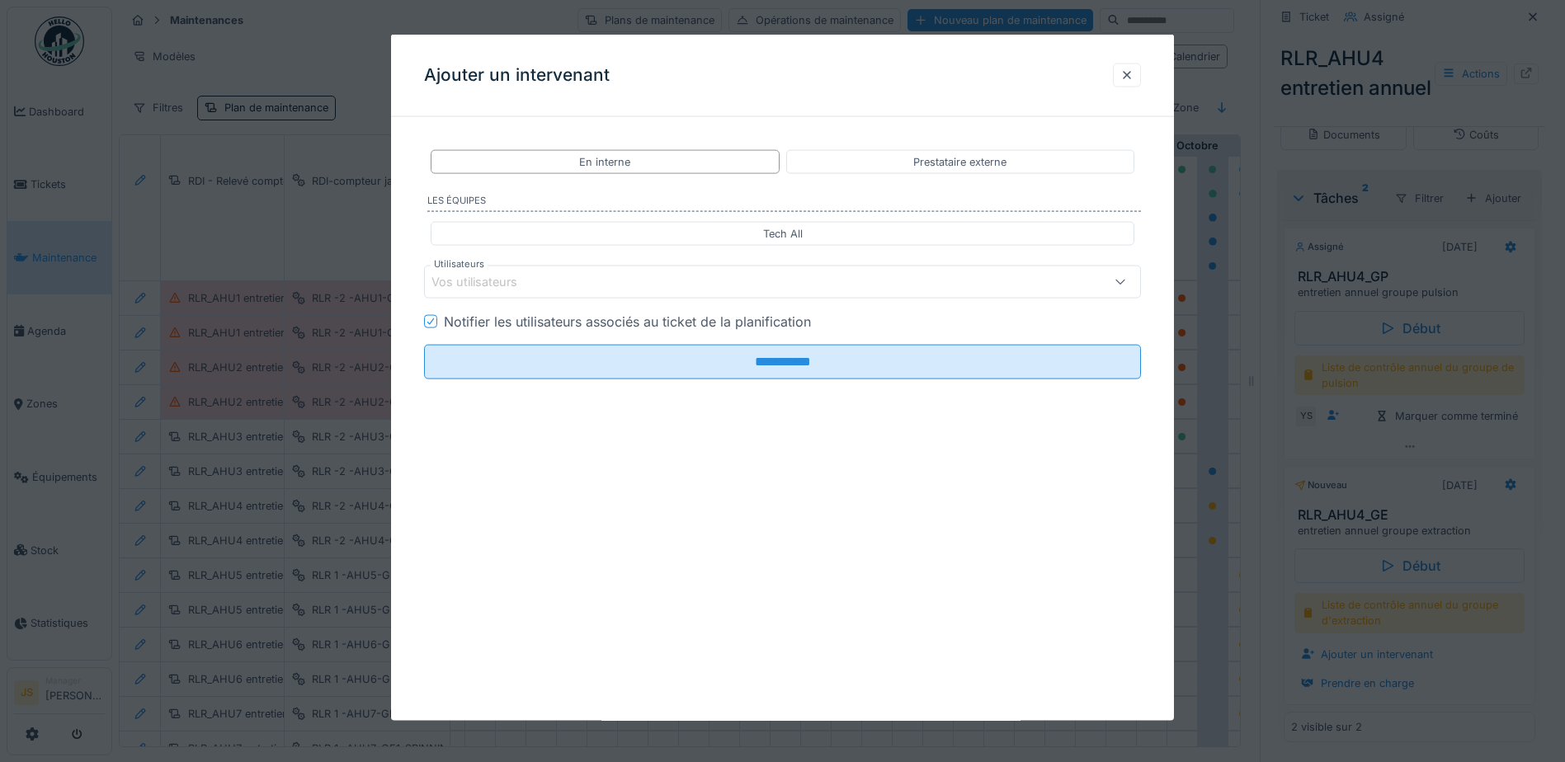
click at [484, 280] on div "Vos utilisateurs" at bounding box center [486, 282] width 109 height 18
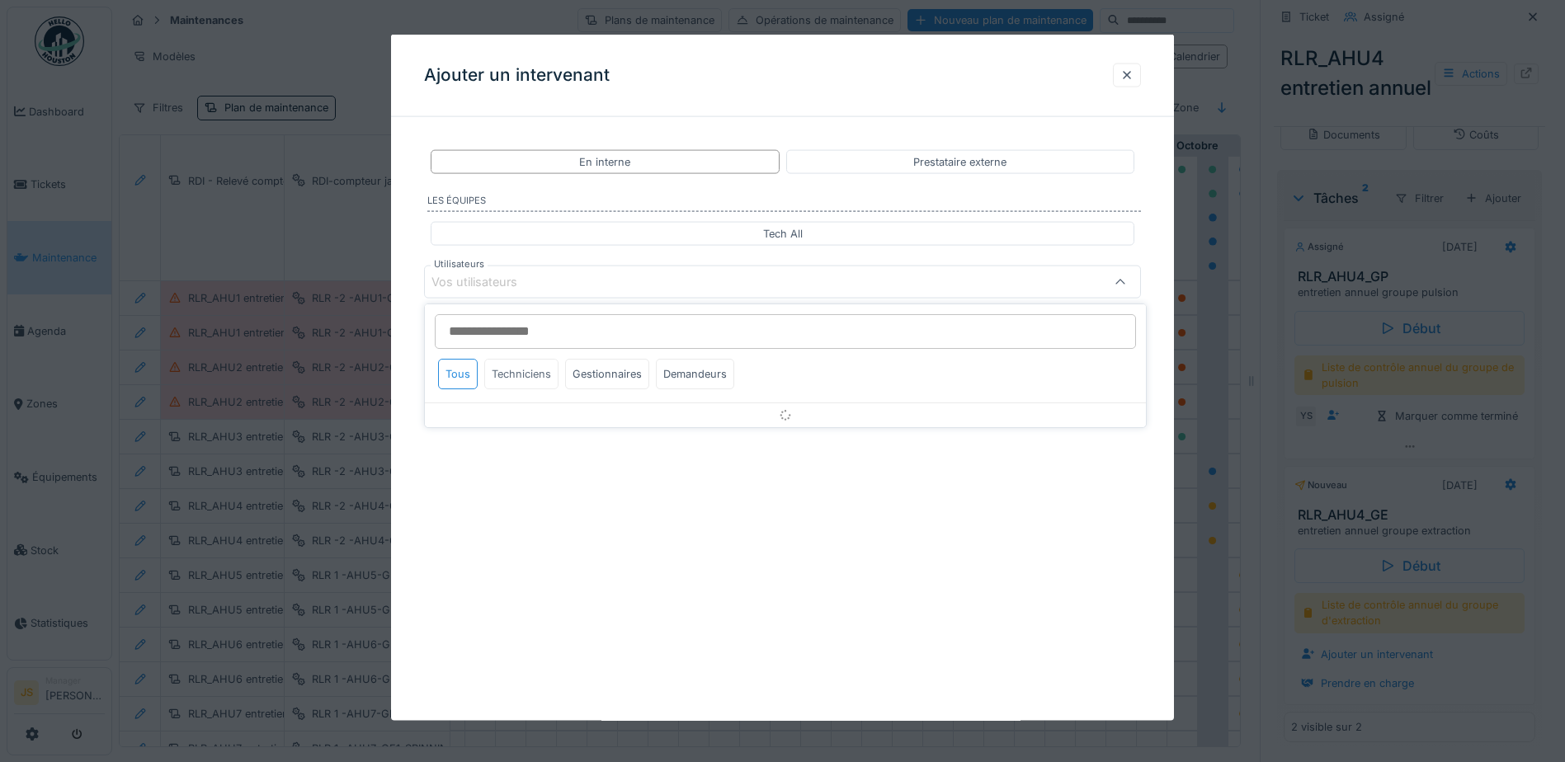
click at [532, 374] on div "Techniciens" at bounding box center [521, 374] width 74 height 31
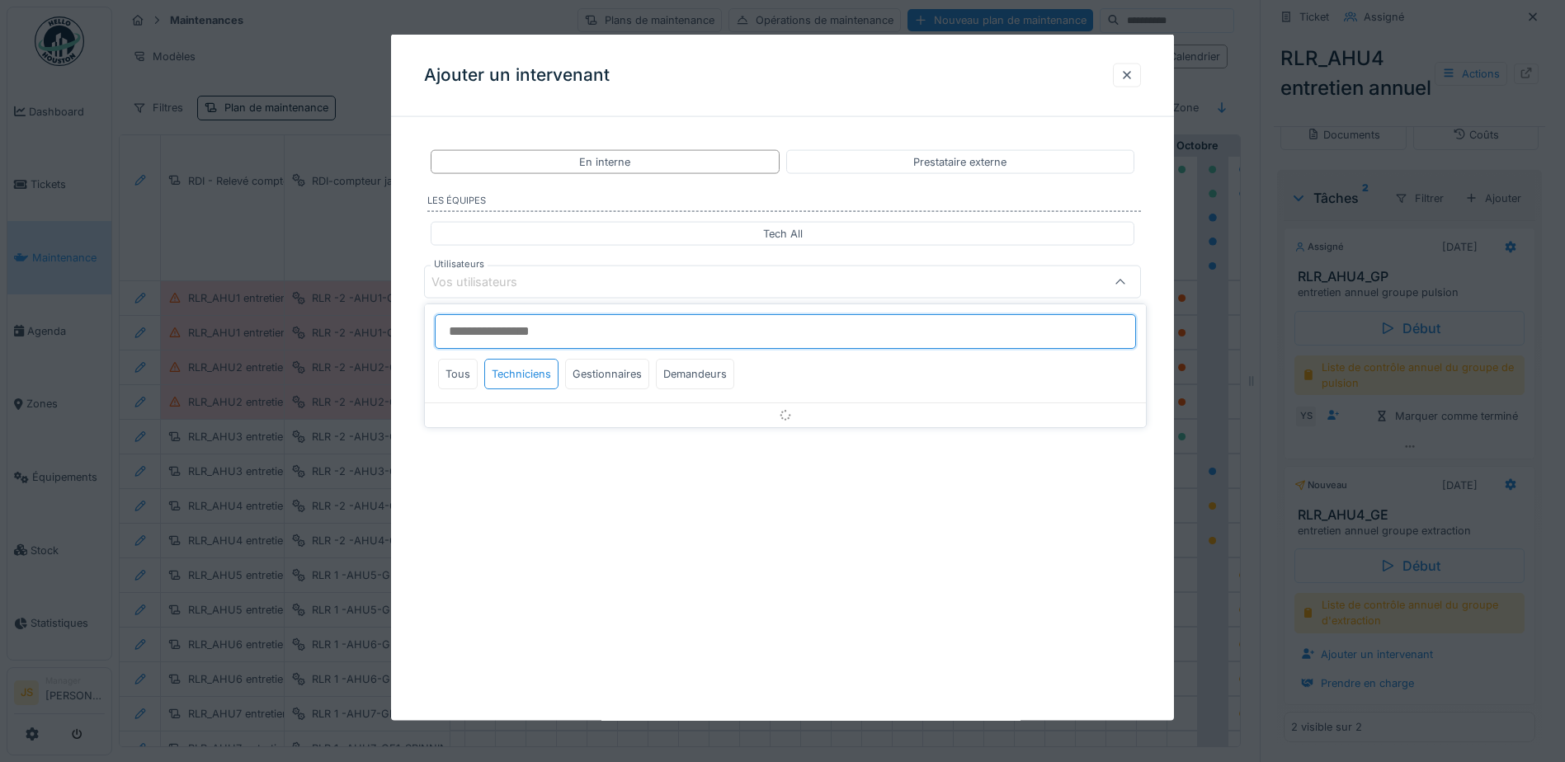
click at [486, 323] on input "Utilisateurs" at bounding box center [785, 331] width 701 height 35
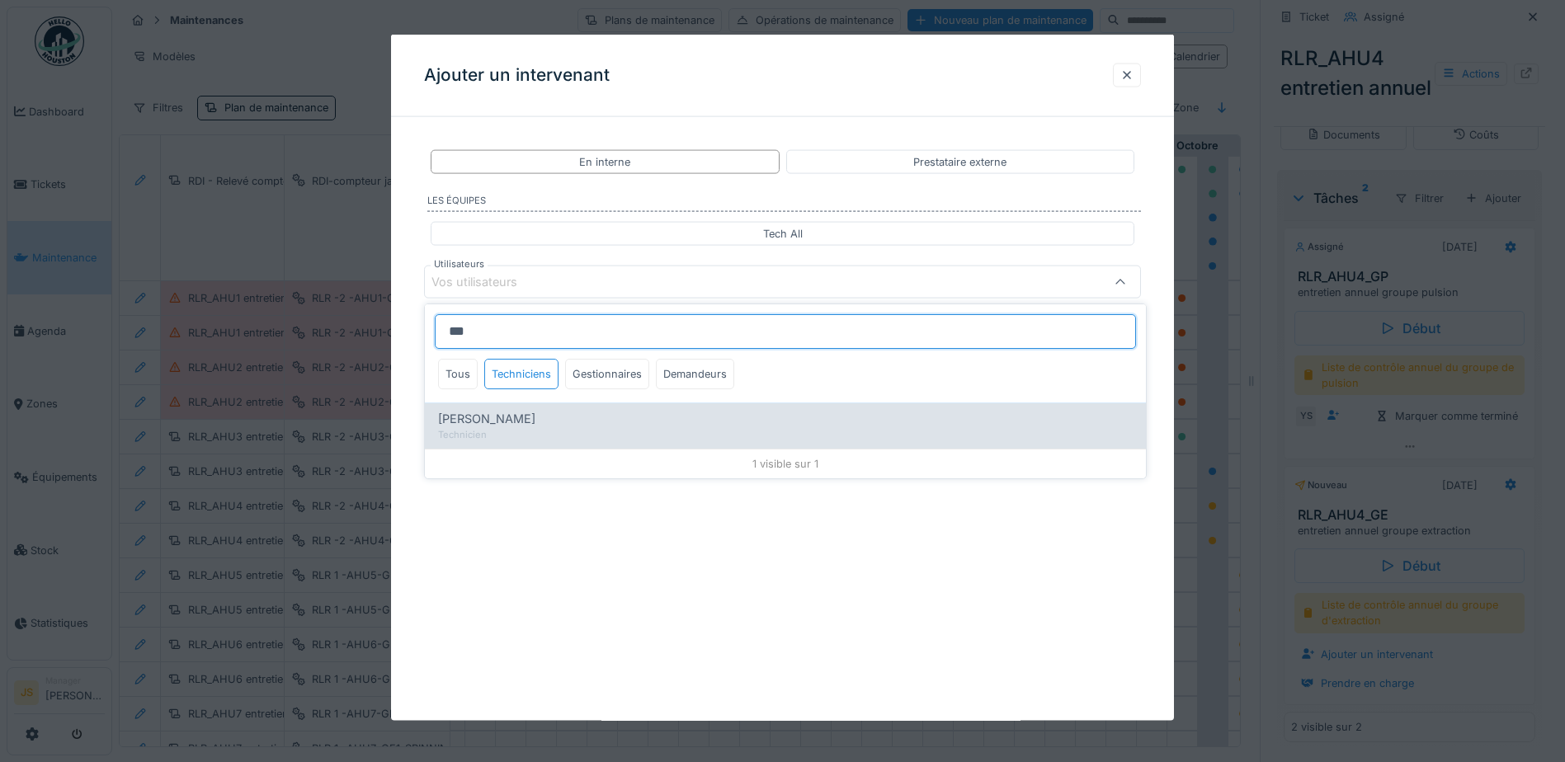
type input "***"
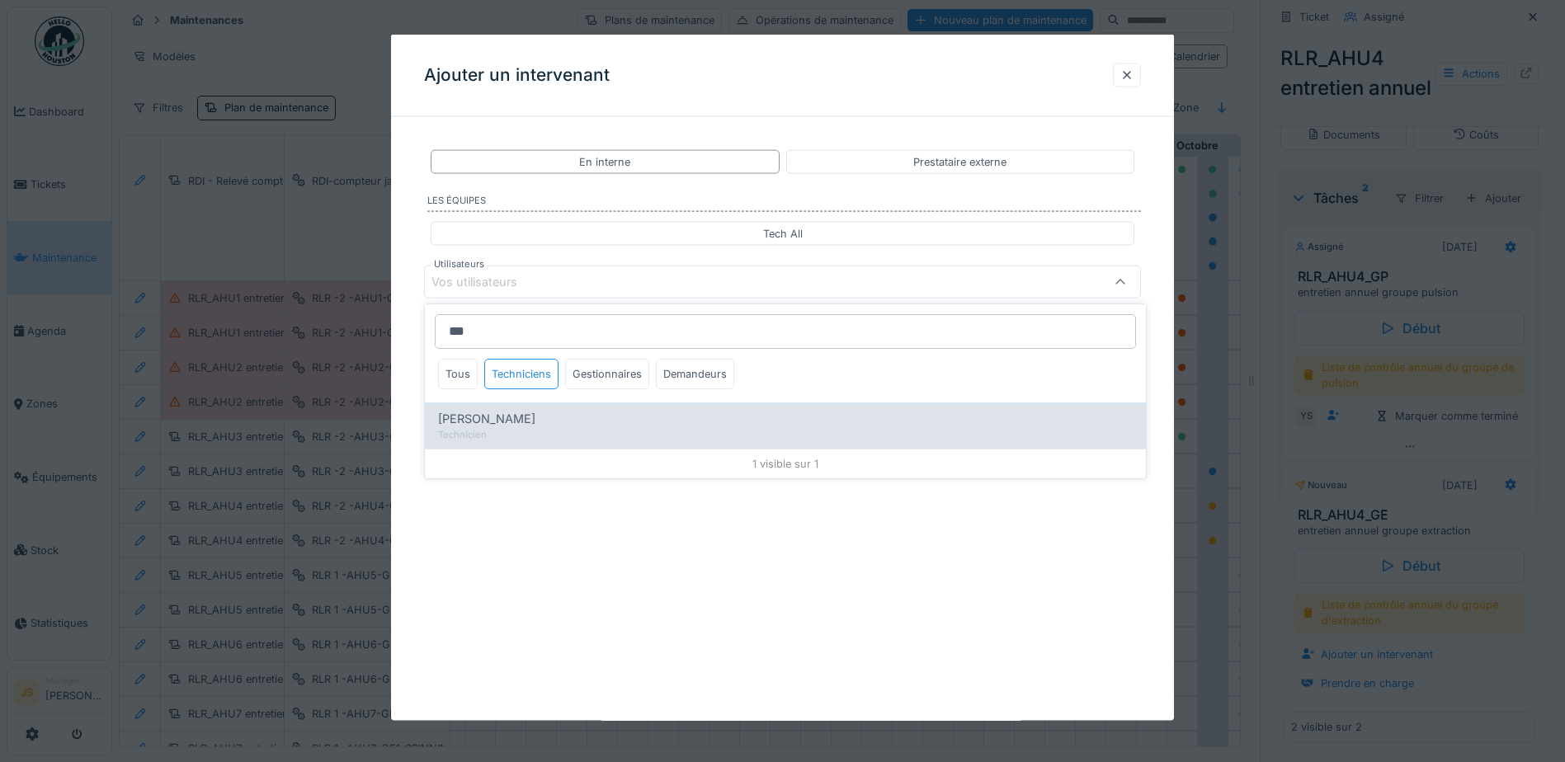
click at [507, 417] on span "[PERSON_NAME]" at bounding box center [486, 419] width 97 height 18
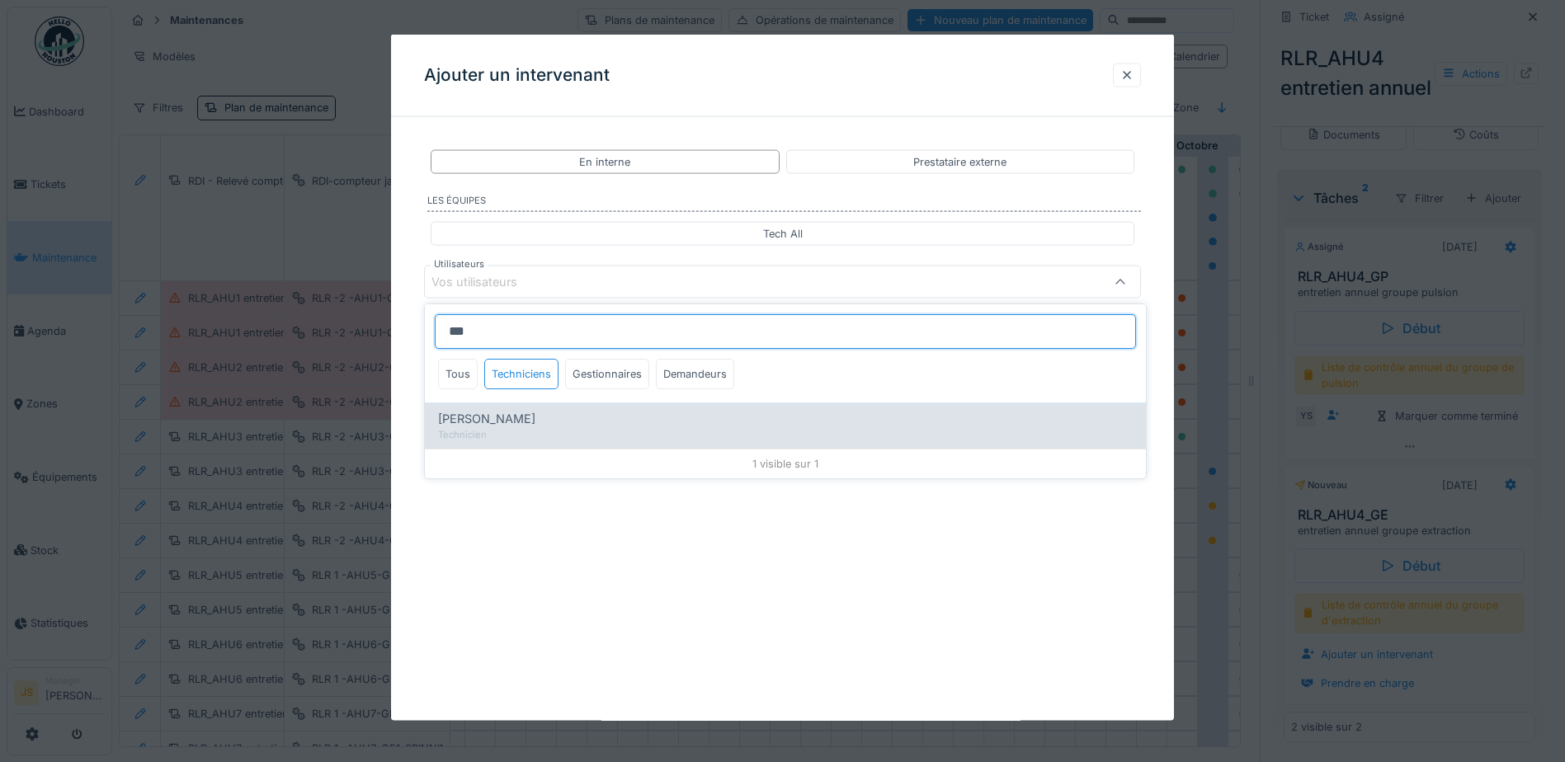
type input "*****"
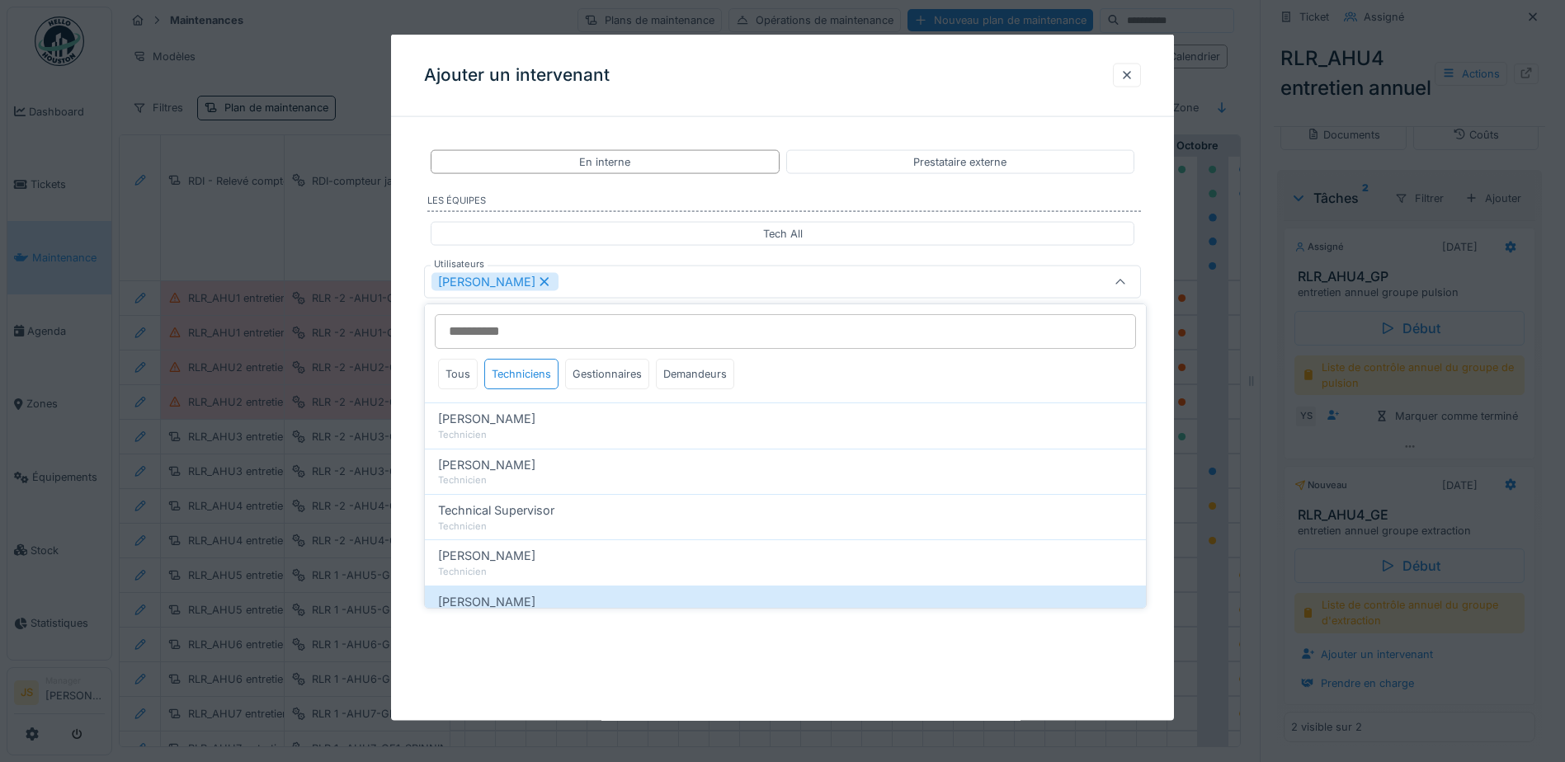
click at [400, 412] on div "**********" at bounding box center [782, 316] width 783 height 373
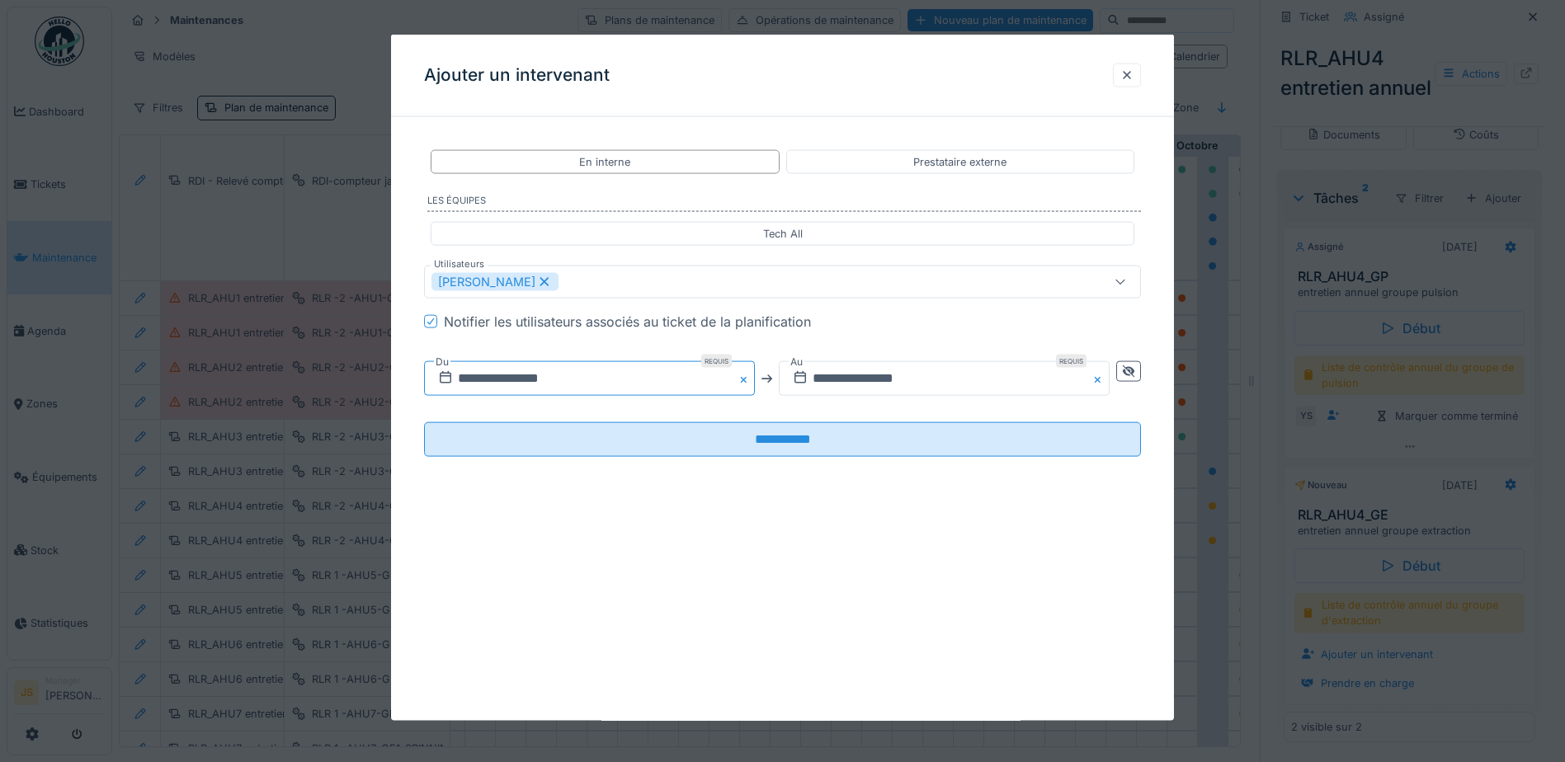
click at [489, 375] on input "**********" at bounding box center [589, 378] width 331 height 35
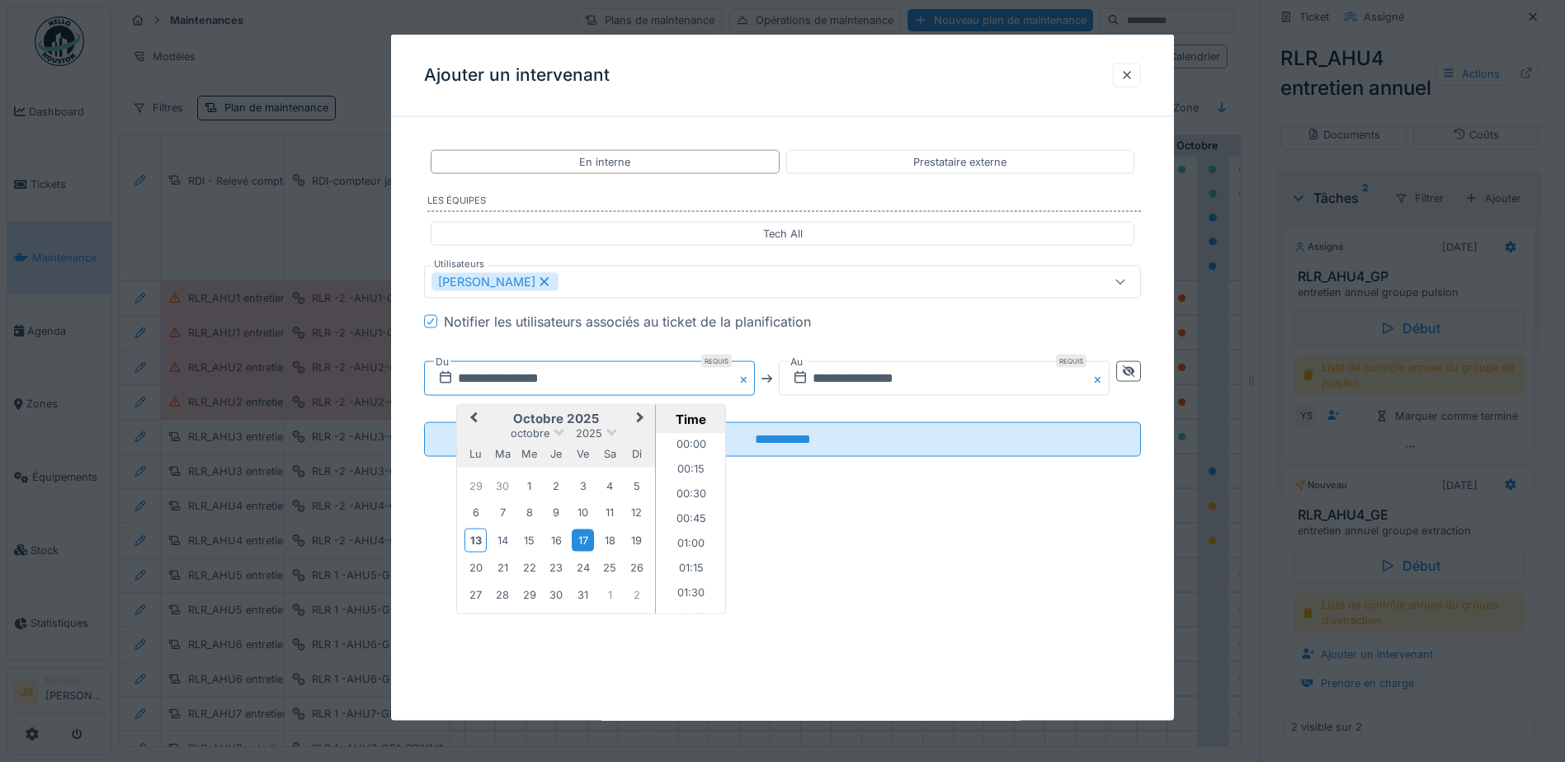
scroll to position [417, 0]
click at [470, 545] on div "13" at bounding box center [476, 540] width 22 height 24
click at [863, 371] on input "**********" at bounding box center [944, 378] width 331 height 35
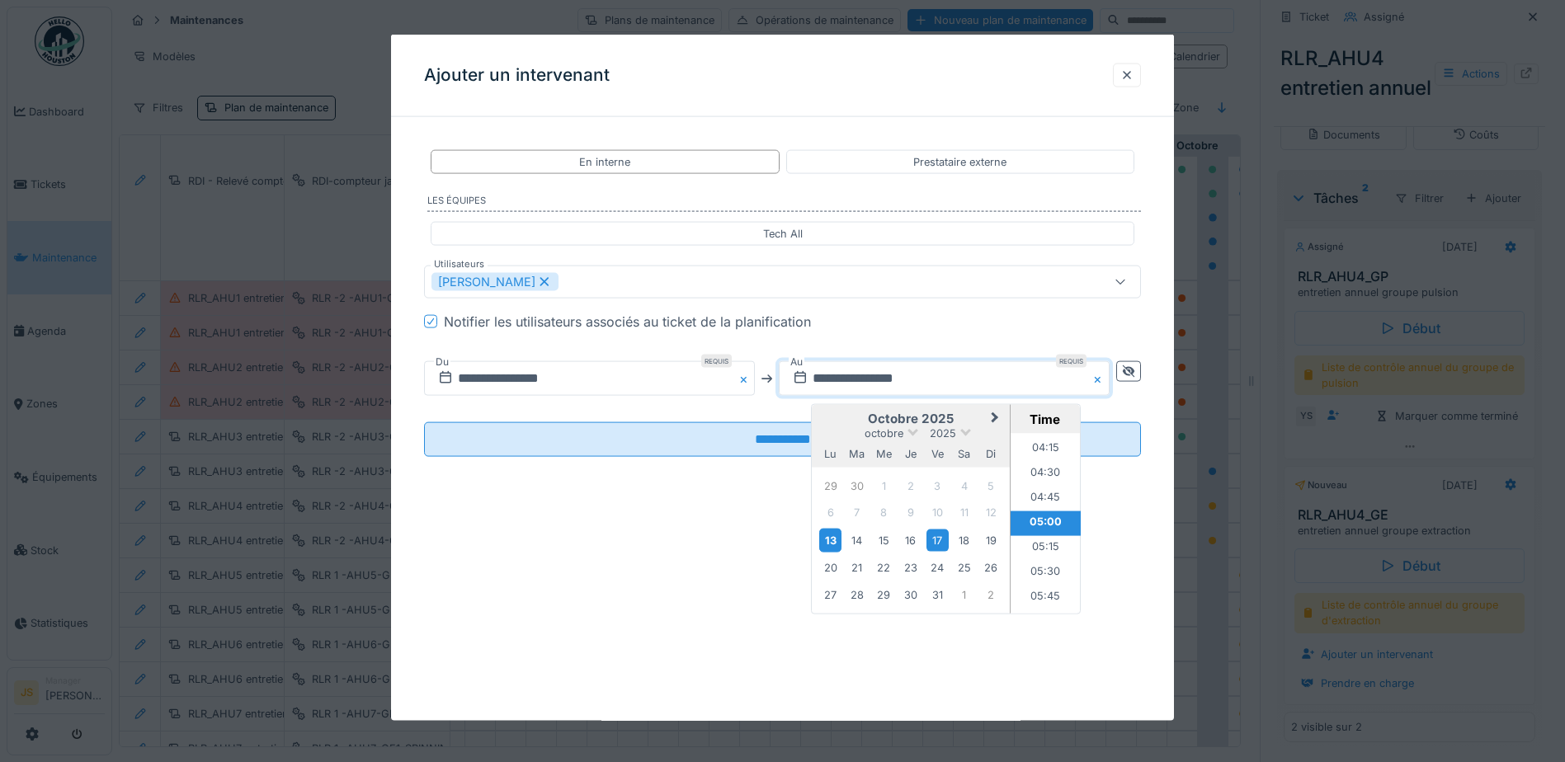
click at [833, 539] on div "13" at bounding box center [830, 540] width 22 height 24
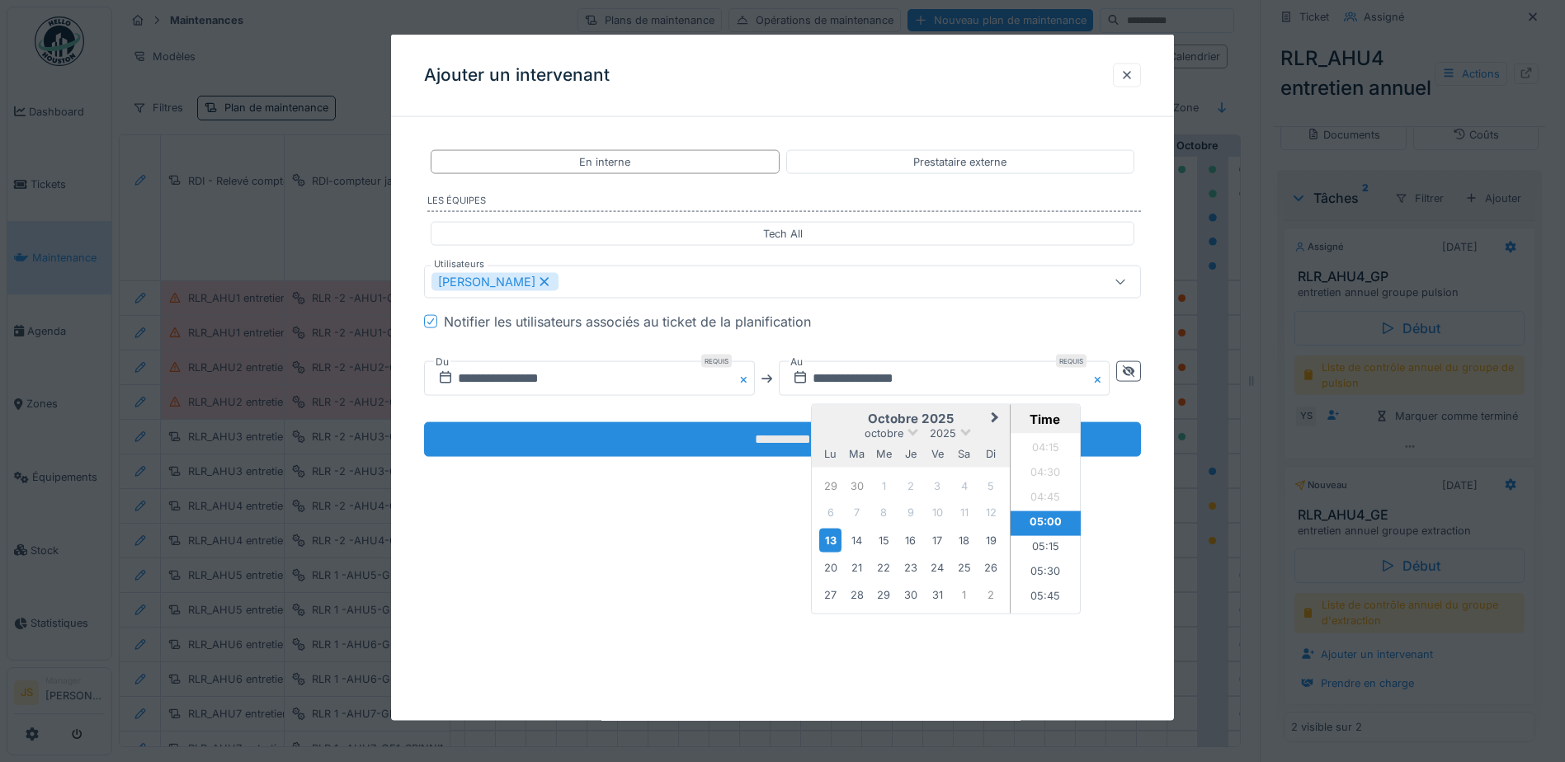
click at [776, 439] on input "**********" at bounding box center [782, 439] width 717 height 35
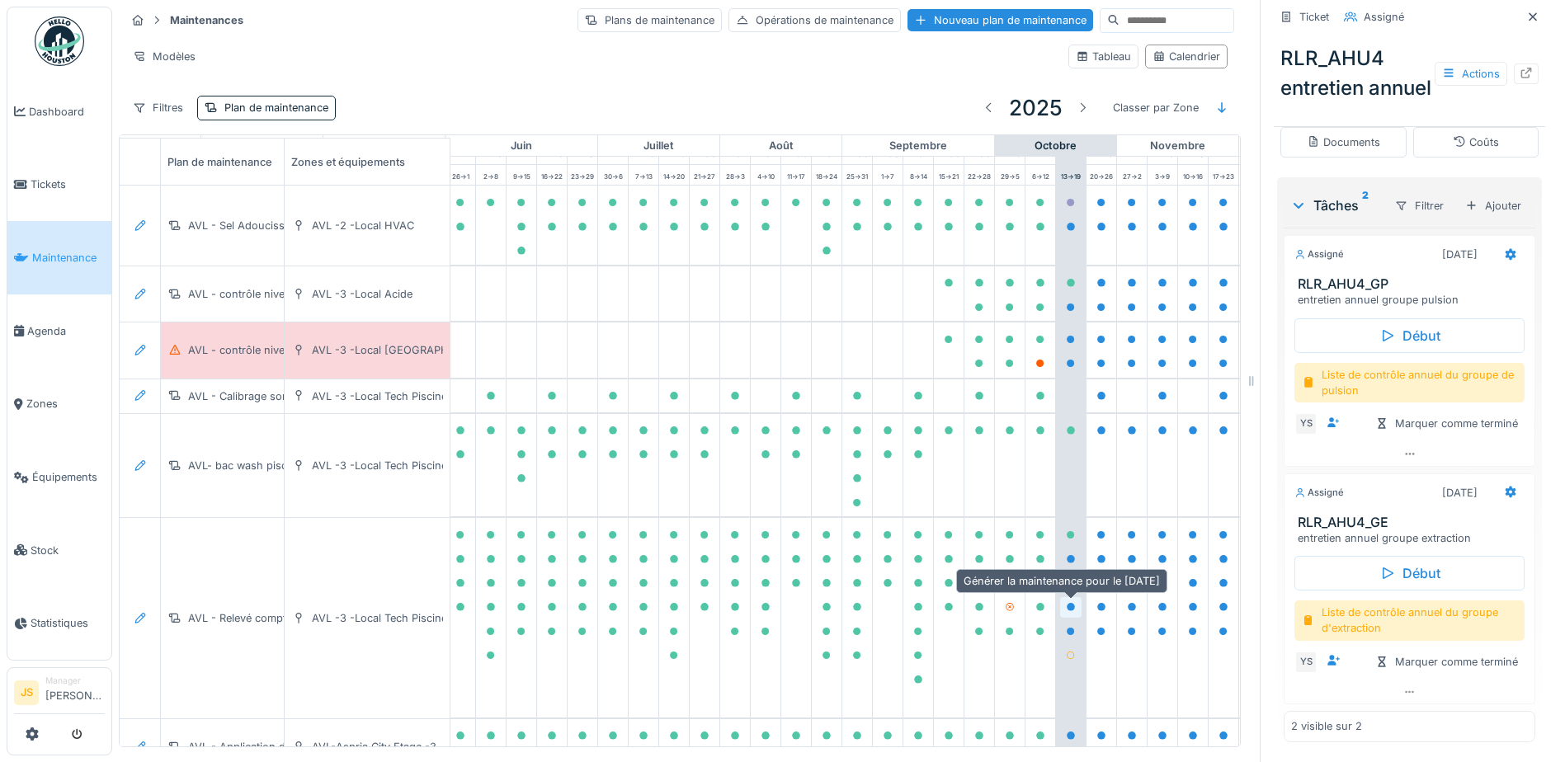
scroll to position [0, 689]
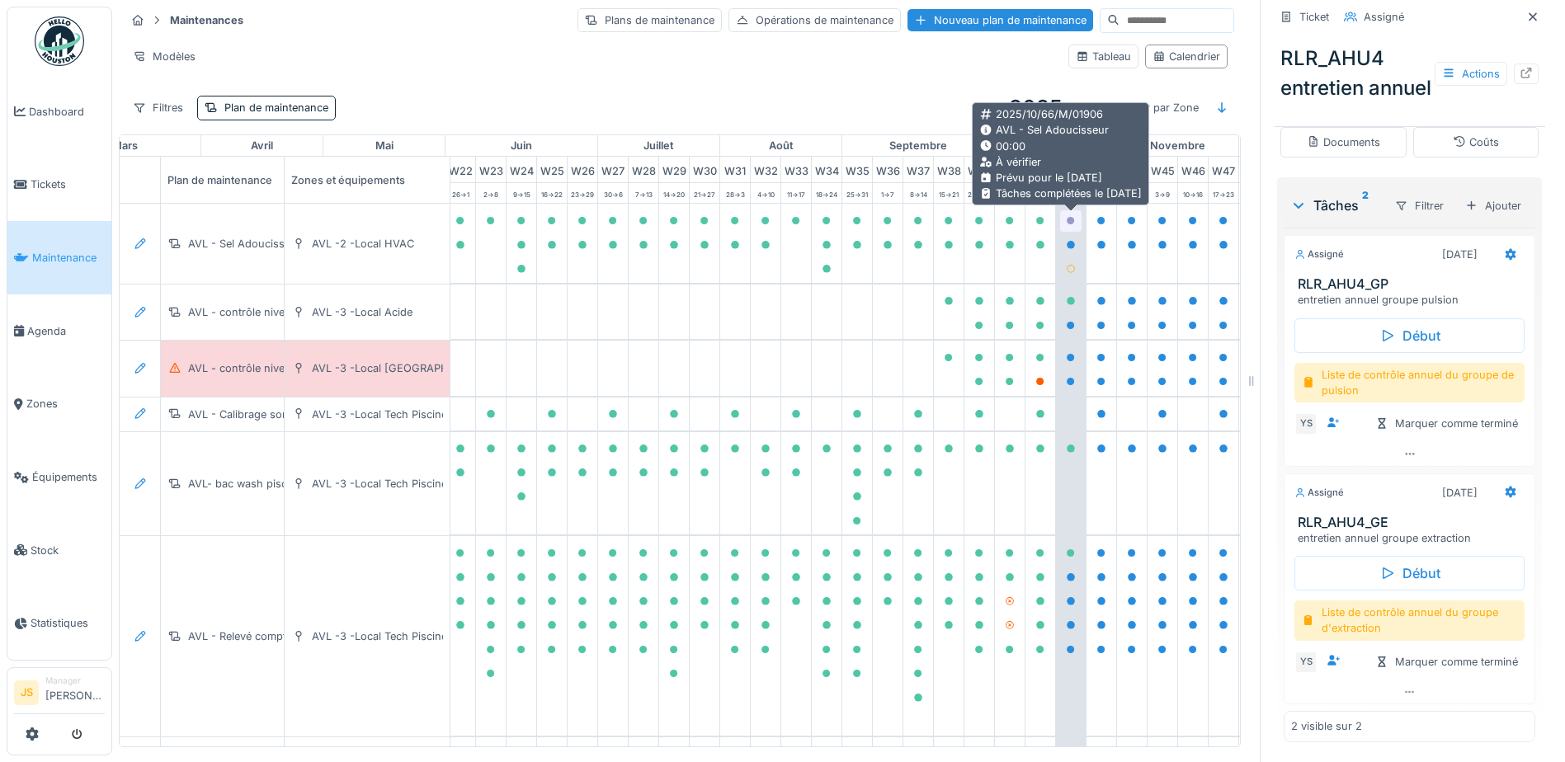
click at [1072, 221] on icon at bounding box center [1071, 221] width 8 height 8
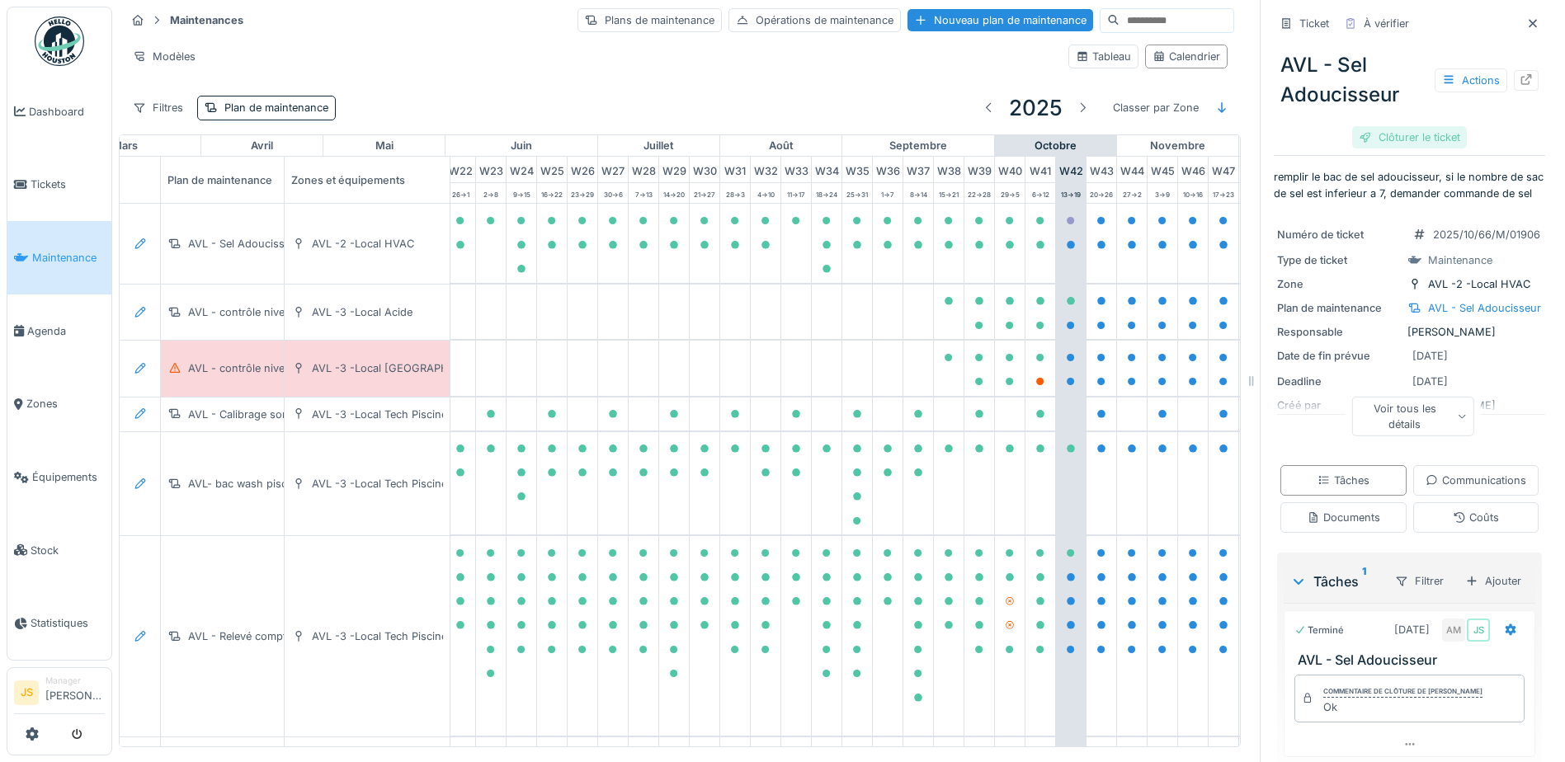
click at [1404, 138] on div "Clôturer le ticket" at bounding box center [1409, 137] width 115 height 22
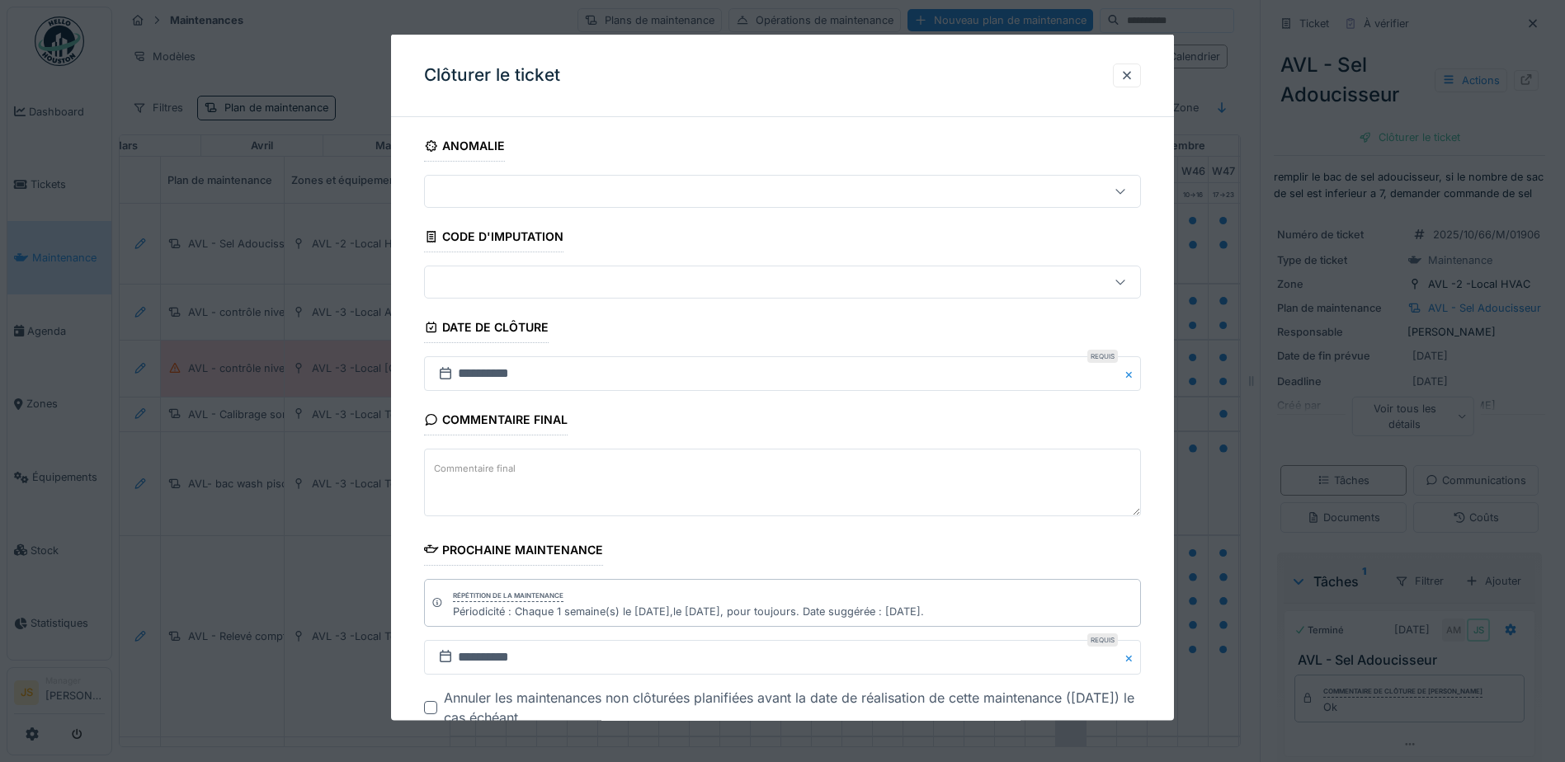
scroll to position [107, 0]
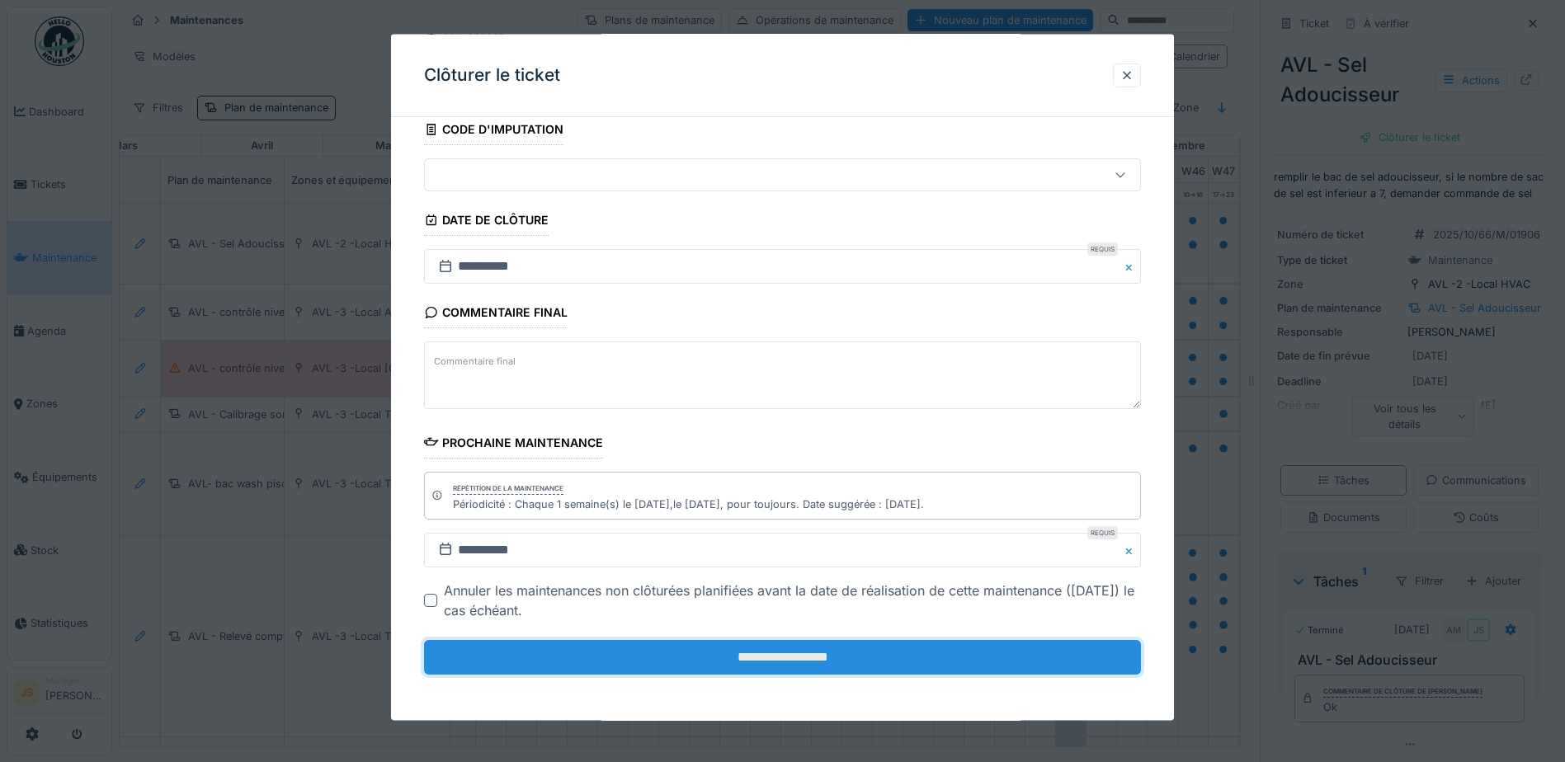
click at [860, 672] on input "**********" at bounding box center [782, 657] width 717 height 35
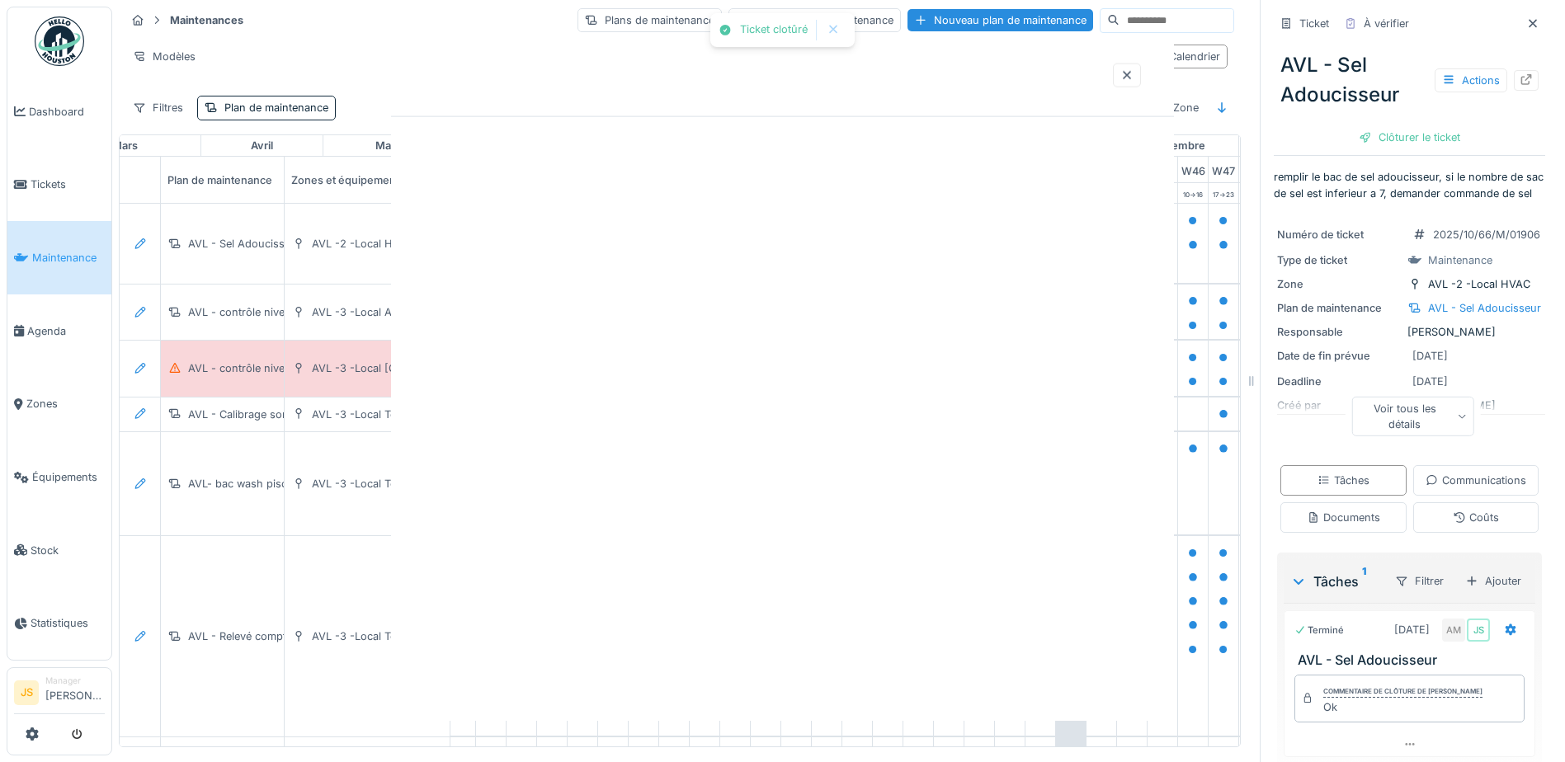
scroll to position [0, 0]
